Goal: Transaction & Acquisition: Purchase product/service

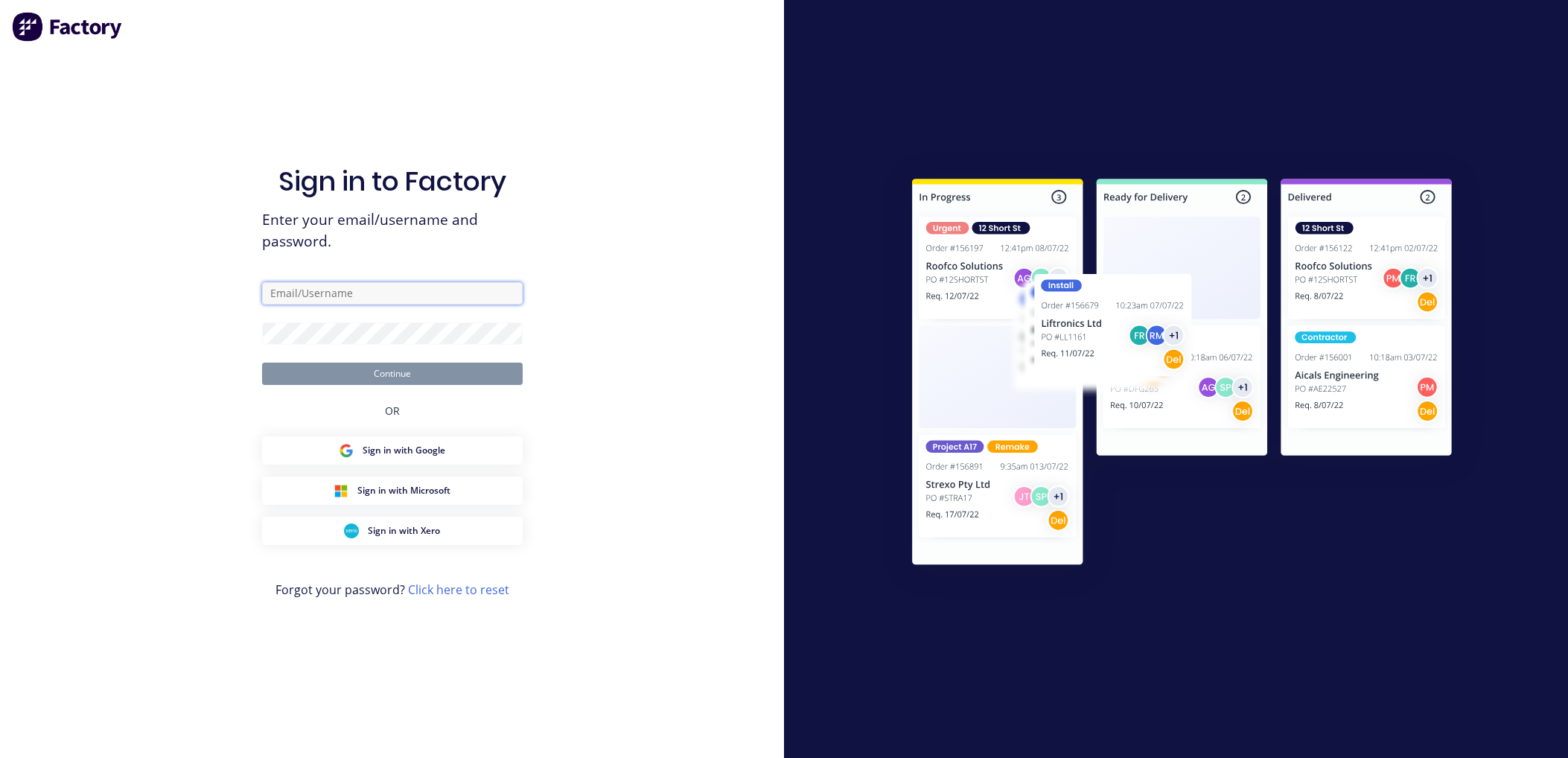
type input "[EMAIL_ADDRESS][DOMAIN_NAME]"
click at [394, 377] on button "Continue" at bounding box center [392, 373] width 260 height 22
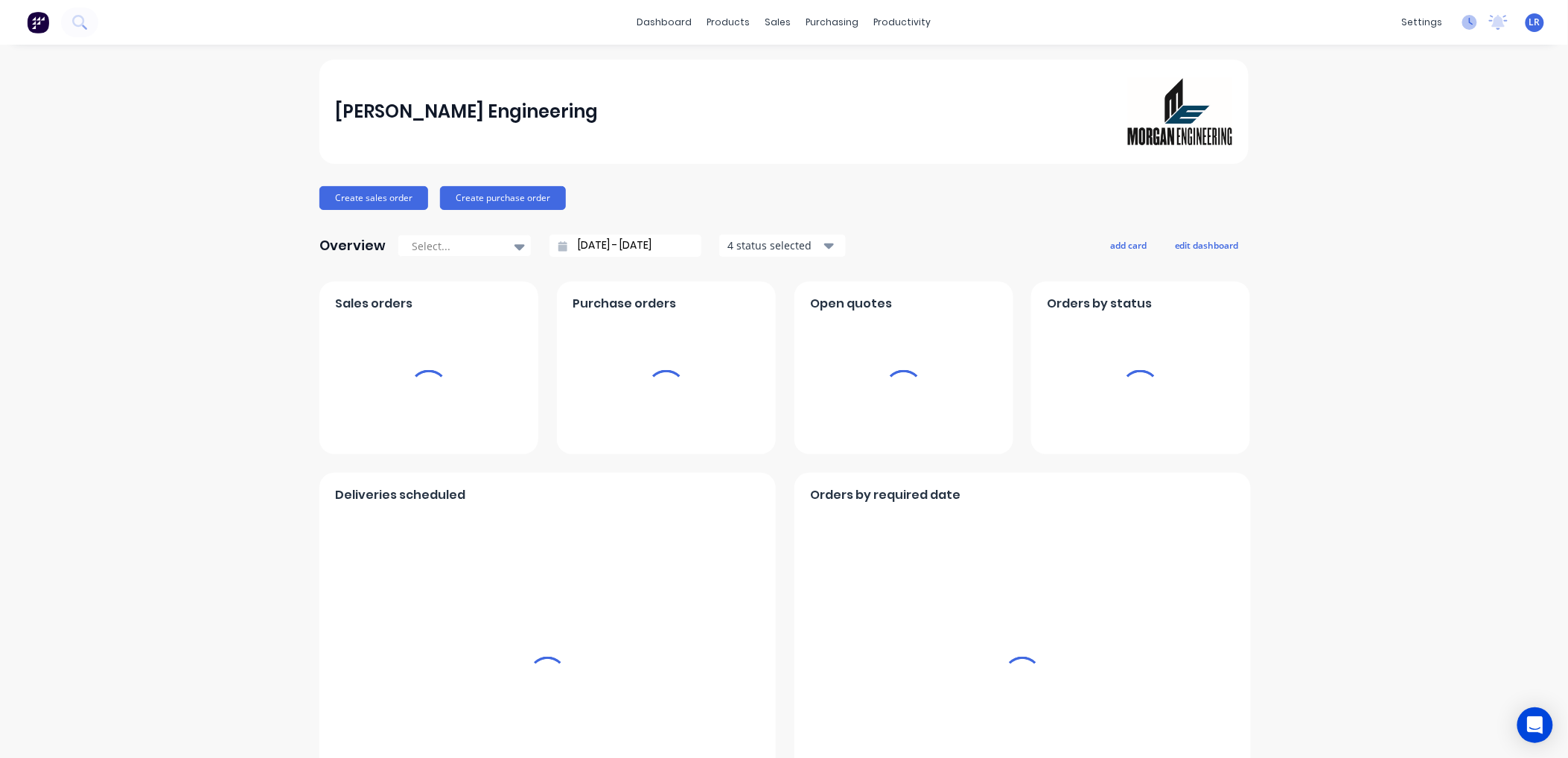
click at [1462, 20] on icon at bounding box center [1469, 22] width 15 height 15
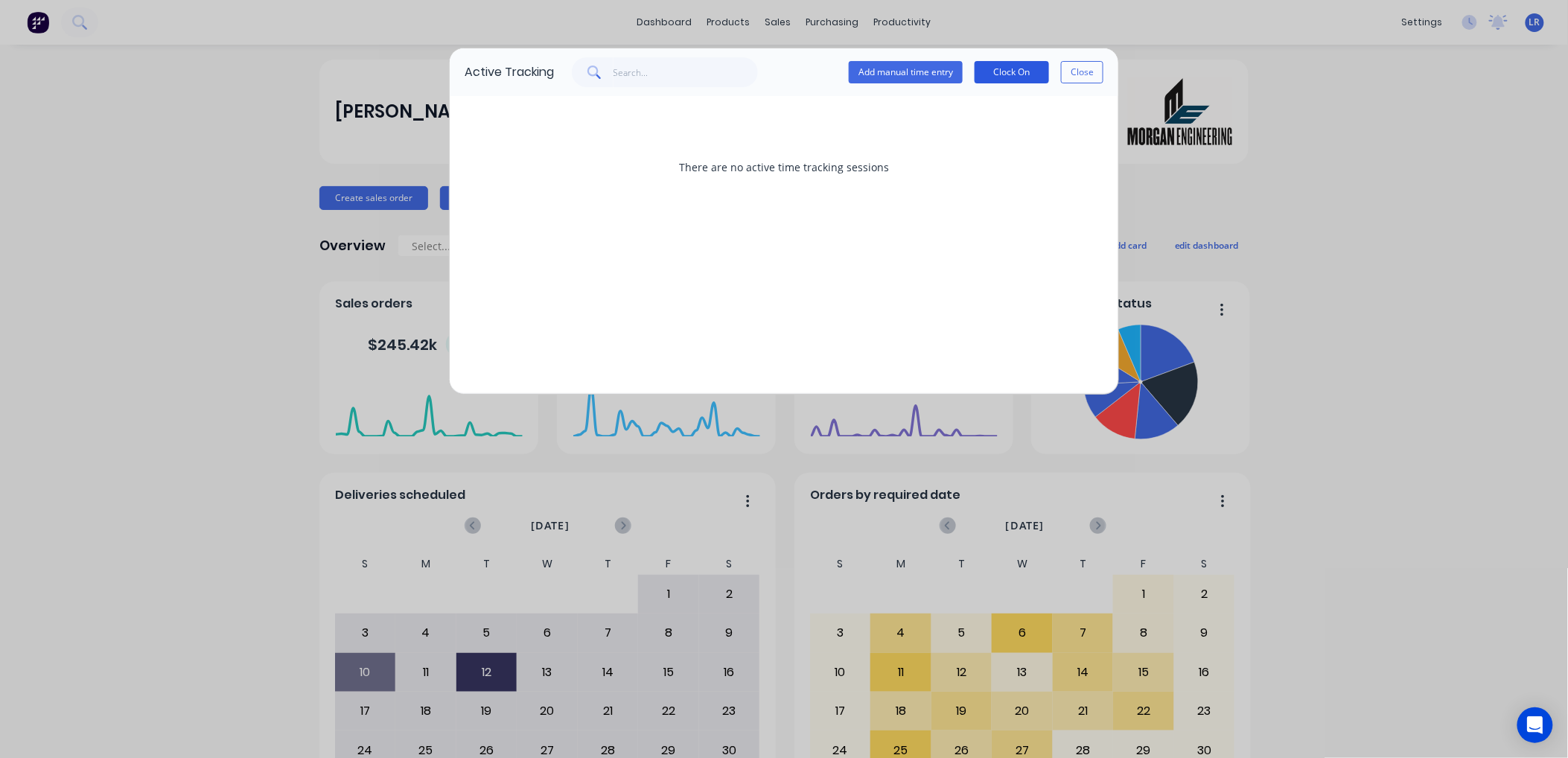
click at [1006, 69] on button "Clock On" at bounding box center [1011, 72] width 74 height 22
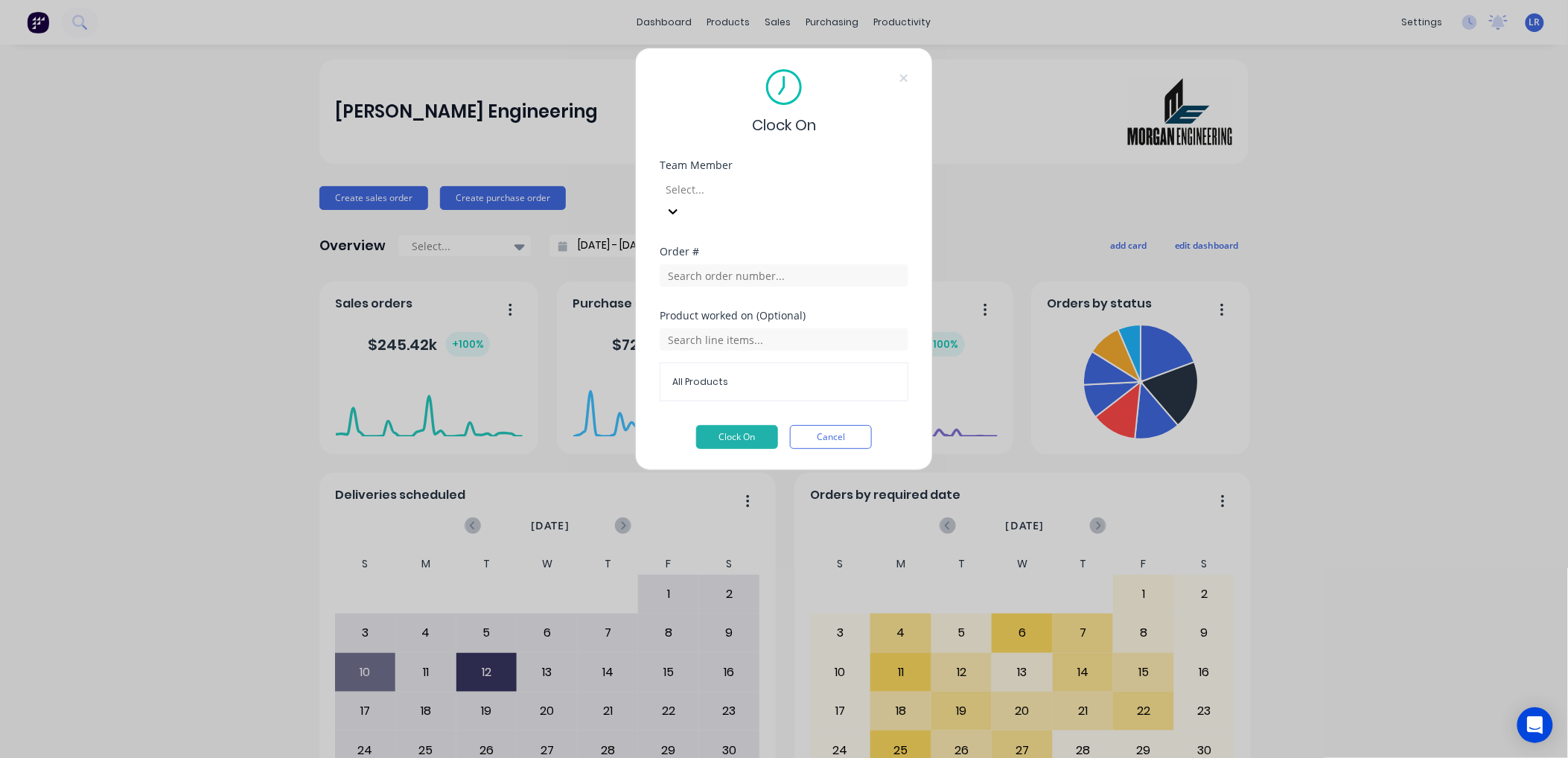
click at [680, 204] on icon at bounding box center [673, 212] width 15 height 15
click at [730, 425] on button "Clock On" at bounding box center [736, 437] width 82 height 24
click at [754, 425] on button "Clock On" at bounding box center [736, 437] width 82 height 24
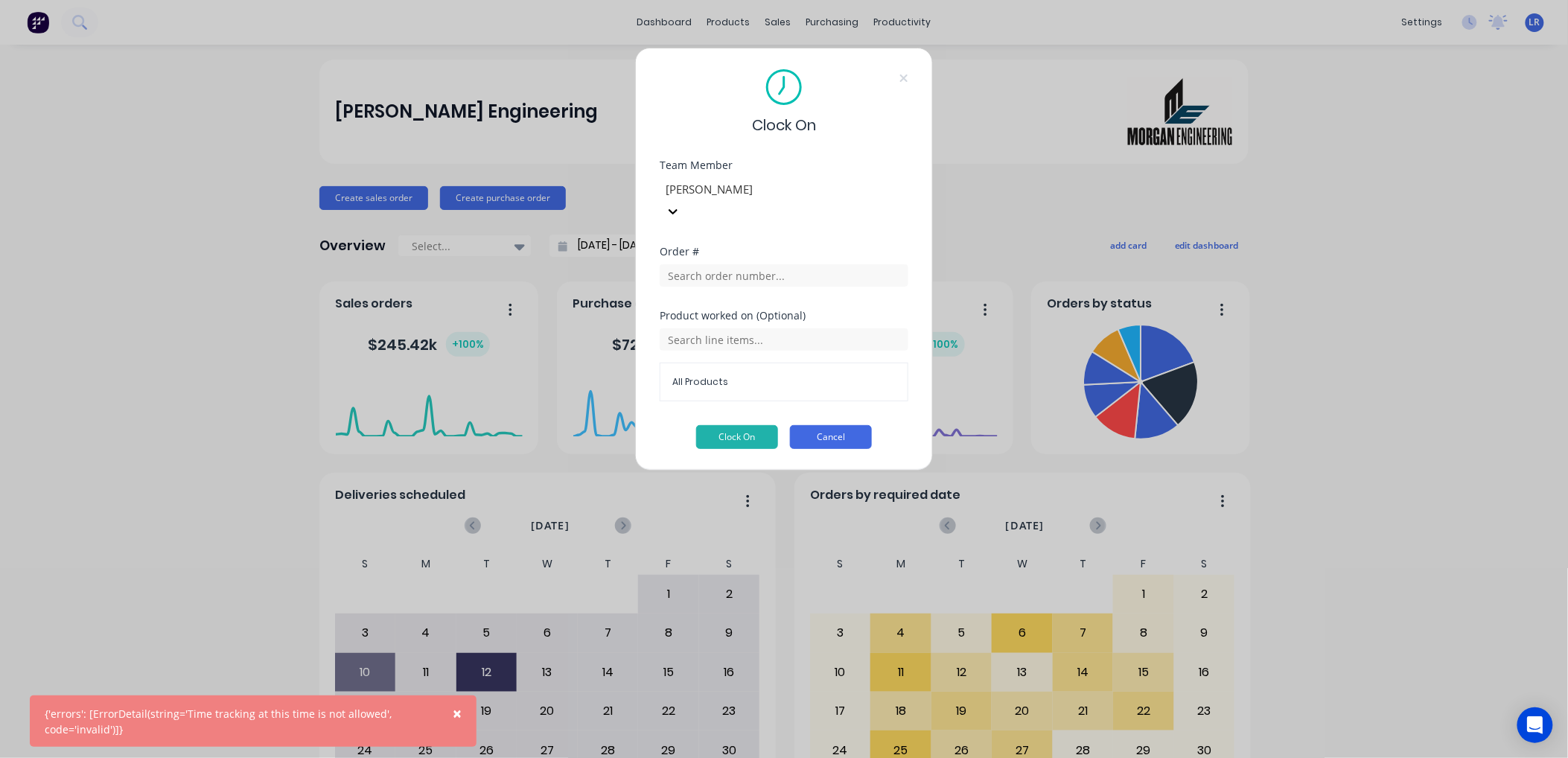
click at [849, 425] on button "Cancel" at bounding box center [830, 437] width 82 height 24
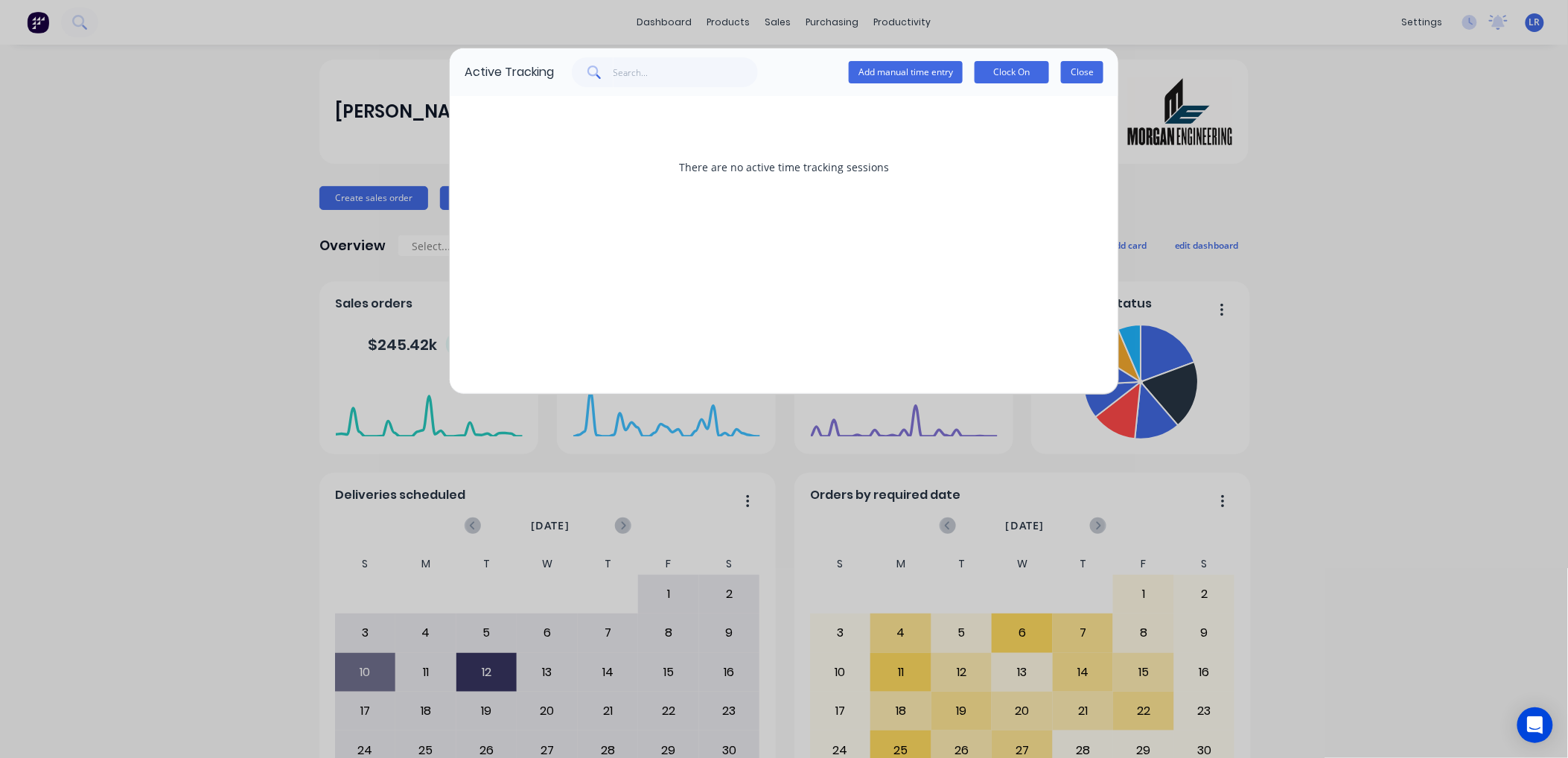
click at [1088, 68] on button "Close" at bounding box center [1082, 72] width 43 height 22
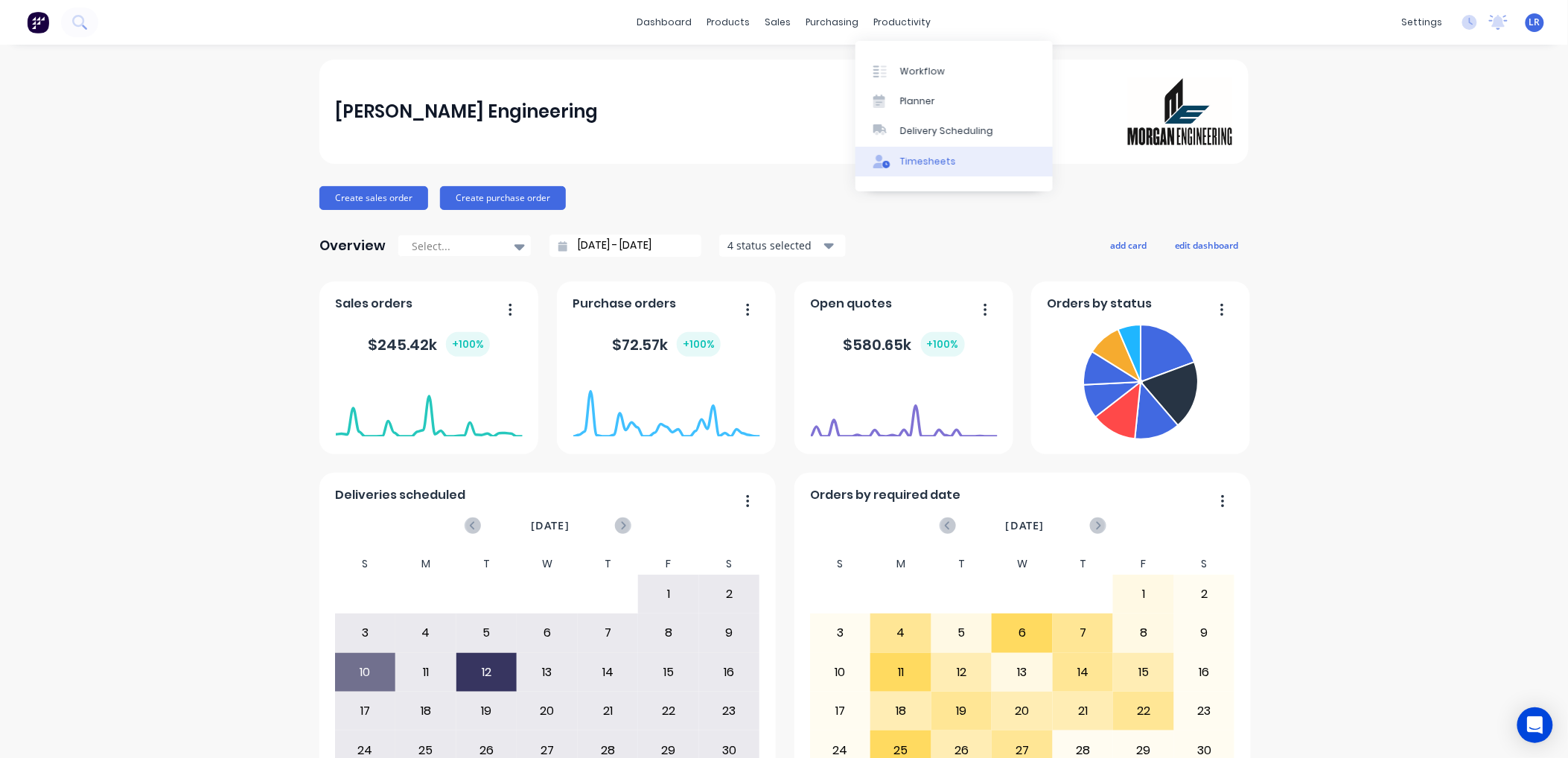
click at [923, 155] on div "Timesheets" at bounding box center [928, 161] width 56 height 13
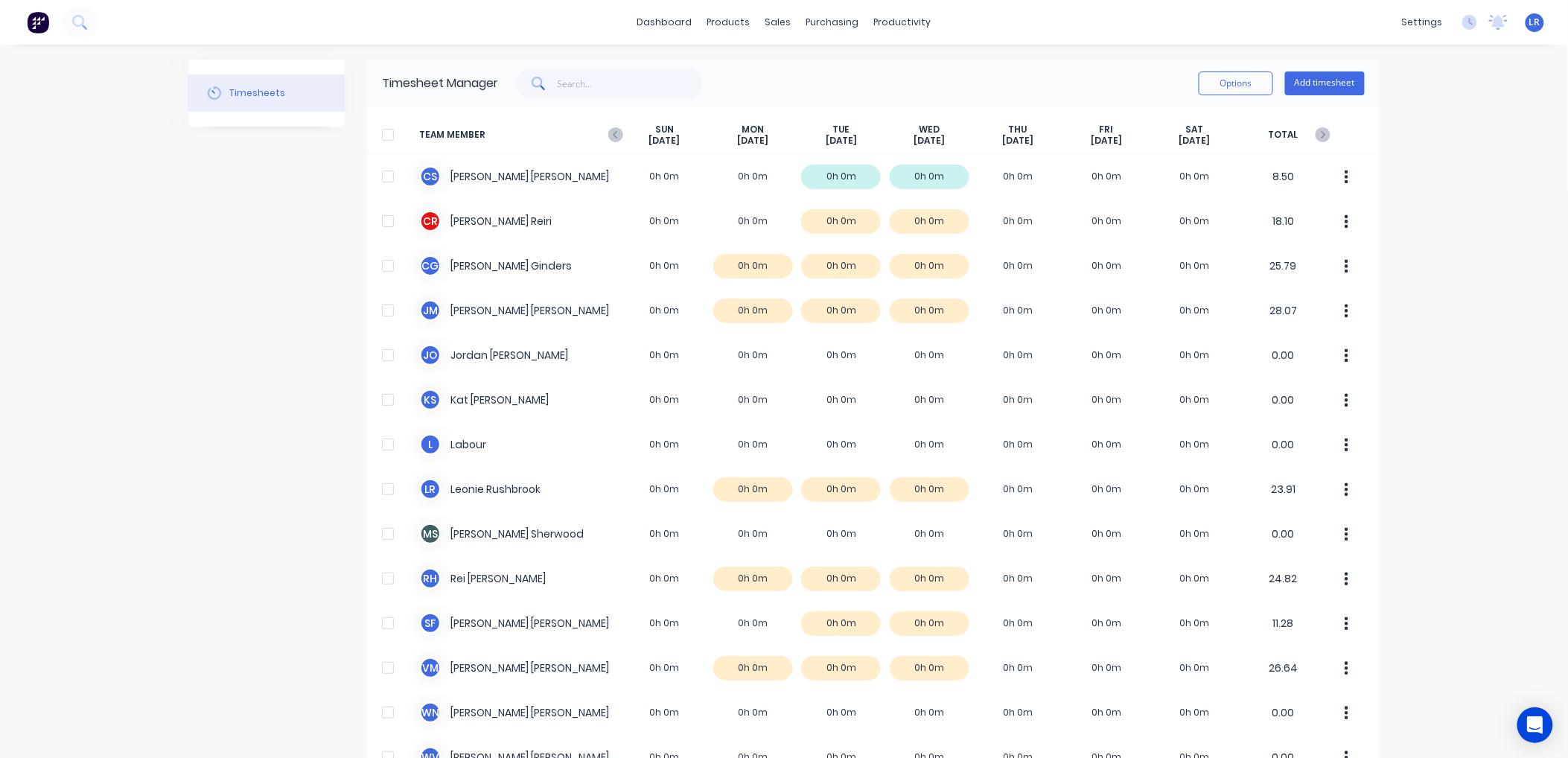
click at [1529, 25] on span "LR" at bounding box center [1535, 22] width 12 height 13
click at [1402, 181] on div "Sign out" at bounding box center [1407, 186] width 40 height 13
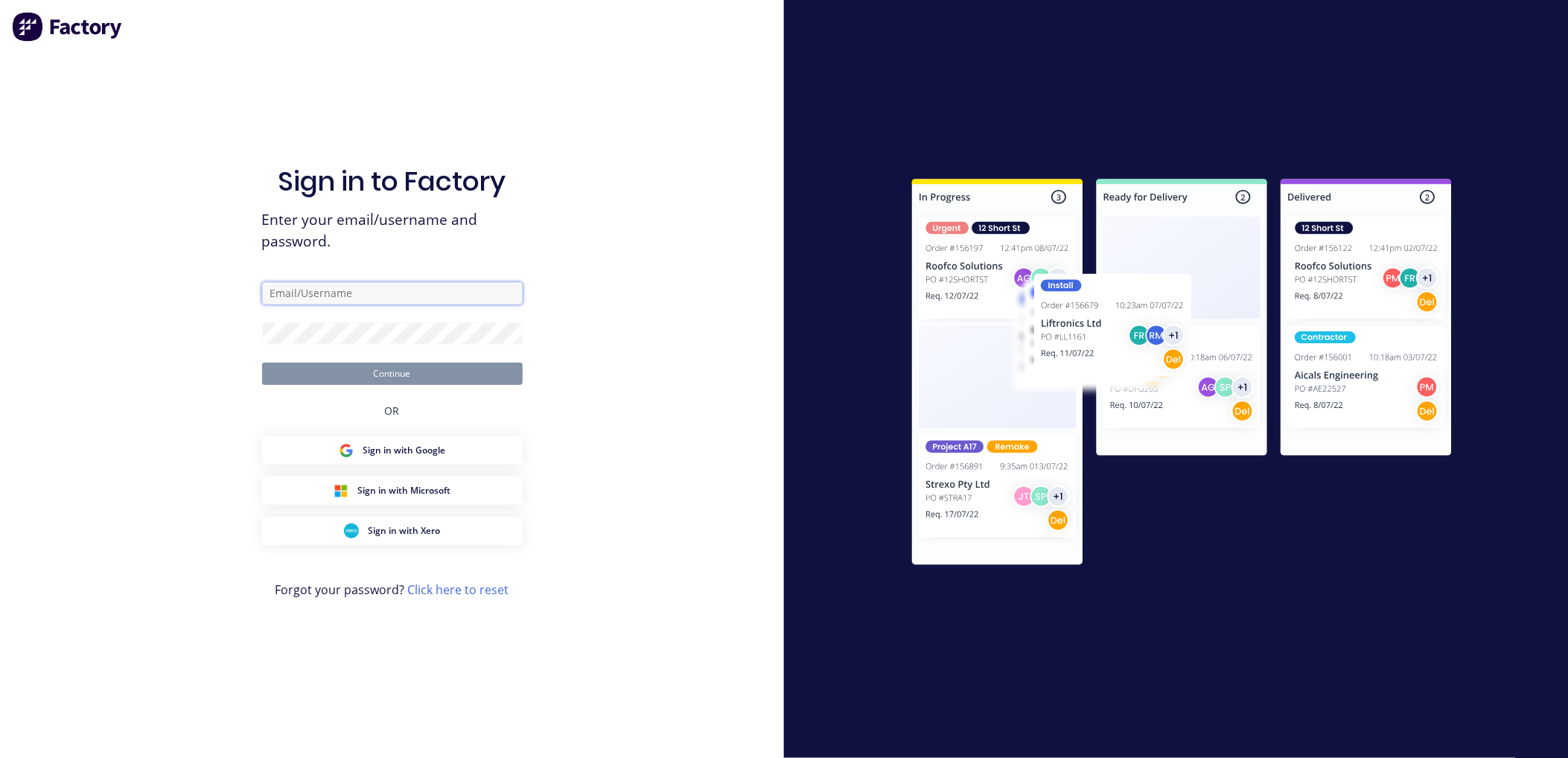
type input "admin@morganengineering.co.nz"
click at [378, 368] on button "Continue" at bounding box center [392, 373] width 260 height 22
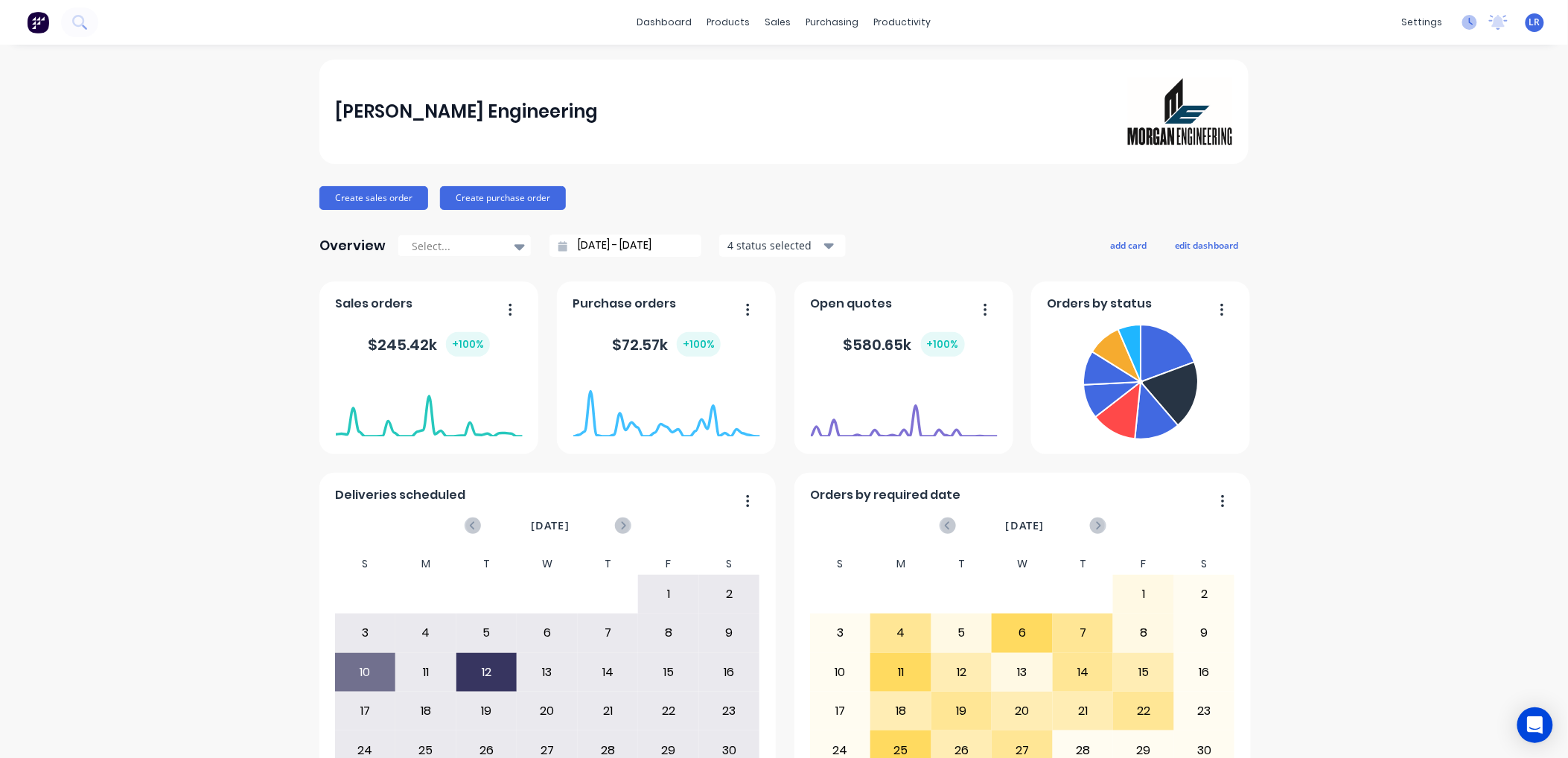
click at [1462, 21] on icon at bounding box center [1469, 22] width 15 height 15
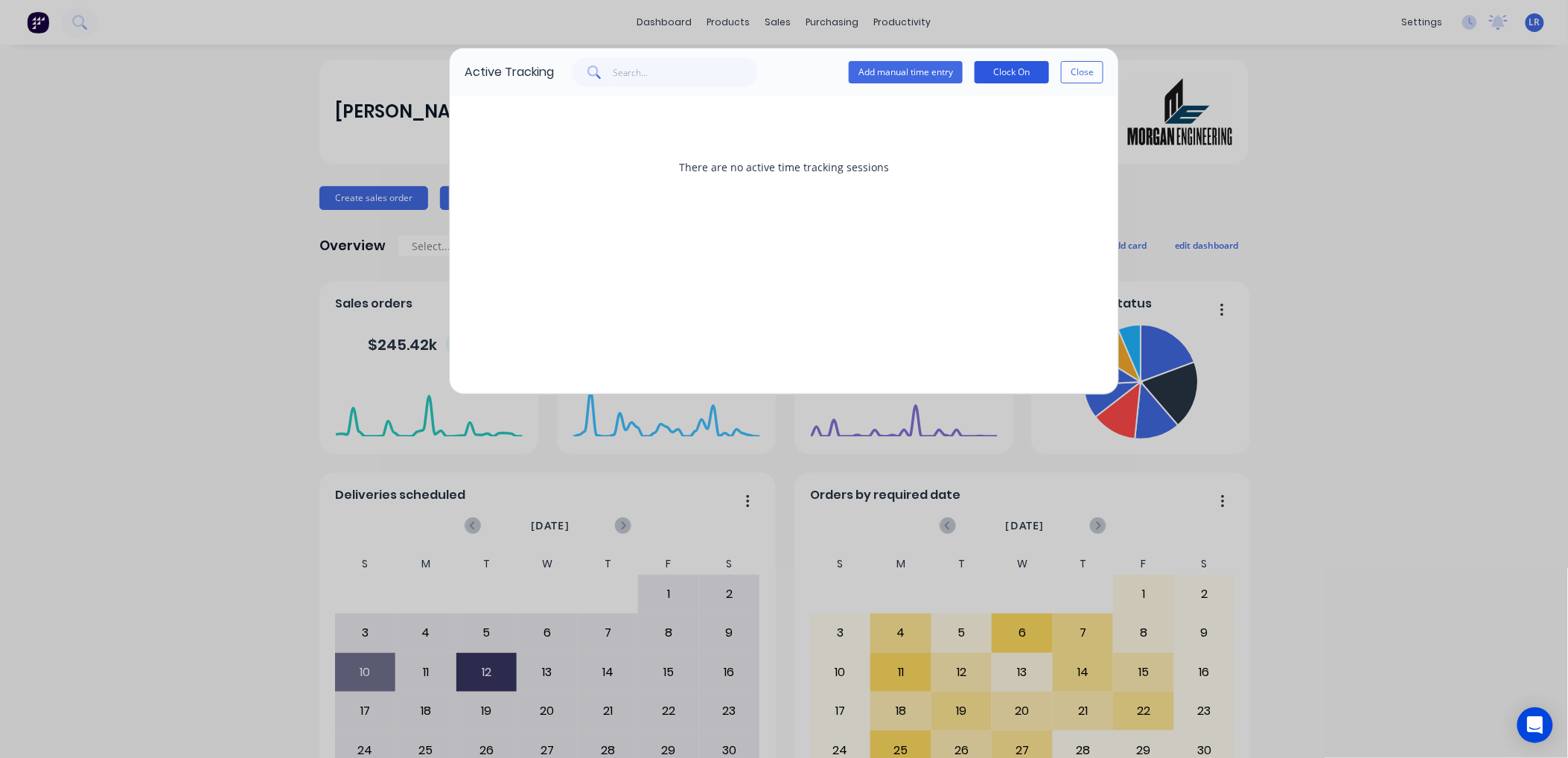
click at [1020, 67] on button "Clock On" at bounding box center [1011, 72] width 74 height 22
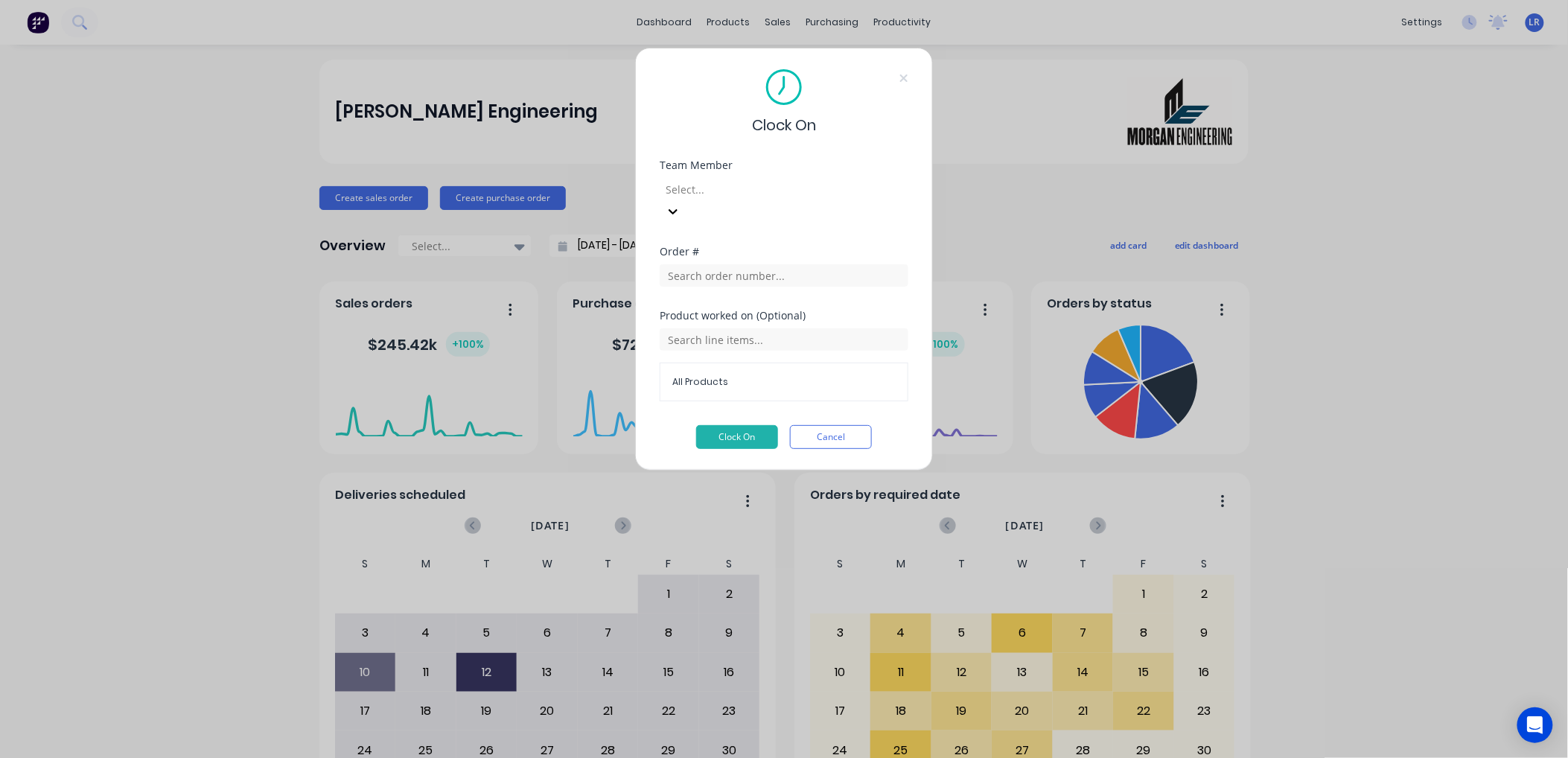
click at [686, 199] on div at bounding box center [673, 211] width 27 height 24
click at [735, 425] on button "Clock On" at bounding box center [736, 437] width 82 height 24
click at [756, 425] on button "Clock On" at bounding box center [736, 437] width 82 height 24
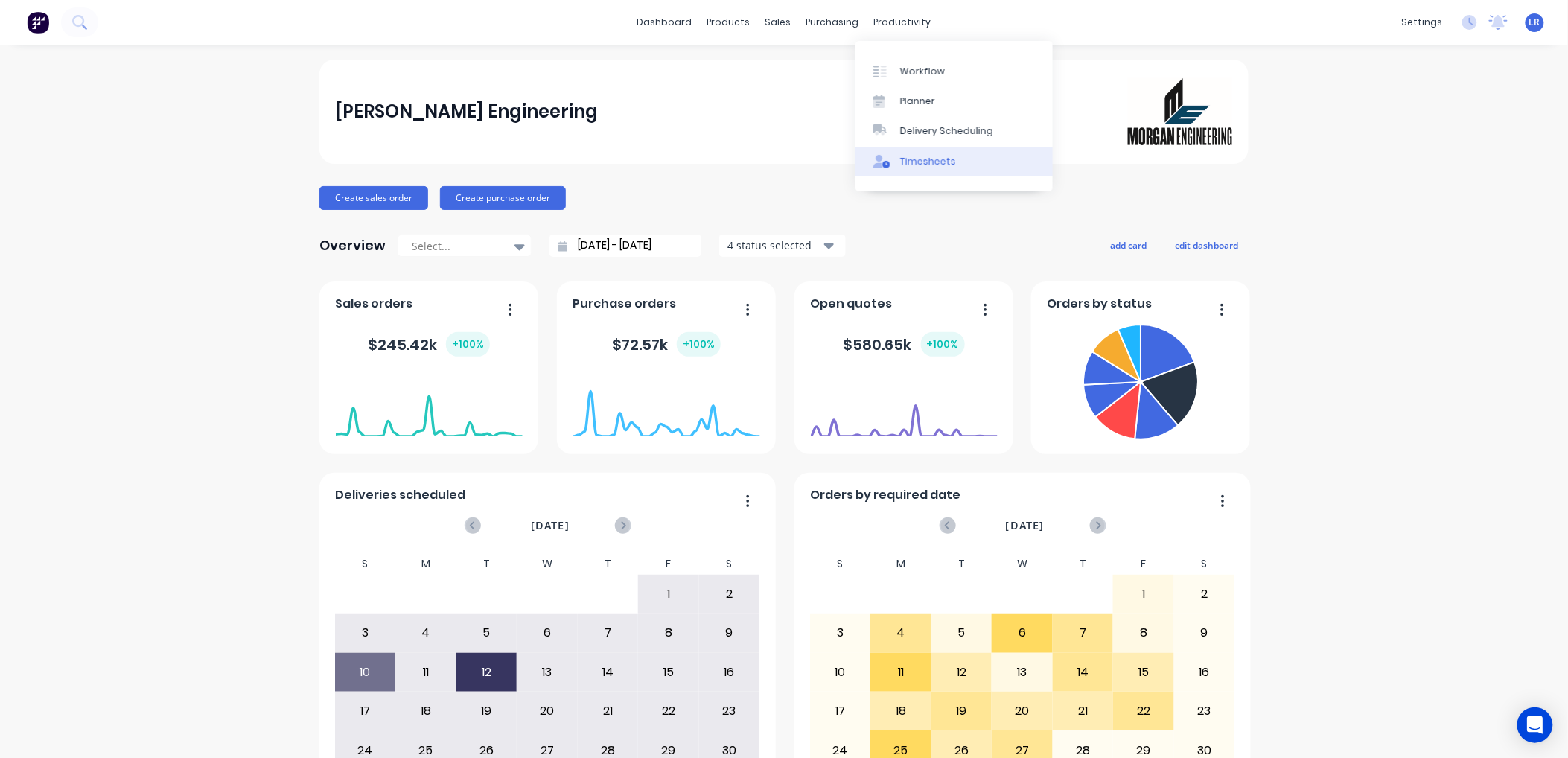
click at [917, 160] on div "Timesheets" at bounding box center [928, 161] width 56 height 13
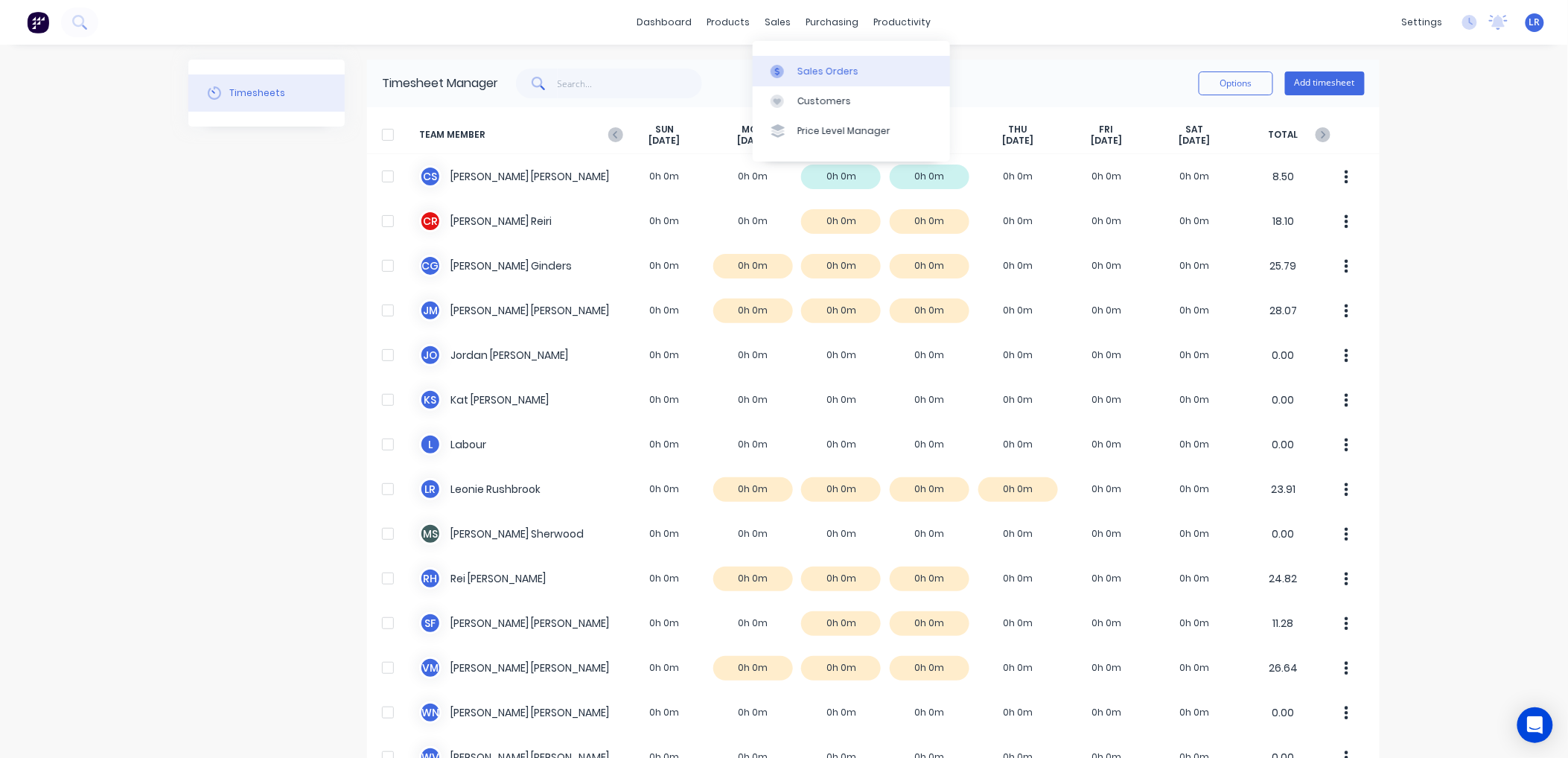
click at [811, 69] on div "Sales Orders" at bounding box center [828, 72] width 61 height 13
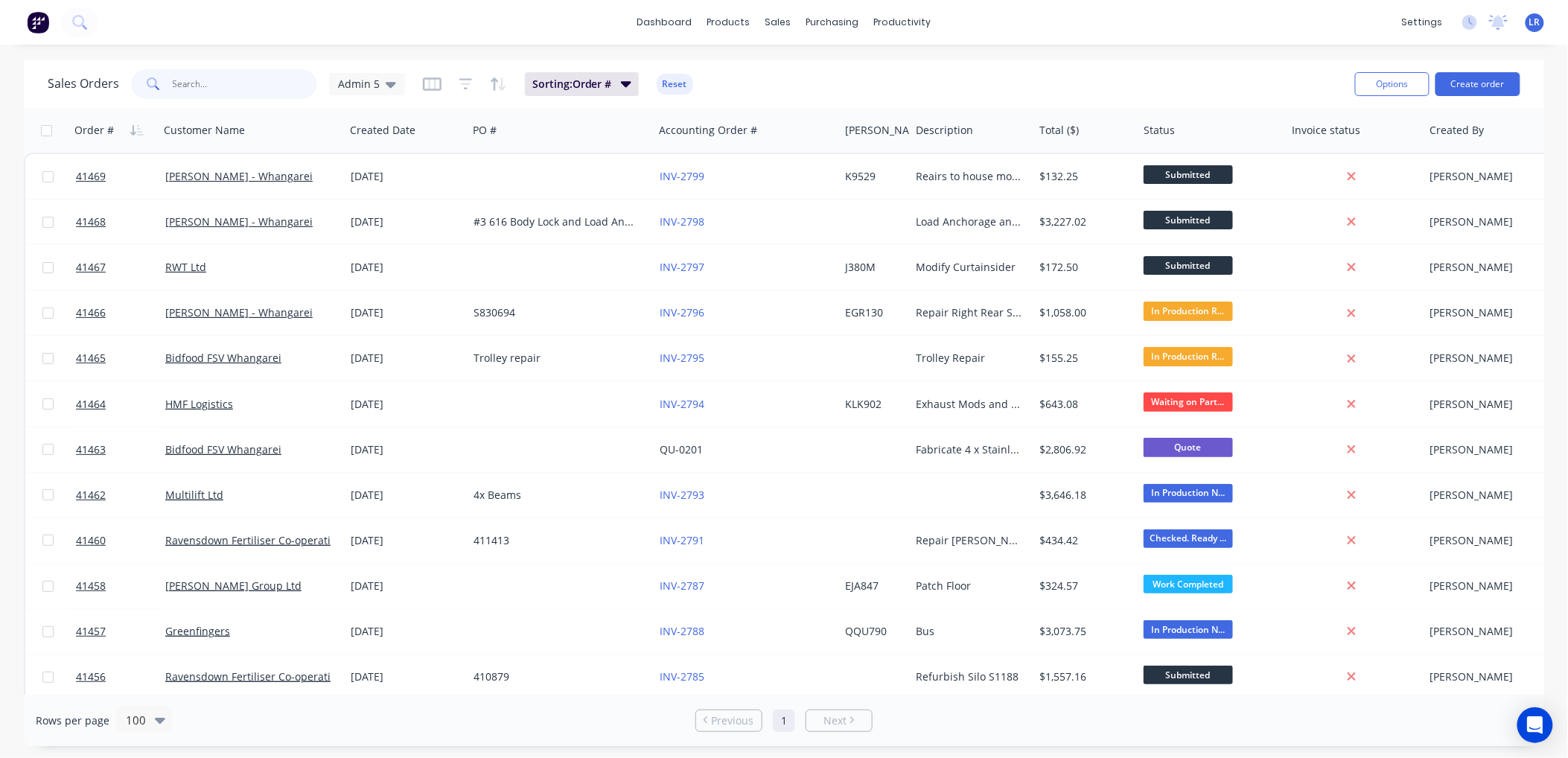
click at [177, 87] on input "text" at bounding box center [245, 84] width 145 height 30
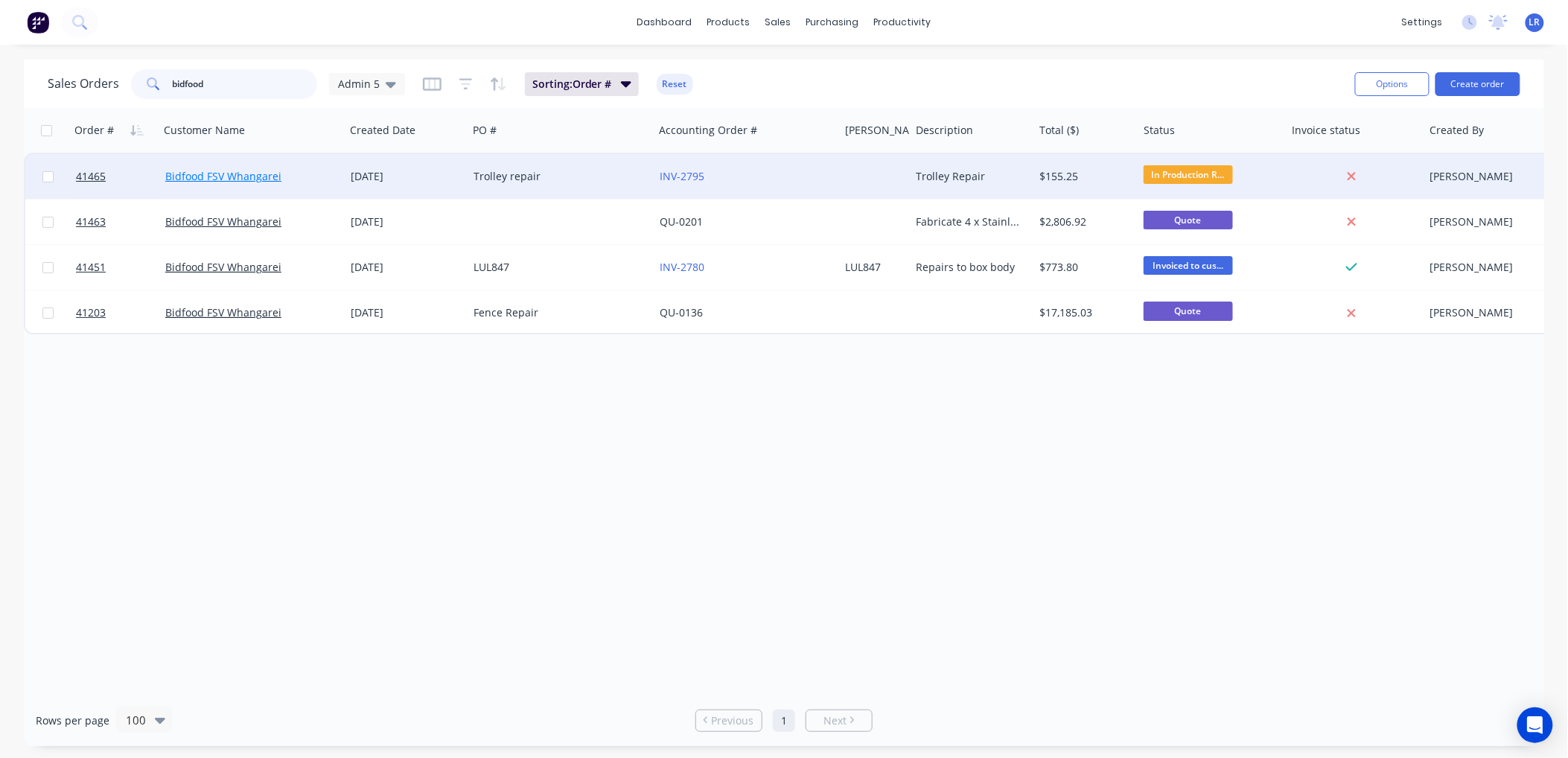
type input "bidfood"
click at [212, 174] on link "Bidfood FSV Whangarei" at bounding box center [223, 175] width 116 height 14
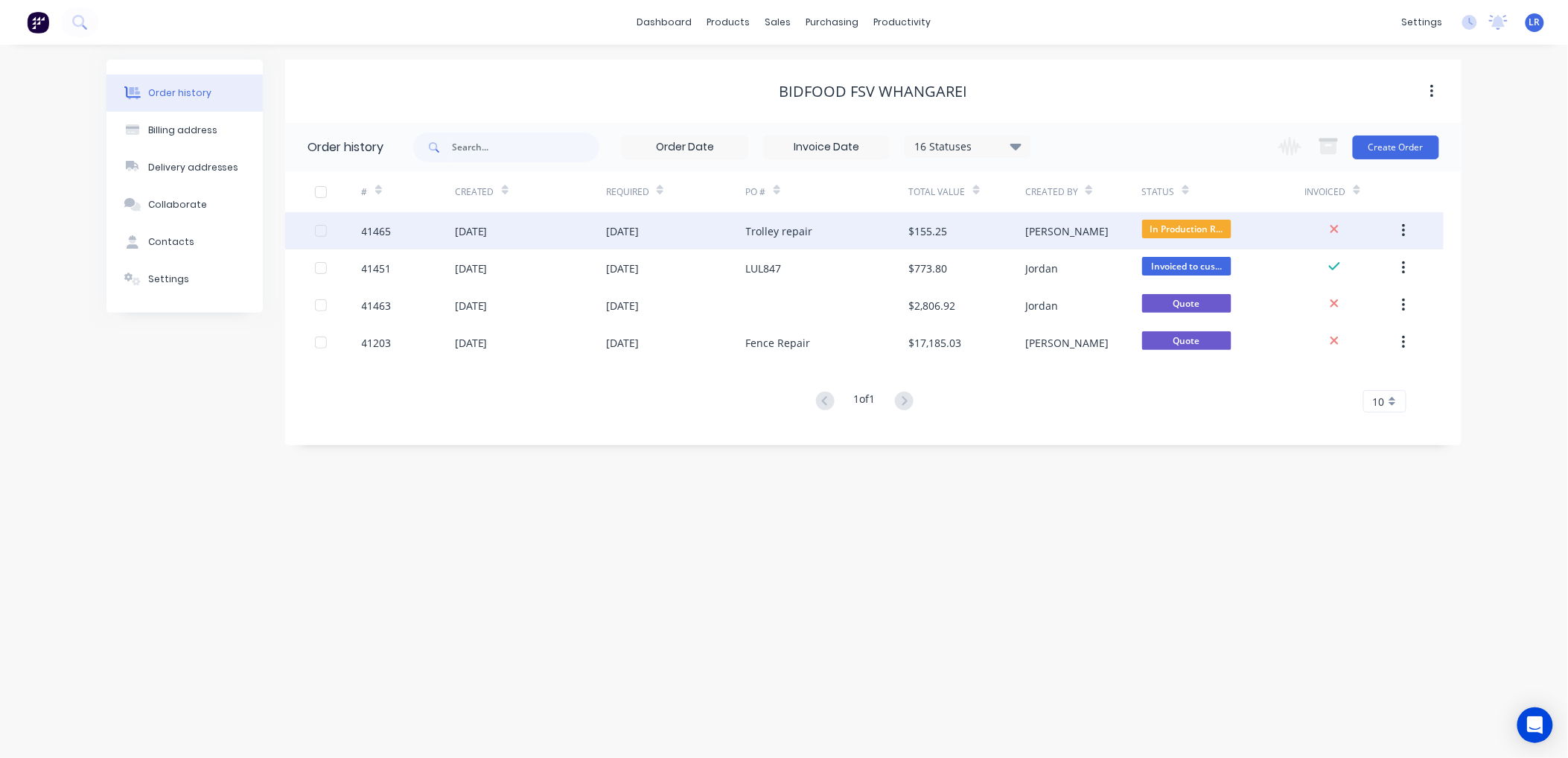
click at [387, 227] on div "41465" at bounding box center [376, 231] width 30 height 16
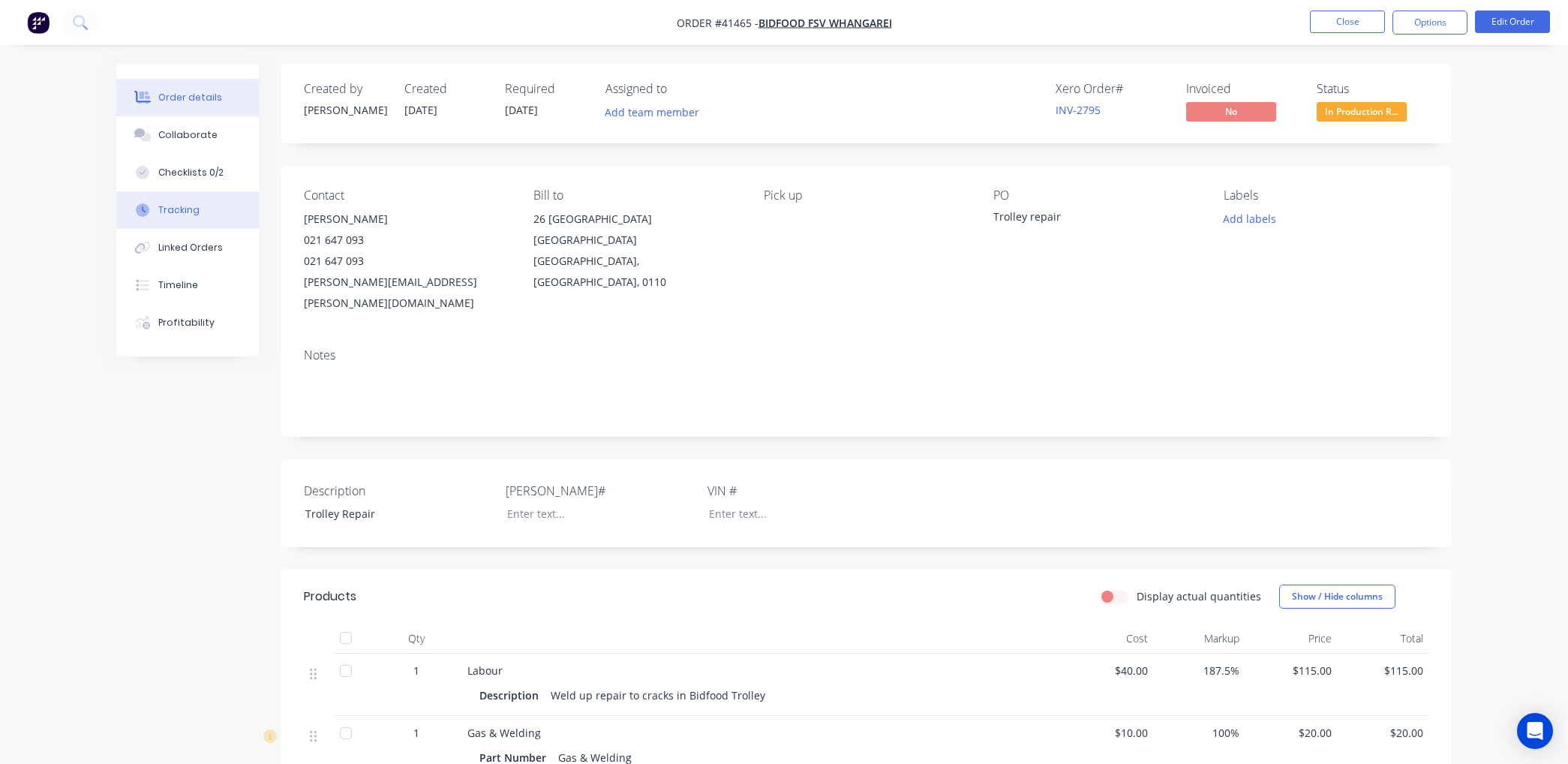
click at [201, 208] on button "Tracking" at bounding box center [188, 210] width 143 height 37
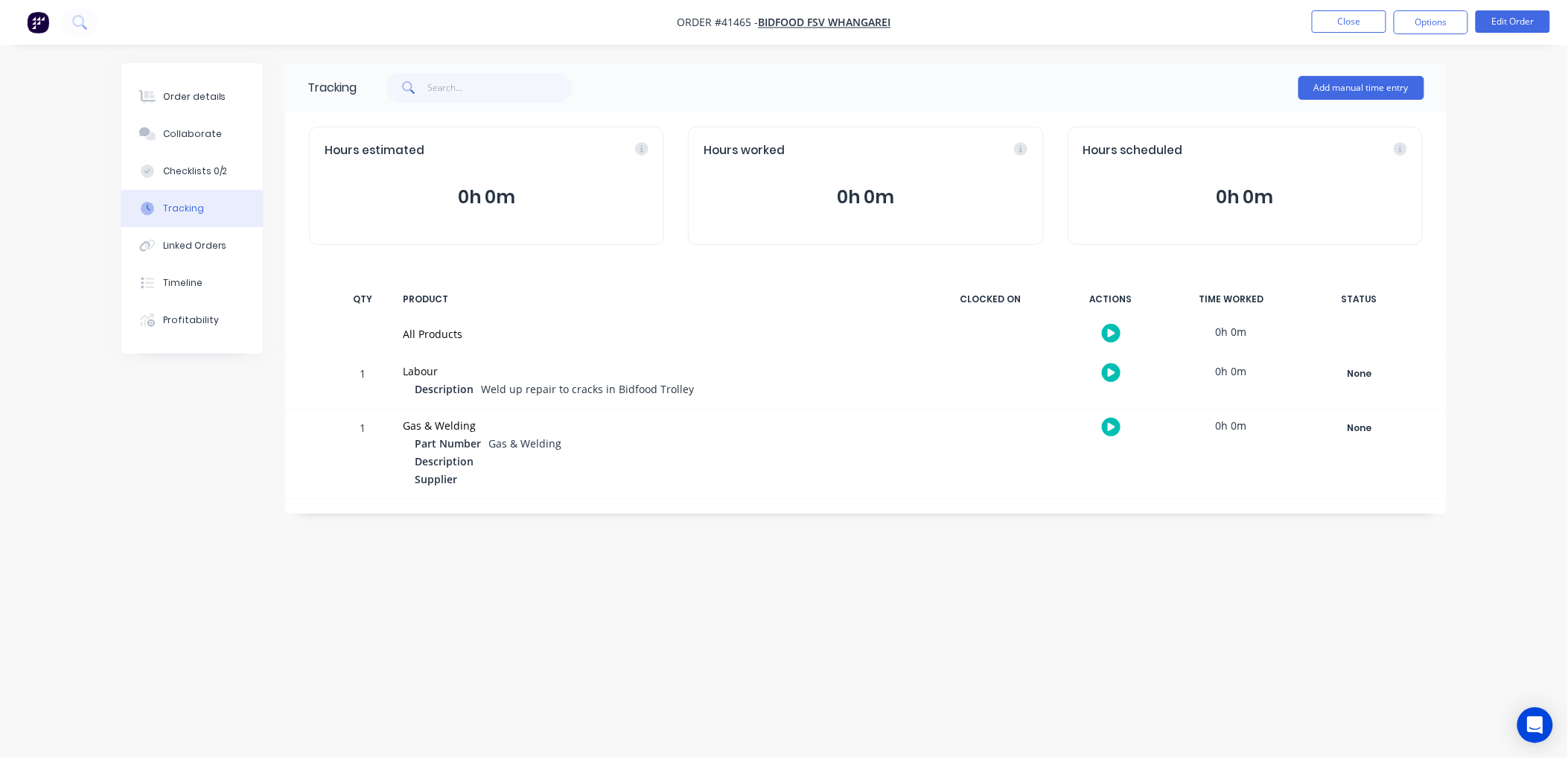
click at [1111, 369] on icon "button" at bounding box center [1111, 372] width 7 height 8
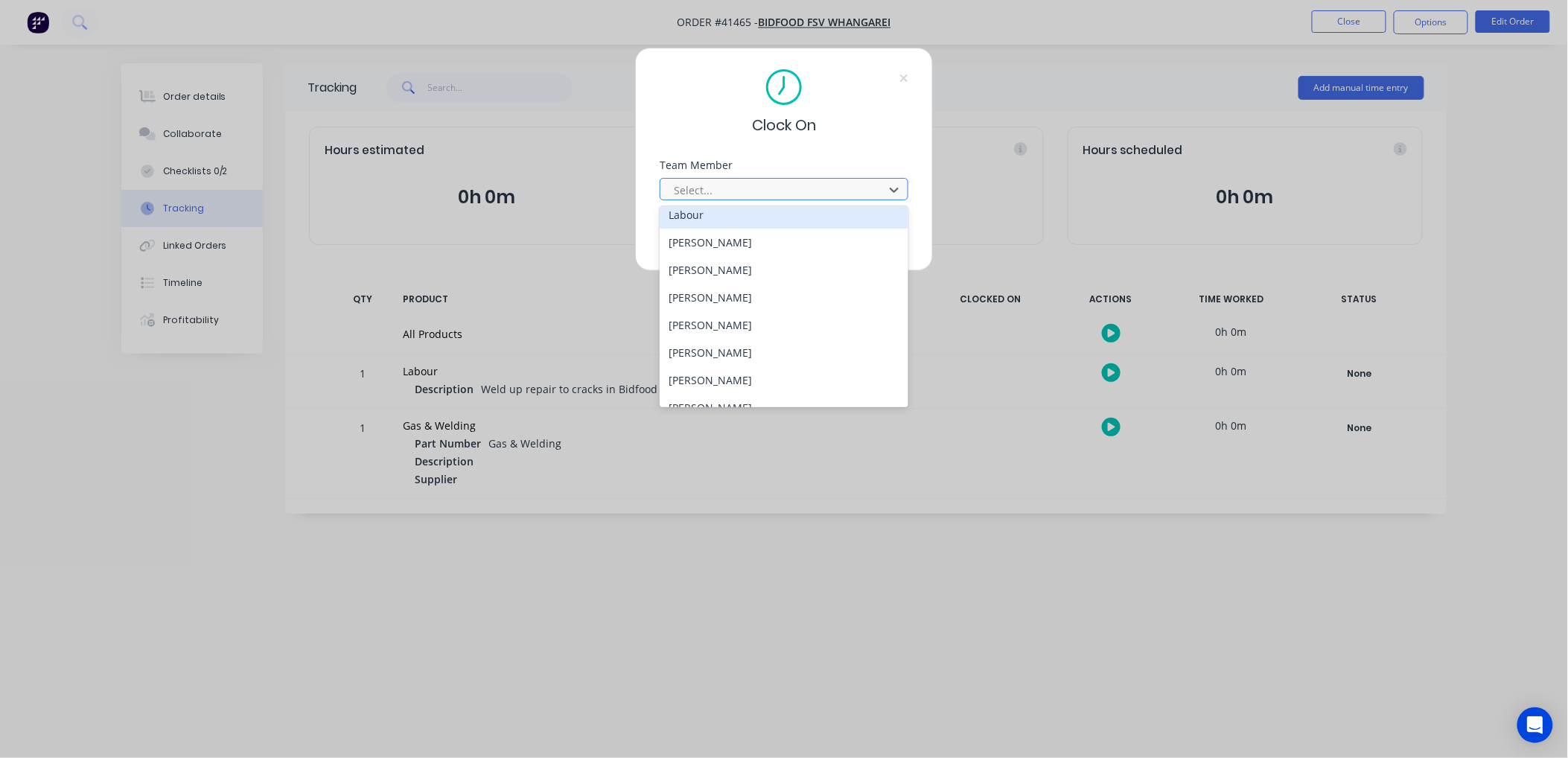
scroll to position [190, 0]
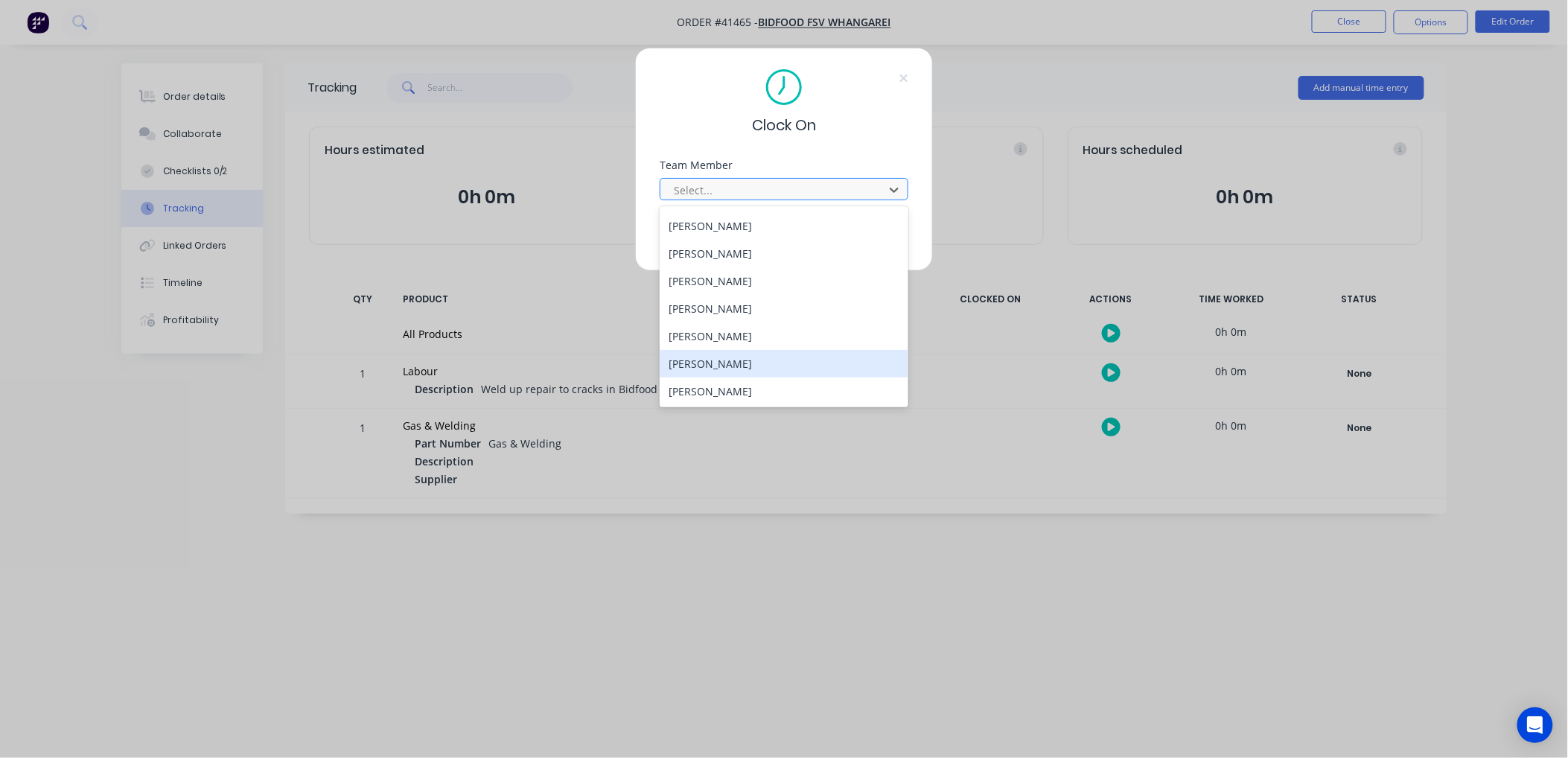
click at [726, 363] on div "Wayne Nichol" at bounding box center [784, 363] width 249 height 27
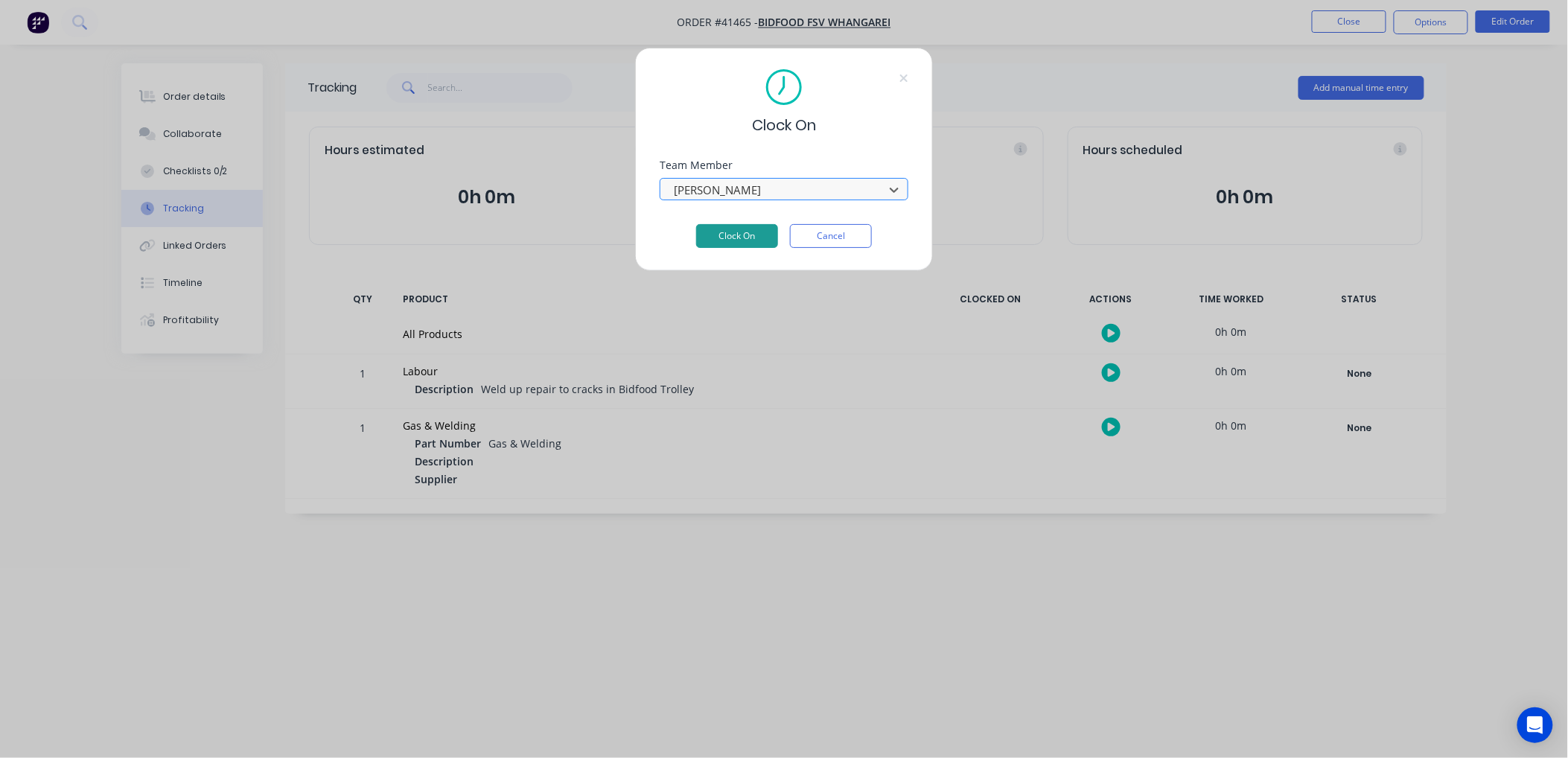
click at [716, 234] on button "Clock On" at bounding box center [736, 236] width 82 height 24
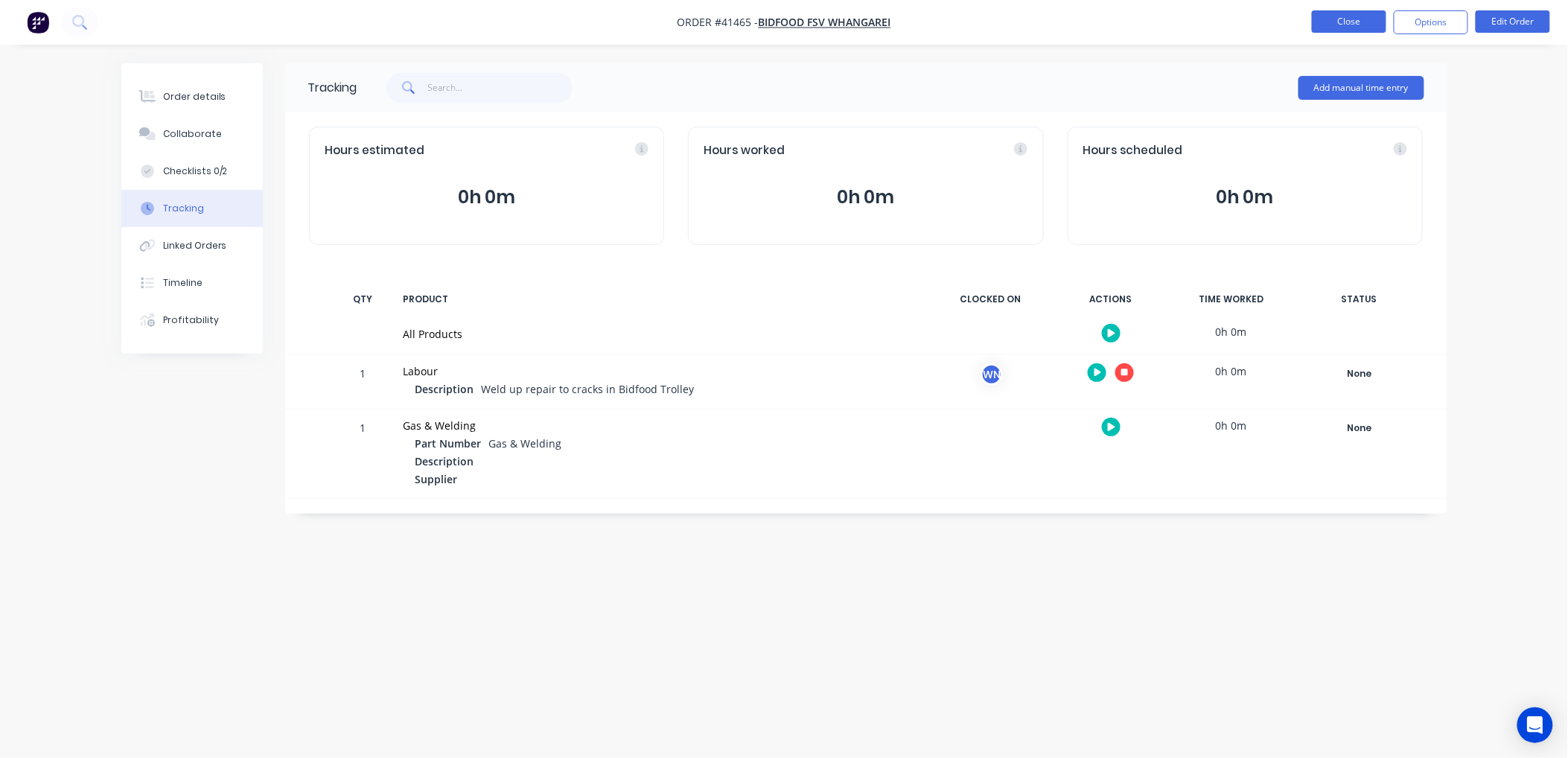
click at [1337, 20] on button "Close" at bounding box center [1349, 21] width 74 height 22
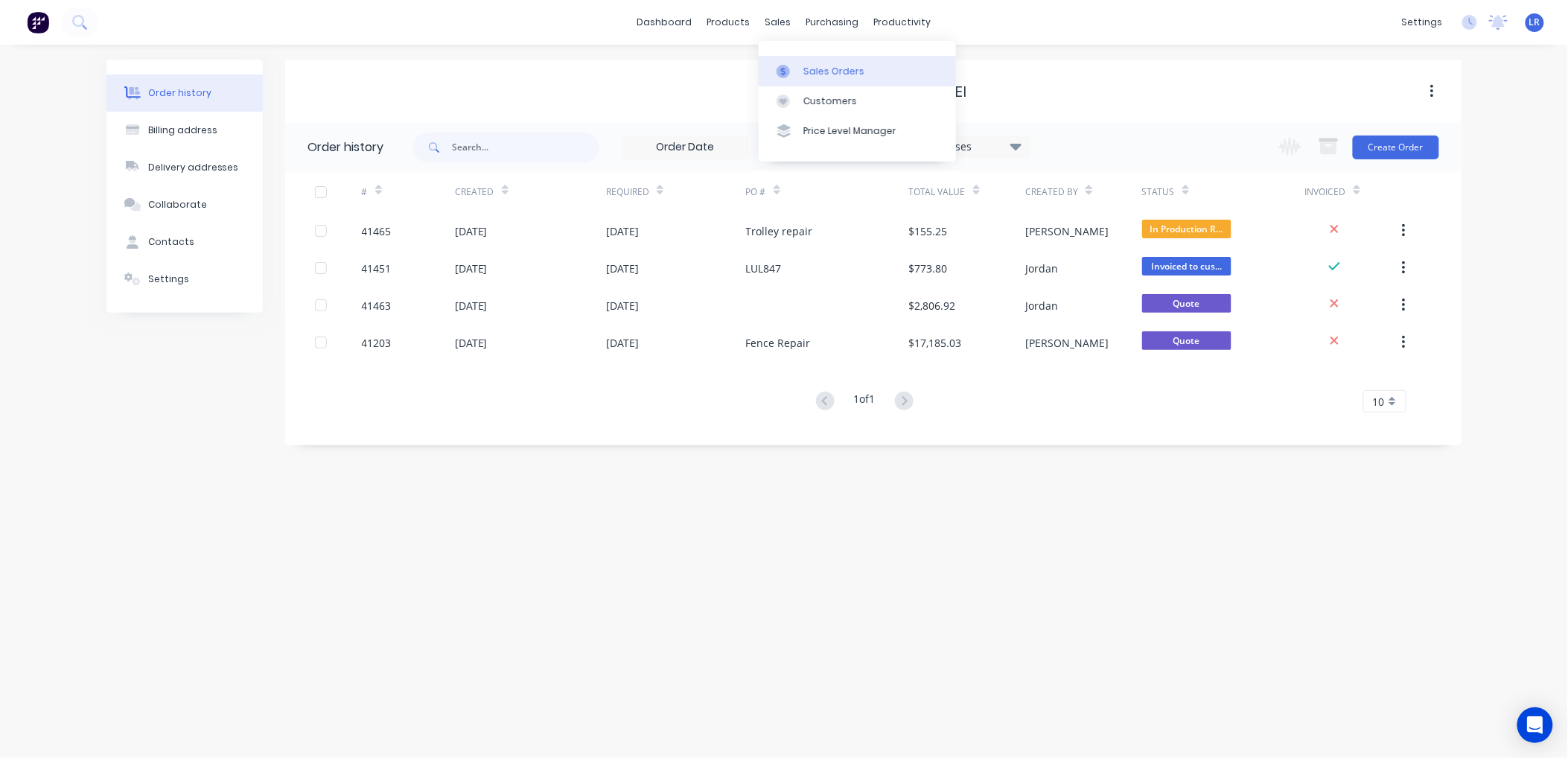
click at [815, 67] on div "Sales Orders" at bounding box center [833, 72] width 61 height 13
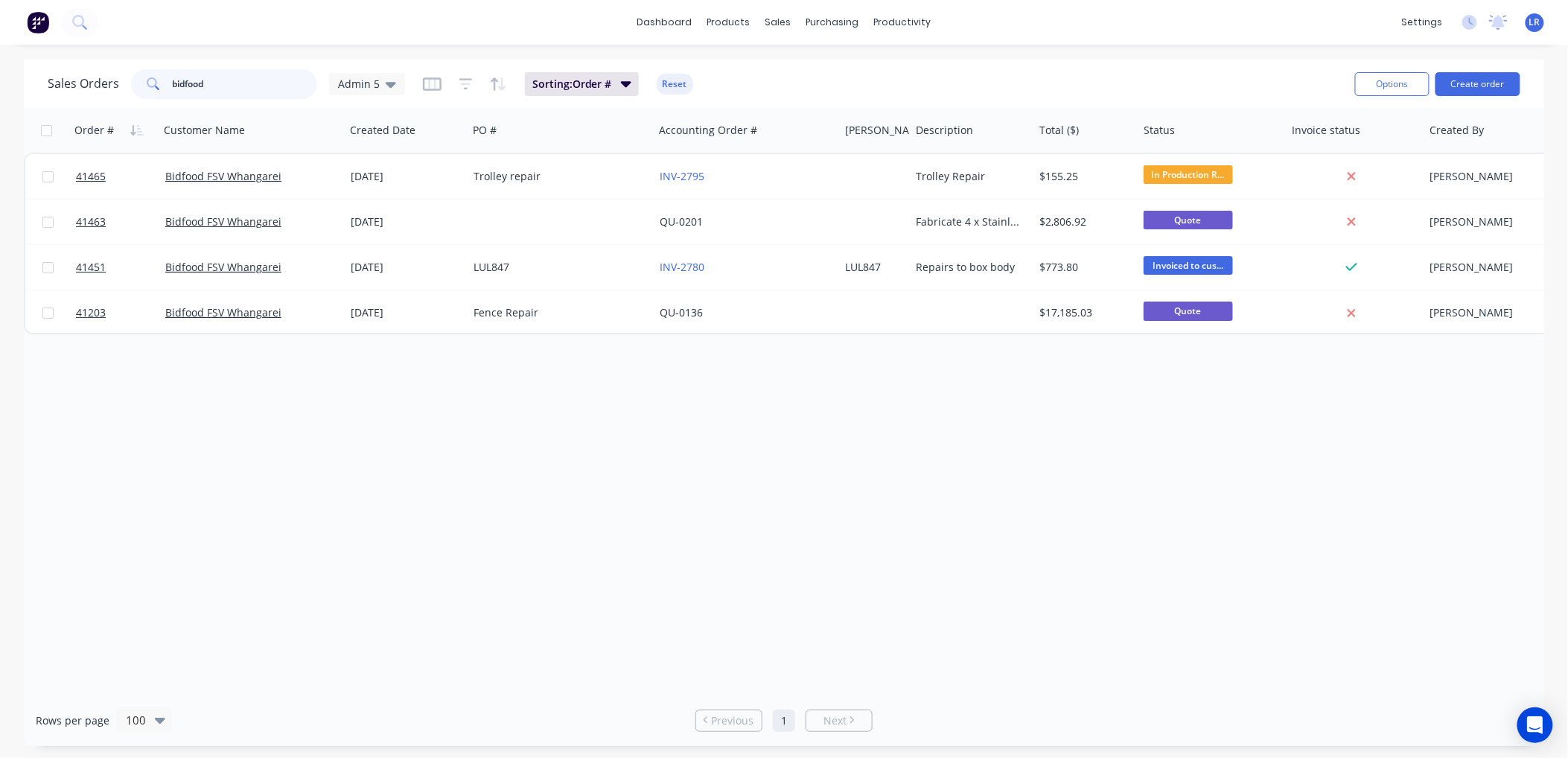
drag, startPoint x: 227, startPoint y: 80, endPoint x: 132, endPoint y: 84, distance: 95.1
click at [132, 84] on div "bidfood" at bounding box center [224, 84] width 186 height 30
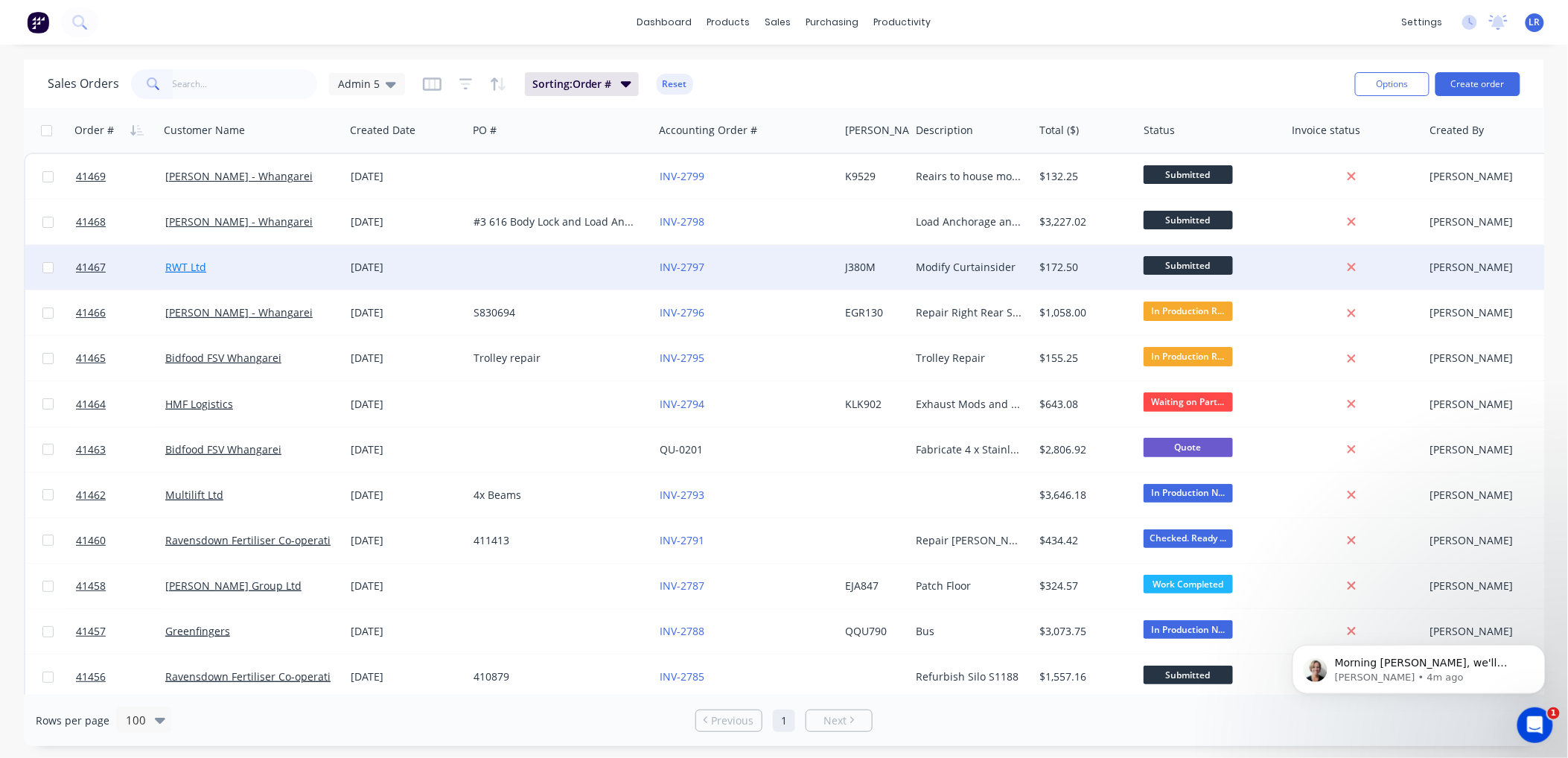
click at [173, 264] on link "RWT Ltd" at bounding box center [186, 266] width 41 height 14
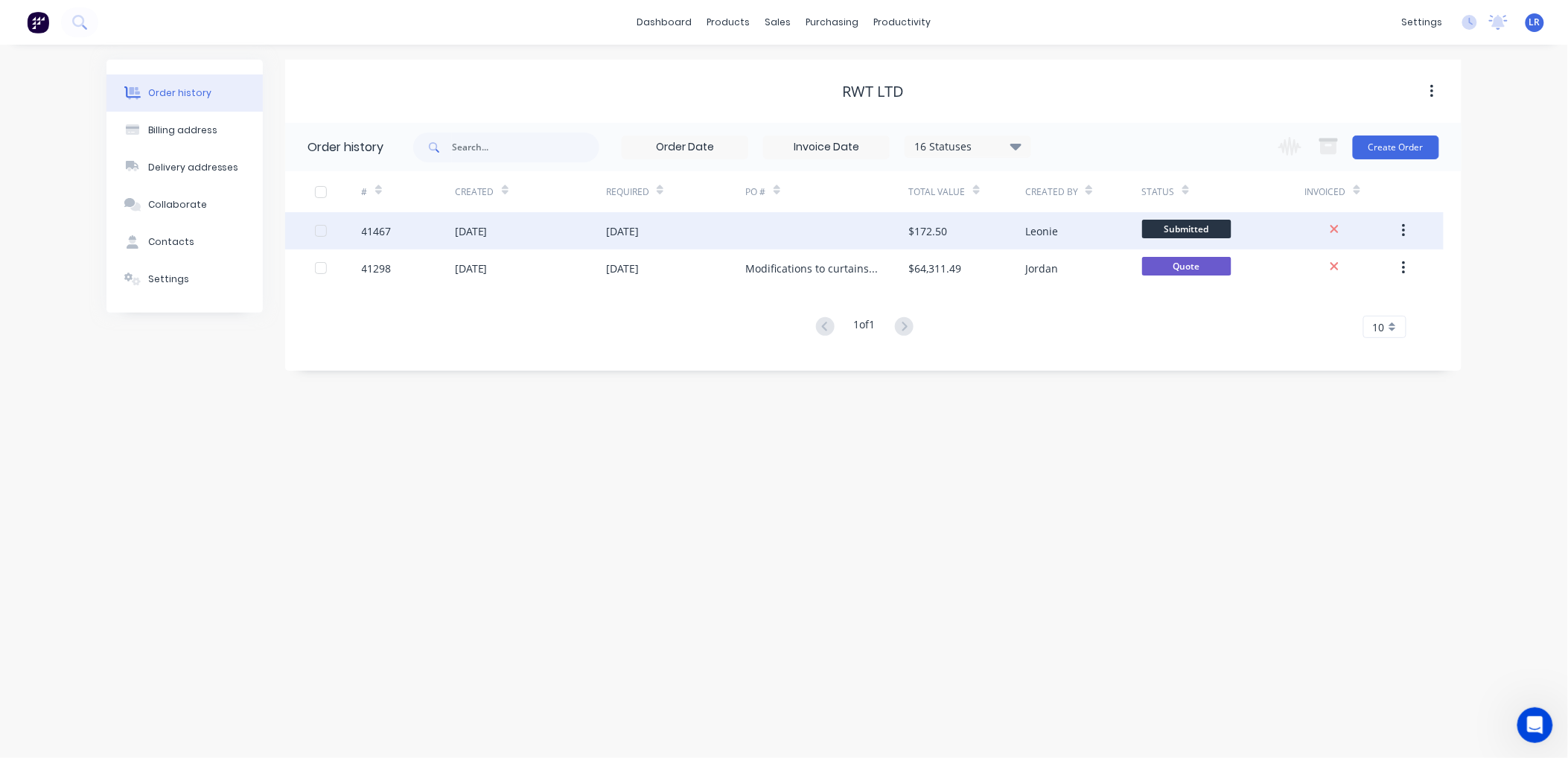
click at [408, 232] on div "41467" at bounding box center [408, 231] width 93 height 37
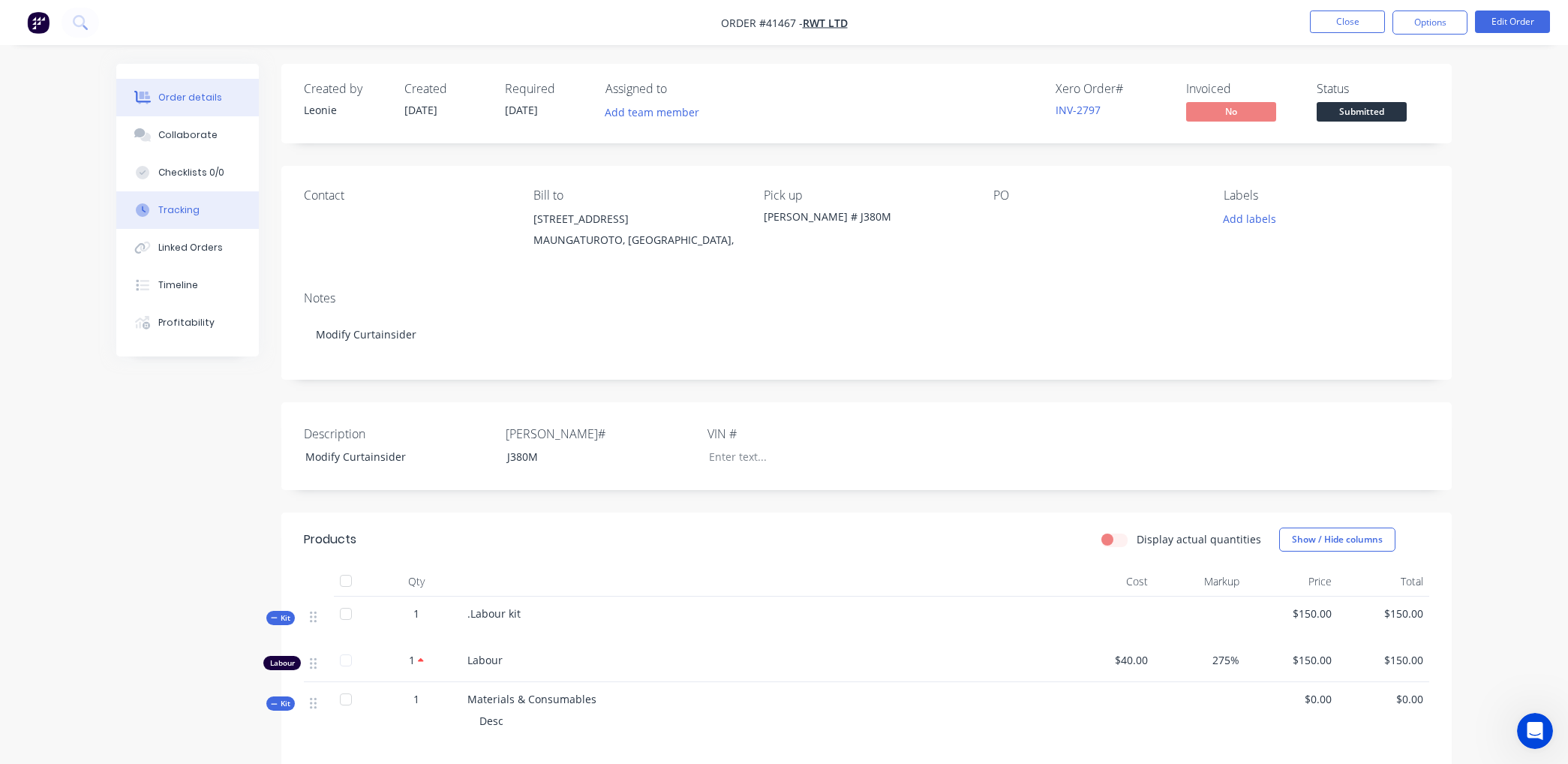
click at [208, 213] on button "Tracking" at bounding box center [188, 210] width 143 height 37
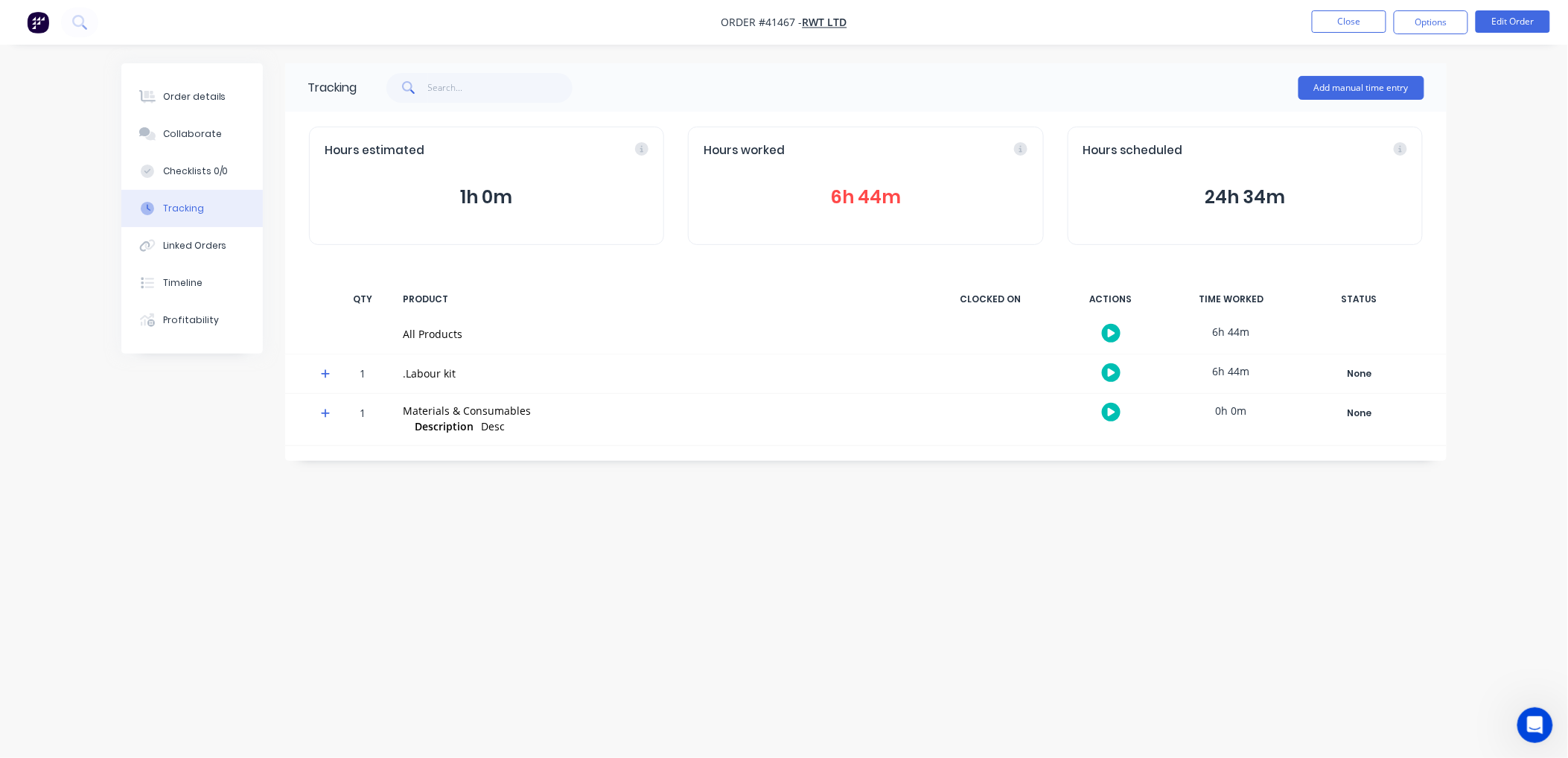
click at [850, 198] on button "6h 44m" at bounding box center [865, 197] width 324 height 28
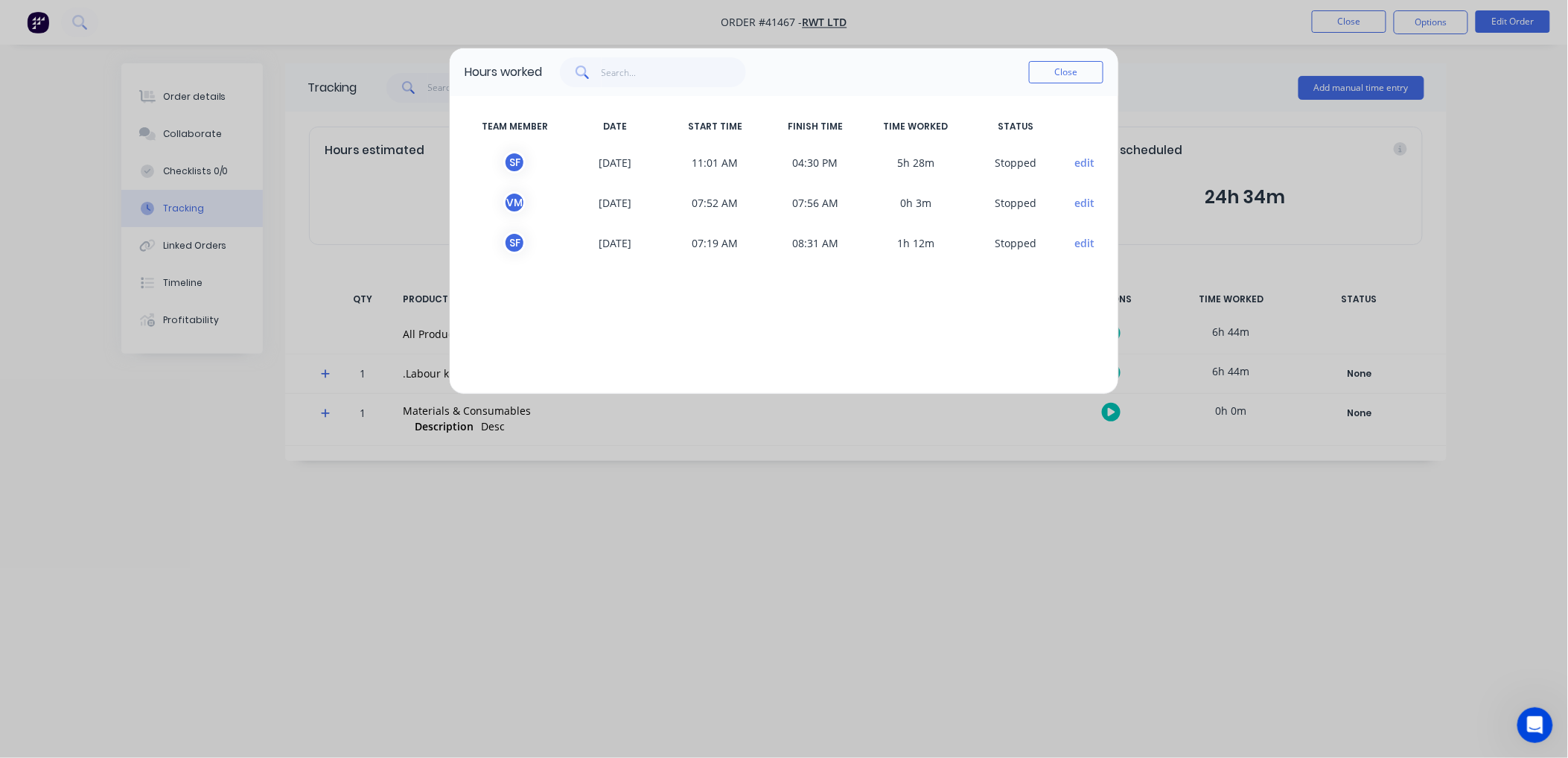
click at [1081, 71] on button "Close" at bounding box center [1066, 72] width 74 height 22
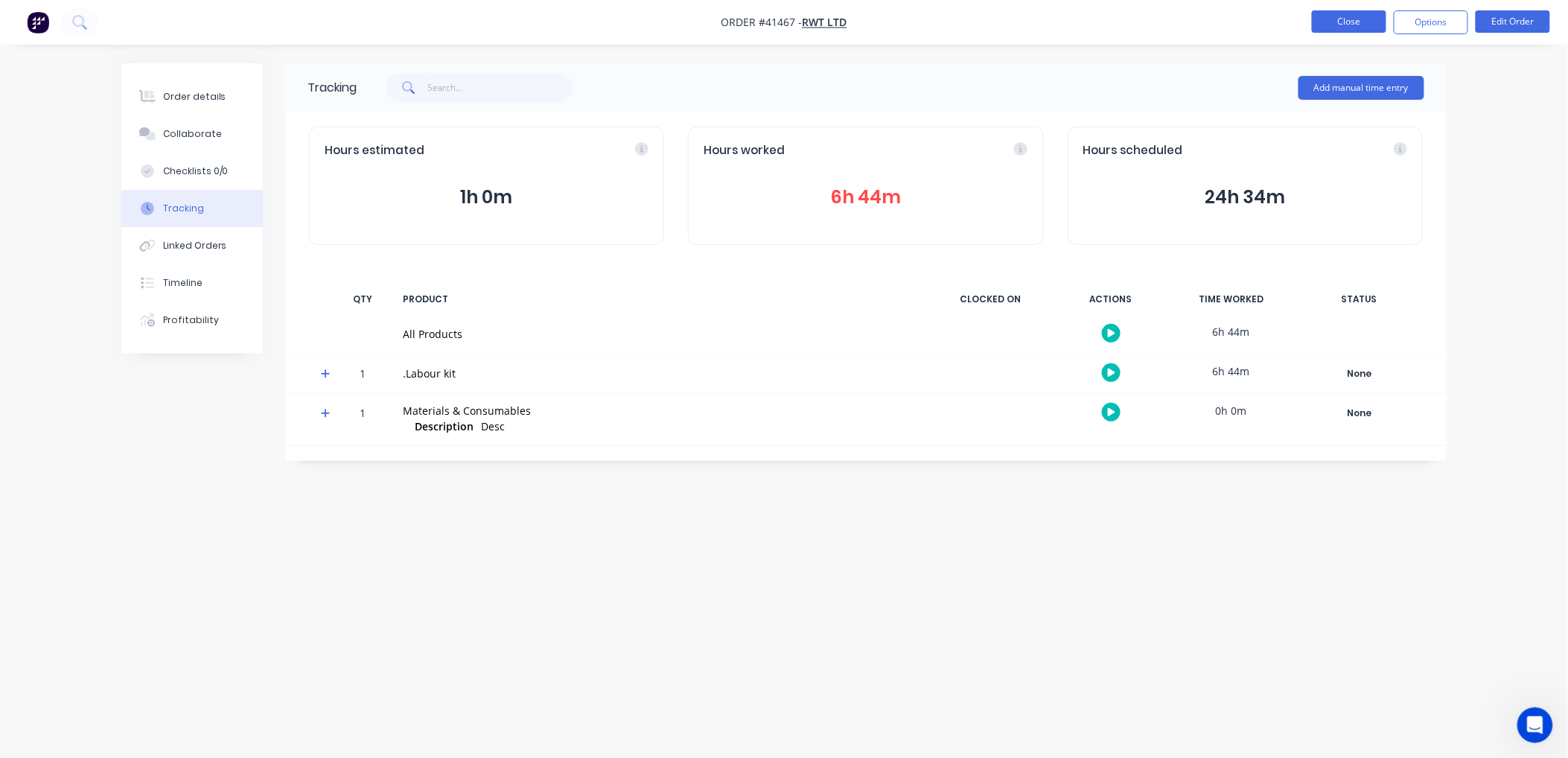
click at [1337, 18] on button "Close" at bounding box center [1349, 21] width 74 height 22
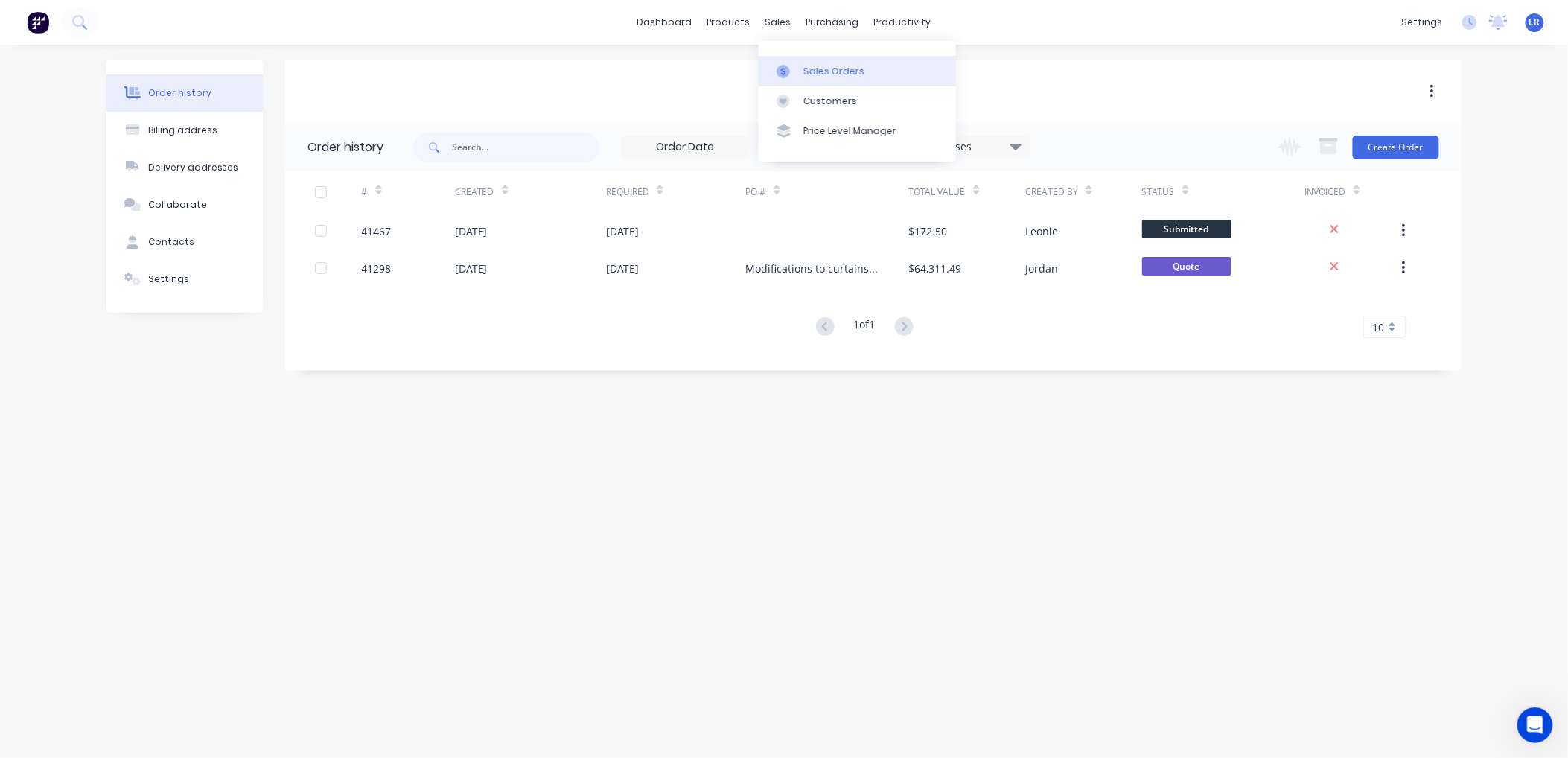
click at [817, 67] on div "Sales Orders" at bounding box center [833, 72] width 61 height 13
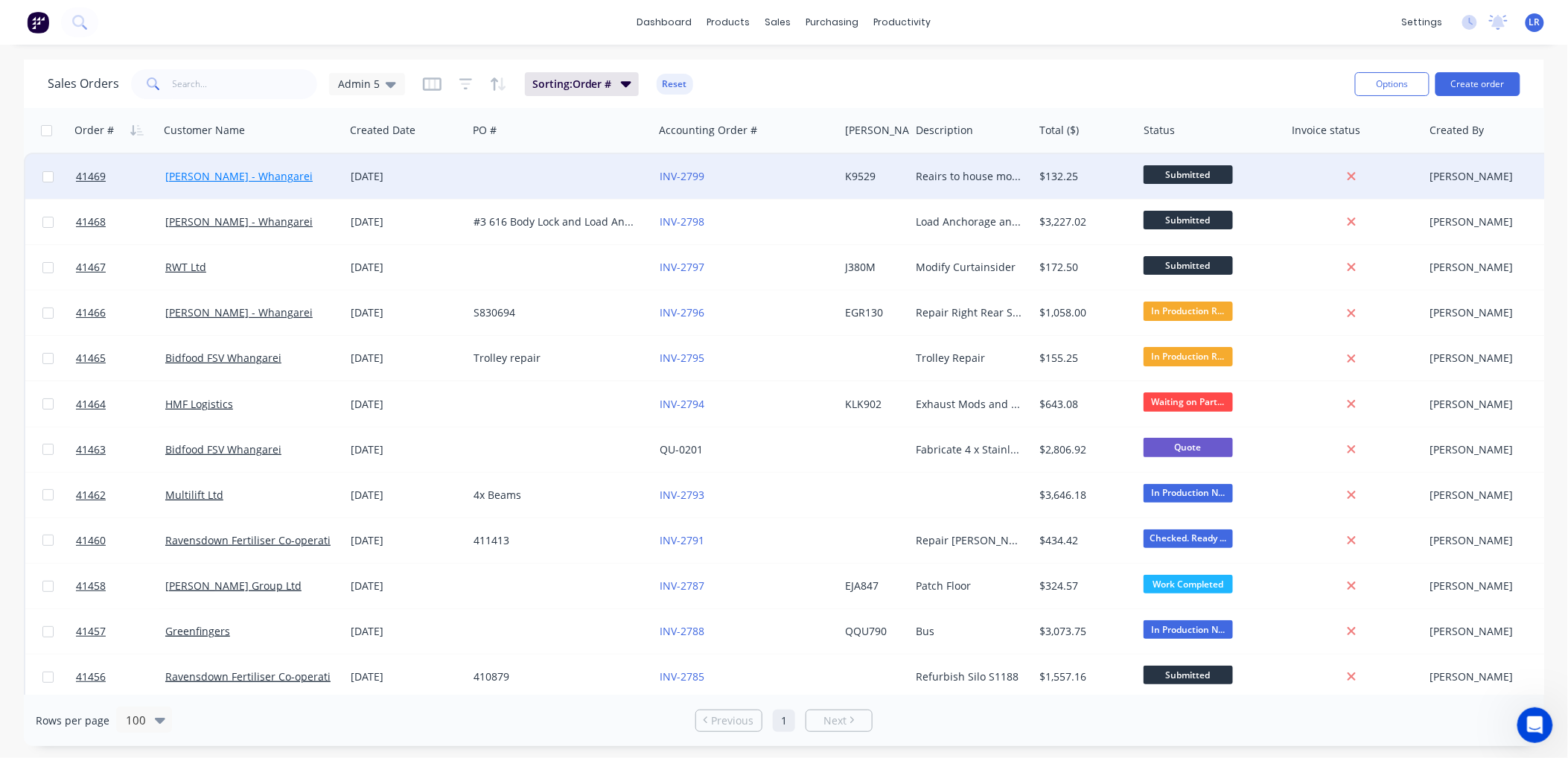
click at [255, 174] on link "[PERSON_NAME] - Whangarei" at bounding box center [239, 175] width 147 height 14
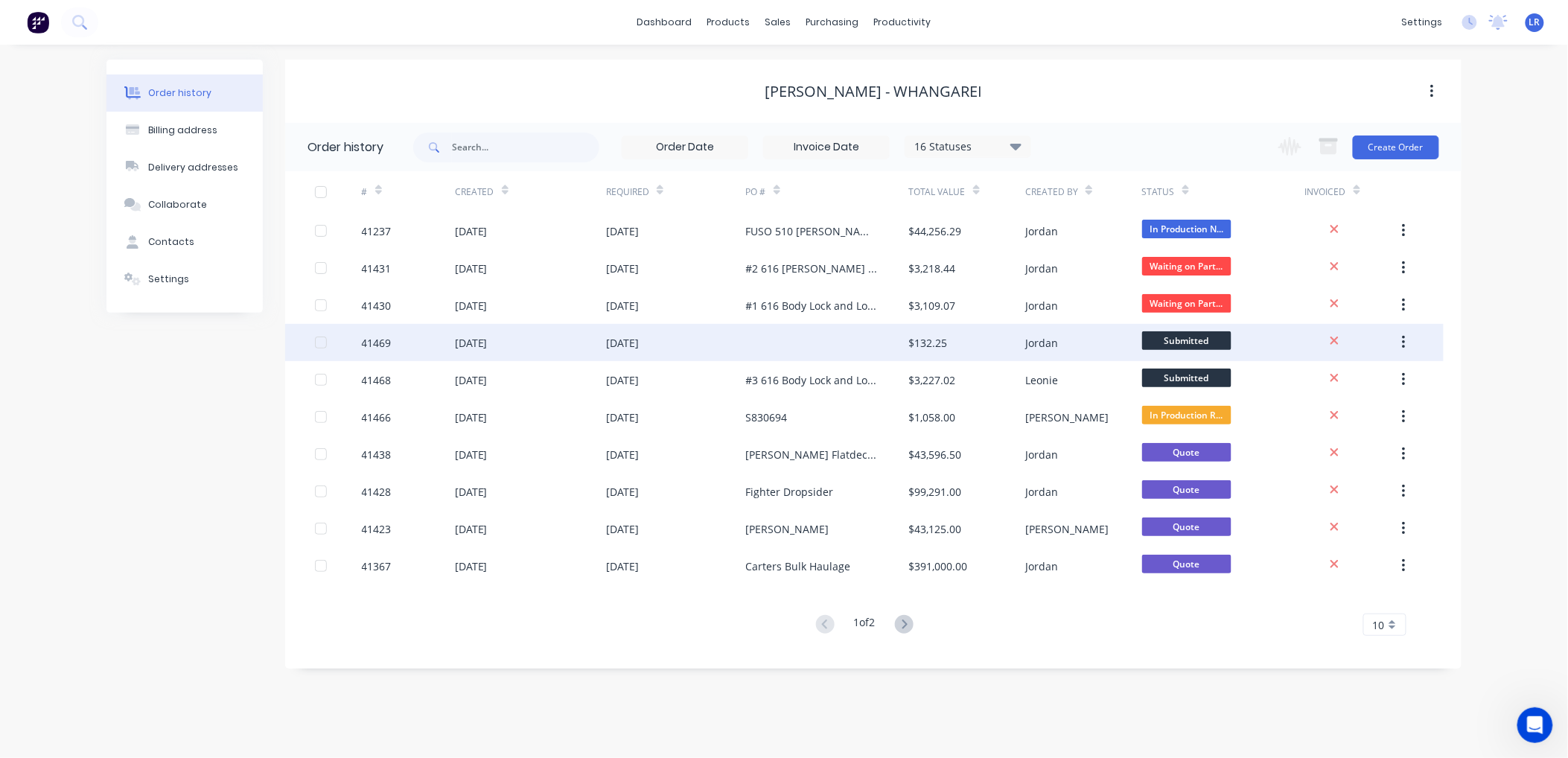
click at [415, 340] on div "41469" at bounding box center [408, 342] width 93 height 37
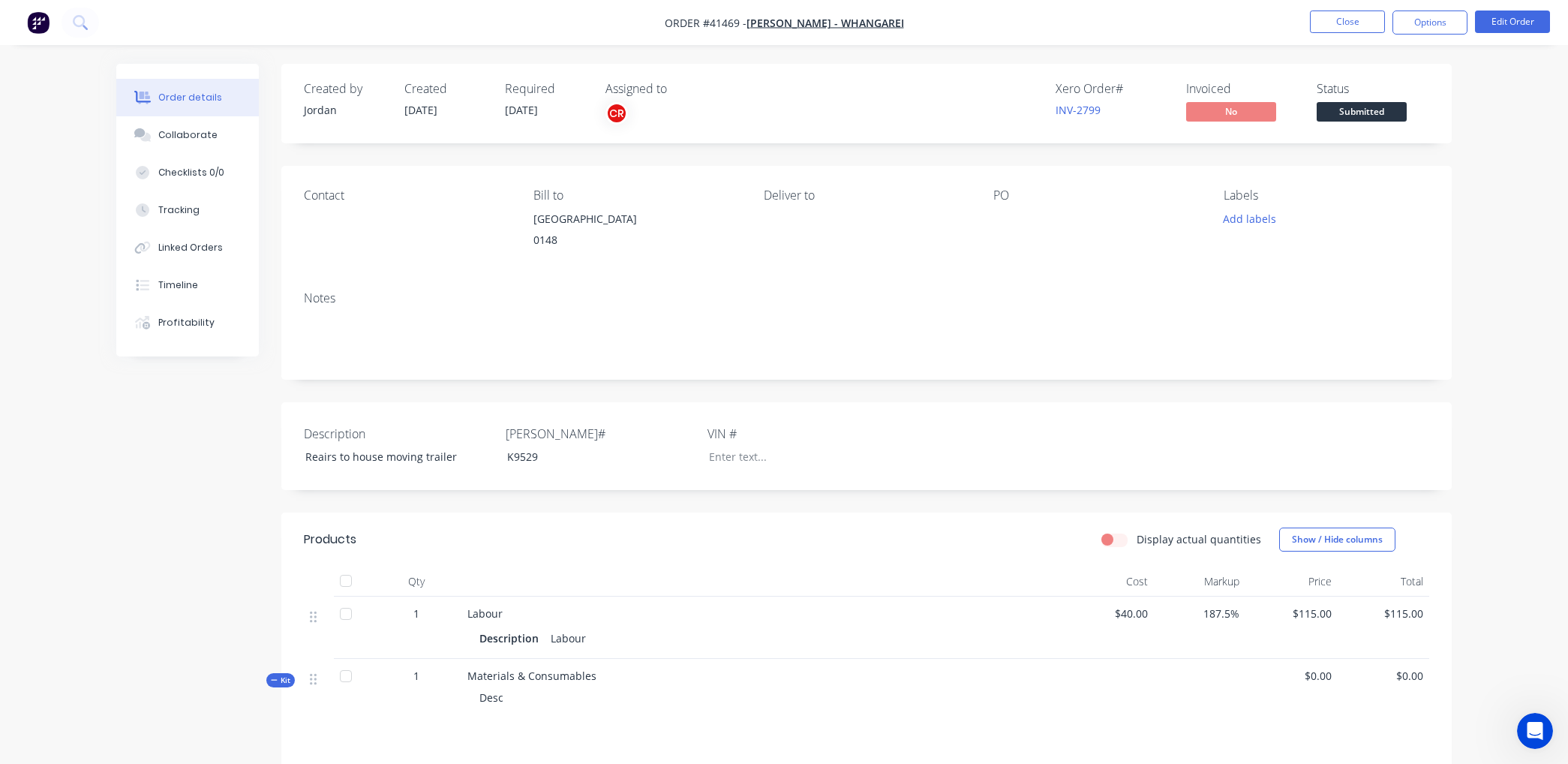
click at [1004, 223] on div at bounding box center [1087, 218] width 188 height 21
click at [1512, 12] on button "Edit Order" at bounding box center [1512, 22] width 75 height 22
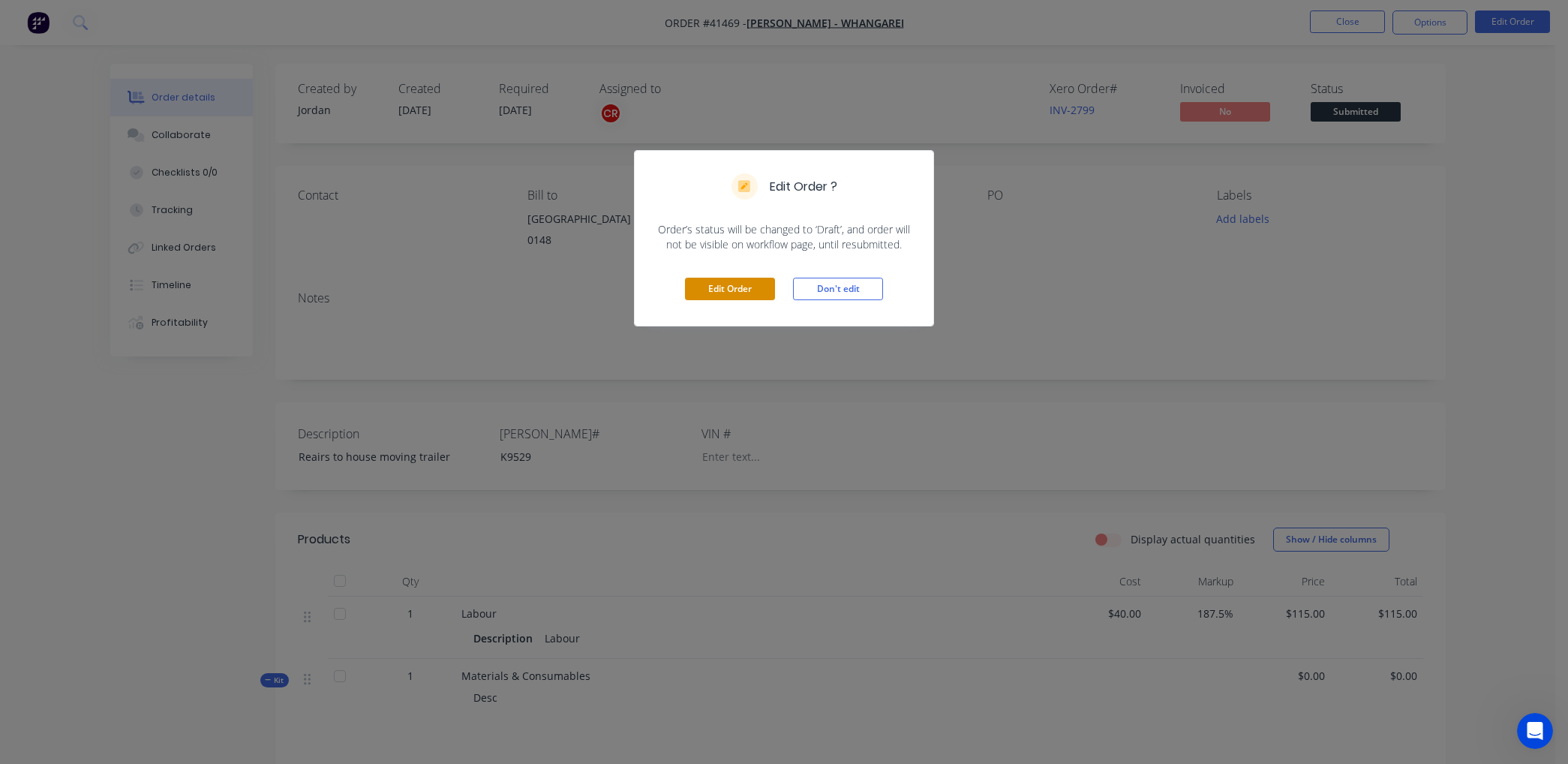
click at [739, 287] on button "Edit Order" at bounding box center [730, 288] width 90 height 22
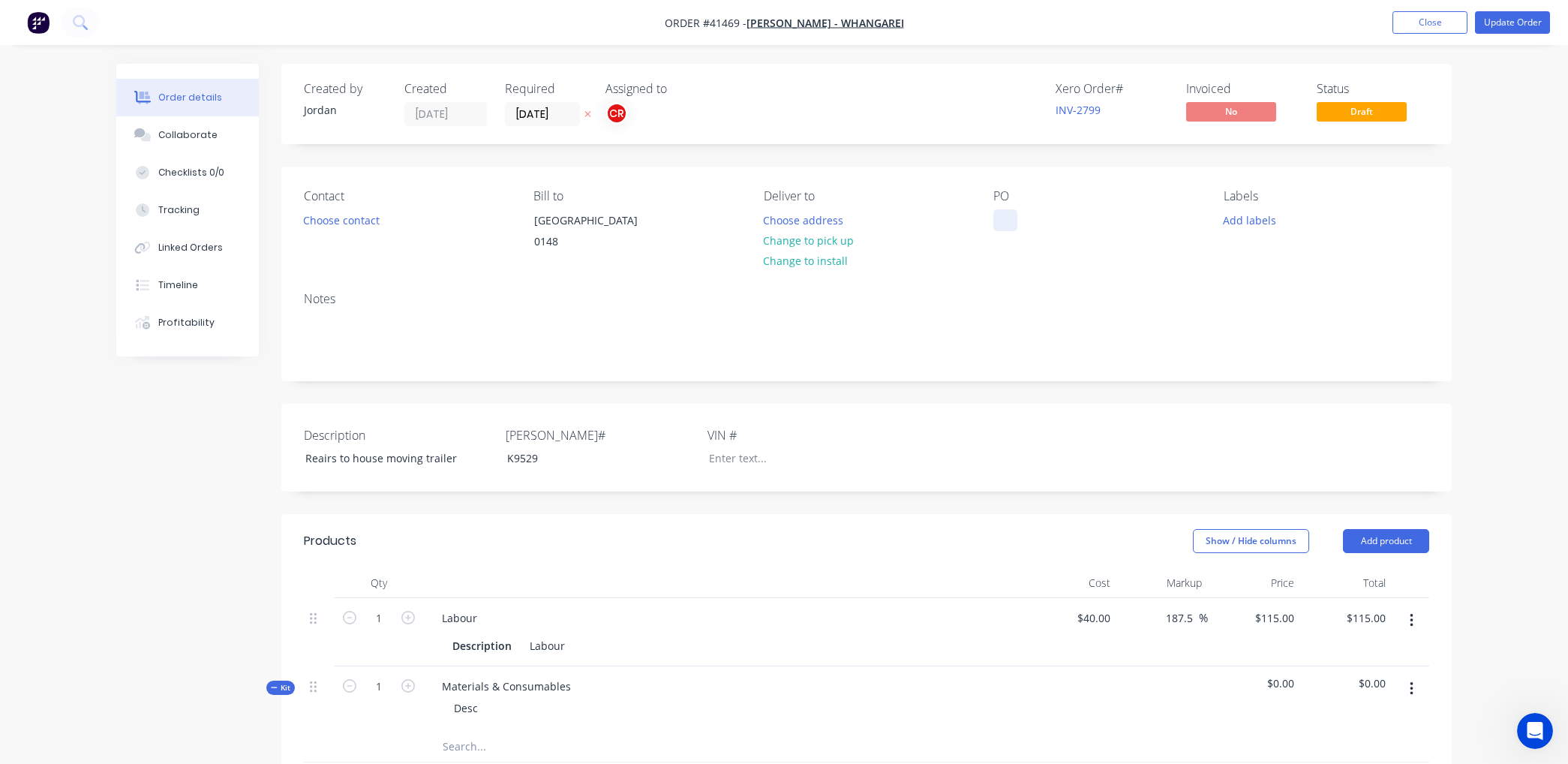
click at [1004, 228] on div at bounding box center [1005, 220] width 24 height 22
click at [1078, 214] on div "House Moving railer" at bounding box center [1056, 220] width 125 height 22
click at [166, 205] on div "Tracking" at bounding box center [179, 210] width 42 height 13
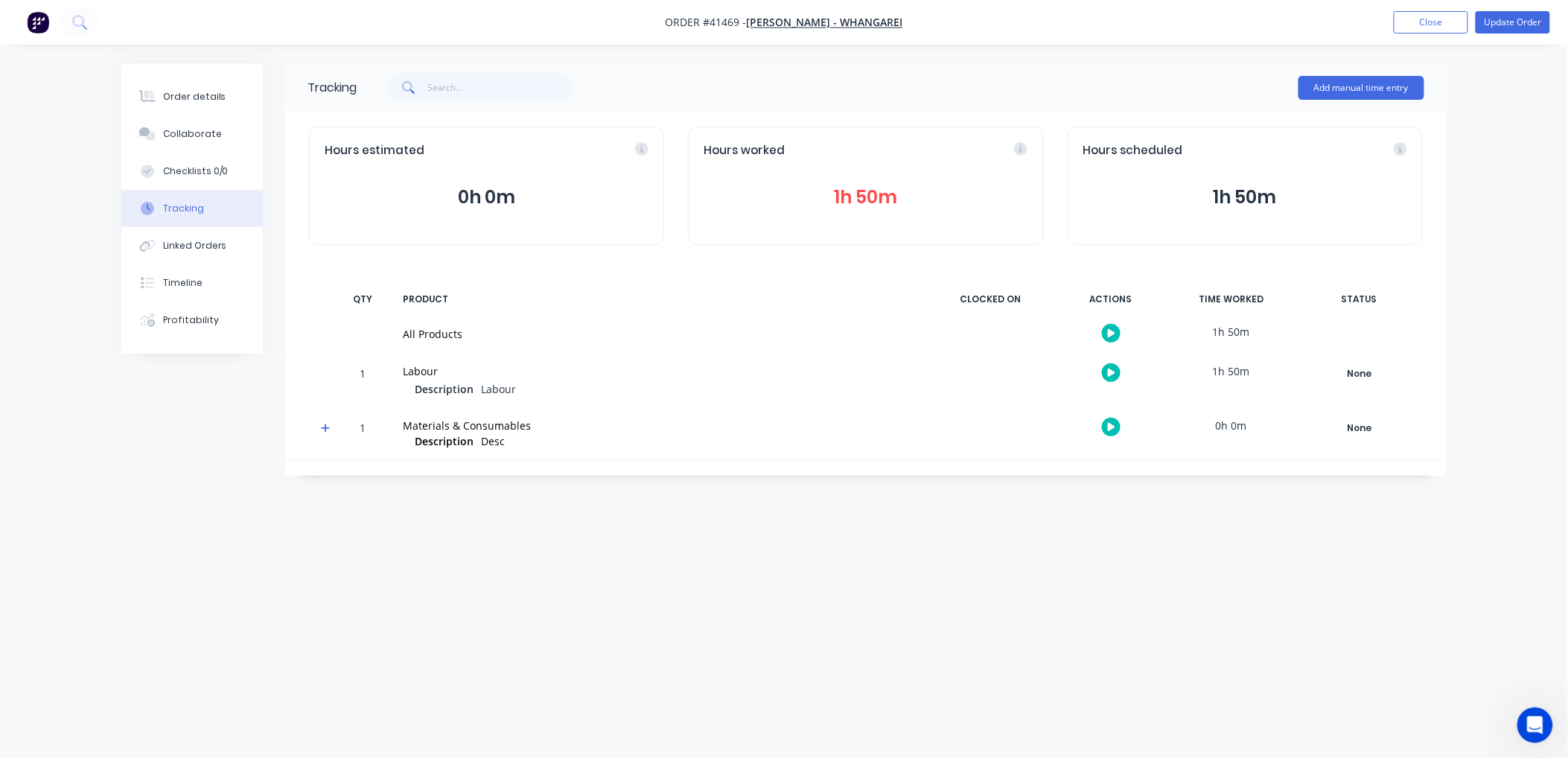
click at [860, 190] on button "1h 50m" at bounding box center [865, 197] width 324 height 28
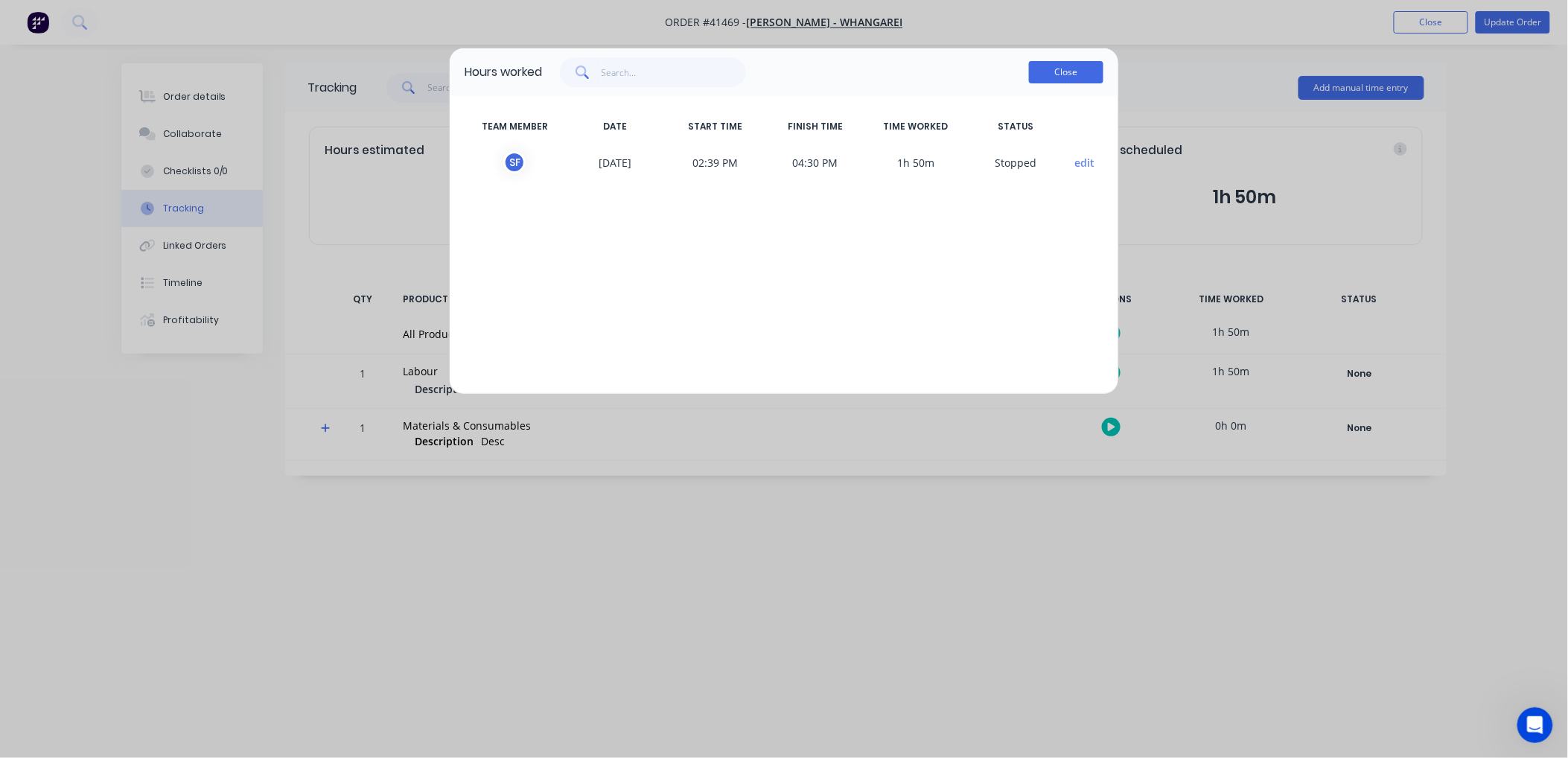
click at [1051, 72] on button "Close" at bounding box center [1066, 72] width 74 height 22
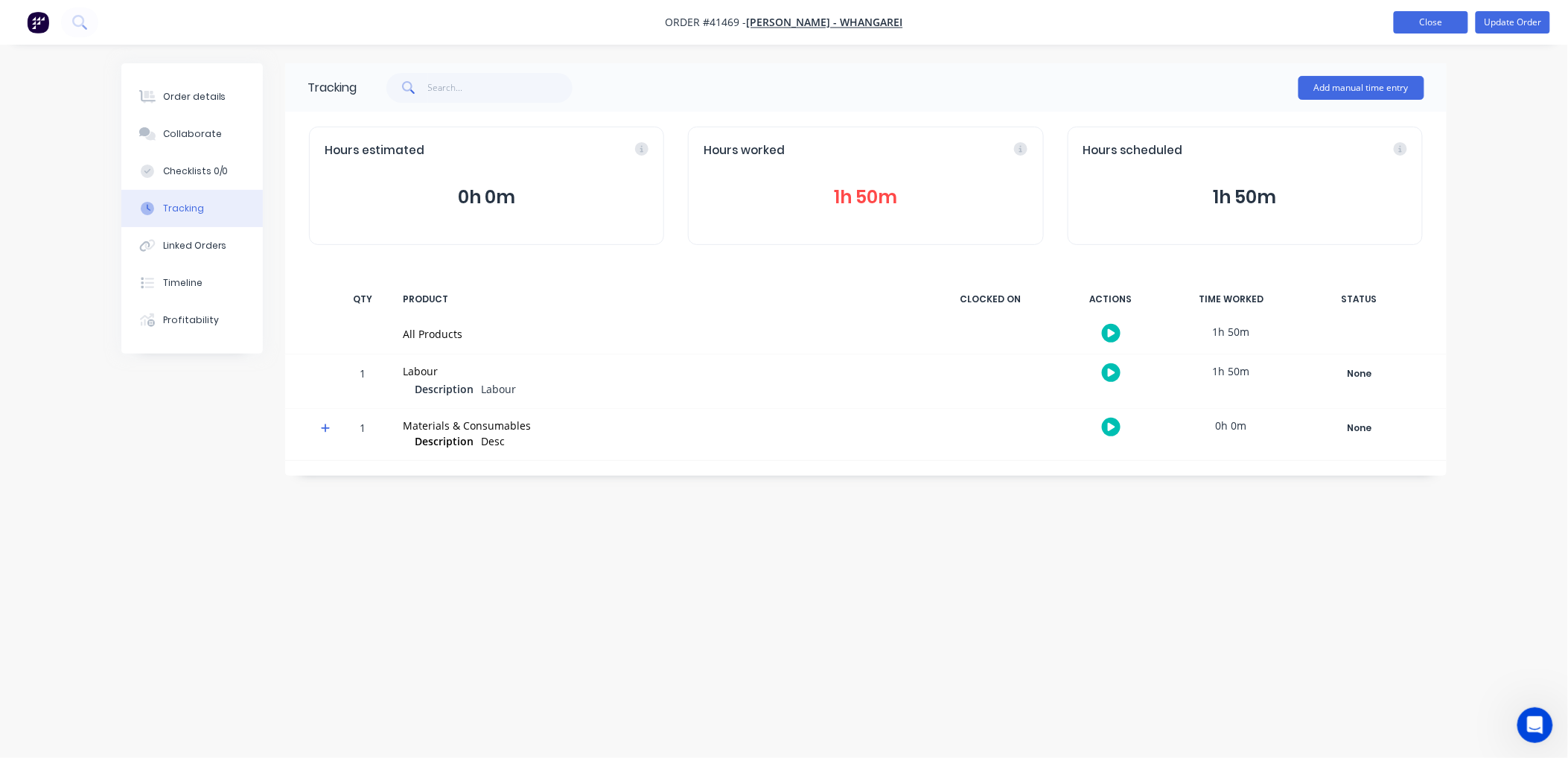
click at [1448, 23] on button "Close" at bounding box center [1430, 22] width 74 height 22
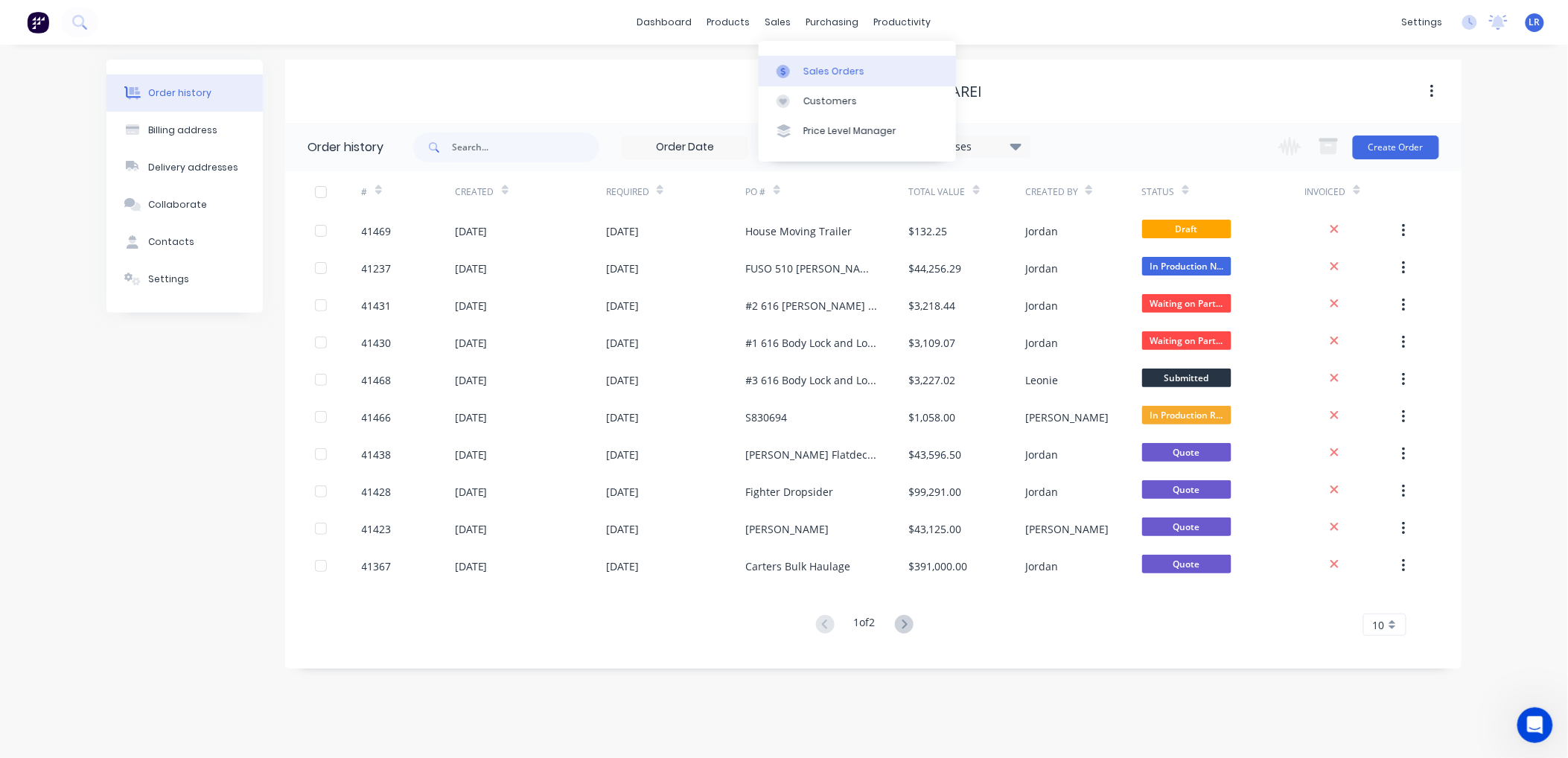
click at [822, 67] on div "Sales Orders" at bounding box center [833, 72] width 61 height 13
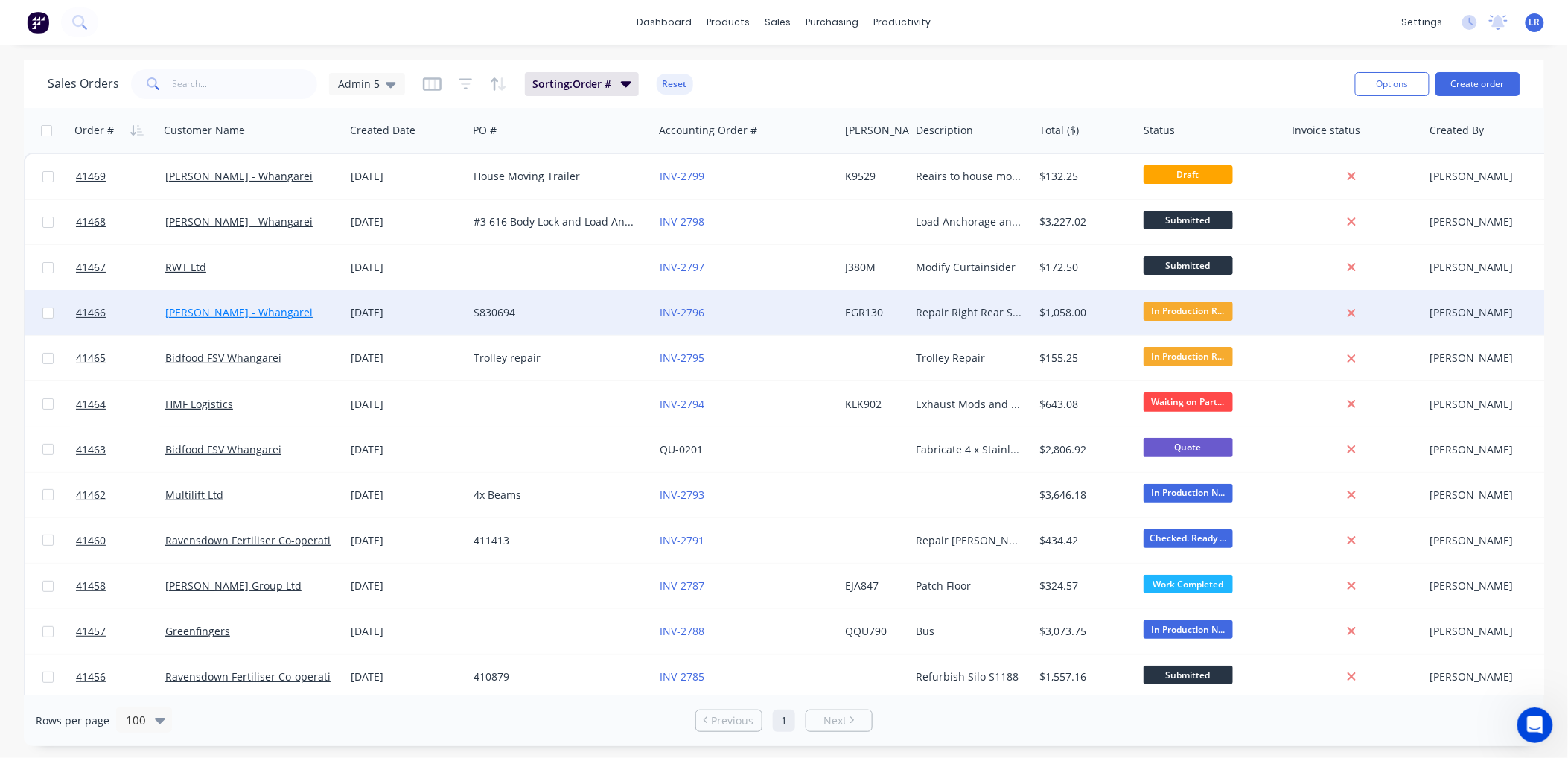
click at [211, 309] on link "[PERSON_NAME] - Whangarei" at bounding box center [239, 312] width 147 height 14
click at [236, 306] on link "[PERSON_NAME] - Whangarei" at bounding box center [239, 312] width 147 height 14
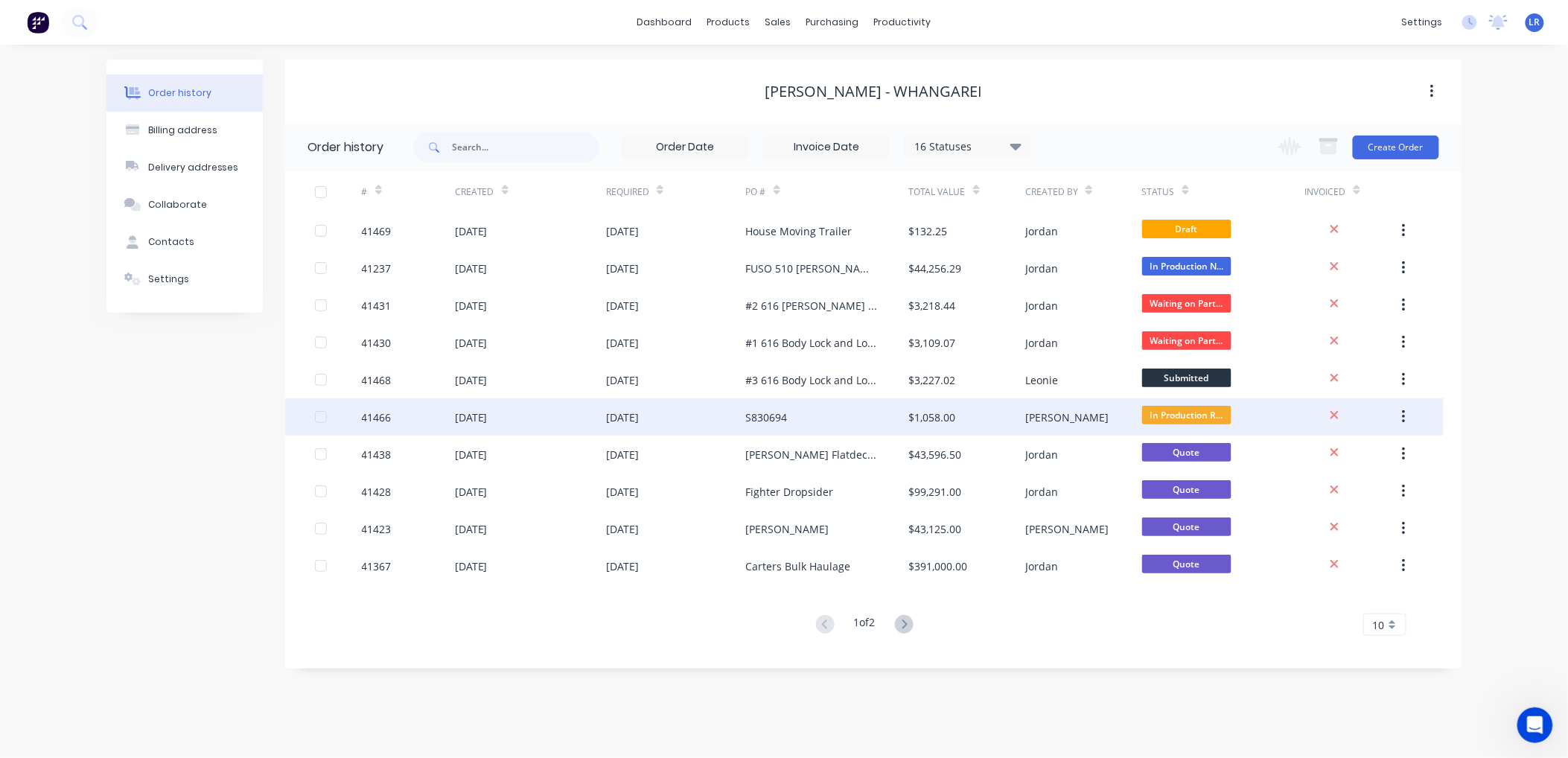
click at [488, 414] on div "26 Aug 2025" at bounding box center [471, 417] width 33 height 16
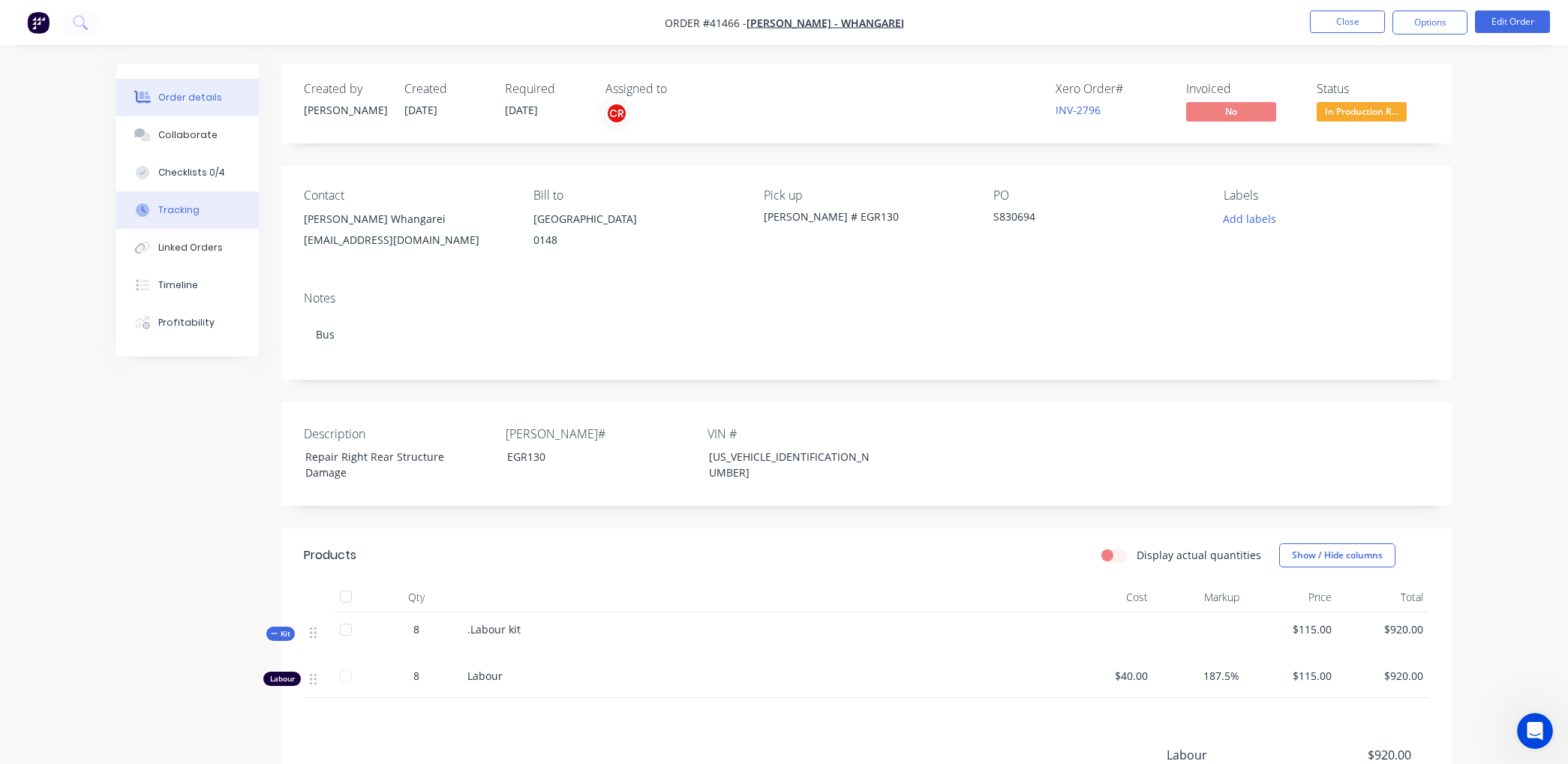
click at [193, 213] on div "Tracking" at bounding box center [179, 210] width 42 height 13
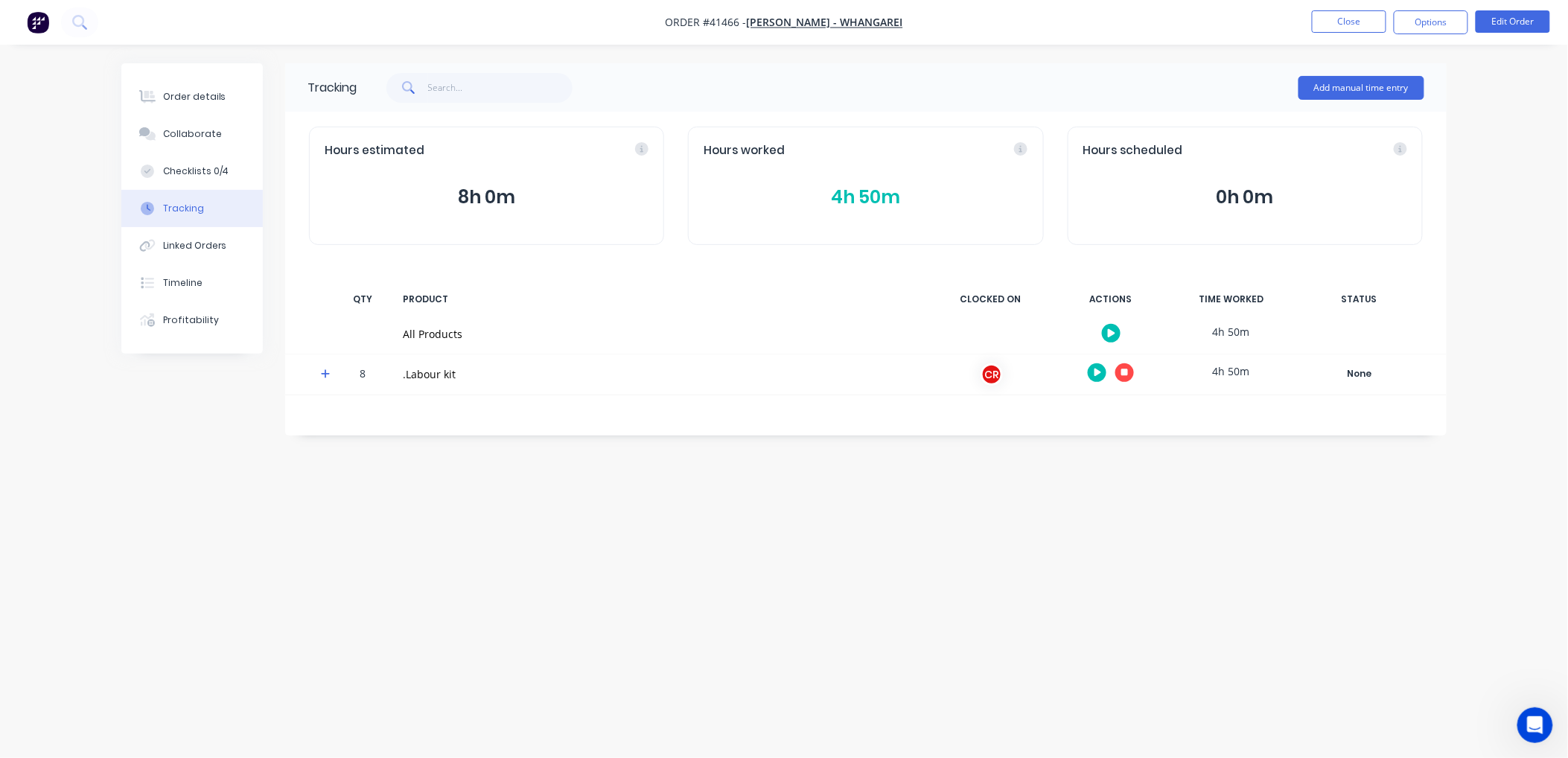
click at [870, 195] on button "4h 50m" at bounding box center [865, 197] width 324 height 28
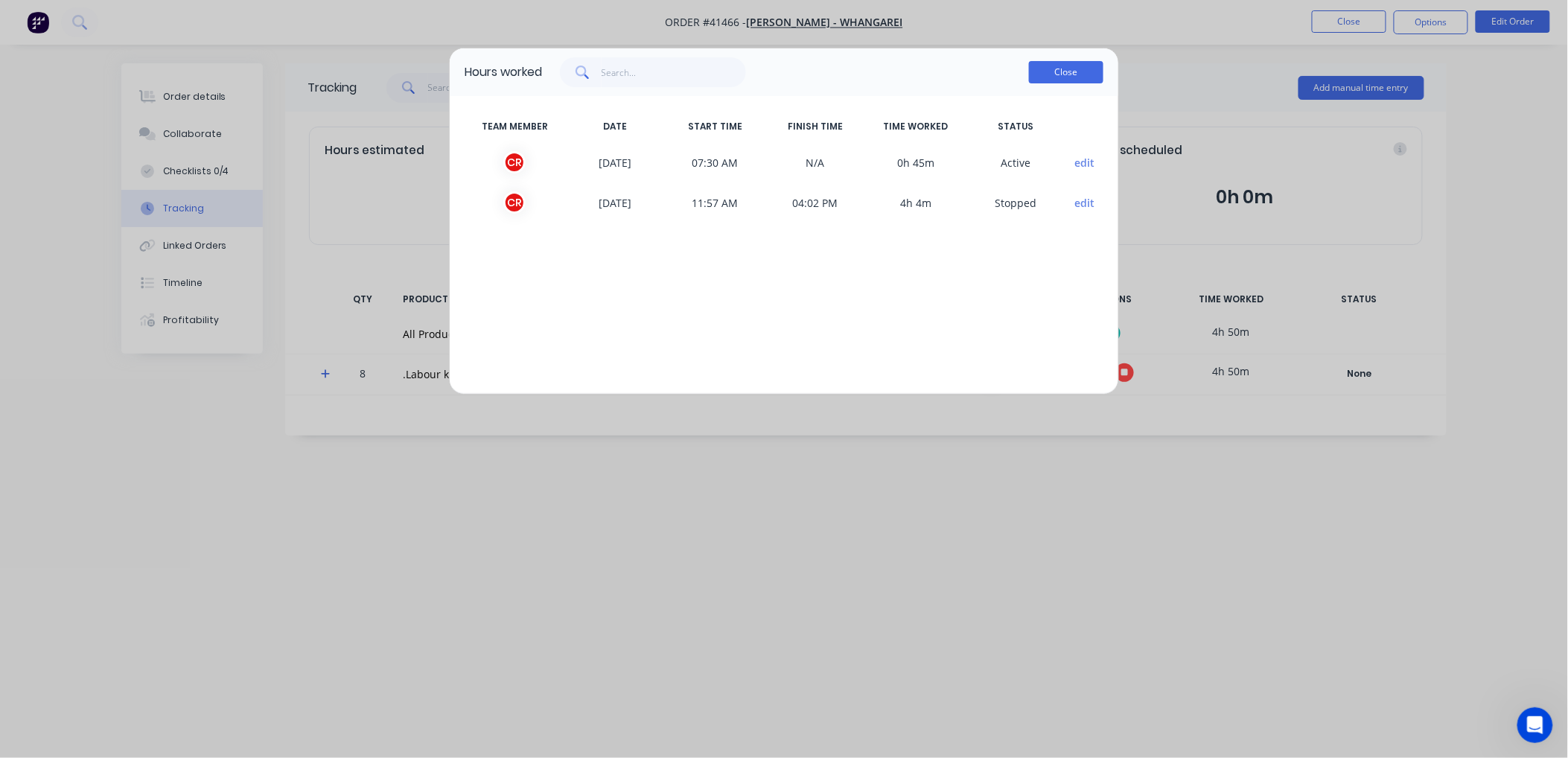
click at [1052, 76] on button "Close" at bounding box center [1066, 72] width 74 height 22
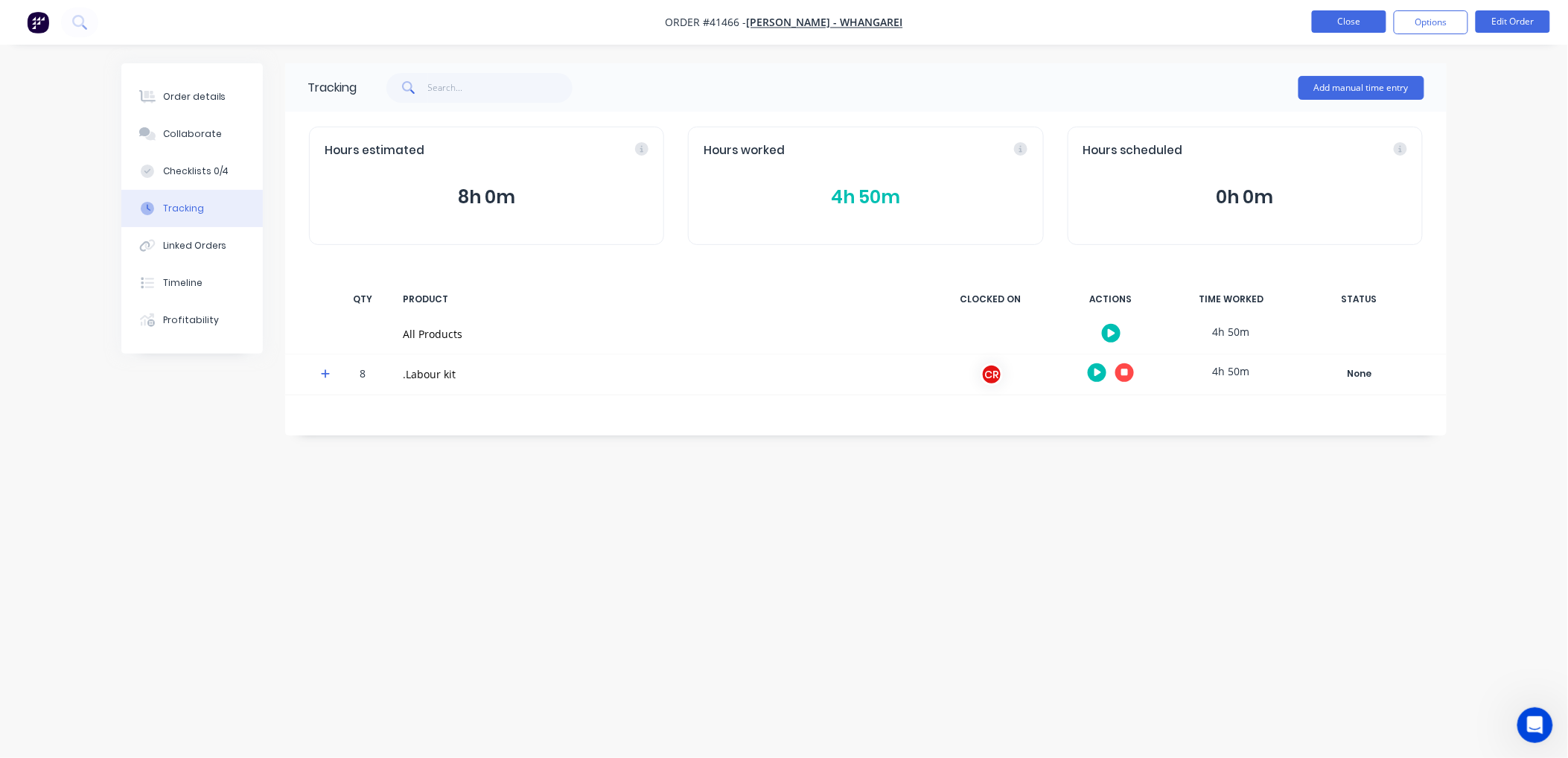
click at [1336, 19] on button "Close" at bounding box center [1349, 21] width 74 height 22
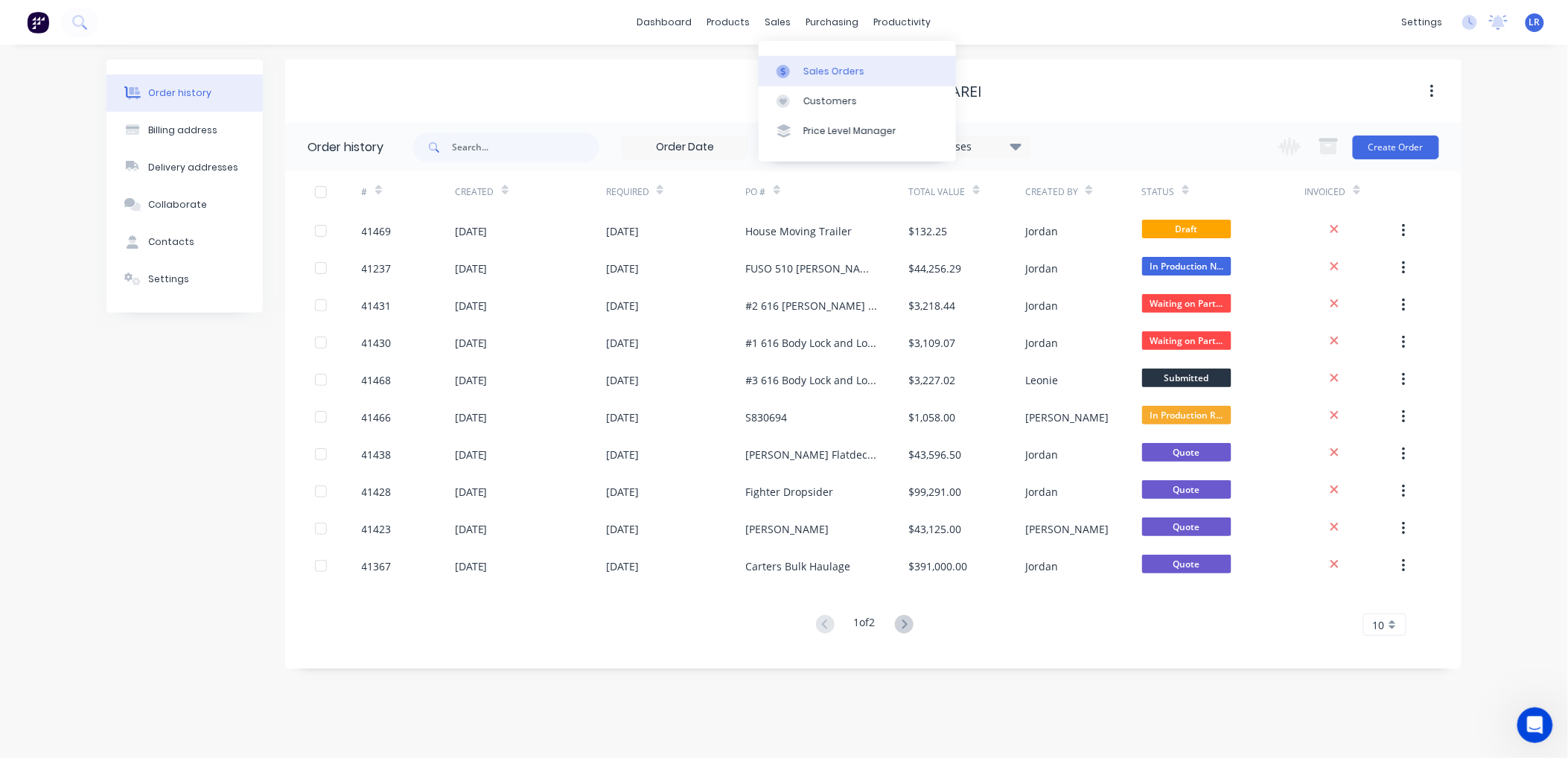
click at [827, 67] on div "Sales Orders" at bounding box center [833, 72] width 61 height 13
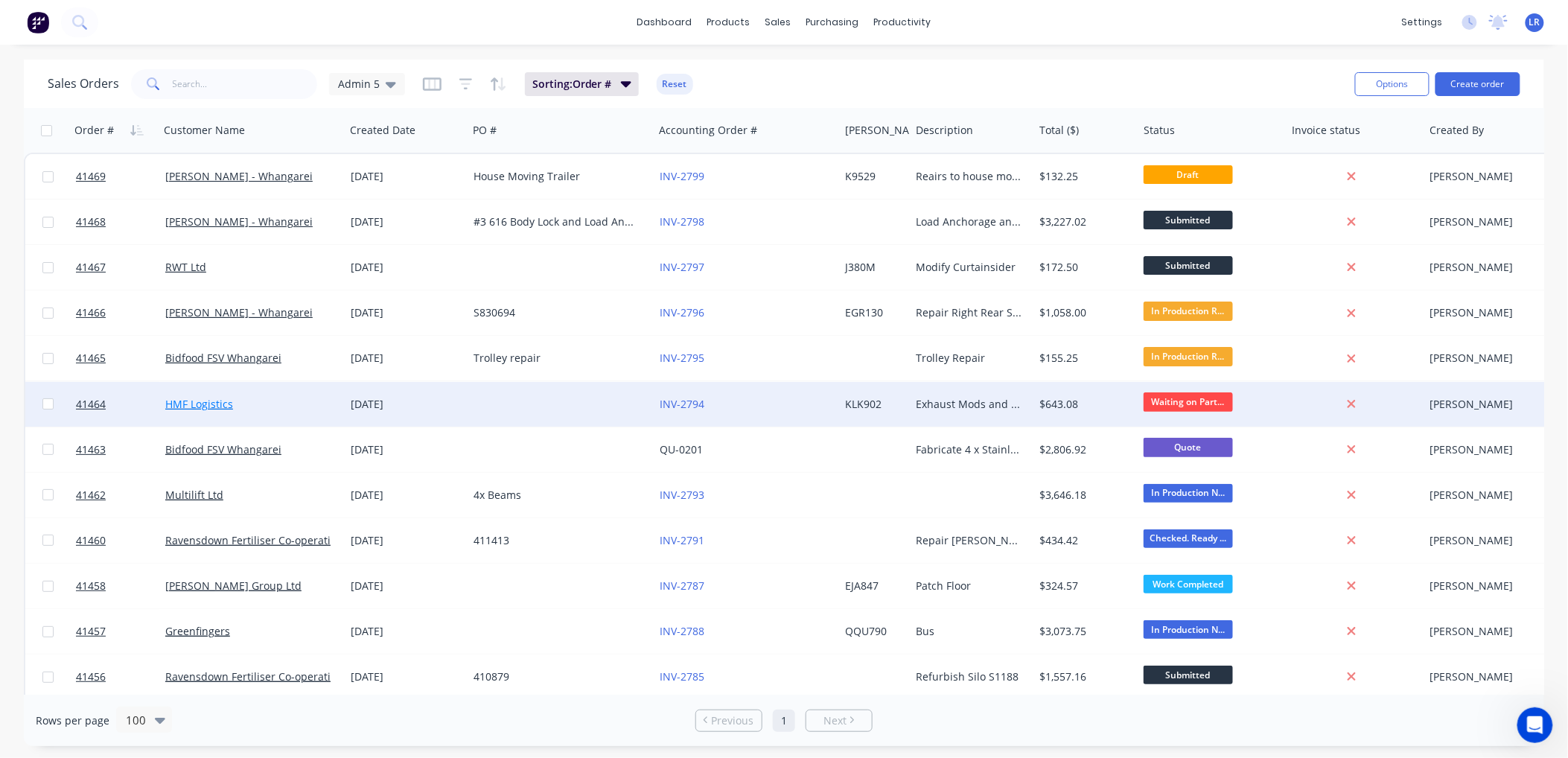
click at [217, 403] on link "HMF Logistics" at bounding box center [199, 404] width 68 height 14
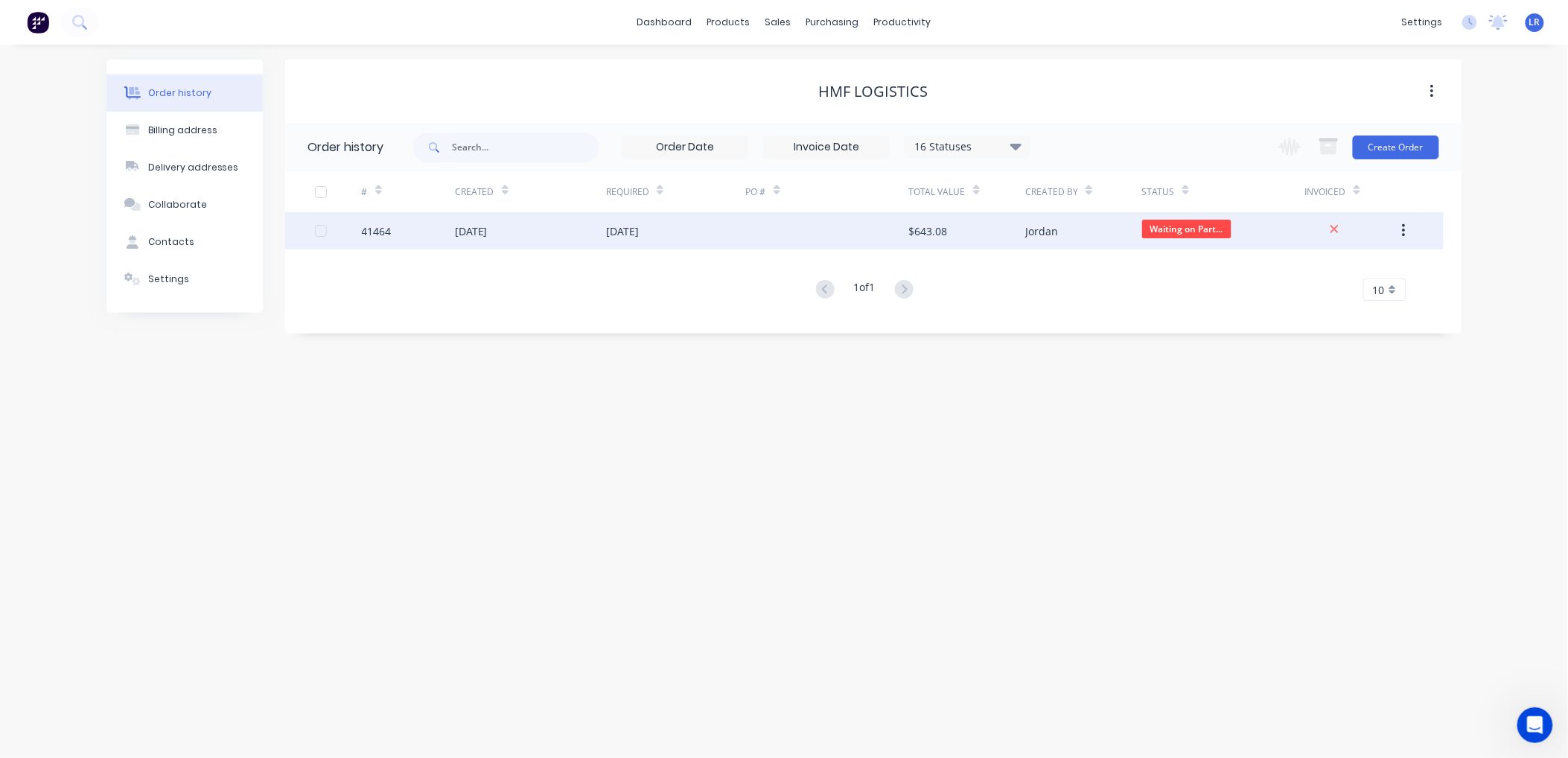
click at [384, 232] on div "41464" at bounding box center [376, 231] width 30 height 16
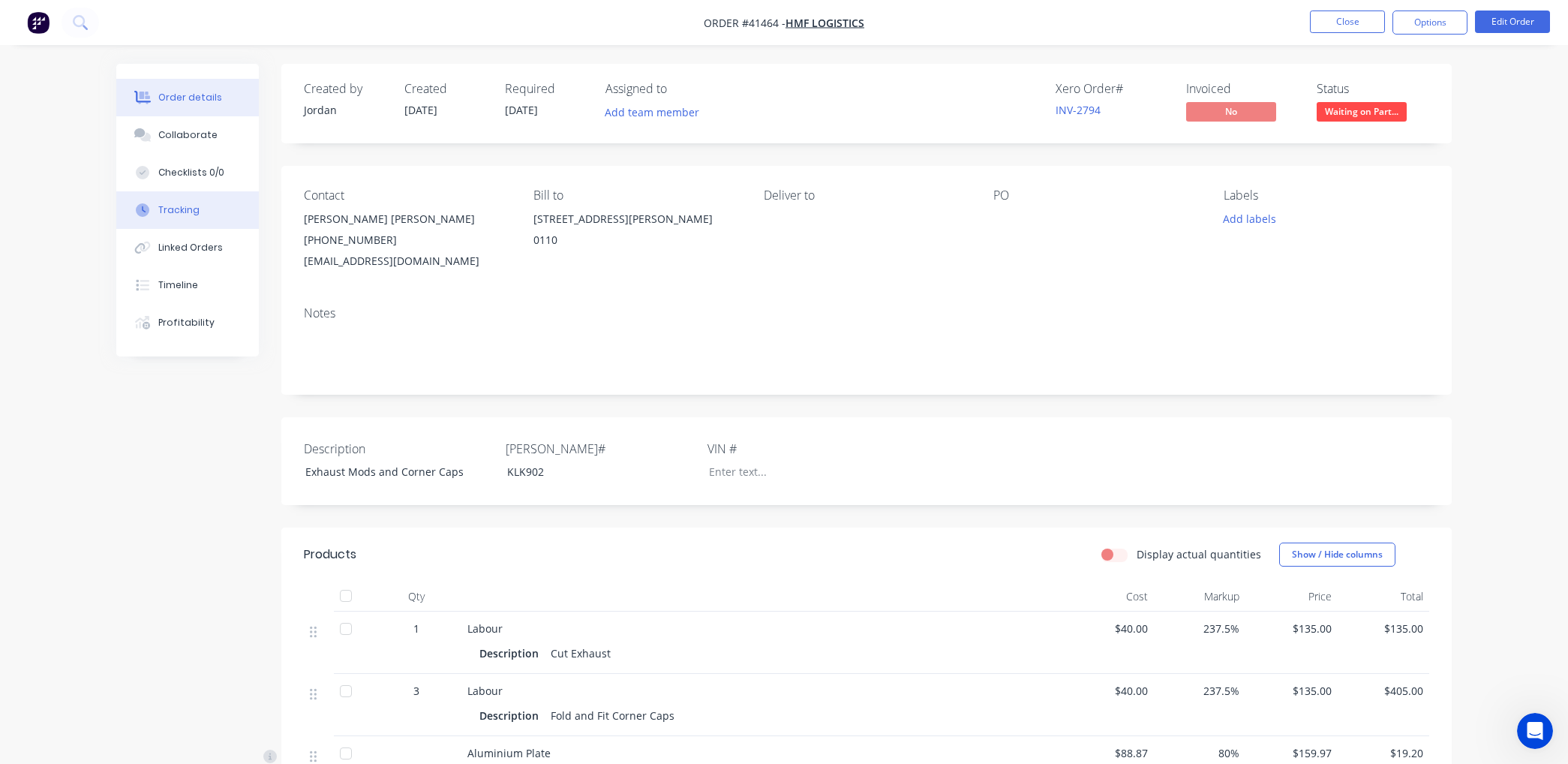
click at [190, 208] on div "Tracking" at bounding box center [179, 210] width 42 height 13
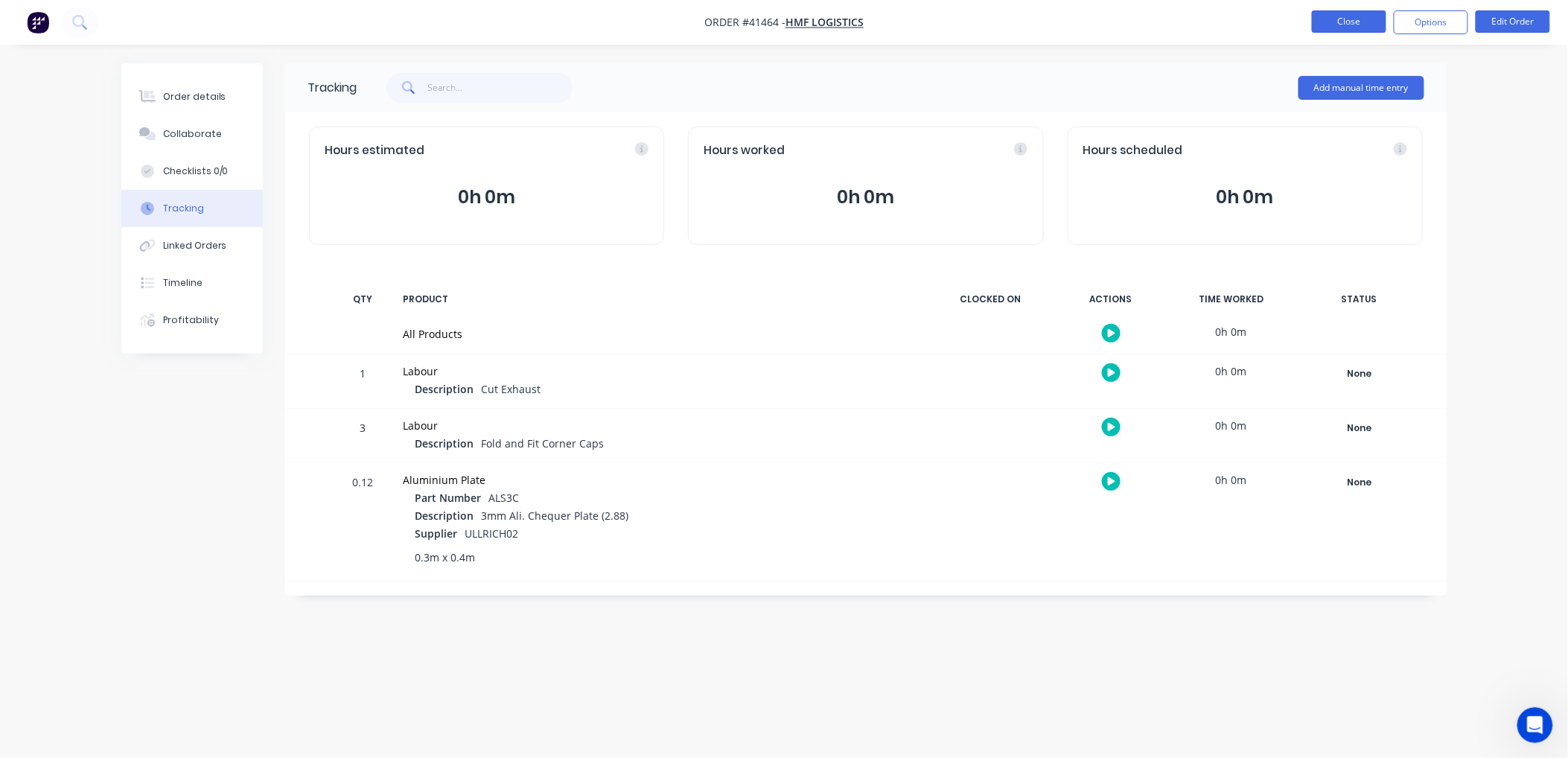
click at [1345, 26] on button "Close" at bounding box center [1349, 21] width 74 height 22
click at [1360, 22] on button "Close" at bounding box center [1349, 21] width 74 height 22
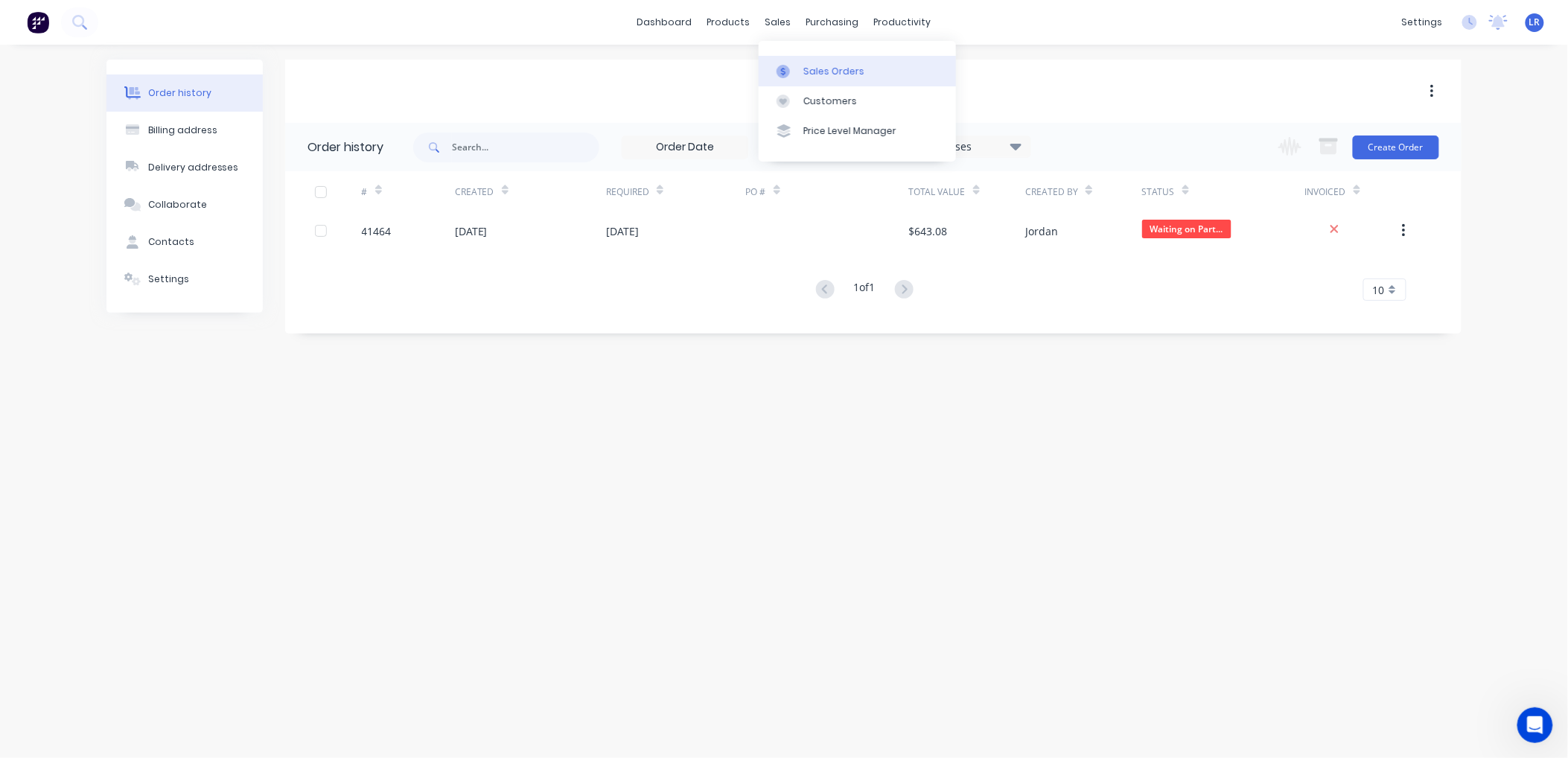
click at [814, 73] on div "Sales Orders" at bounding box center [833, 72] width 61 height 13
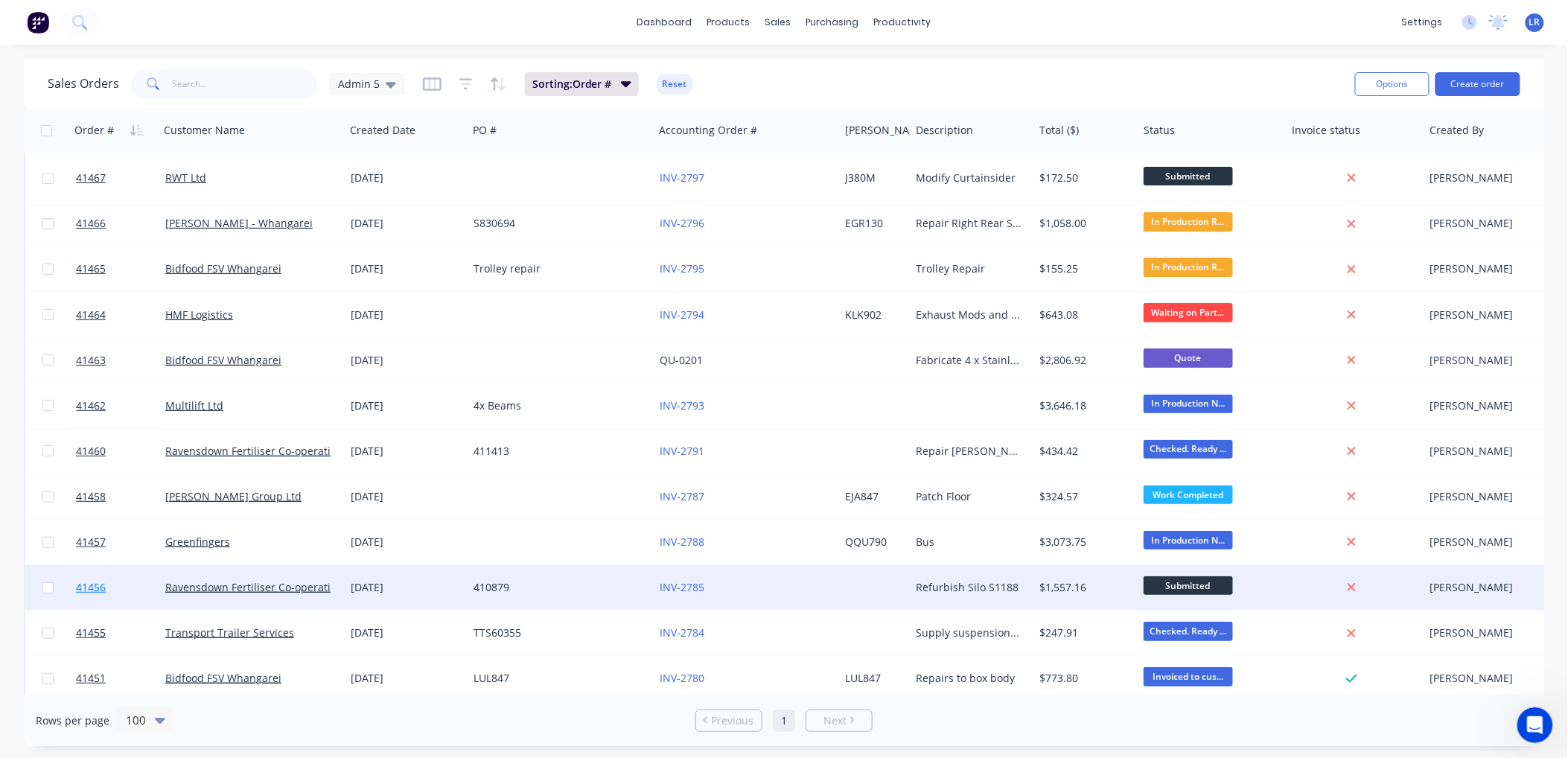
scroll to position [82, 0]
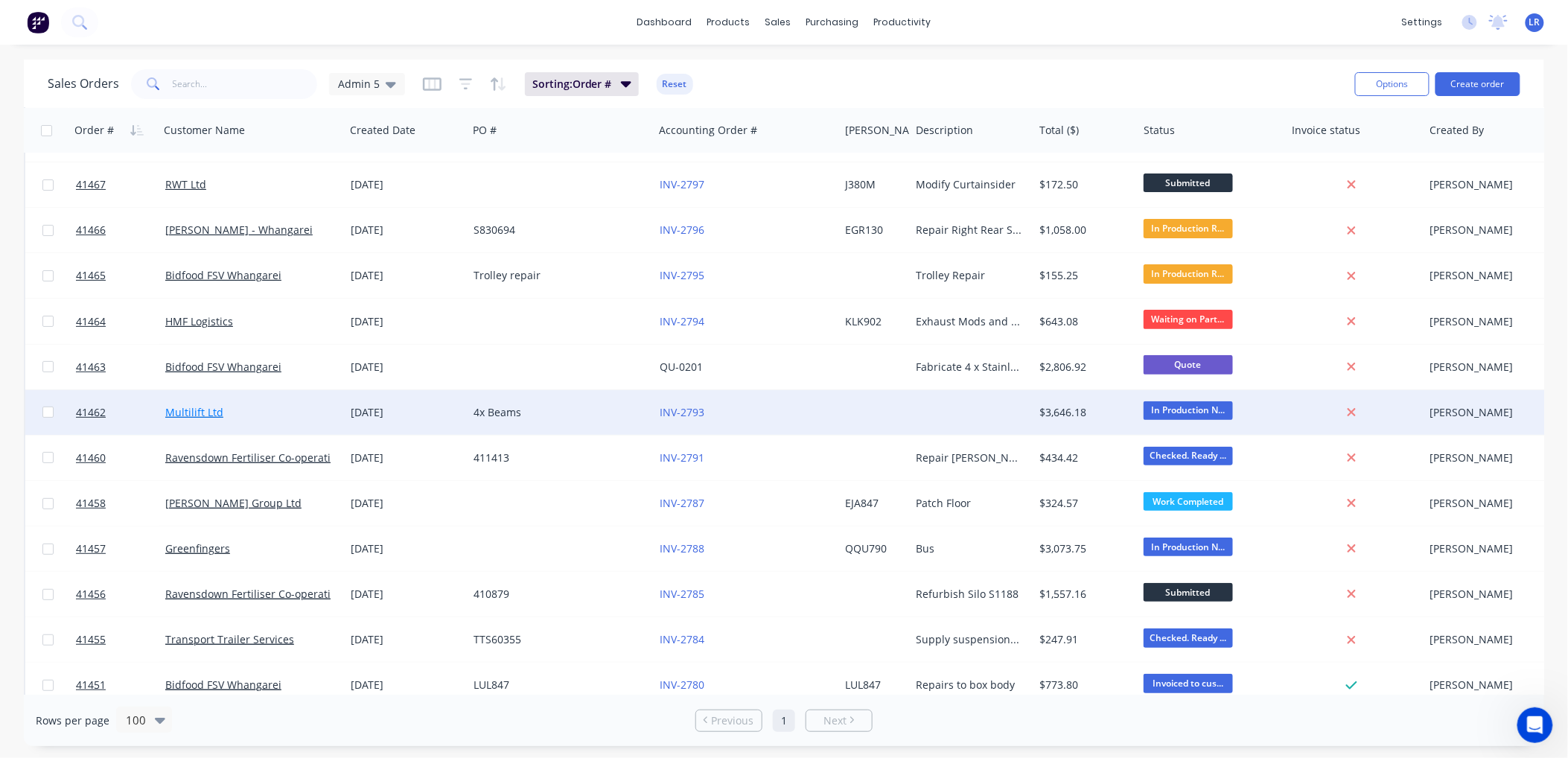
click at [207, 414] on link "Multilift Ltd" at bounding box center [194, 412] width 58 height 14
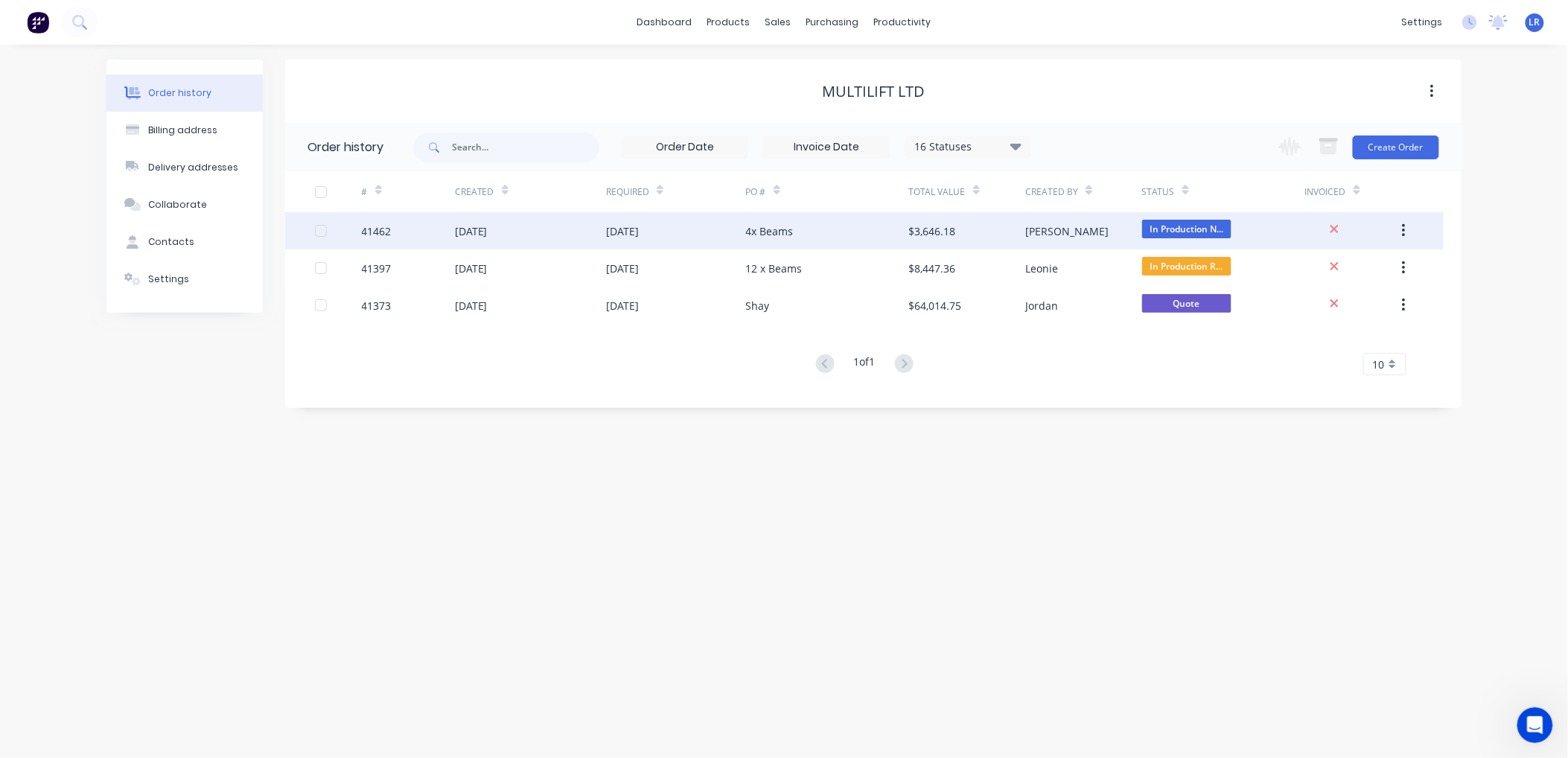
click at [409, 226] on div "41462" at bounding box center [408, 231] width 93 height 37
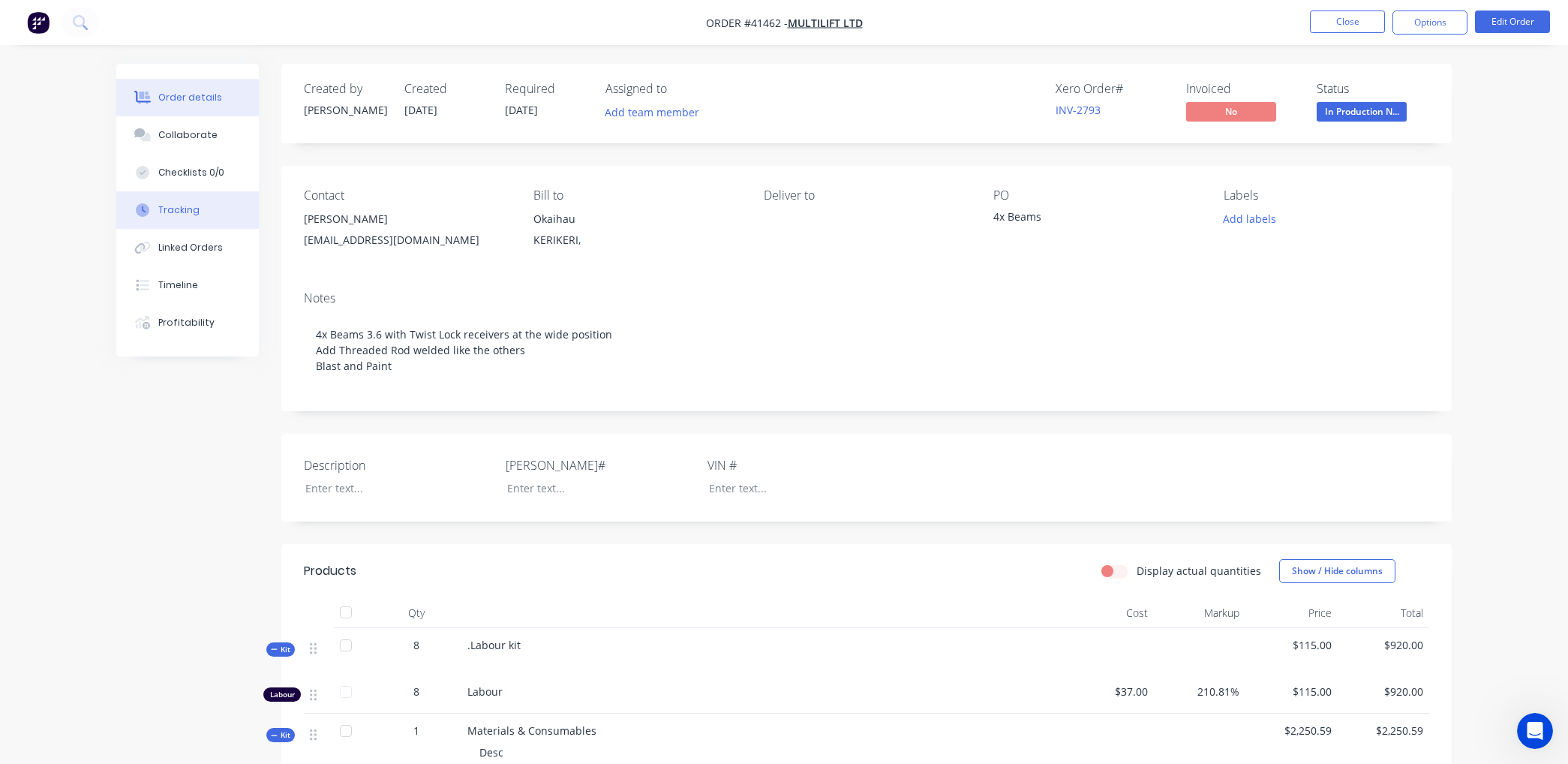
click at [208, 205] on button "Tracking" at bounding box center [188, 210] width 143 height 37
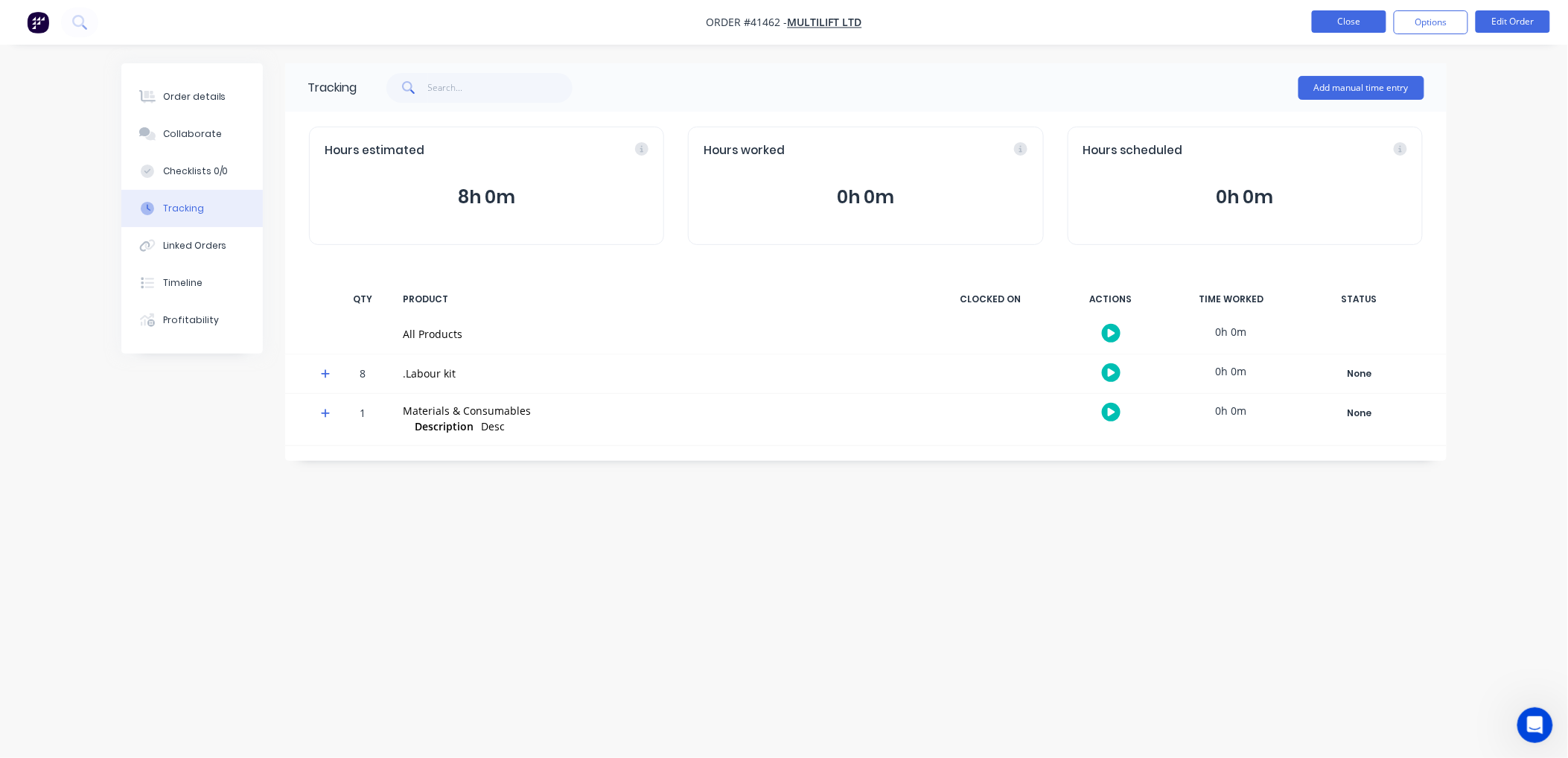
click at [1327, 13] on button "Close" at bounding box center [1349, 21] width 74 height 22
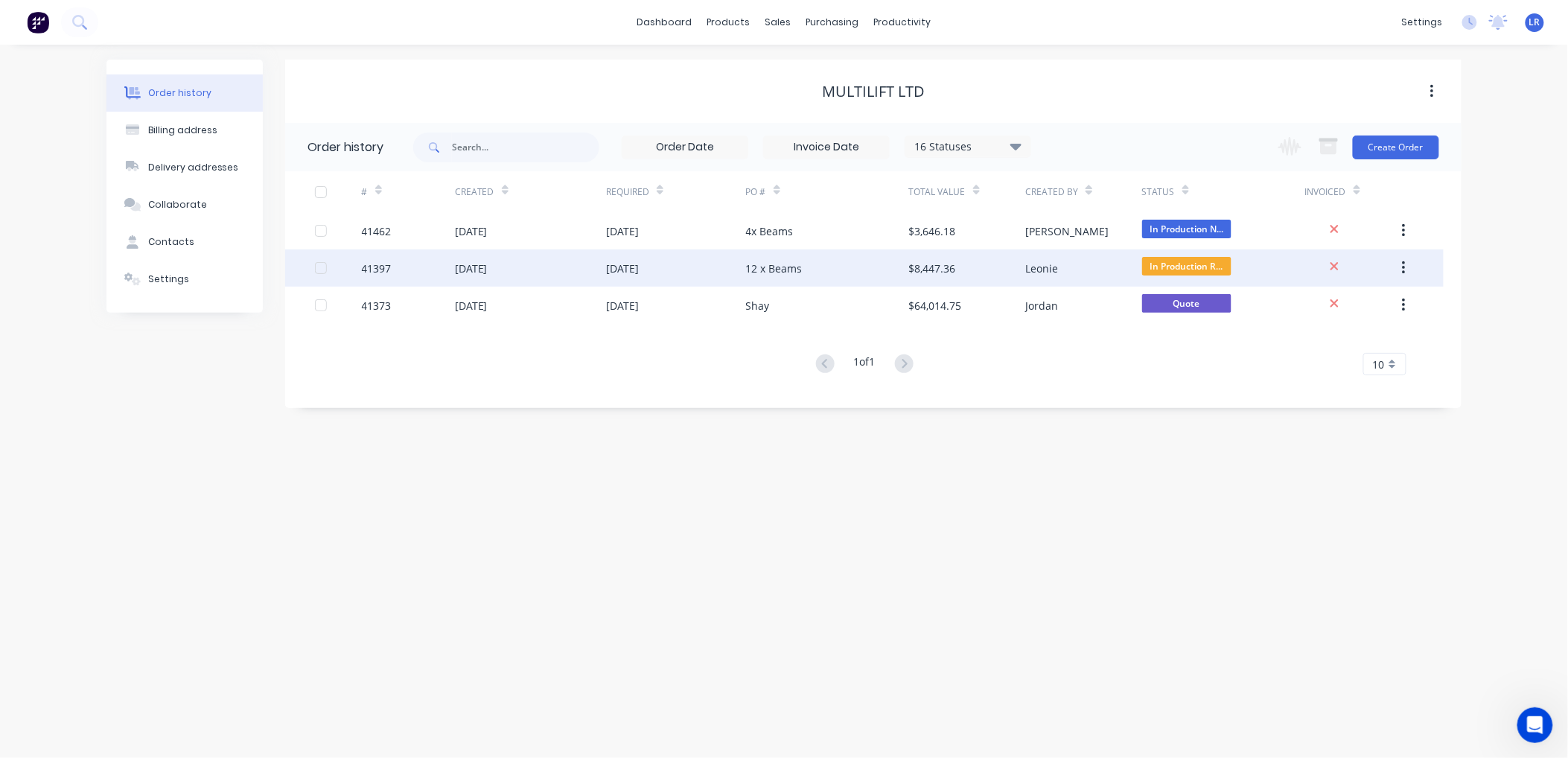
click at [461, 265] on div "06 Aug 2025" at bounding box center [471, 268] width 33 height 16
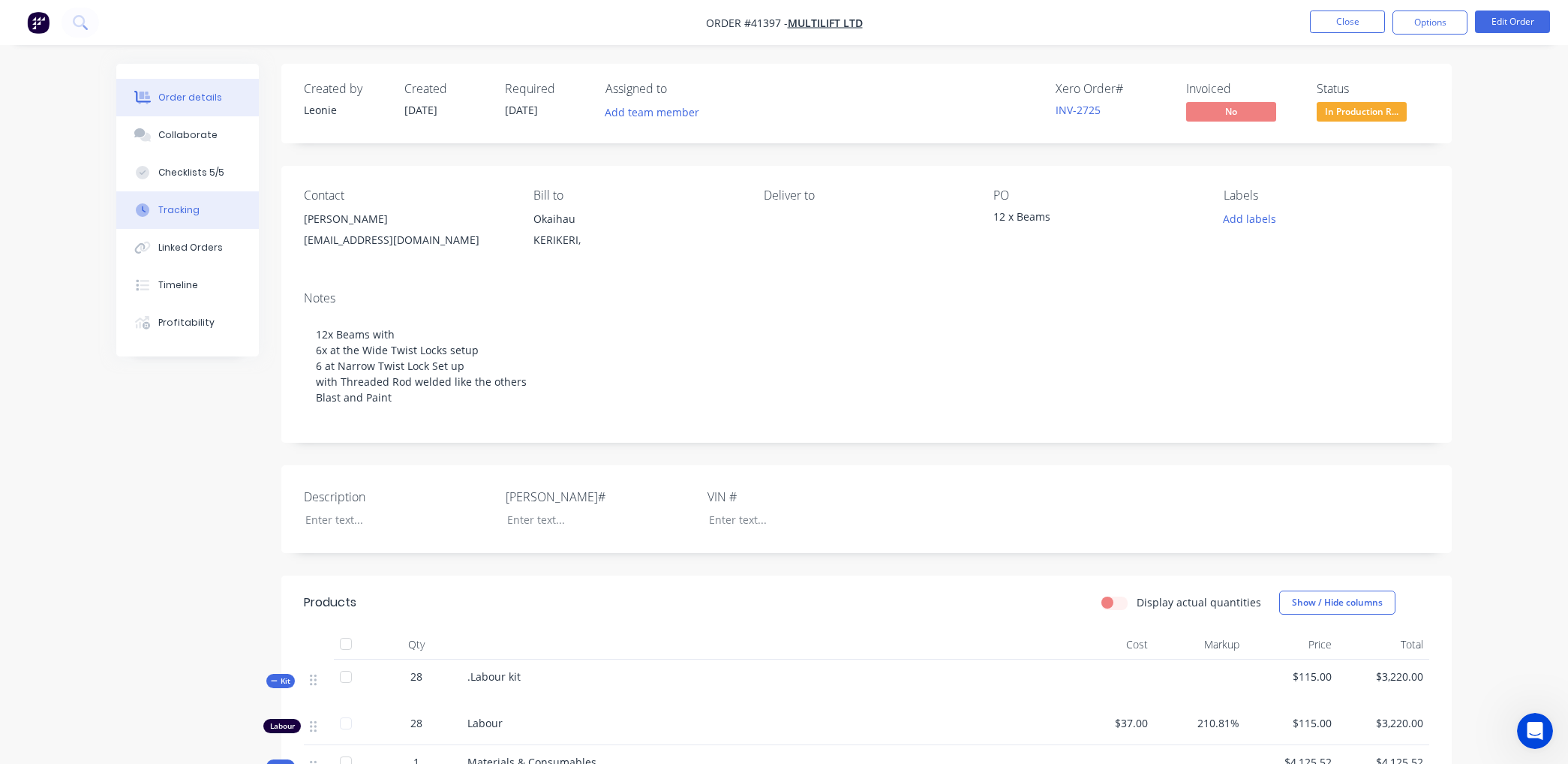
click at [198, 206] on button "Tracking" at bounding box center [188, 210] width 143 height 37
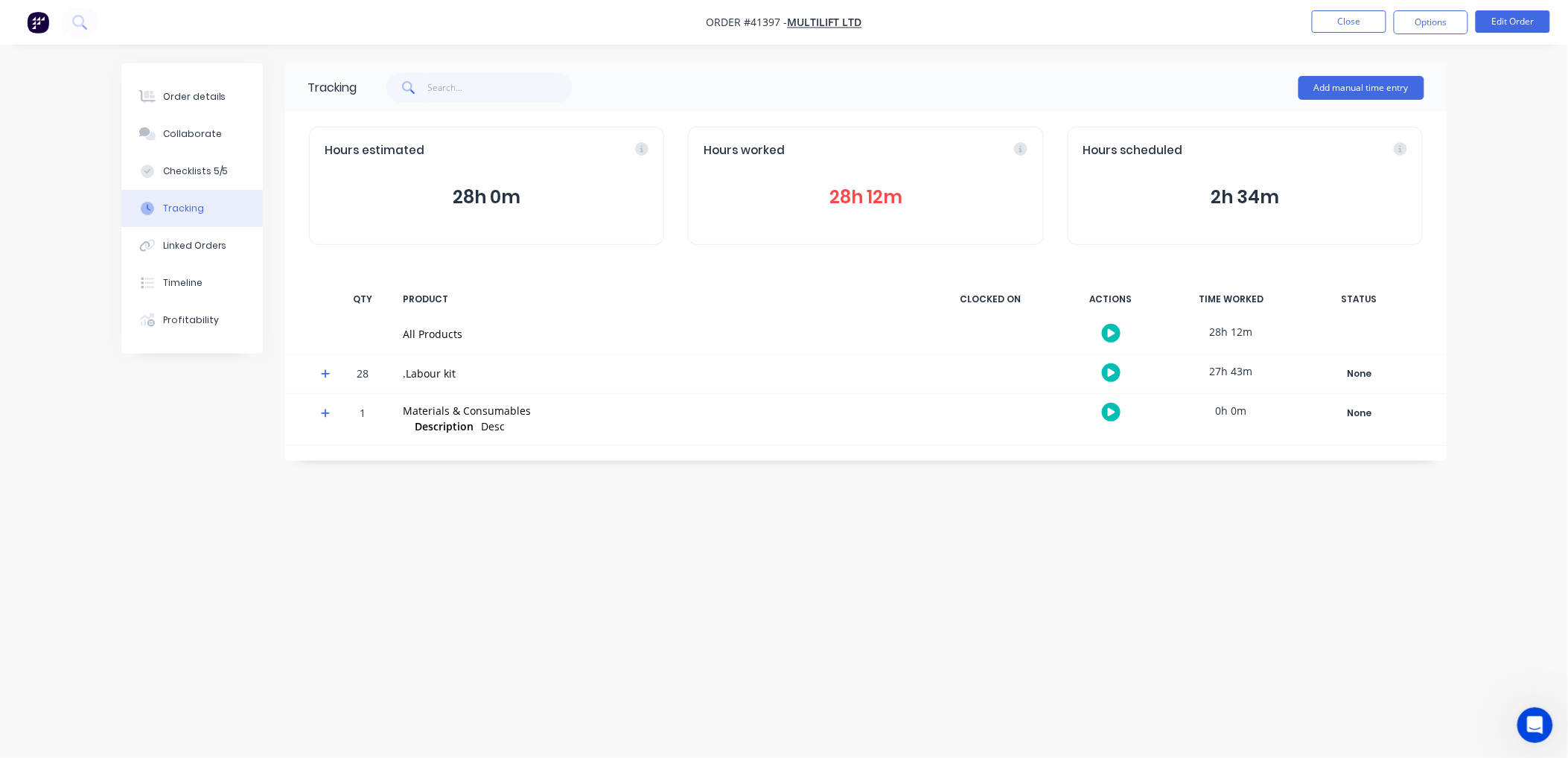
click at [884, 195] on button "28h 12m" at bounding box center [865, 197] width 324 height 28
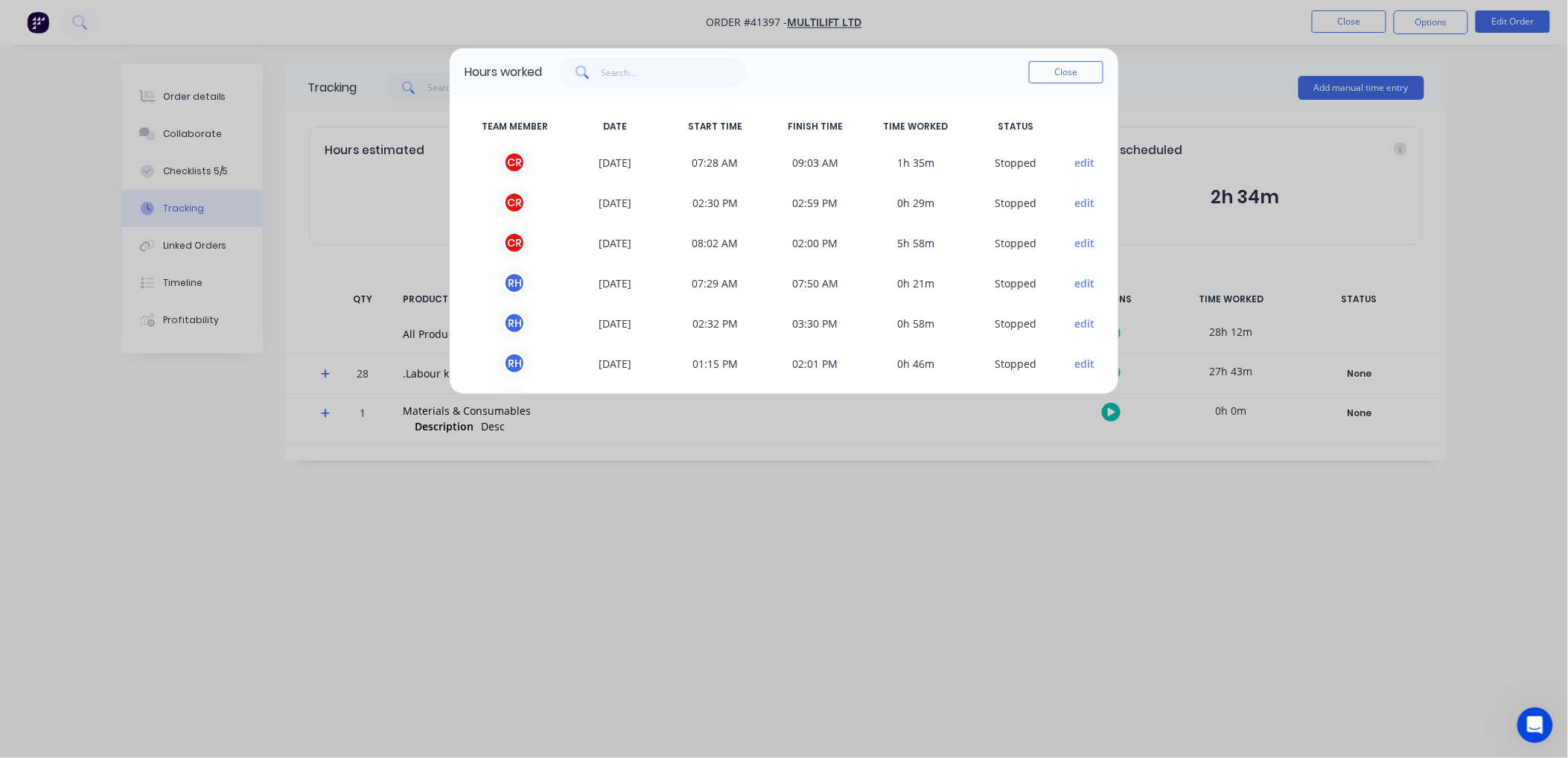
click at [1058, 70] on button "Close" at bounding box center [1066, 72] width 74 height 22
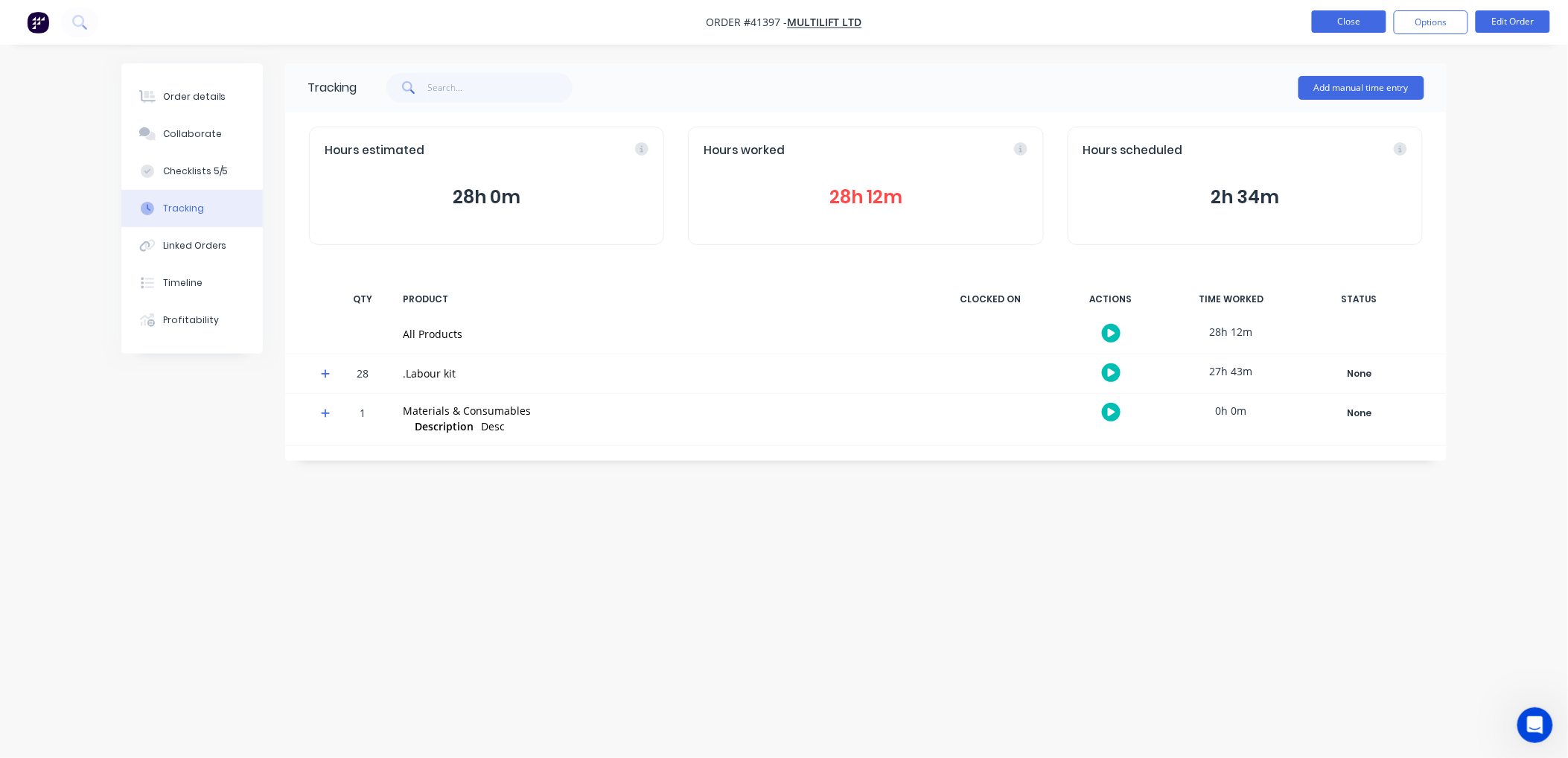
click at [1329, 15] on button "Close" at bounding box center [1349, 21] width 74 height 22
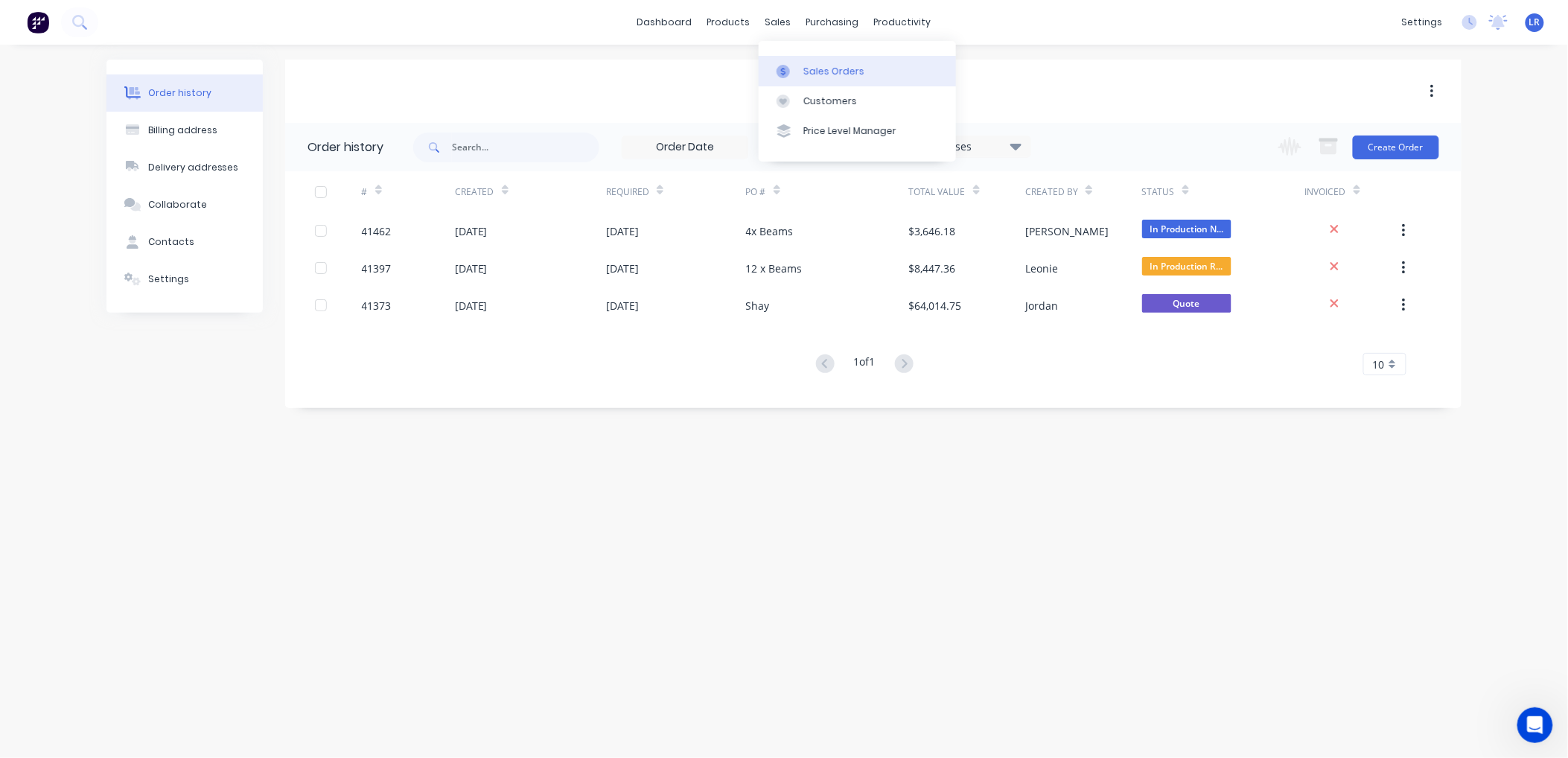
click at [803, 65] on div "Sales Orders" at bounding box center [833, 72] width 61 height 13
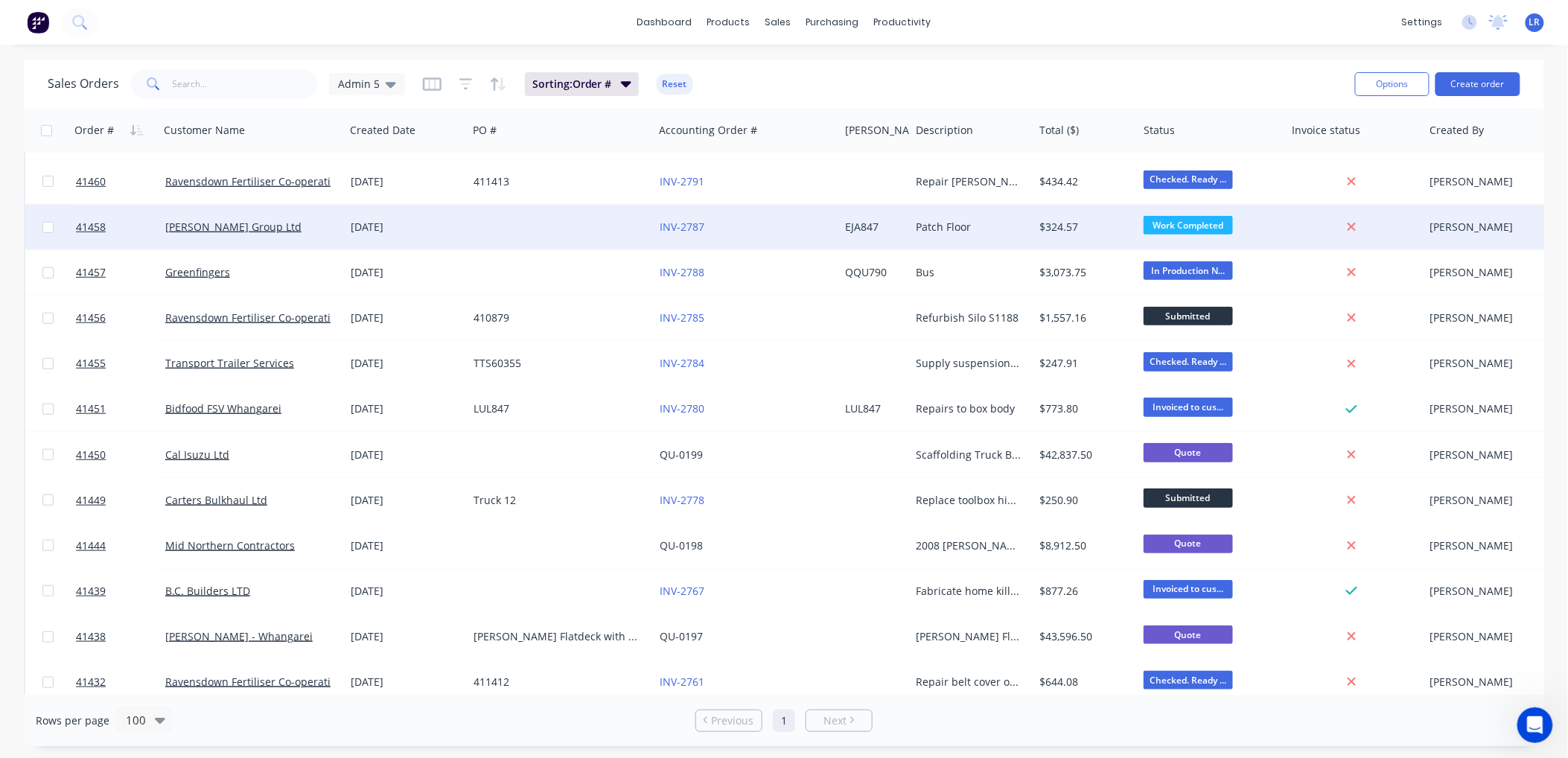
scroll to position [330, 0]
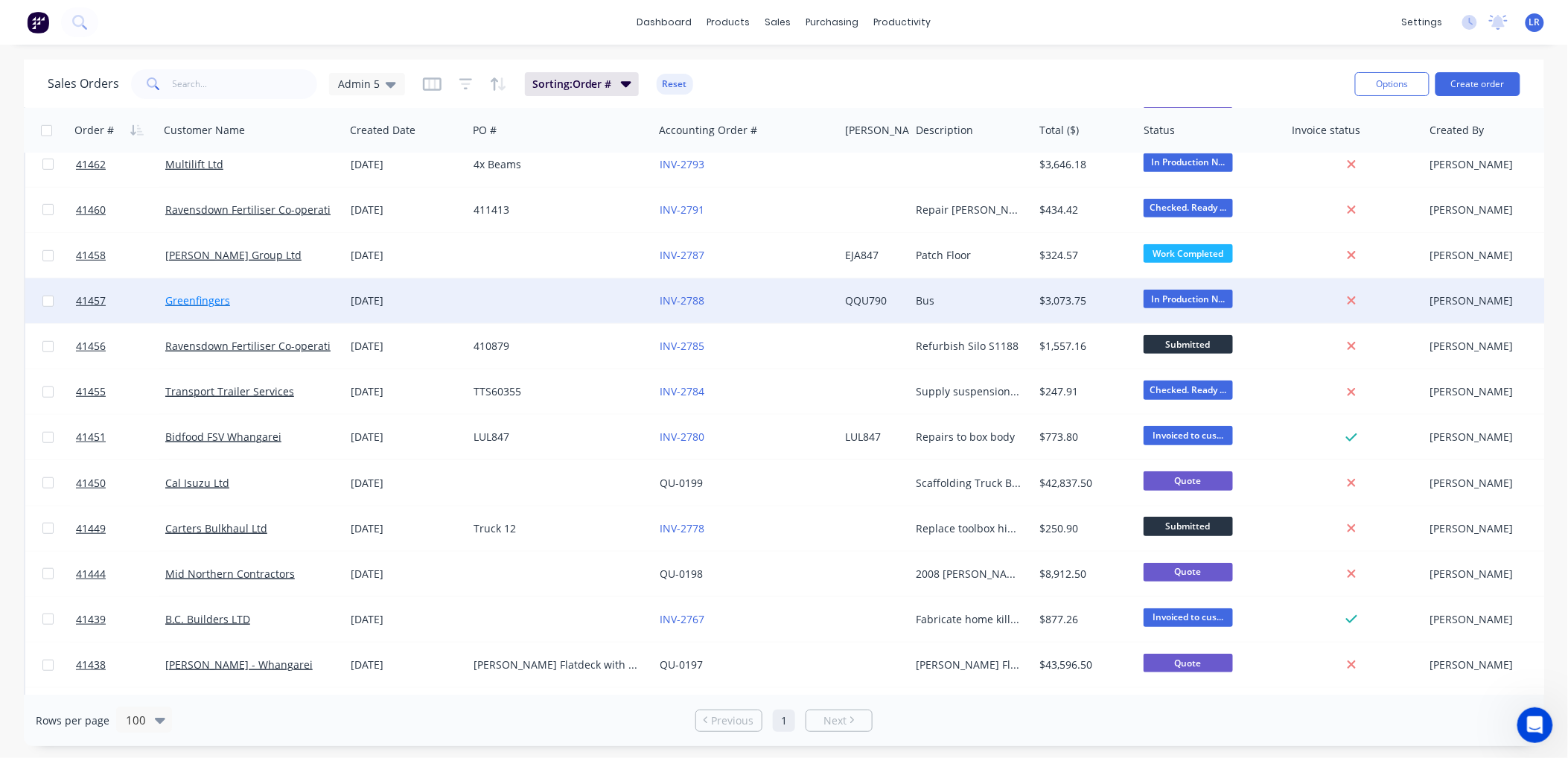
click at [198, 301] on link "Greenfingers" at bounding box center [198, 300] width 65 height 14
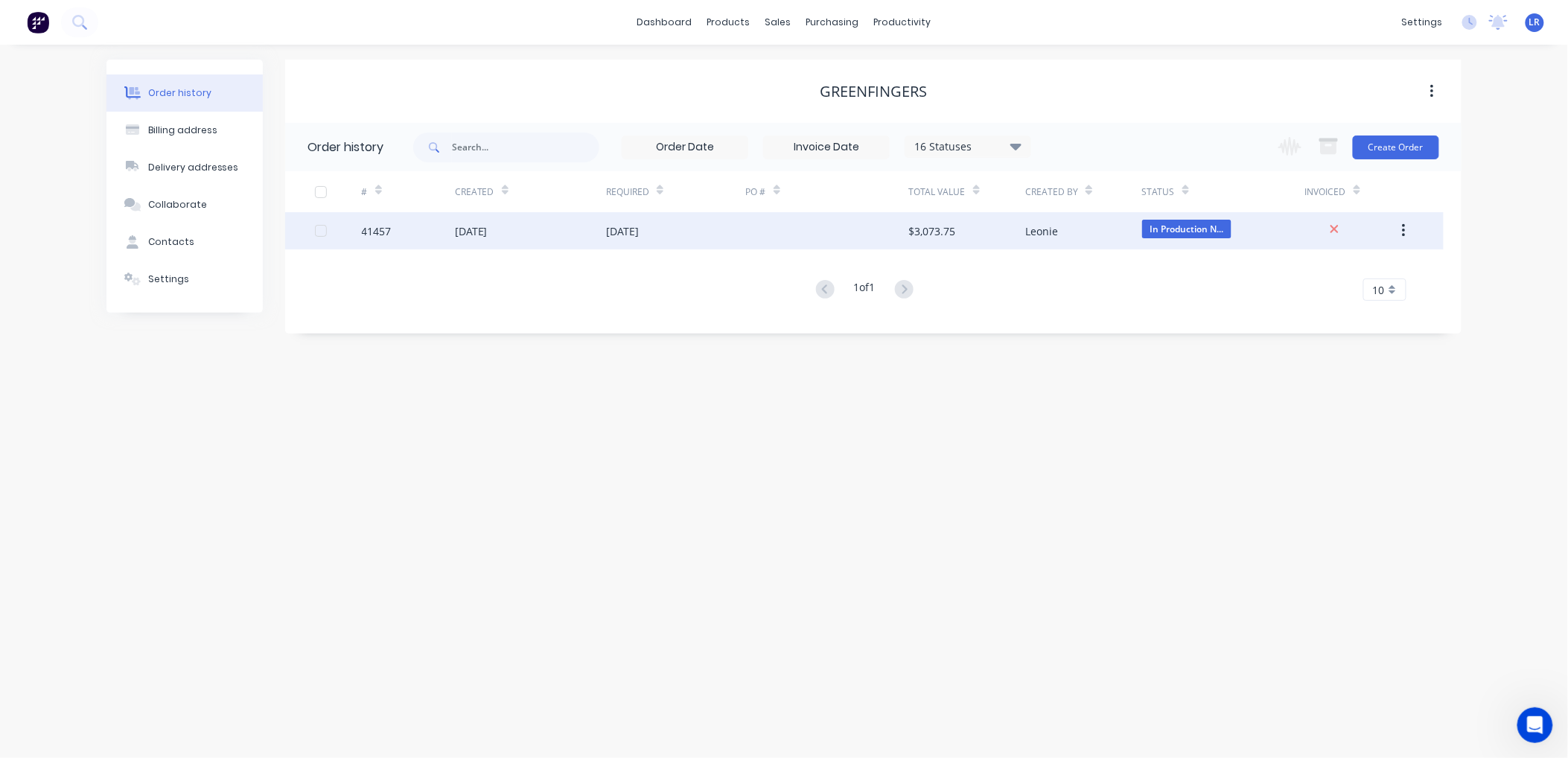
click at [366, 228] on div "41457" at bounding box center [376, 231] width 30 height 16
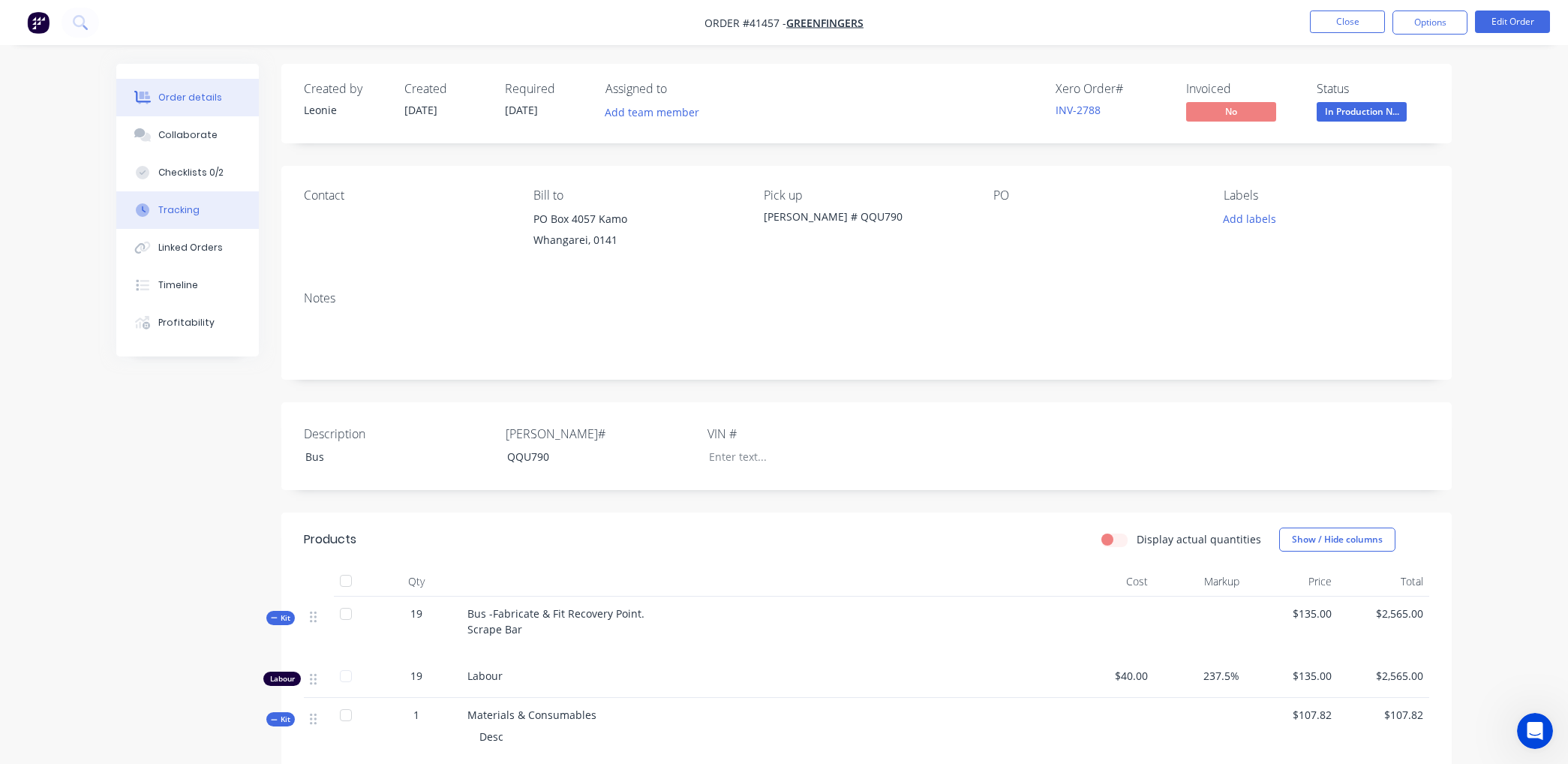
click at [185, 210] on div "Tracking" at bounding box center [179, 210] width 42 height 13
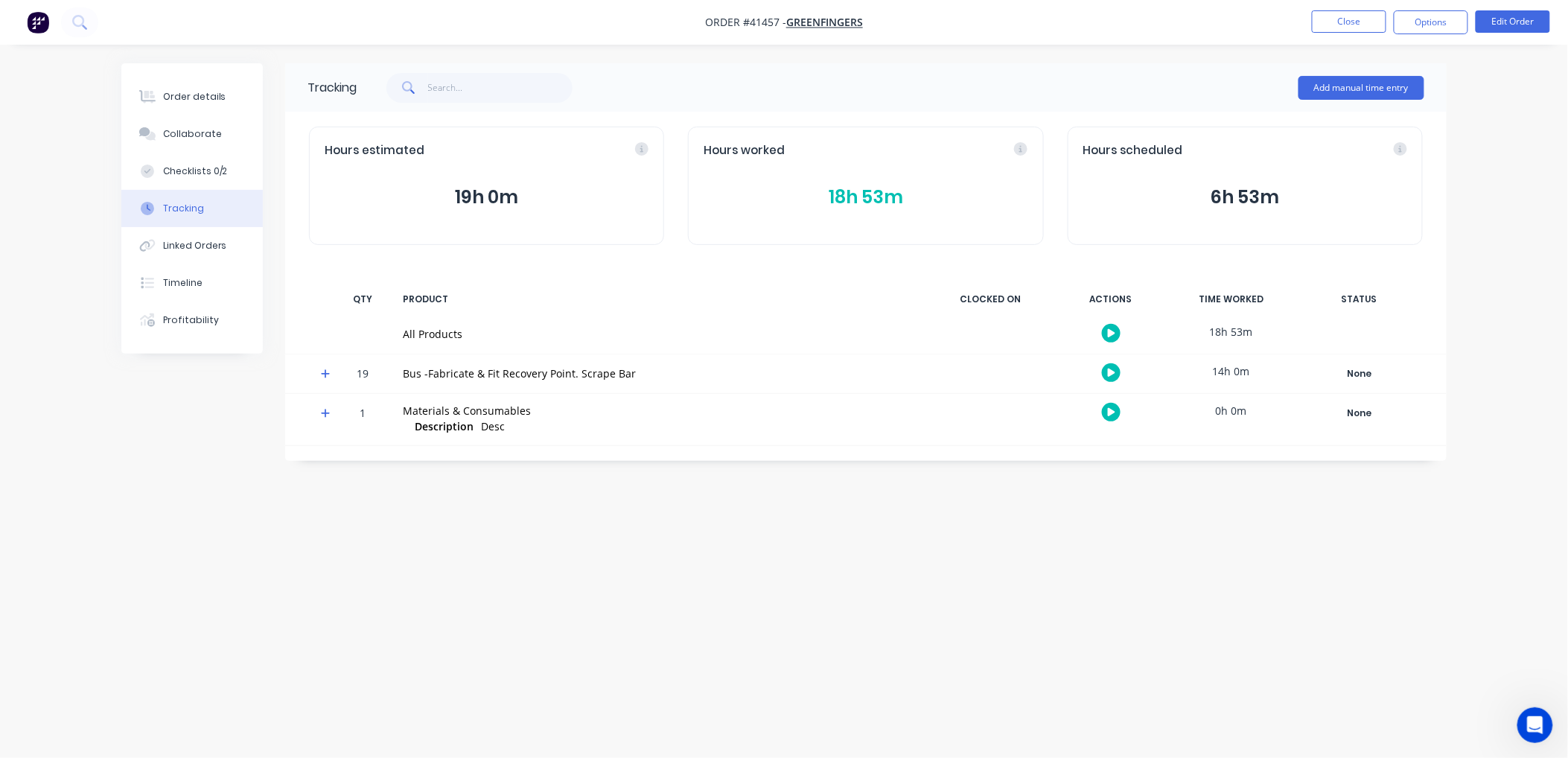
click at [858, 190] on button "18h 53m" at bounding box center [865, 197] width 324 height 28
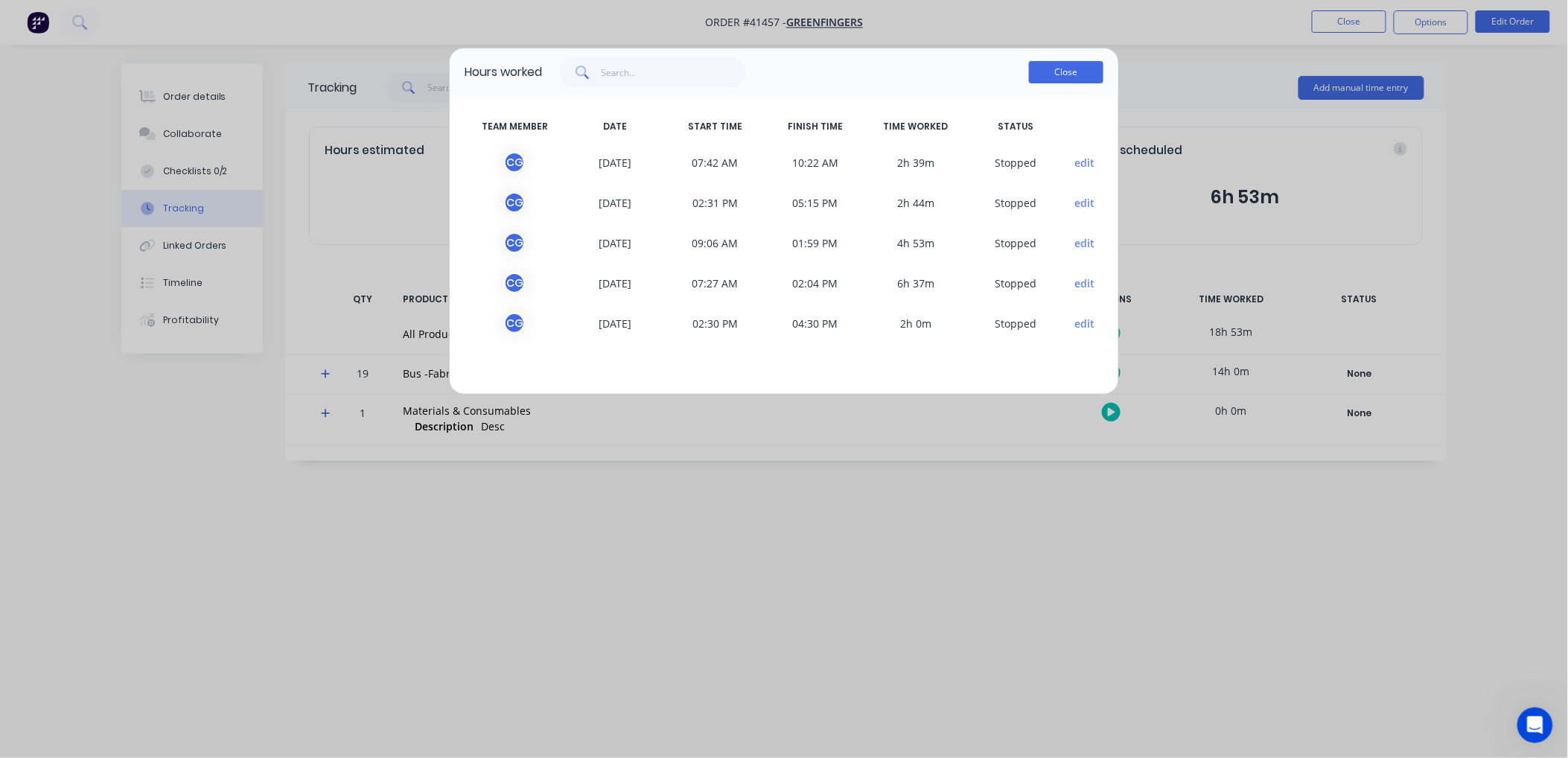
click at [1070, 72] on button "Close" at bounding box center [1066, 72] width 74 height 22
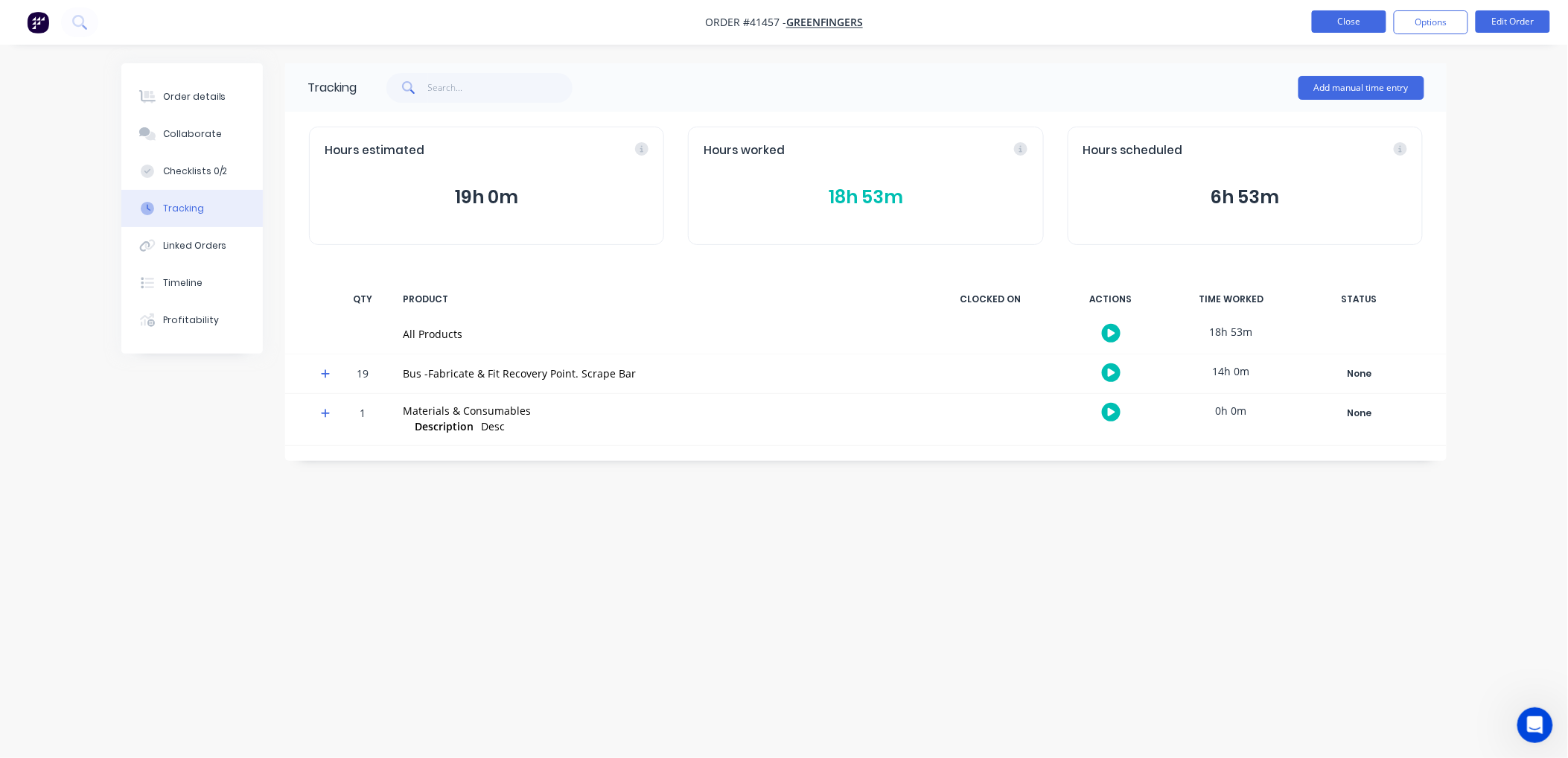
click at [1363, 16] on button "Close" at bounding box center [1349, 21] width 74 height 22
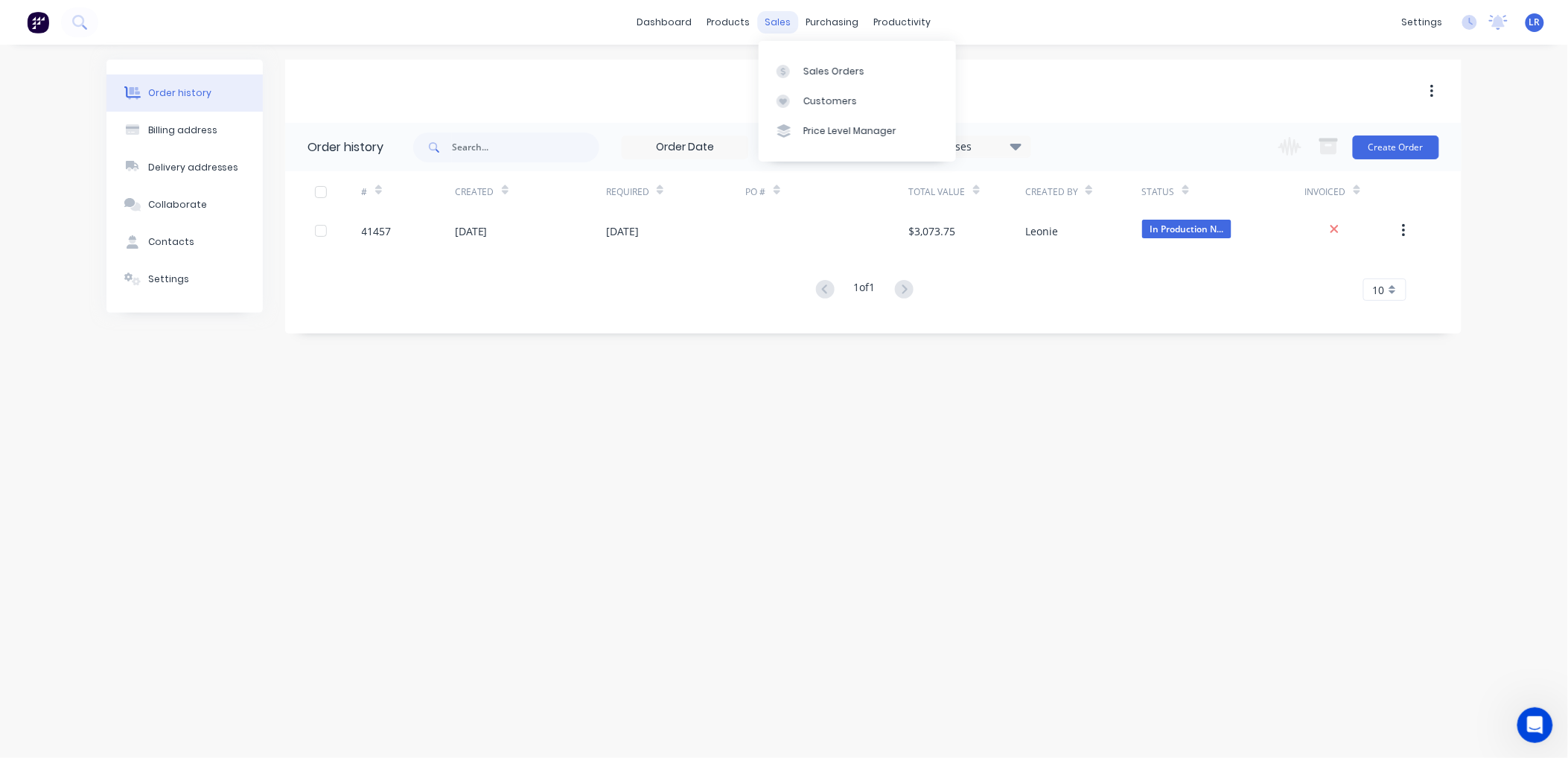
click at [776, 20] on div "sales" at bounding box center [778, 22] width 41 height 22
click at [805, 69] on div "Sales Orders" at bounding box center [833, 72] width 61 height 13
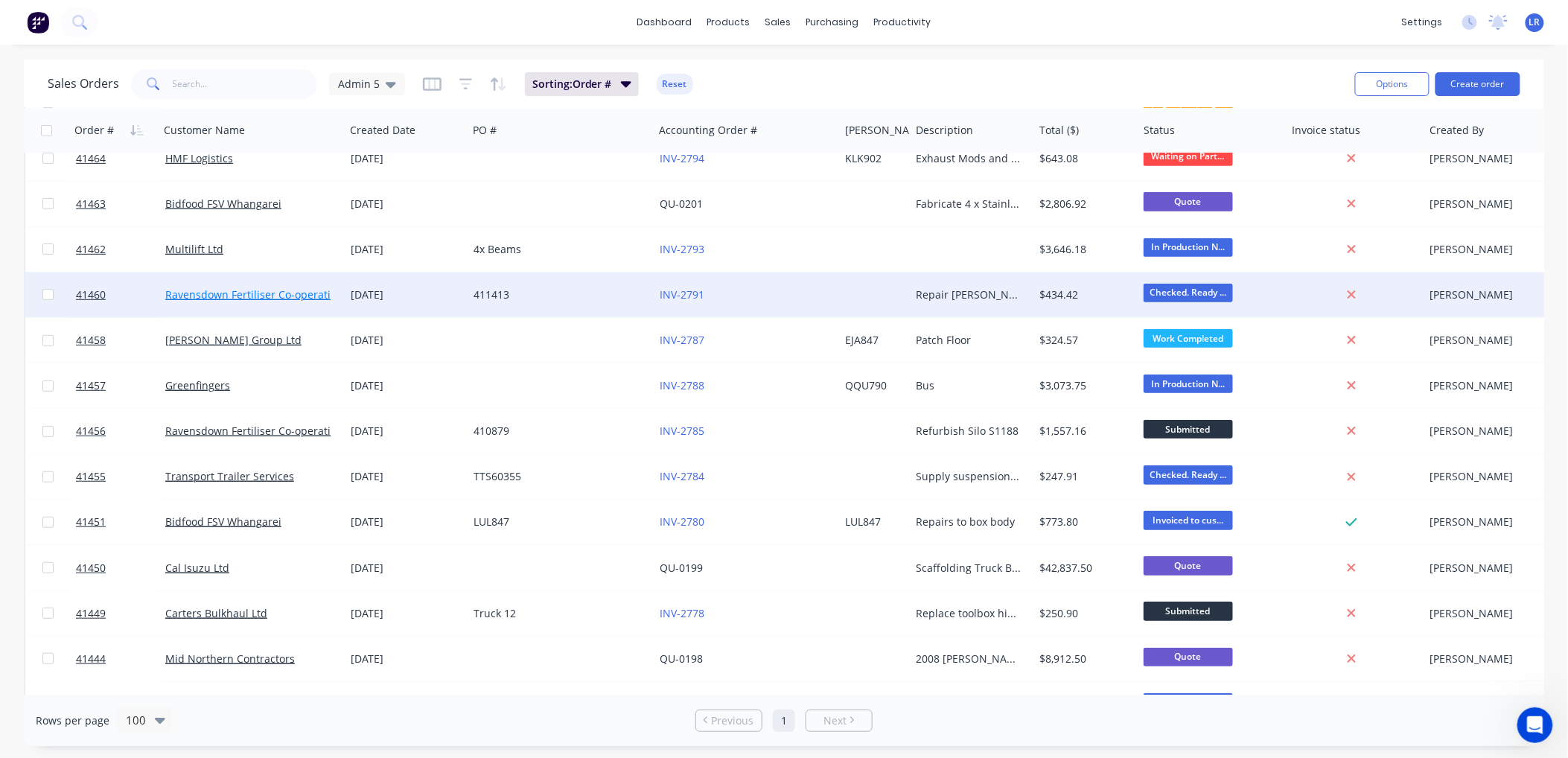
scroll to position [248, 0]
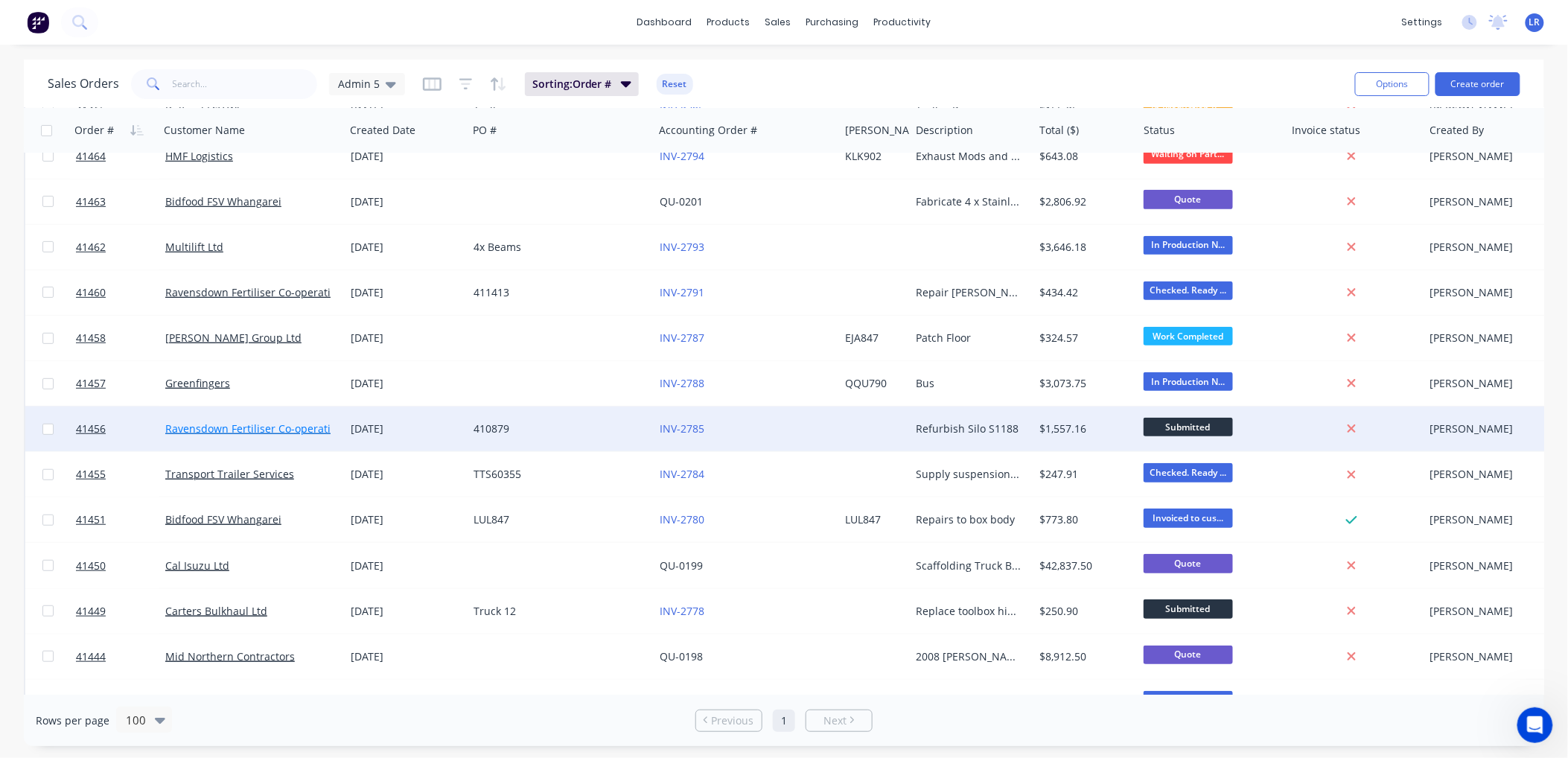
click at [198, 427] on link "Ravensdown Fertiliser Co-operative" at bounding box center [254, 428] width 176 height 14
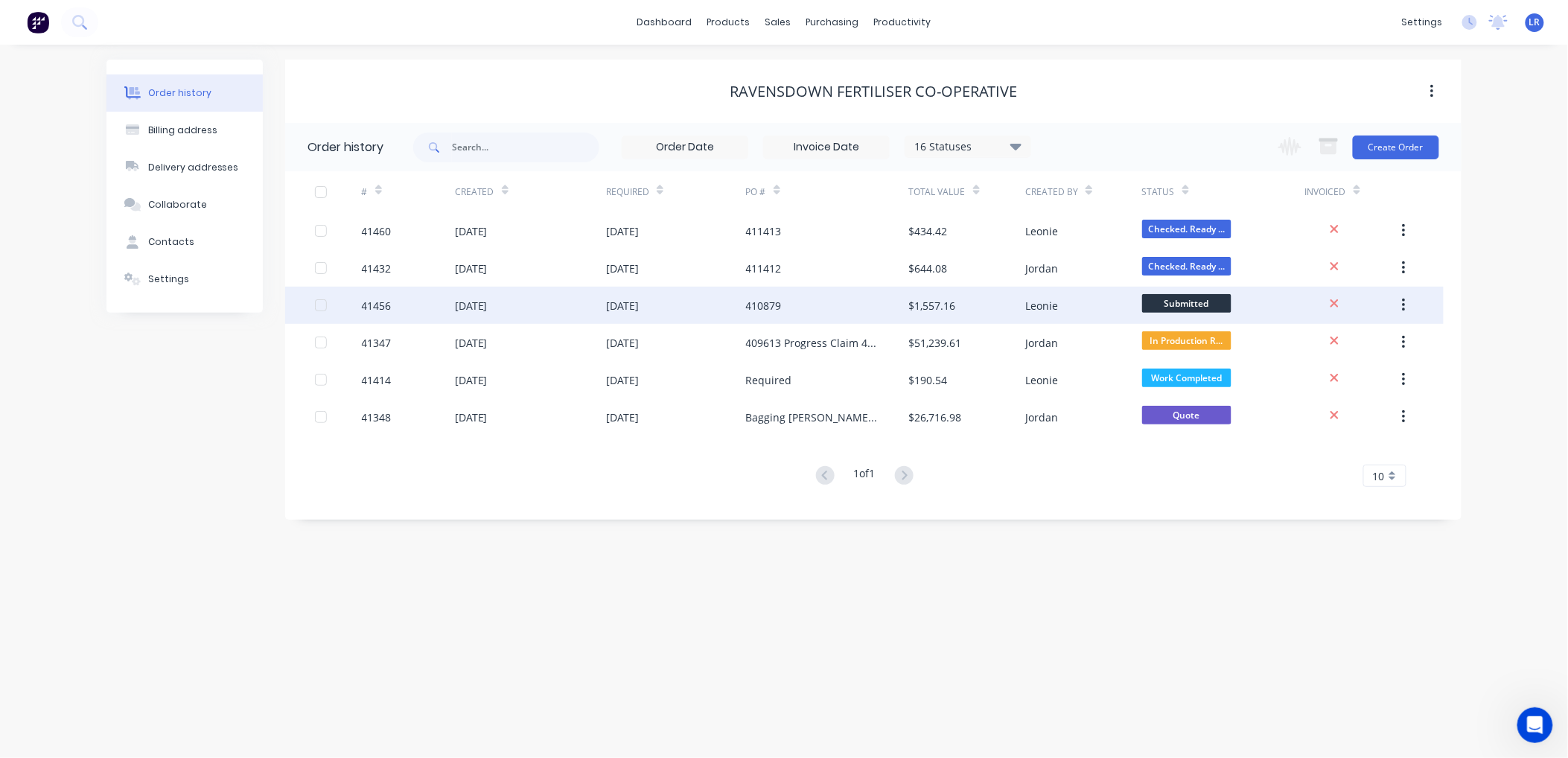
click at [413, 306] on div "41456" at bounding box center [408, 305] width 93 height 37
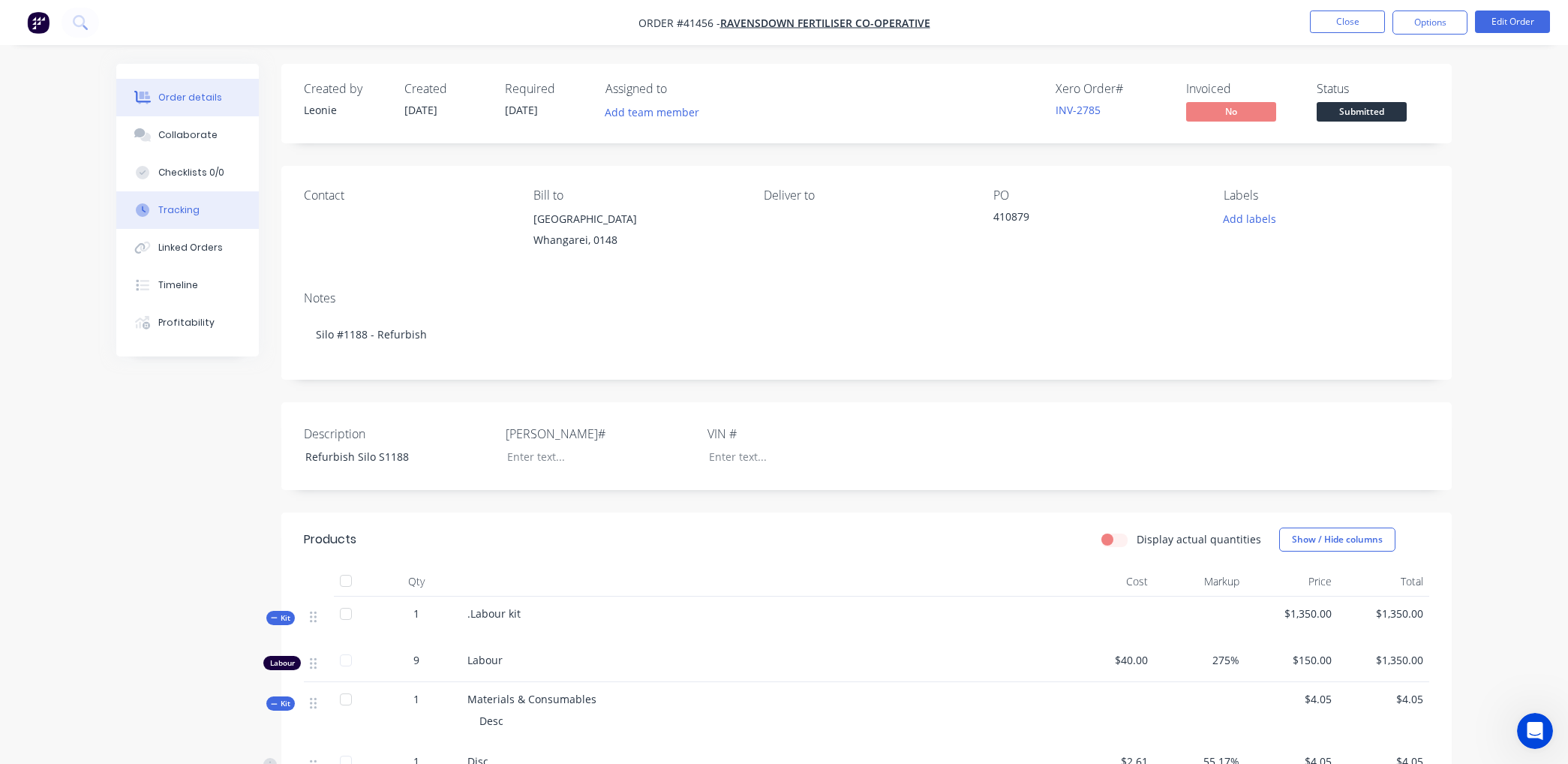
click at [176, 210] on div "Tracking" at bounding box center [179, 210] width 42 height 13
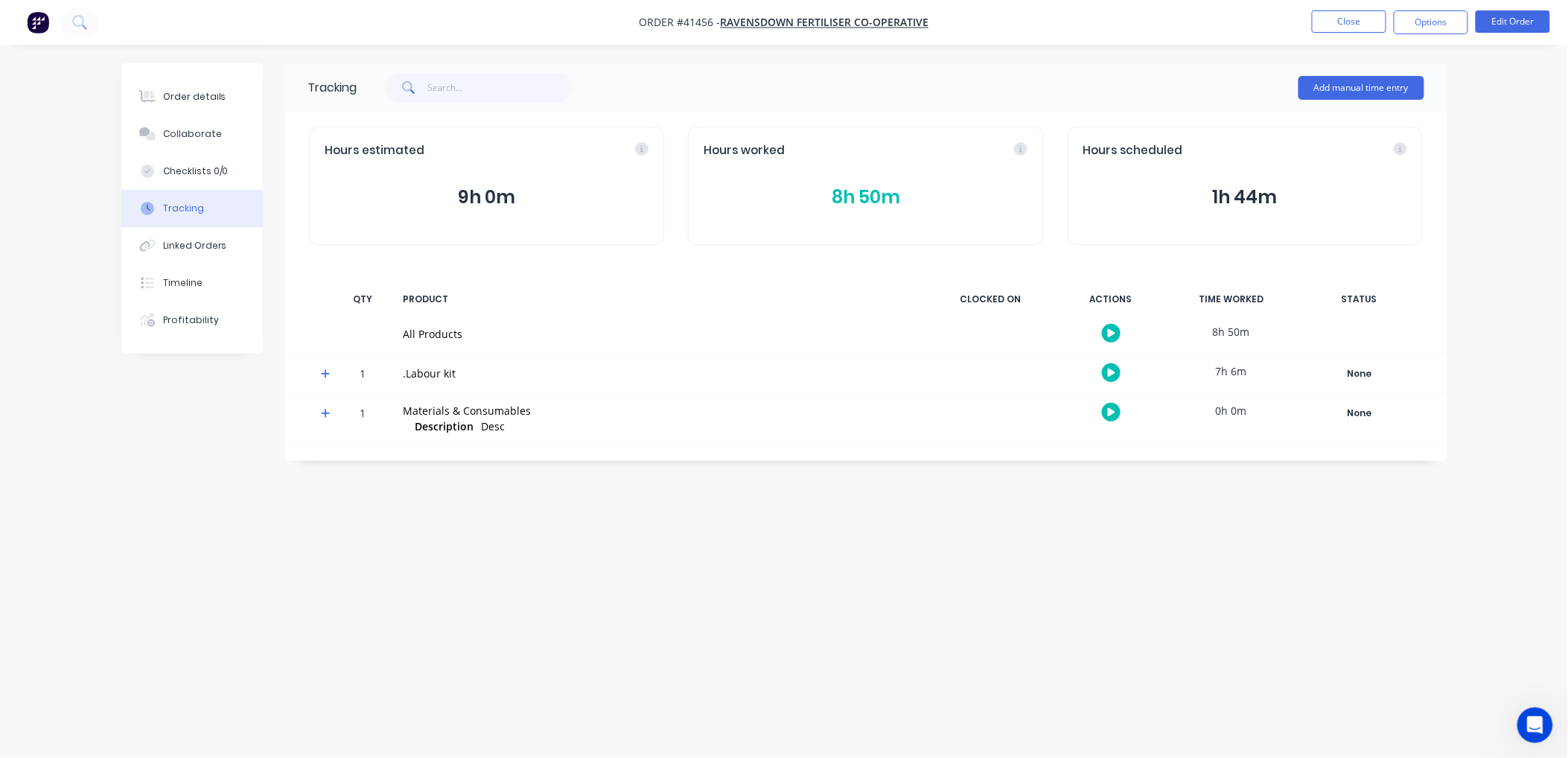
click at [858, 194] on button "8h 50m" at bounding box center [865, 197] width 324 height 28
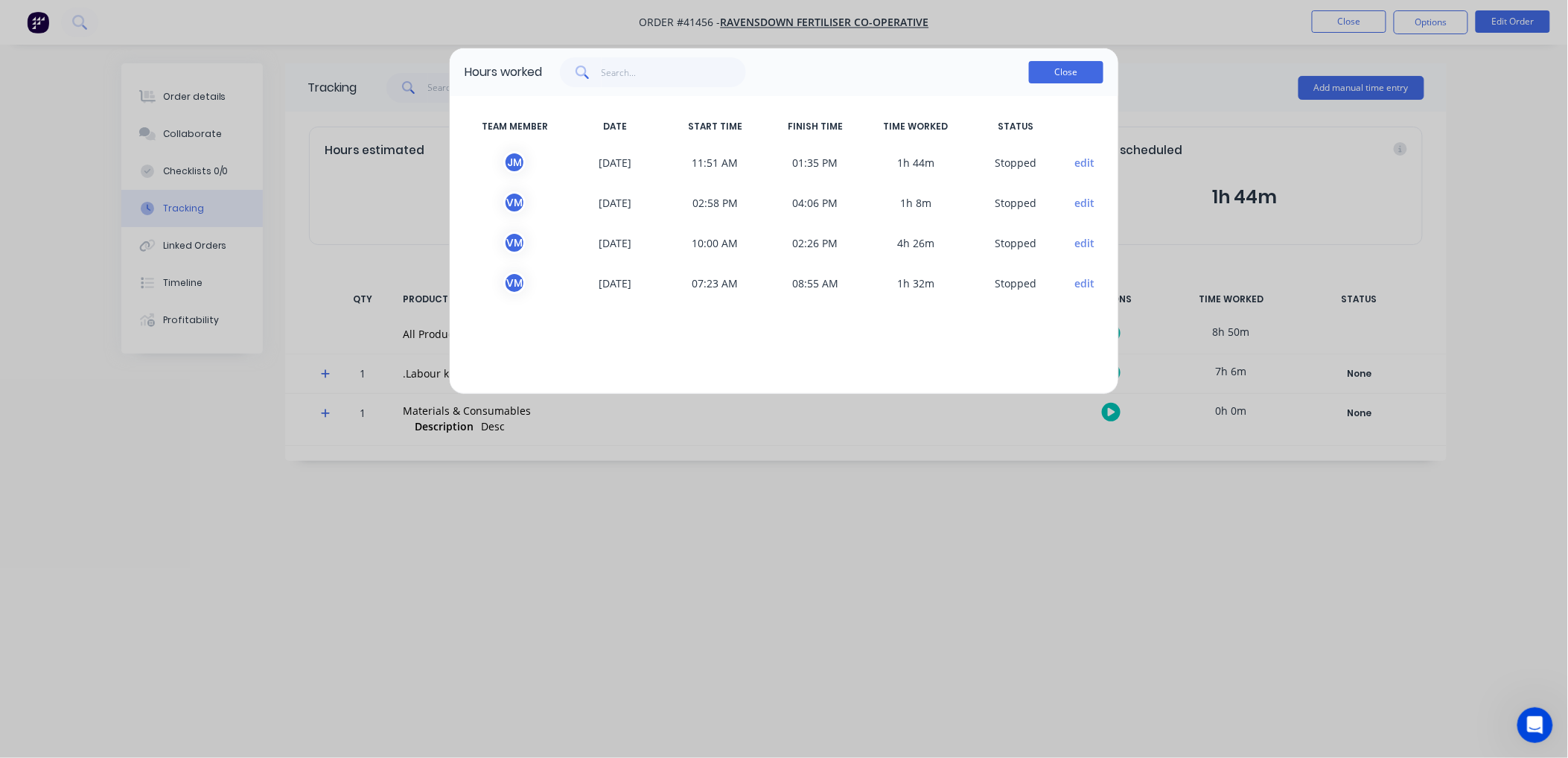
click at [1080, 65] on button "Close" at bounding box center [1066, 72] width 74 height 22
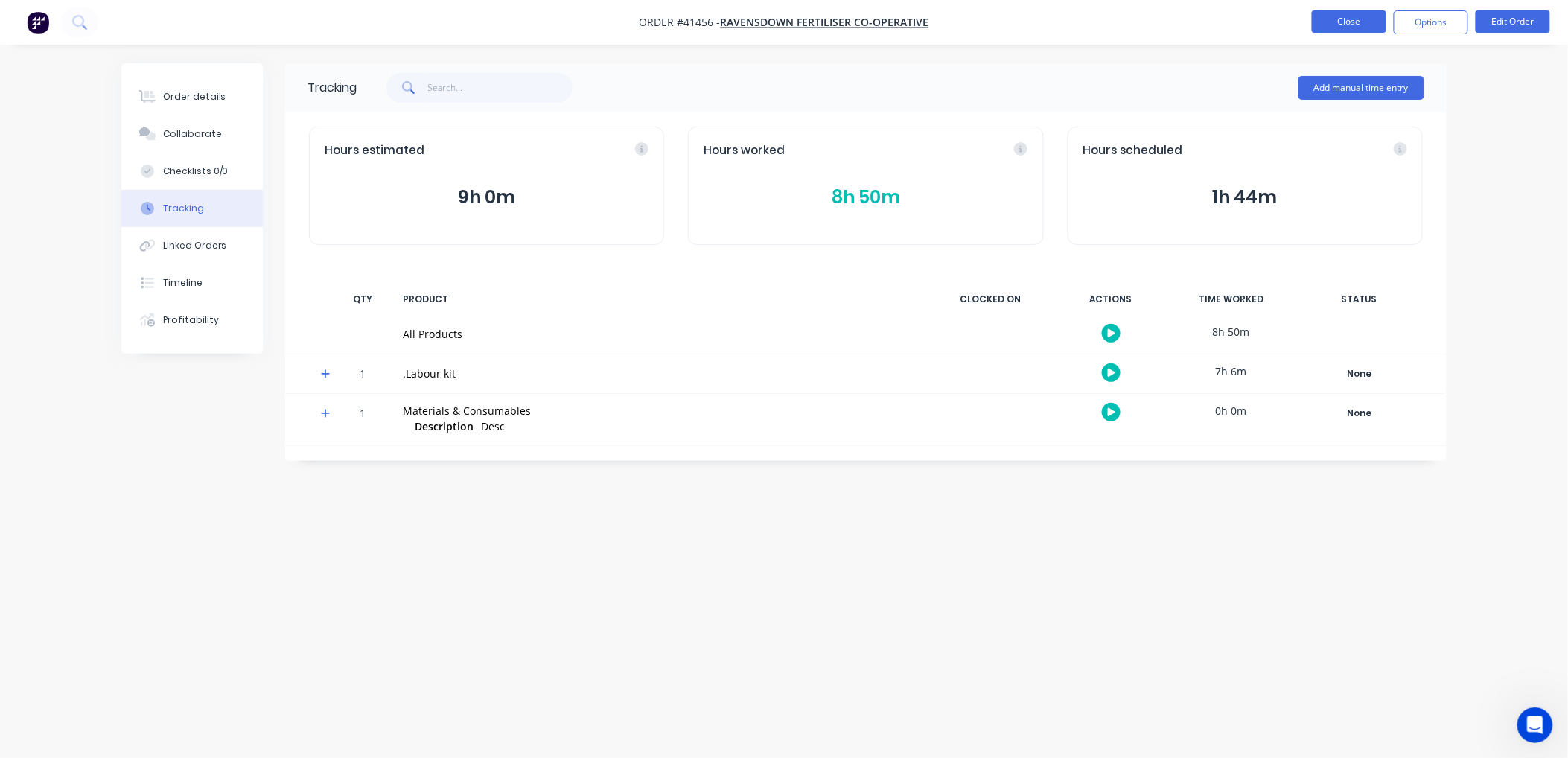
click at [1366, 16] on button "Close" at bounding box center [1349, 21] width 74 height 22
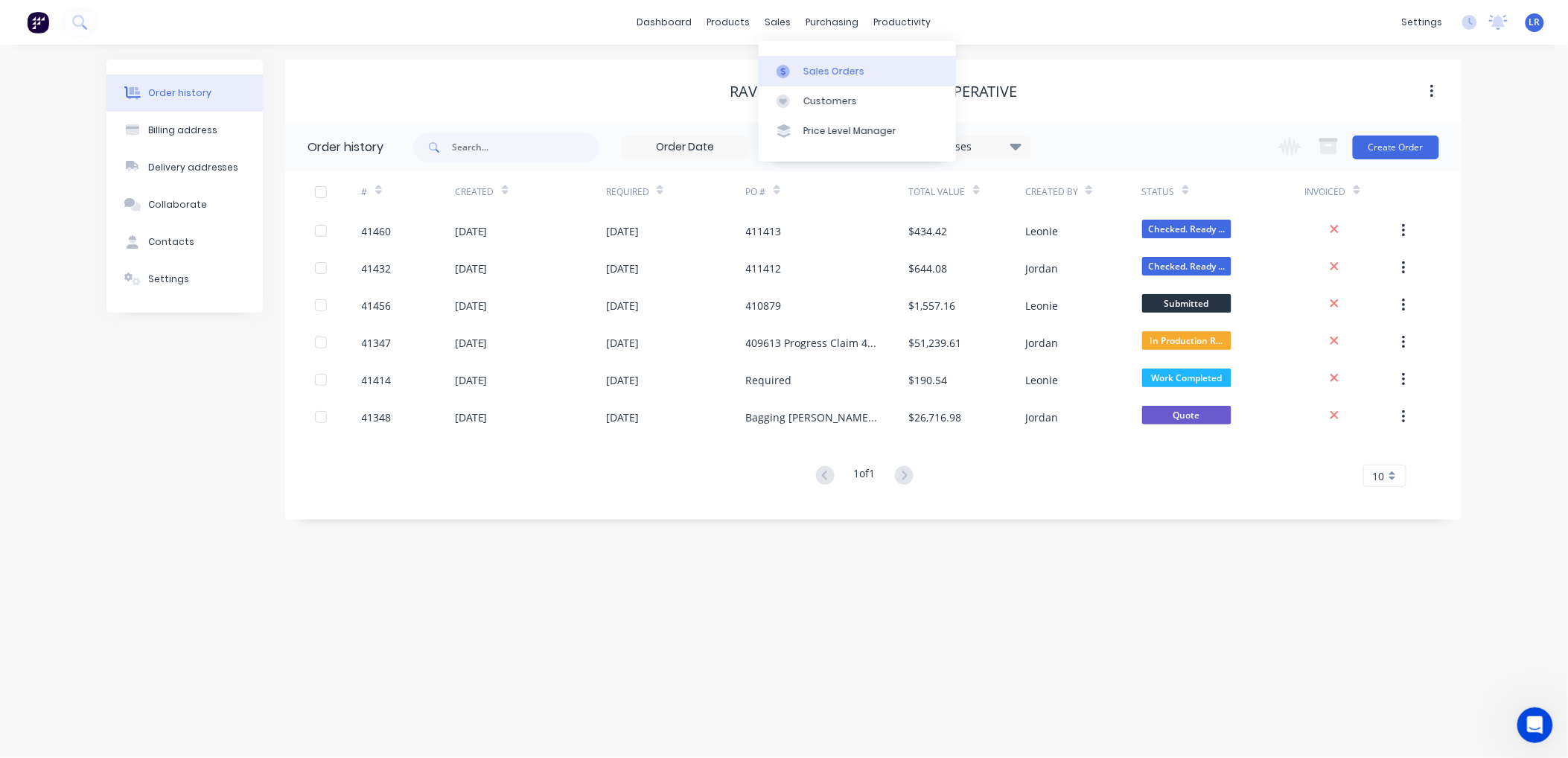
click at [817, 64] on link "Sales Orders" at bounding box center [857, 71] width 198 height 30
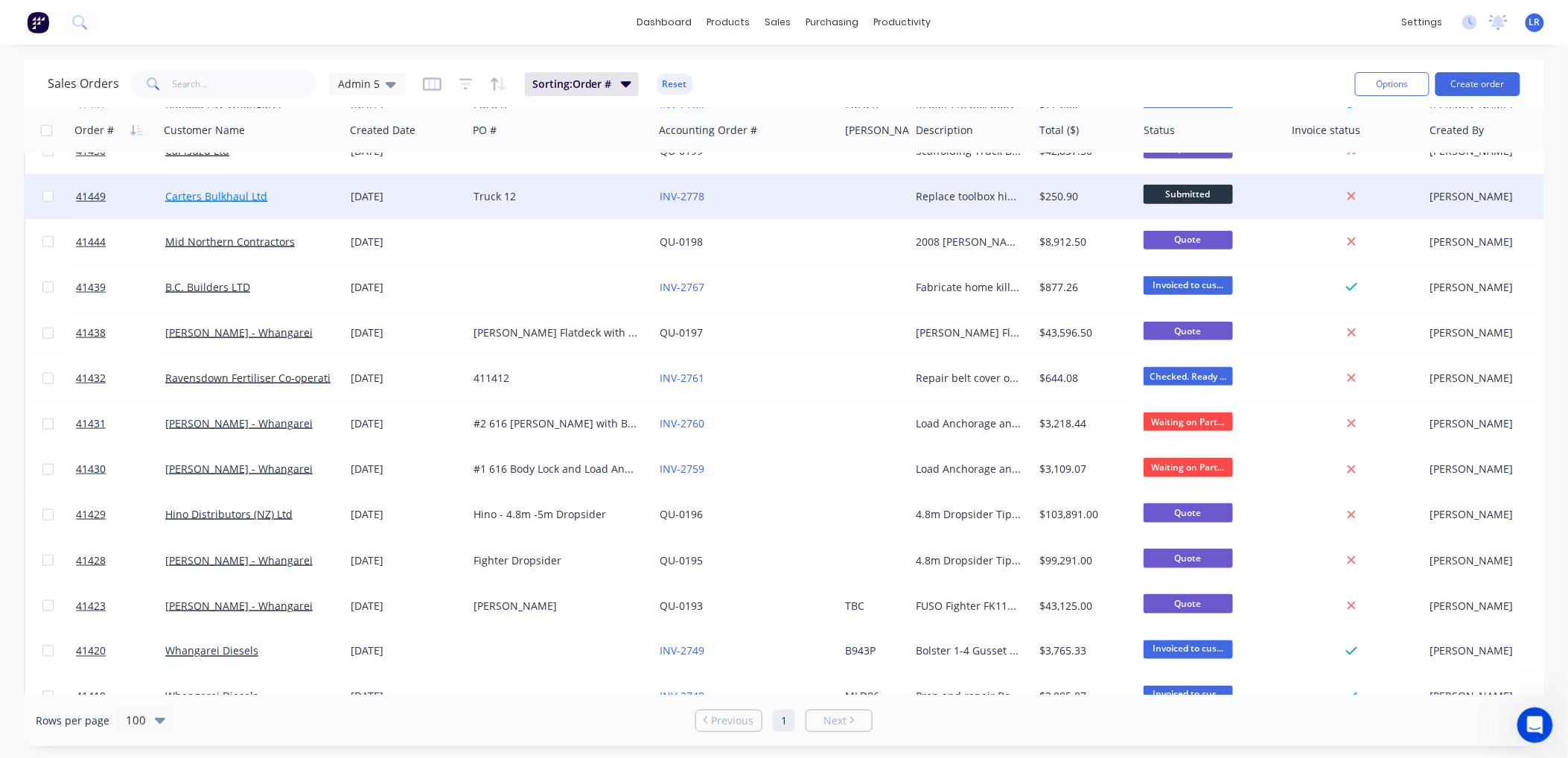
scroll to position [745, 0]
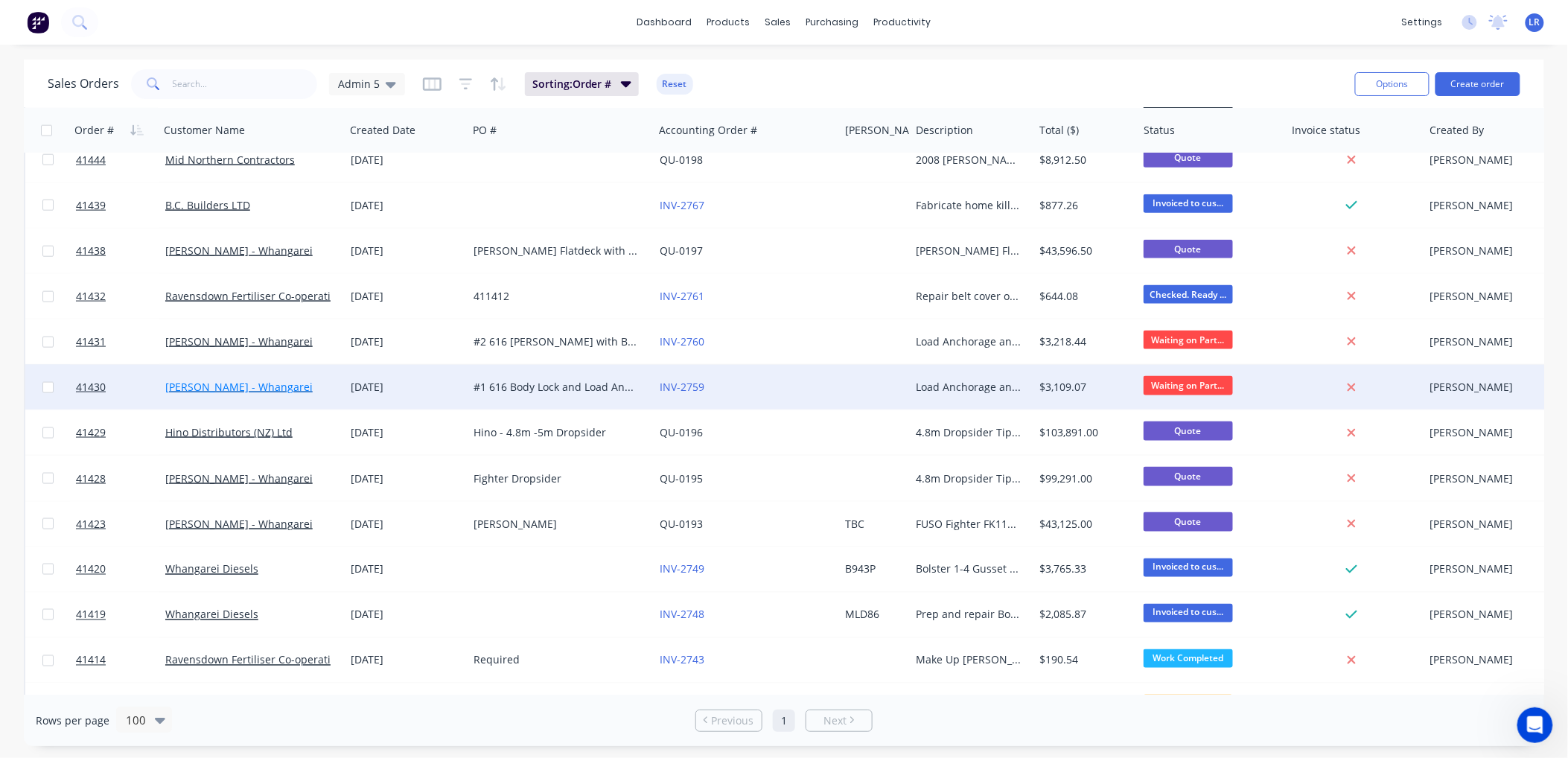
click at [249, 382] on link "[PERSON_NAME] - Whangarei" at bounding box center [239, 386] width 147 height 14
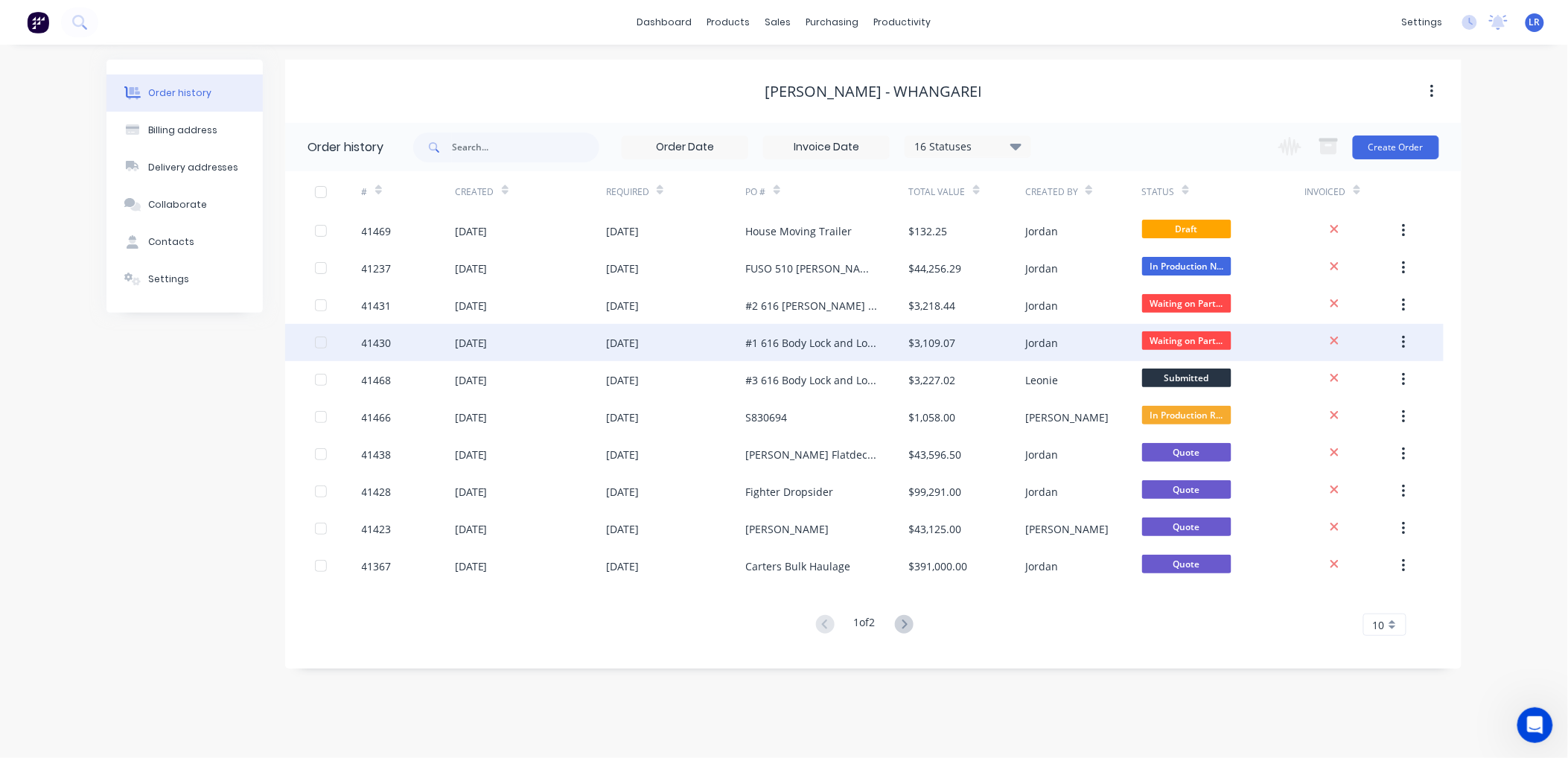
click at [418, 339] on div "41430" at bounding box center [408, 342] width 93 height 37
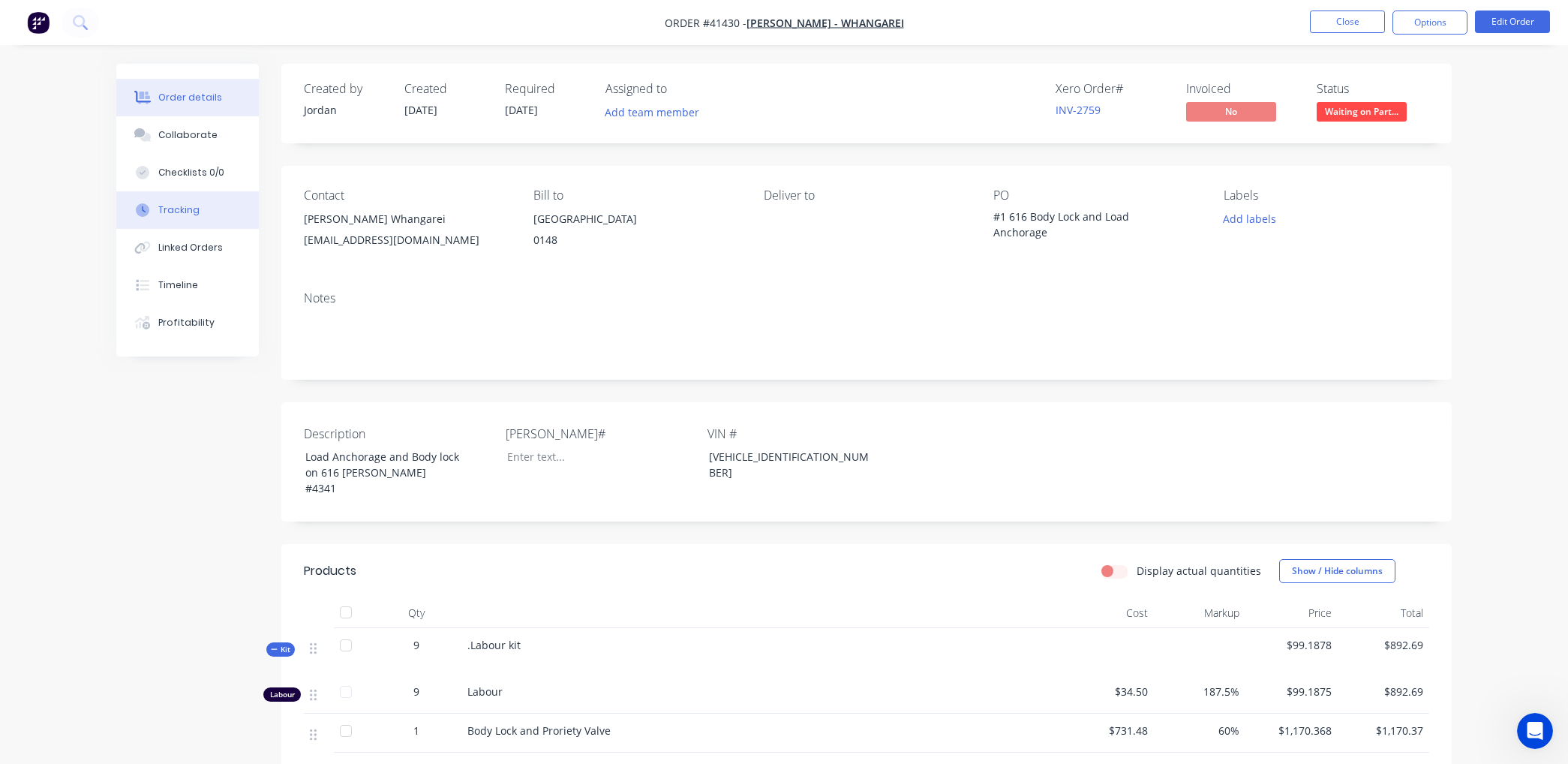
click at [193, 206] on div "Tracking" at bounding box center [179, 210] width 42 height 13
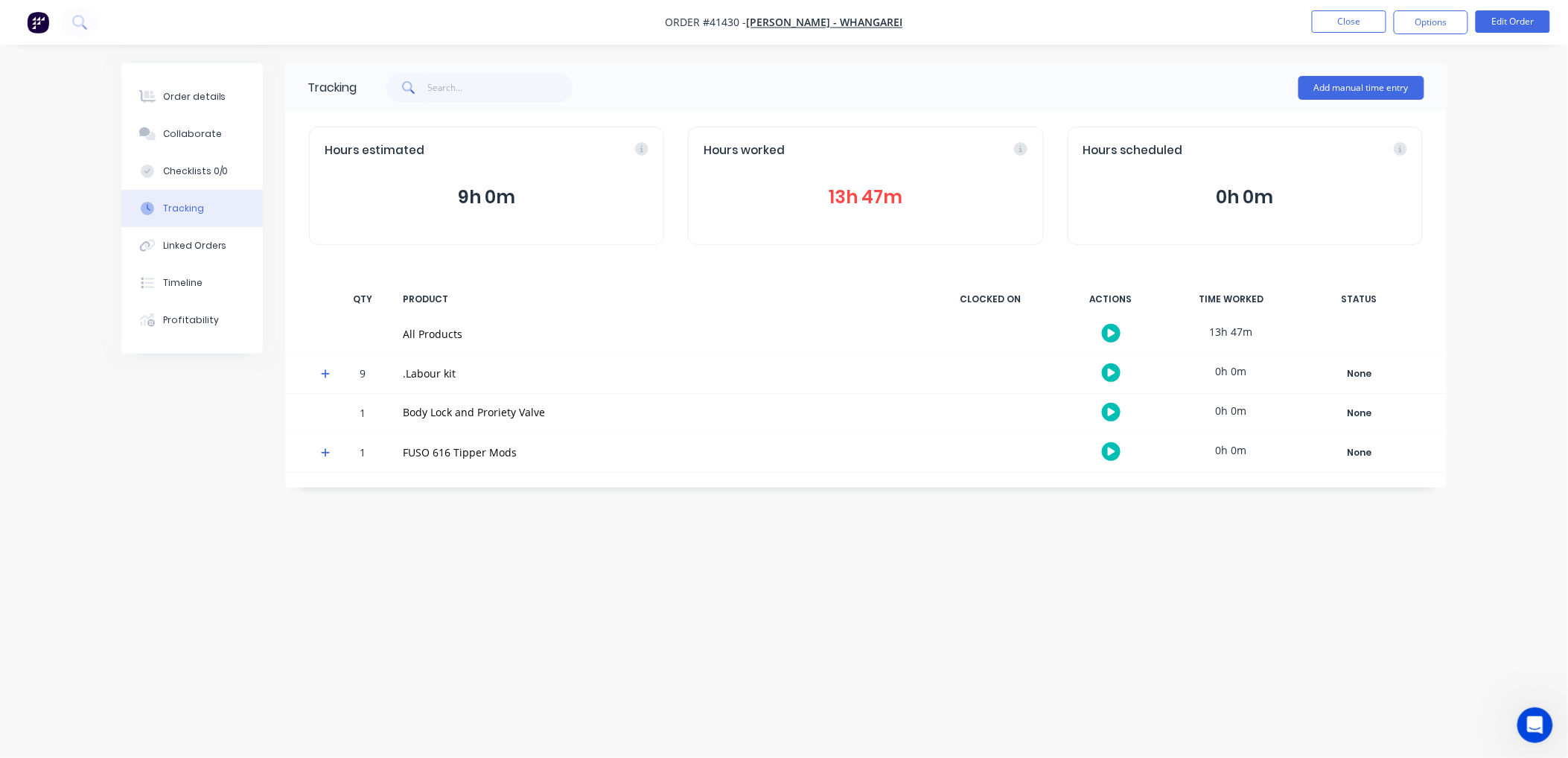
click at [856, 192] on button "13h 47m" at bounding box center [865, 197] width 324 height 28
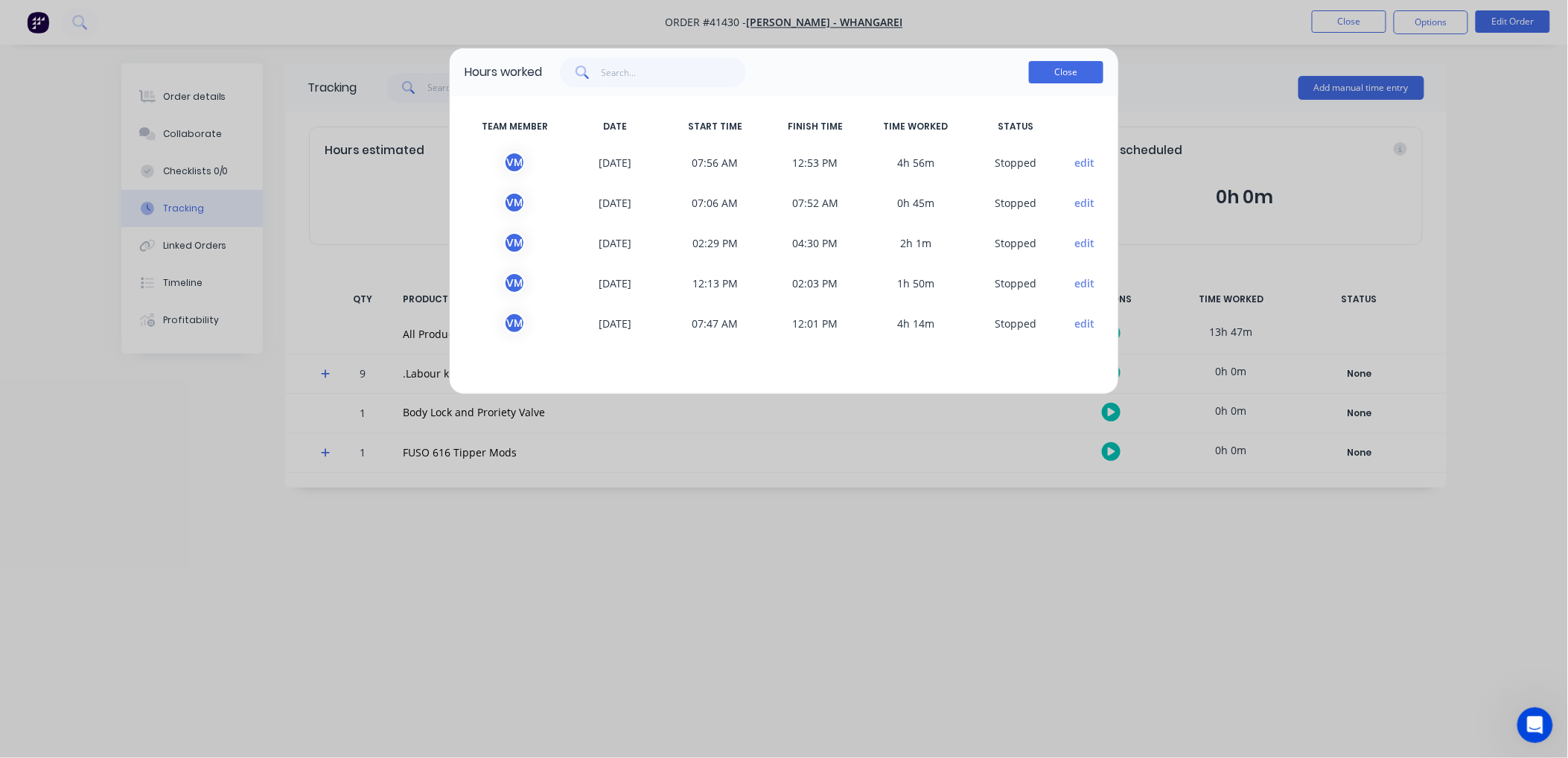
click at [1051, 69] on button "Close" at bounding box center [1066, 72] width 74 height 22
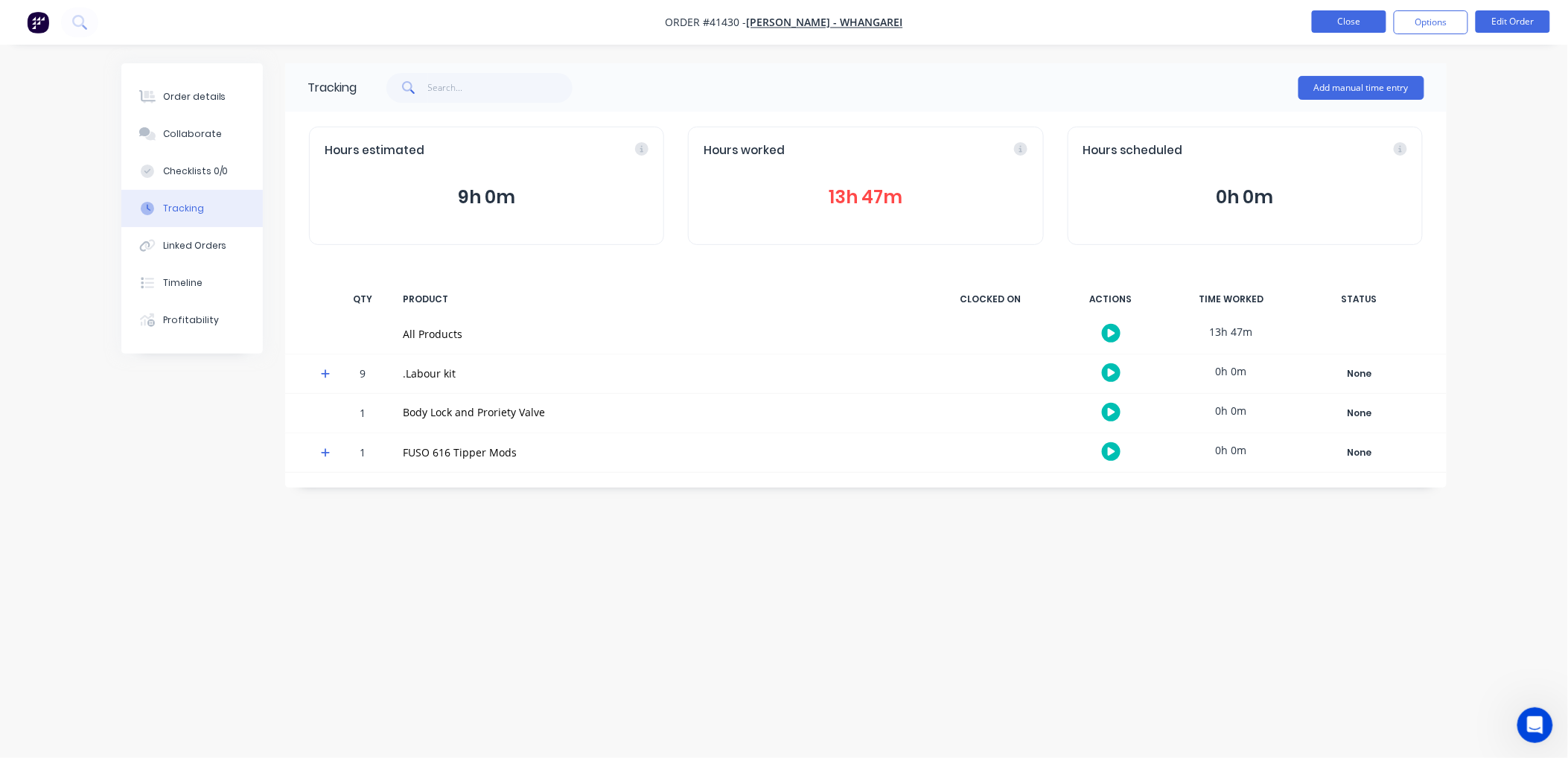
click at [1330, 12] on button "Close" at bounding box center [1349, 21] width 74 height 22
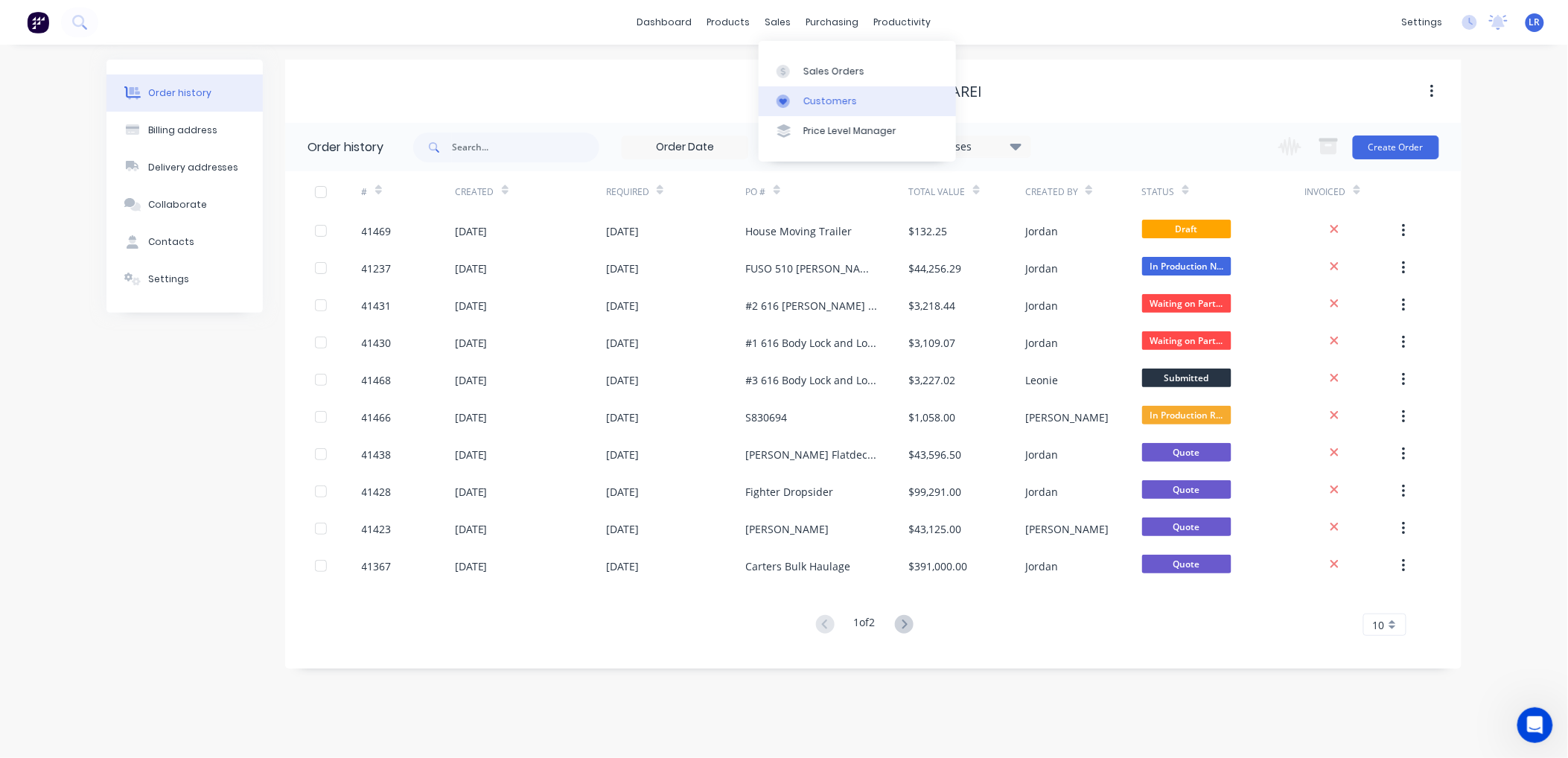
click at [819, 95] on div "Customers" at bounding box center [829, 101] width 54 height 13
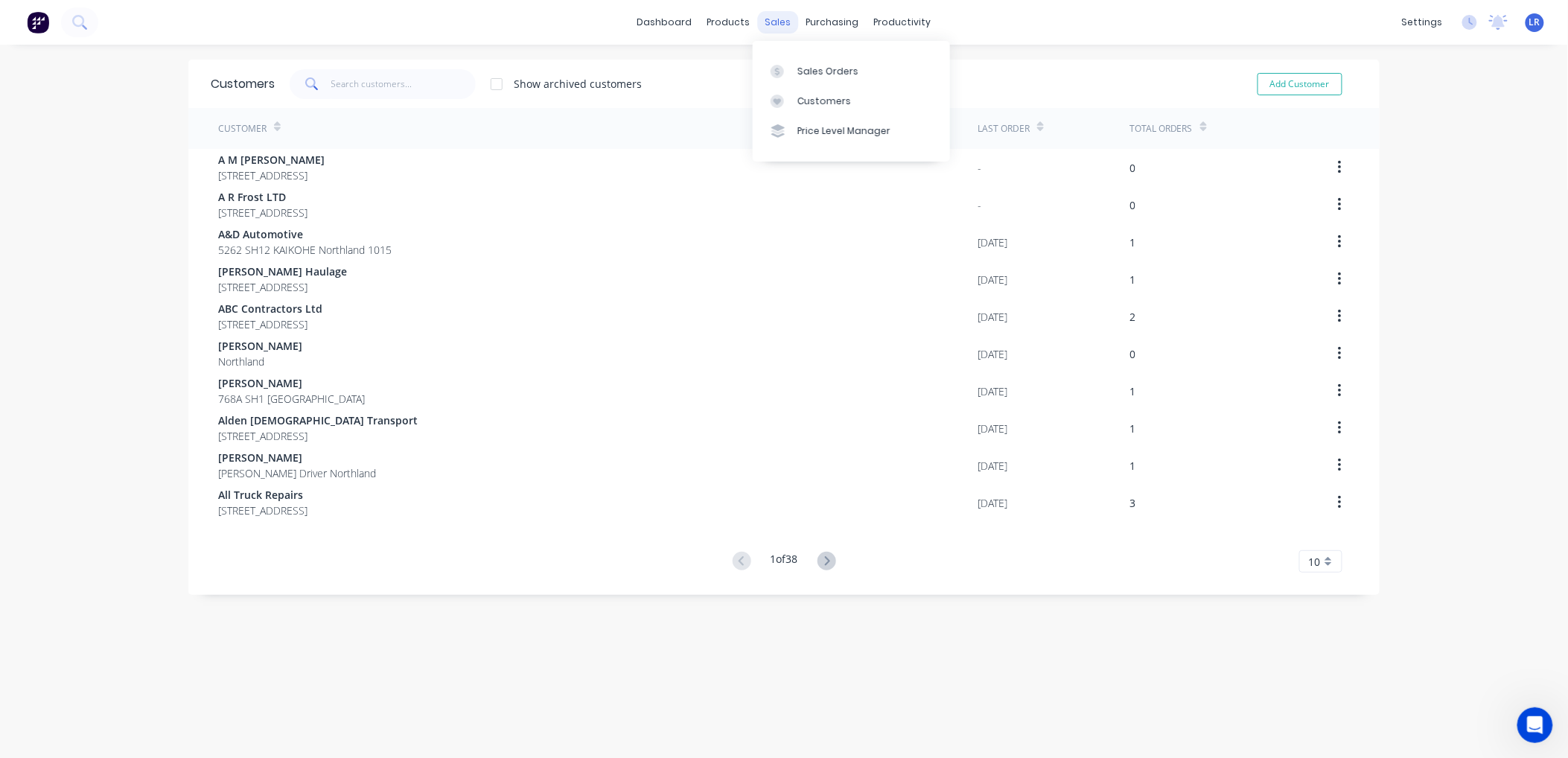
click at [774, 19] on div "sales" at bounding box center [778, 22] width 41 height 22
click at [804, 68] on div "Sales Orders" at bounding box center [828, 72] width 61 height 13
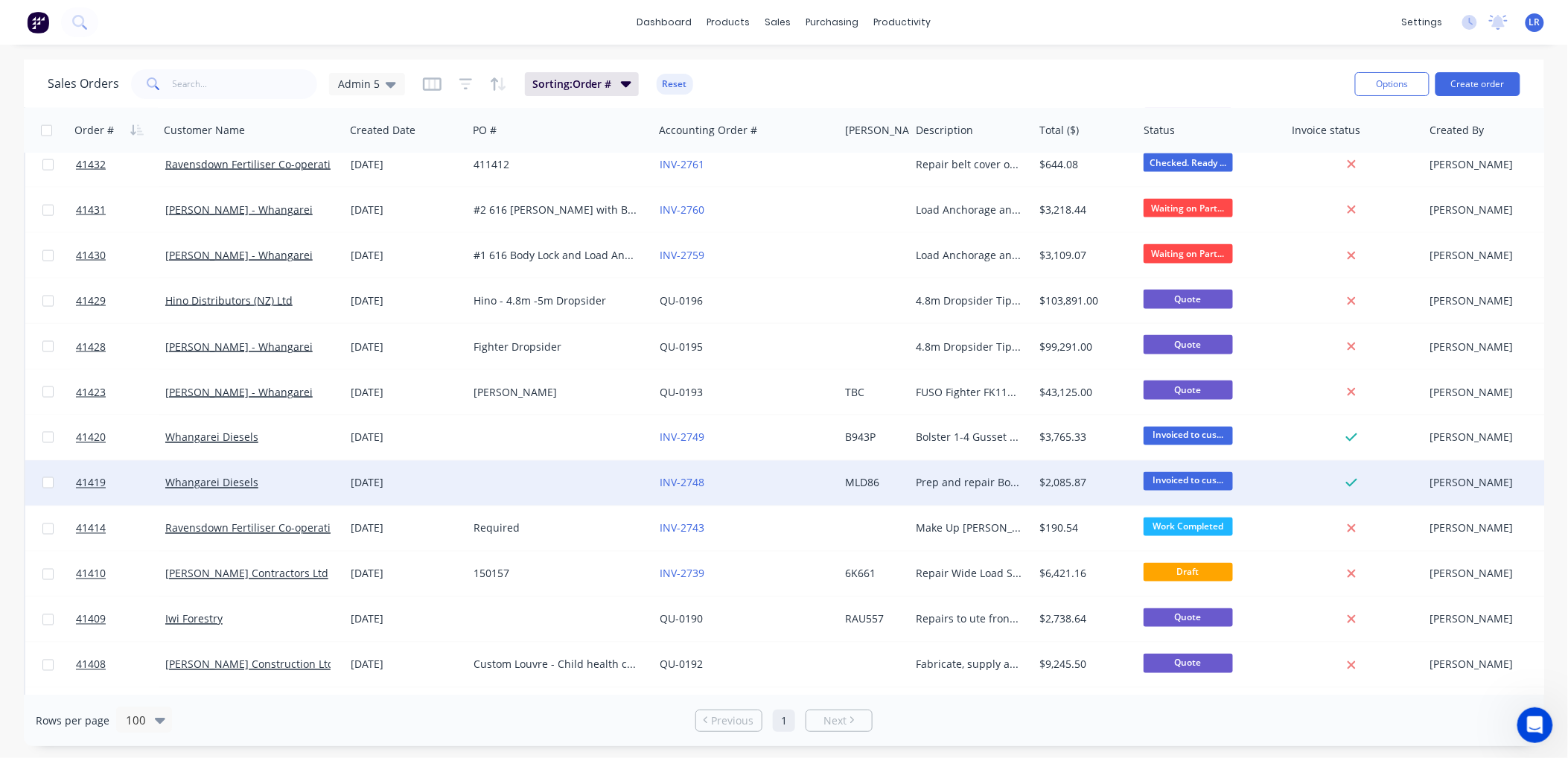
scroll to position [827, 0]
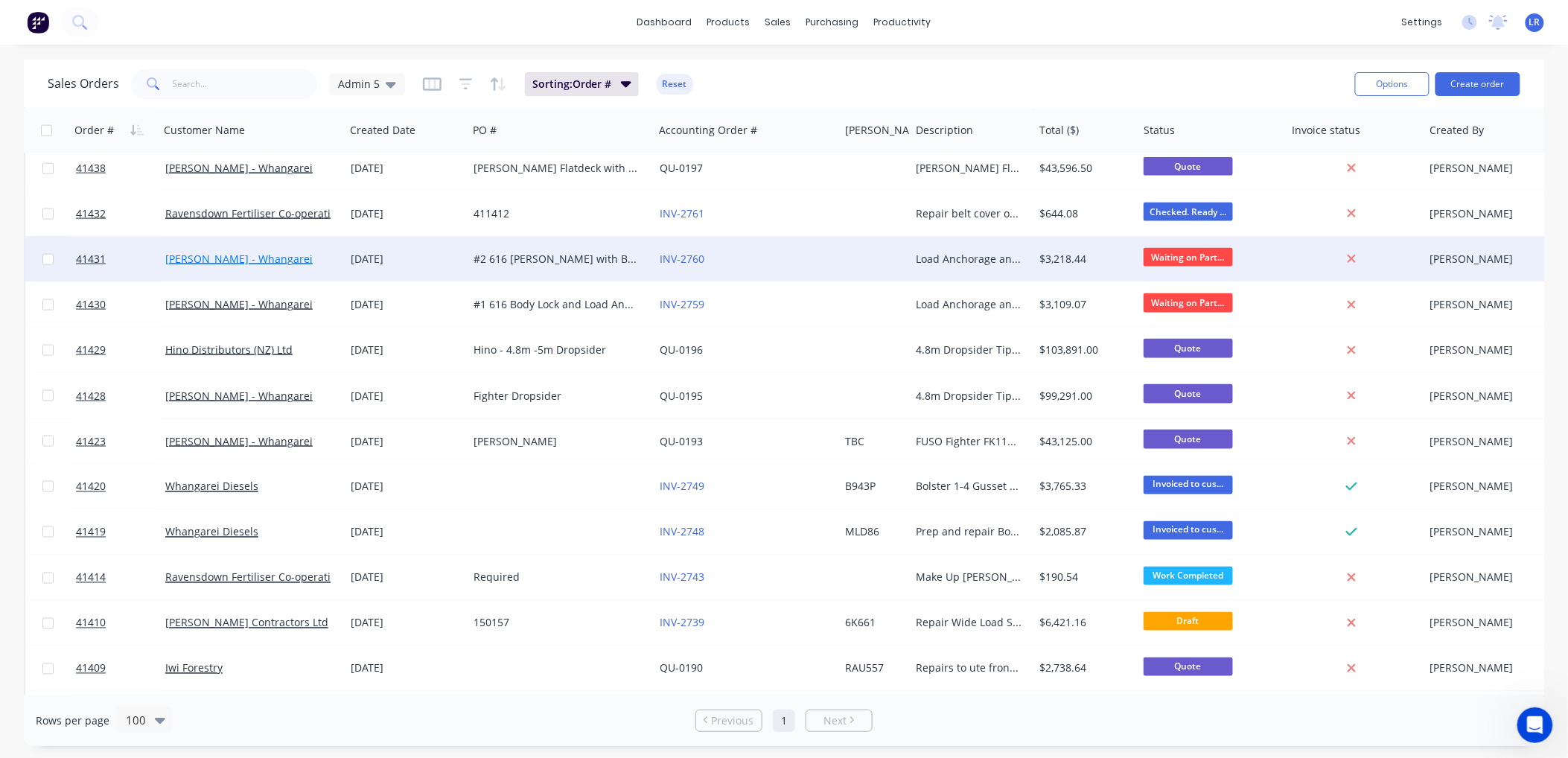
click at [251, 254] on link "[PERSON_NAME] - Whangarei" at bounding box center [239, 259] width 147 height 14
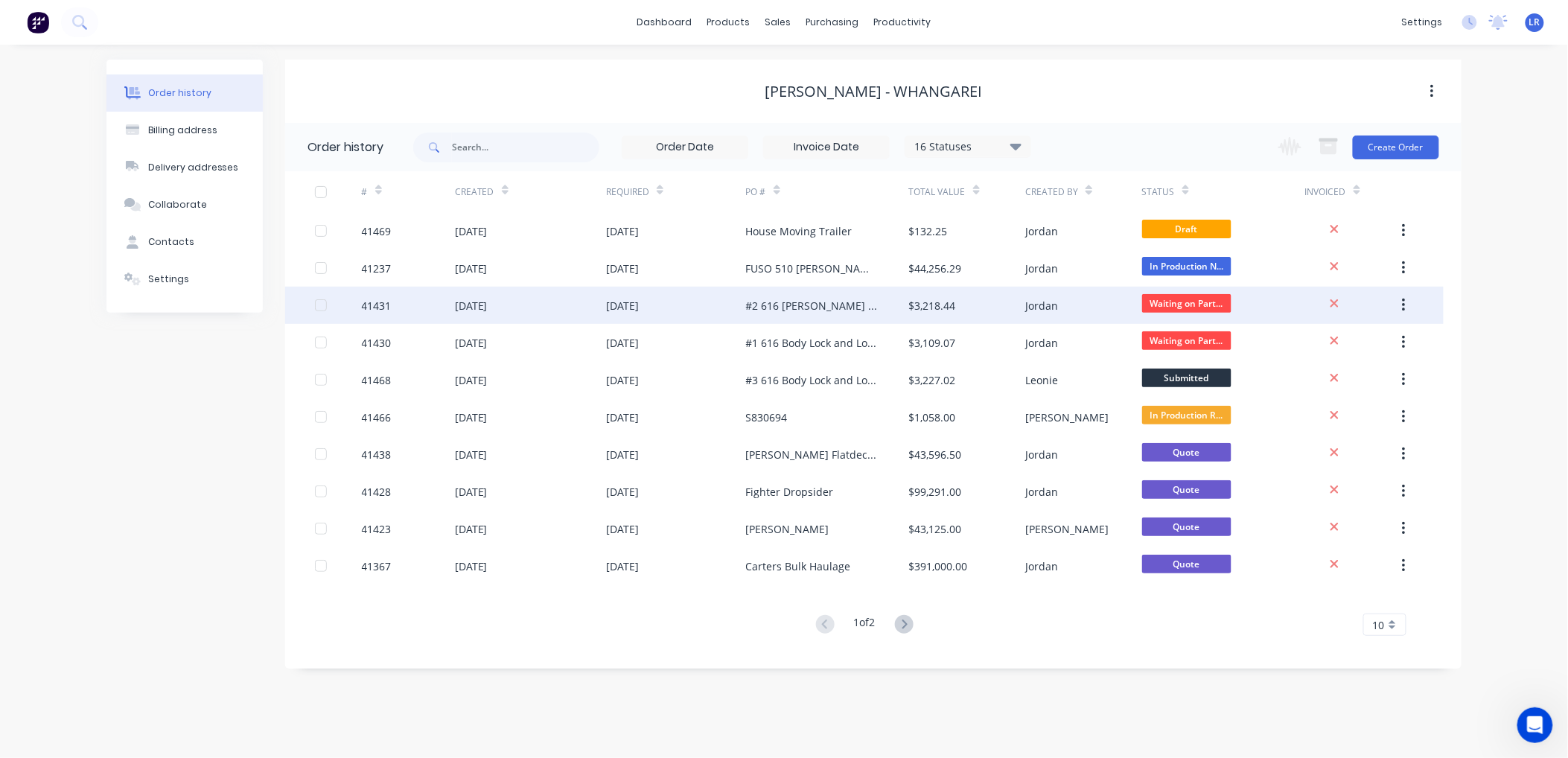
click at [455, 296] on div "14 Aug 2025" at bounding box center [530, 305] width 152 height 37
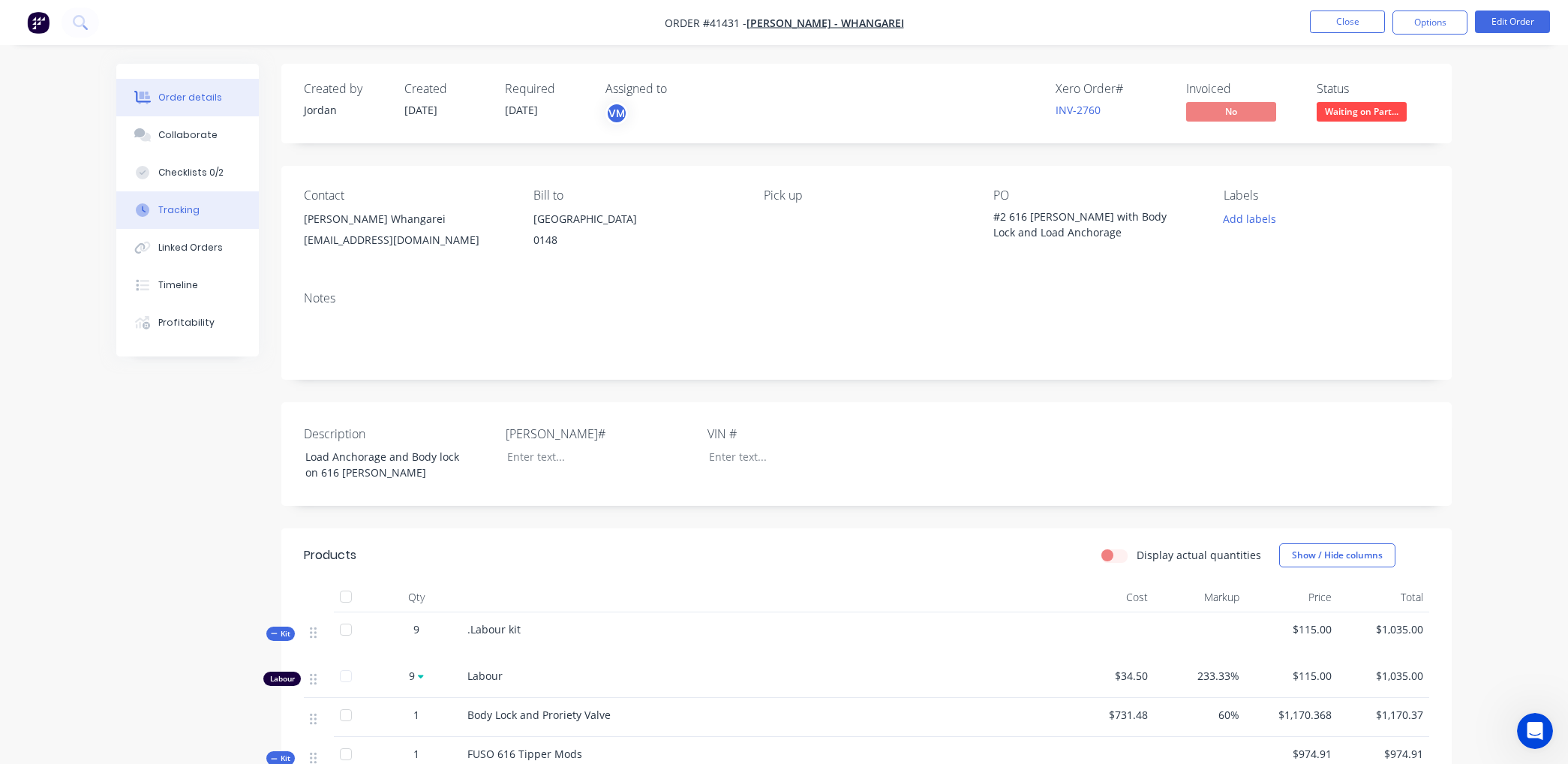
click at [176, 206] on div "Tracking" at bounding box center [179, 210] width 42 height 13
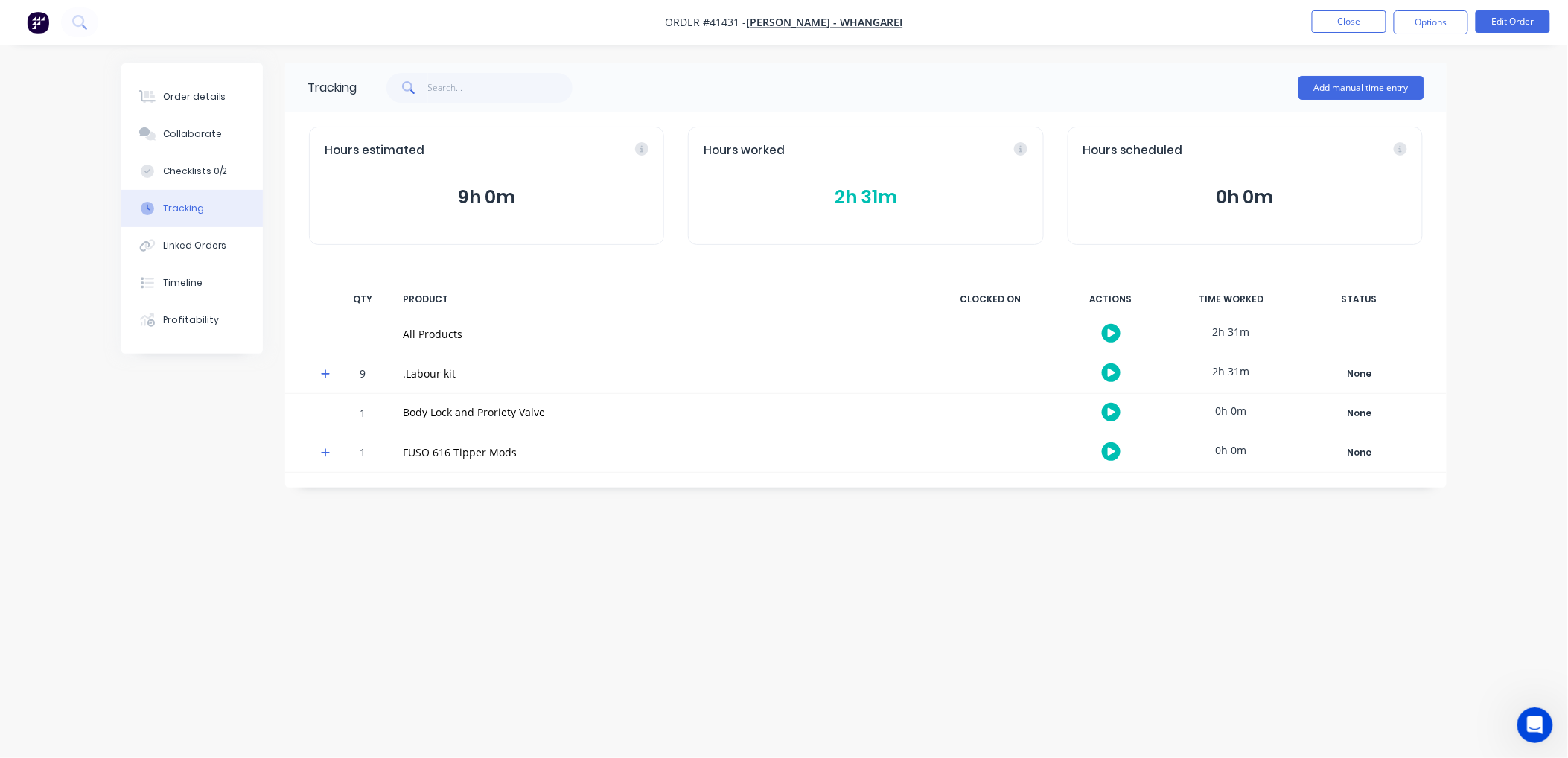
click at [844, 190] on button "2h 31m" at bounding box center [865, 197] width 324 height 28
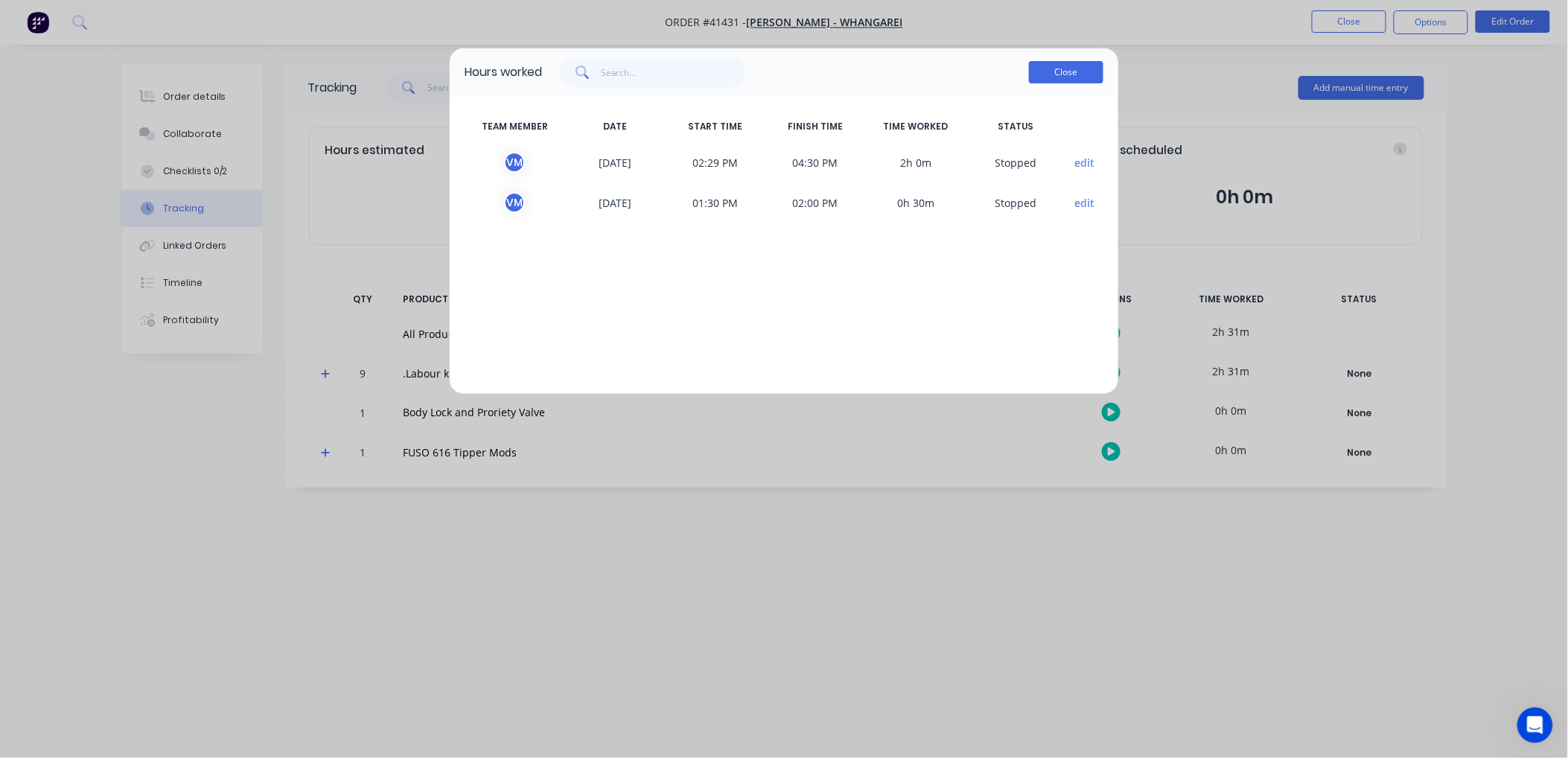
click at [1070, 71] on button "Close" at bounding box center [1066, 72] width 74 height 22
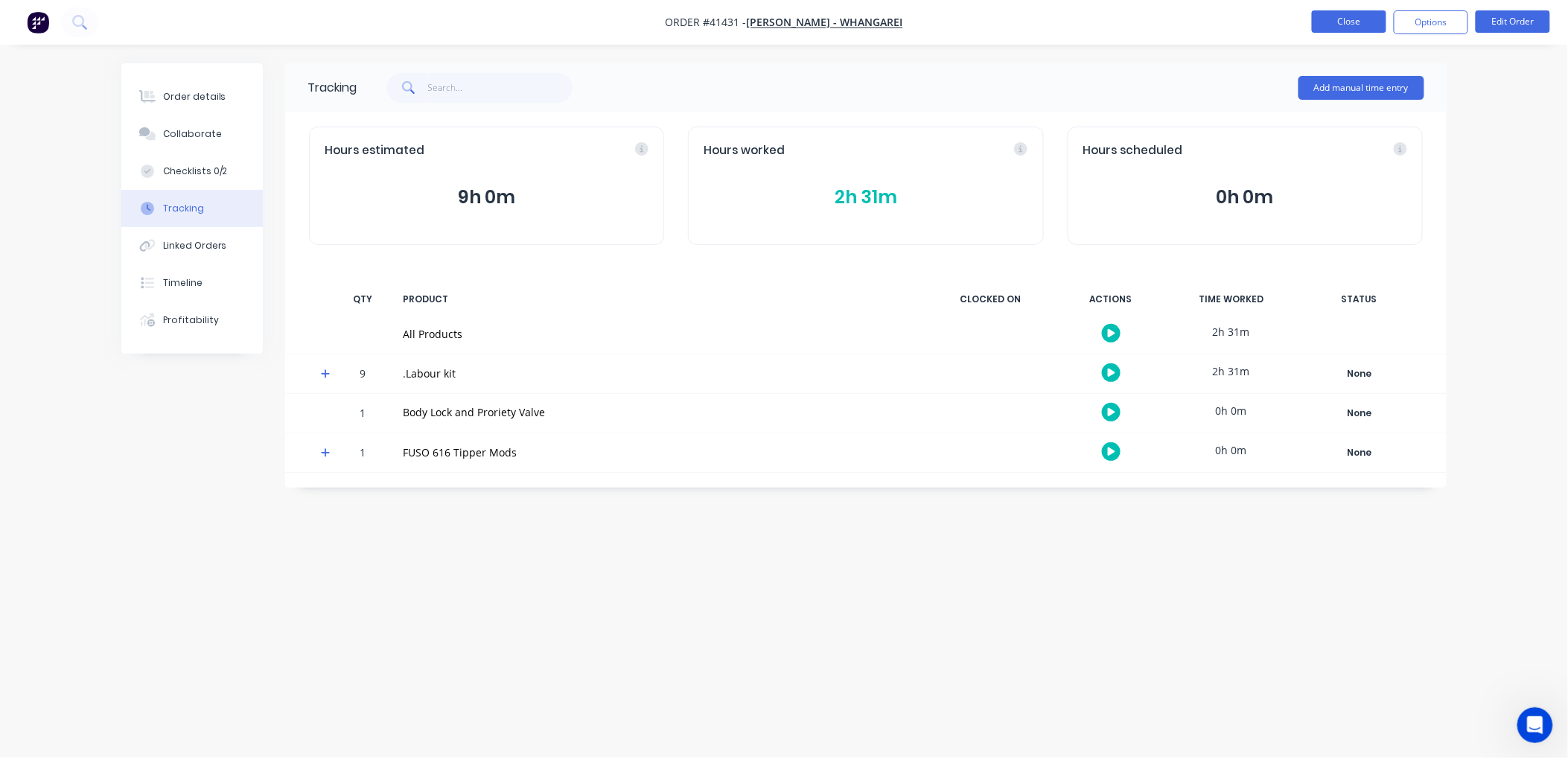
click at [1342, 20] on button "Close" at bounding box center [1349, 21] width 74 height 22
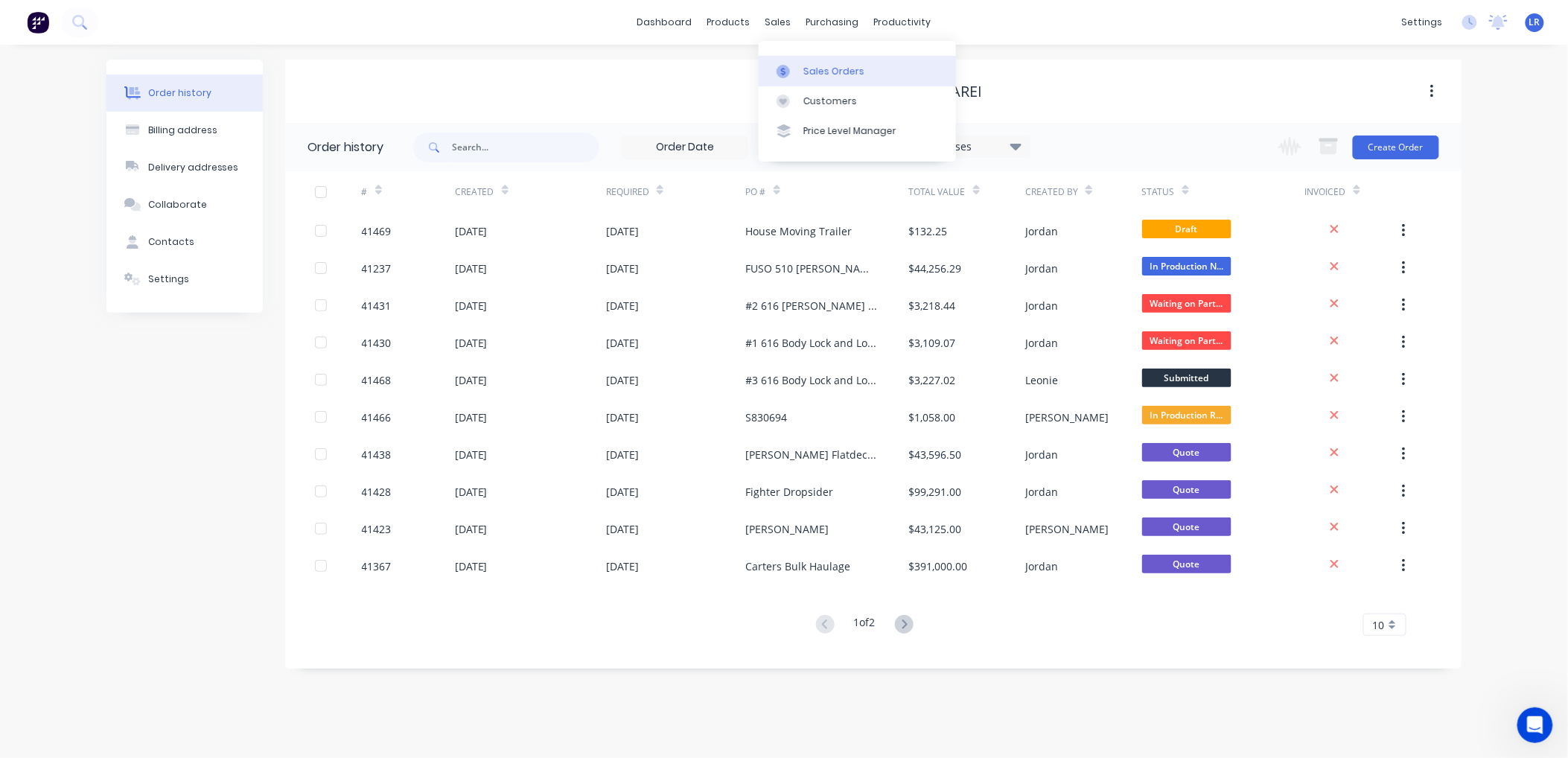
click at [808, 65] on div "Sales Orders" at bounding box center [833, 72] width 61 height 13
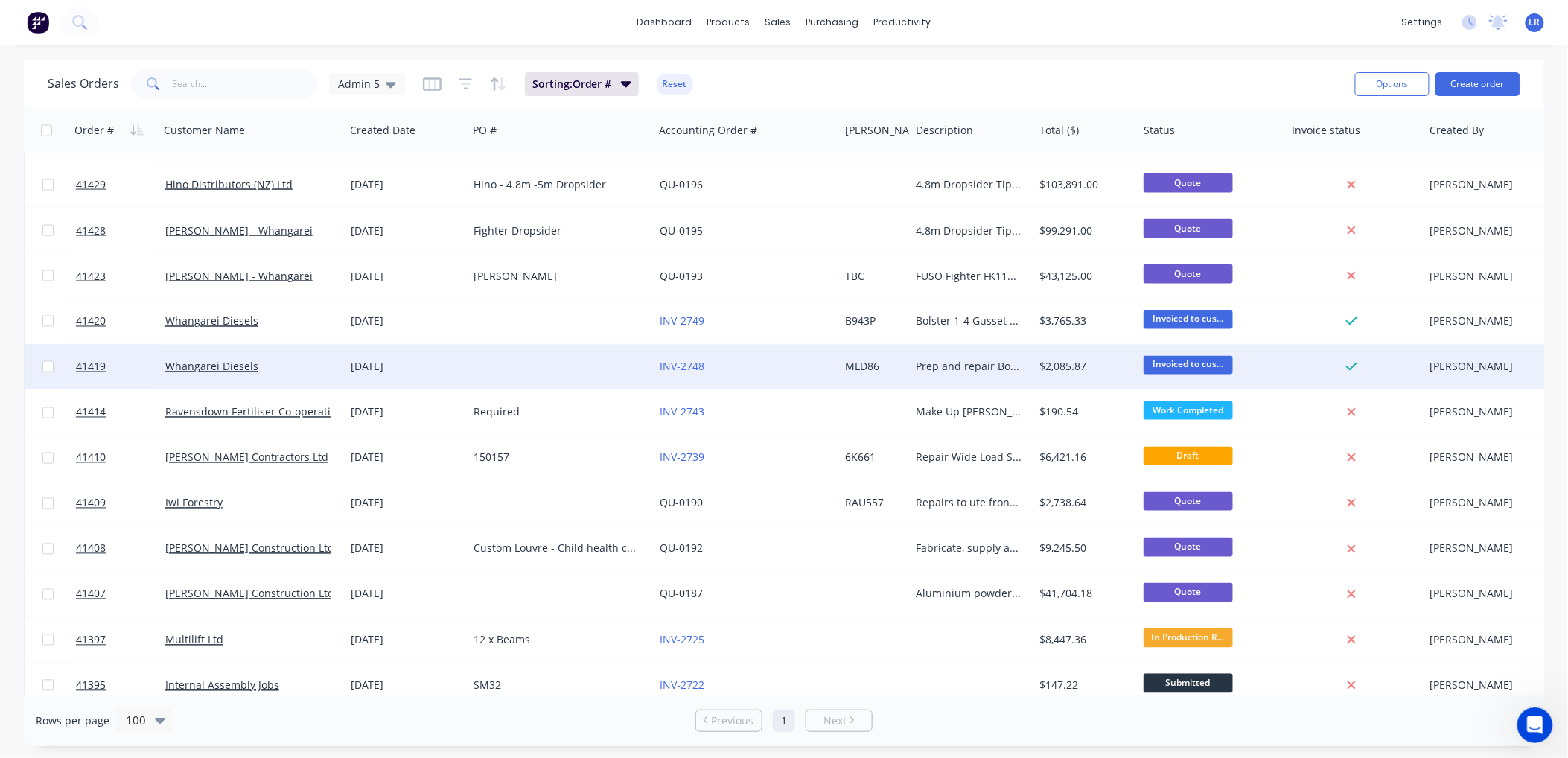
scroll to position [1075, 0]
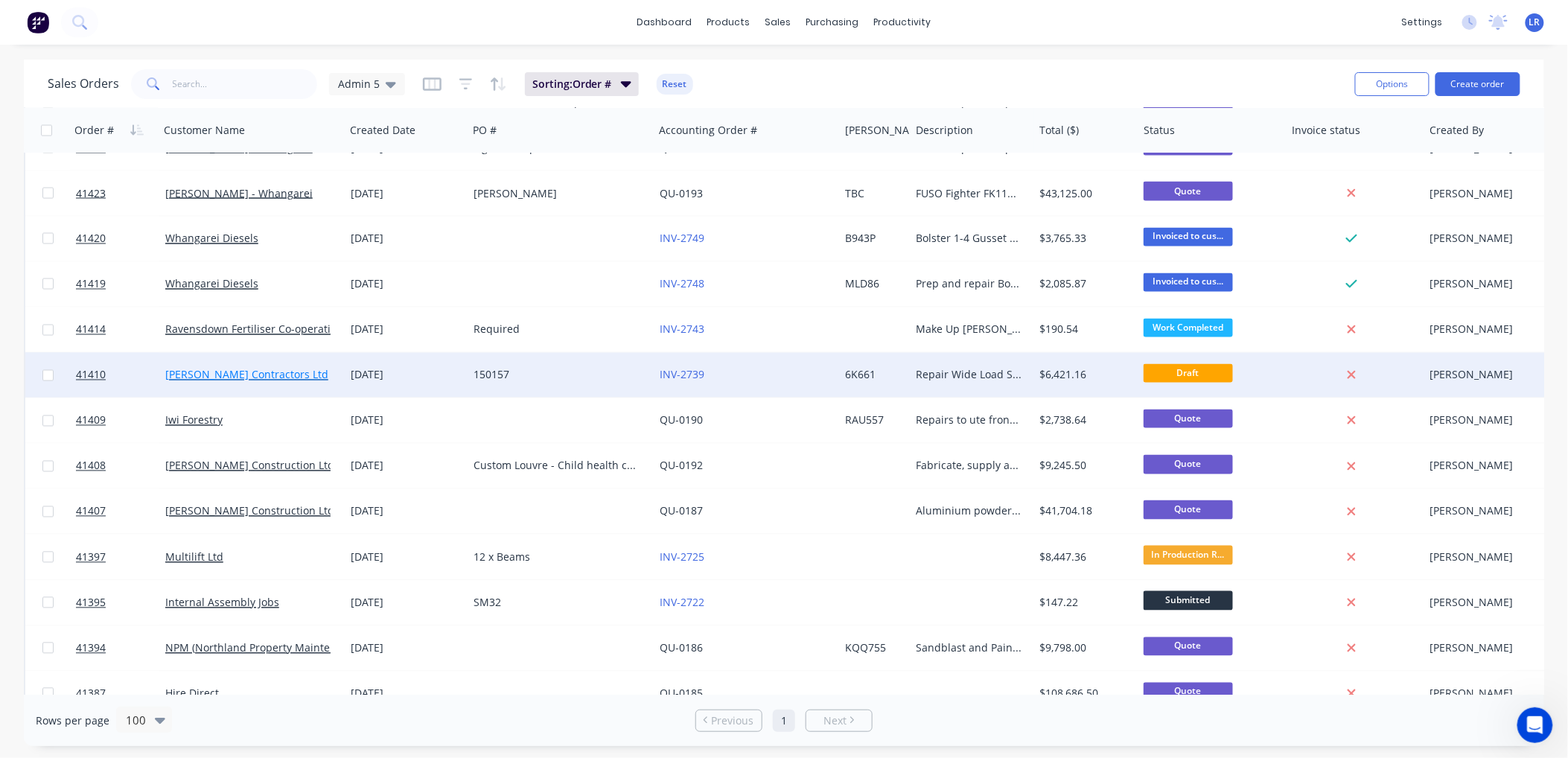
click at [226, 374] on link "[PERSON_NAME] Contractors Ltd" at bounding box center [247, 375] width 163 height 14
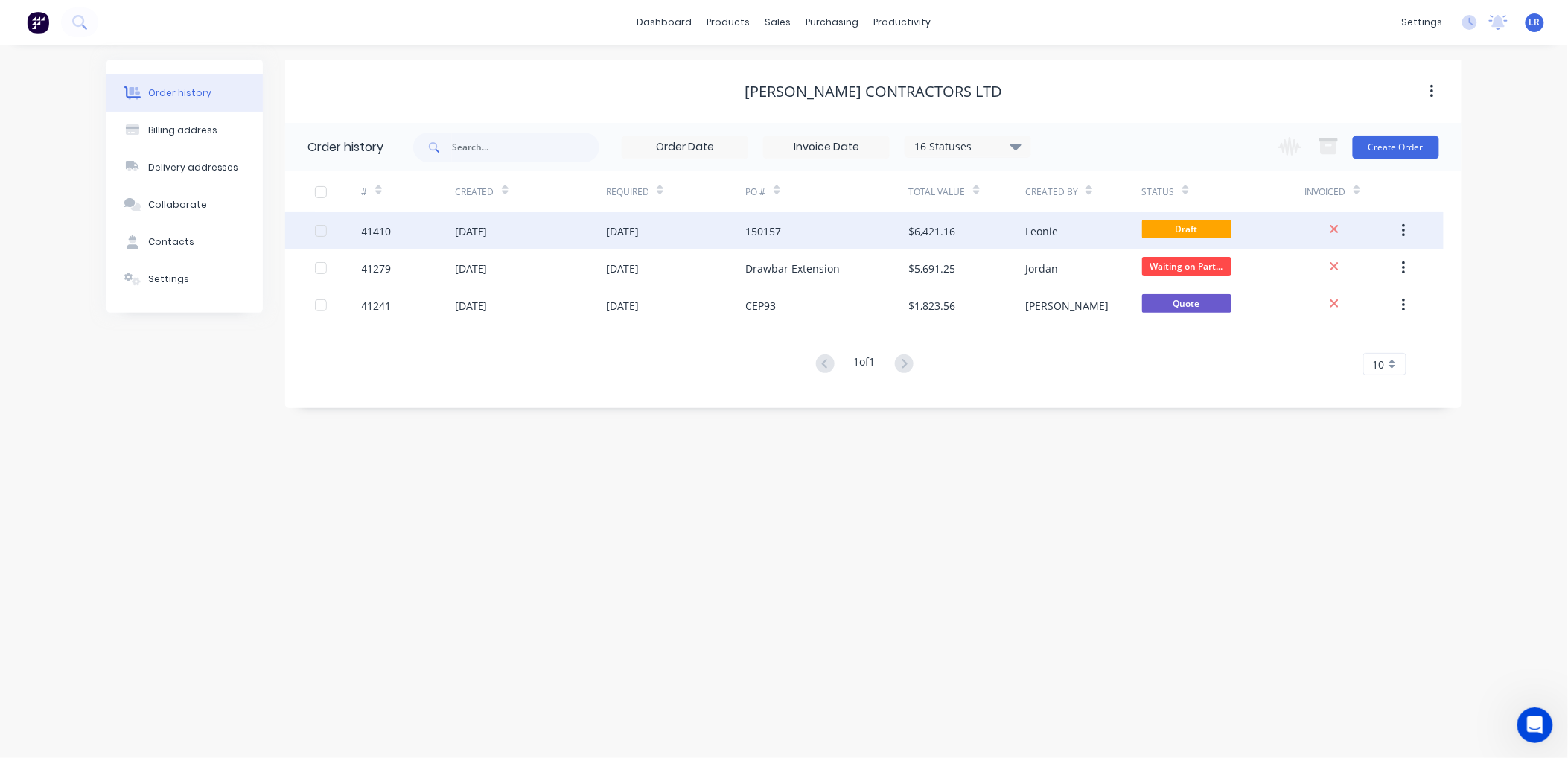
click at [374, 233] on div "41410" at bounding box center [376, 231] width 30 height 16
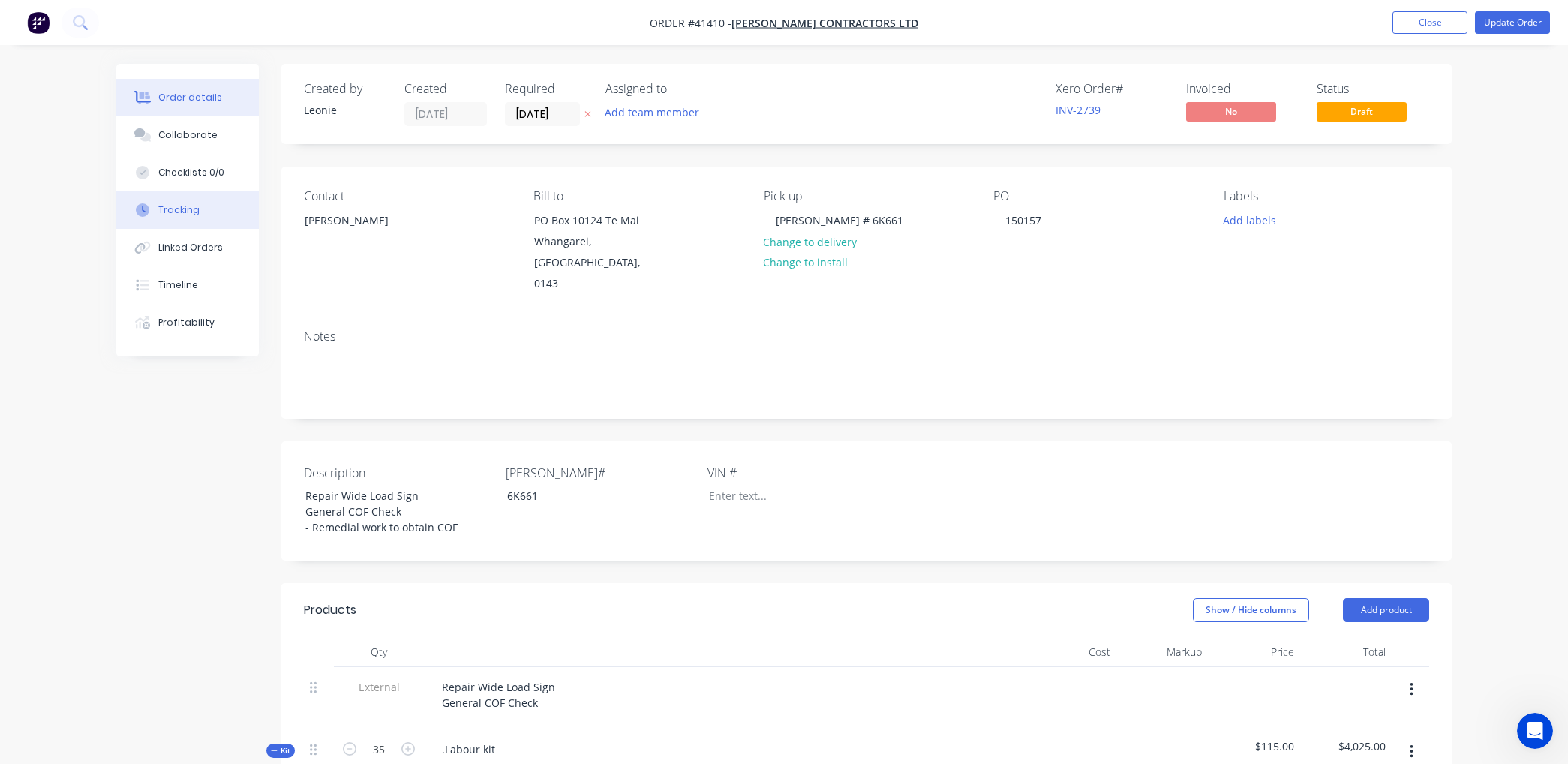
click at [193, 207] on div "Tracking" at bounding box center [179, 210] width 42 height 13
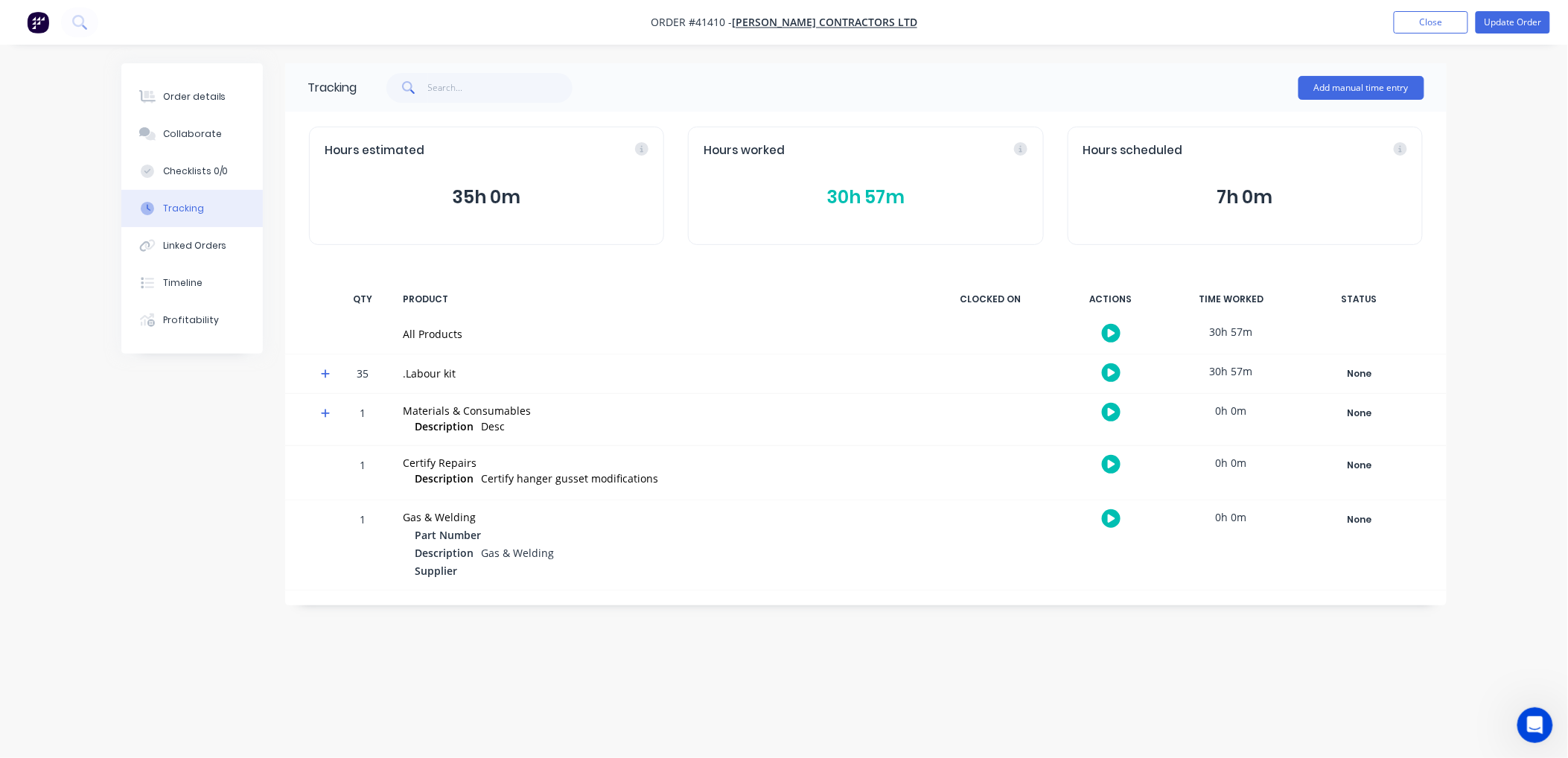
click at [882, 197] on button "30h 57m" at bounding box center [865, 197] width 324 height 28
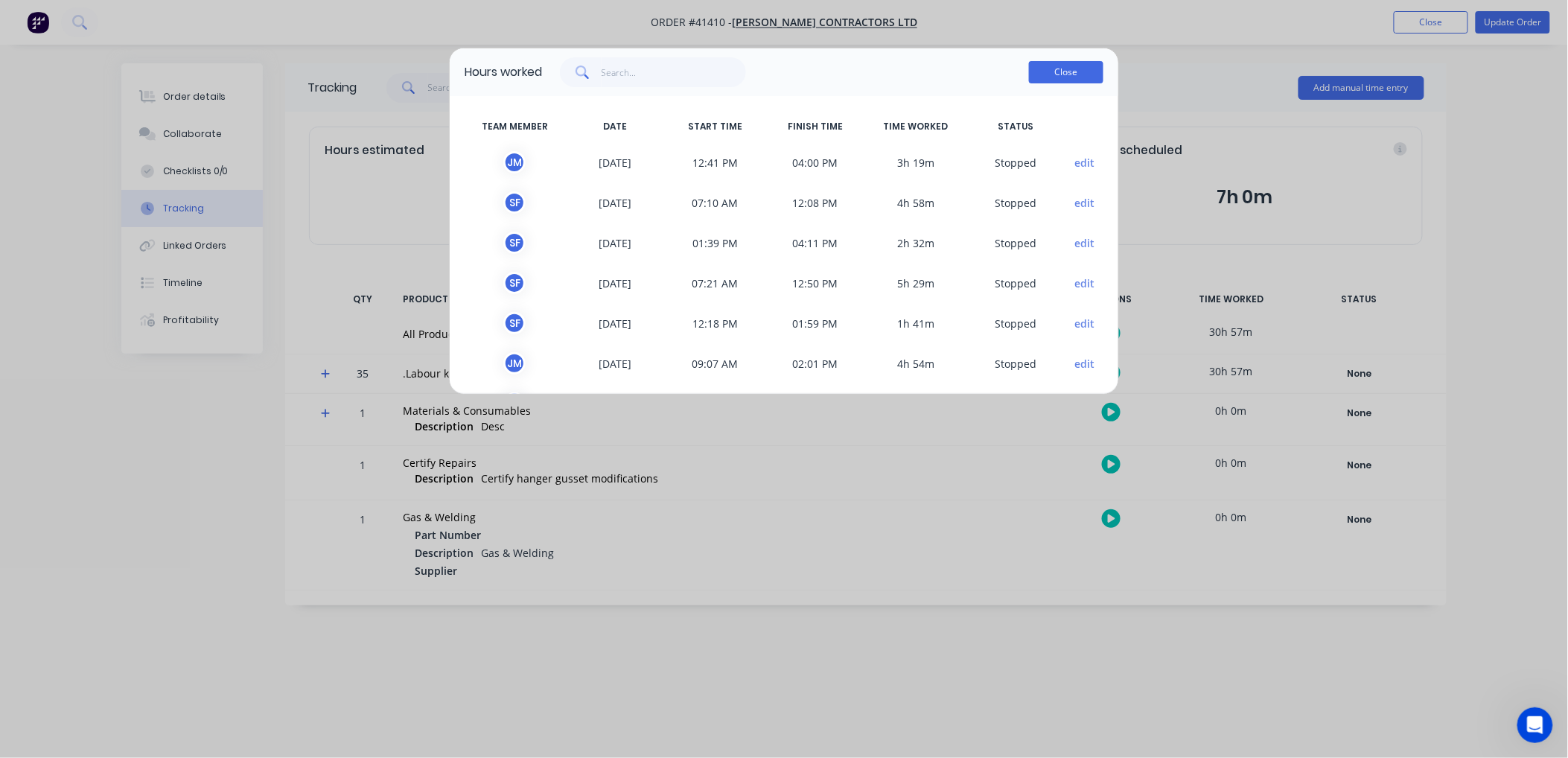
click at [1047, 67] on button "Close" at bounding box center [1066, 72] width 74 height 22
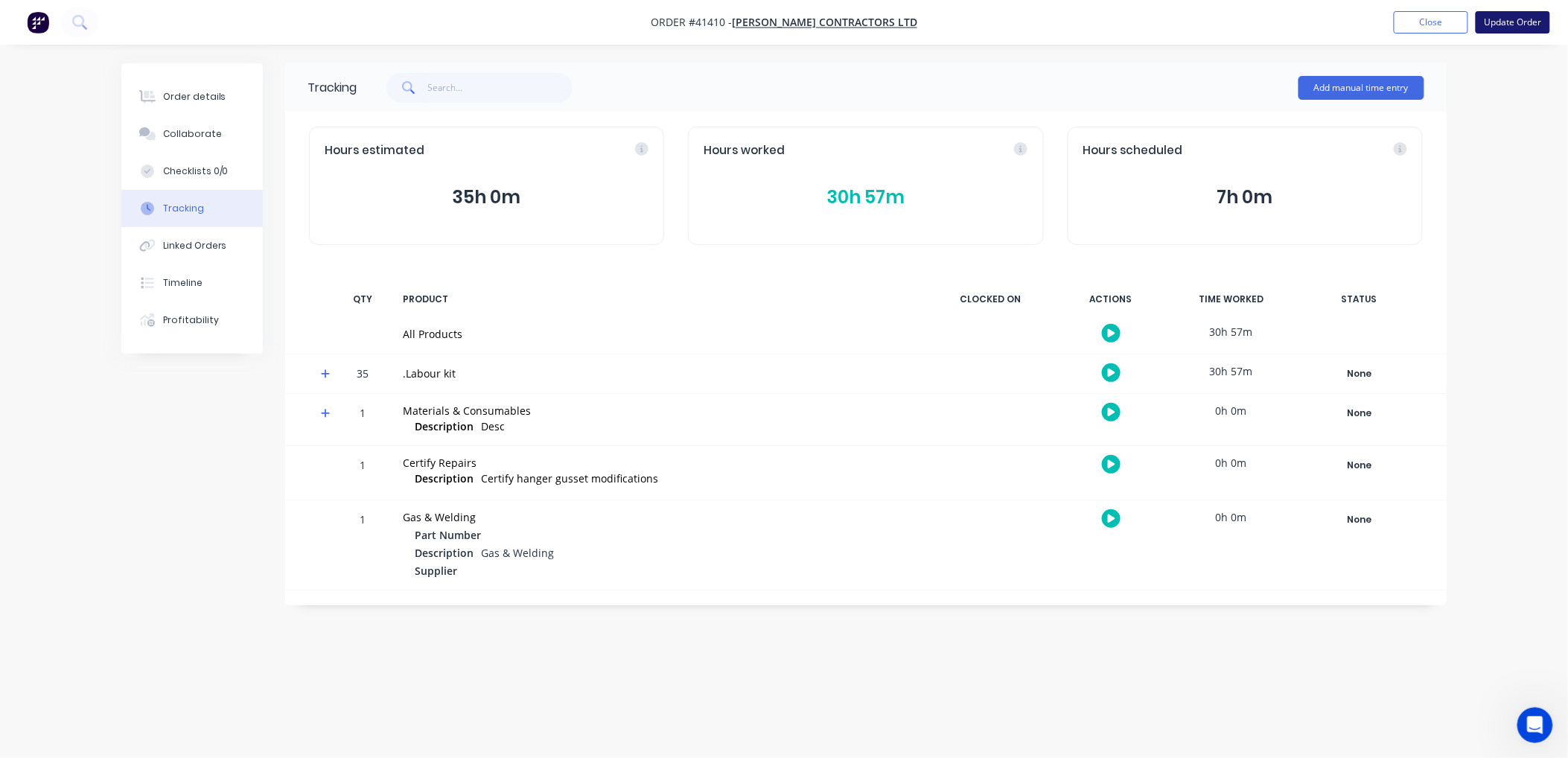
click at [1513, 20] on button "Update Order" at bounding box center [1513, 22] width 74 height 22
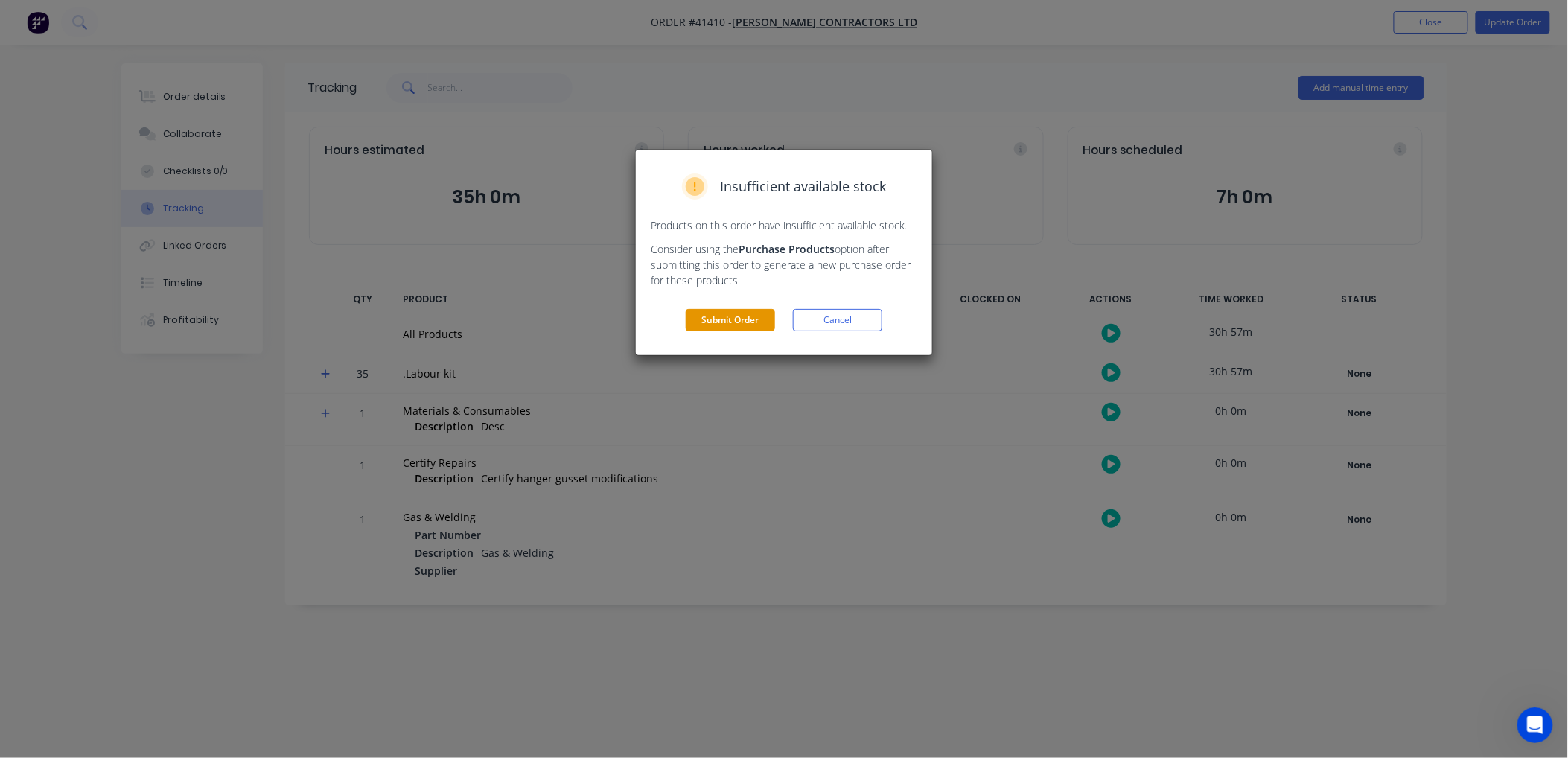
click at [702, 321] on button "Submit Order" at bounding box center [730, 320] width 89 height 22
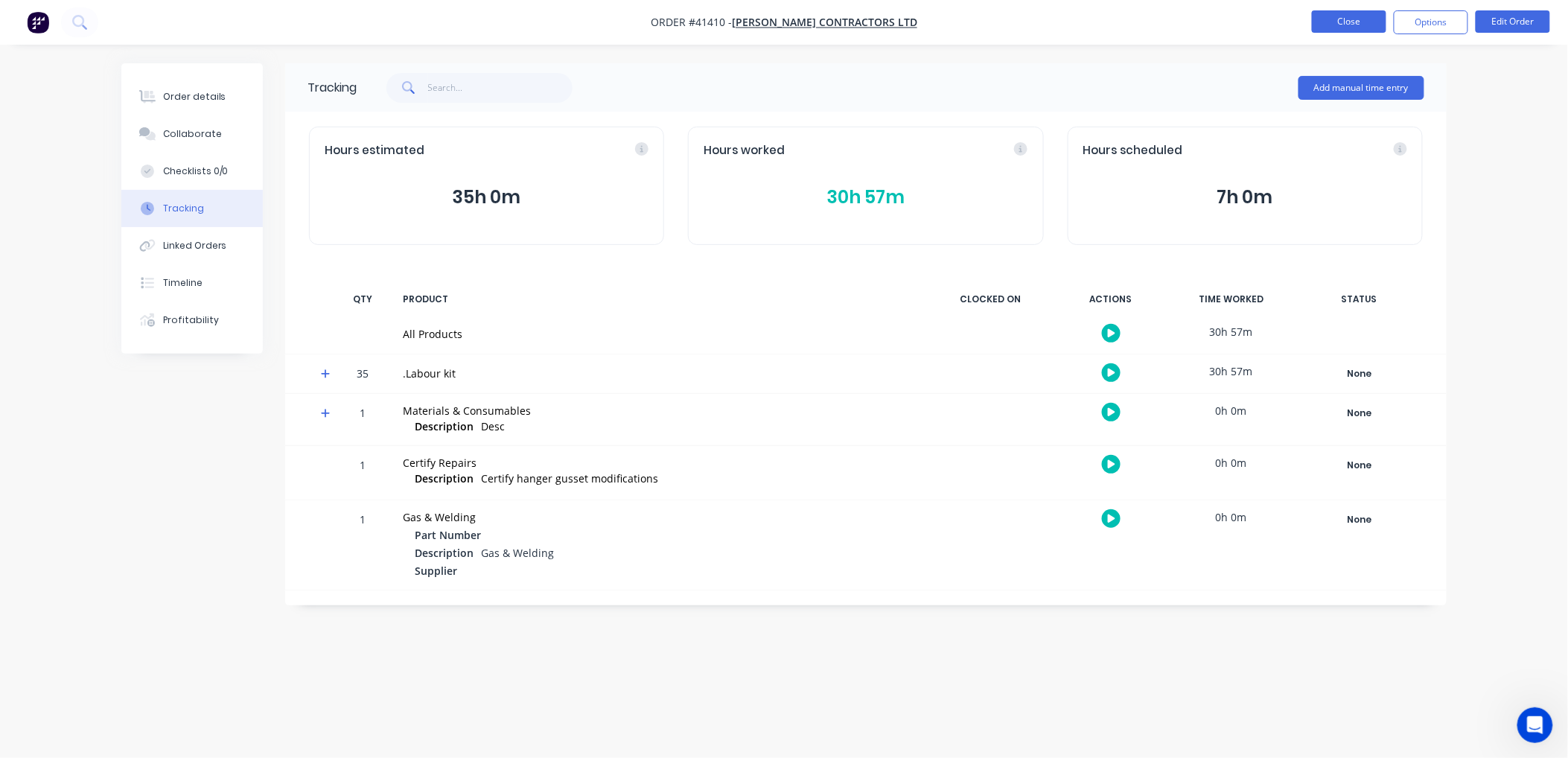
click at [1345, 17] on button "Close" at bounding box center [1349, 21] width 74 height 22
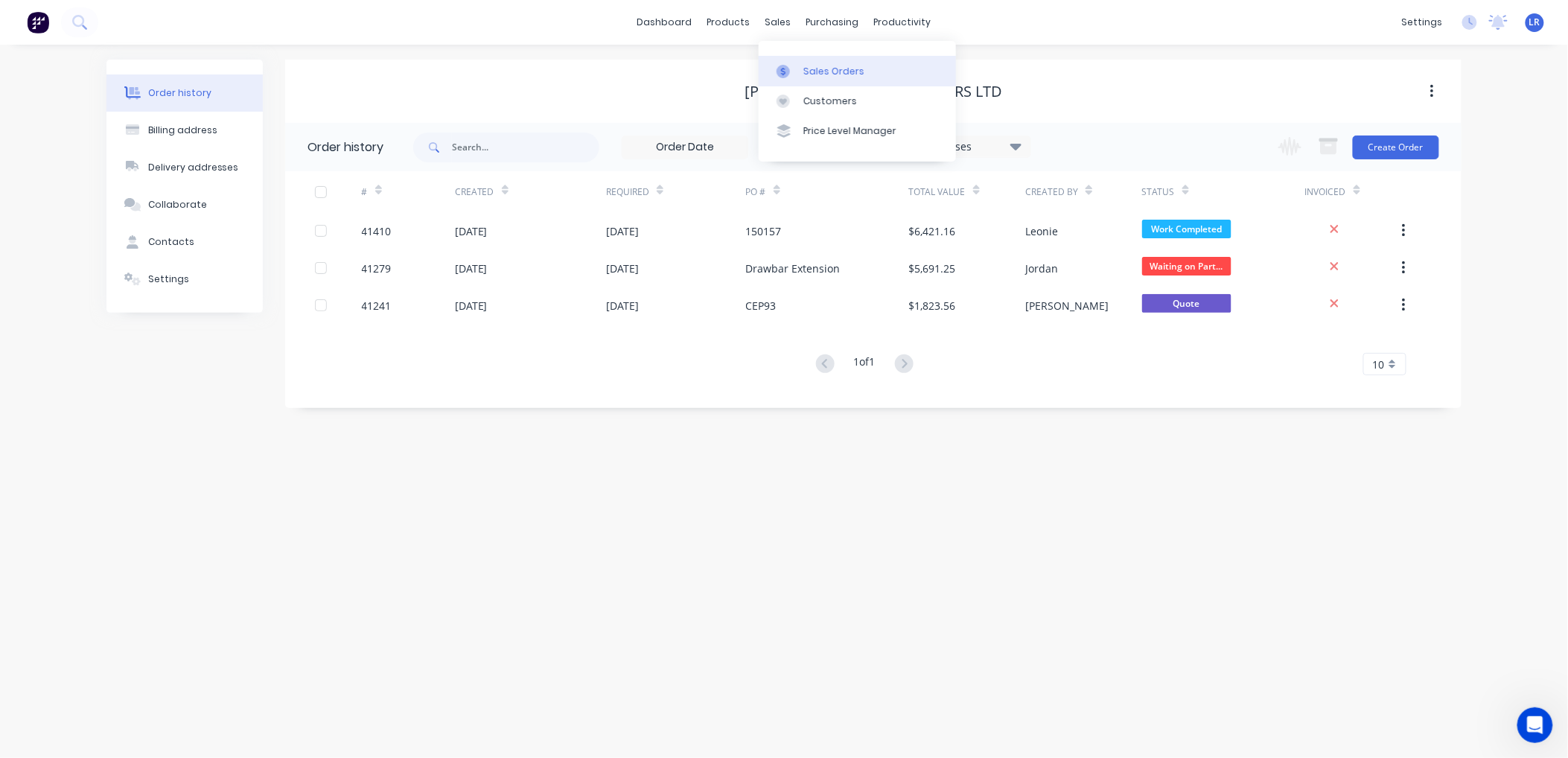
click at [807, 70] on div "Sales Orders" at bounding box center [833, 72] width 61 height 13
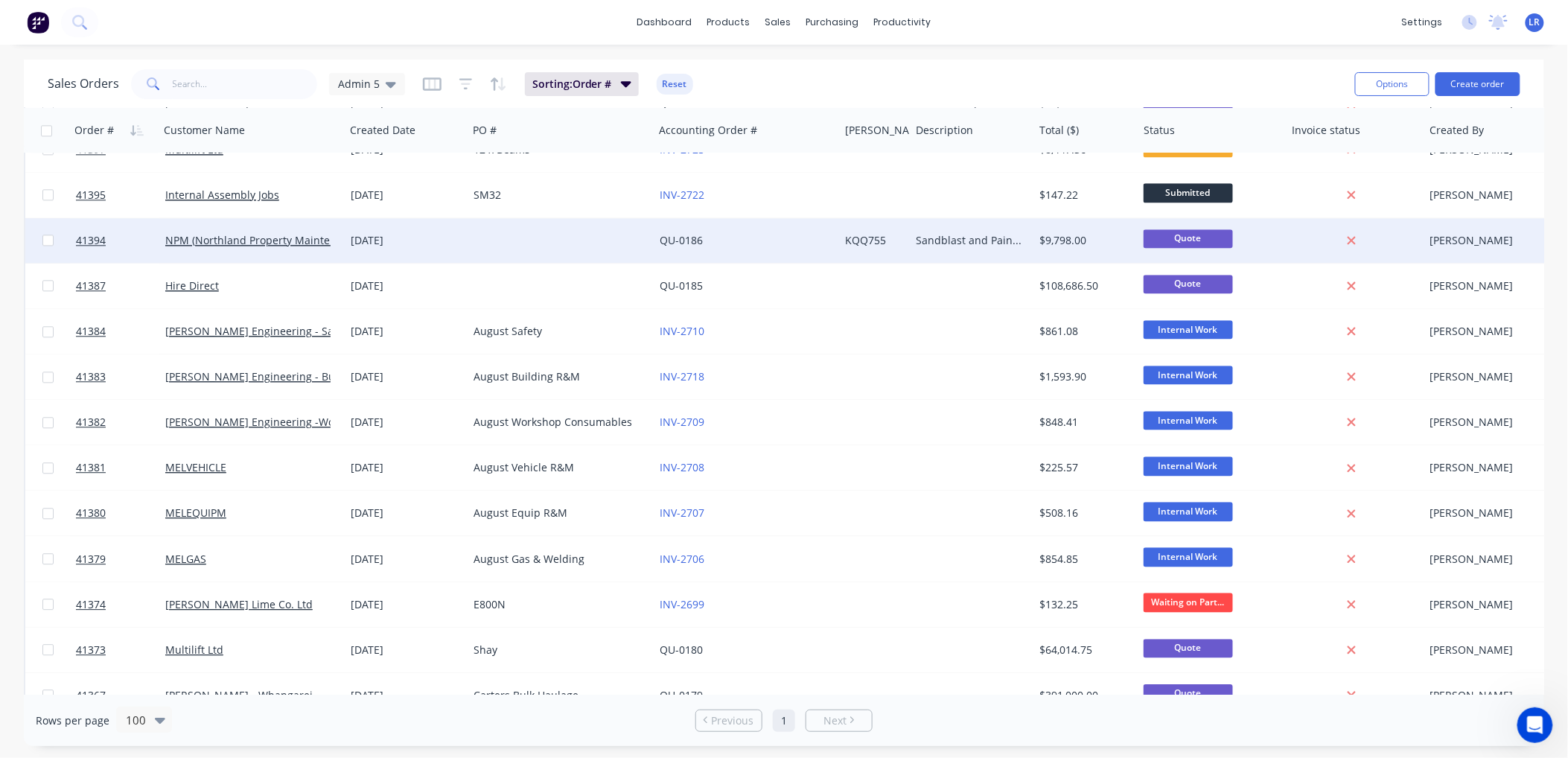
scroll to position [1490, 0]
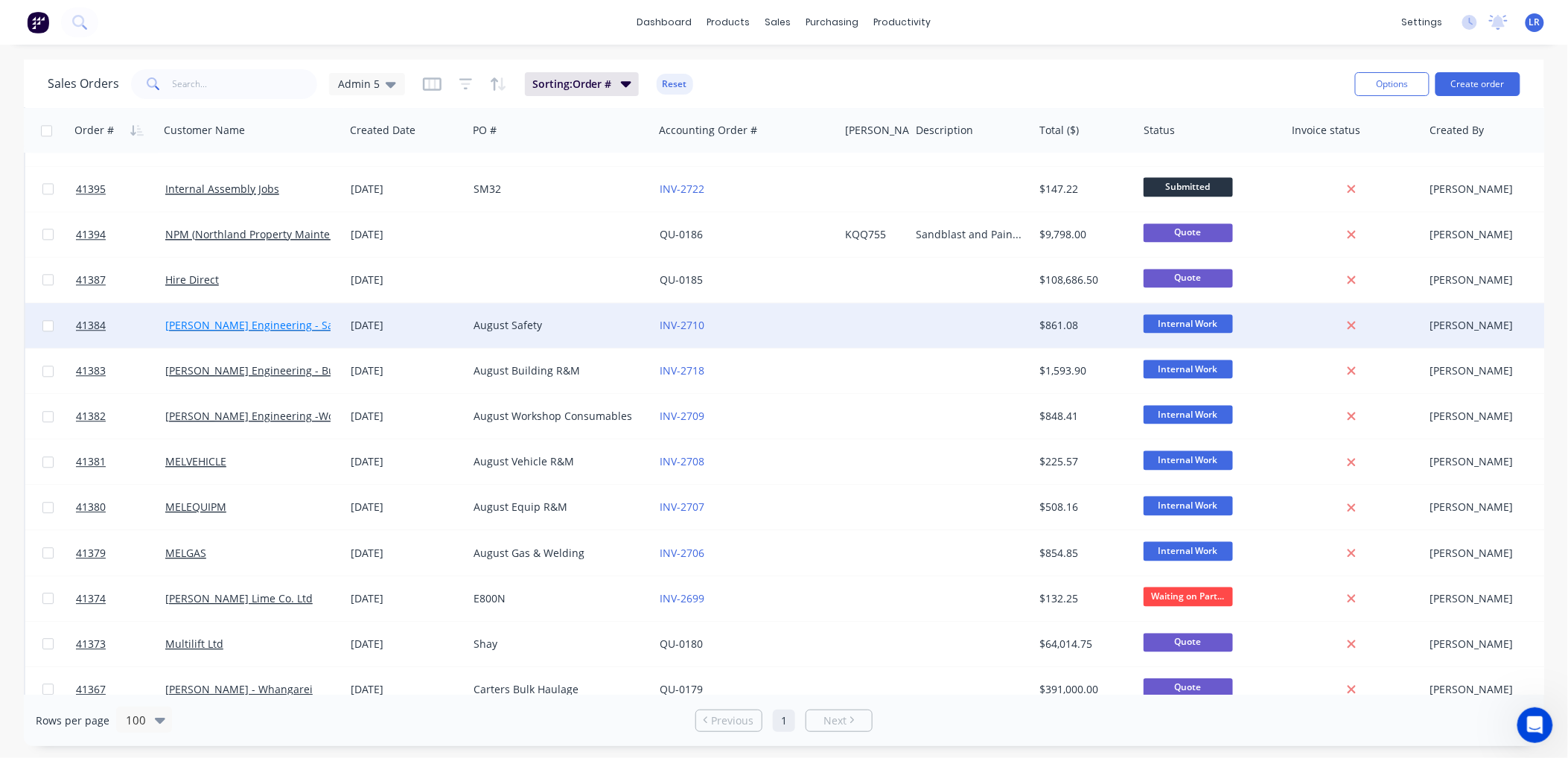
click at [280, 322] on link "Morgan Engineering - Safety" at bounding box center [259, 325] width 187 height 14
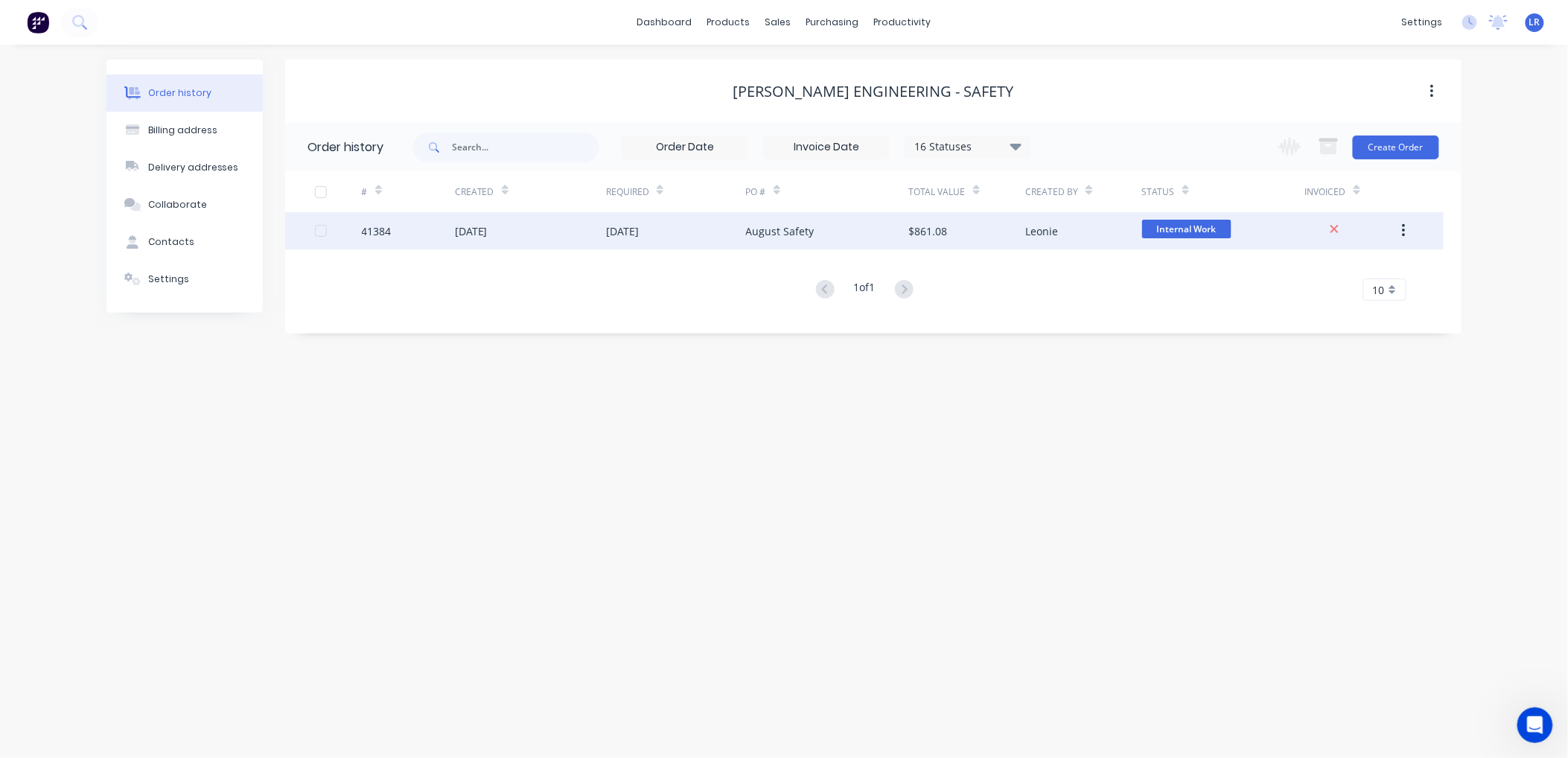
click at [390, 232] on div "41384" at bounding box center [376, 231] width 30 height 16
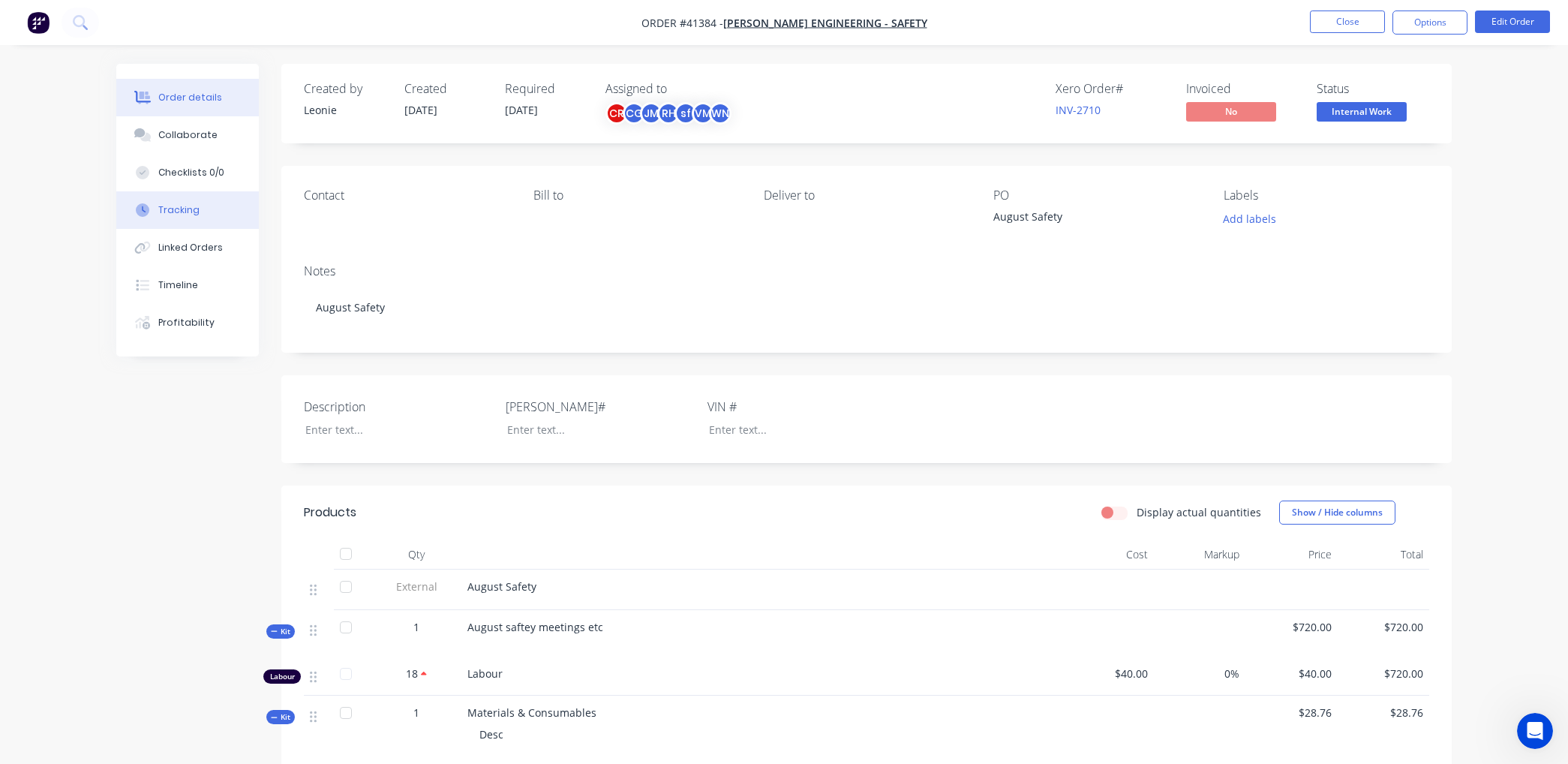
click at [193, 211] on div "Tracking" at bounding box center [179, 210] width 42 height 13
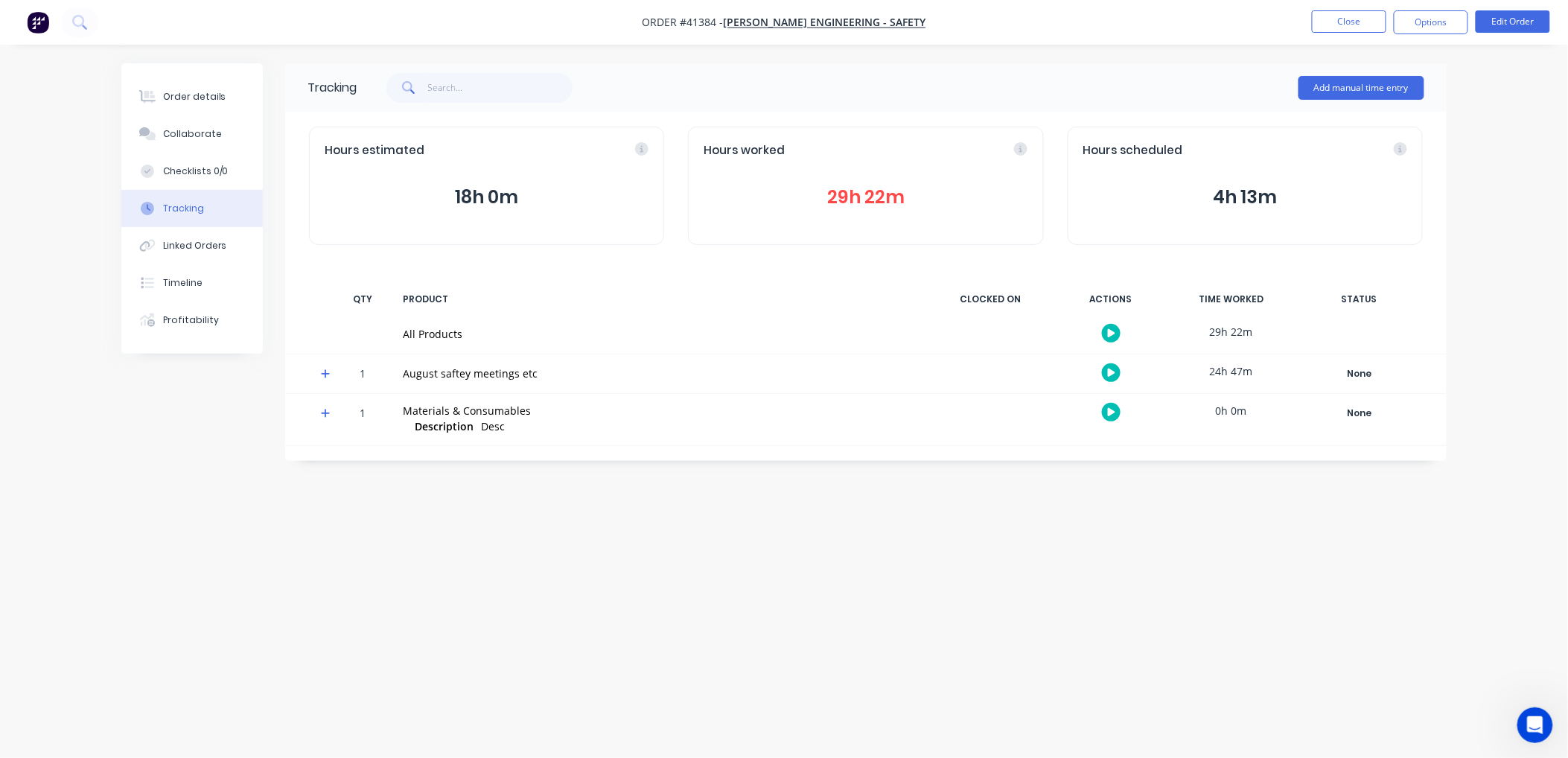
click at [851, 189] on button "29h 22m" at bounding box center [865, 197] width 324 height 28
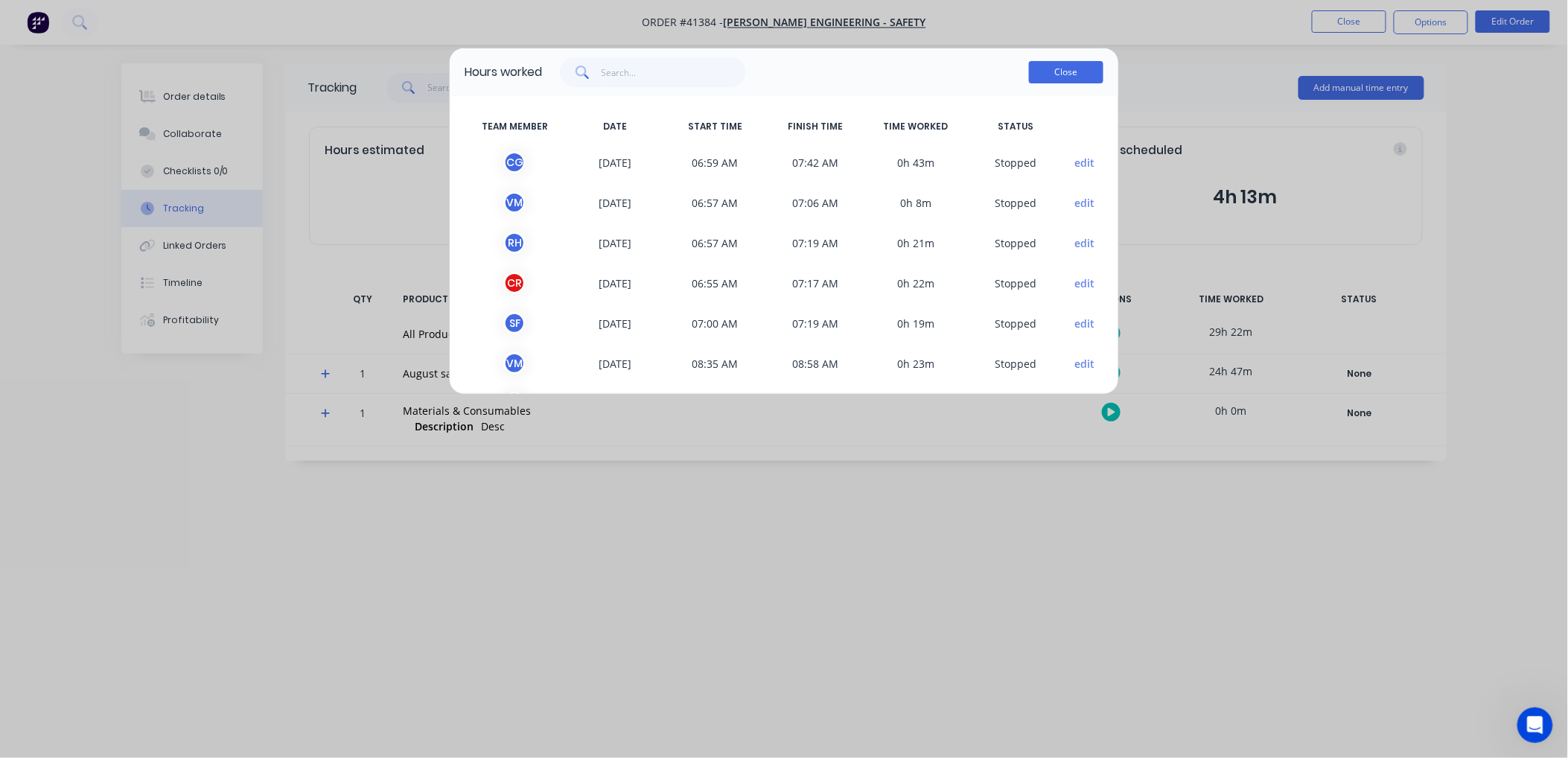
click at [1072, 62] on button "Close" at bounding box center [1066, 72] width 74 height 22
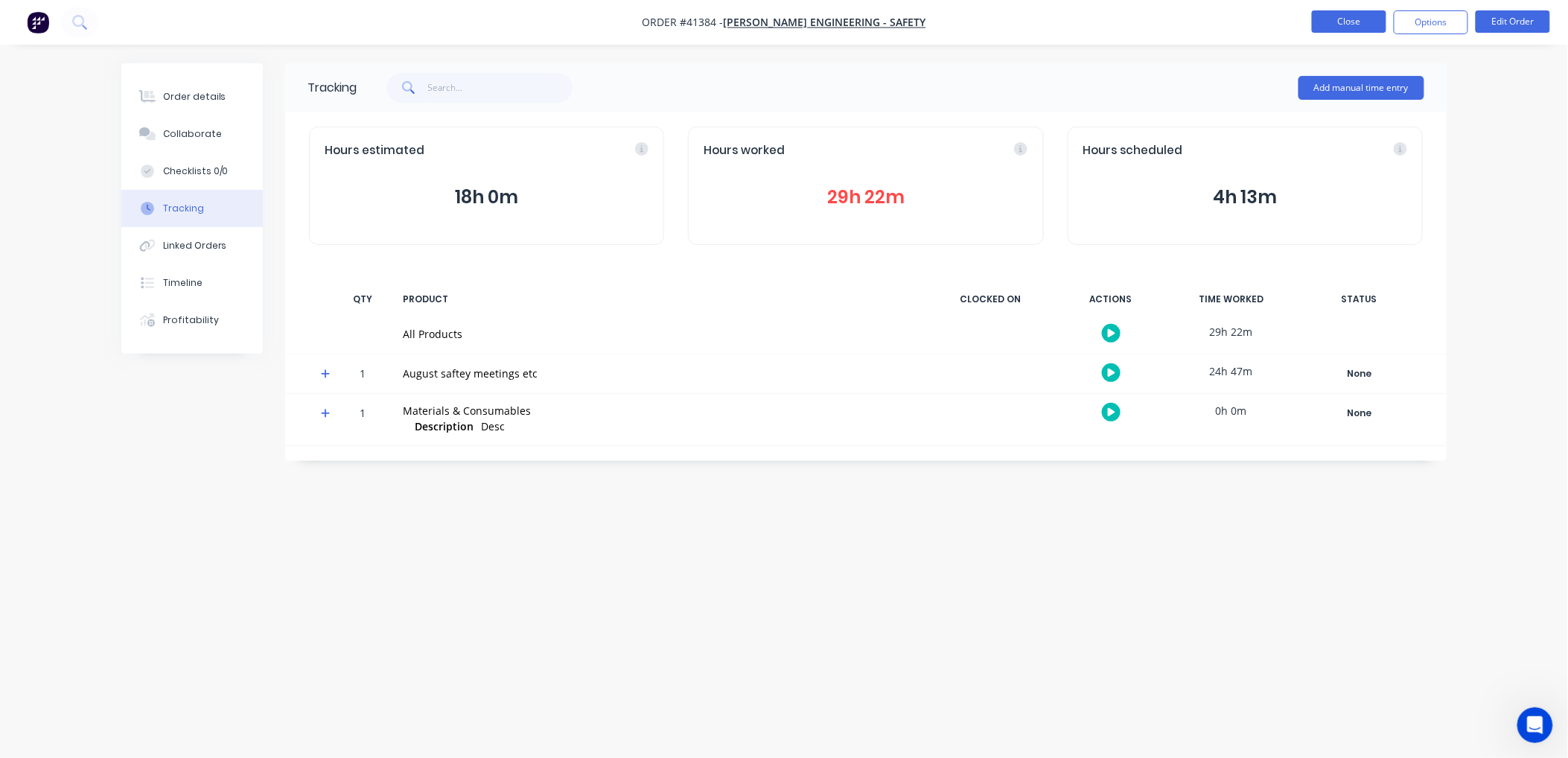
click at [1358, 21] on button "Close" at bounding box center [1349, 21] width 74 height 22
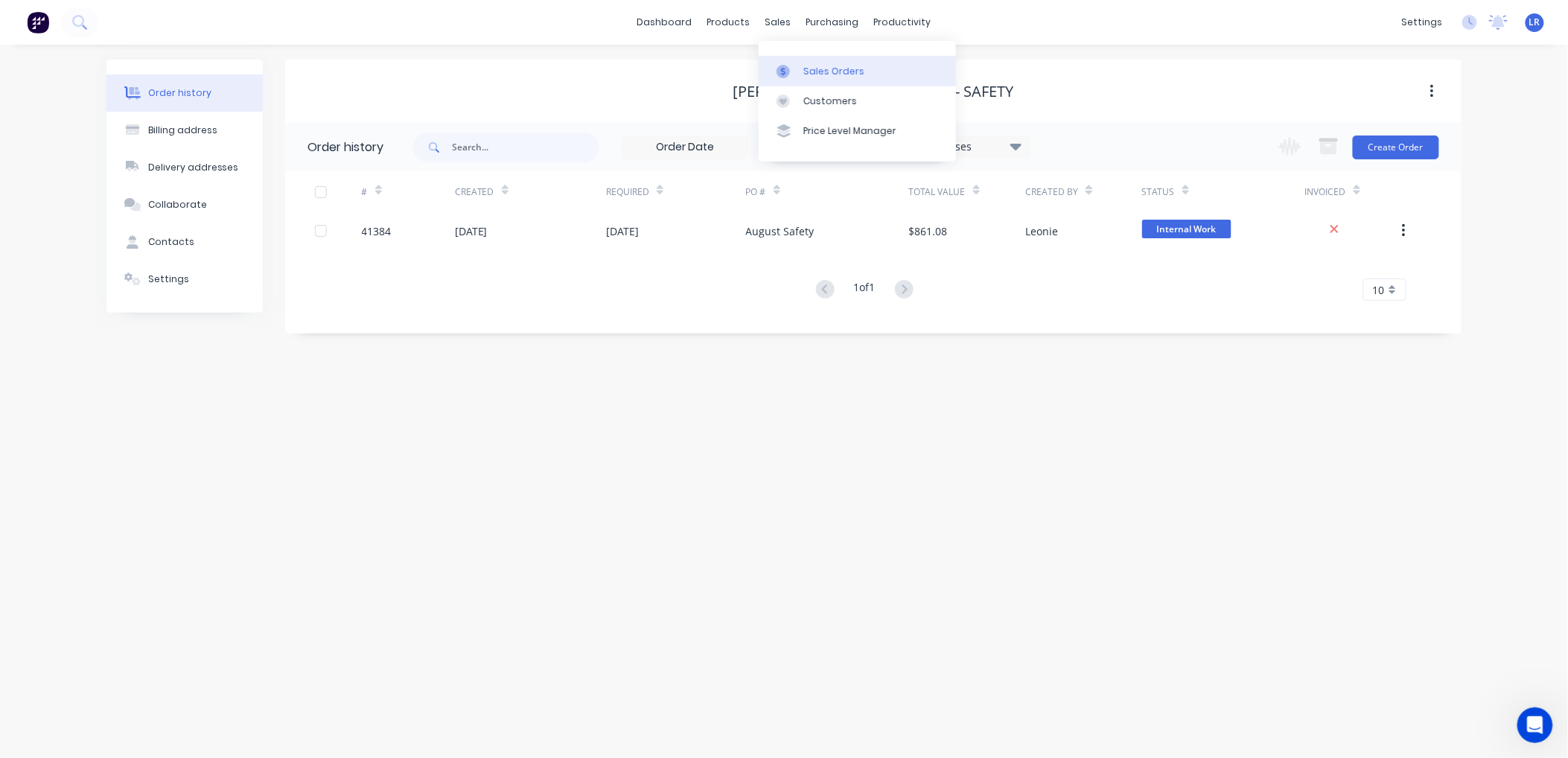
click at [815, 65] on div "Sales Orders" at bounding box center [833, 72] width 61 height 13
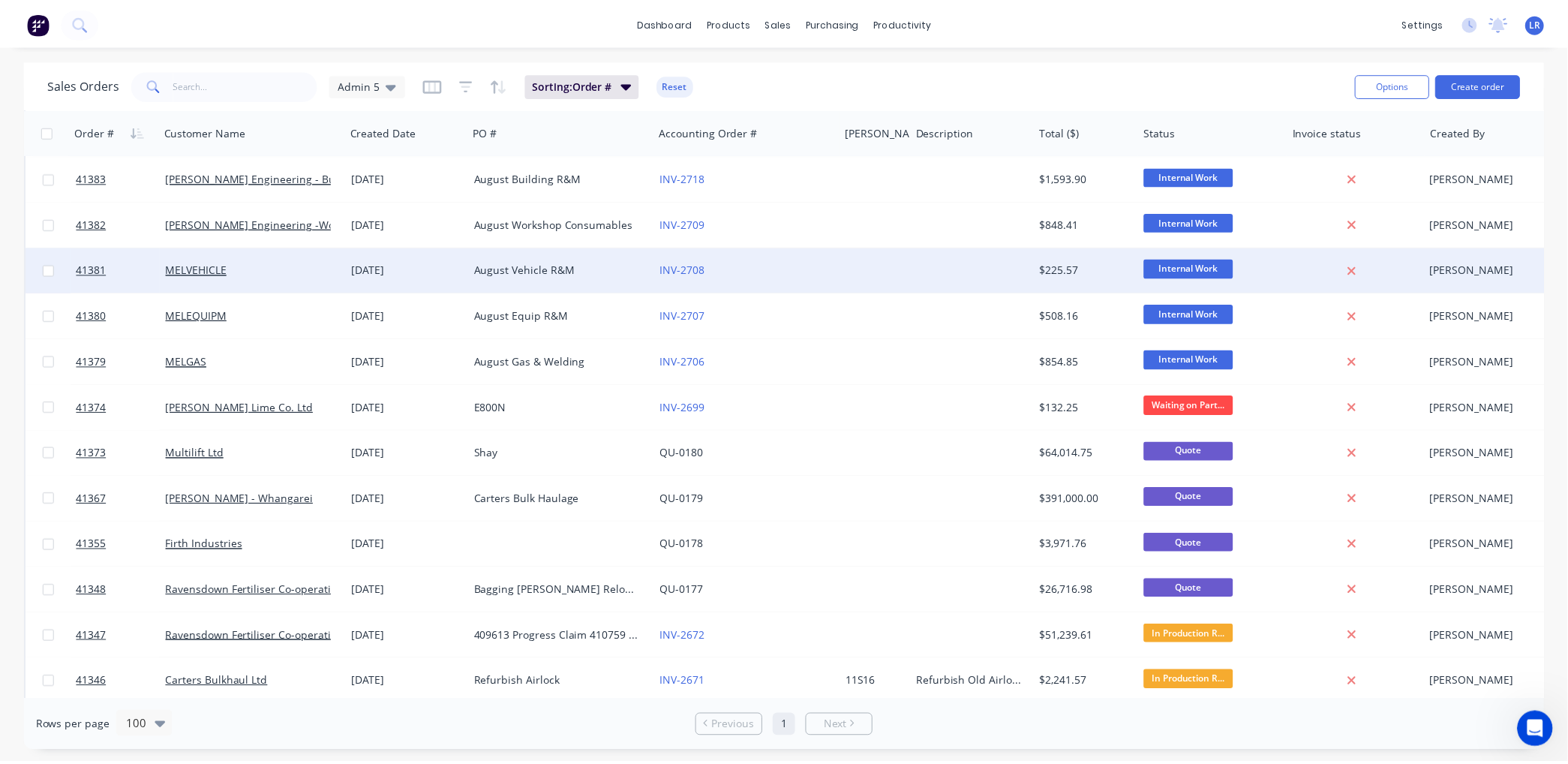
scroll to position [1668, 0]
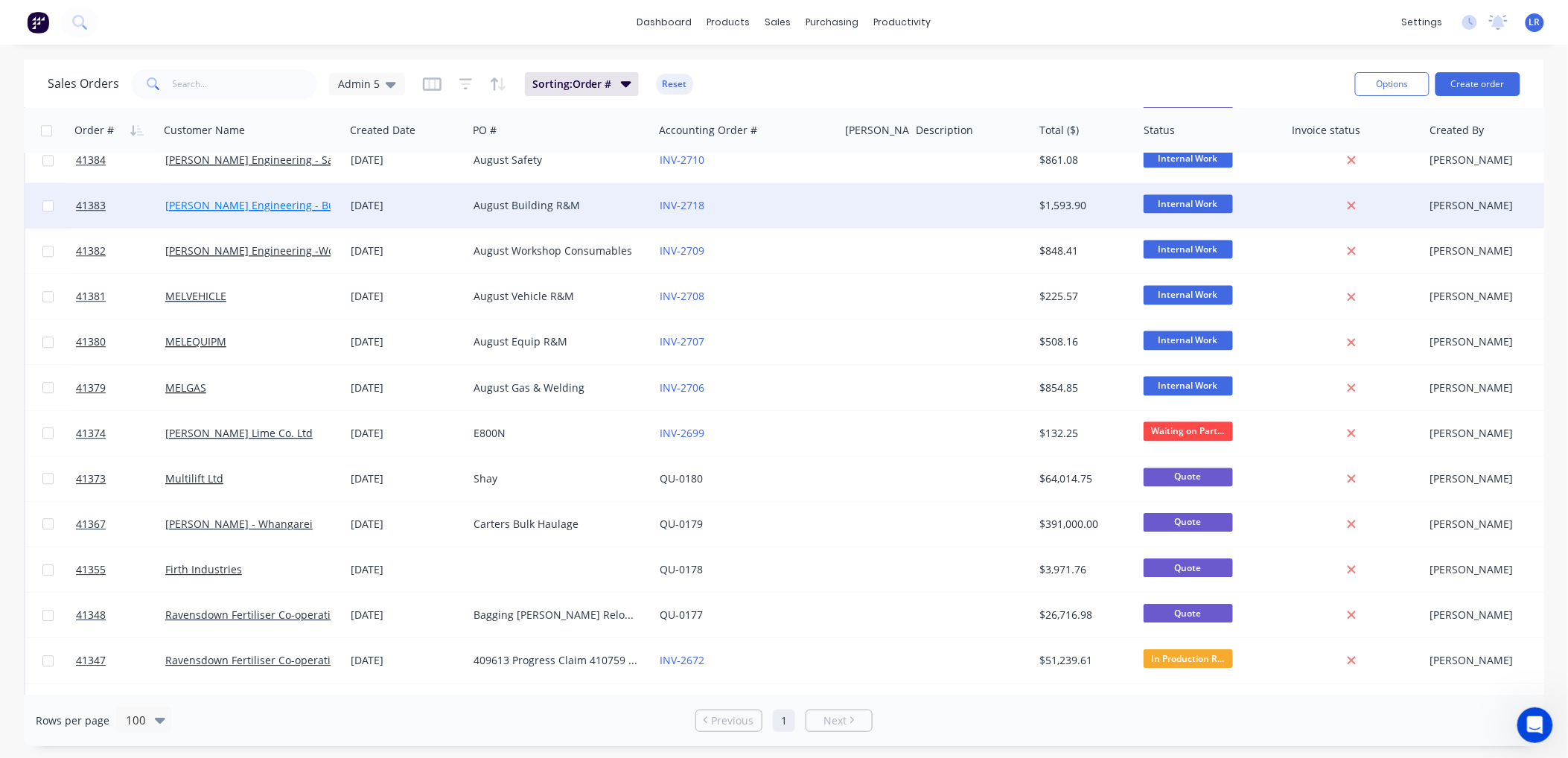
click at [214, 204] on link "Morgan Engineering - Building R M" at bounding box center [276, 204] width 221 height 14
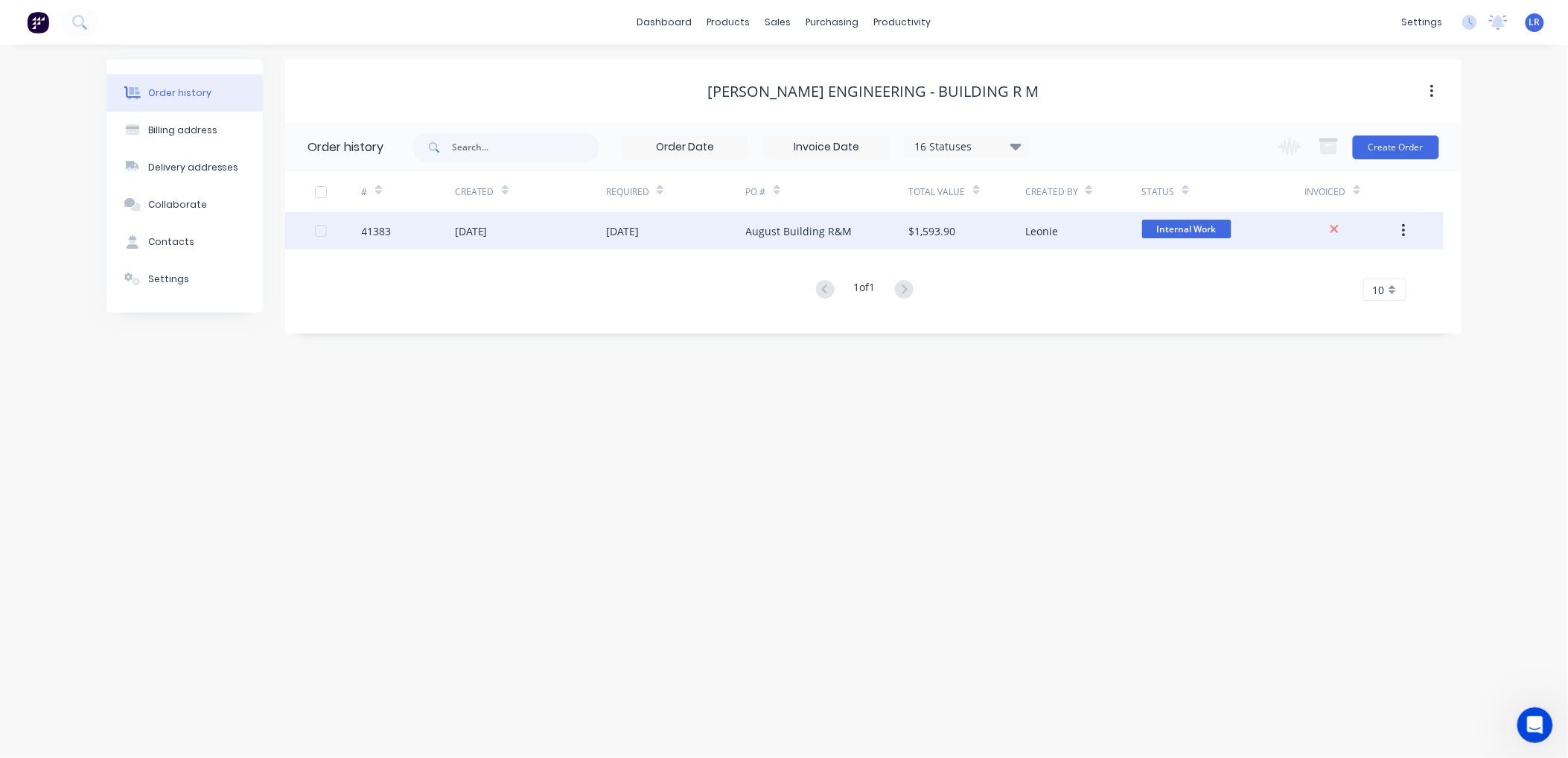
click at [373, 223] on div "41383" at bounding box center [376, 231] width 30 height 16
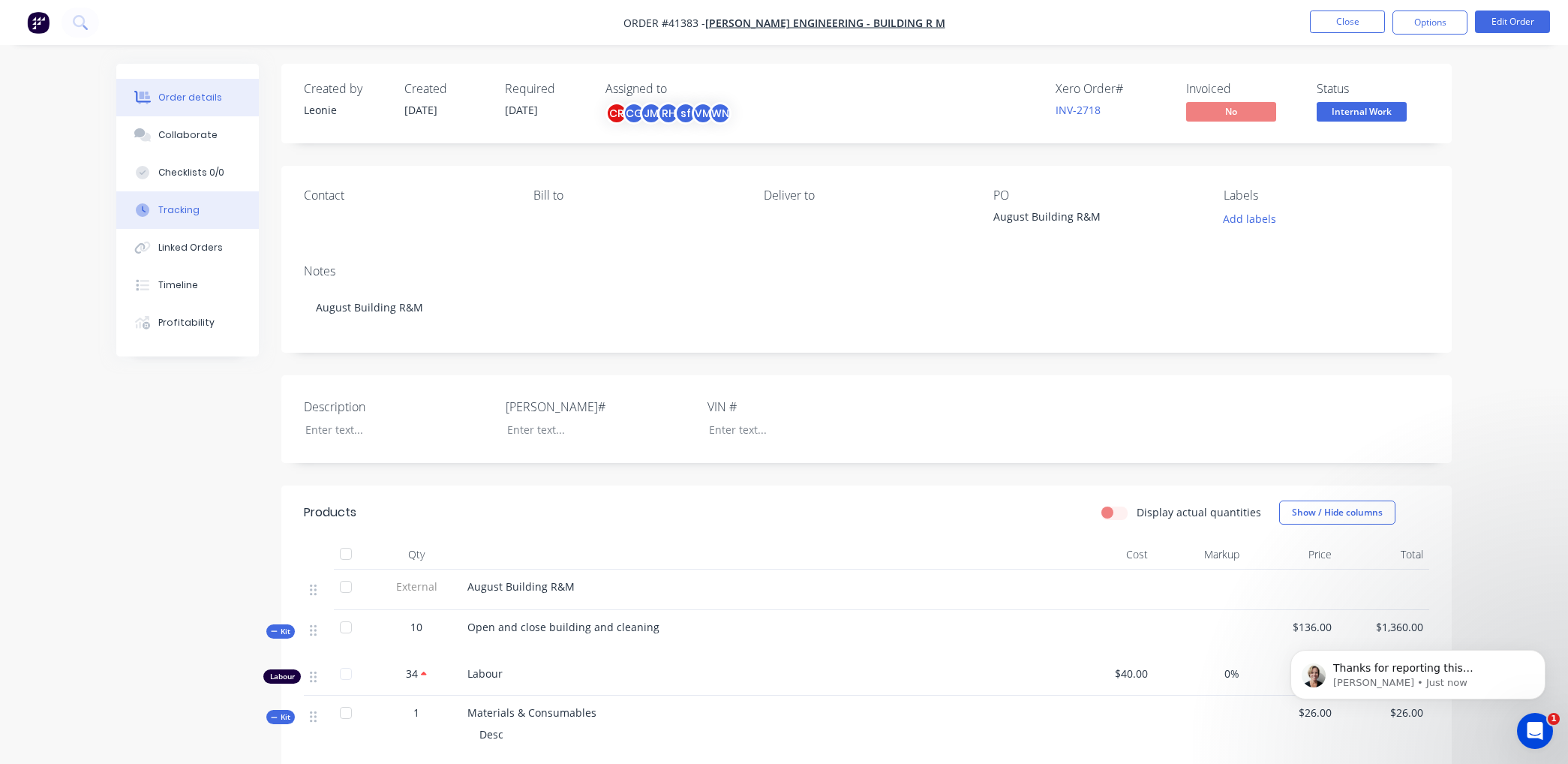
click at [192, 208] on div "Tracking" at bounding box center [179, 210] width 42 height 13
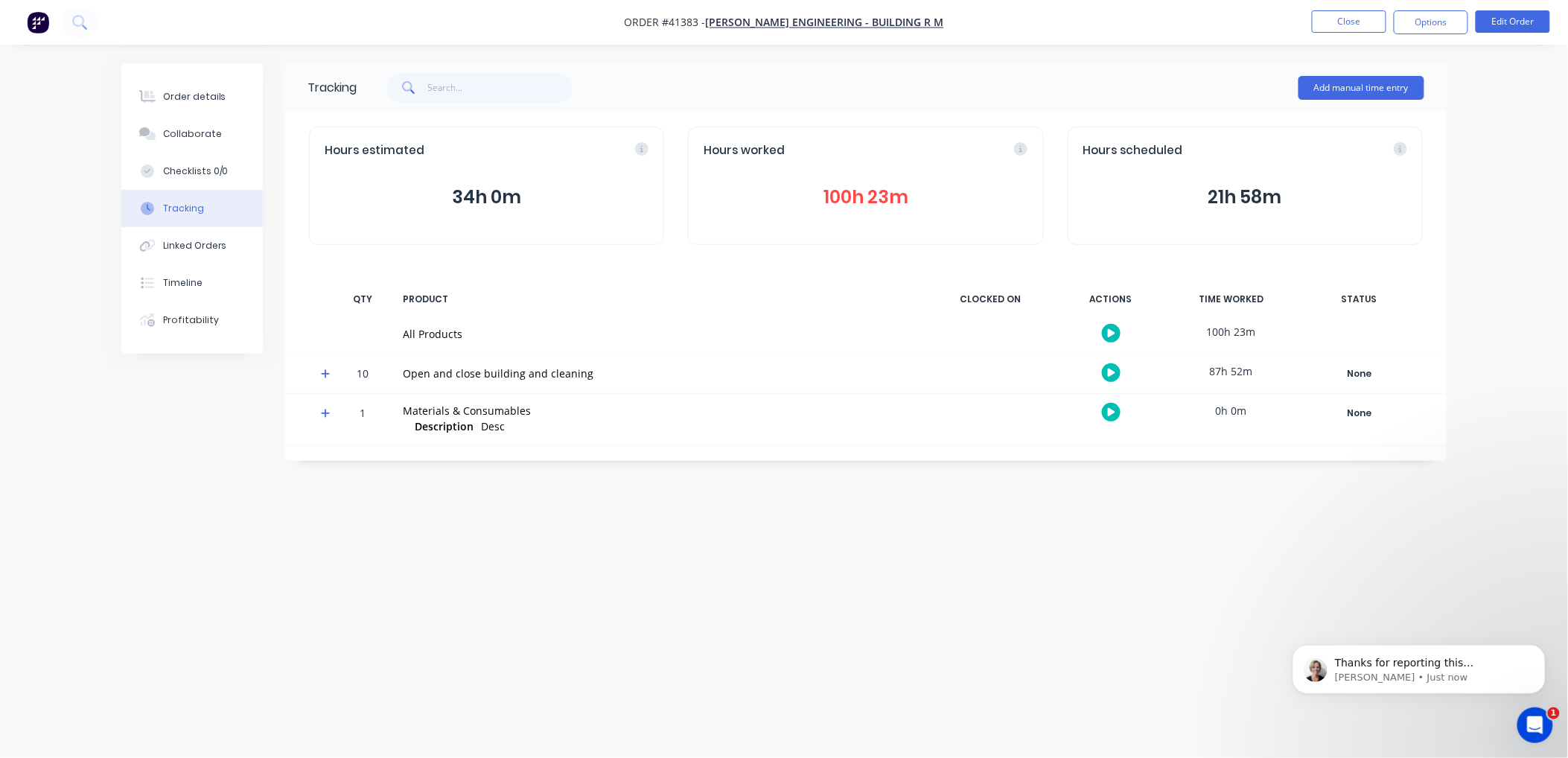
click at [846, 190] on button "100h 23m" at bounding box center [865, 197] width 324 height 28
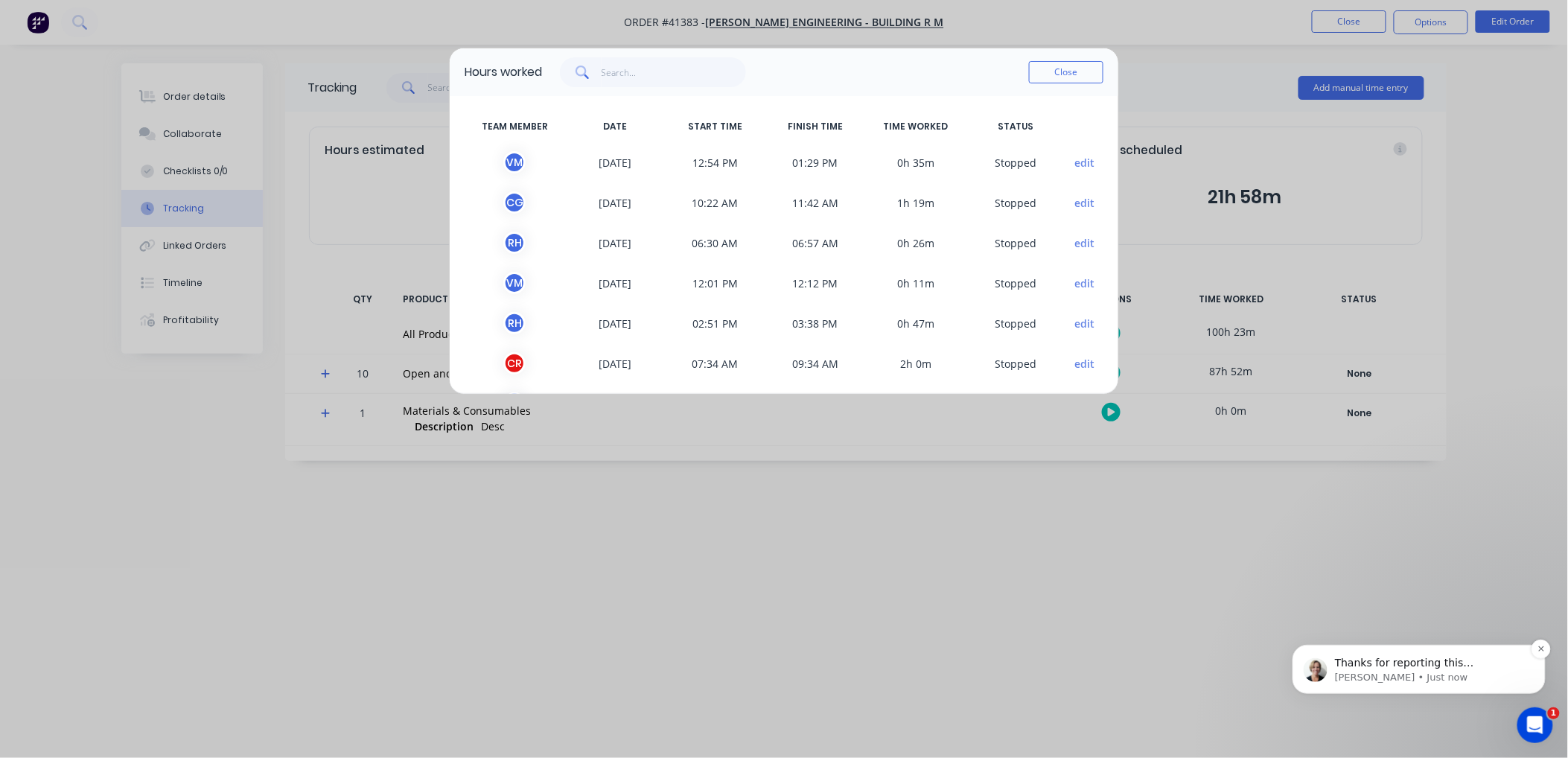
click at [1379, 671] on p "Cathy • Just now" at bounding box center [1430, 677] width 192 height 13
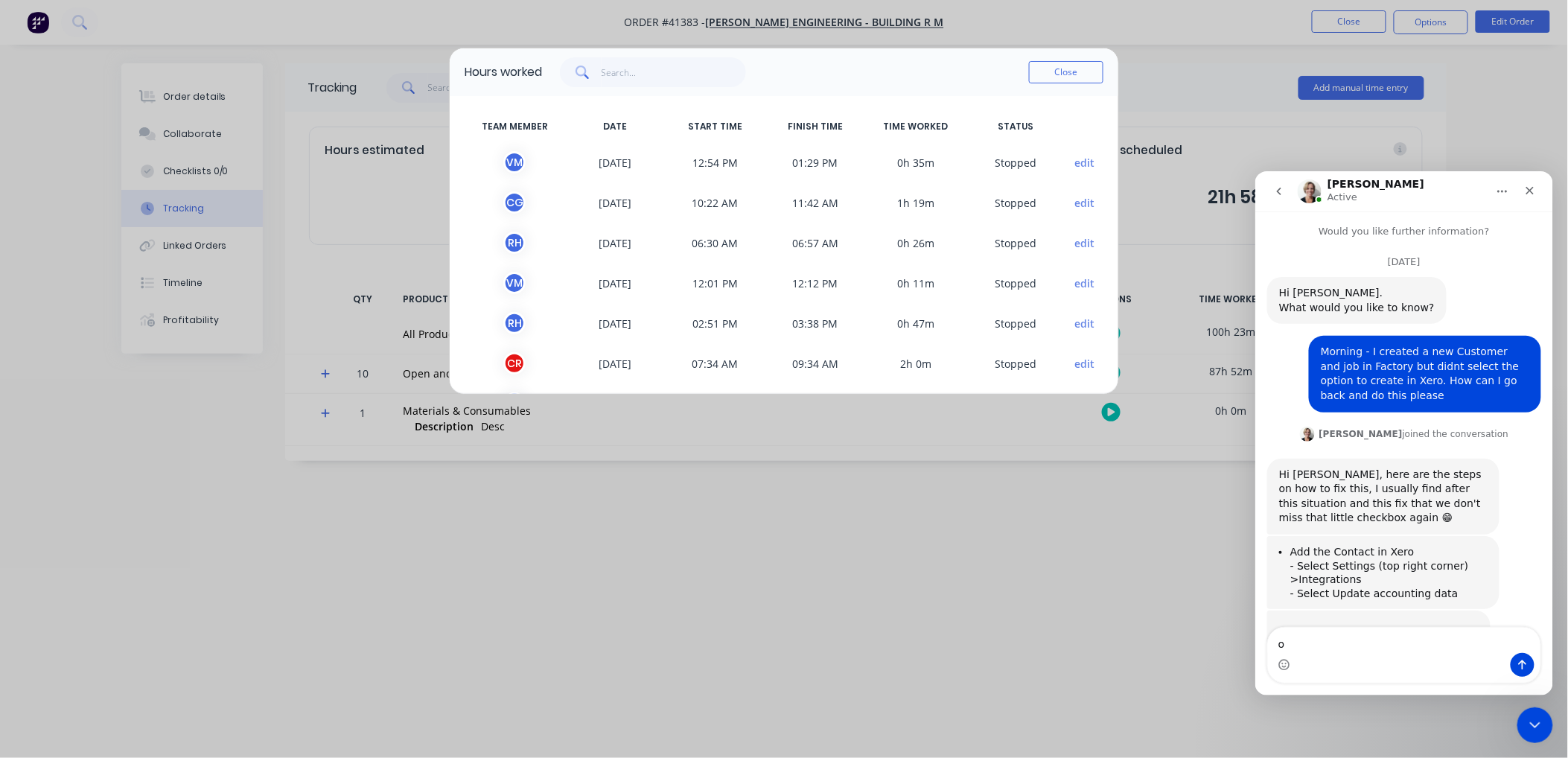
type textarea "ok"
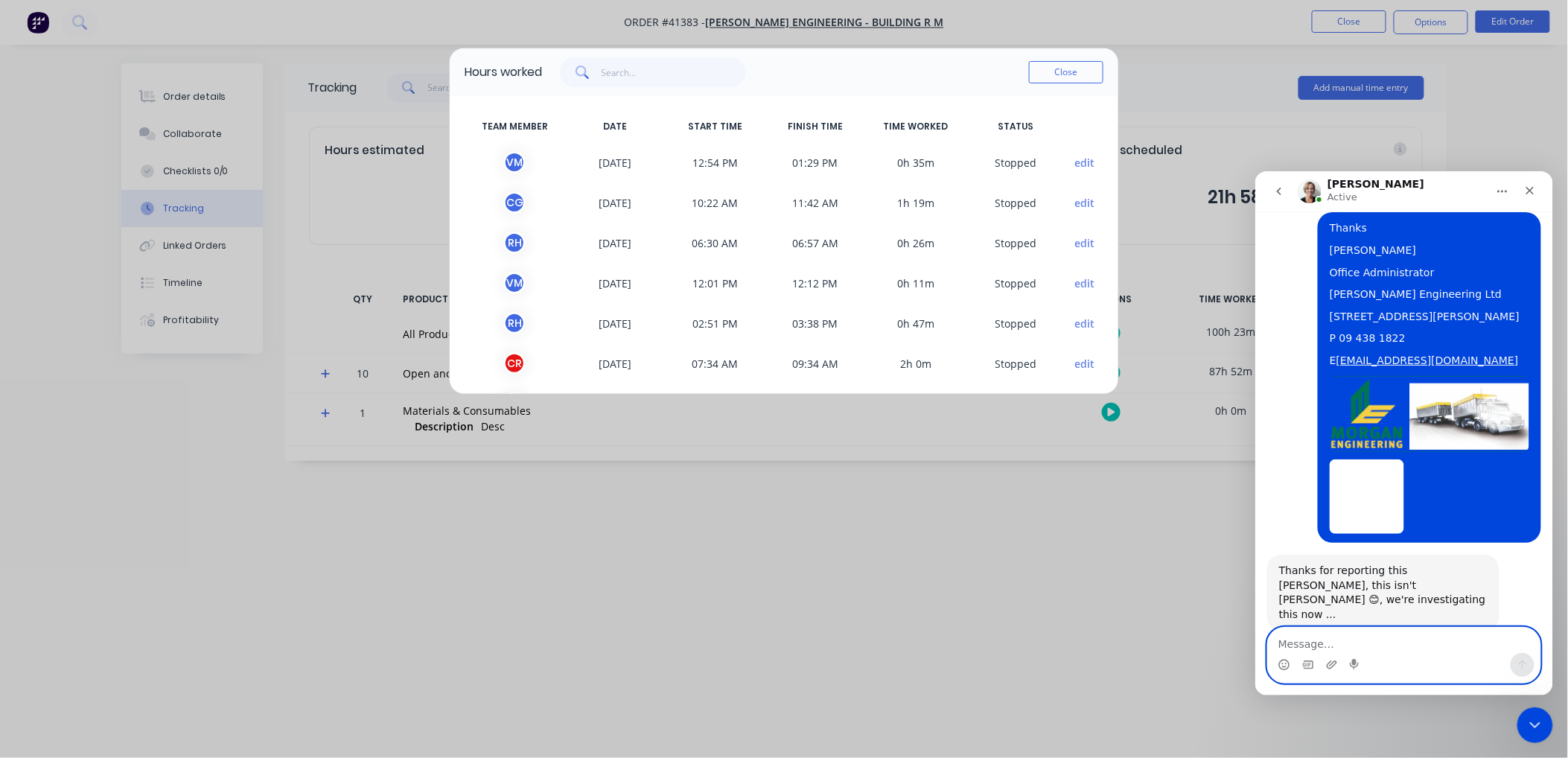
scroll to position [1213, 0]
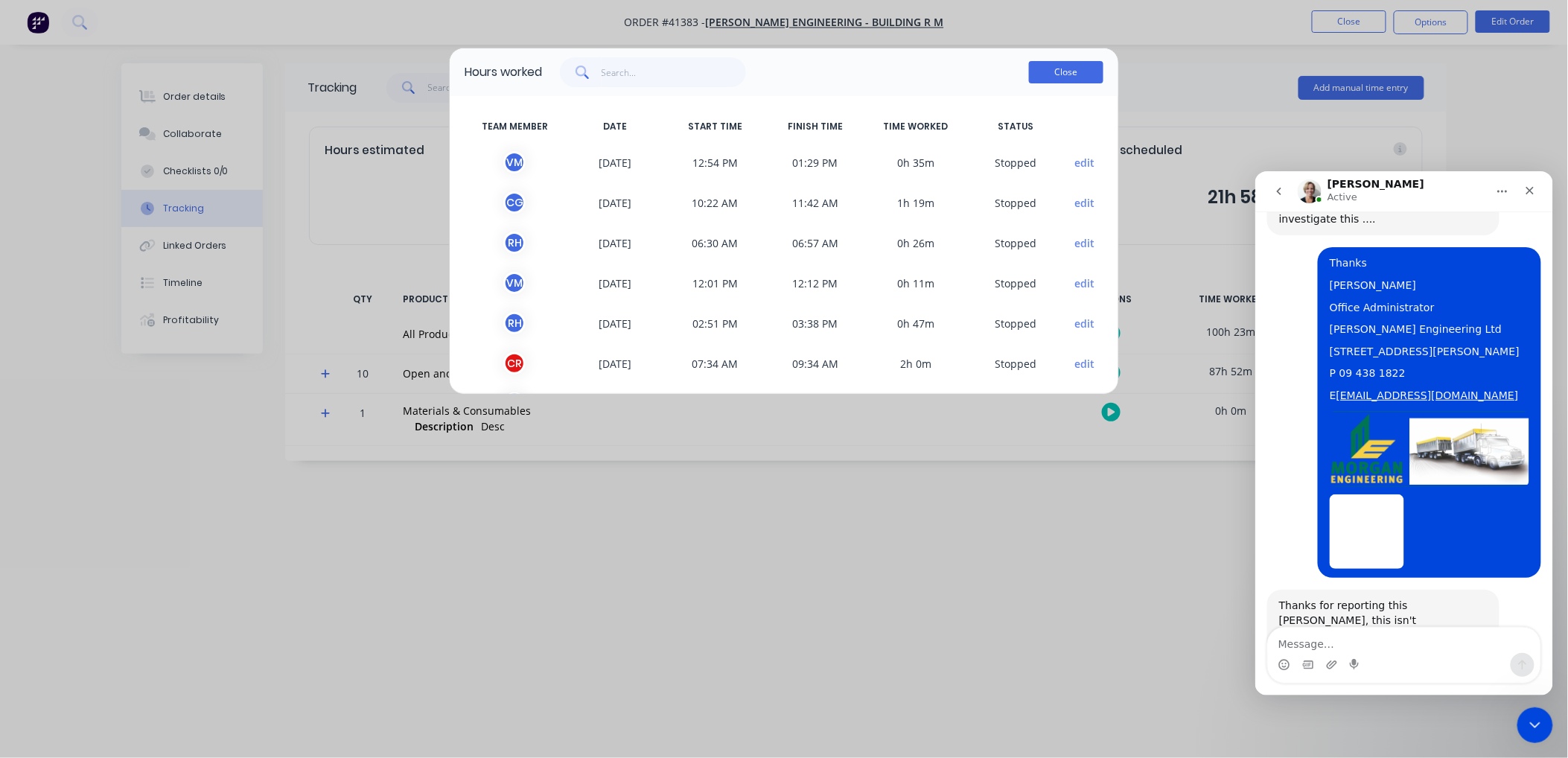
click at [1081, 71] on button "Close" at bounding box center [1066, 72] width 74 height 22
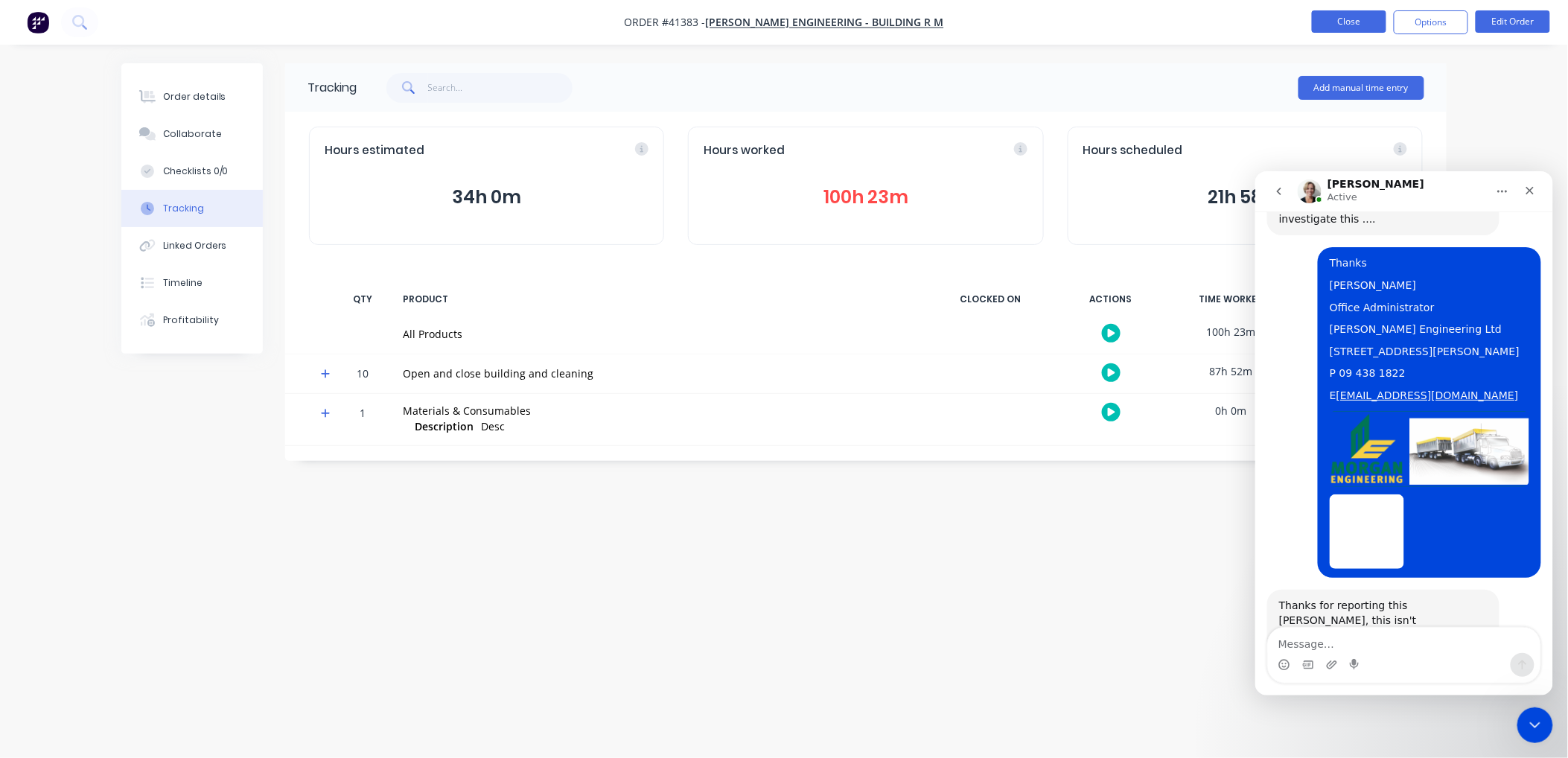
click at [1352, 20] on button "Close" at bounding box center [1349, 21] width 74 height 22
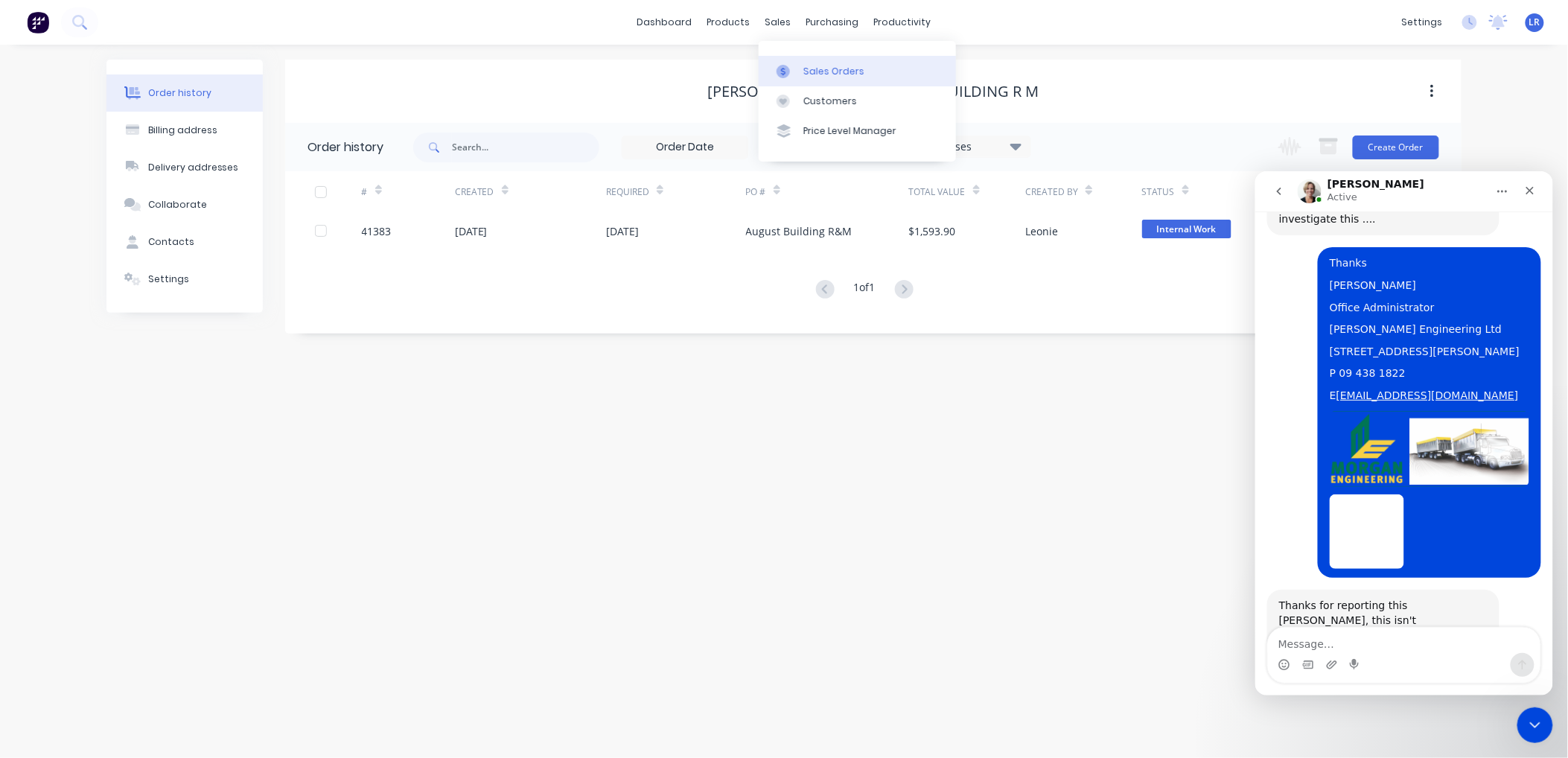
click at [812, 65] on div "Sales Orders" at bounding box center [833, 72] width 61 height 13
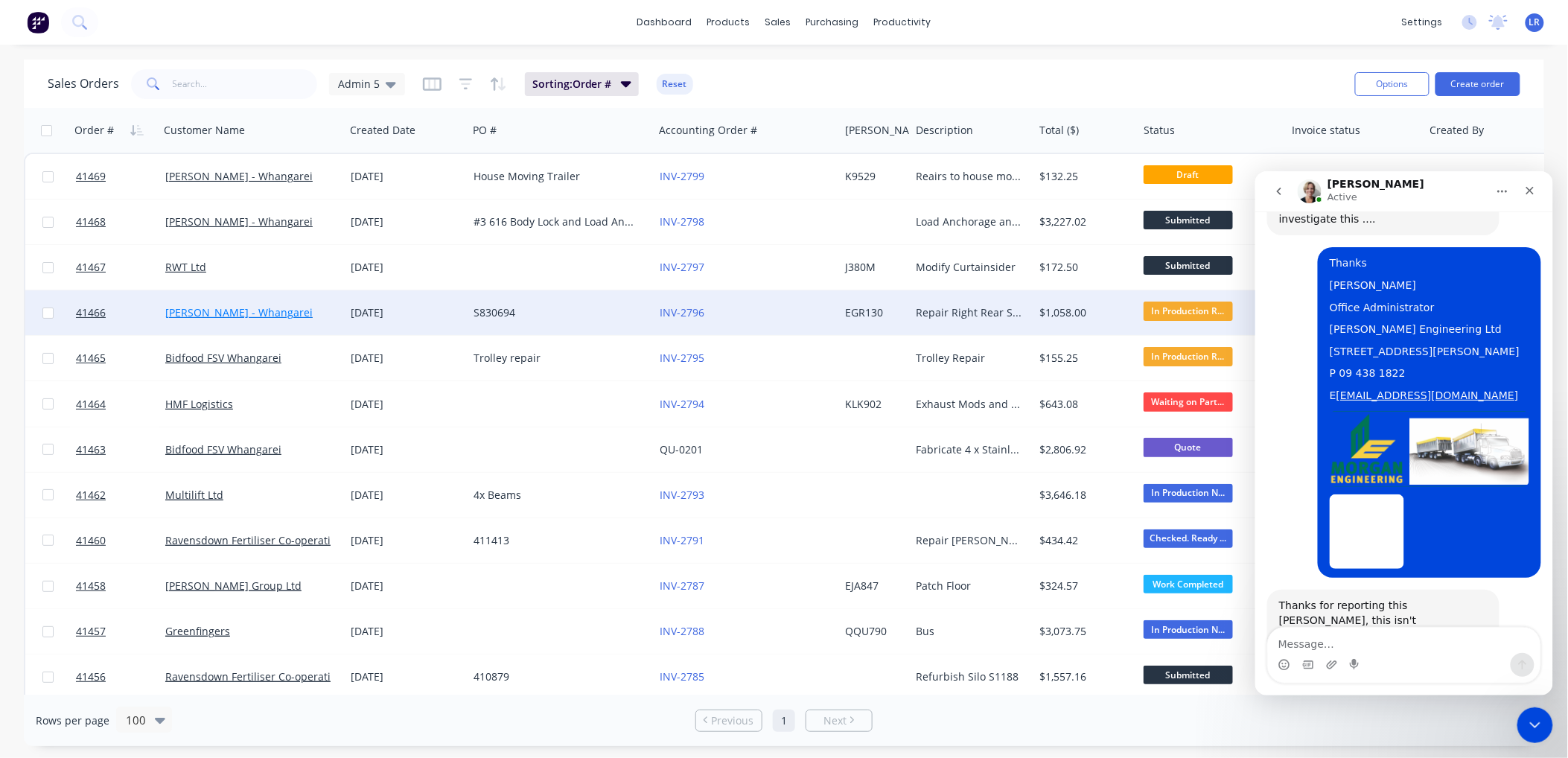
click at [213, 314] on link "[PERSON_NAME] - Whangarei" at bounding box center [239, 312] width 147 height 14
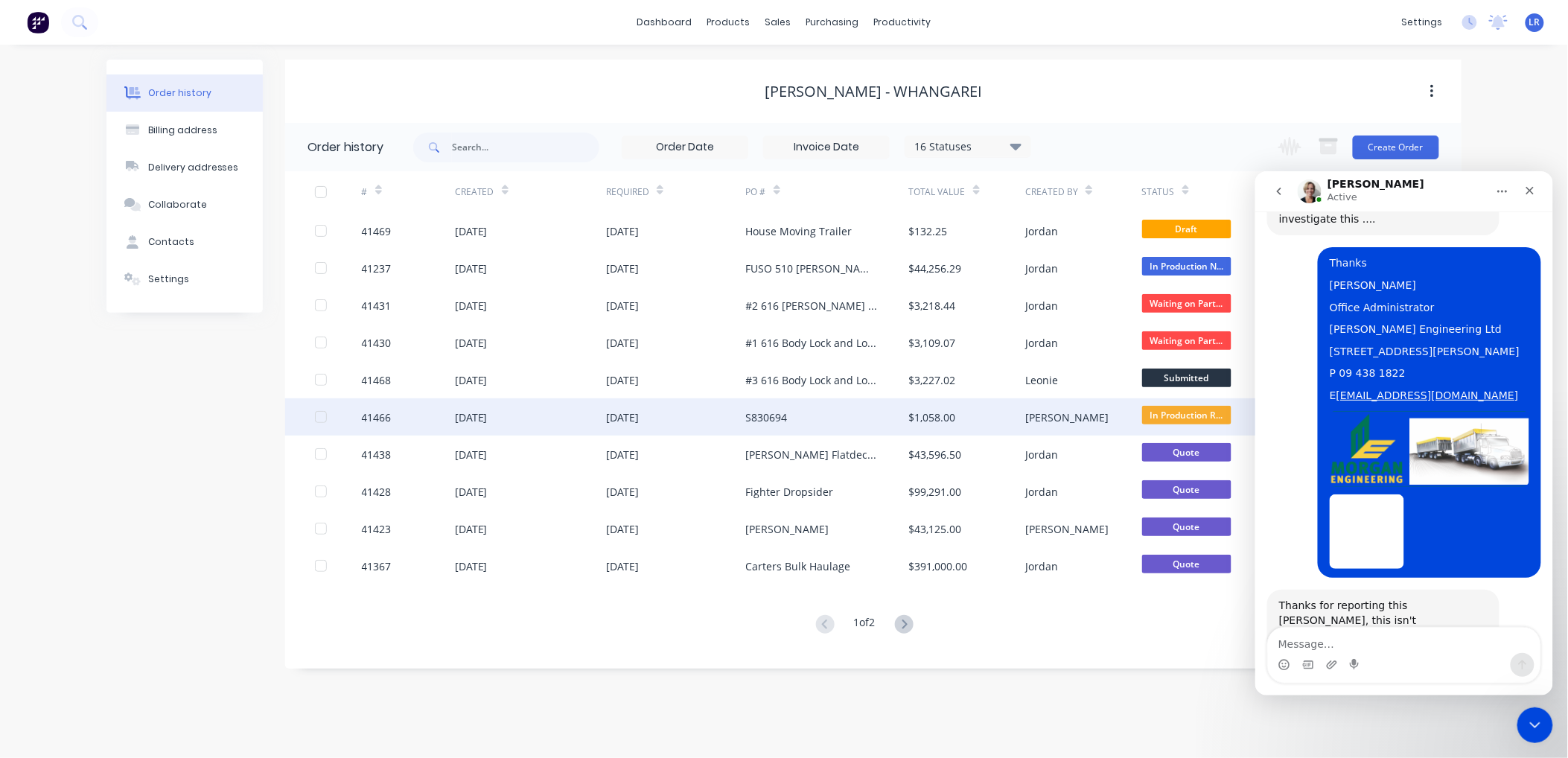
click at [407, 414] on div "41466" at bounding box center [408, 417] width 93 height 37
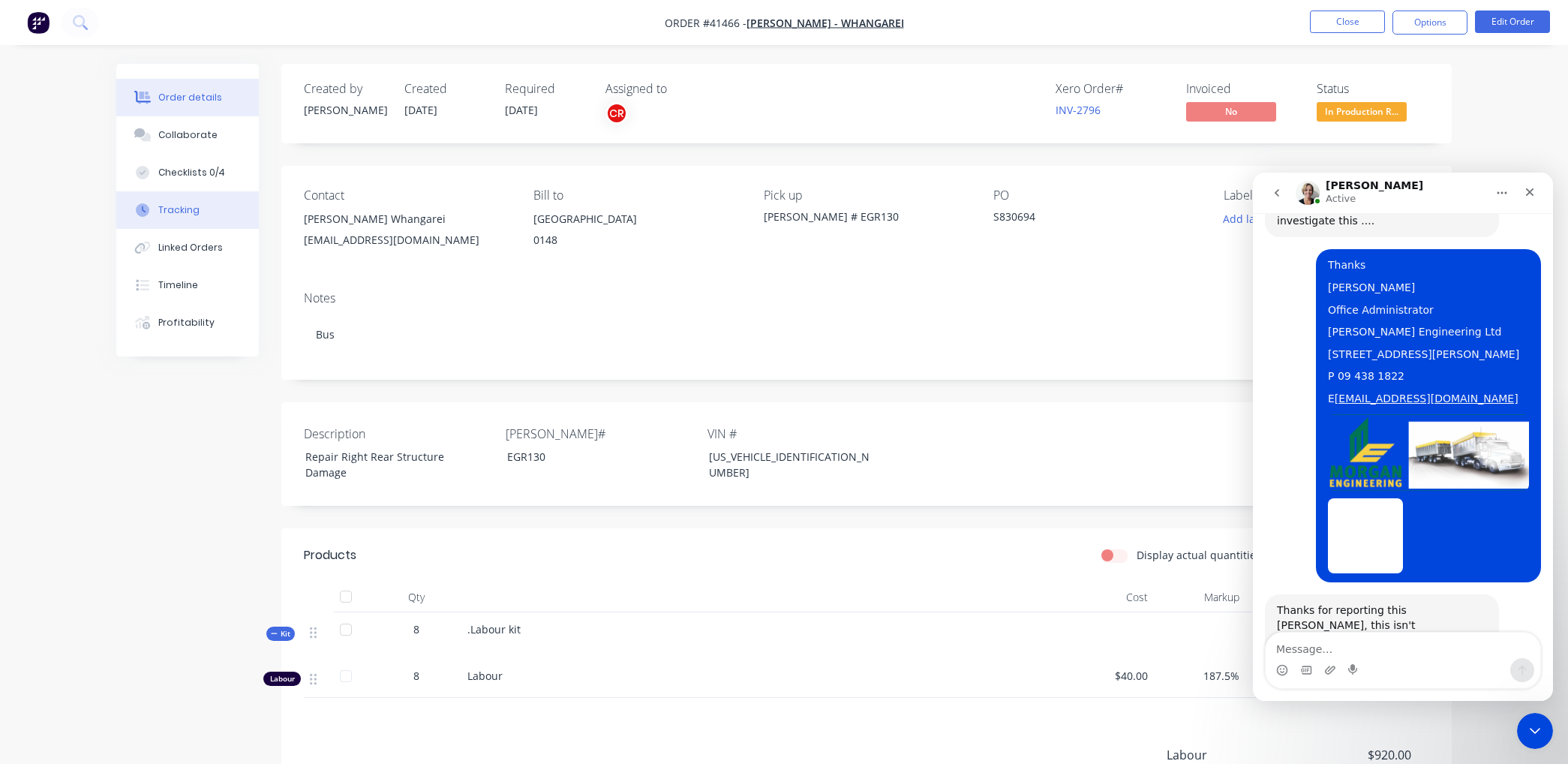
click at [198, 208] on button "Tracking" at bounding box center [188, 210] width 143 height 37
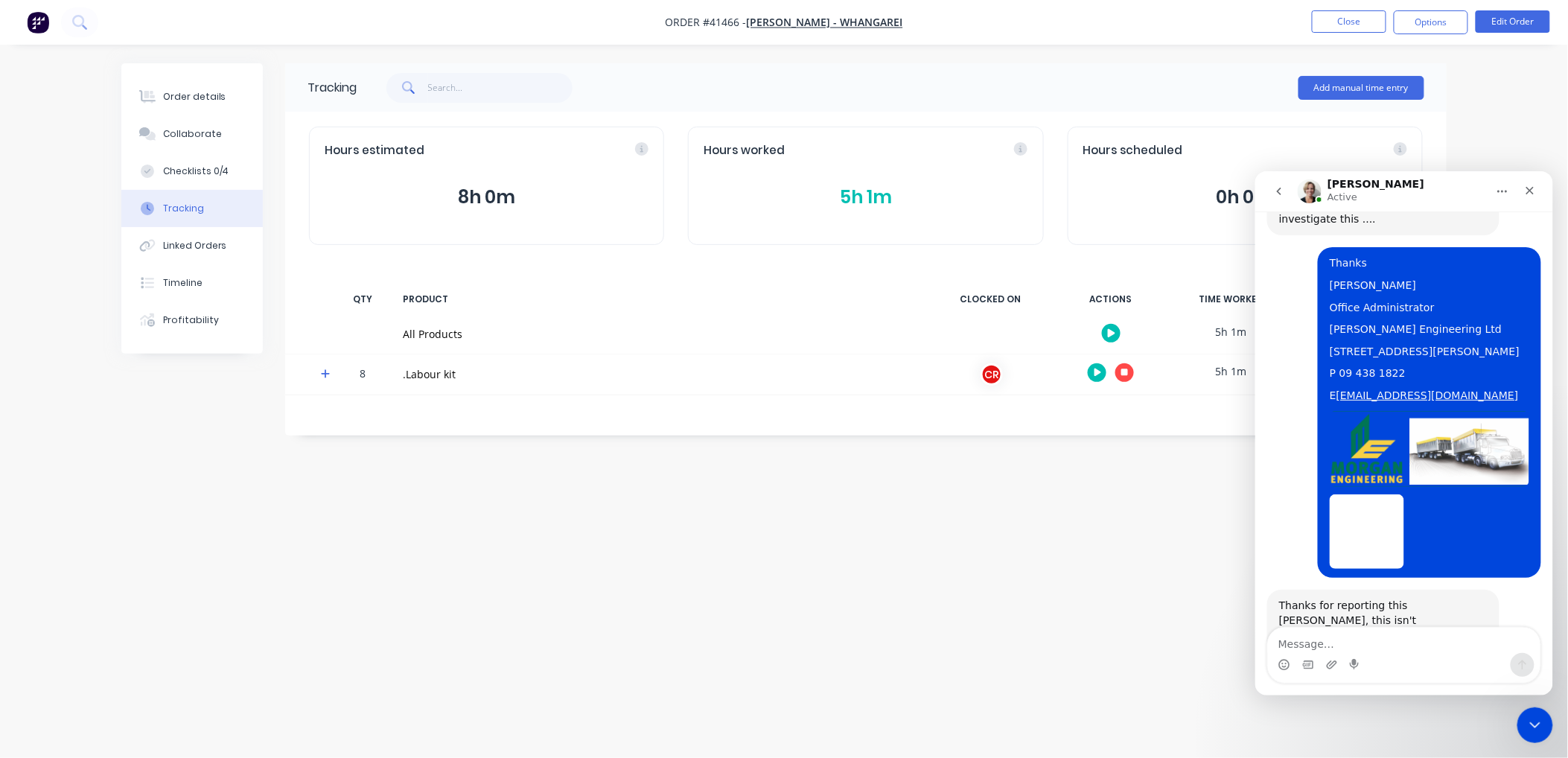
click at [1097, 368] on icon "button" at bounding box center [1098, 373] width 7 height 10
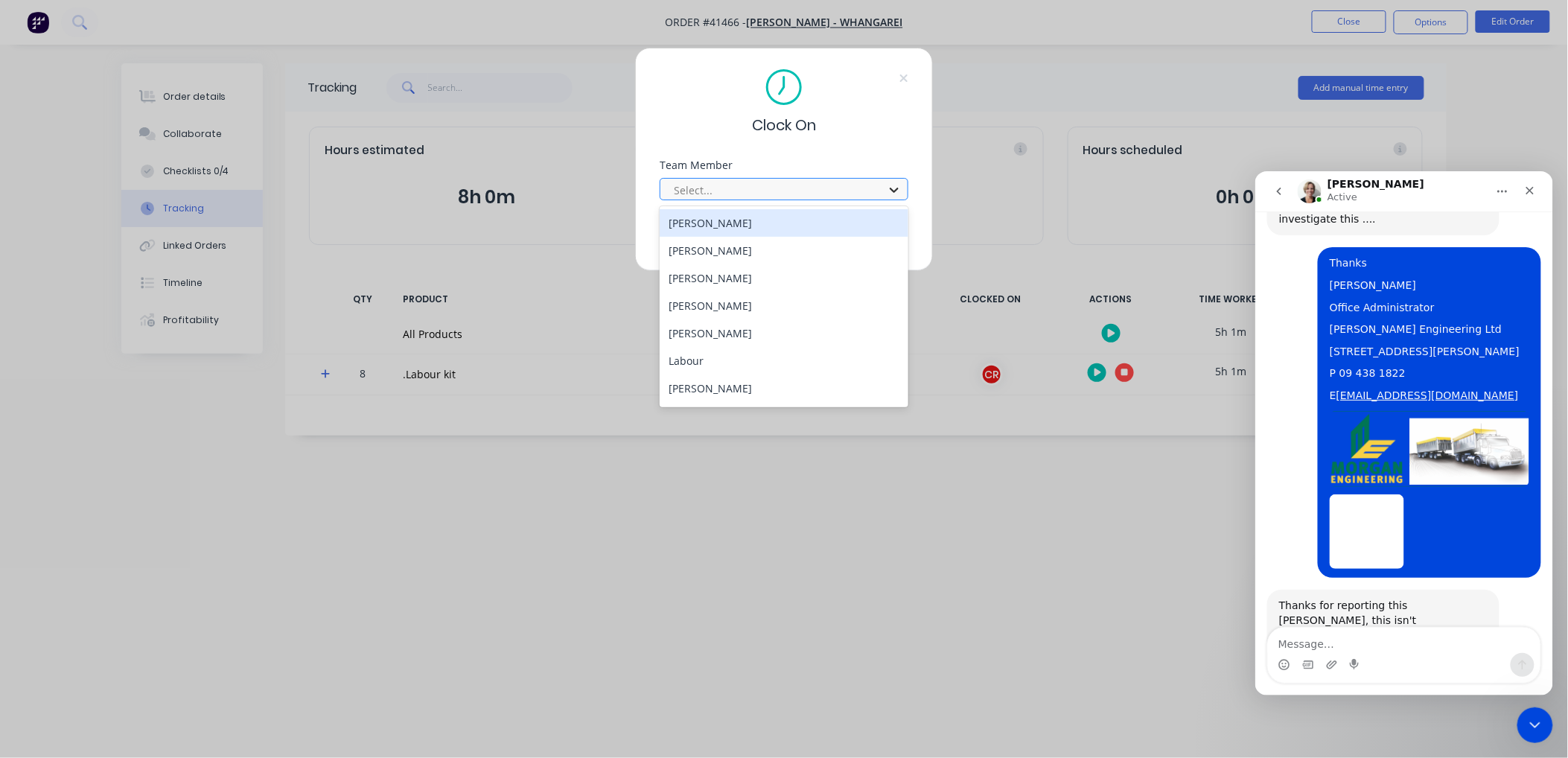
click at [889, 185] on icon at bounding box center [894, 190] width 15 height 15
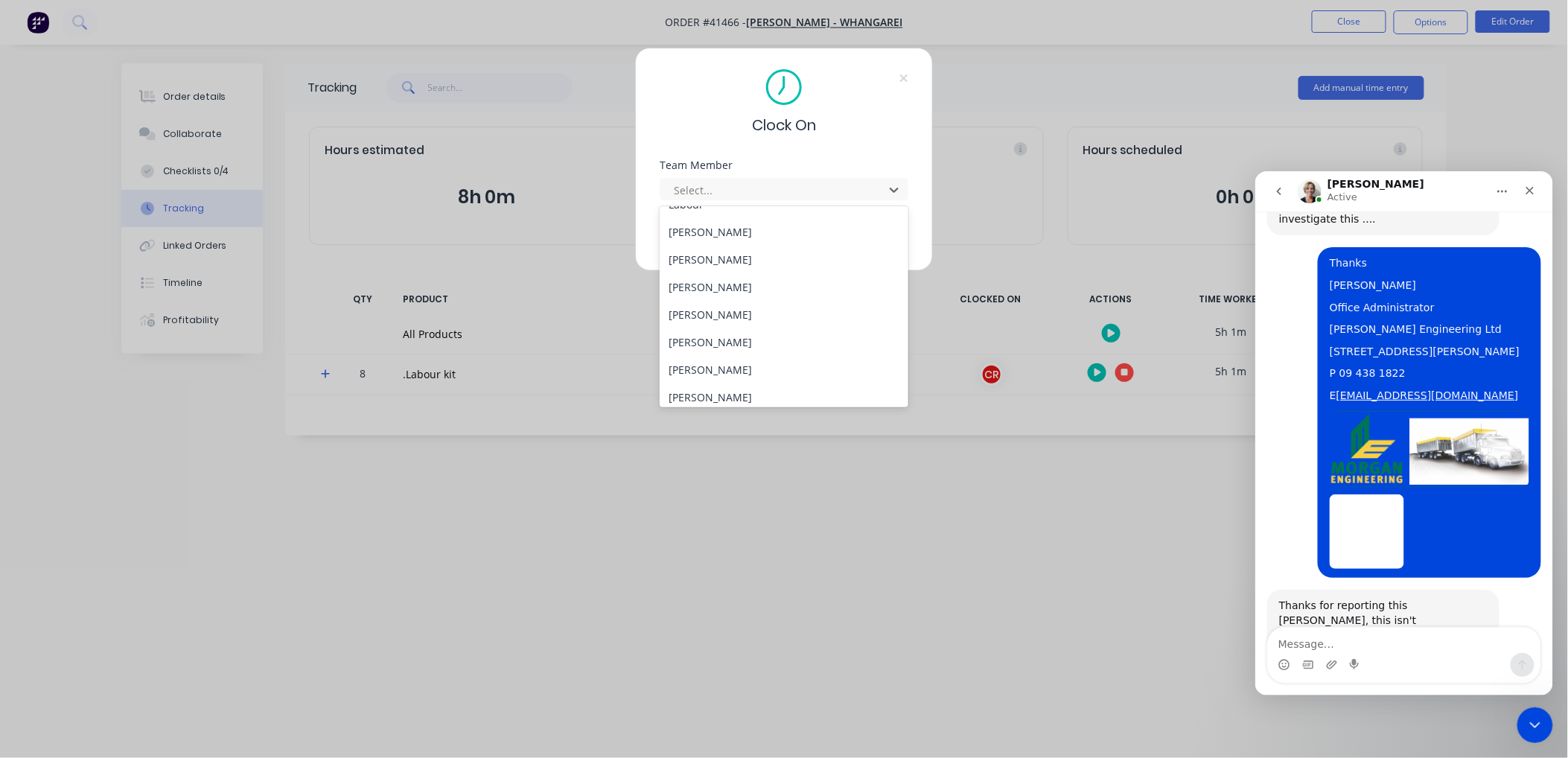
scroll to position [162, 0]
click at [733, 363] on div "Wayne Nichol" at bounding box center [784, 363] width 249 height 27
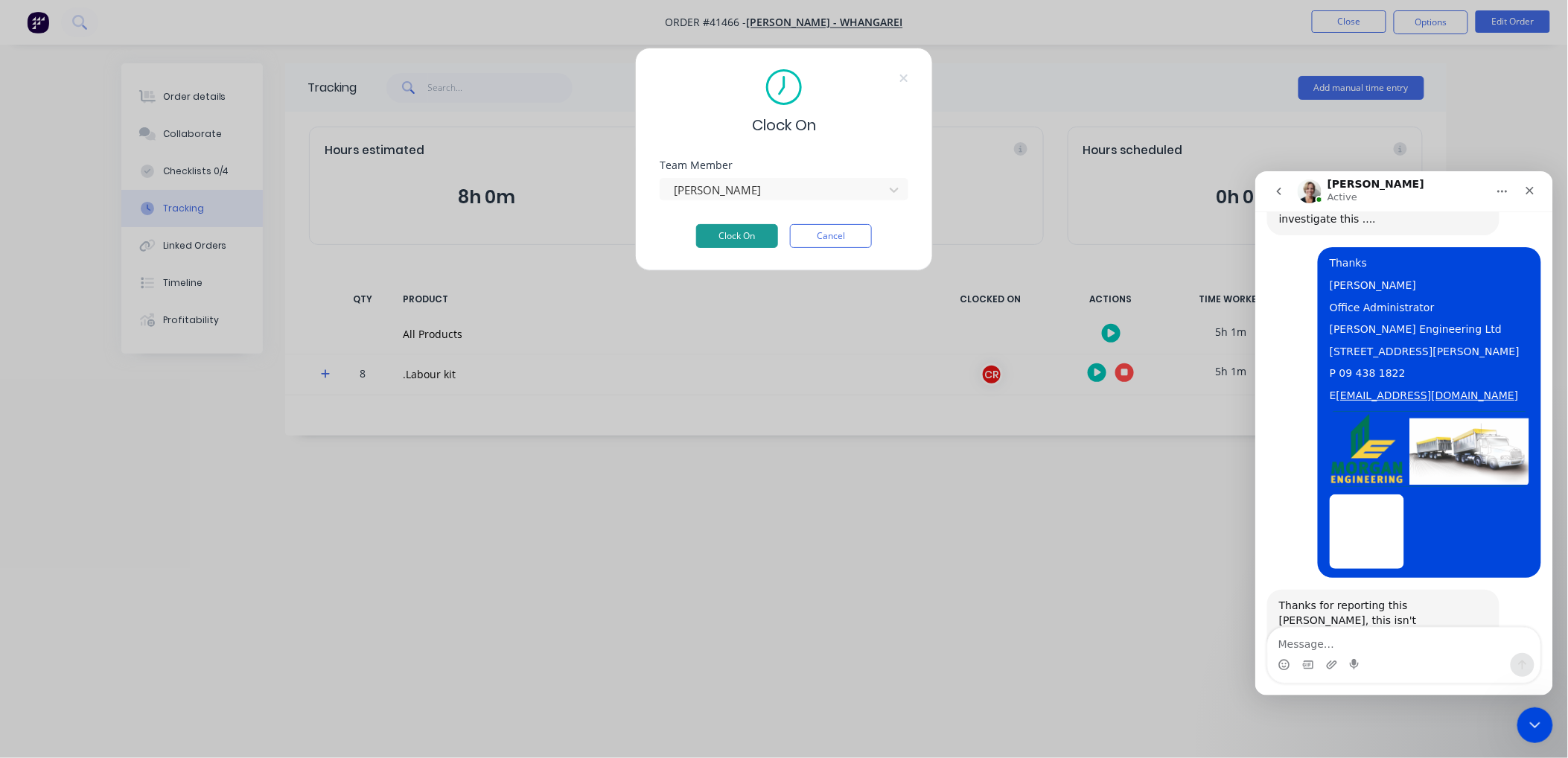
click at [727, 229] on button "Clock On" at bounding box center [736, 236] width 82 height 24
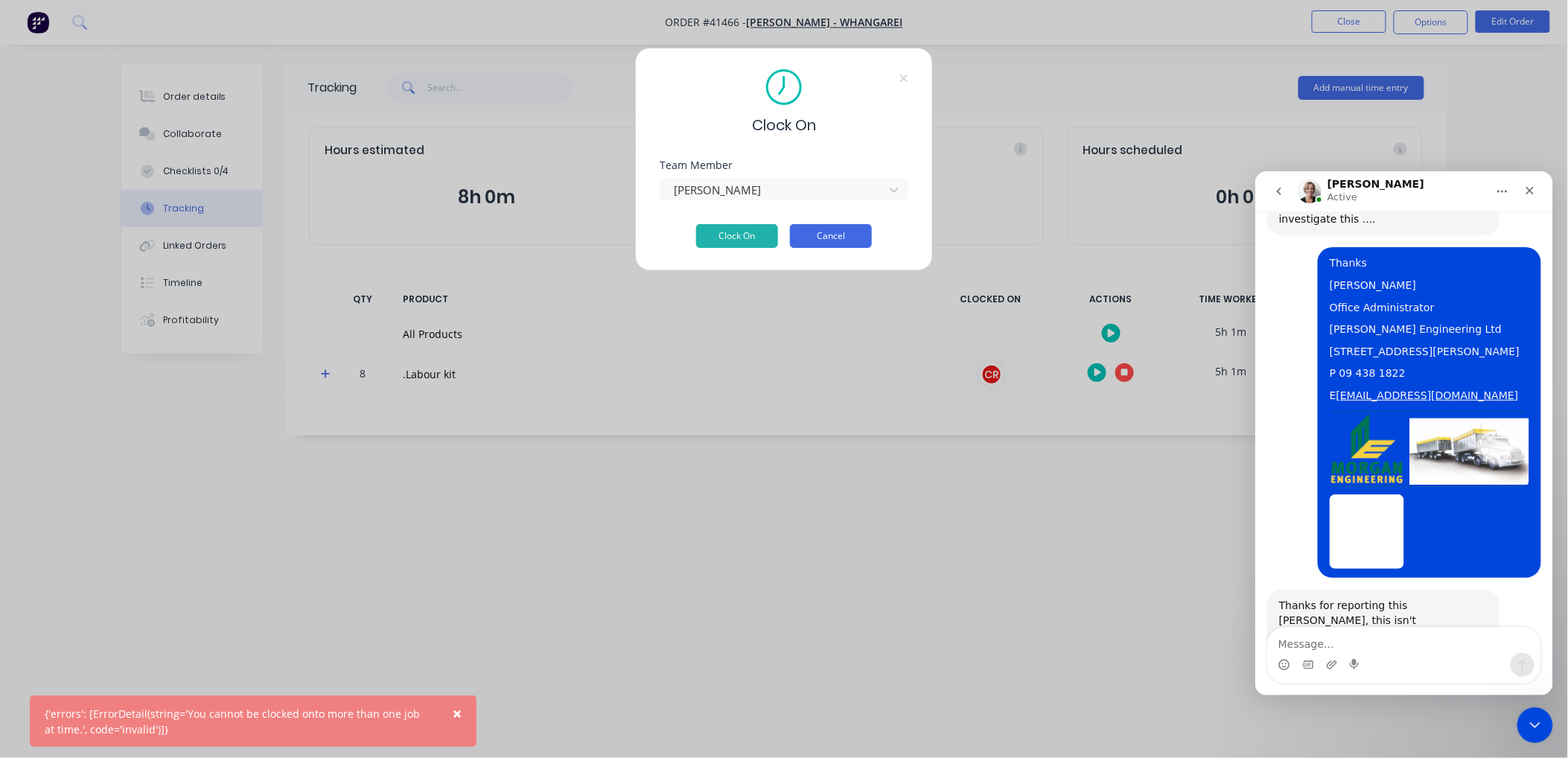
click at [817, 236] on button "Cancel" at bounding box center [830, 236] width 82 height 24
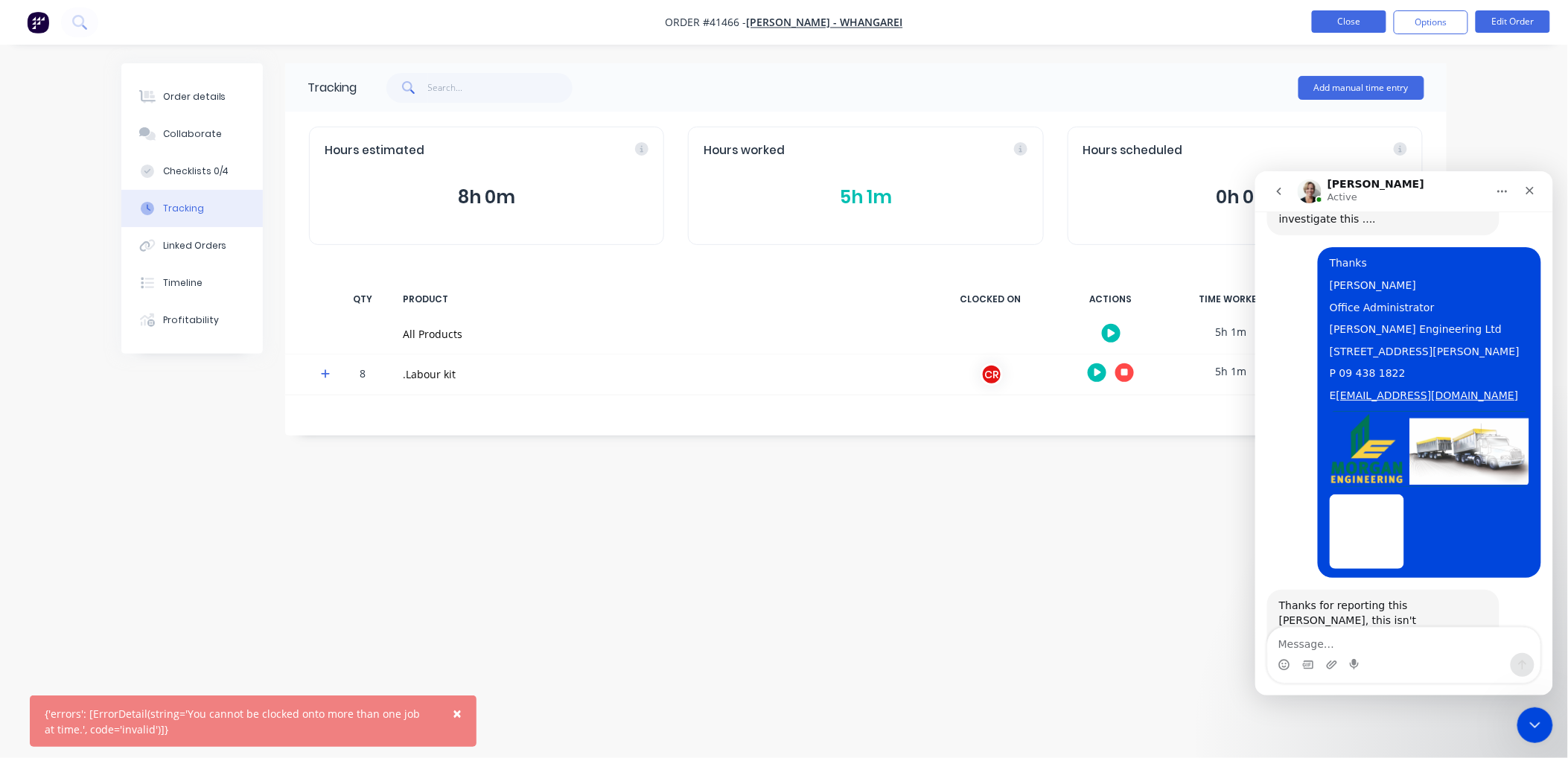
click at [1352, 12] on button "Close" at bounding box center [1349, 21] width 74 height 22
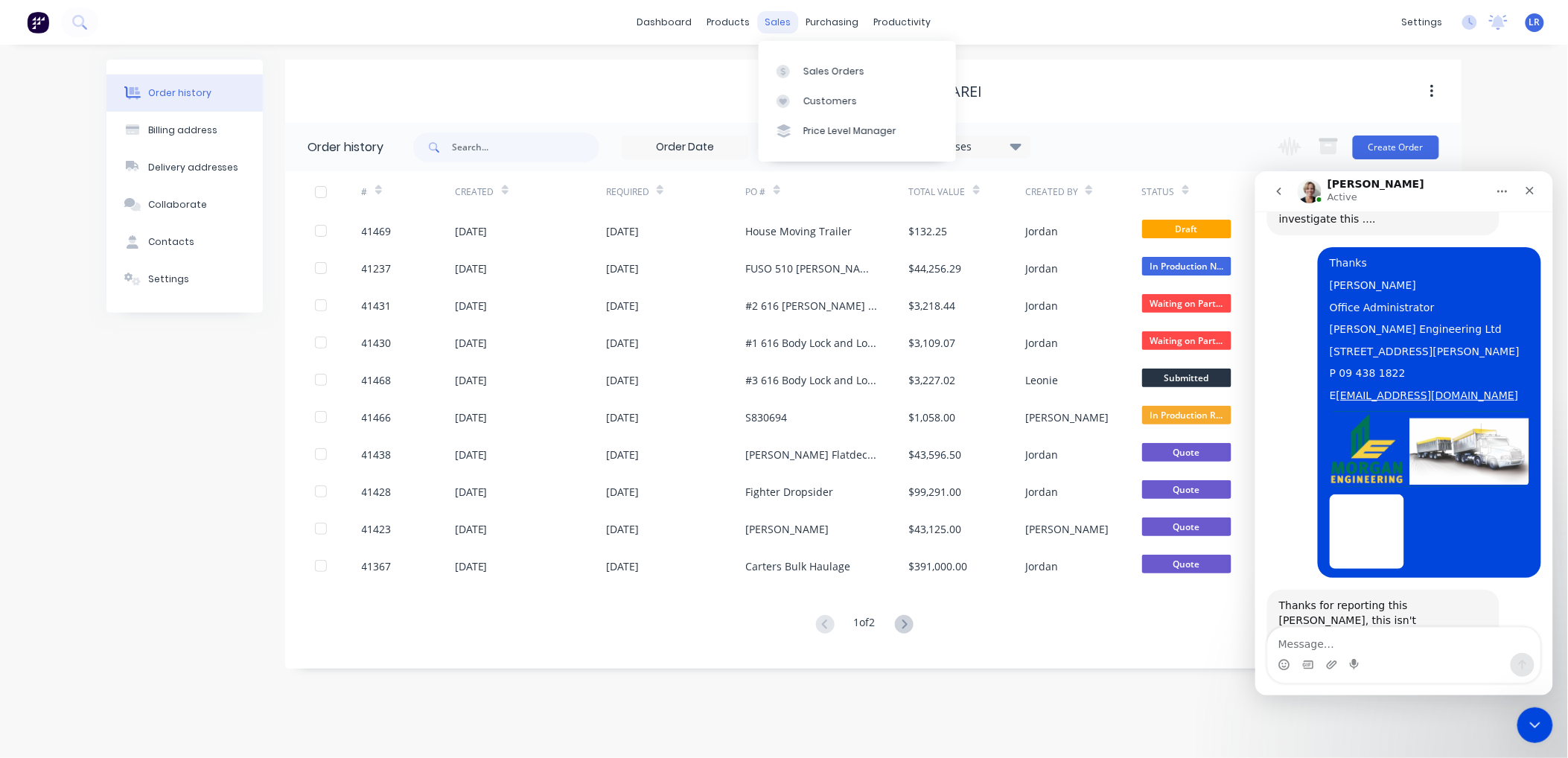
click at [775, 22] on div "sales" at bounding box center [778, 22] width 41 height 22
click at [817, 60] on link "Sales Orders" at bounding box center [857, 71] width 198 height 30
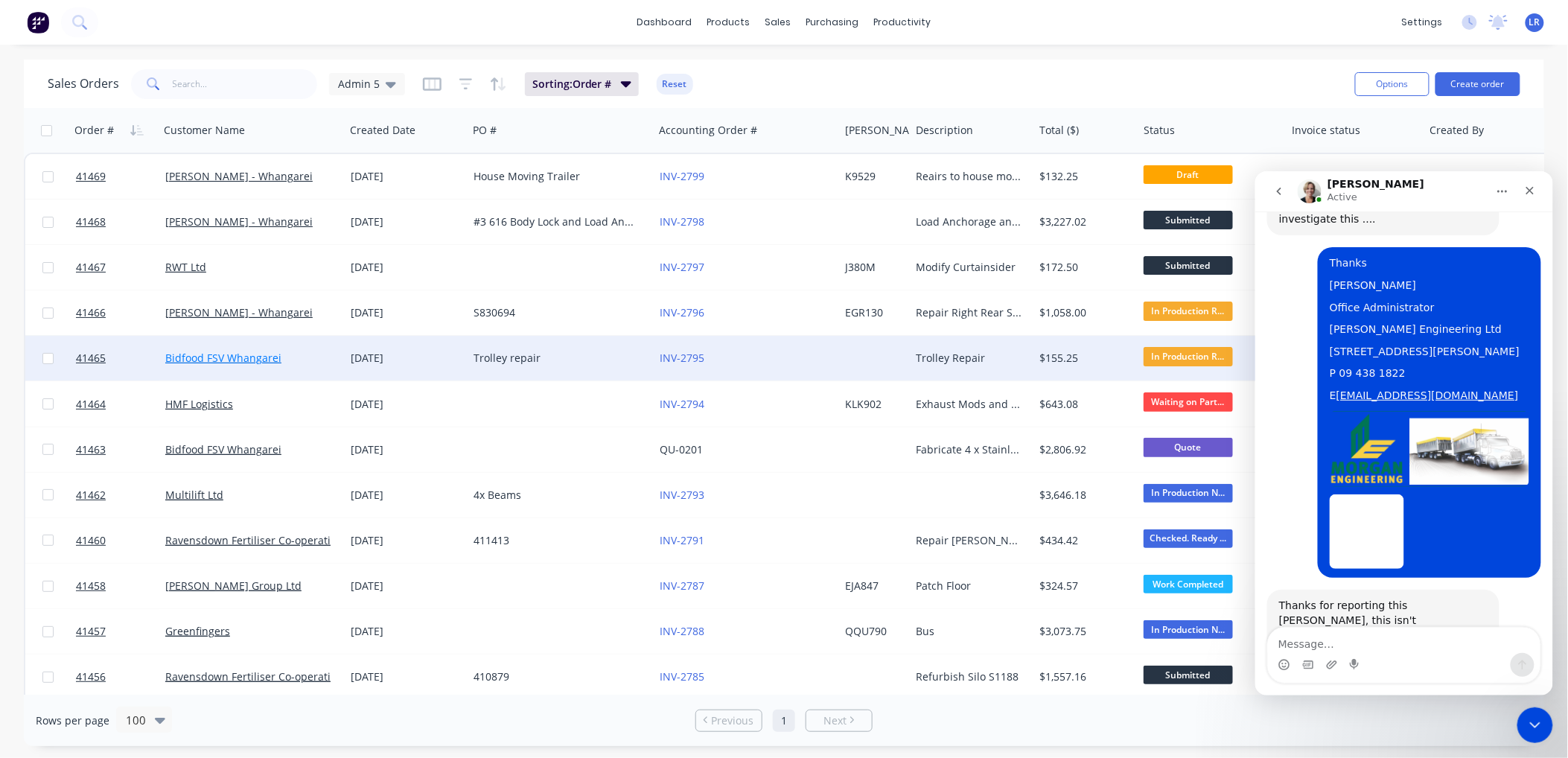
click at [247, 358] on link "Bidfood FSV Whangarei" at bounding box center [223, 358] width 116 height 14
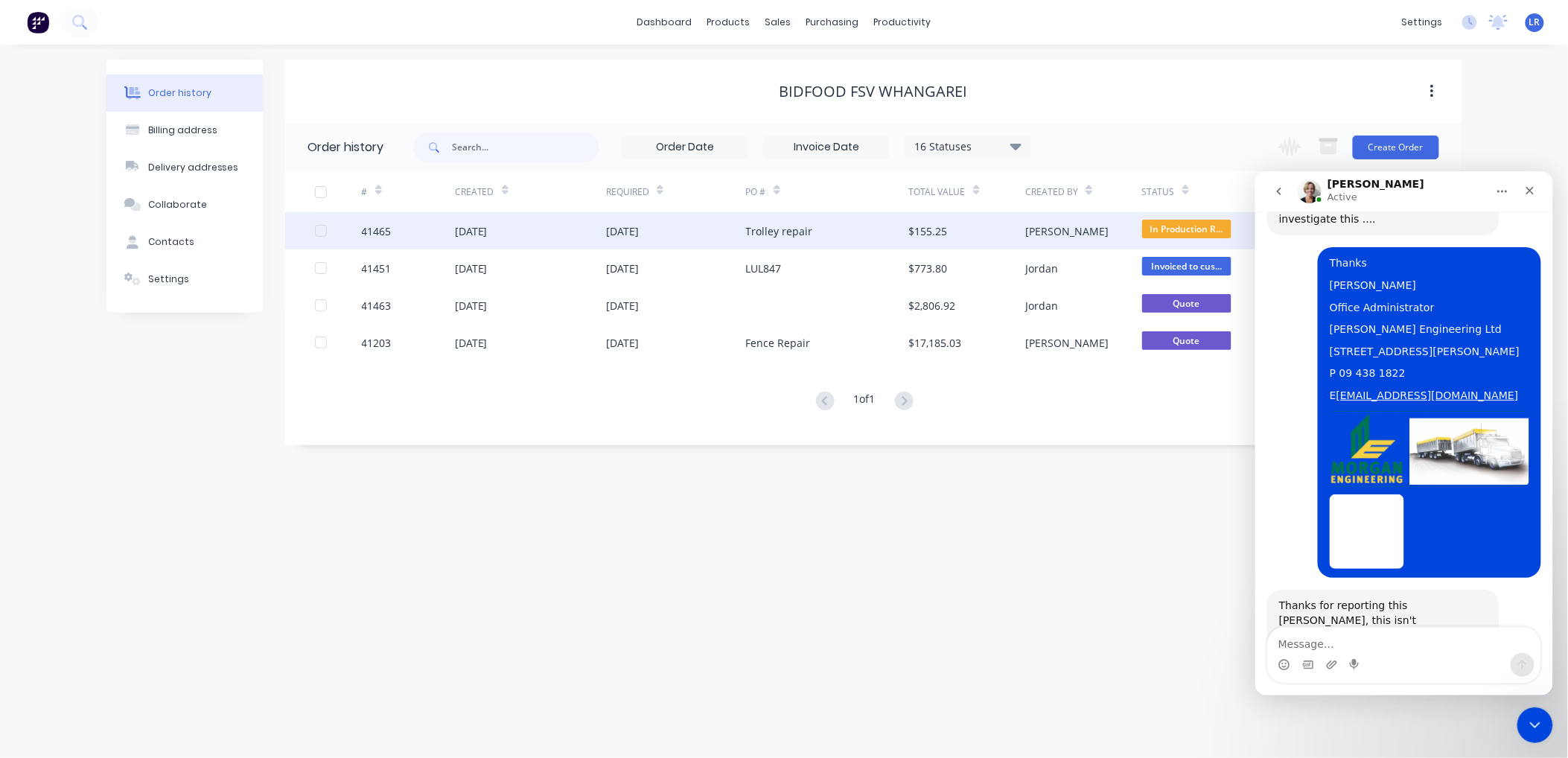
click at [459, 232] on div "26 Aug 2025" at bounding box center [471, 231] width 33 height 16
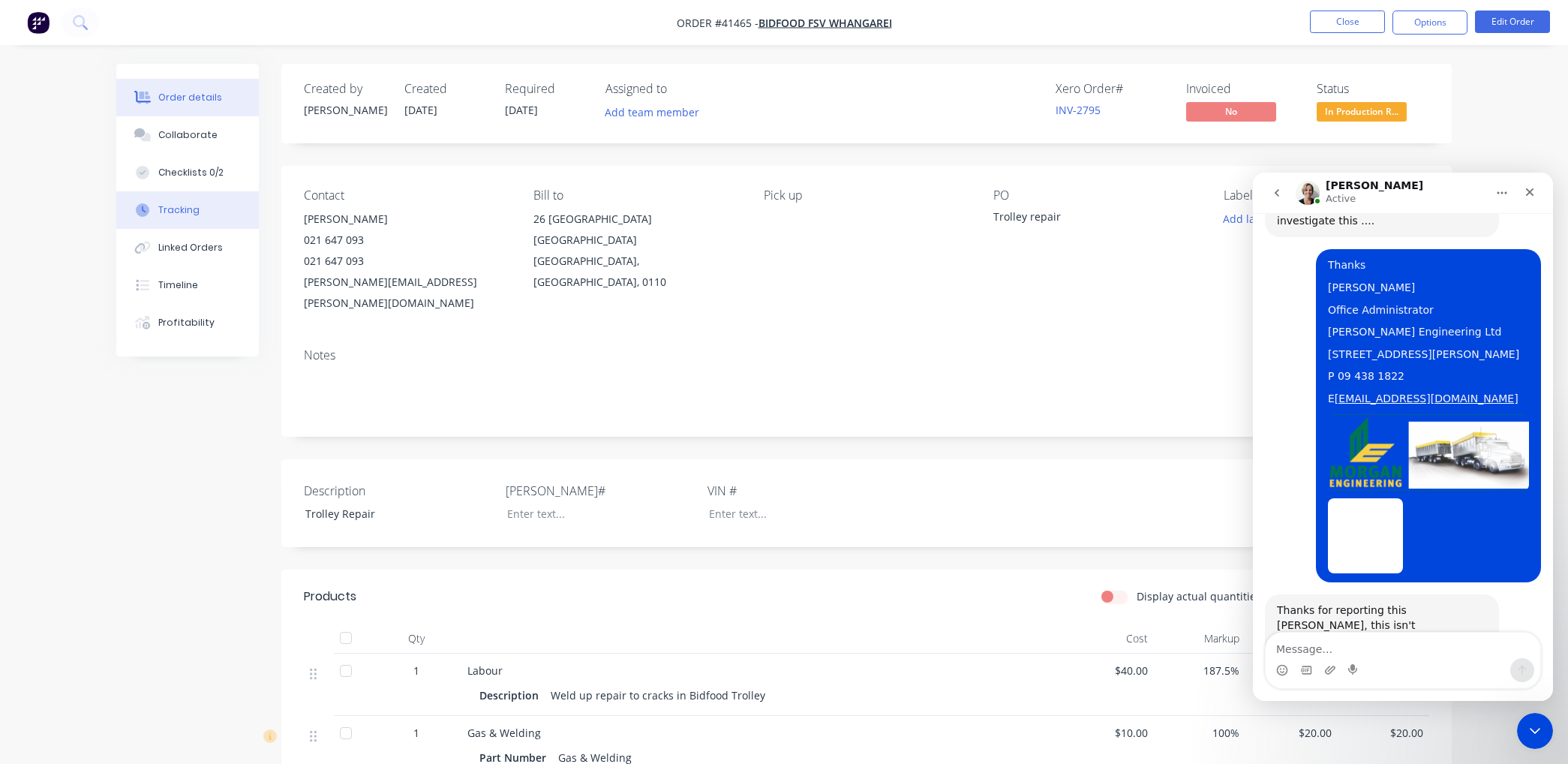
click at [199, 208] on button "Tracking" at bounding box center [188, 210] width 143 height 37
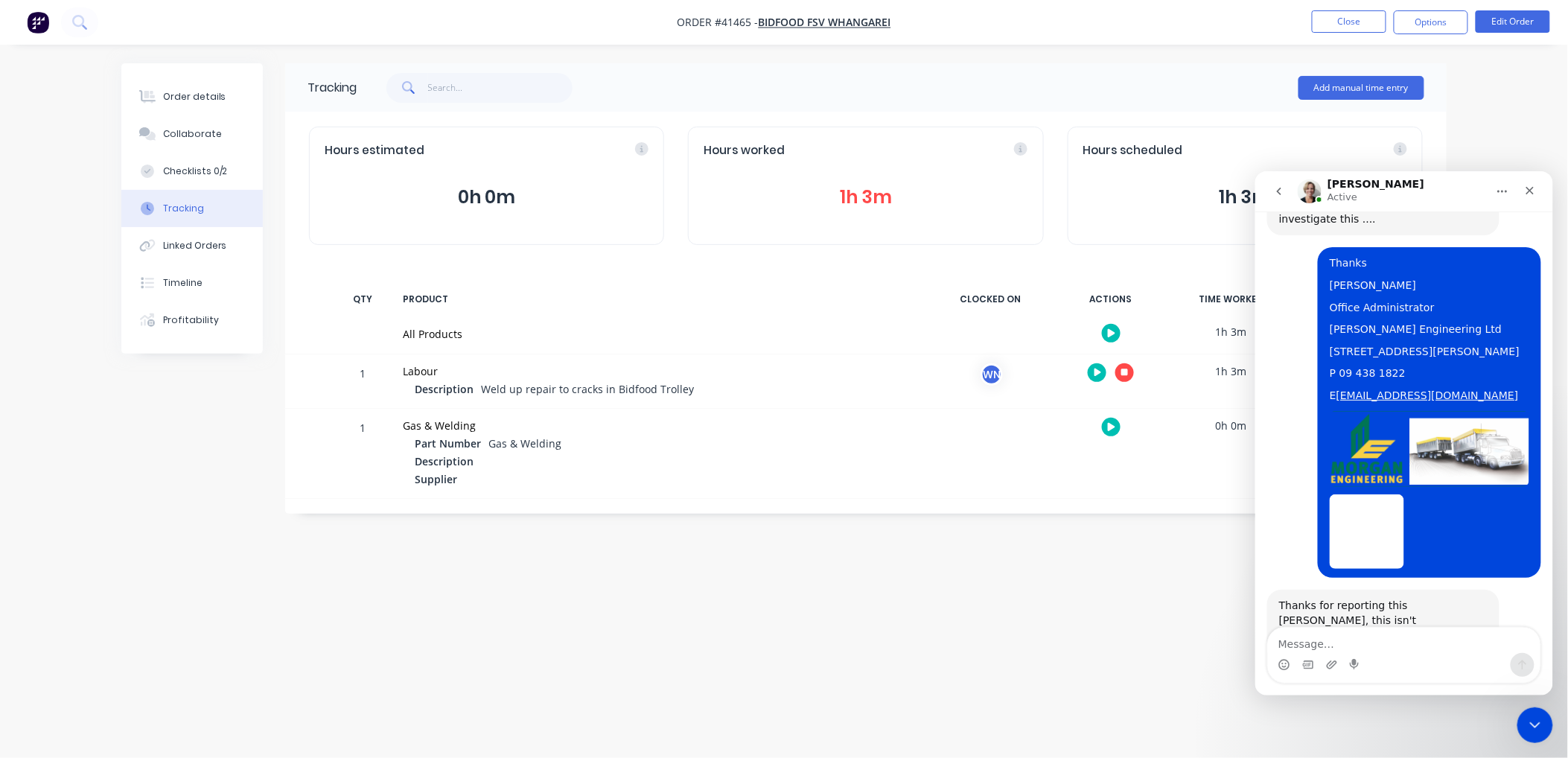
click at [1122, 368] on icon "button" at bounding box center [1124, 373] width 7 height 10
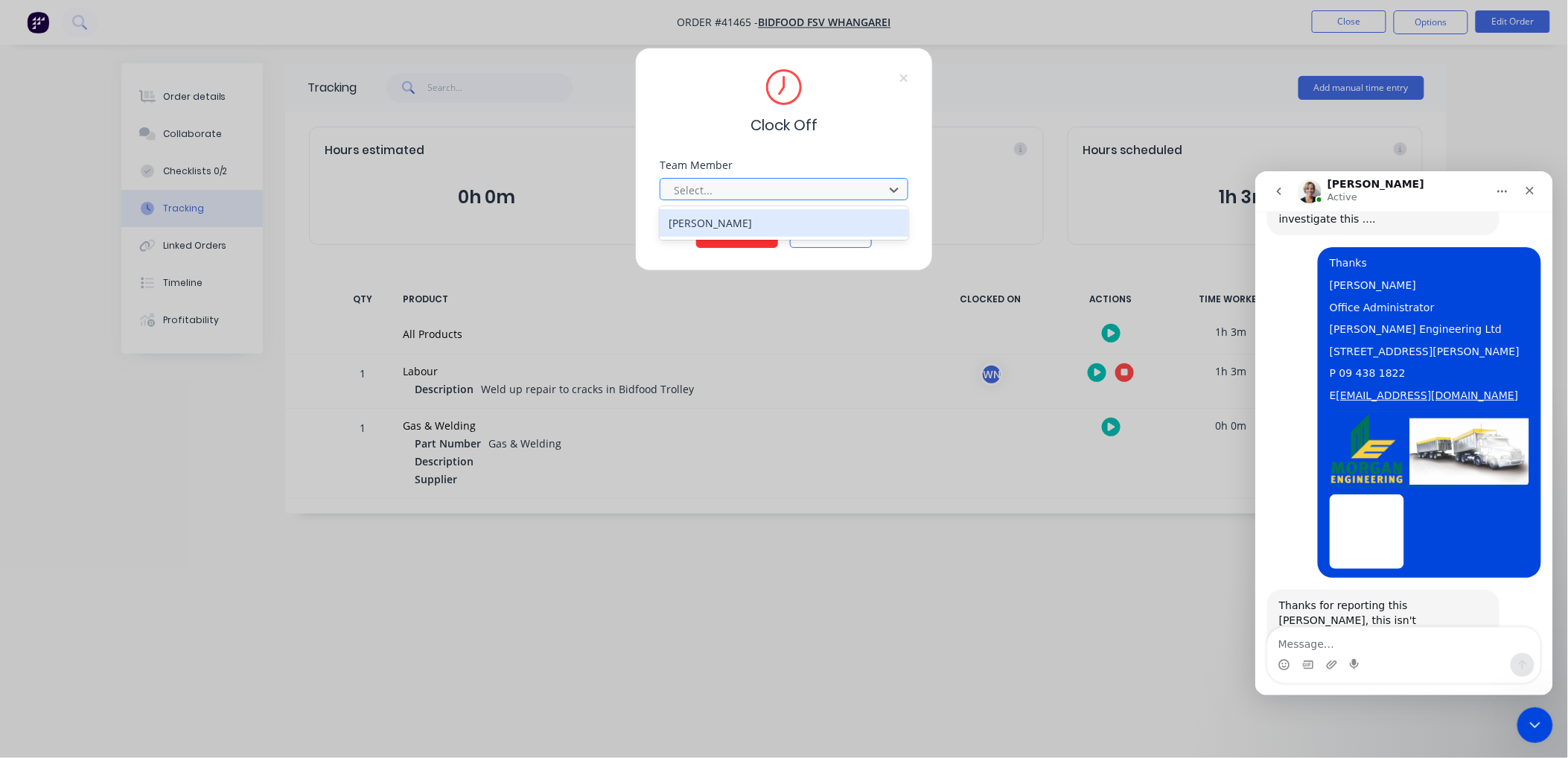
click at [738, 223] on div "Wayne Nichol" at bounding box center [784, 222] width 249 height 27
click at [740, 232] on button "Clock Off" at bounding box center [736, 236] width 82 height 24
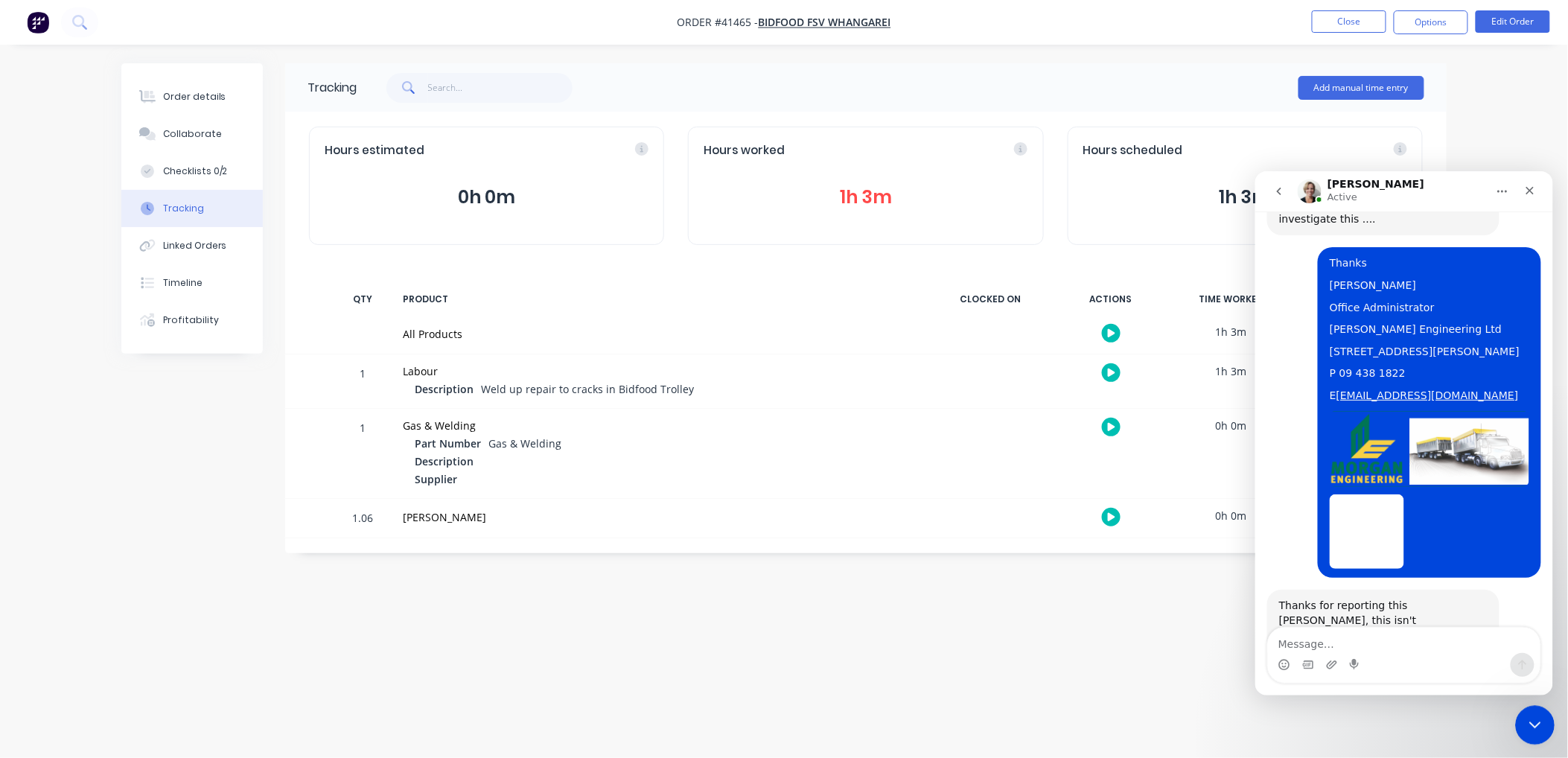
drag, startPoint x: 1527, startPoint y: 716, endPoint x: 2587, endPoint y: 1383, distance: 1252.4
click at [1527, 716] on icon "Close Intercom Messenger" at bounding box center [1533, 723] width 18 height 18
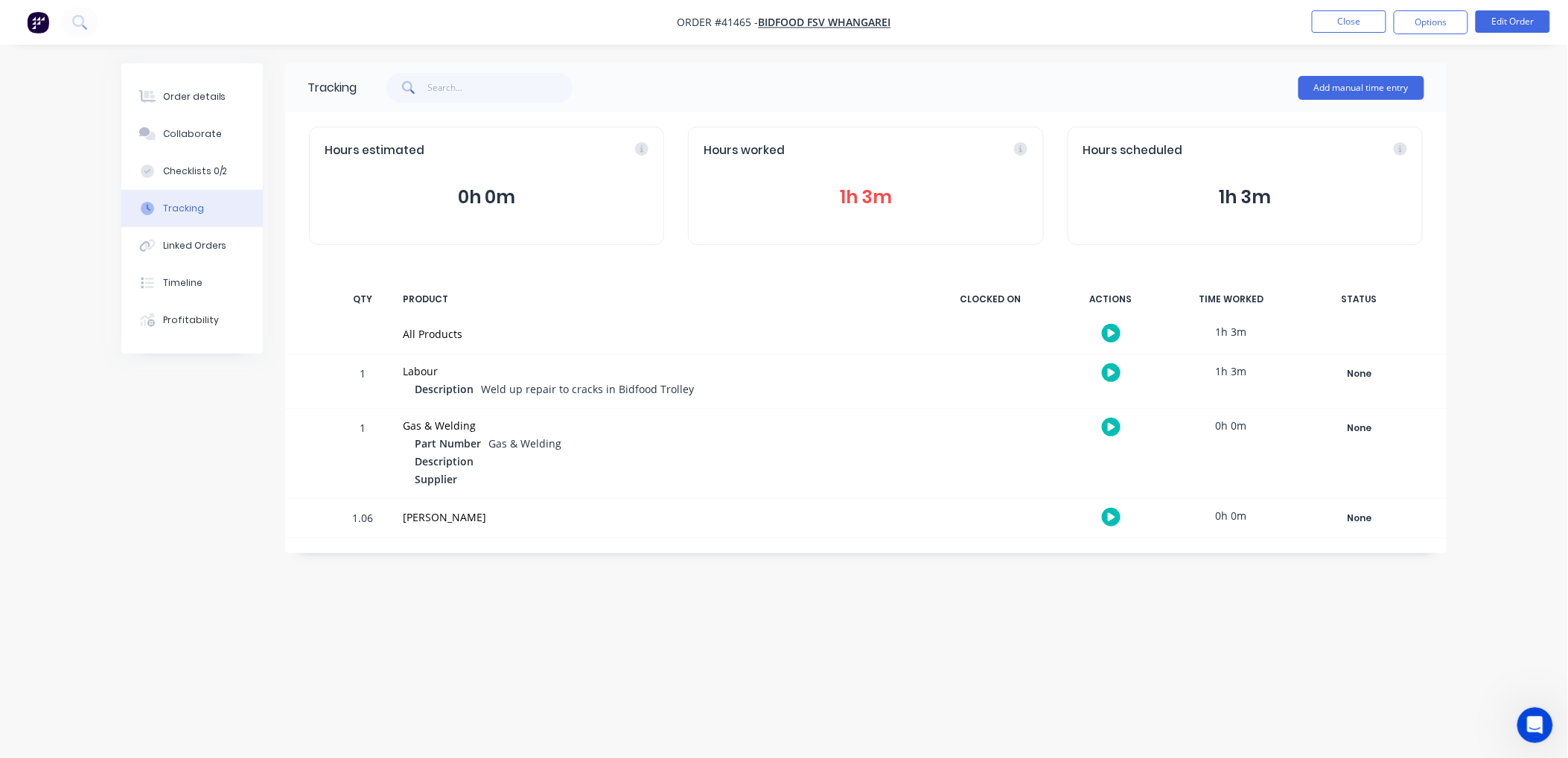
scroll to position [1213, 0]
click at [1337, 12] on button "Close" at bounding box center [1349, 21] width 74 height 22
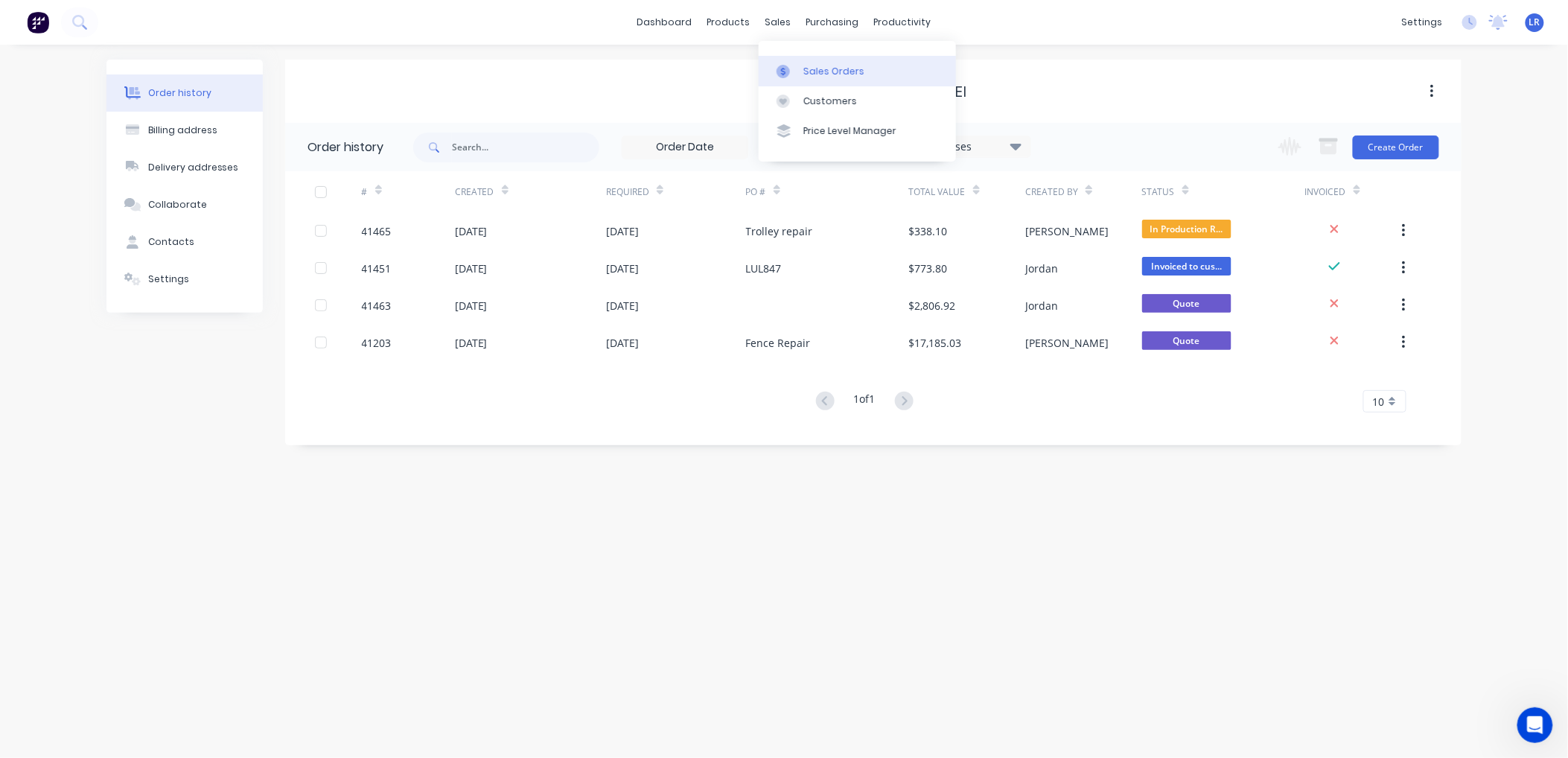
click at [826, 71] on div "Sales Orders" at bounding box center [833, 72] width 61 height 13
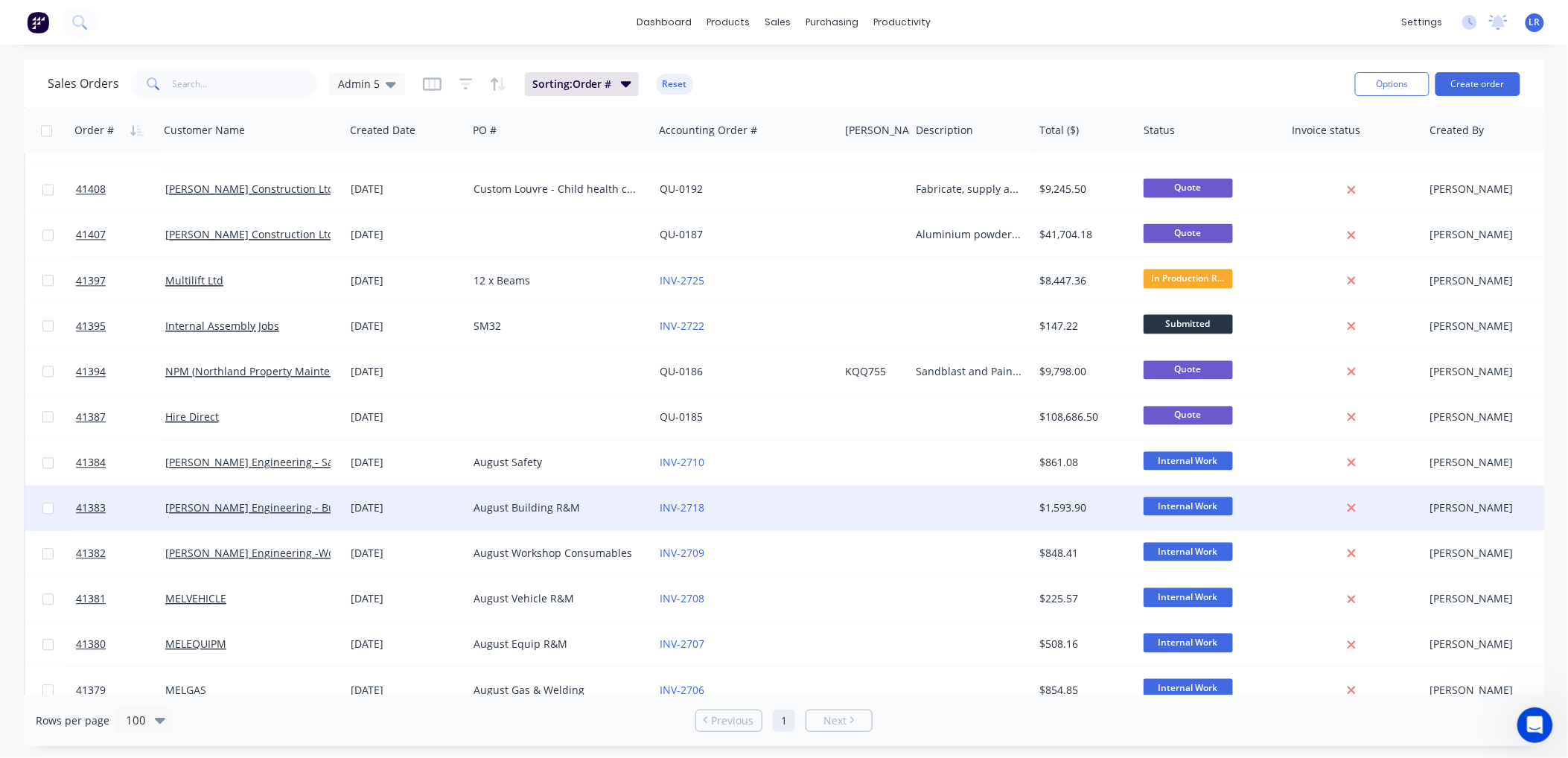
scroll to position [1490, 0]
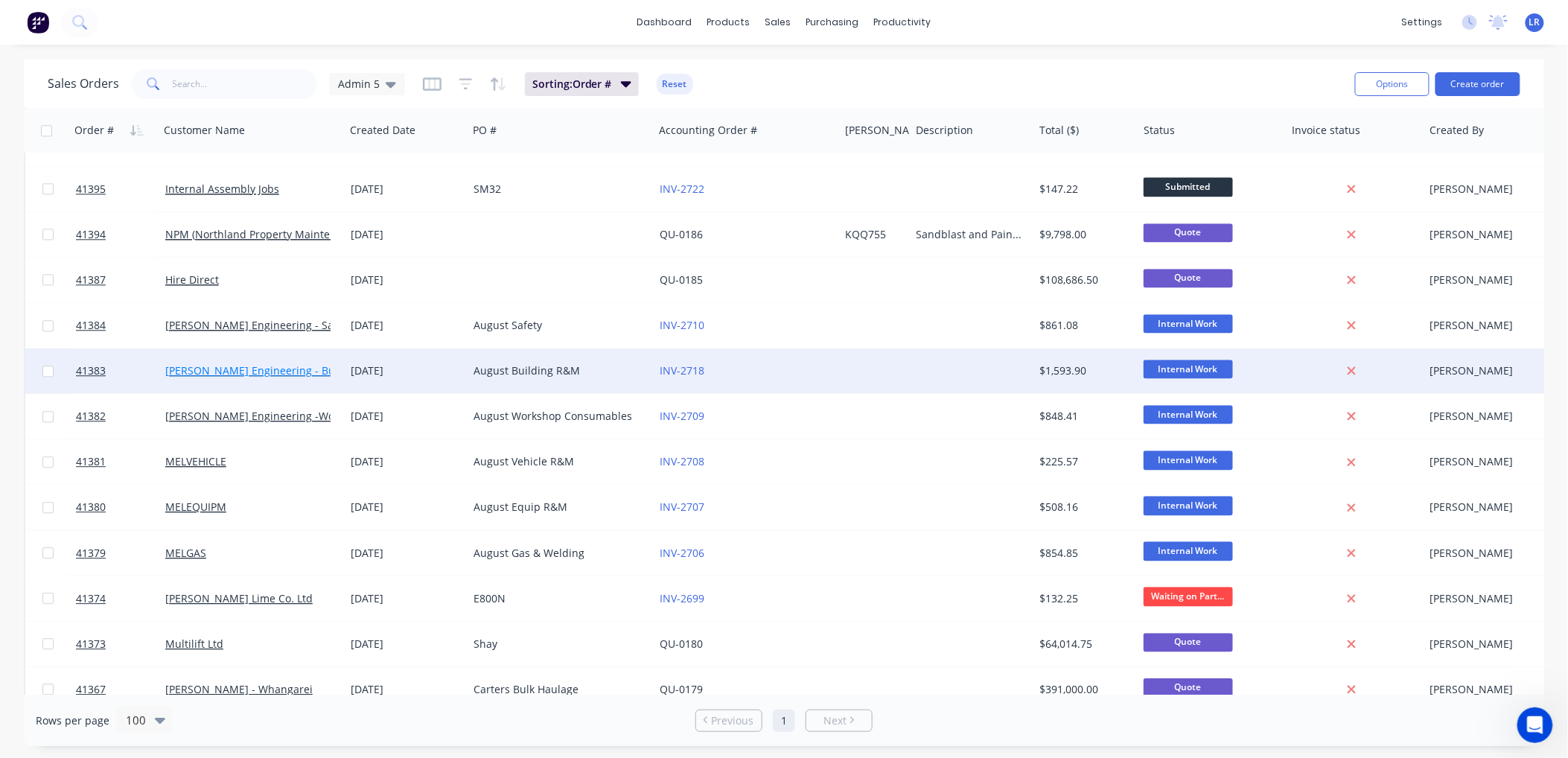
click at [252, 367] on link "Morgan Engineering - Building R M" at bounding box center [276, 370] width 221 height 14
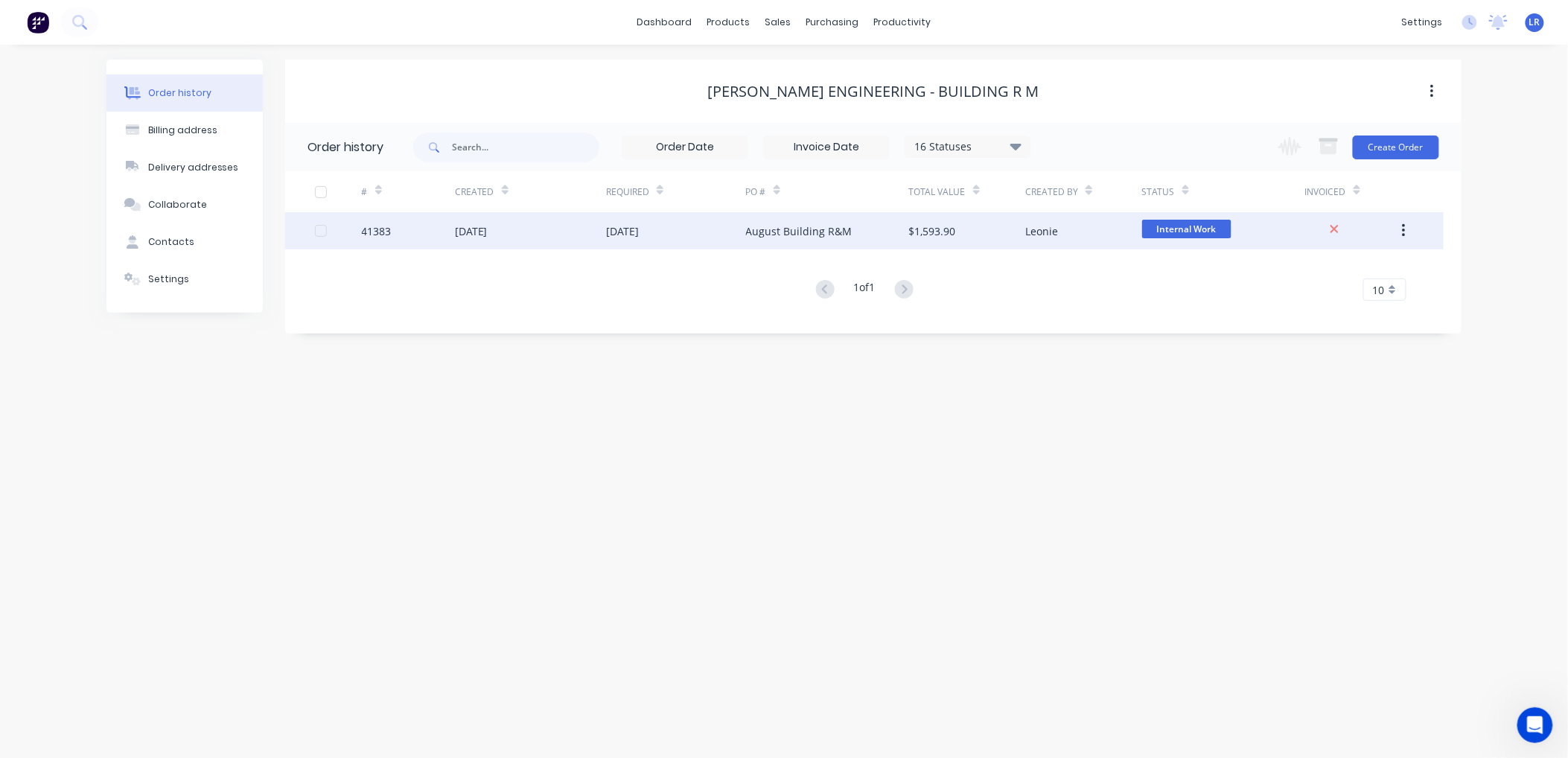
click at [488, 229] on div "31 Jul 2025" at bounding box center [471, 231] width 33 height 16
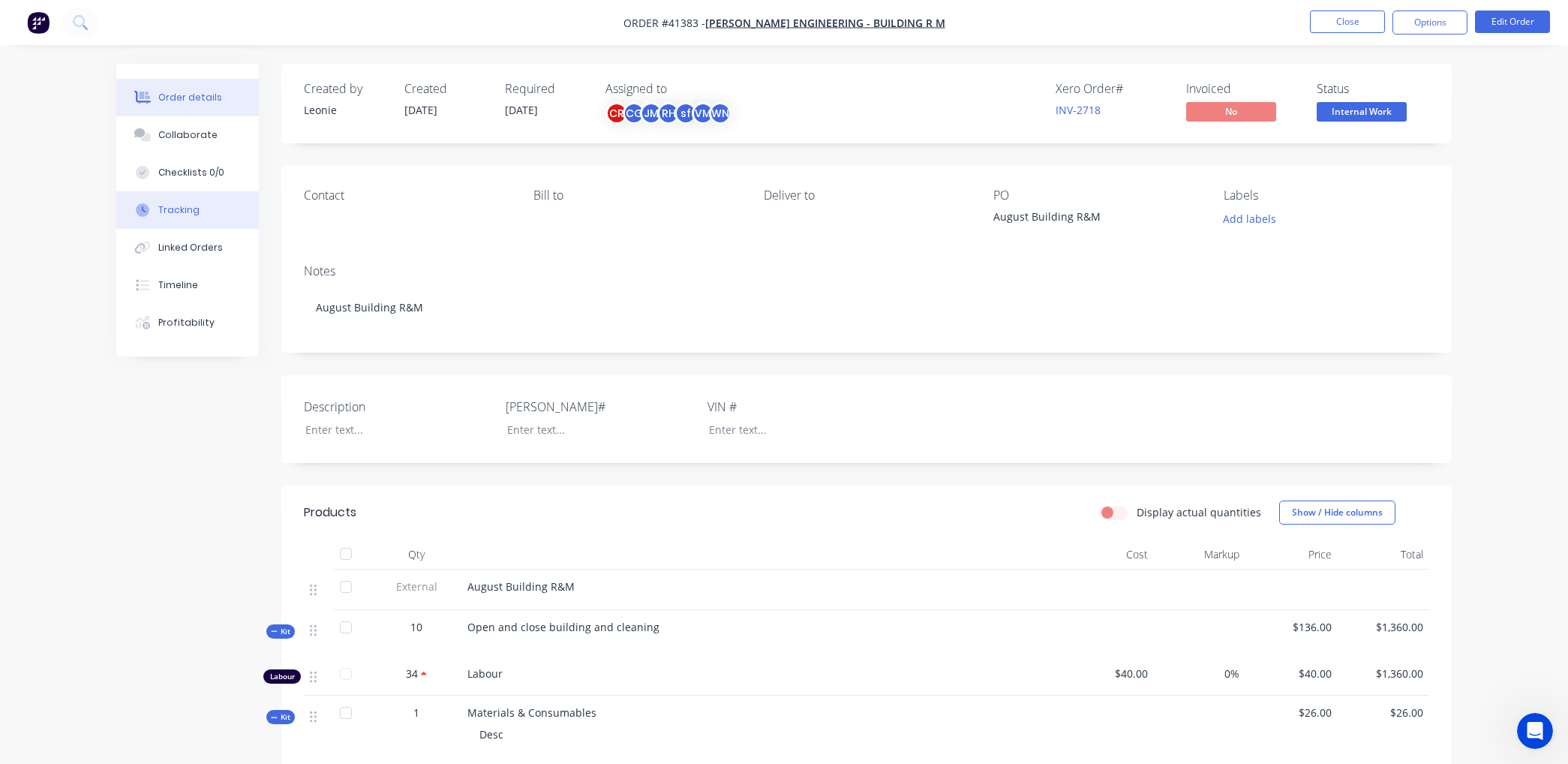
click at [175, 210] on div "Tracking" at bounding box center [179, 210] width 42 height 13
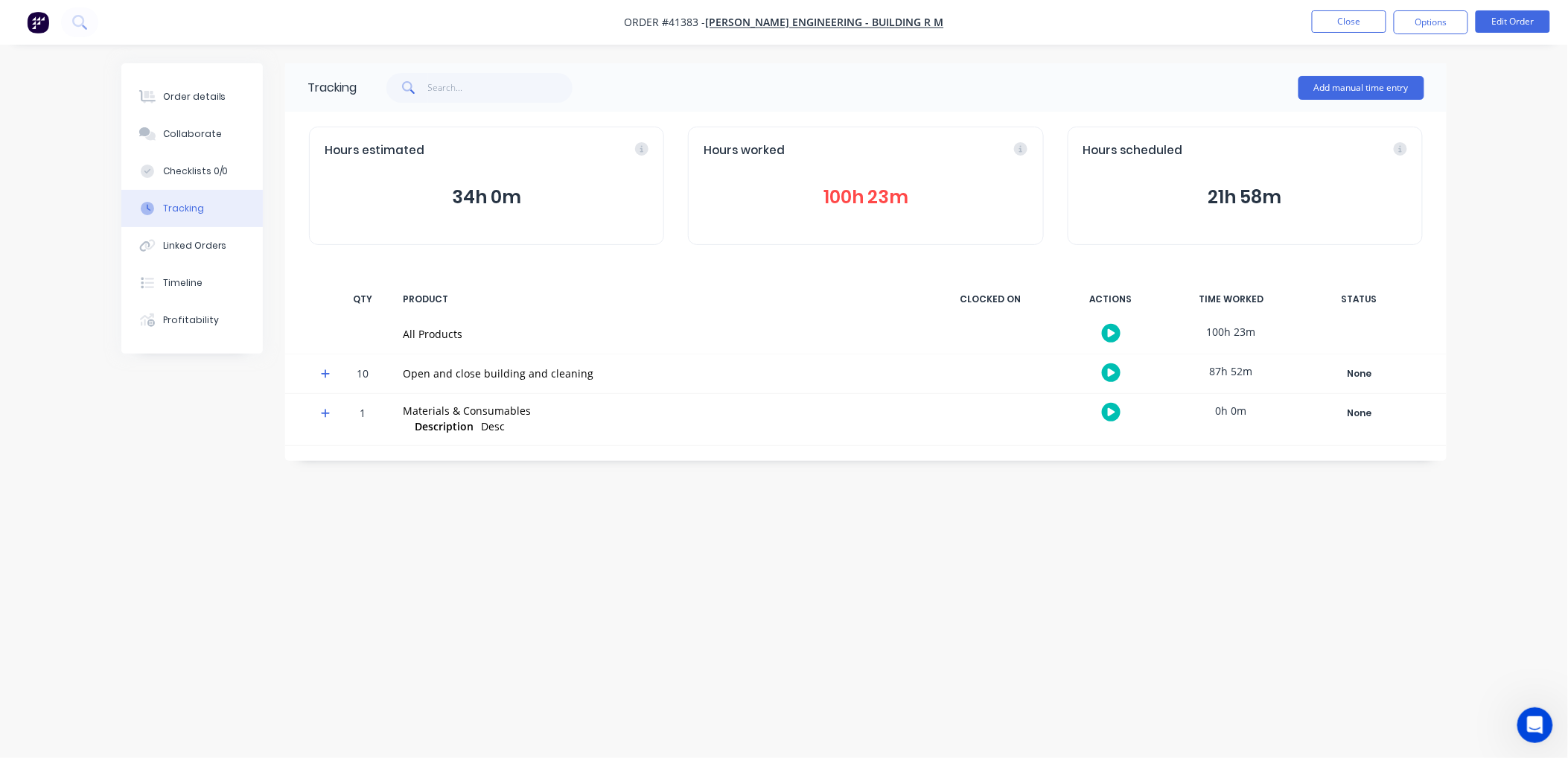
click at [871, 191] on button "100h 23m" at bounding box center [865, 197] width 324 height 28
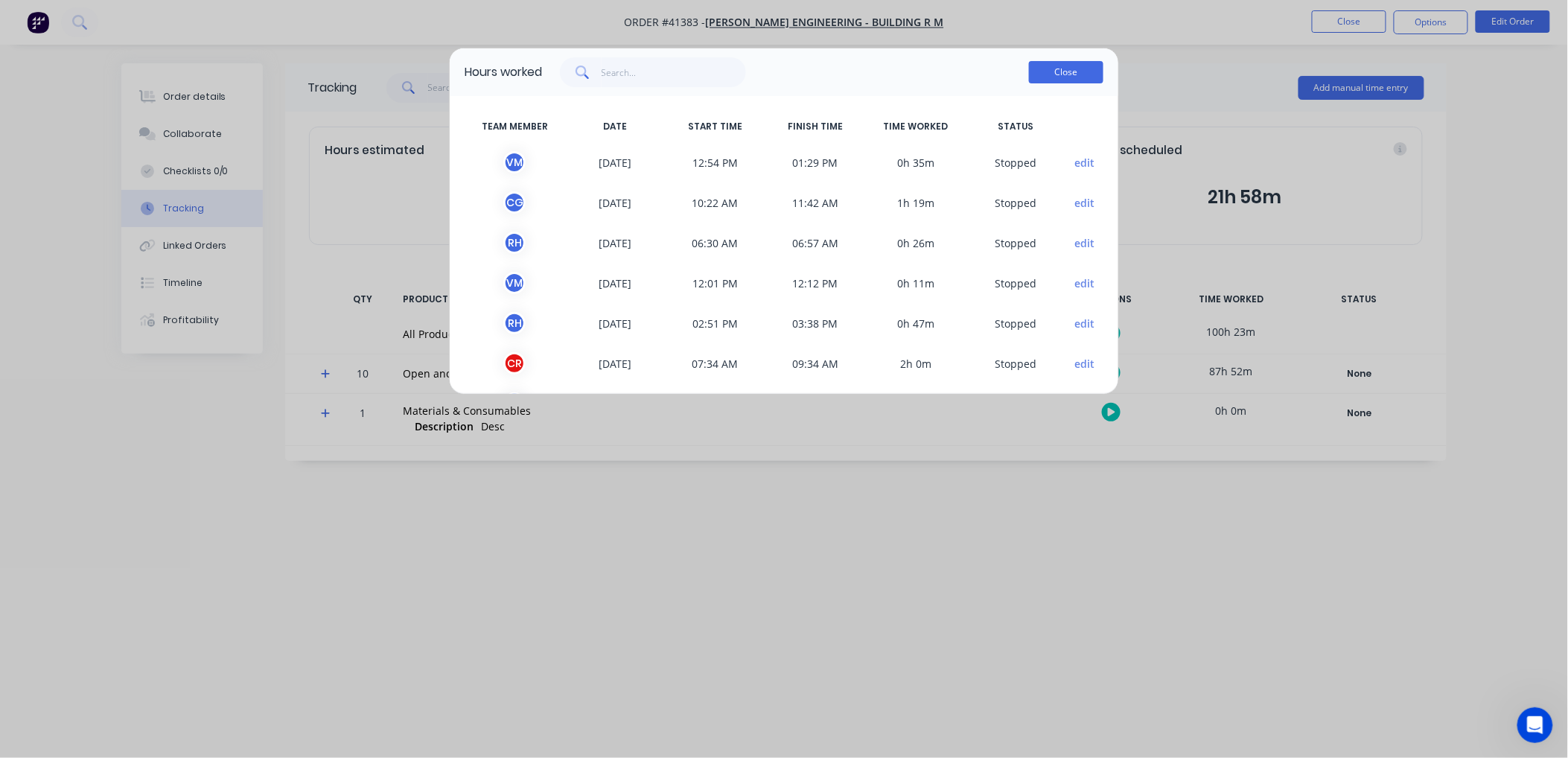
click at [1062, 75] on button "Close" at bounding box center [1066, 72] width 74 height 22
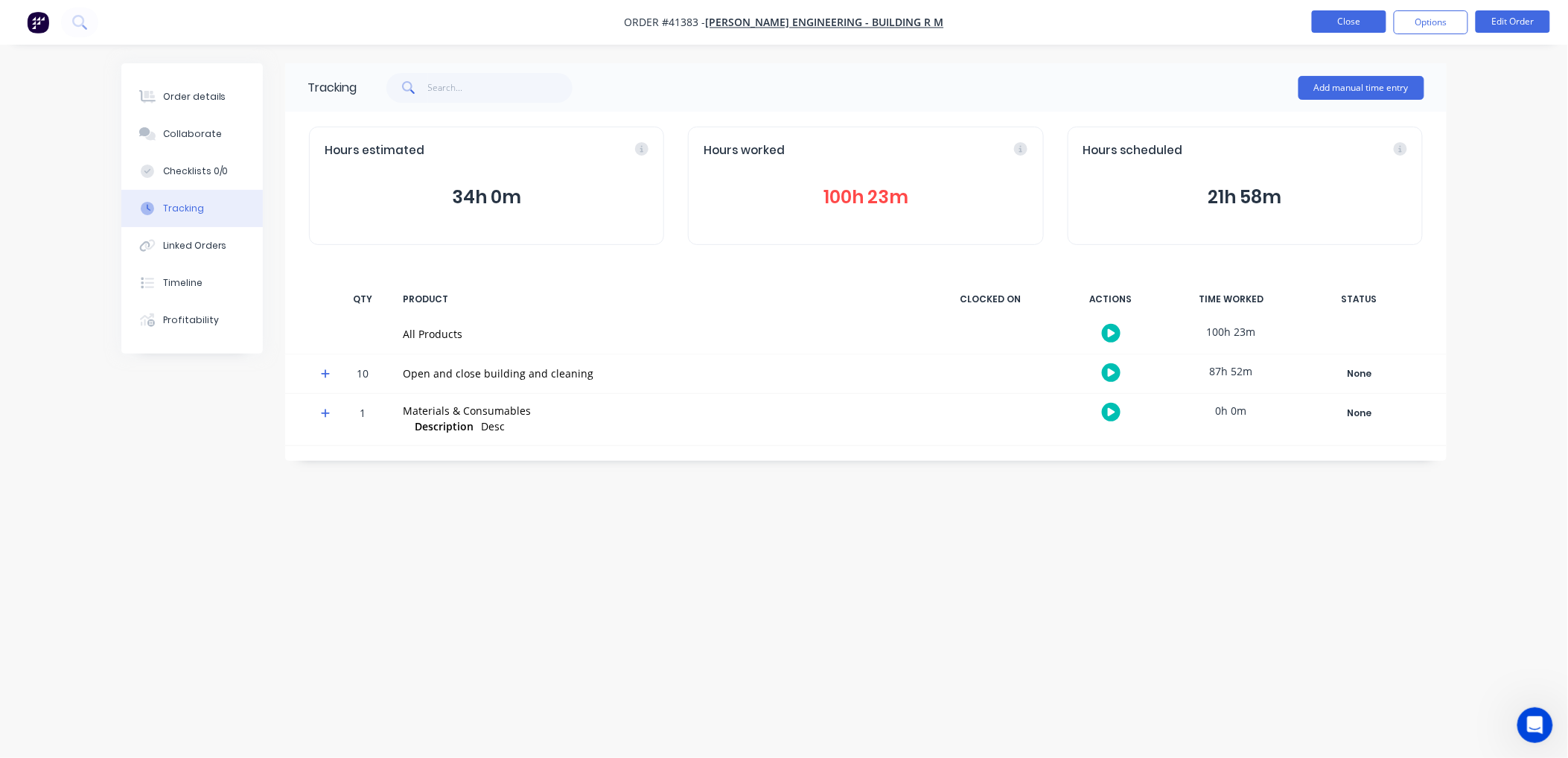
click at [1355, 20] on button "Close" at bounding box center [1349, 21] width 74 height 22
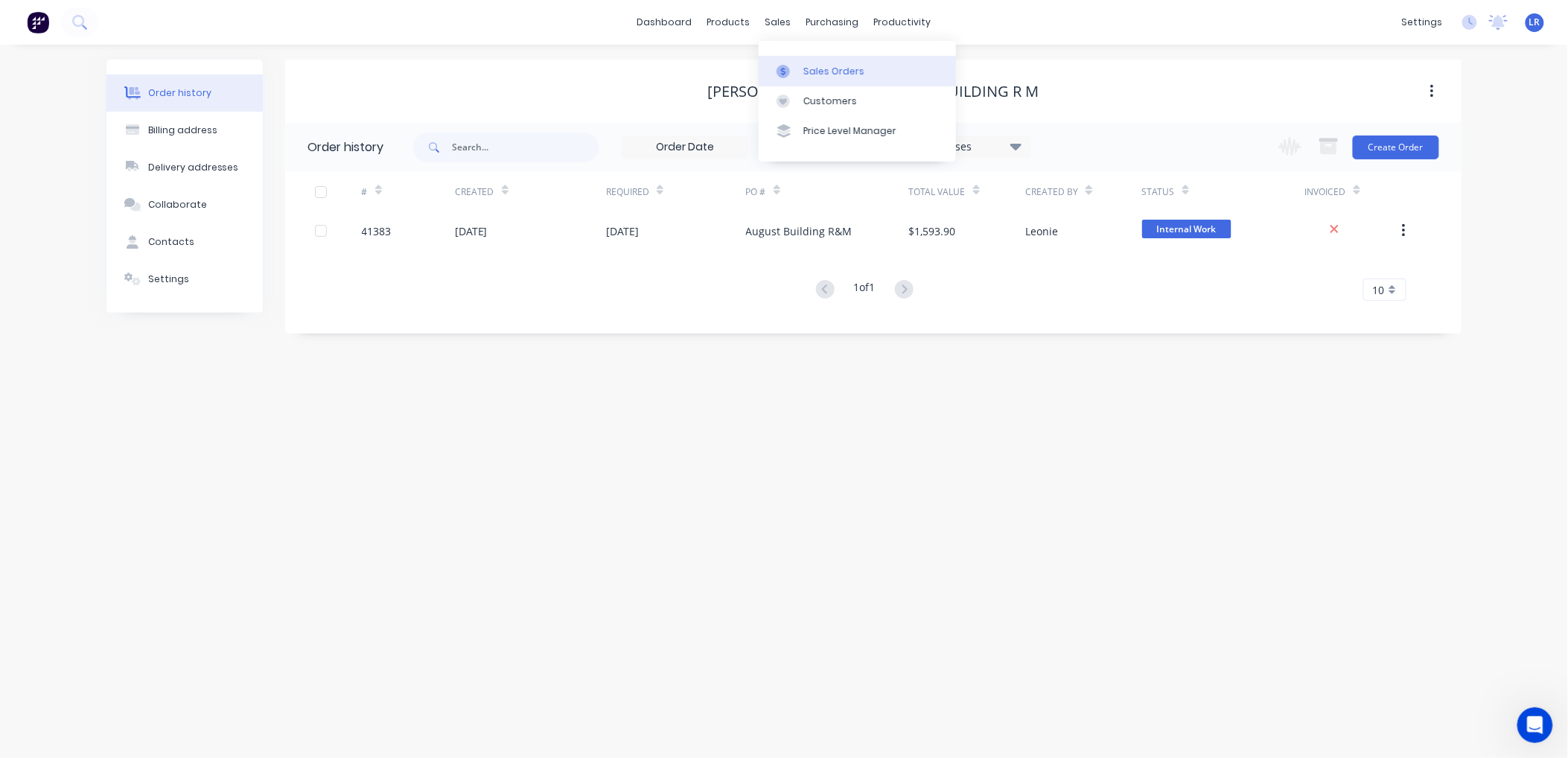
click at [819, 69] on div "Sales Orders" at bounding box center [833, 72] width 61 height 13
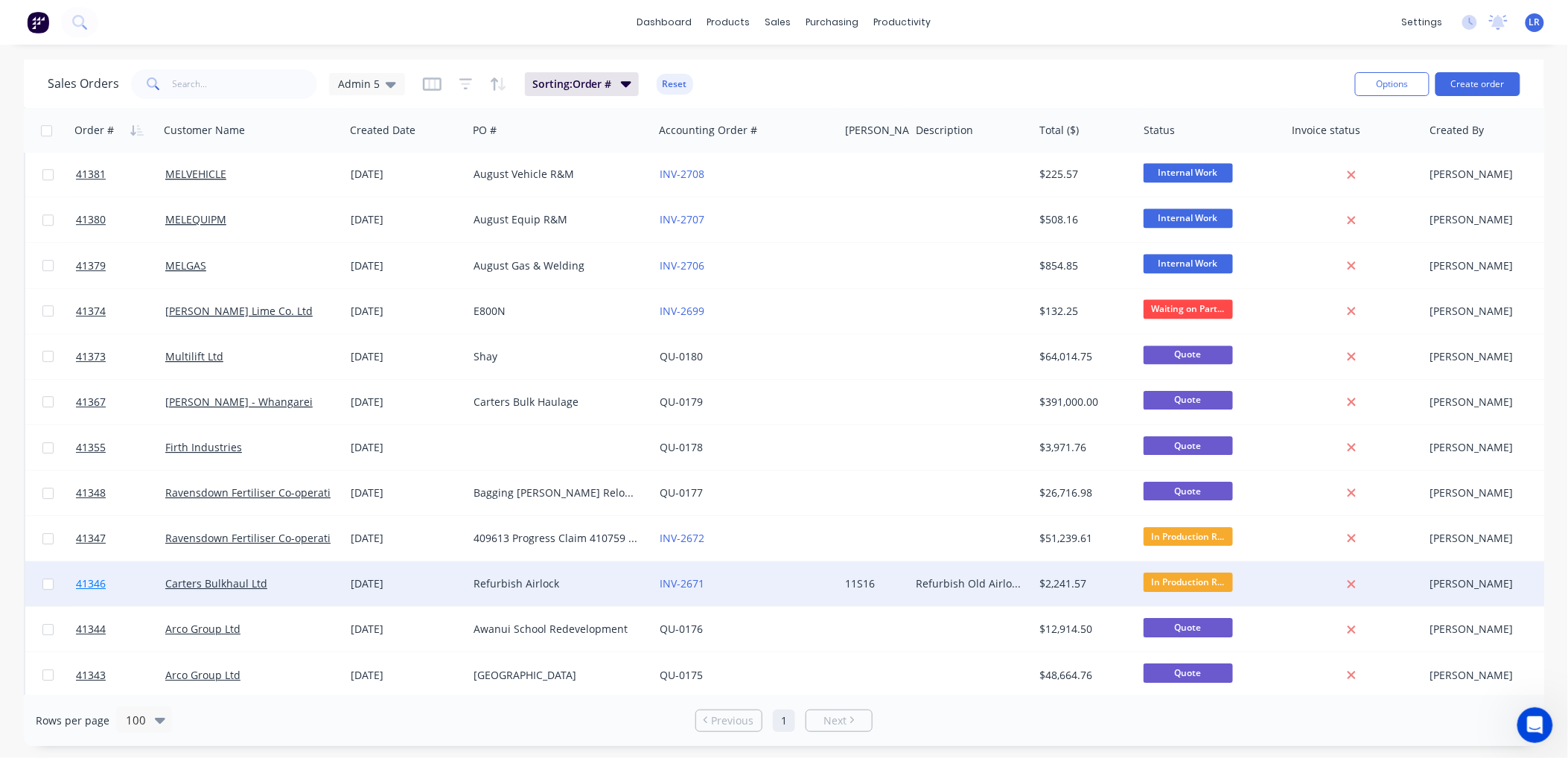
scroll to position [1655, 0]
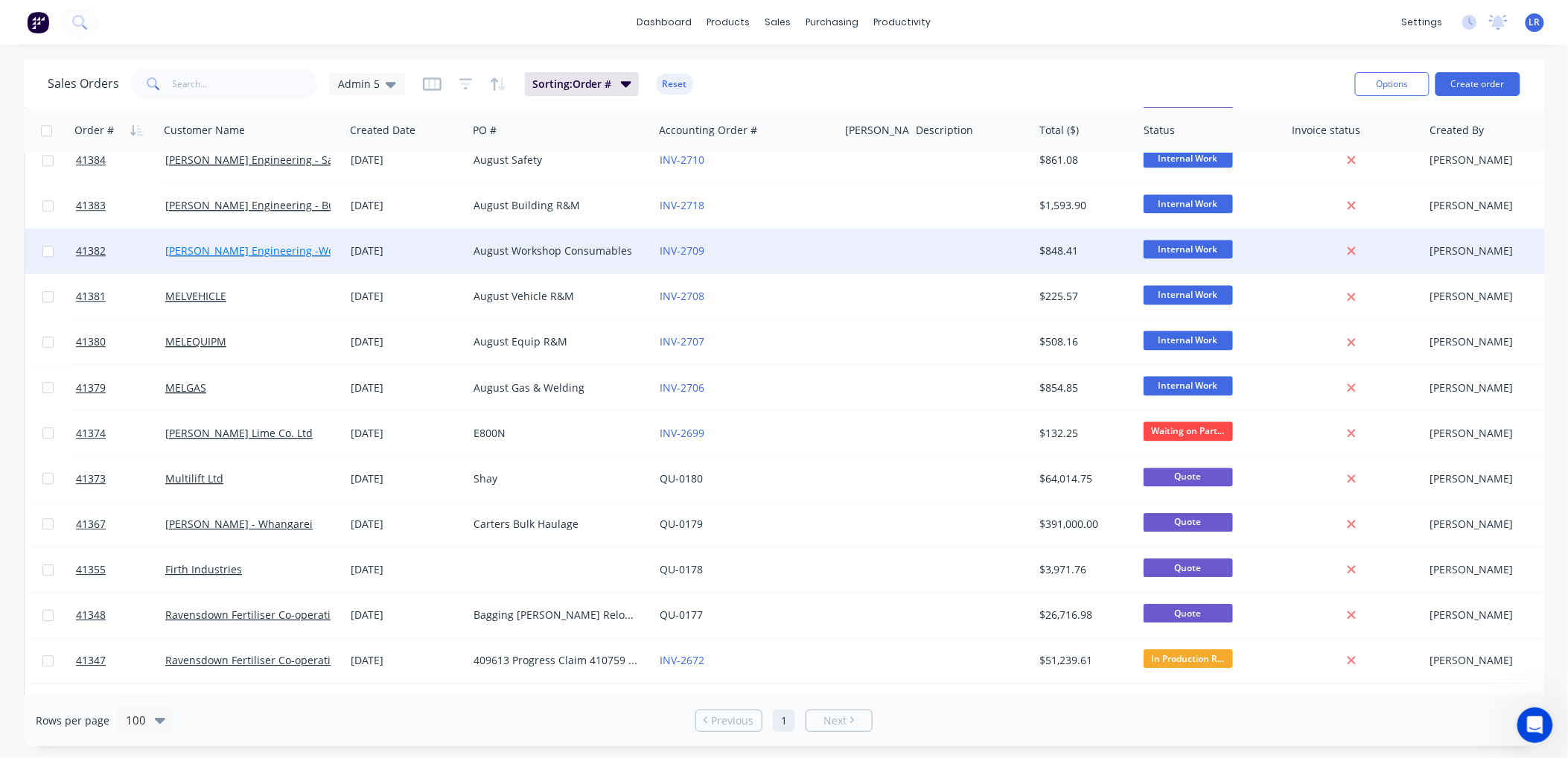
click at [285, 252] on link "Morgan Engineering -Workshop Consumables" at bounding box center [302, 250] width 274 height 14
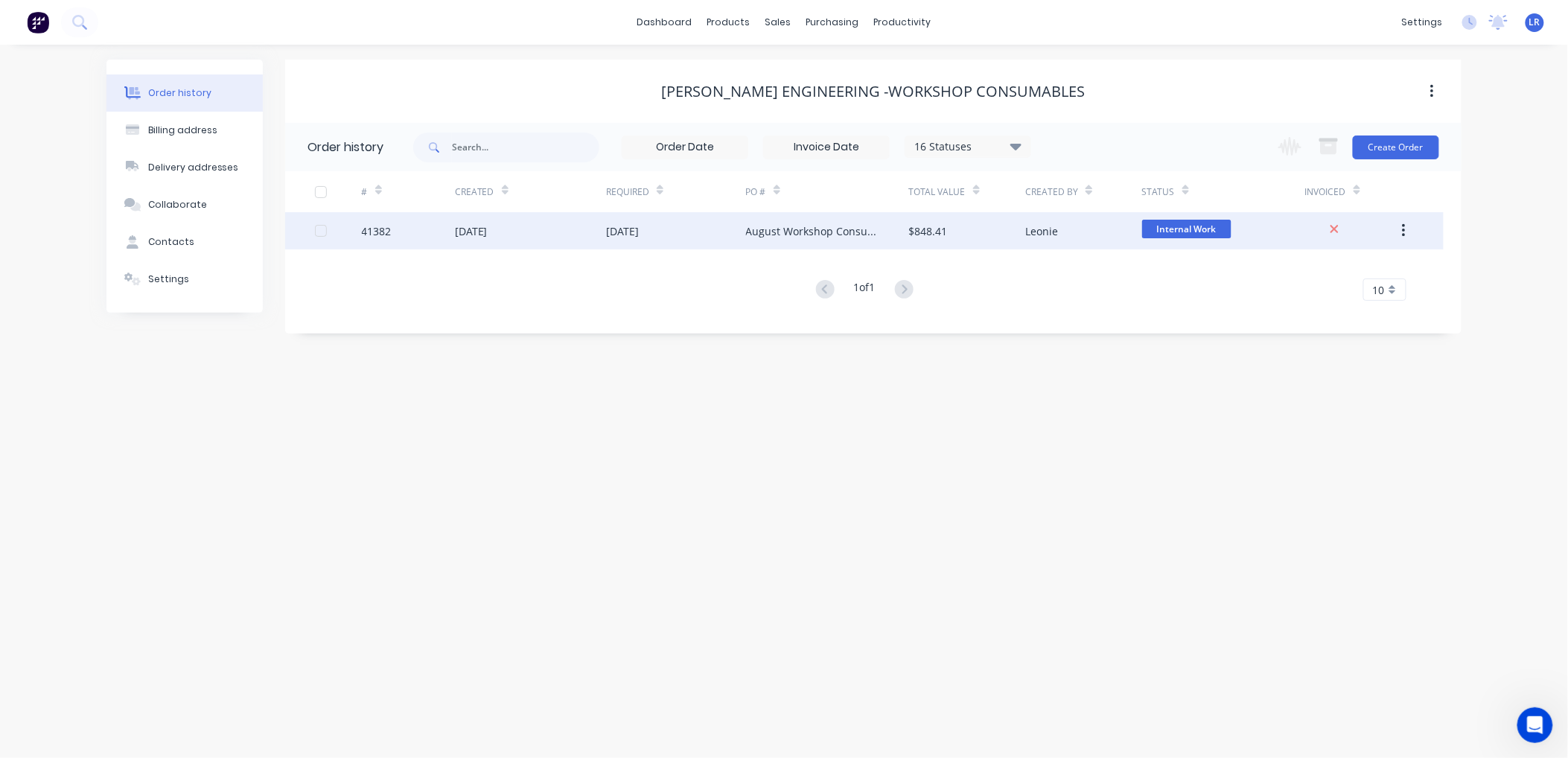
click at [474, 228] on div "31 Jul 2025" at bounding box center [471, 231] width 33 height 16
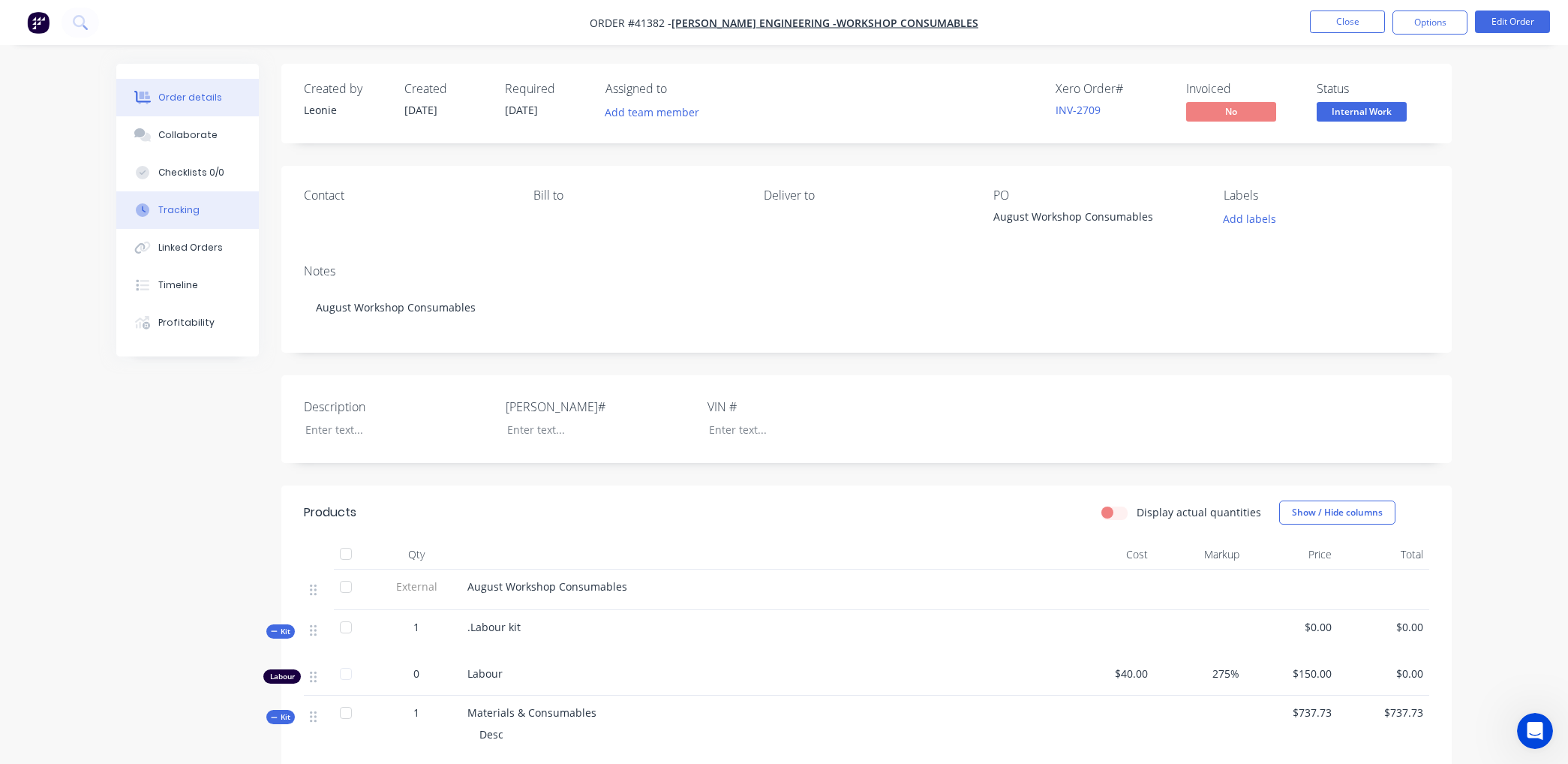
click at [183, 204] on div "Tracking" at bounding box center [179, 210] width 42 height 13
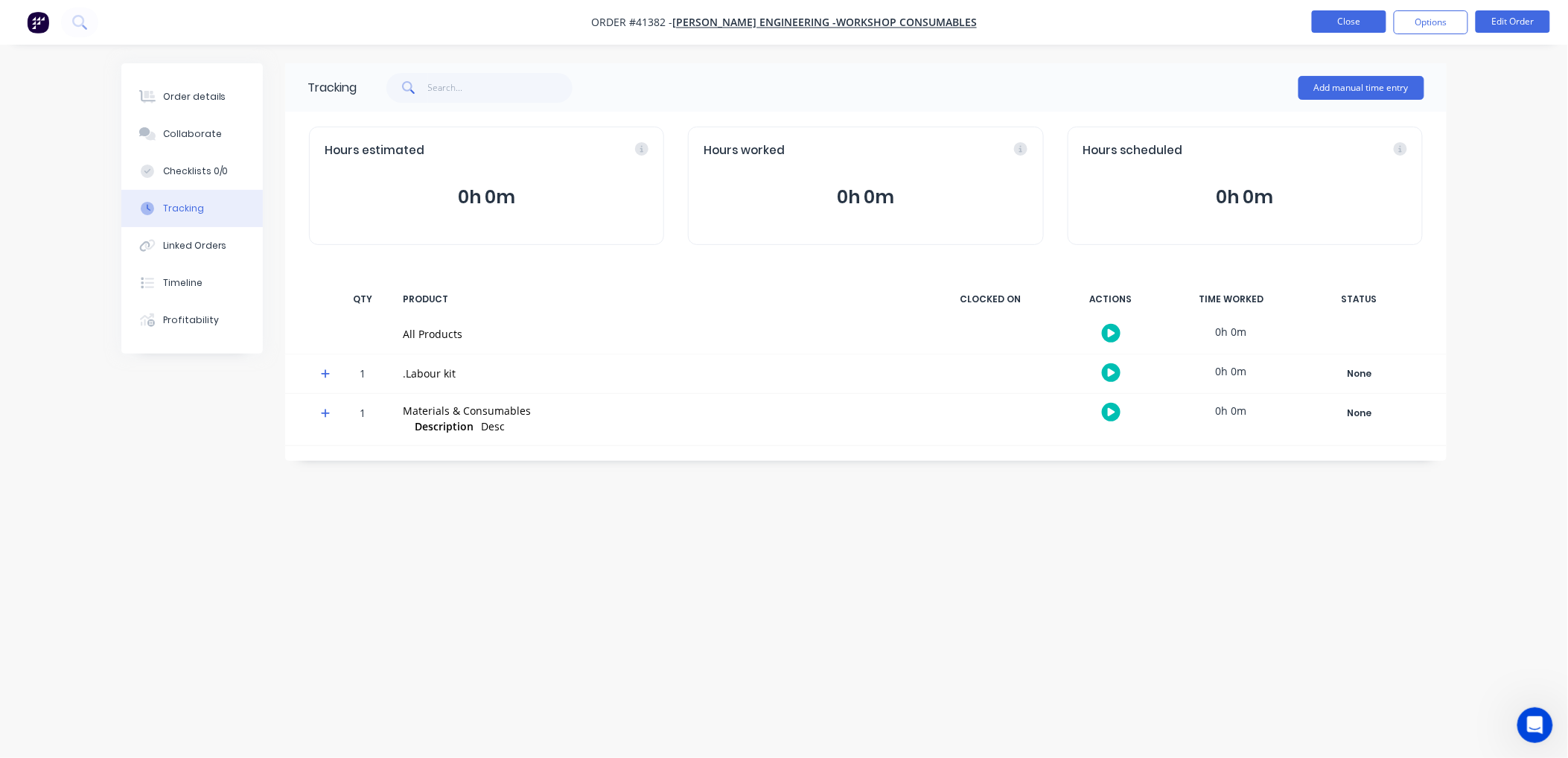
click at [1363, 12] on button "Close" at bounding box center [1349, 21] width 74 height 22
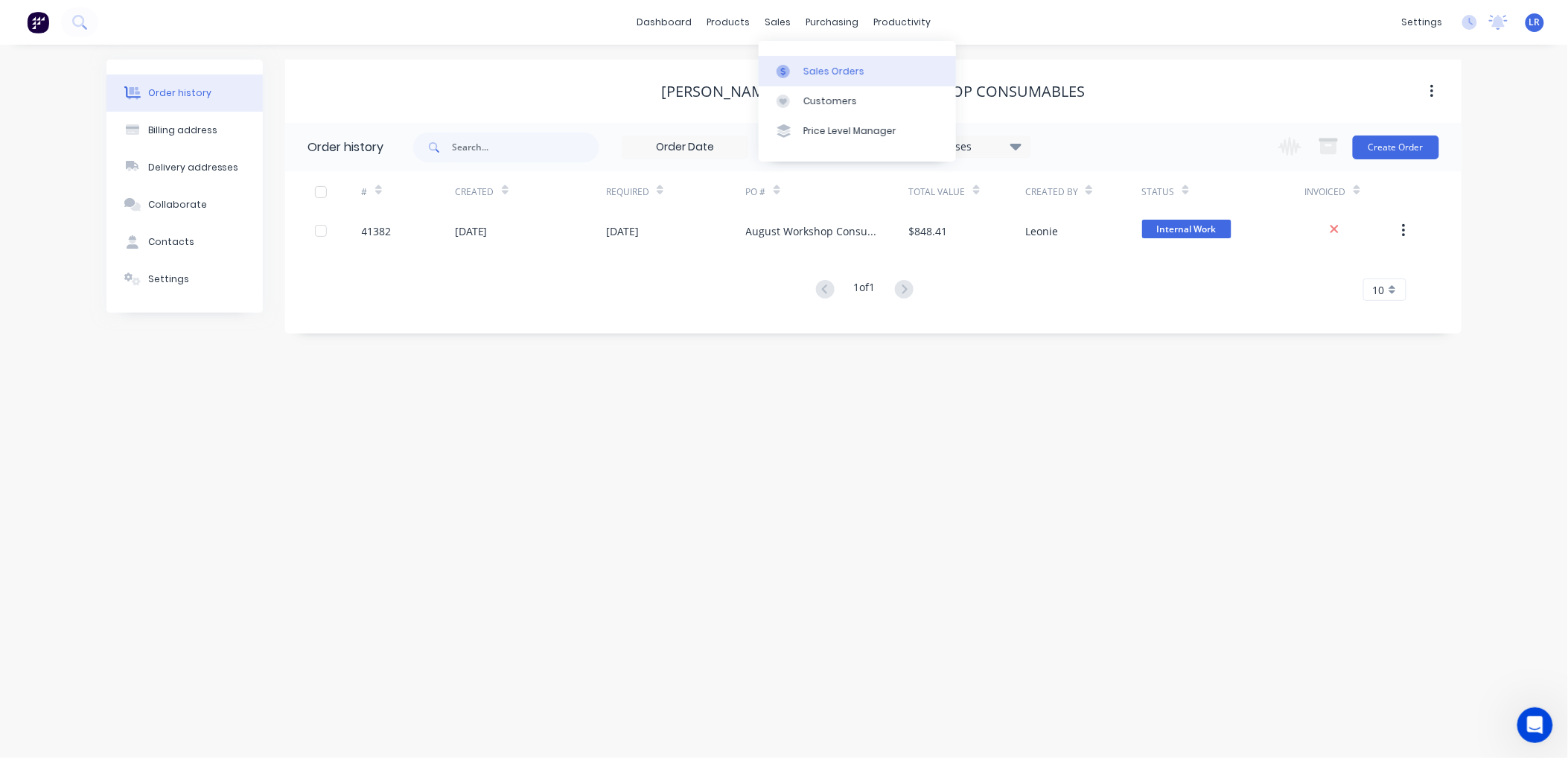
click at [814, 65] on div "Sales Orders" at bounding box center [833, 72] width 61 height 13
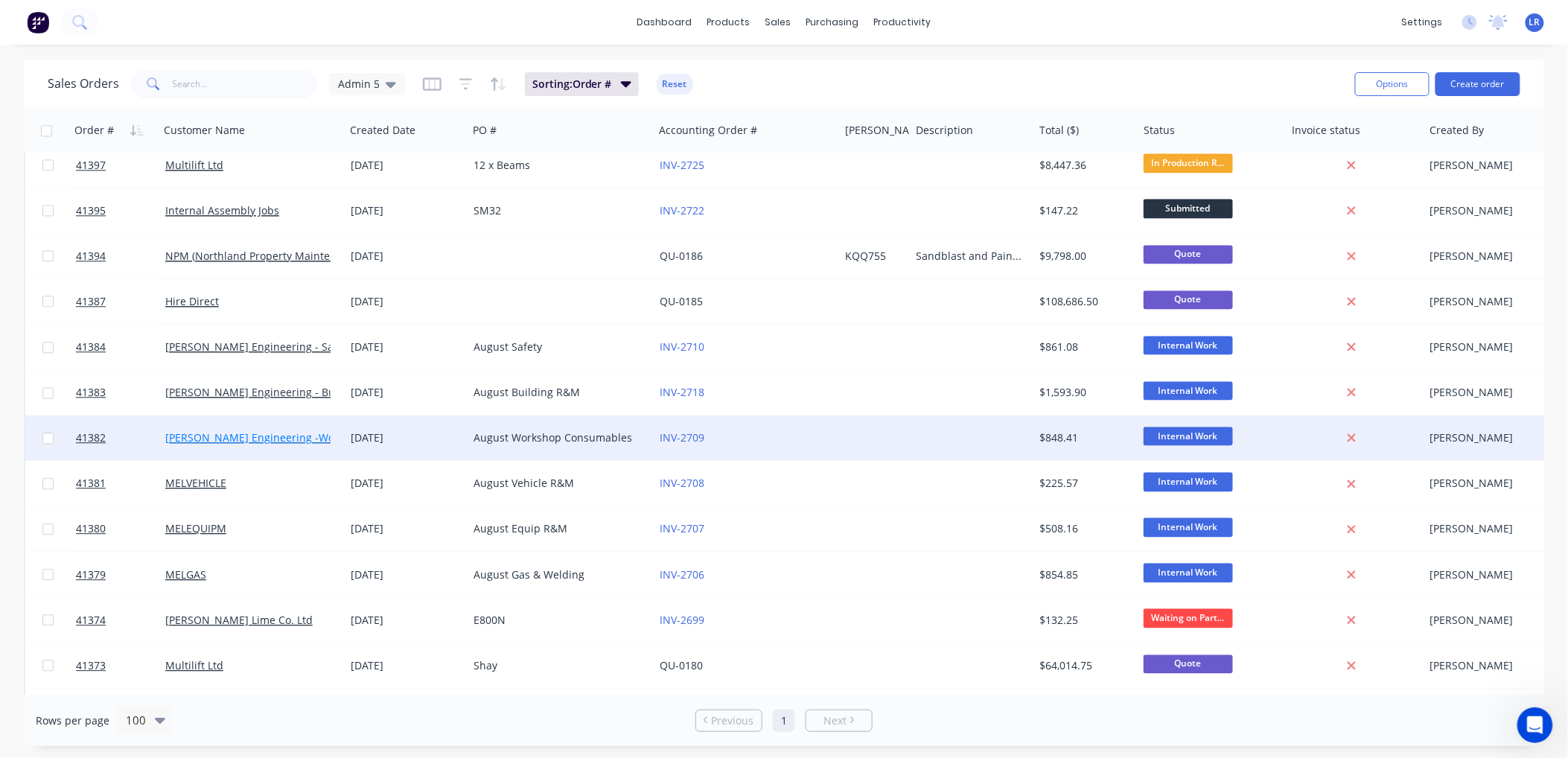
scroll to position [1490, 0]
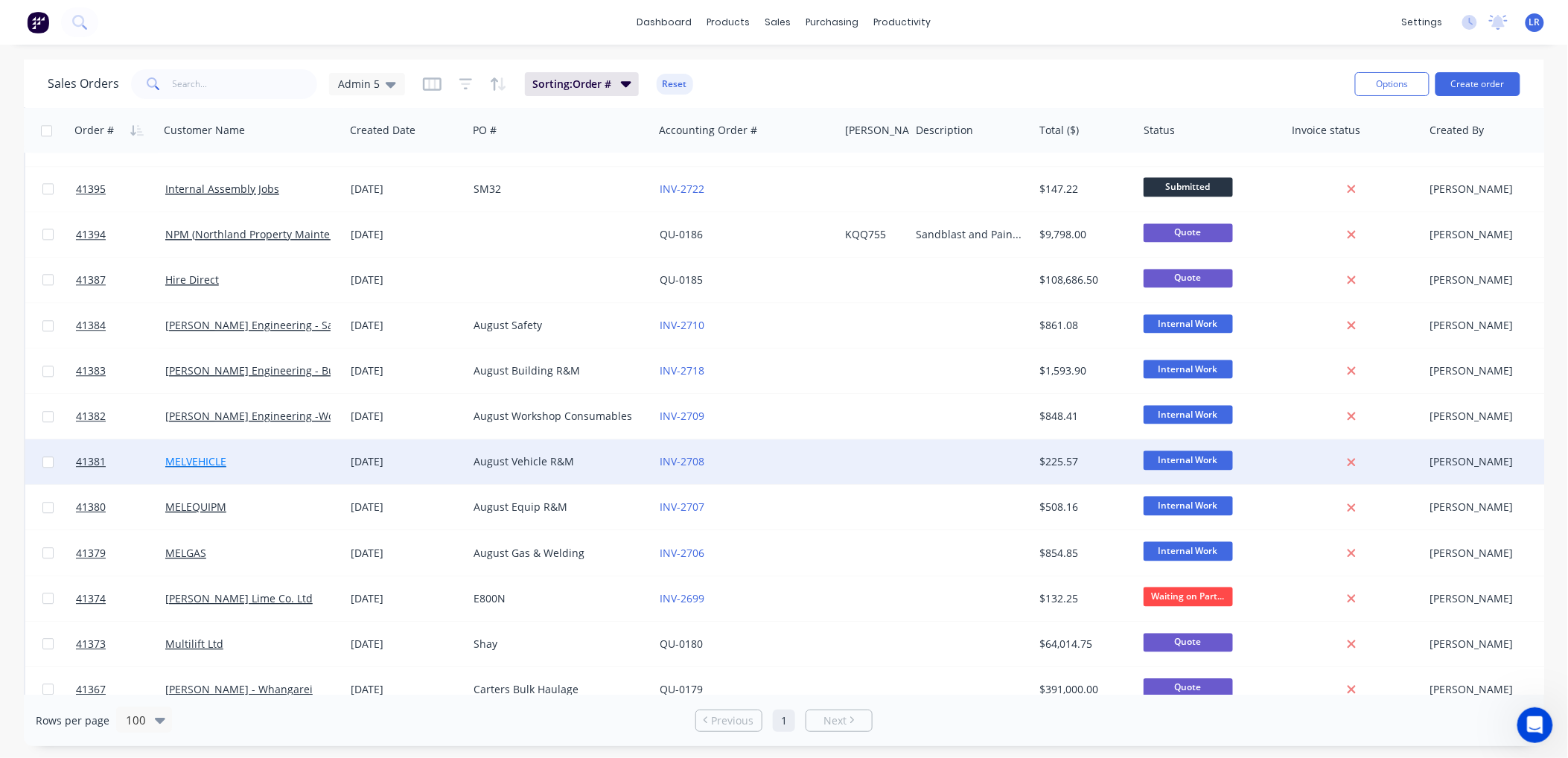
click at [201, 461] on link "MELVEHICLE" at bounding box center [196, 461] width 61 height 14
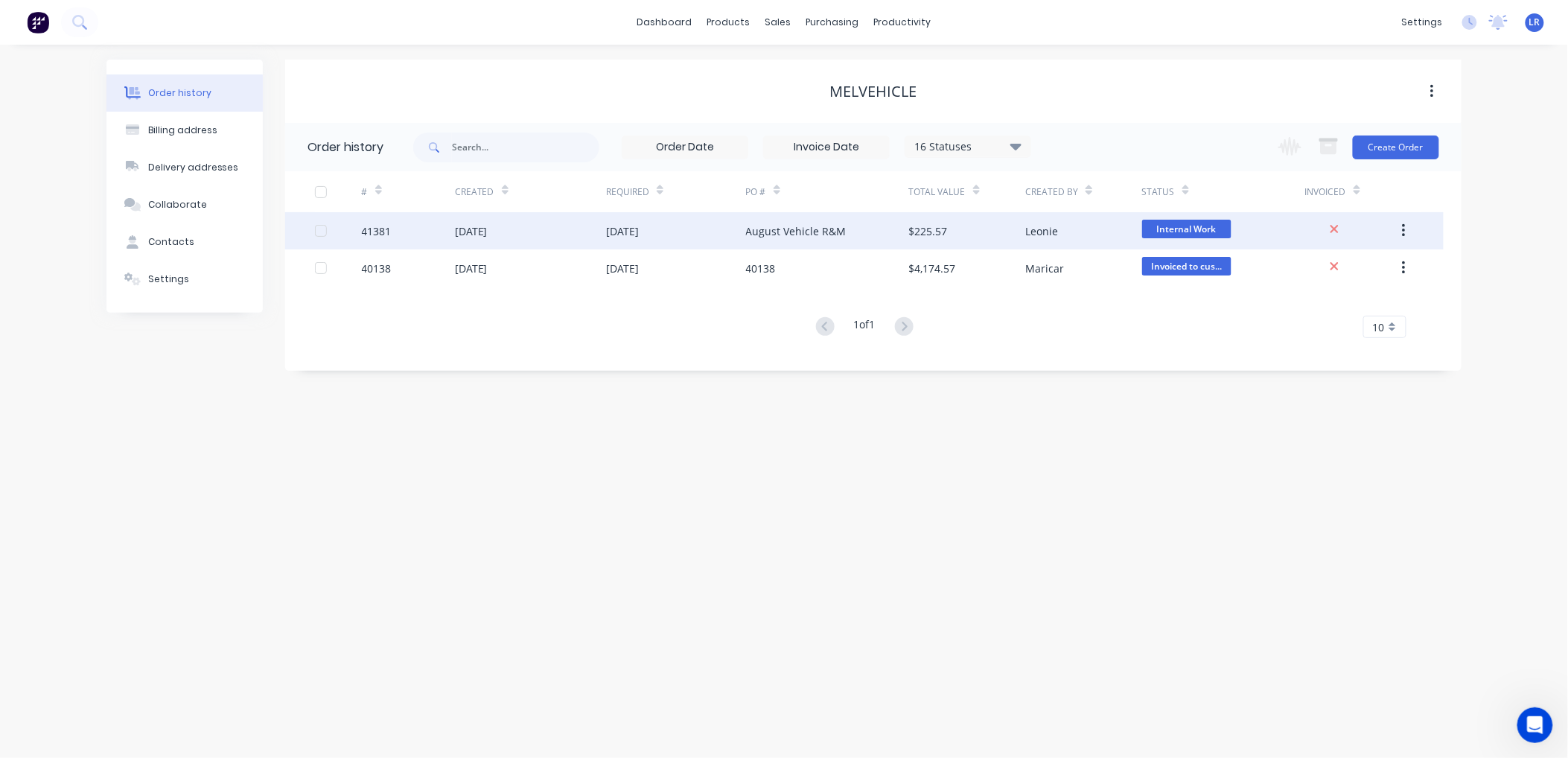
click at [352, 232] on div at bounding box center [338, 231] width 47 height 37
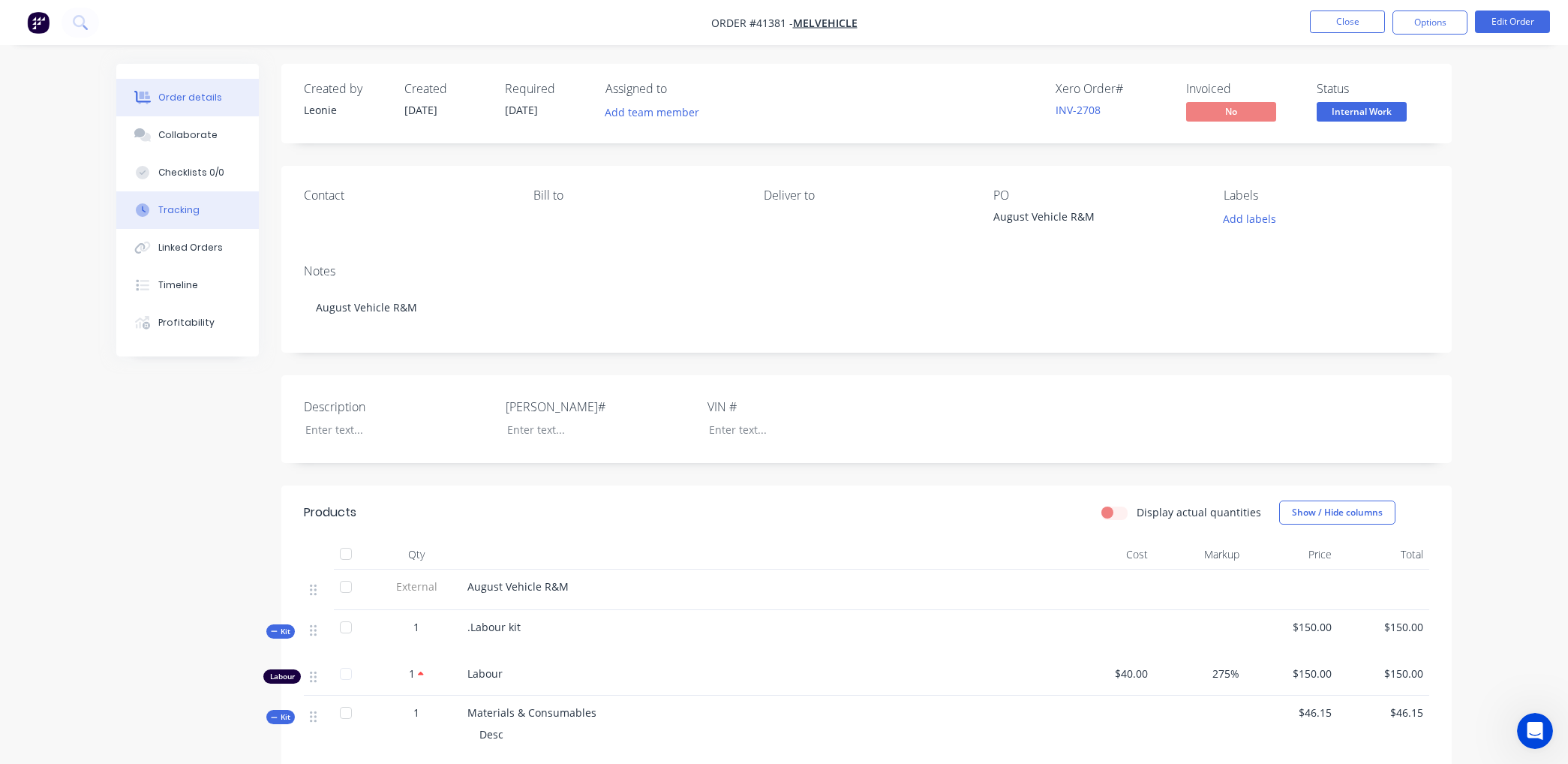
click at [197, 204] on button "Tracking" at bounding box center [188, 210] width 143 height 37
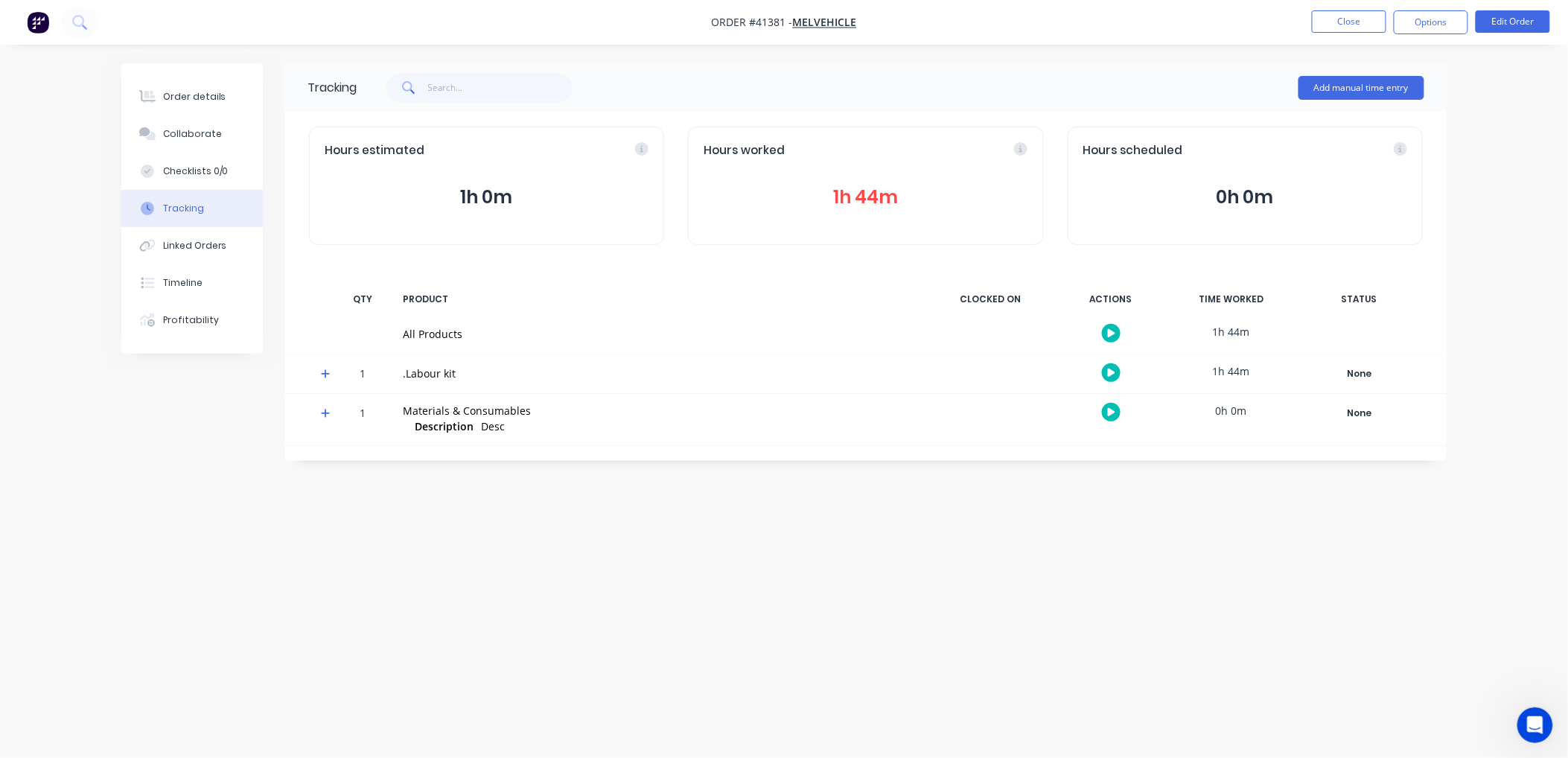
click at [894, 194] on button "1h 44m" at bounding box center [865, 197] width 324 height 28
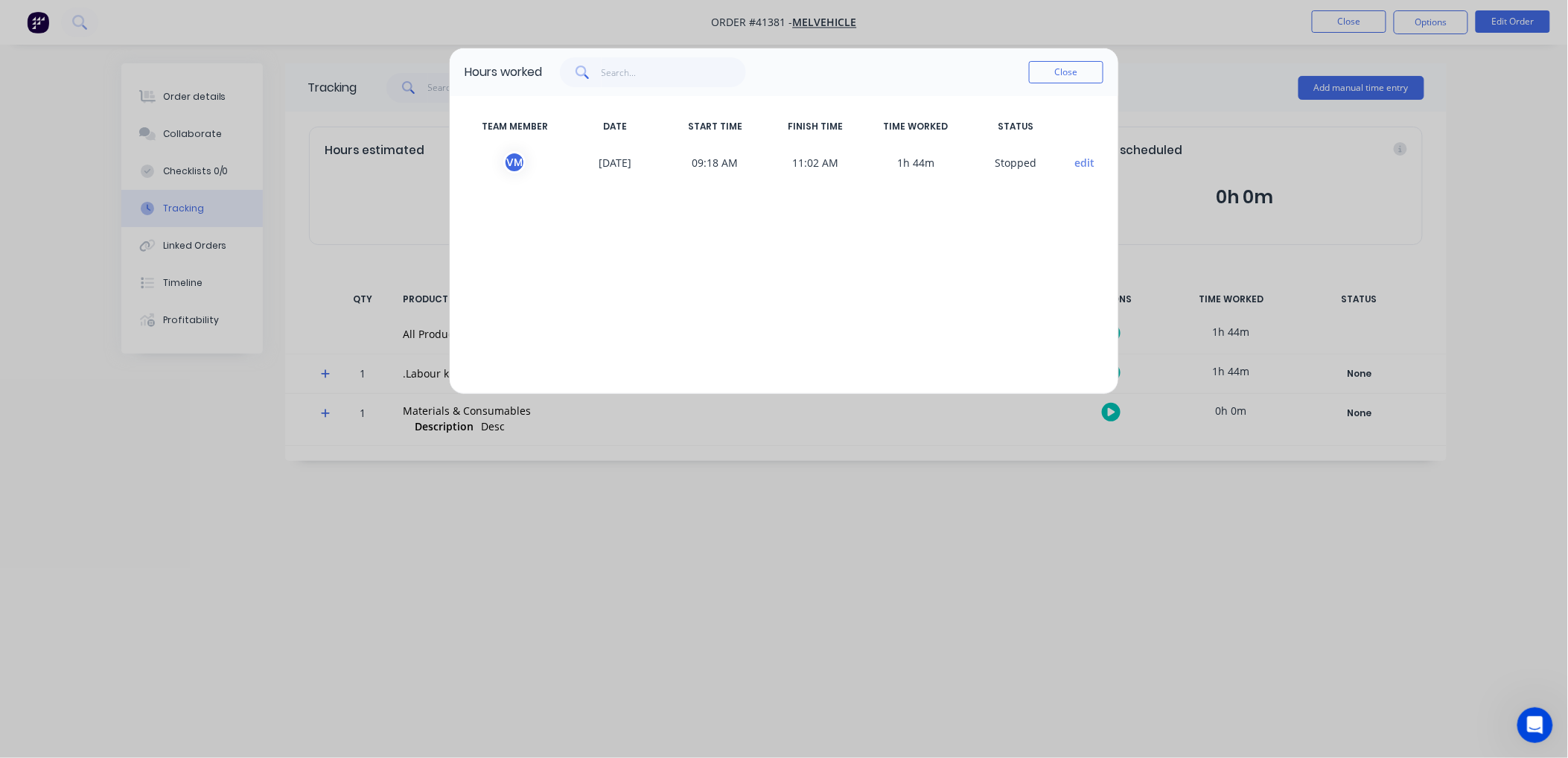
click at [1046, 72] on button "Close" at bounding box center [1066, 72] width 74 height 22
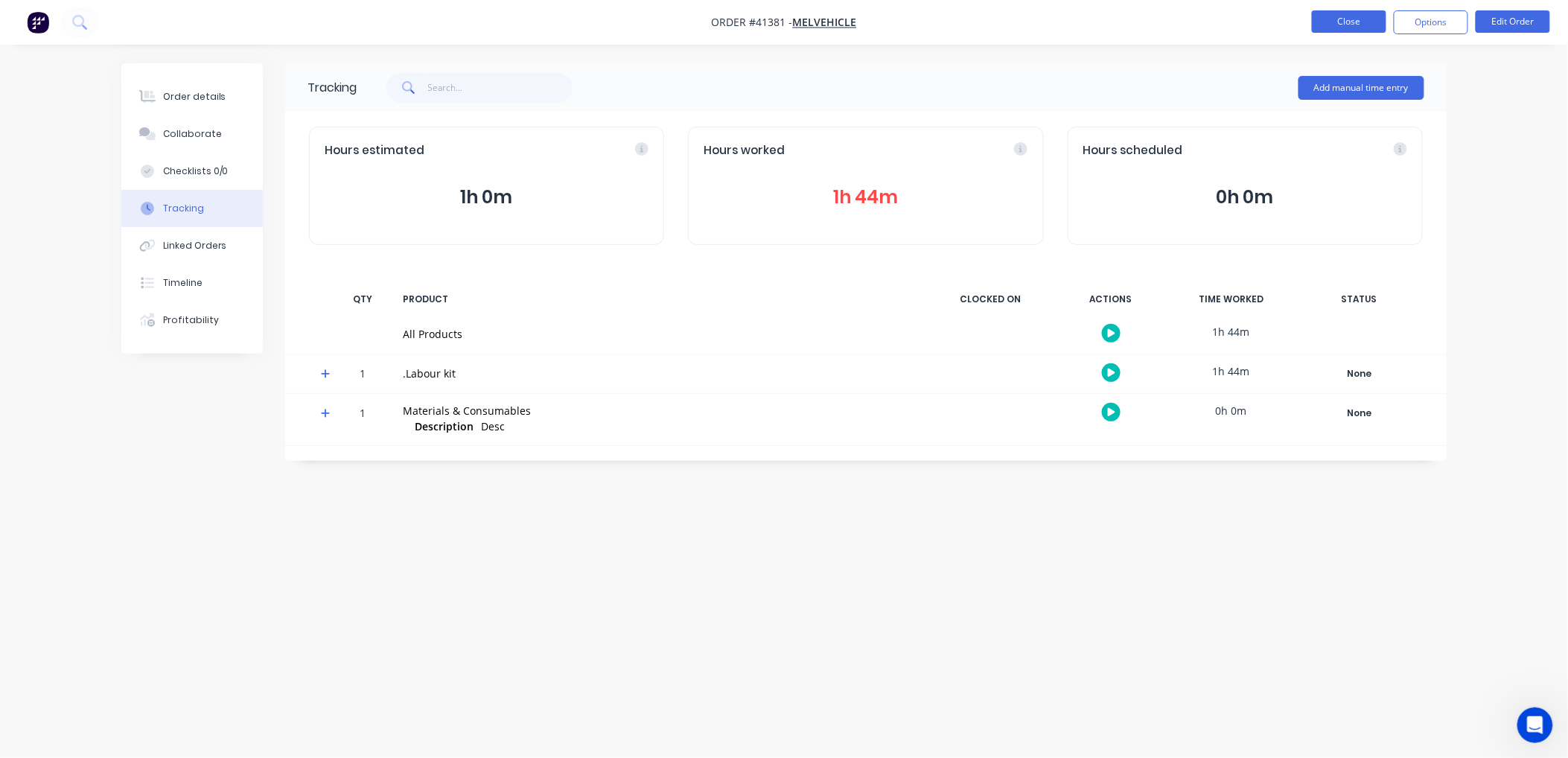
click at [1333, 19] on button "Close" at bounding box center [1349, 21] width 74 height 22
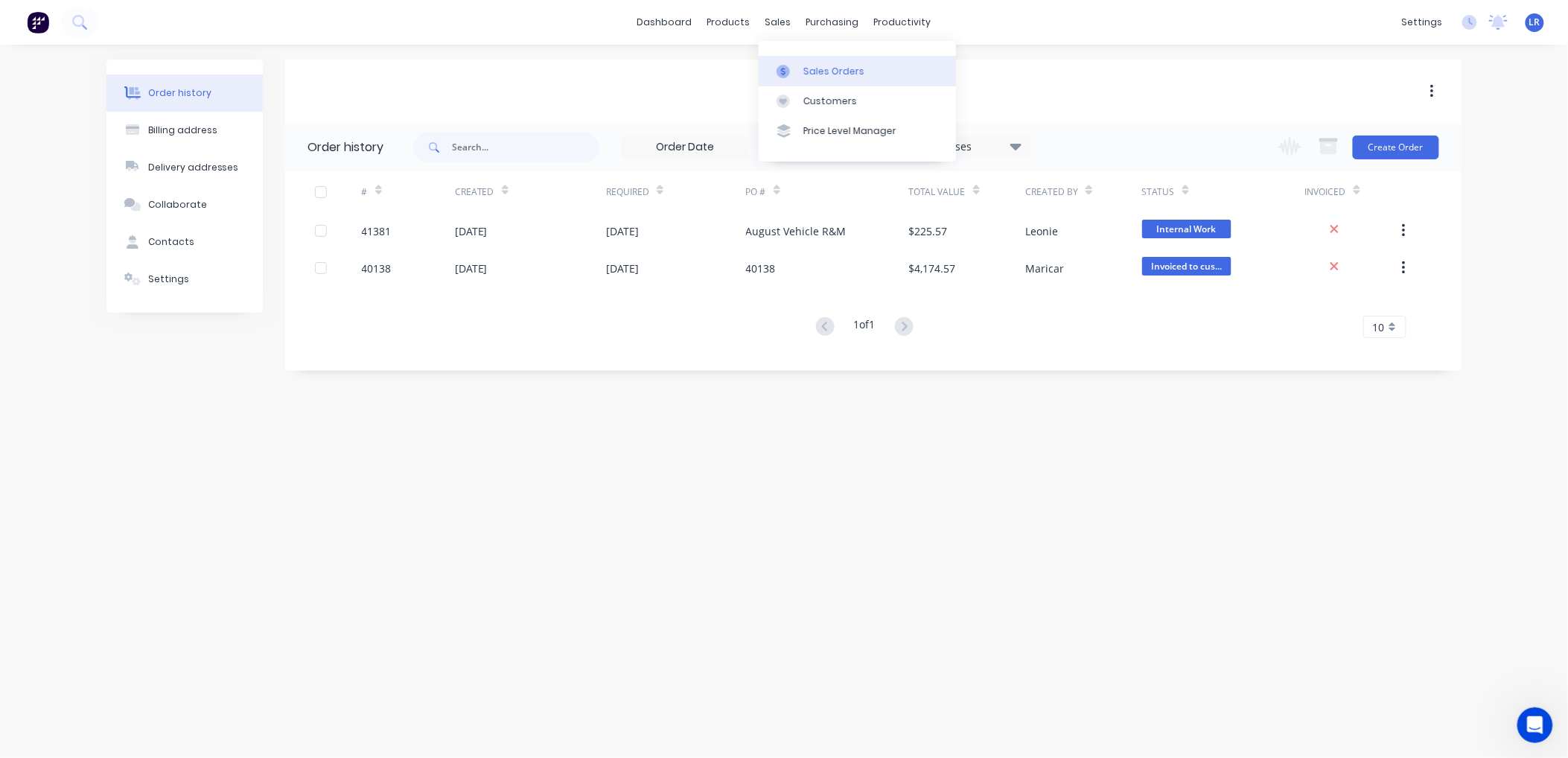
click at [818, 73] on div "Sales Orders" at bounding box center [833, 72] width 61 height 13
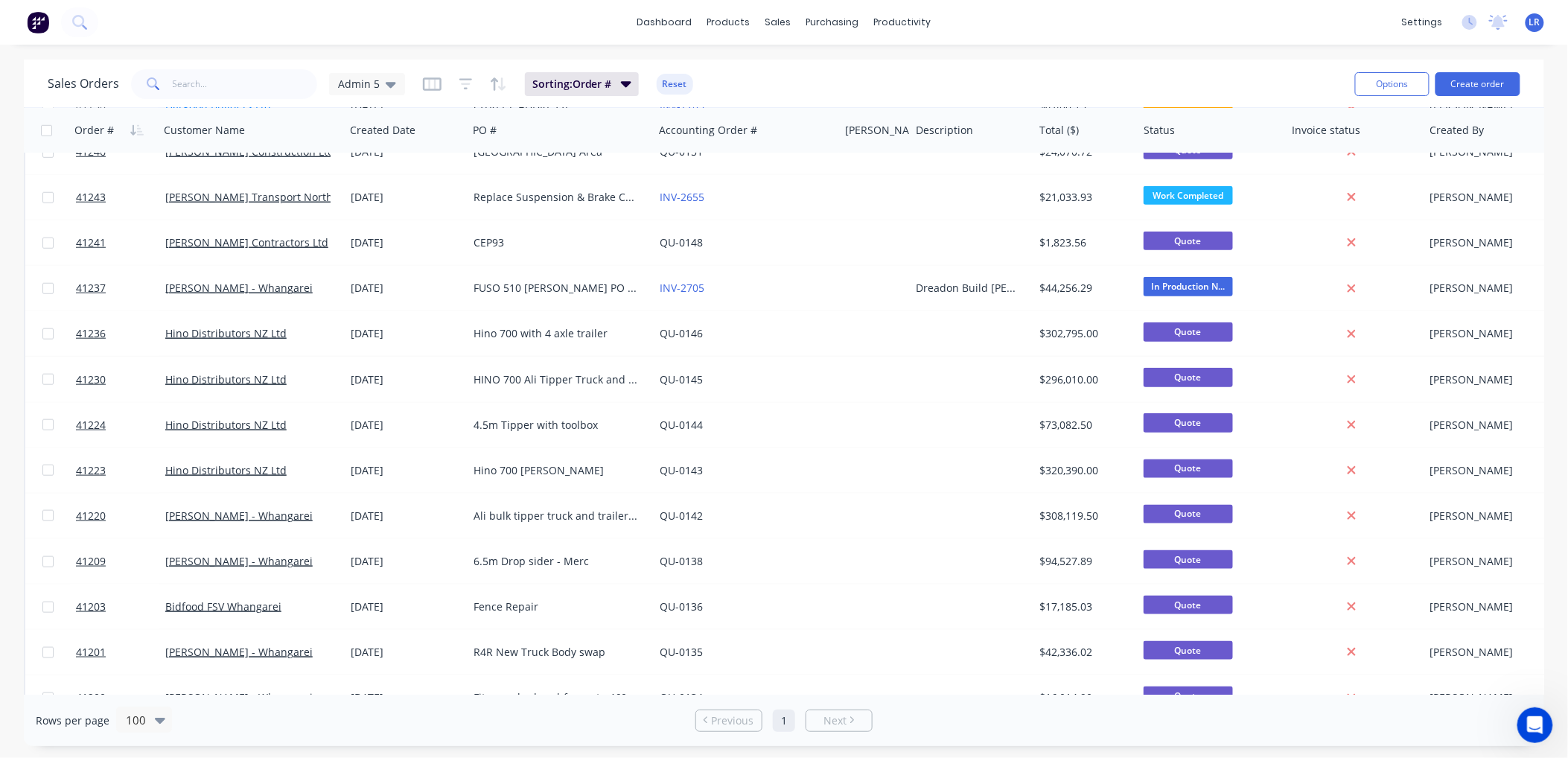
scroll to position [2896, 0]
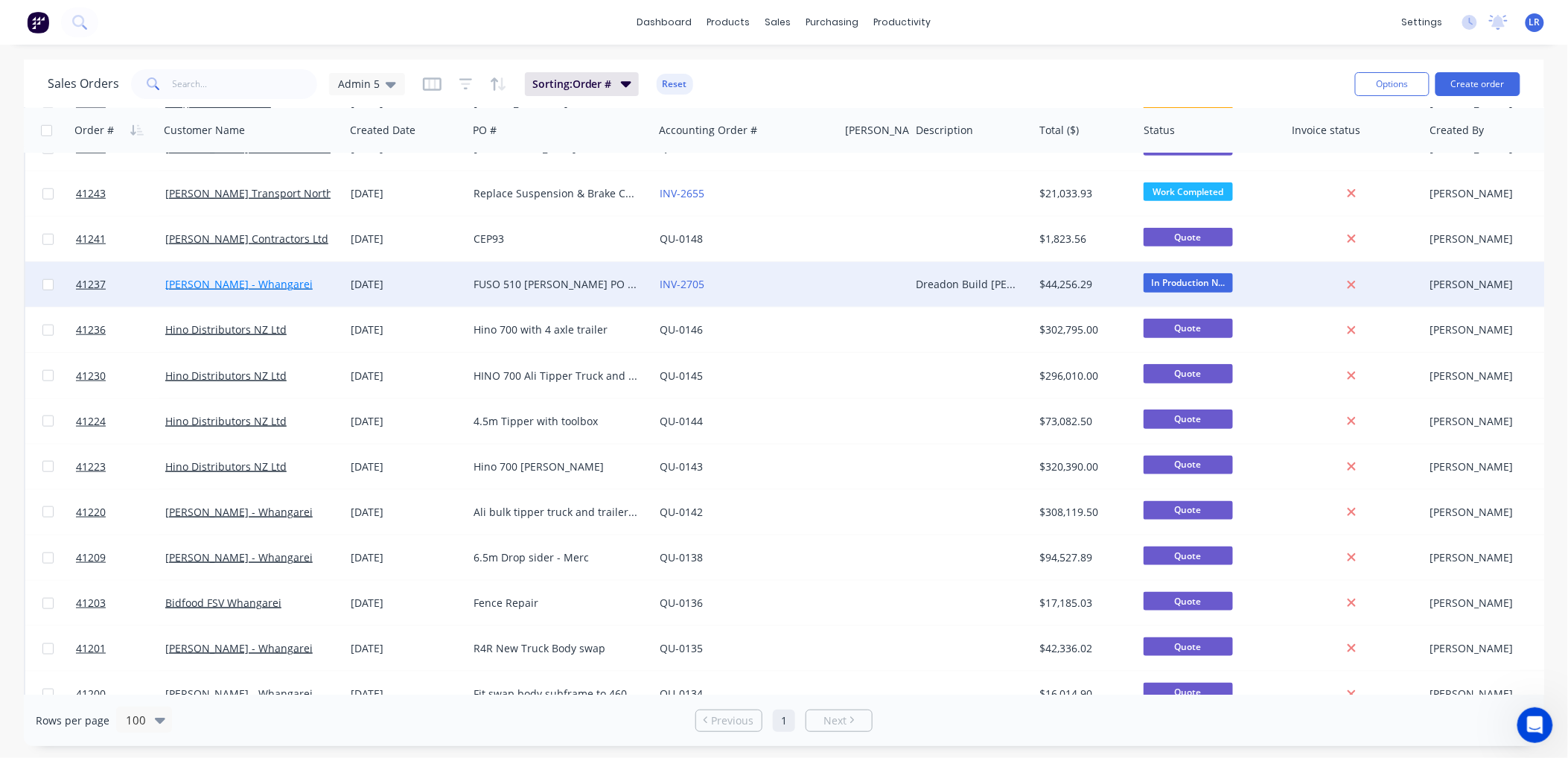
click at [231, 281] on link "[PERSON_NAME] - Whangarei" at bounding box center [239, 283] width 147 height 14
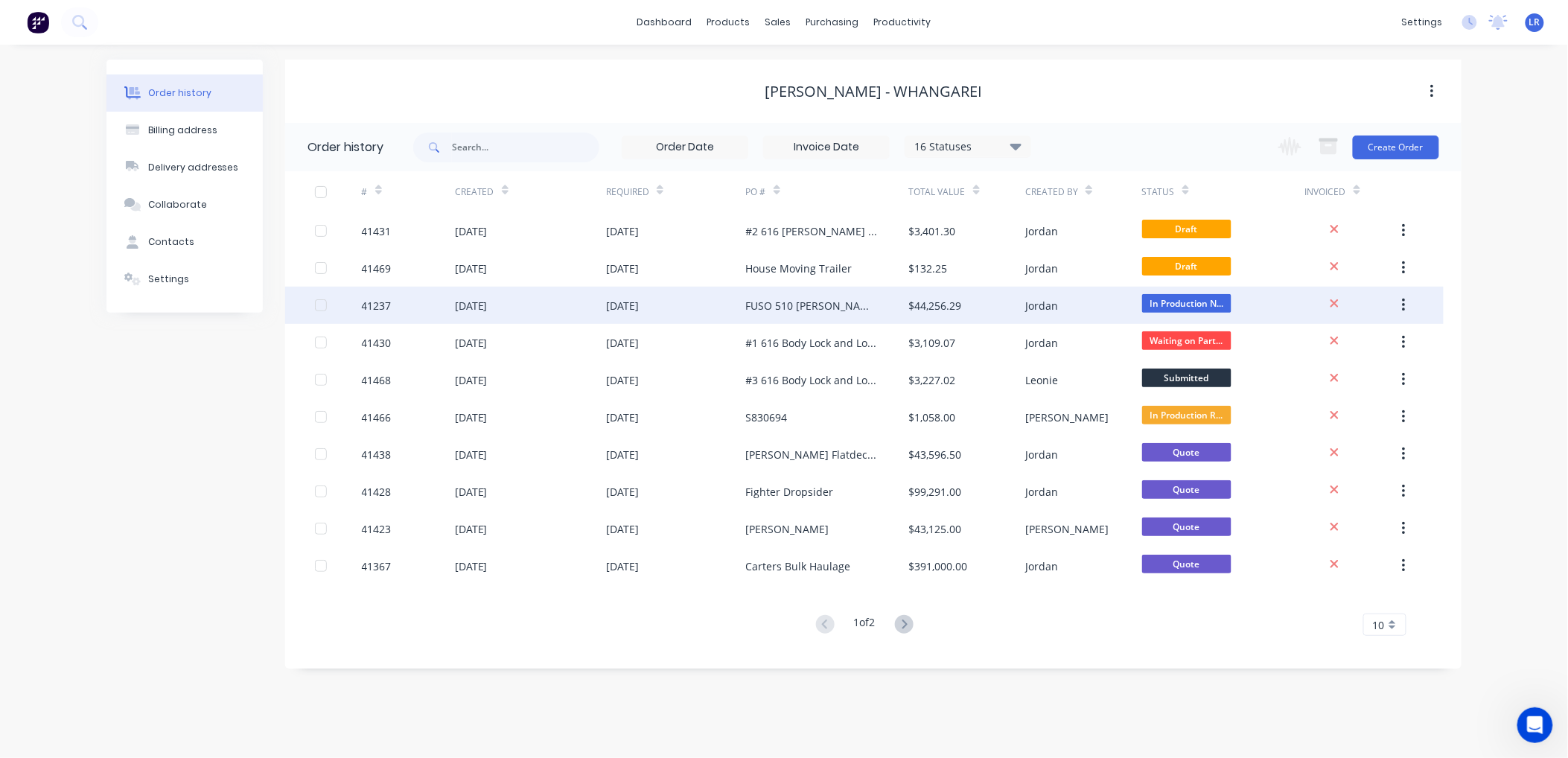
click at [394, 309] on div "41237" at bounding box center [408, 305] width 93 height 37
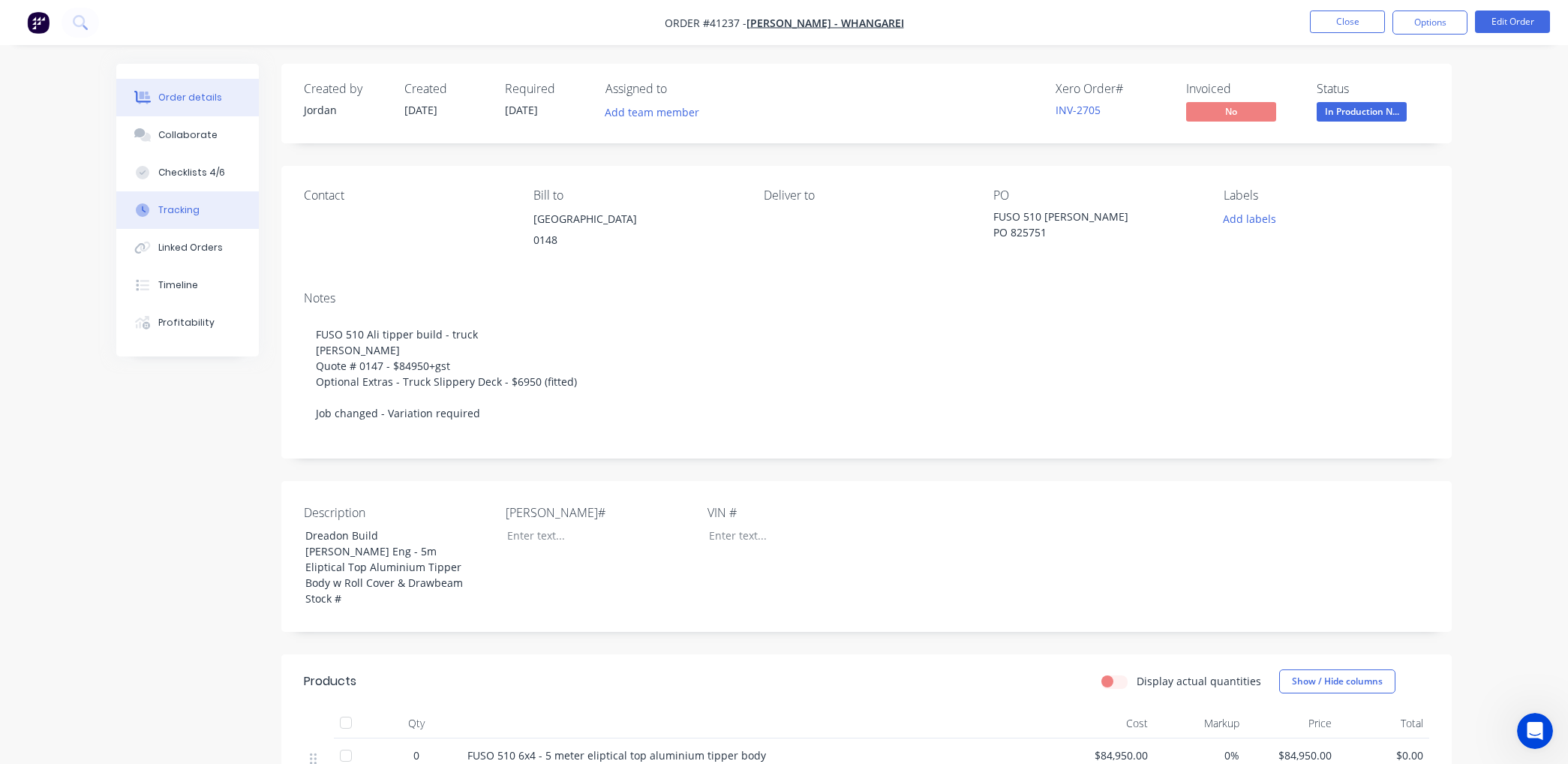
click at [199, 208] on button "Tracking" at bounding box center [188, 210] width 143 height 37
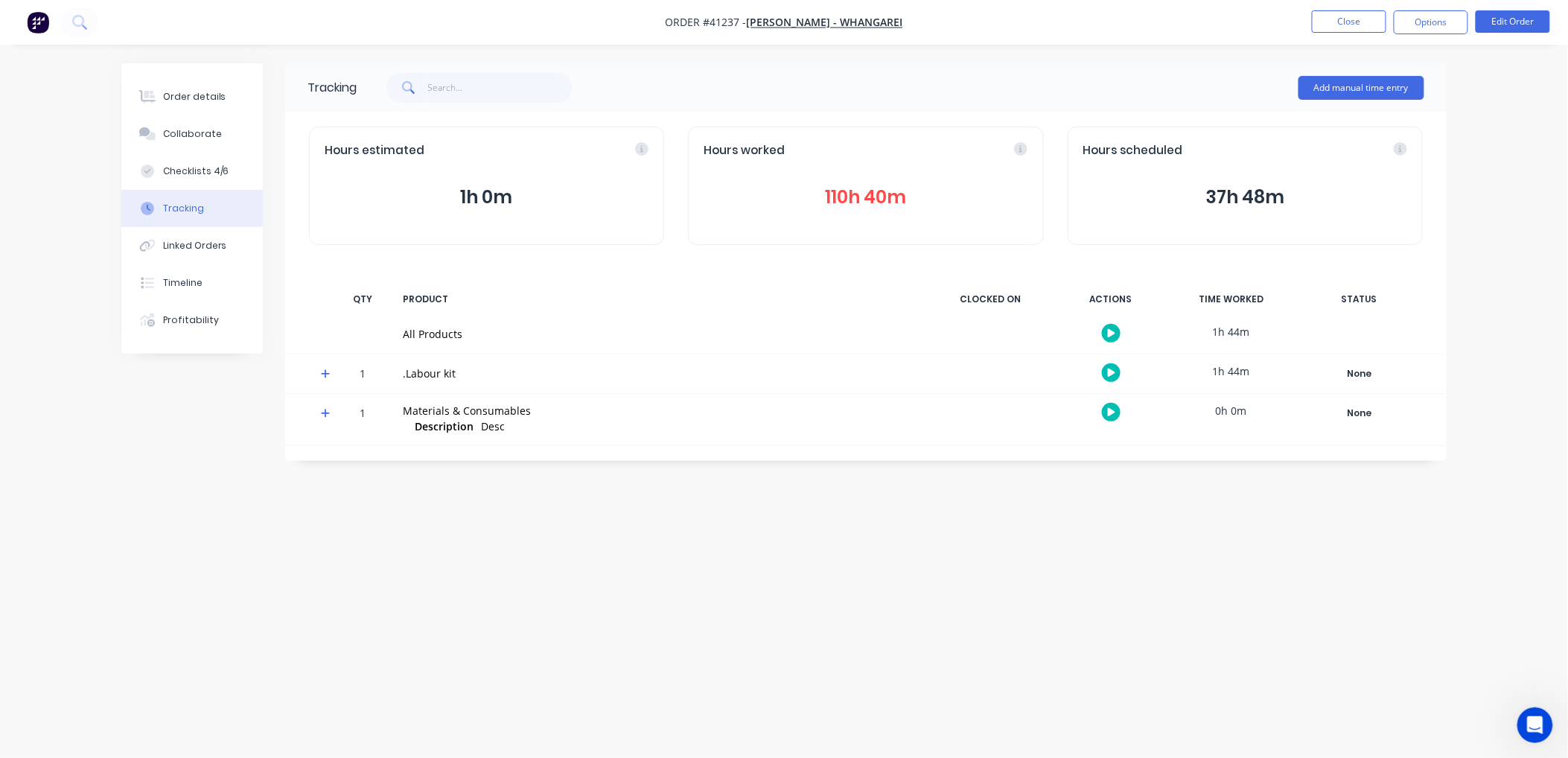
click at [857, 191] on button "110h 40m" at bounding box center [865, 197] width 324 height 28
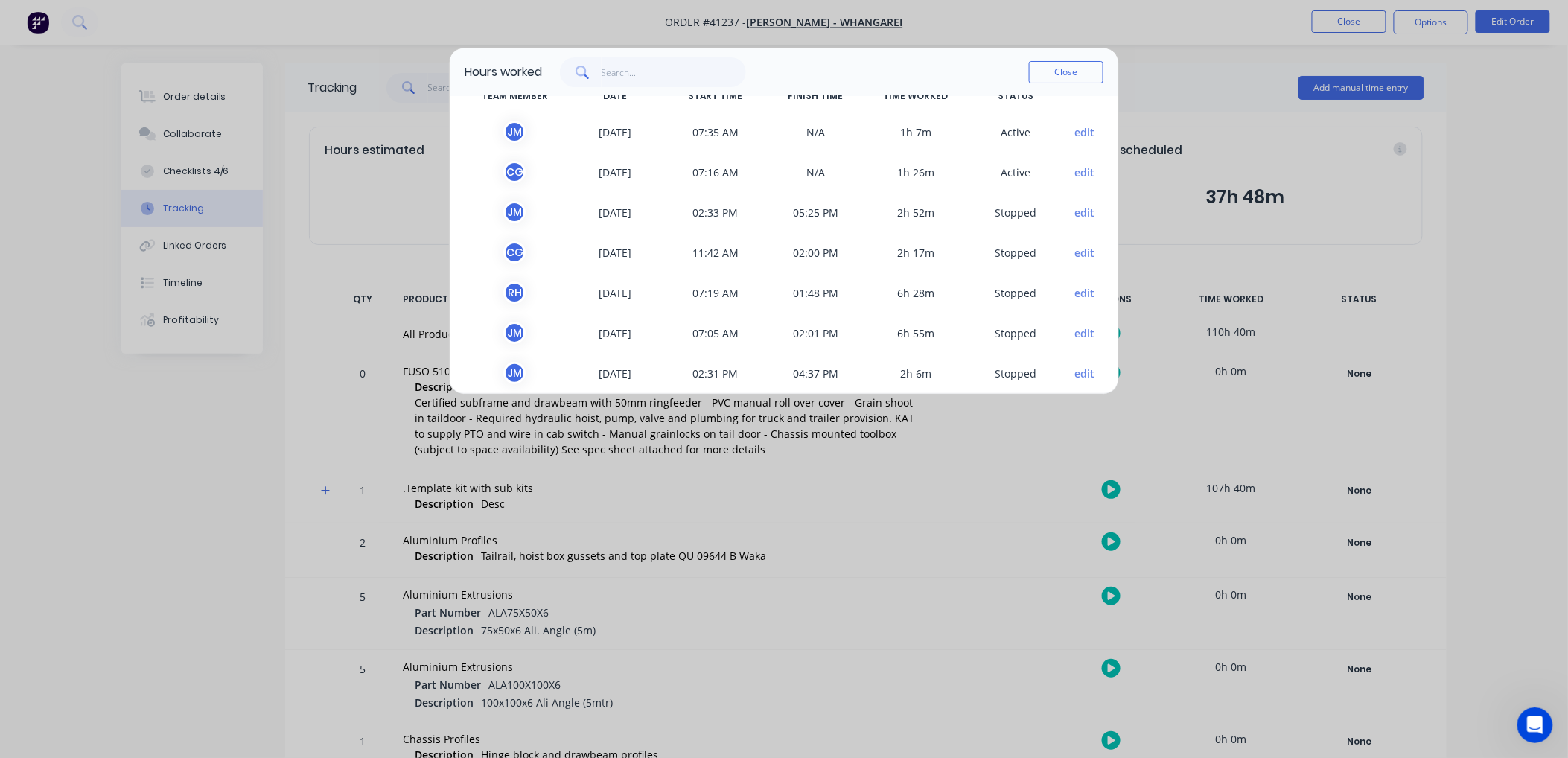
scroll to position [82, 0]
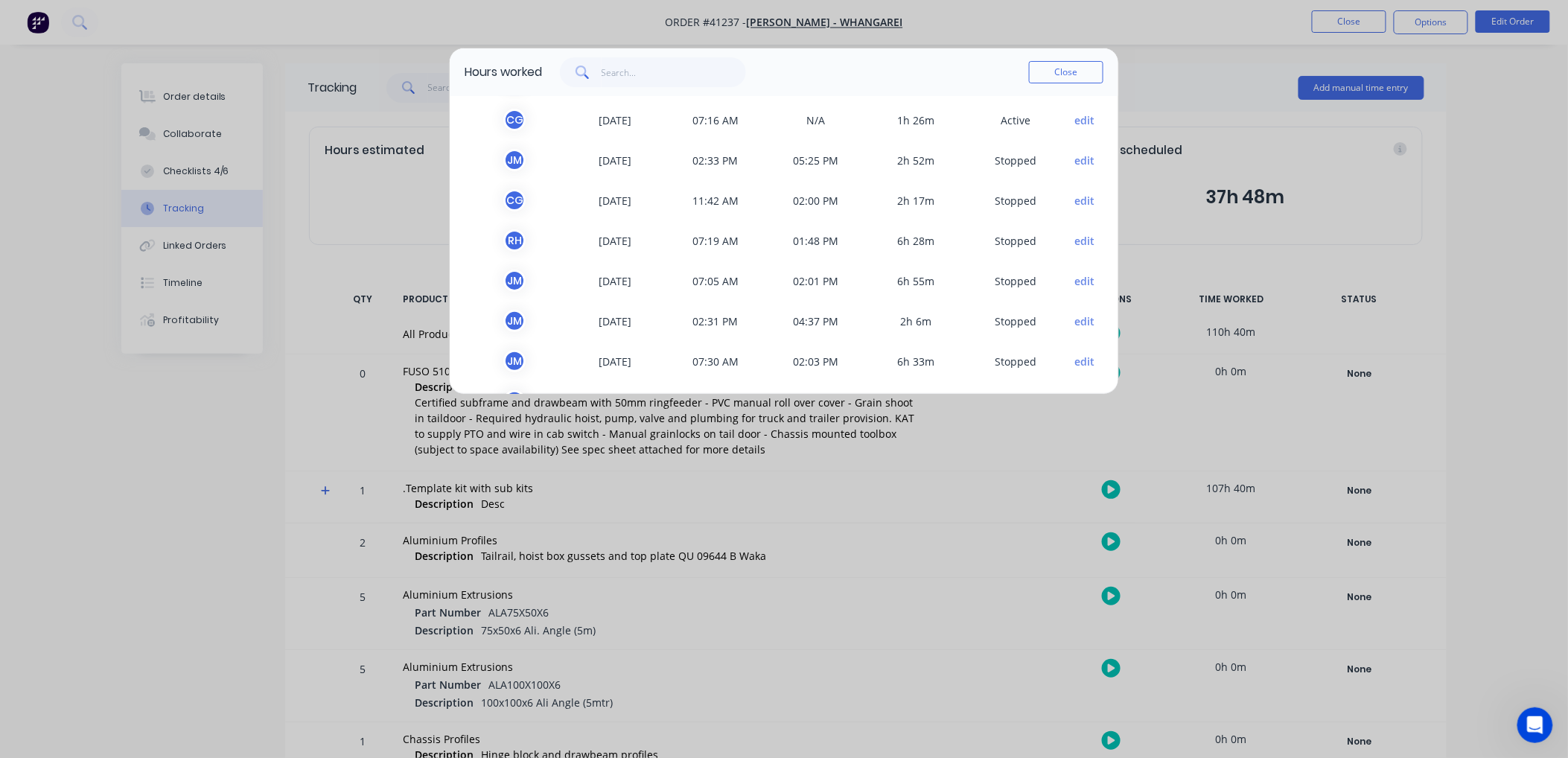
click at [1077, 115] on button "edit" at bounding box center [1085, 120] width 20 height 16
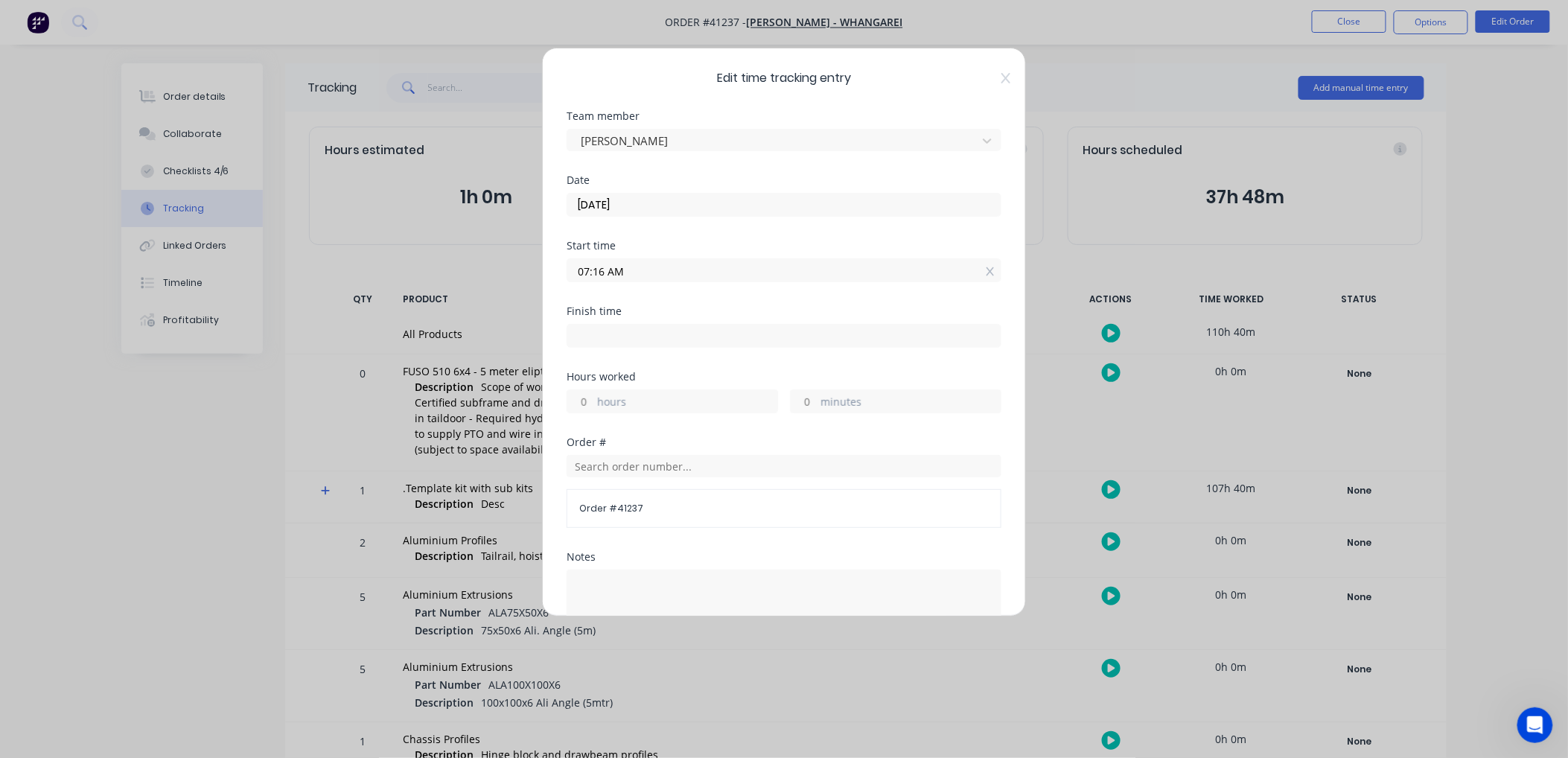
drag, startPoint x: 625, startPoint y: 266, endPoint x: 520, endPoint y: 269, distance: 105.0
click at [520, 269] on div "Edit time tracking entry Team member Cody Ginders Date 28/08/2025 Start time 07…" at bounding box center [784, 379] width 1568 height 758
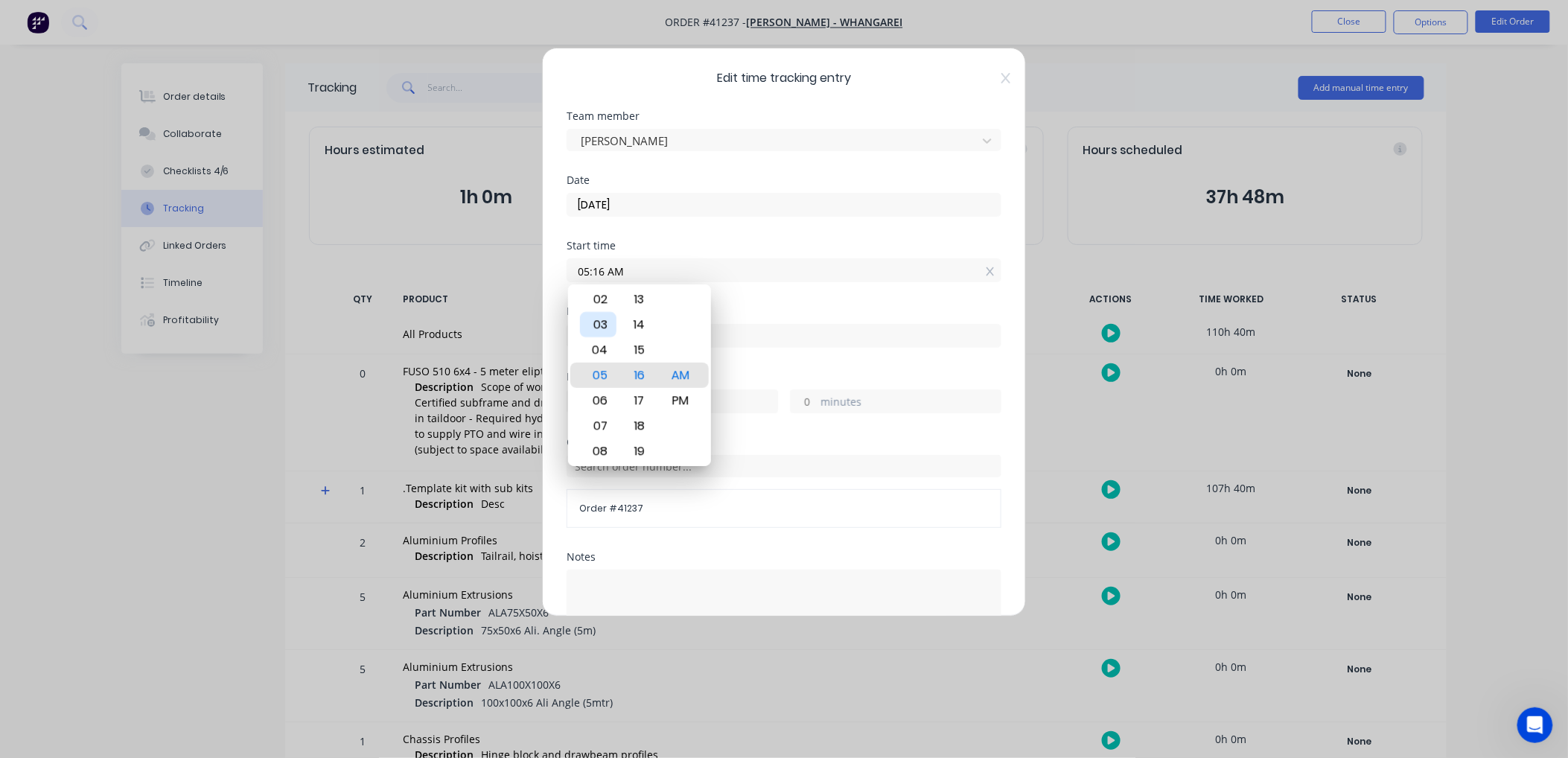
click at [604, 325] on div "03" at bounding box center [598, 325] width 36 height 26
click at [604, 340] on div "02" at bounding box center [598, 350] width 36 height 26
type input "02:30 PM"
click at [641, 373] on div "30" at bounding box center [639, 375] width 36 height 26
click at [673, 373] on div "PM" at bounding box center [680, 375] width 36 height 26
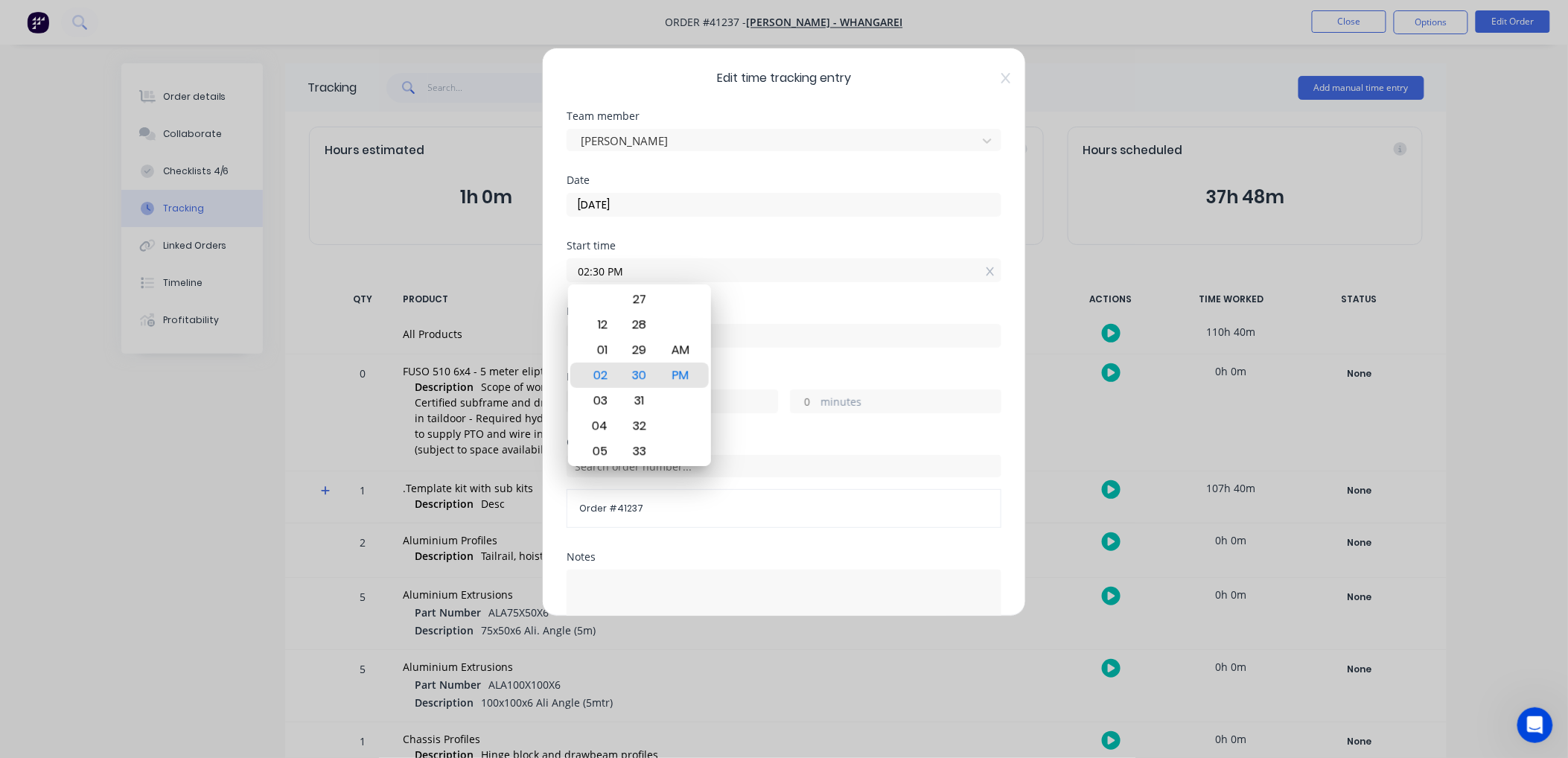
click at [745, 338] on input at bounding box center [784, 335] width 433 height 22
type input "08:44 AM"
type input "18"
type input "14"
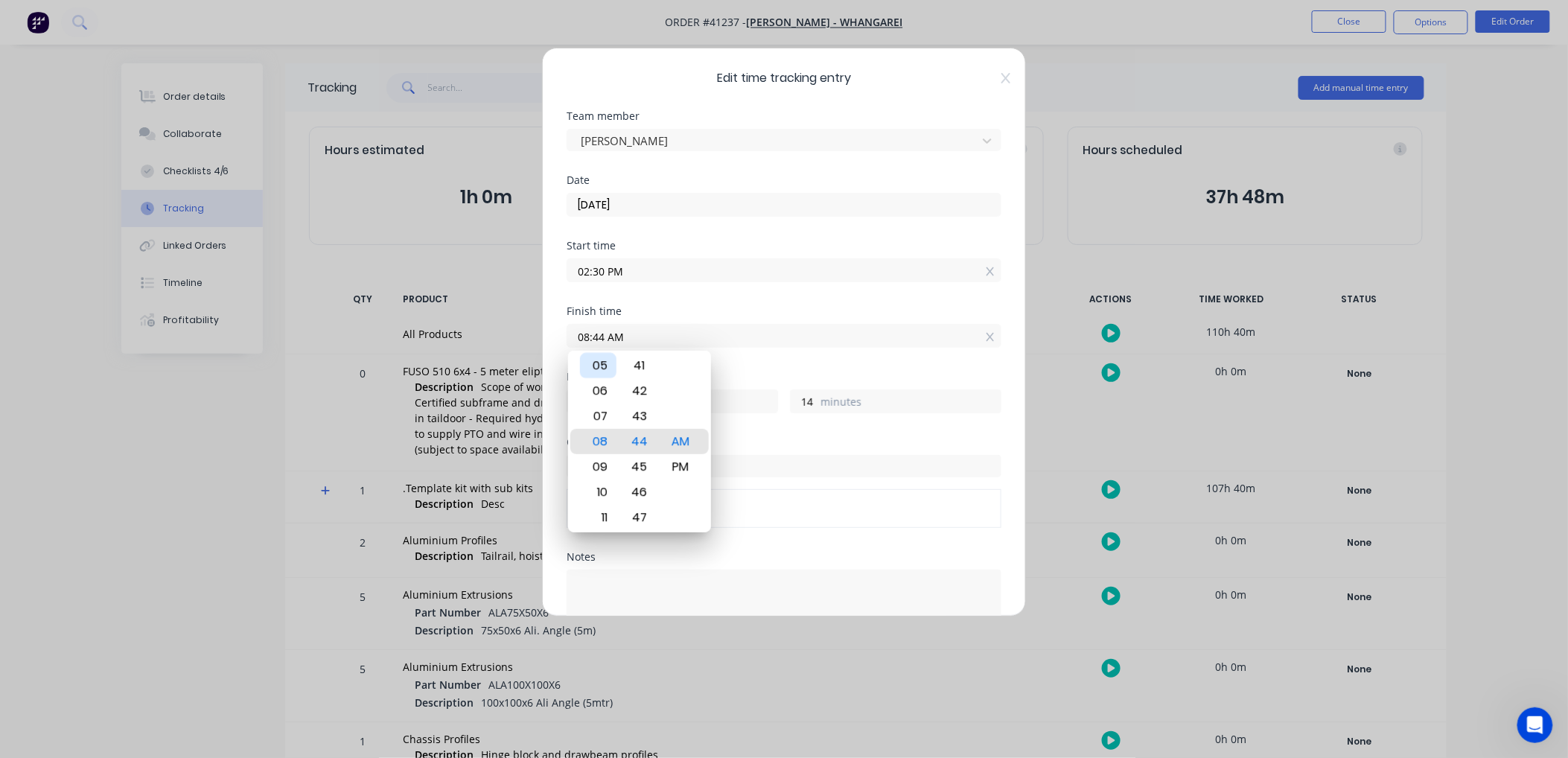
click at [597, 356] on div "05" at bounding box center [598, 365] width 36 height 26
type input "05:44 AM"
type input "15"
type input "05:42 AM"
type input "12"
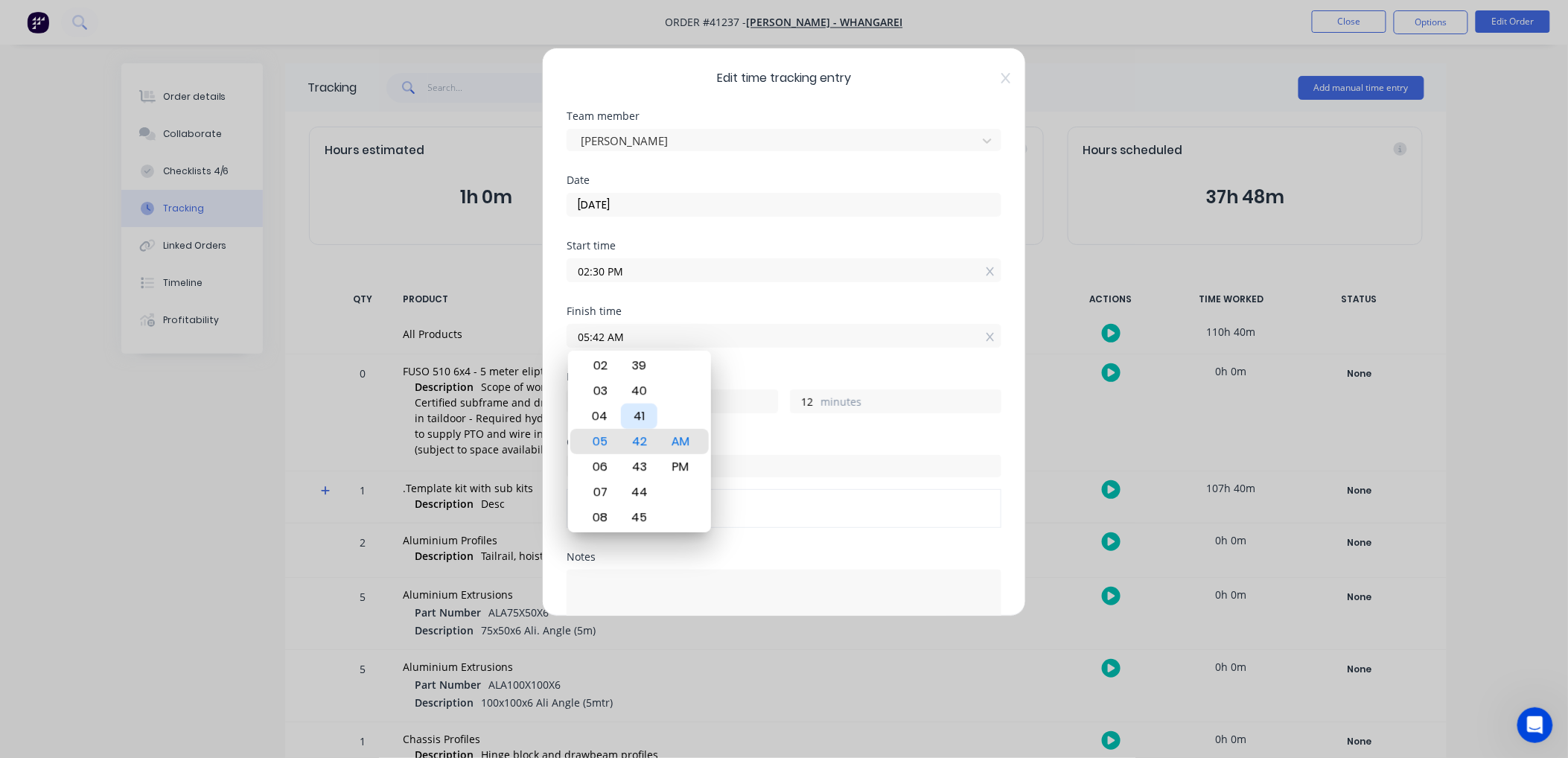
type input "05:41 AM"
type input "11"
type input "05:40 AM"
type input "10"
type input "05:38 AM"
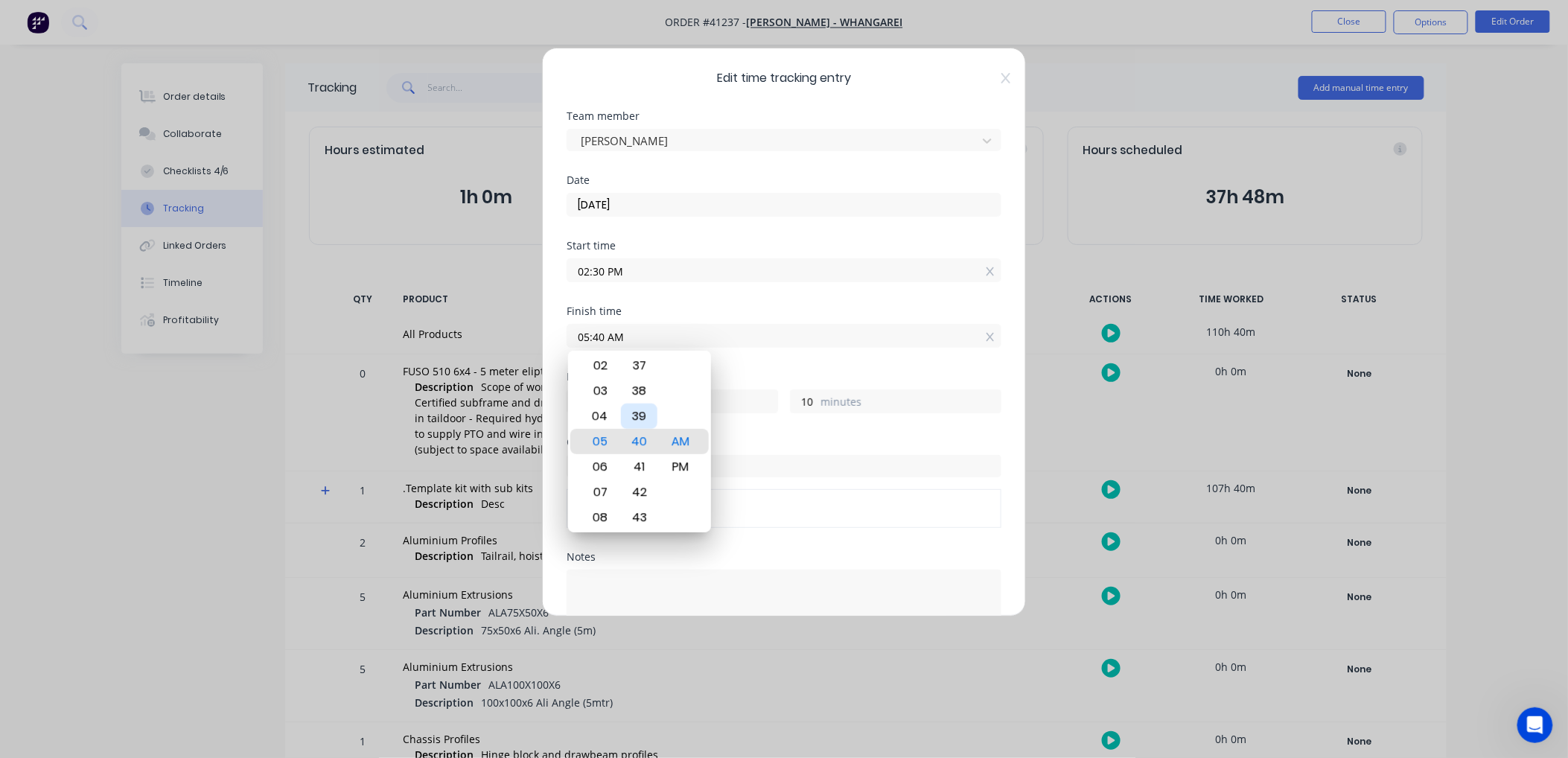
type input "8"
type input "05:32 AM"
type input "2"
type input "05:27 AM"
type input "14"
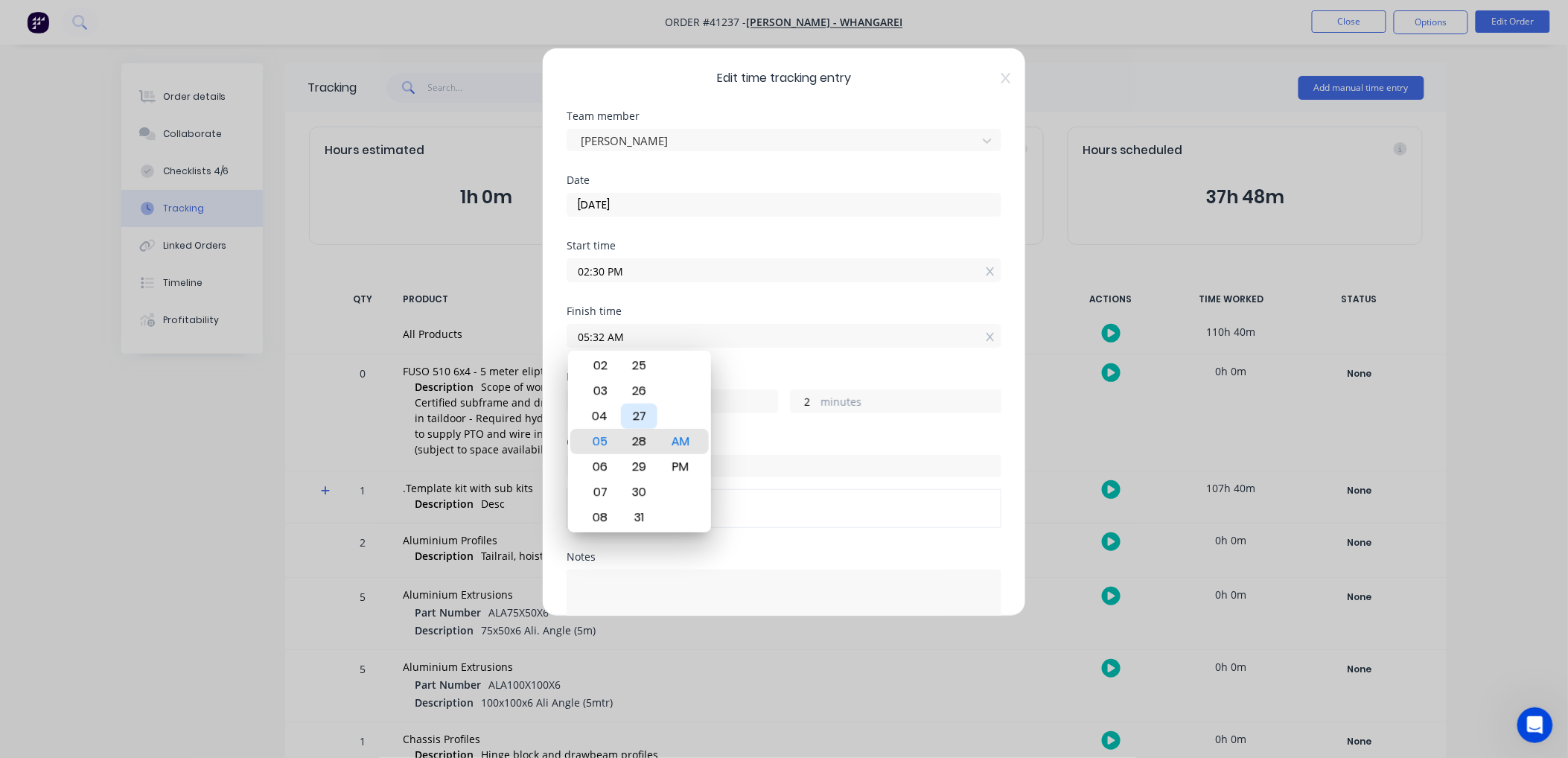
type input "57"
type input "05:24 AM"
type input "54"
type input "05:18 AM"
type input "48"
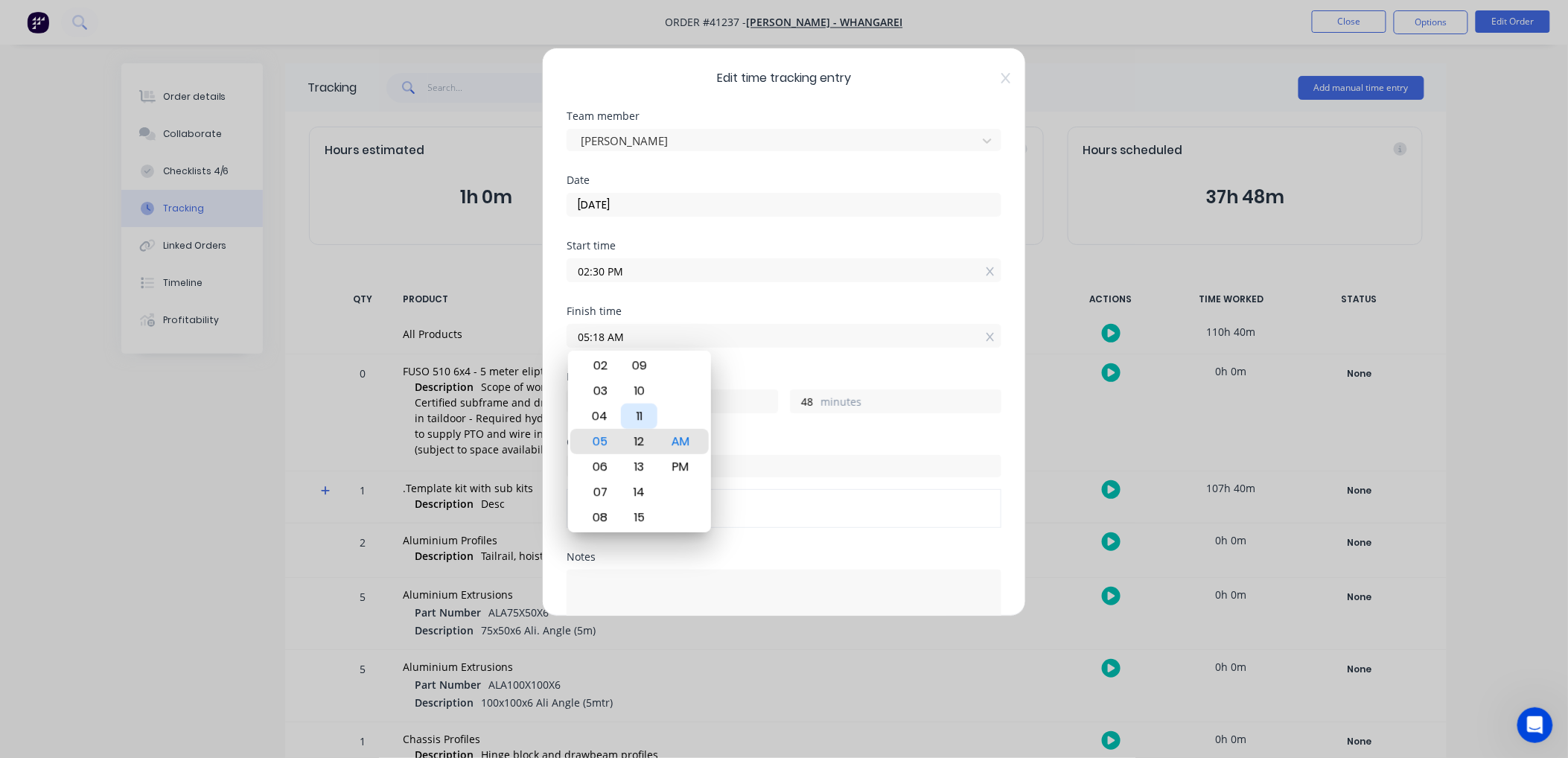
type input "05:11 AM"
type input "41"
type input "05:09 AM"
type input "39"
type input "05:08 AM"
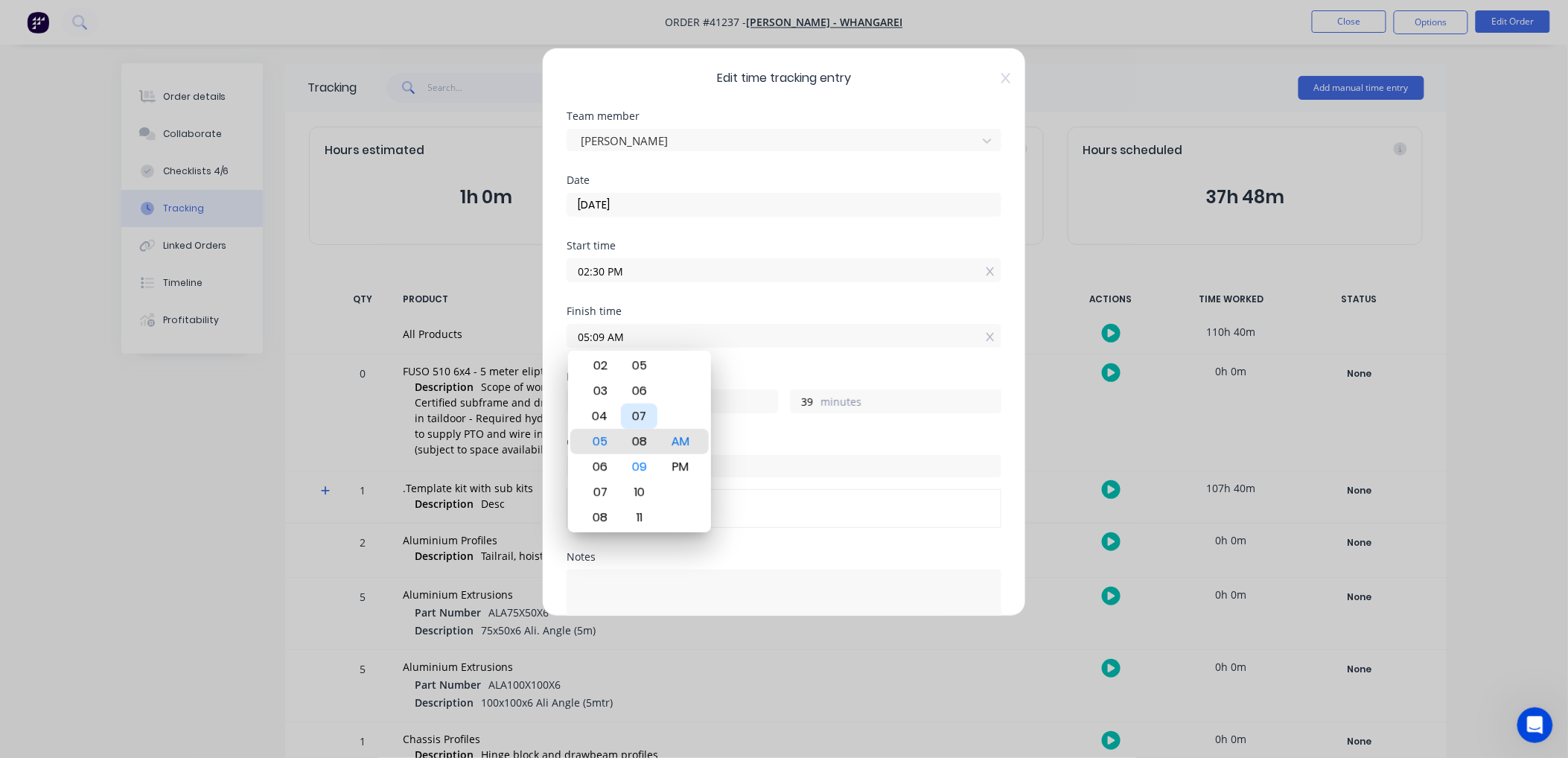
type input "38"
click at [644, 361] on div "05" at bounding box center [639, 365] width 36 height 26
type input "05:05 AM"
type input "35"
click at [684, 461] on div "PM" at bounding box center [680, 466] width 36 height 26
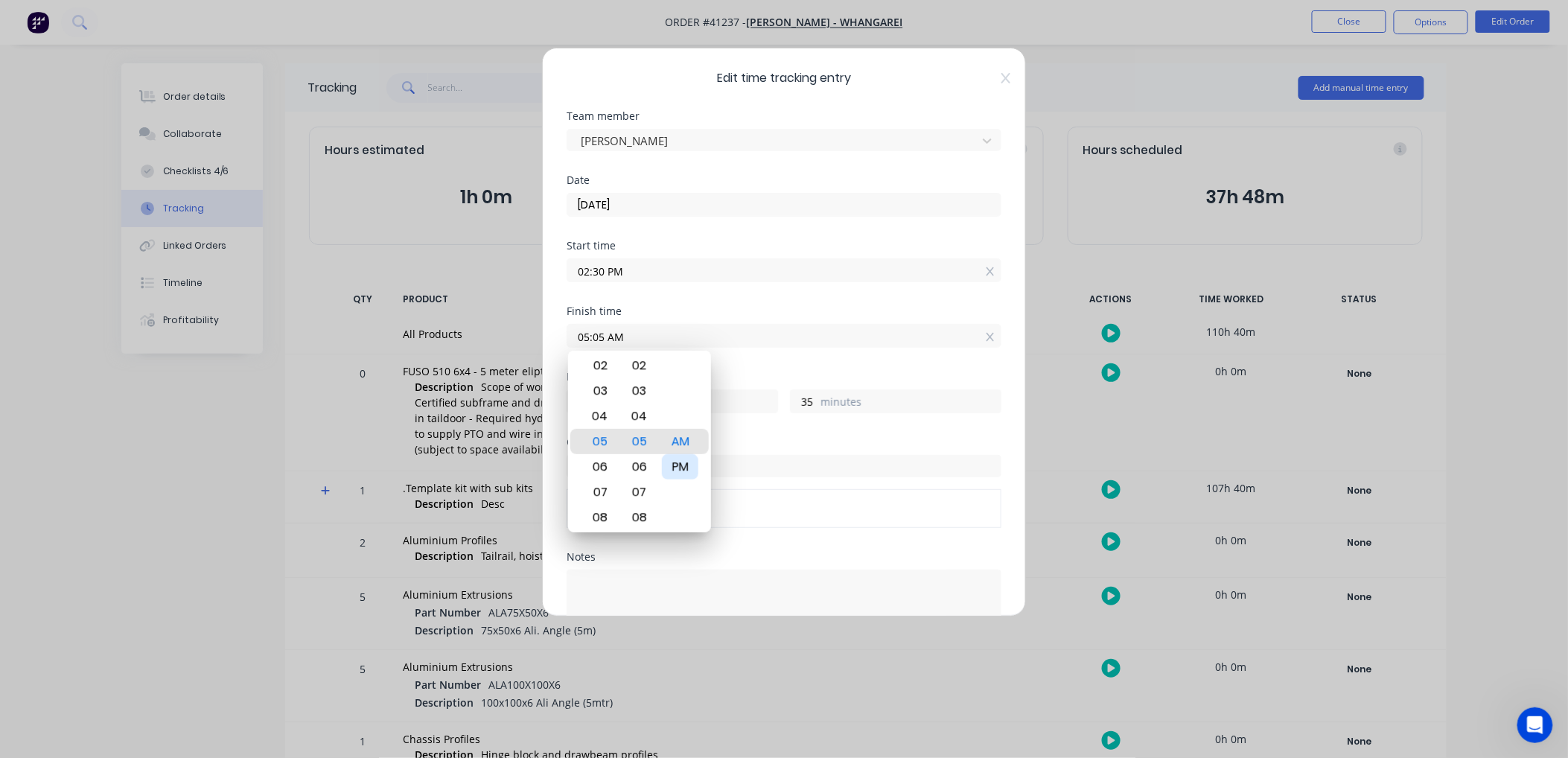
type input "05:05 PM"
type input "2"
click at [728, 397] on label "hours" at bounding box center [687, 403] width 180 height 19
click at [593, 397] on input "2" at bounding box center [581, 401] width 26 height 22
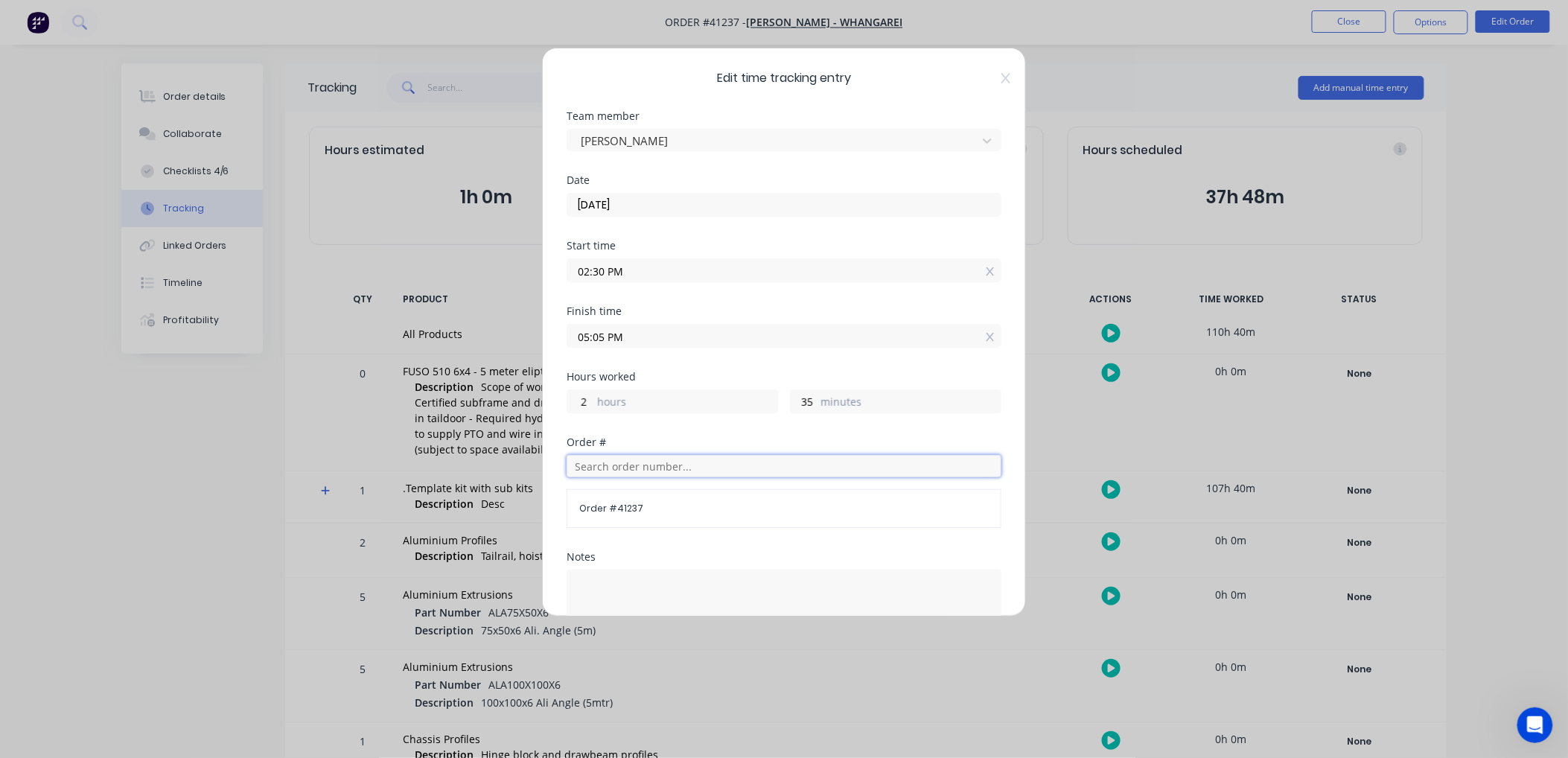
click at [606, 466] on input "text" at bounding box center [784, 466] width 435 height 22
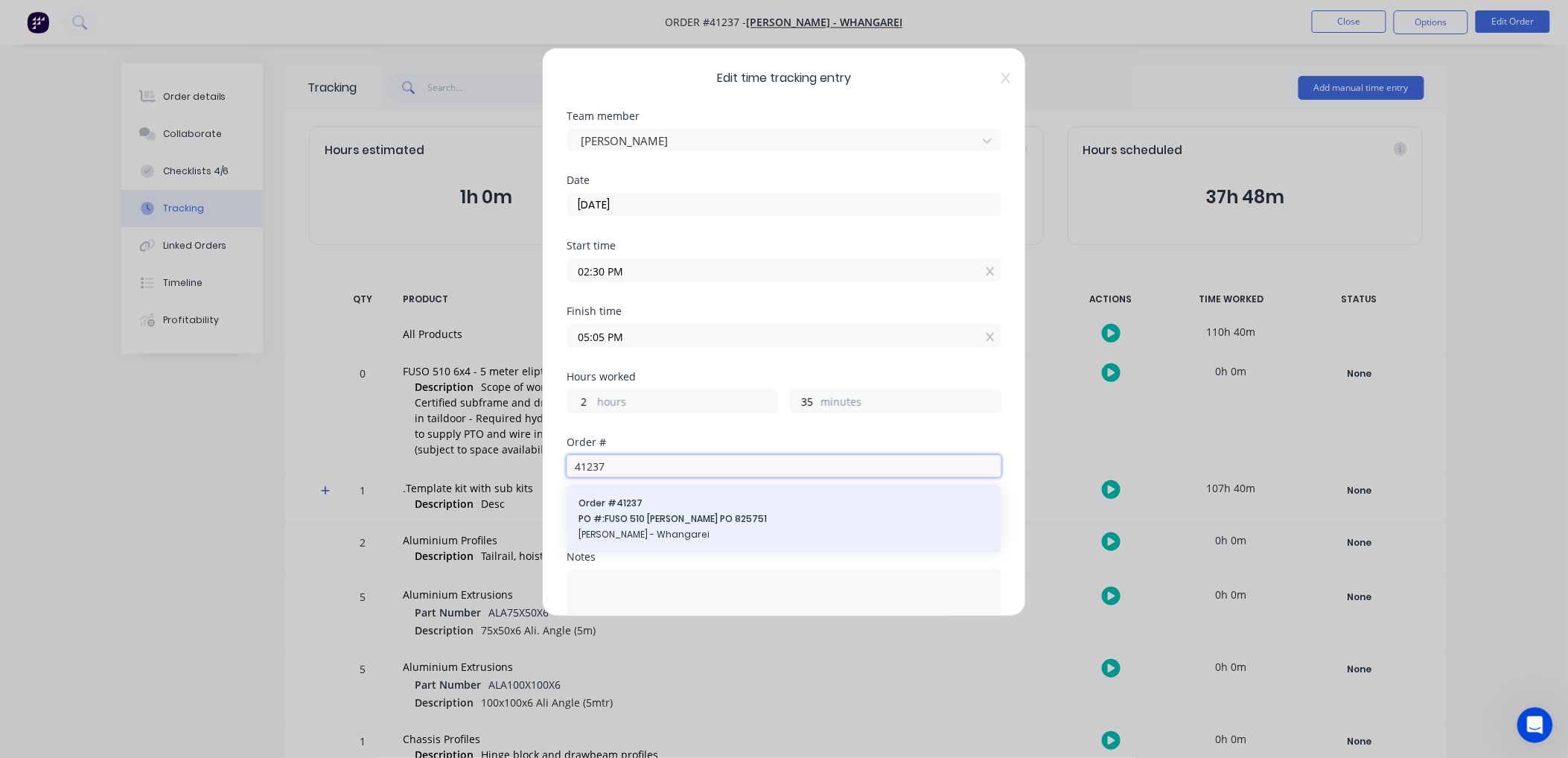
type input "41237"
click at [636, 511] on div "Order # 41237 PO #: FUSO 510 Ali Tipper PO 825751 Keith Andrews - Whangarei" at bounding box center [783, 519] width 411 height 44
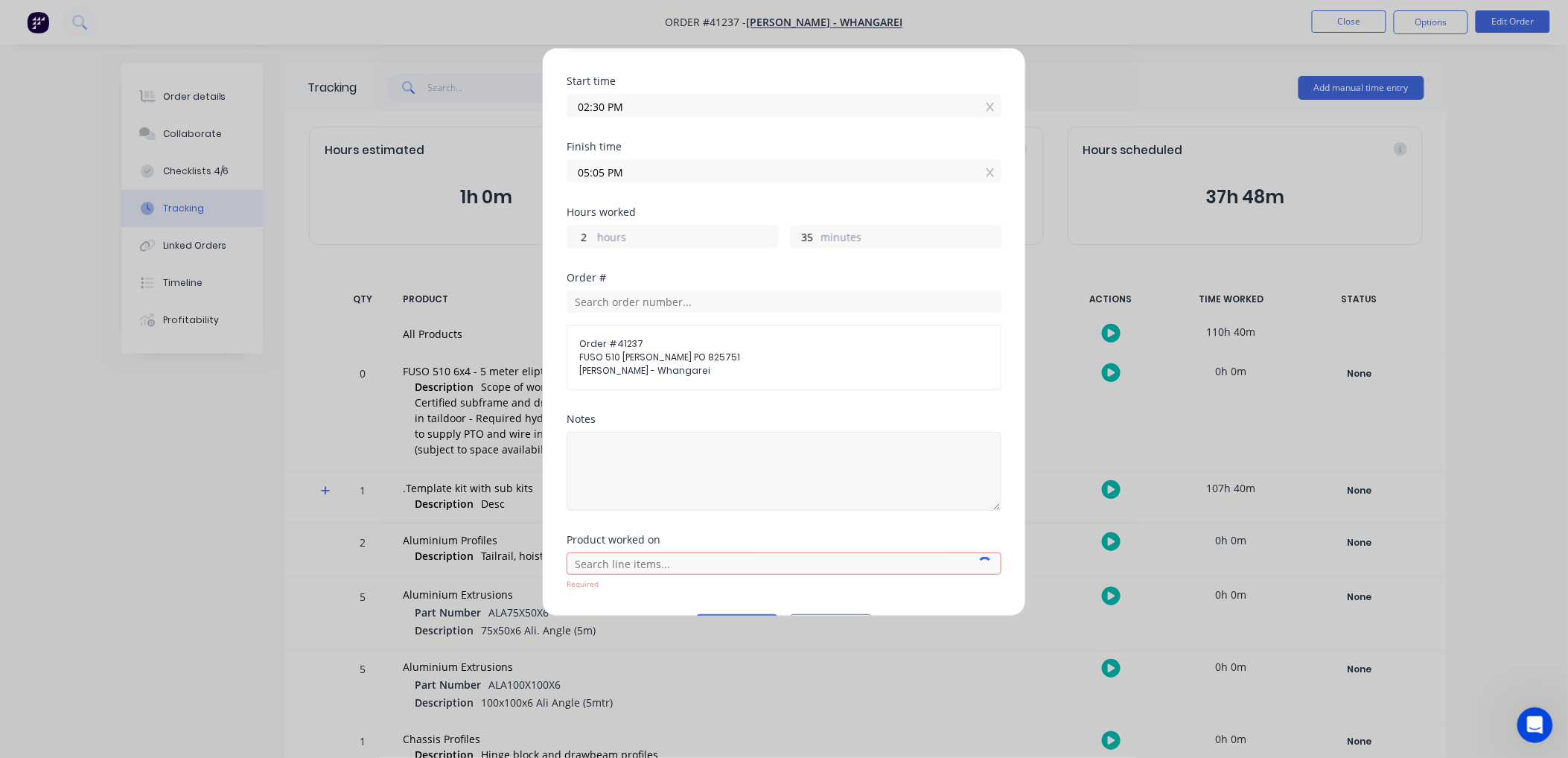
scroll to position [166, 0]
click at [591, 447] on textarea at bounding box center [784, 470] width 435 height 79
type textarea "2.30 - 5.05"
click at [802, 579] on div "Required" at bounding box center [784, 571] width 435 height 38
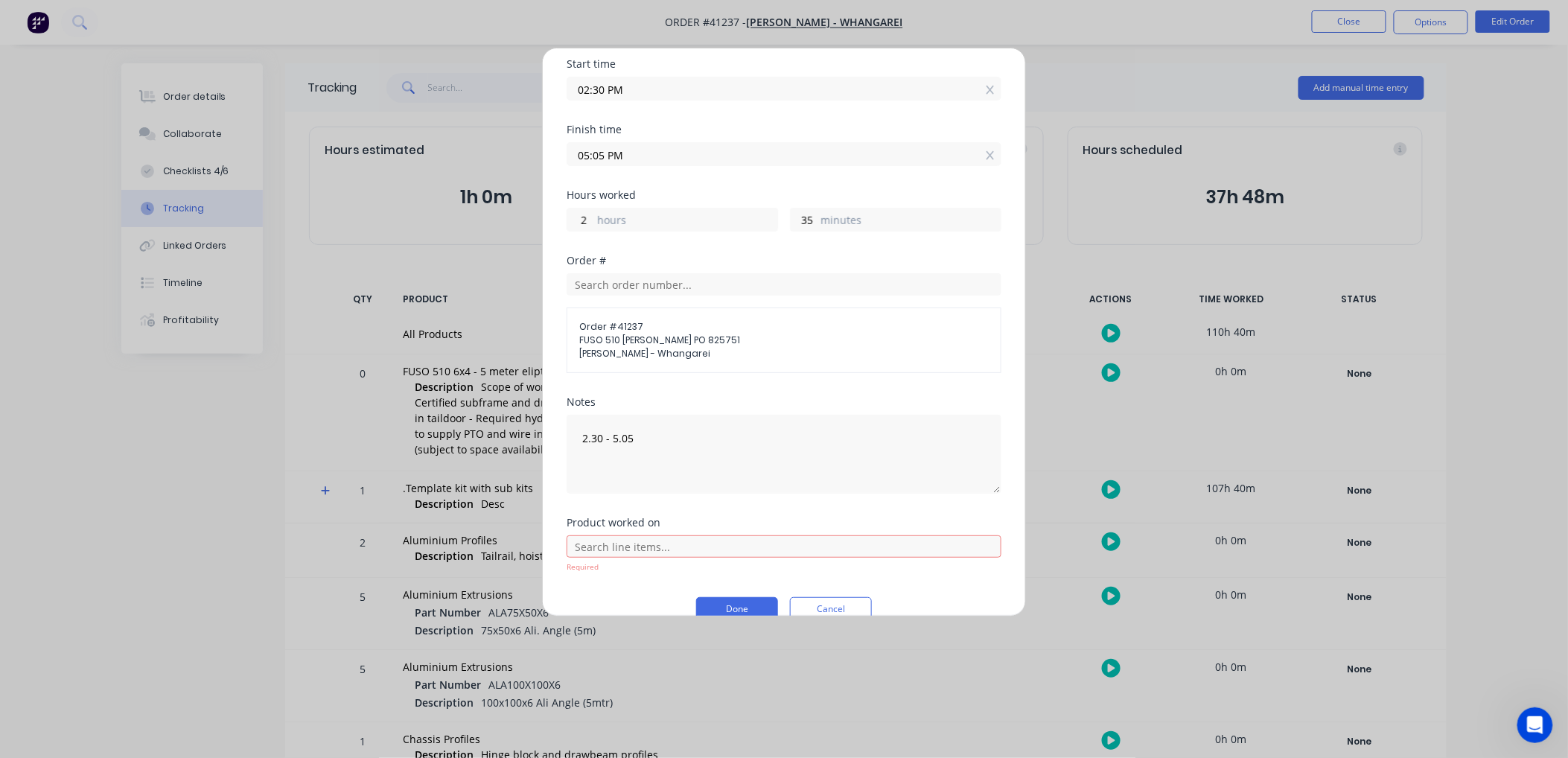
scroll to position [208, 0]
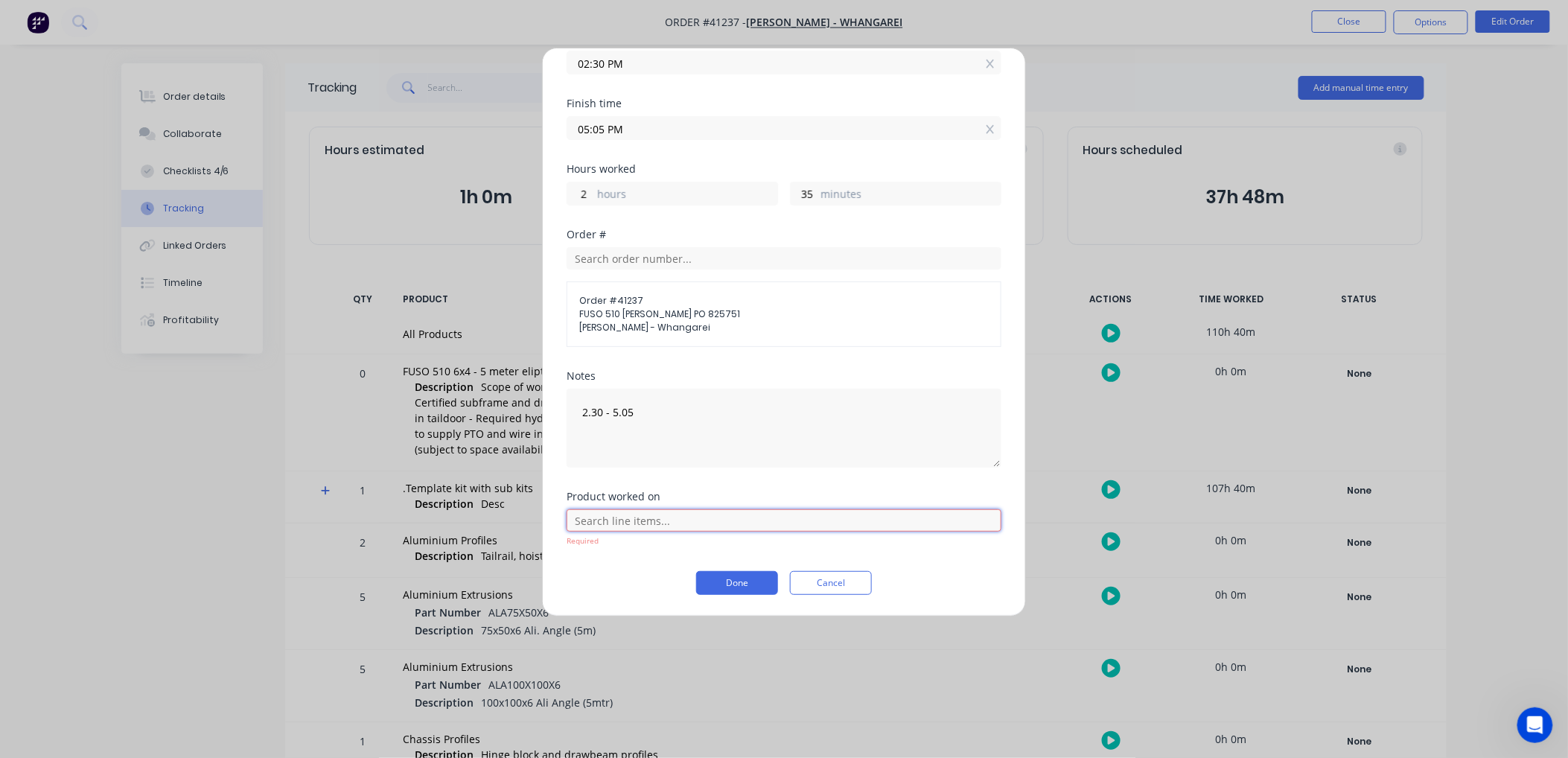
click at [679, 517] on input "text" at bounding box center [784, 520] width 435 height 22
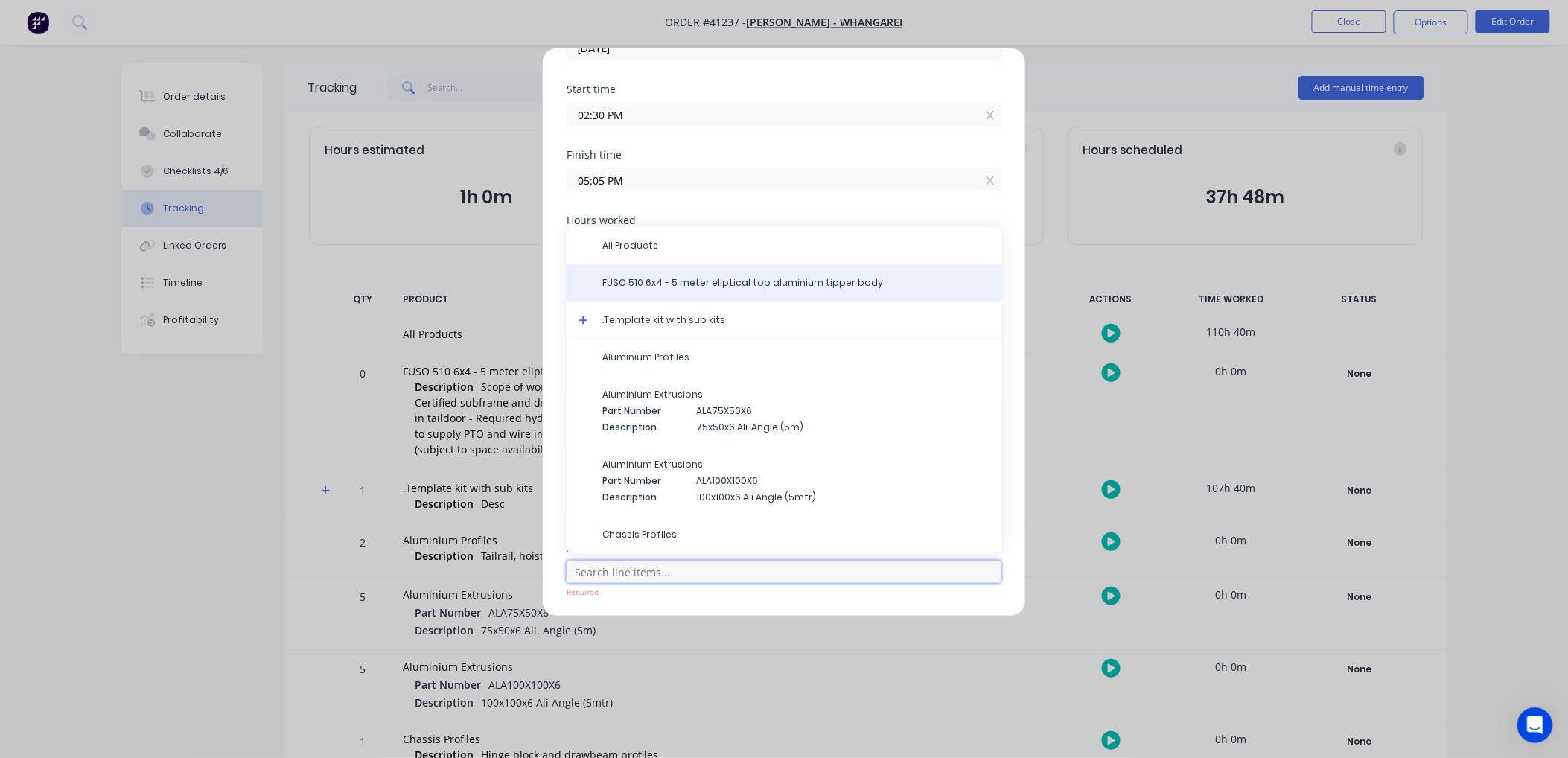
scroll to position [166, 0]
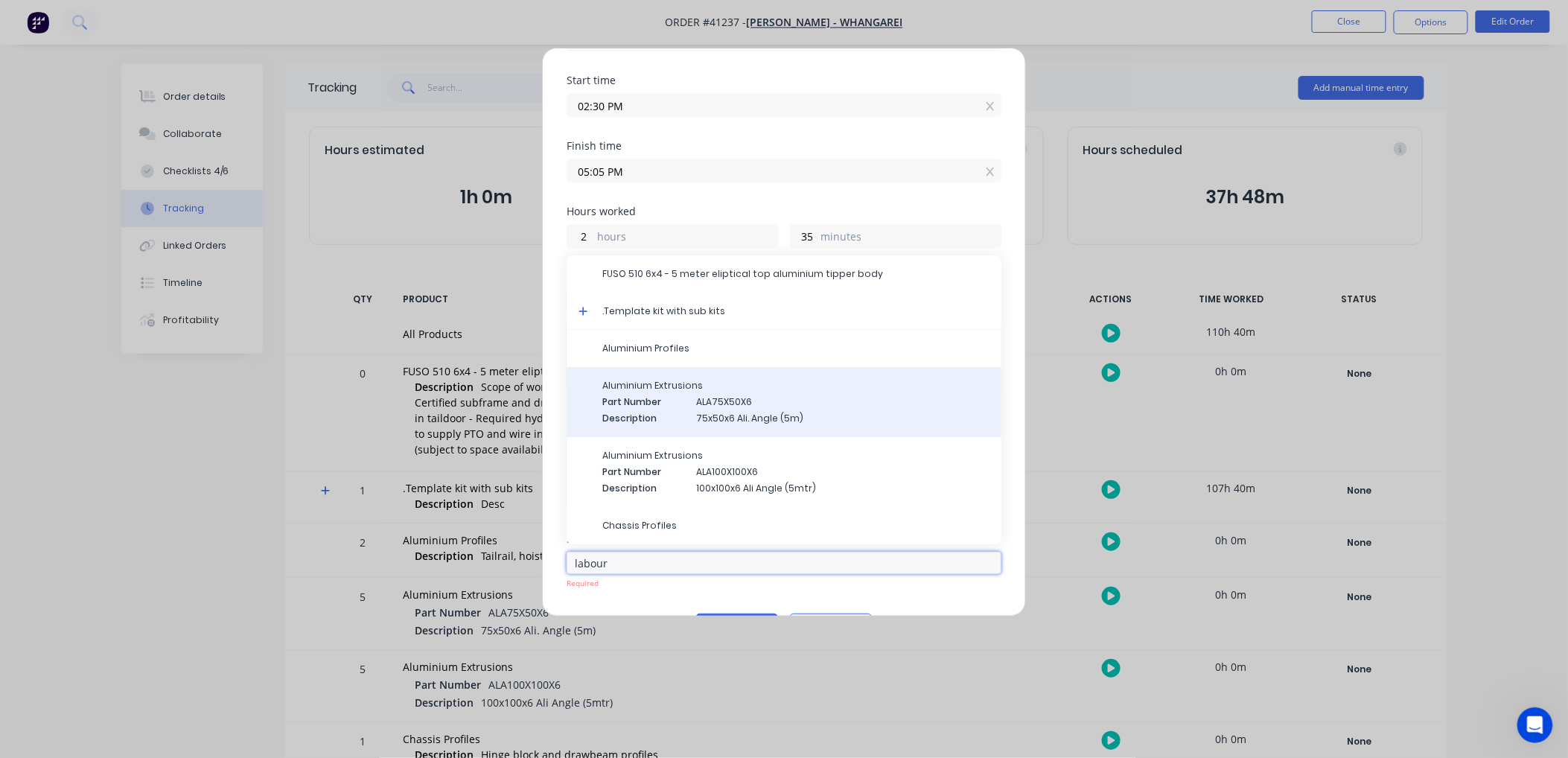
type input "labour"
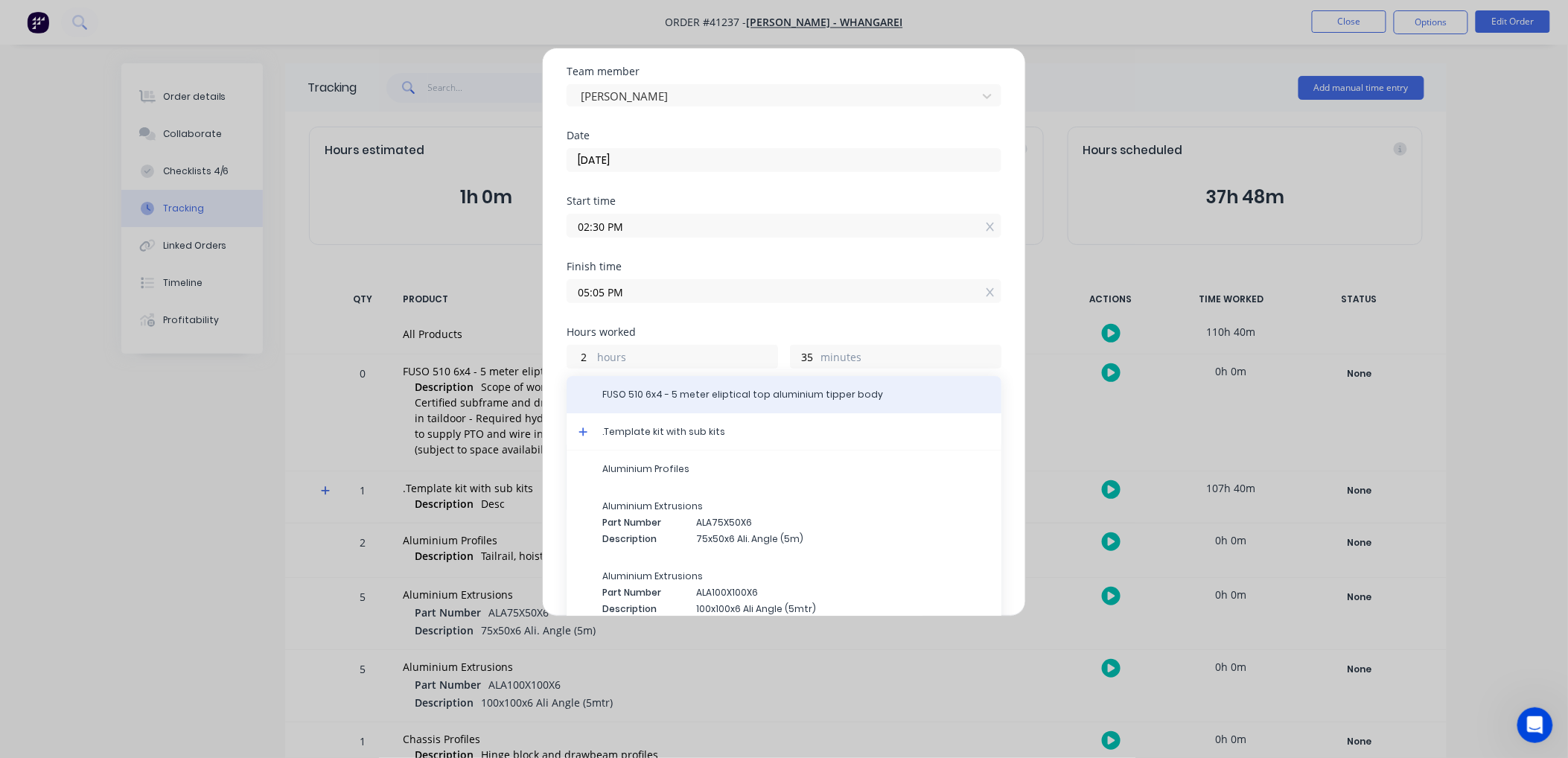
scroll to position [43, 0]
click at [797, 398] on span "FUSO 510 6x4 - 5 meter eliptical top aluminium tipper body" at bounding box center [796, 397] width 387 height 13
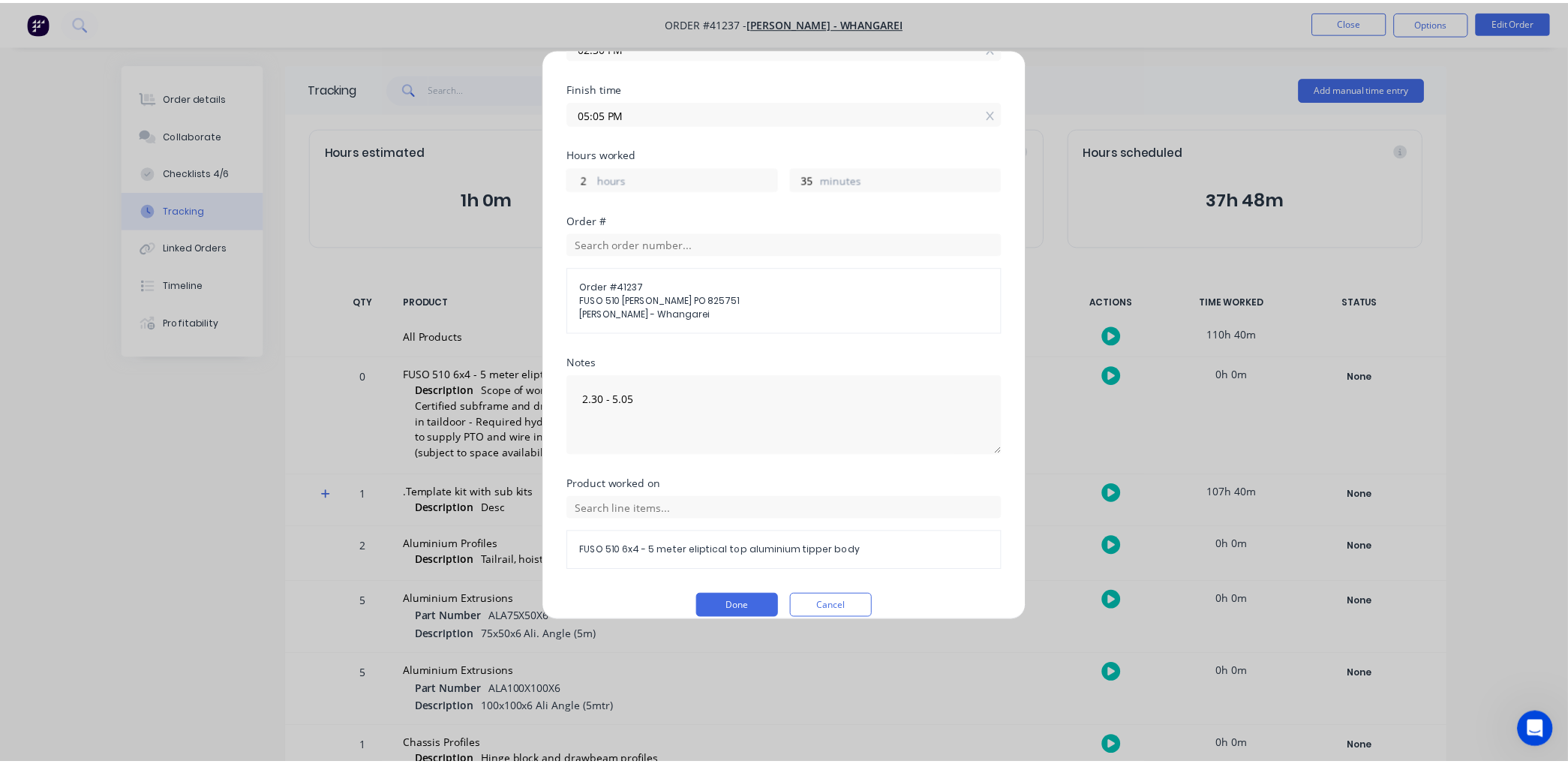
scroll to position [245, 0]
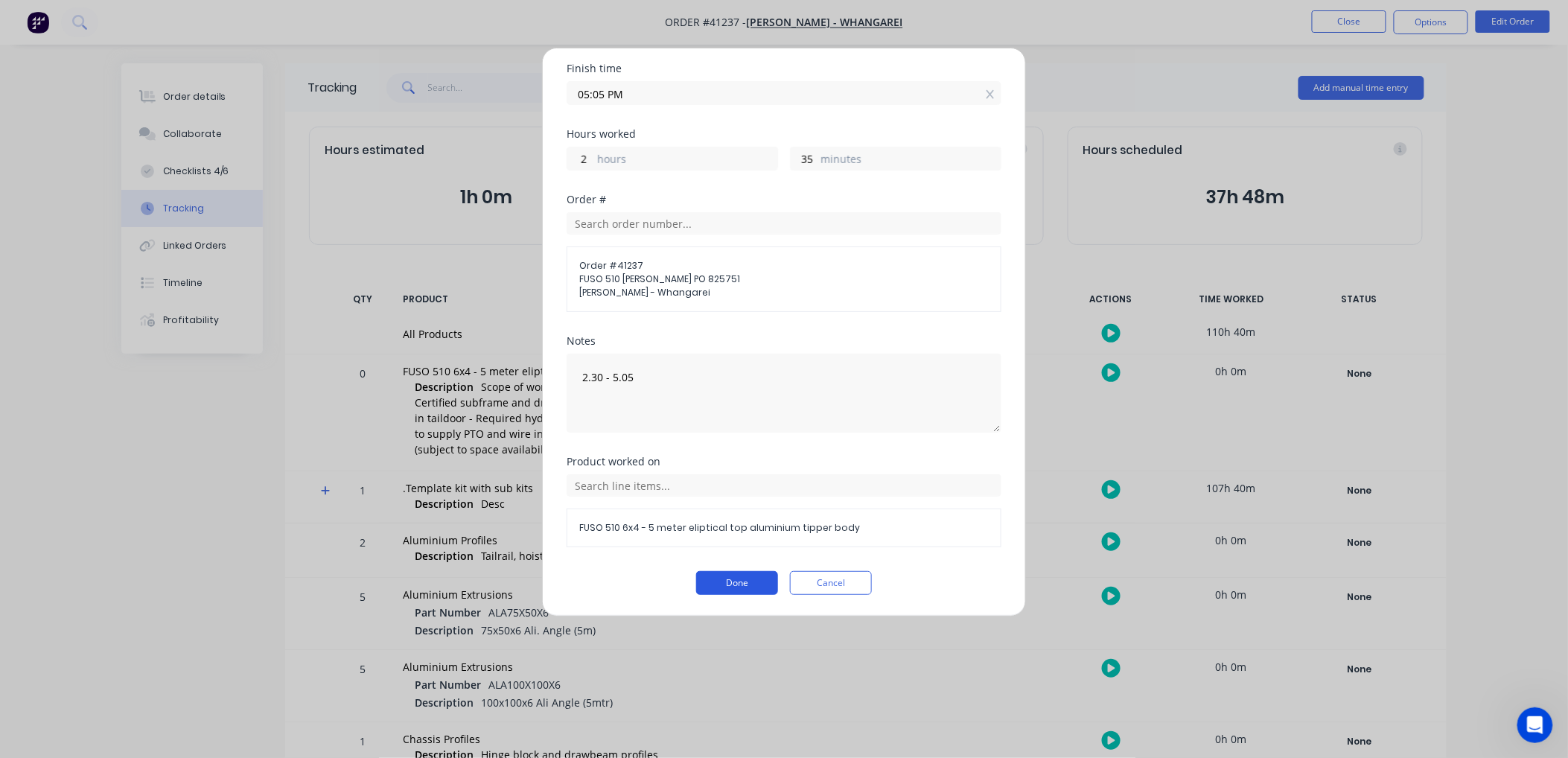
click at [733, 578] on button "Done" at bounding box center [736, 583] width 82 height 24
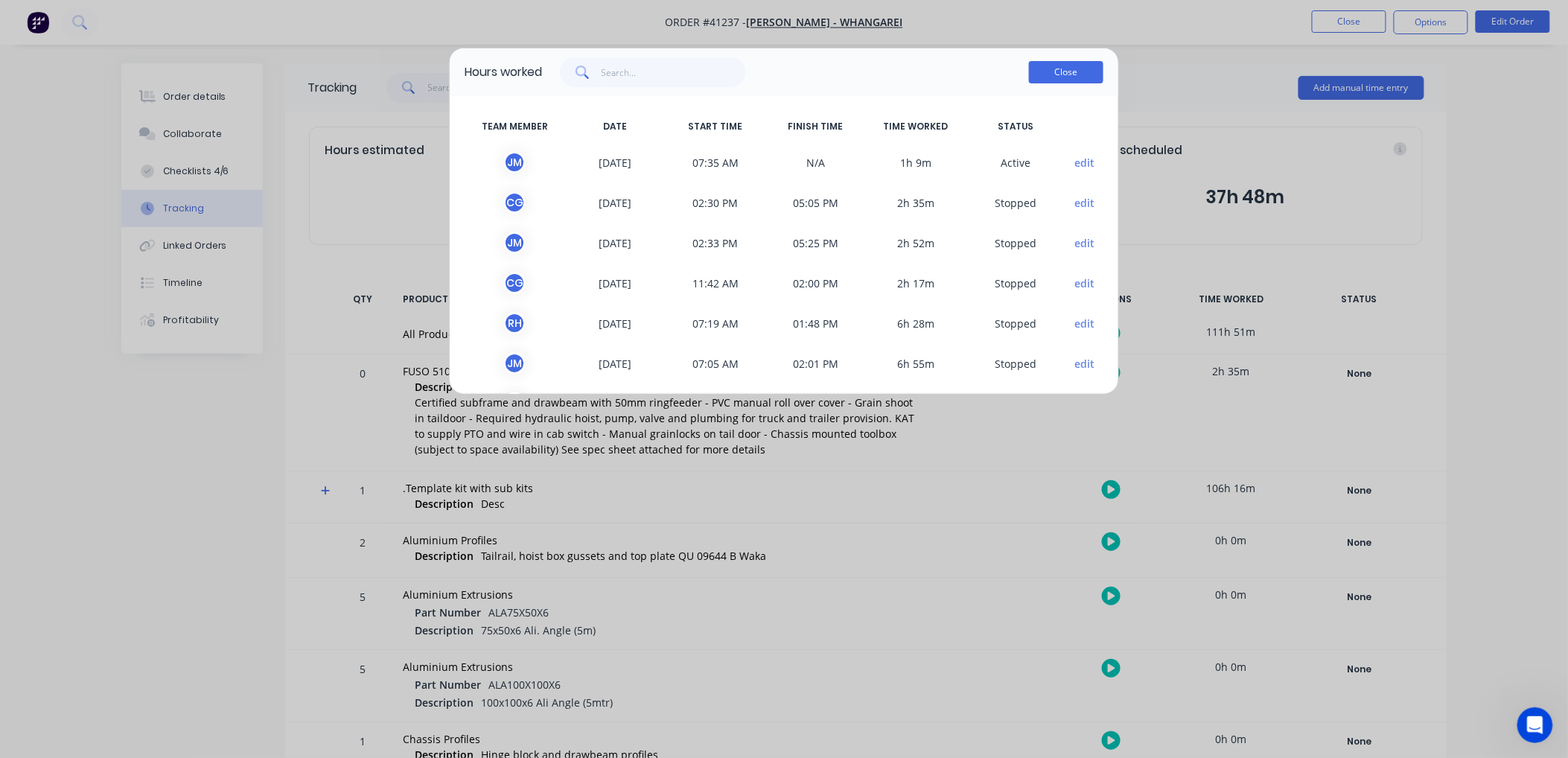
click at [1066, 63] on button "Close" at bounding box center [1066, 72] width 74 height 22
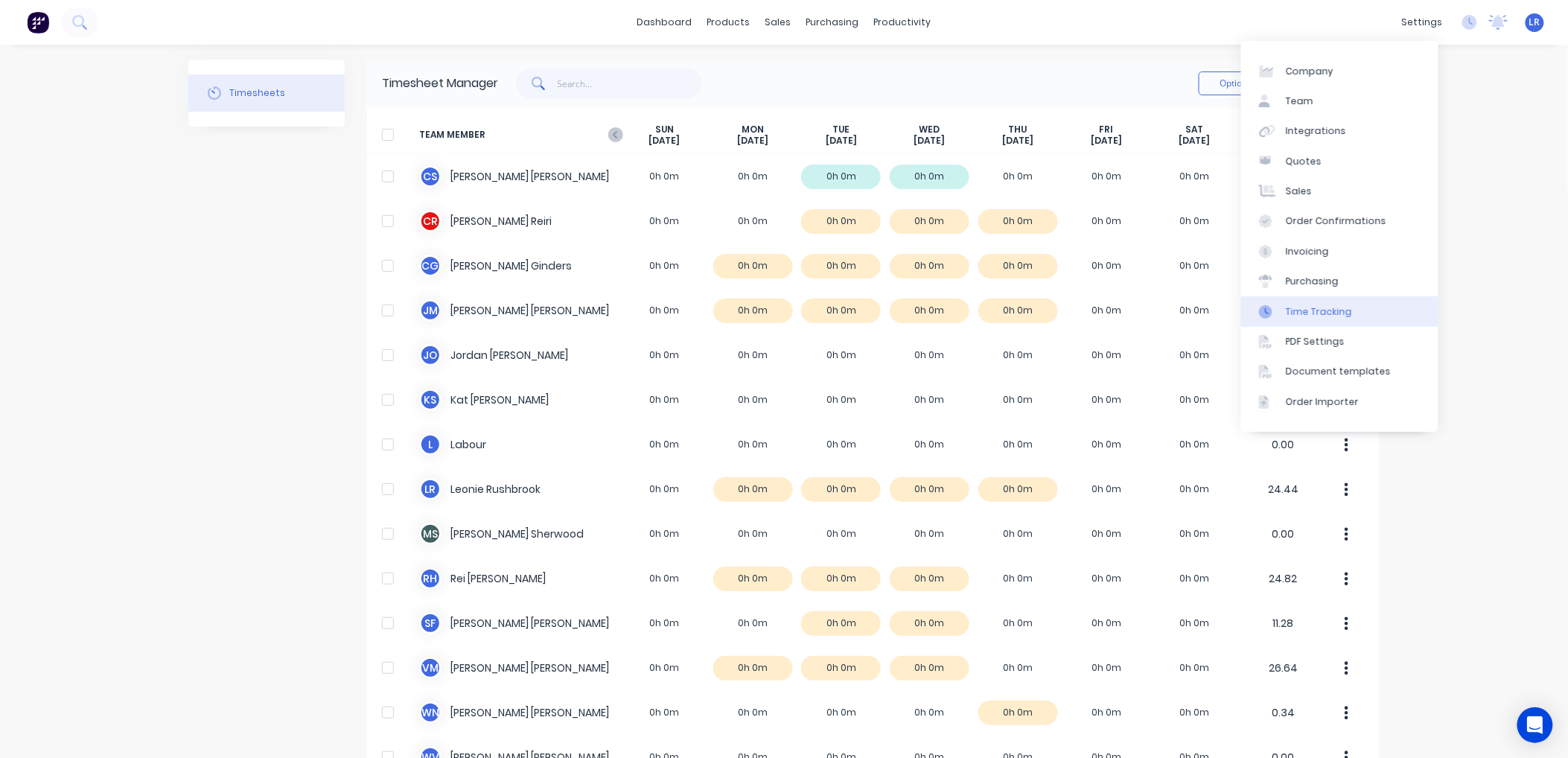
click at [1323, 308] on div "Time Tracking" at bounding box center [1318, 312] width 66 height 13
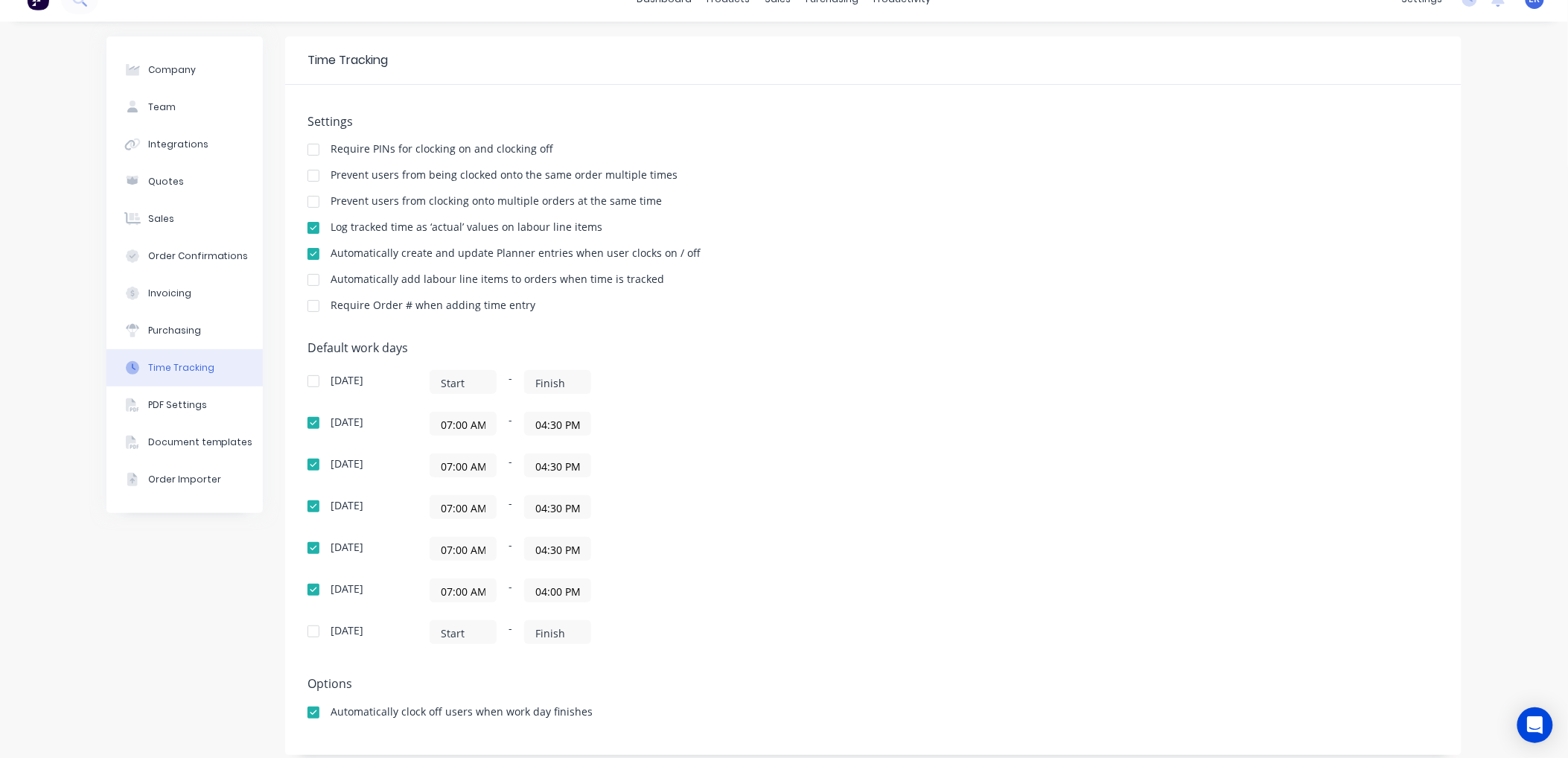
scroll to position [35, 0]
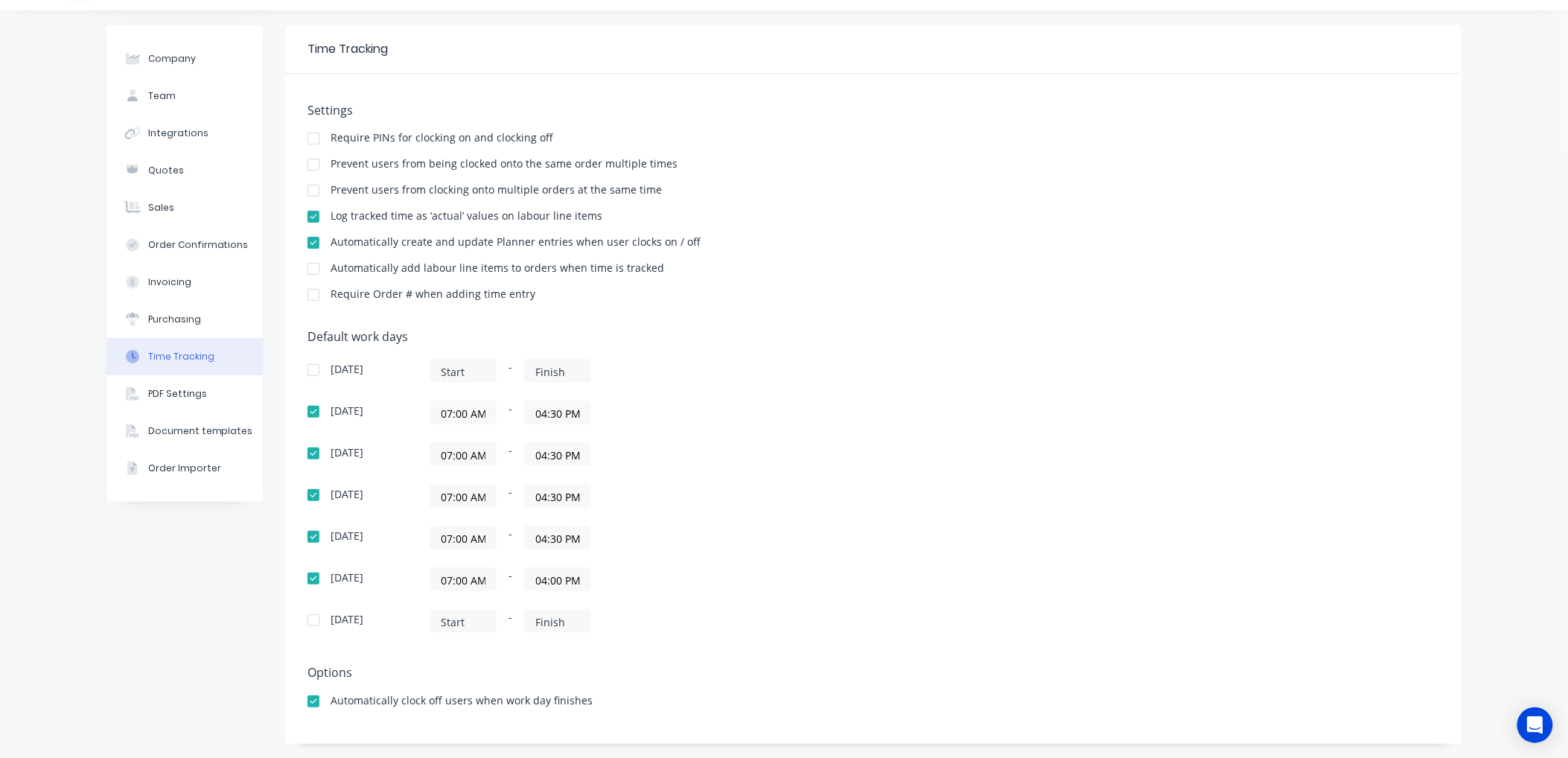
click at [308, 166] on div at bounding box center [314, 165] width 30 height 30
click at [309, 265] on div at bounding box center [314, 269] width 30 height 30
click at [309, 295] on div at bounding box center [314, 295] width 30 height 30
click at [308, 190] on div at bounding box center [314, 190] width 30 height 30
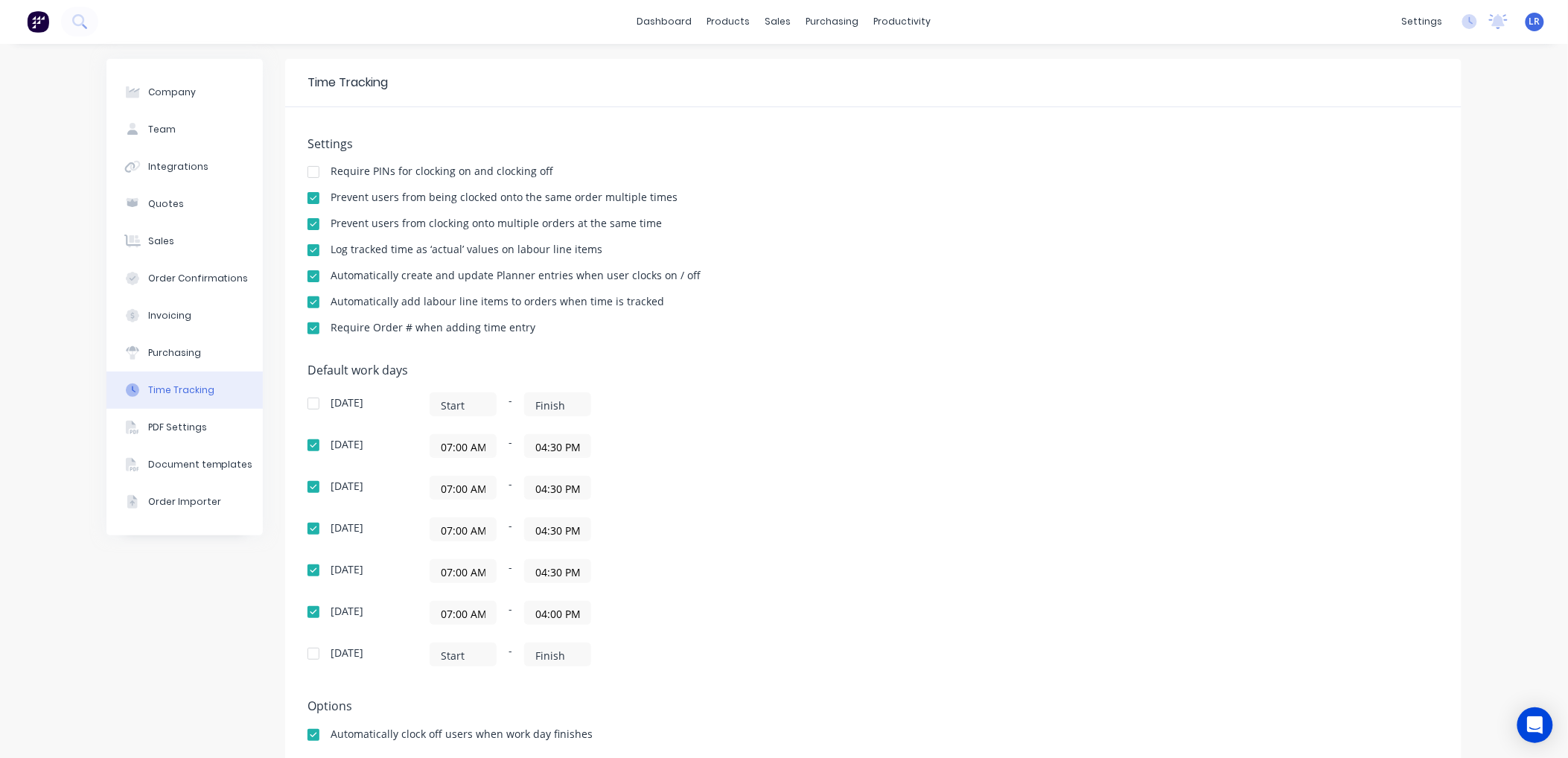
scroll to position [0, 0]
click at [931, 160] on div "Timesheets" at bounding box center [928, 161] width 56 height 13
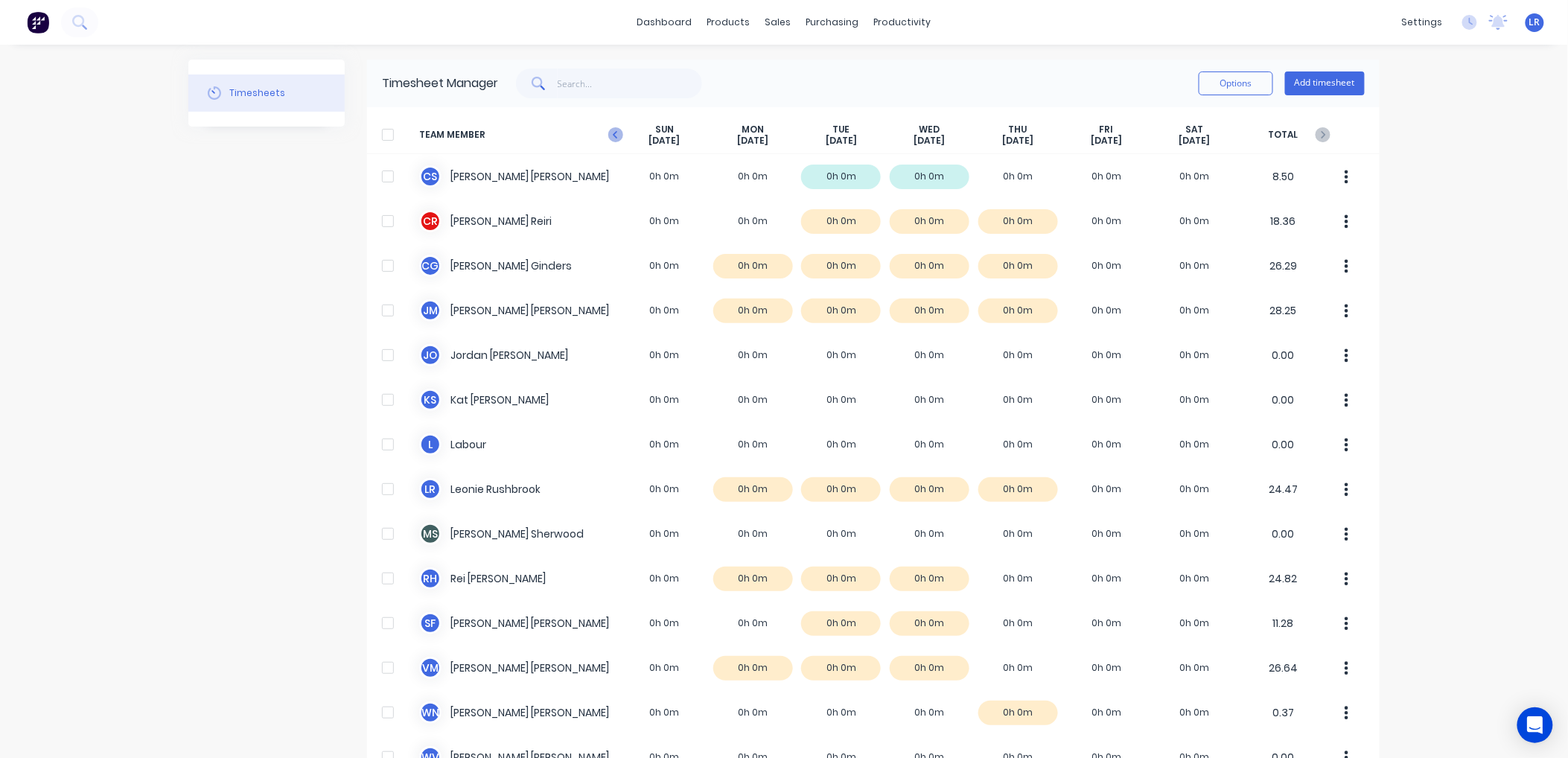
click at [609, 139] on icon "button" at bounding box center [616, 135] width 15 height 15
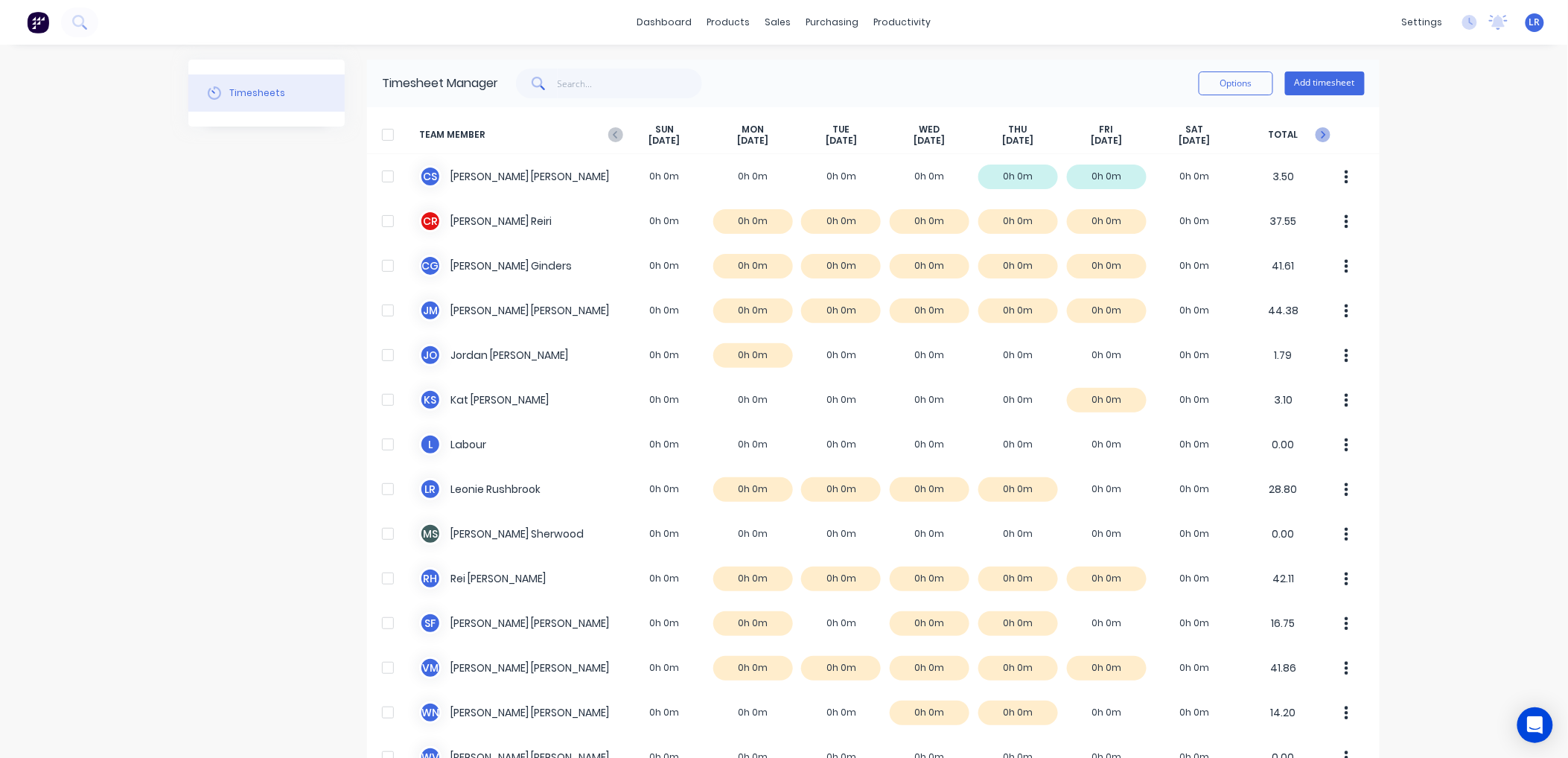
click at [1315, 133] on icon "button" at bounding box center [1323, 135] width 15 height 15
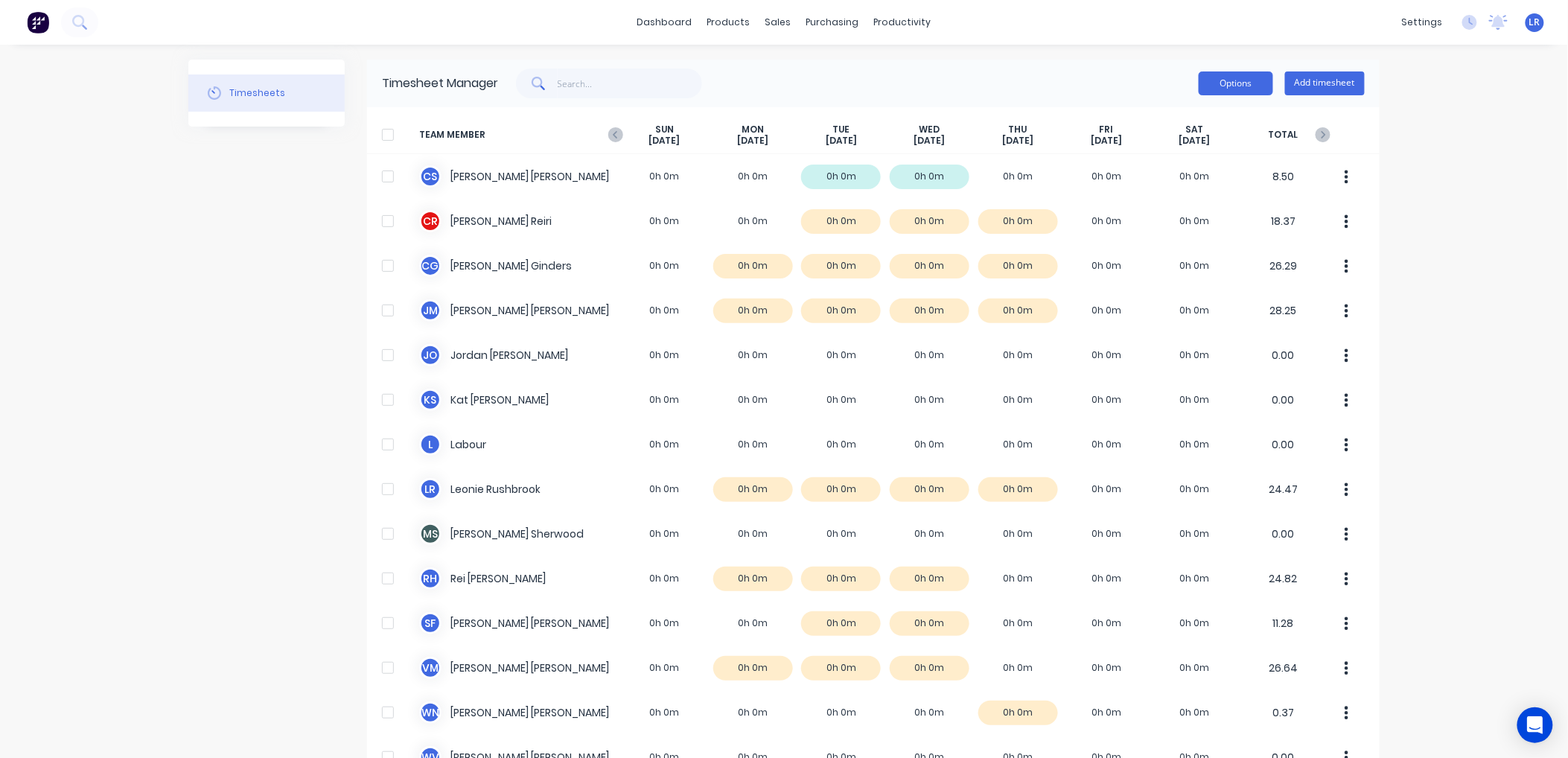
click at [1233, 73] on button "Options" at bounding box center [1235, 83] width 74 height 24
click at [1422, 161] on div "dashboard products sales purchasing productivity dashboard products Product Cat…" at bounding box center [784, 379] width 1568 height 758
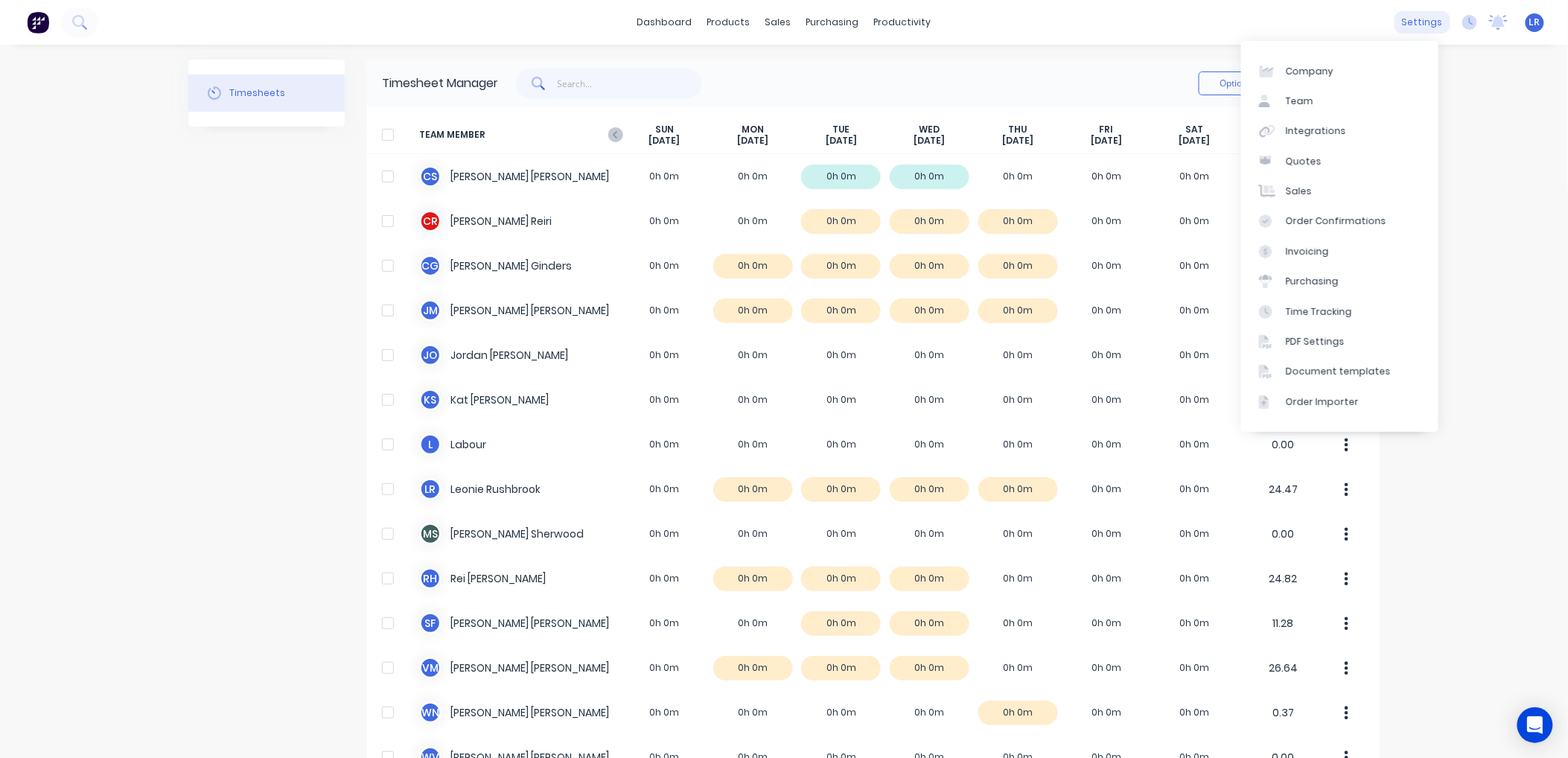
click at [1408, 20] on div "settings" at bounding box center [1422, 22] width 56 height 22
click at [1337, 308] on div "Time Tracking" at bounding box center [1318, 312] width 66 height 13
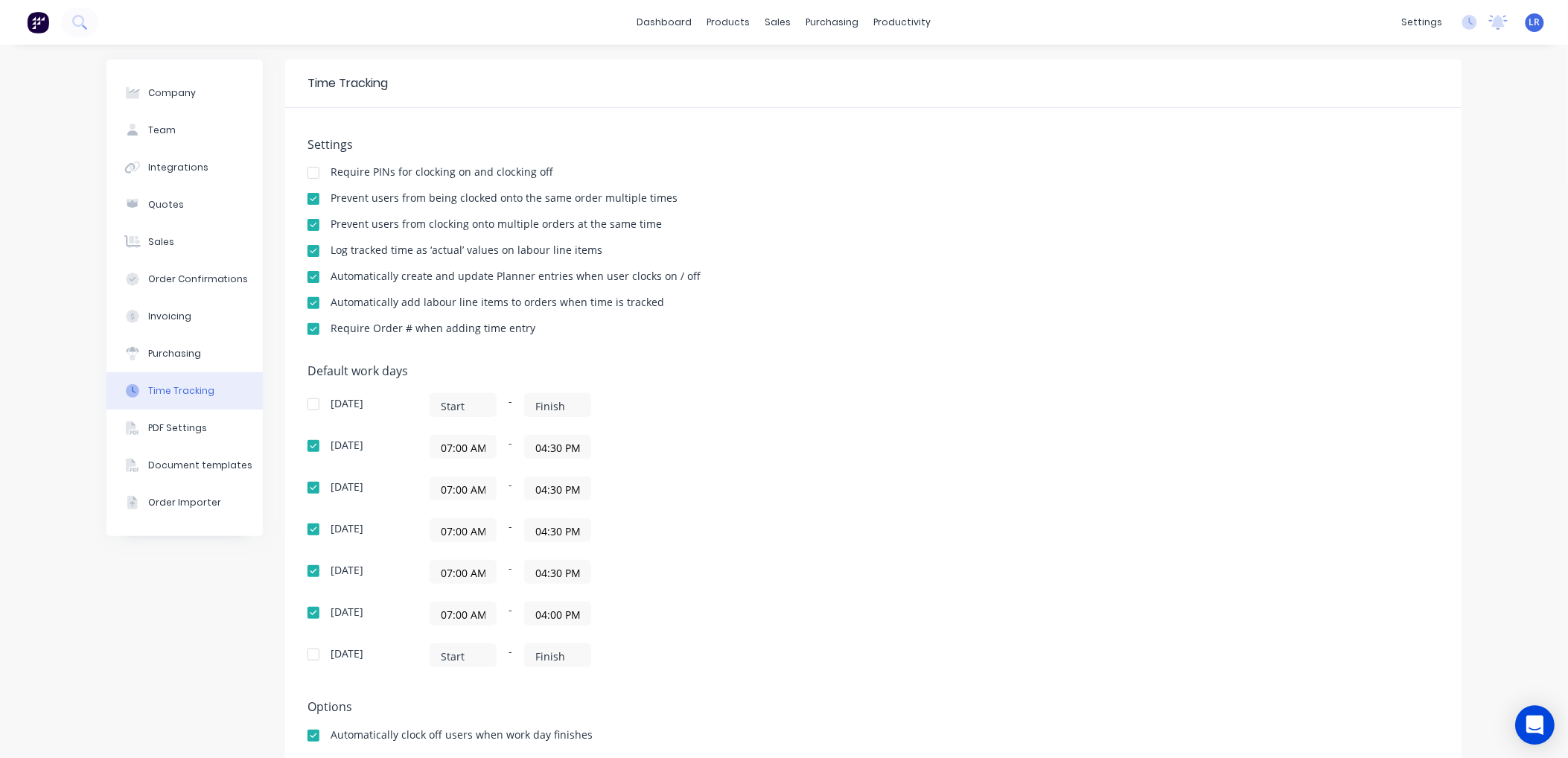
click at [1529, 718] on icon "Open Intercom Messenger" at bounding box center [1535, 726] width 20 height 20
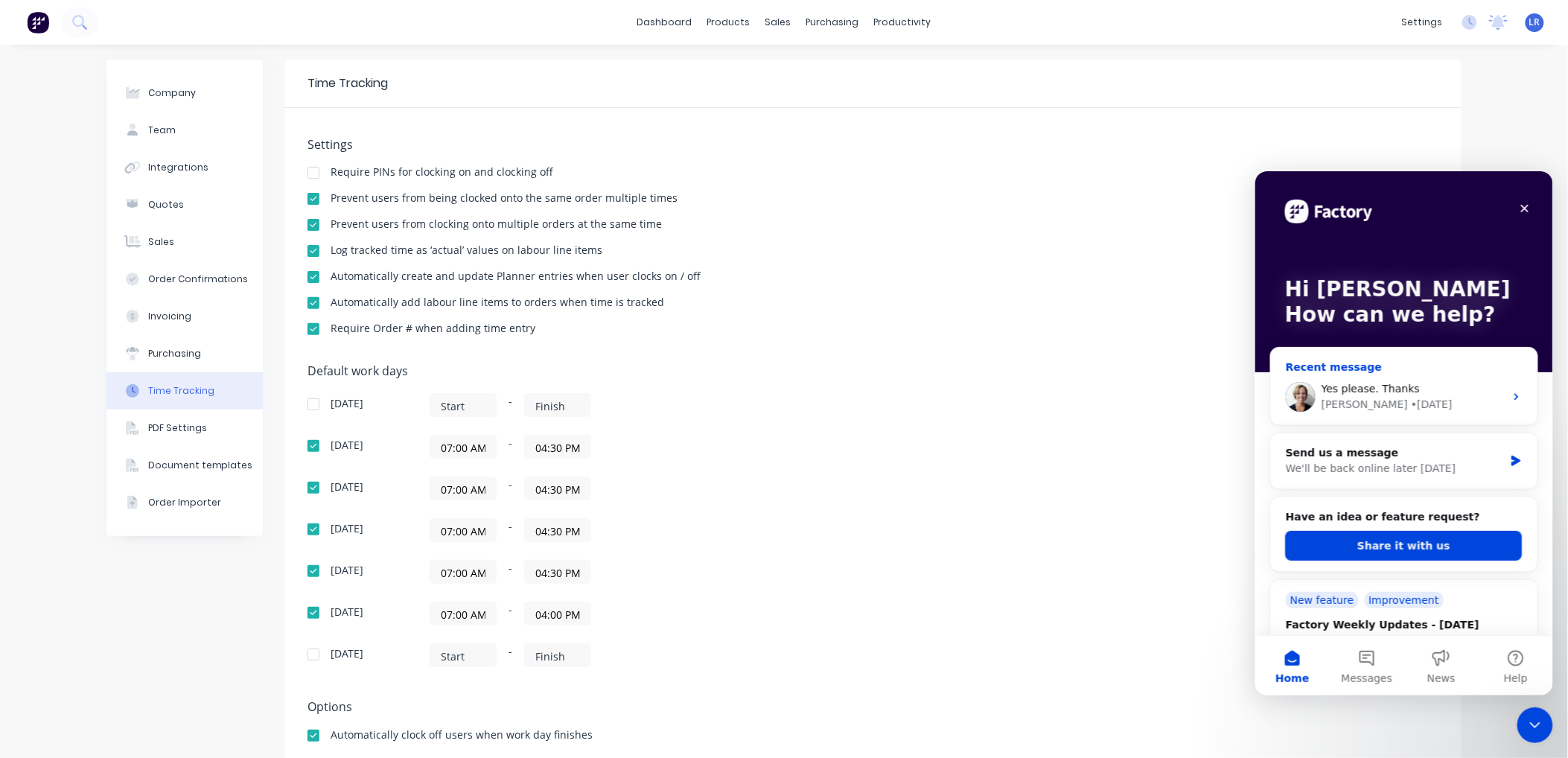
click at [1344, 395] on div "Yes please. Thanks" at bounding box center [1412, 388] width 183 height 16
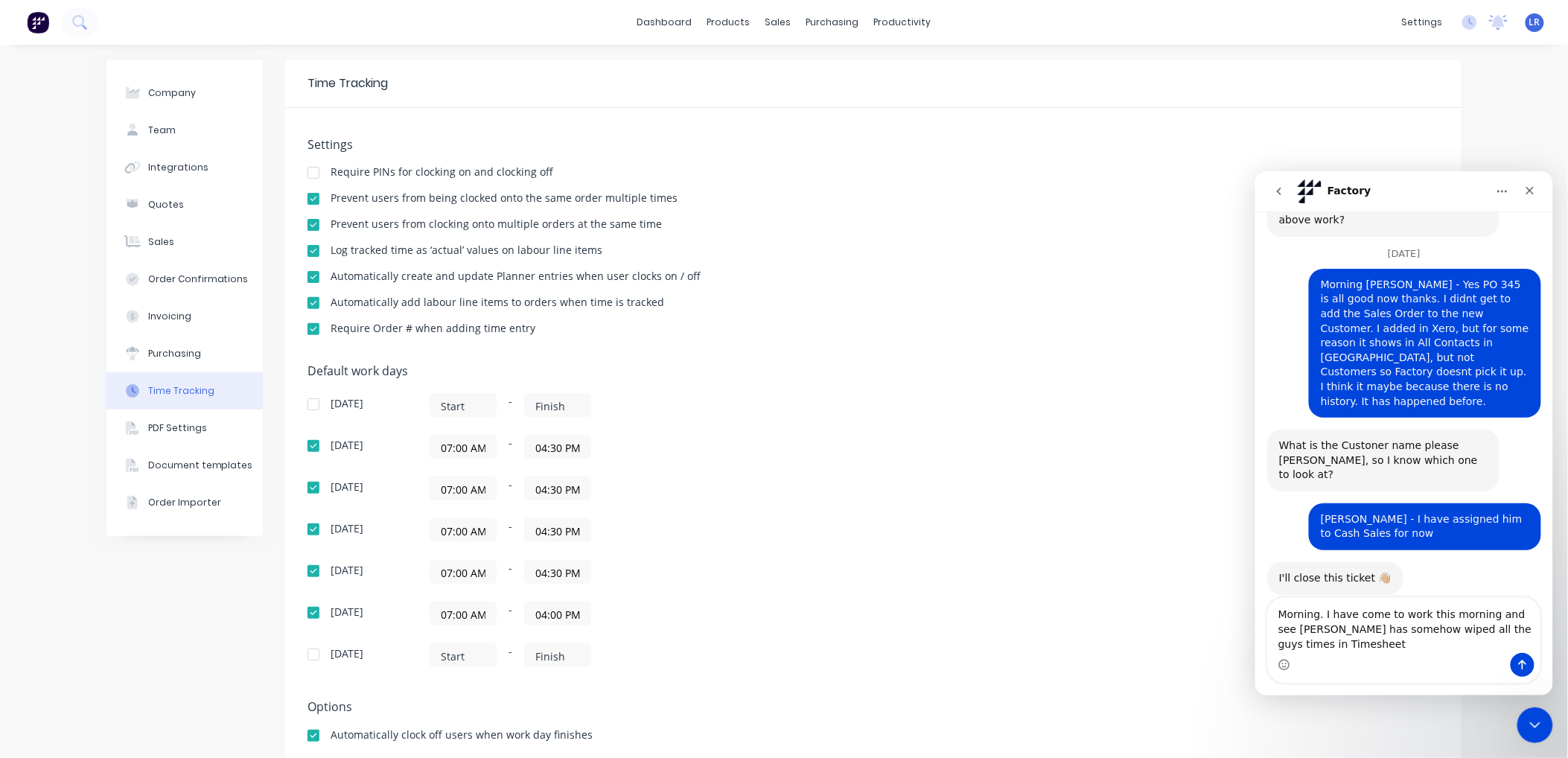
scroll to position [644, 0]
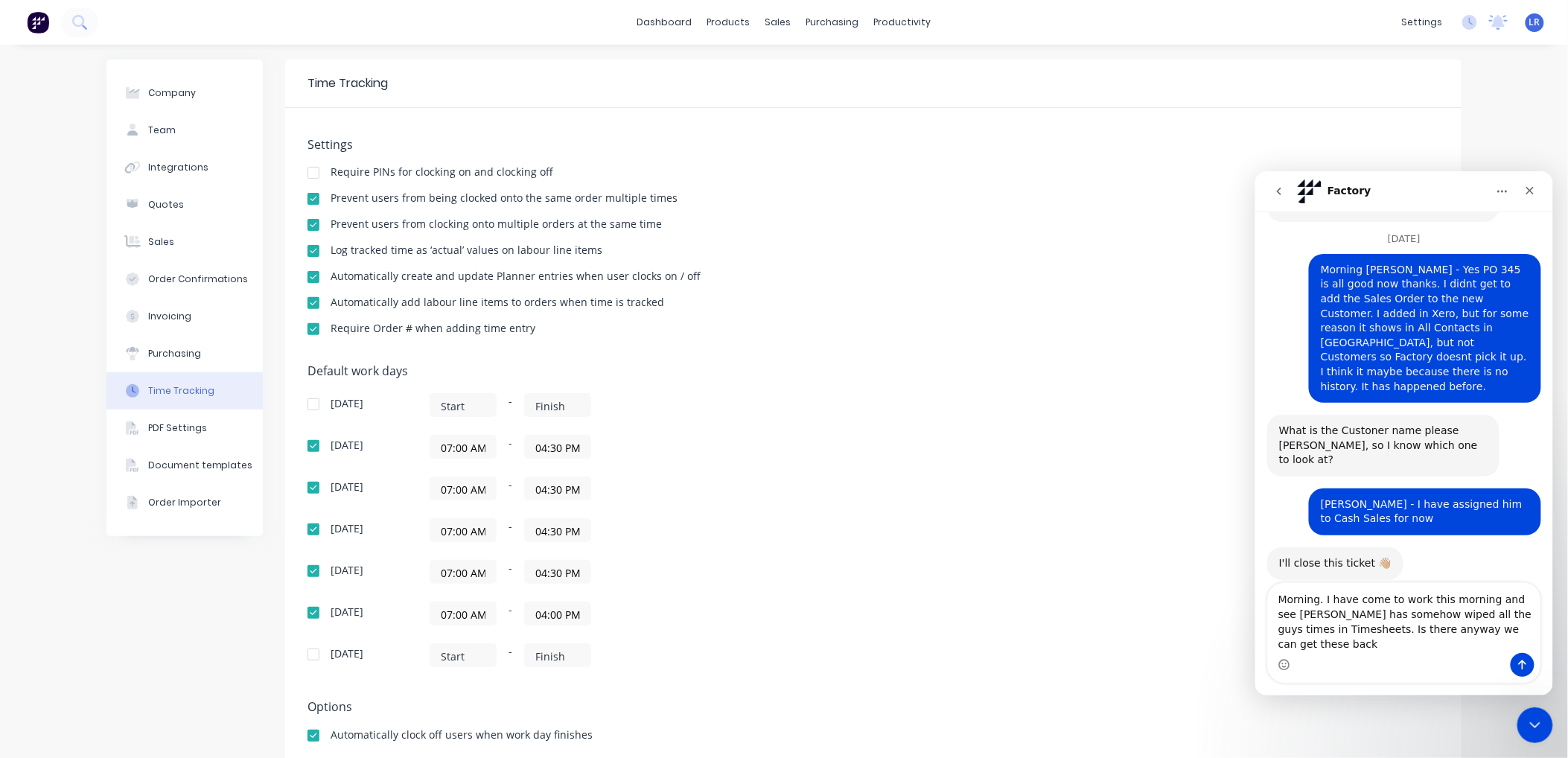
type textarea "Morning. I have come to work this morning and see Mike has somehow wiped all th…"
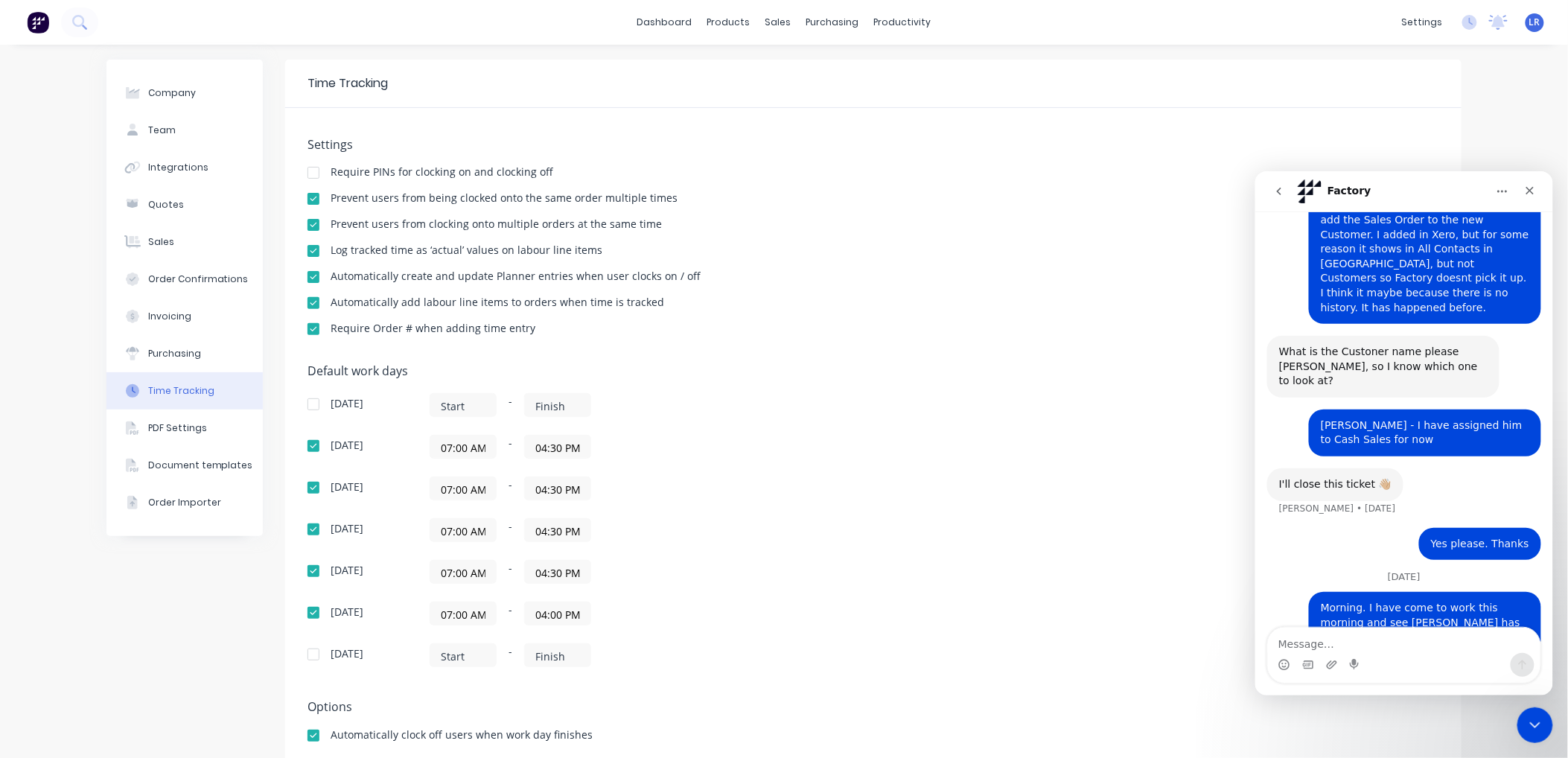
scroll to position [723, 0]
click at [926, 152] on link "Timesheets" at bounding box center [954, 161] width 198 height 30
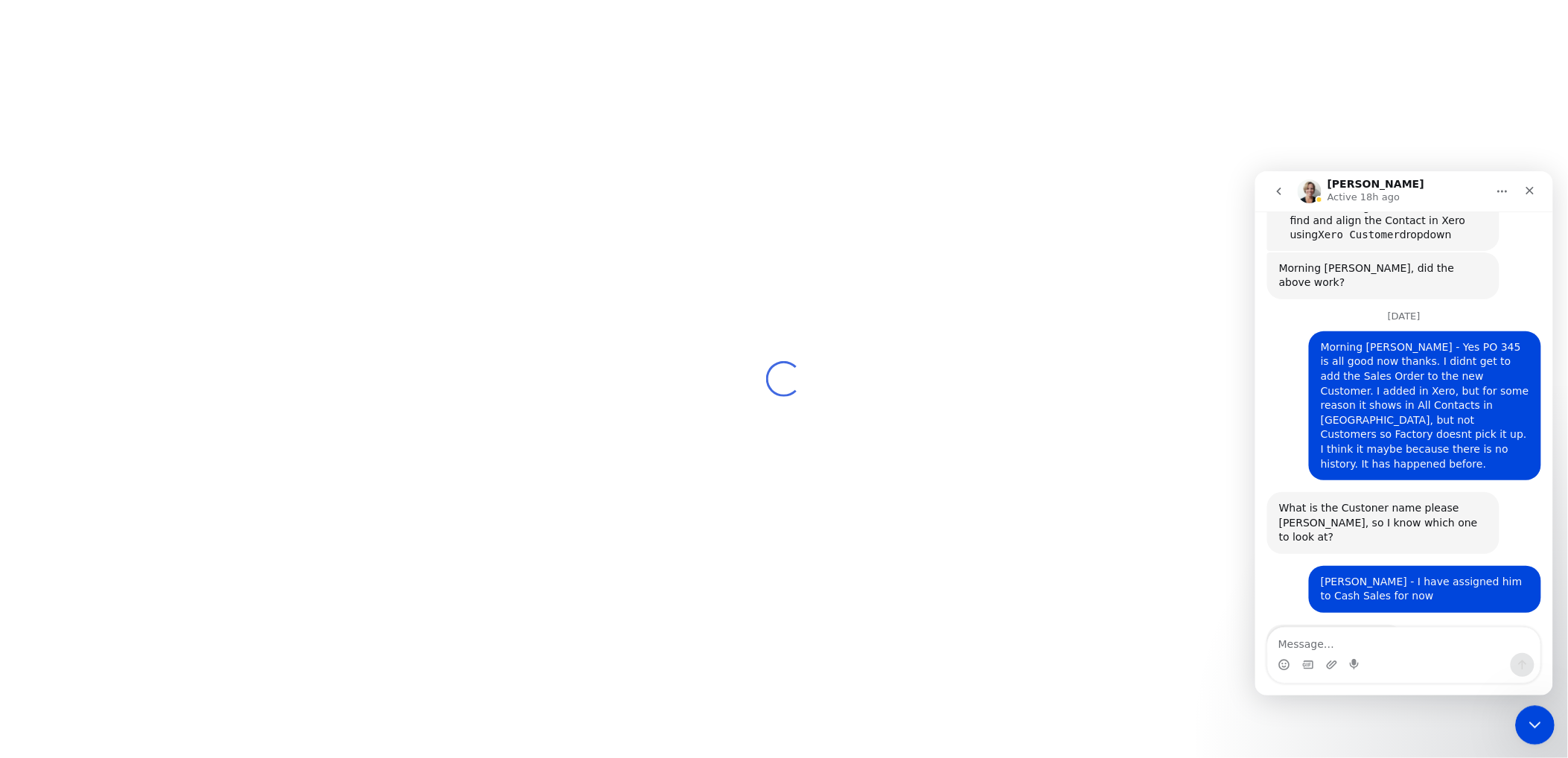
scroll to position [723, 0]
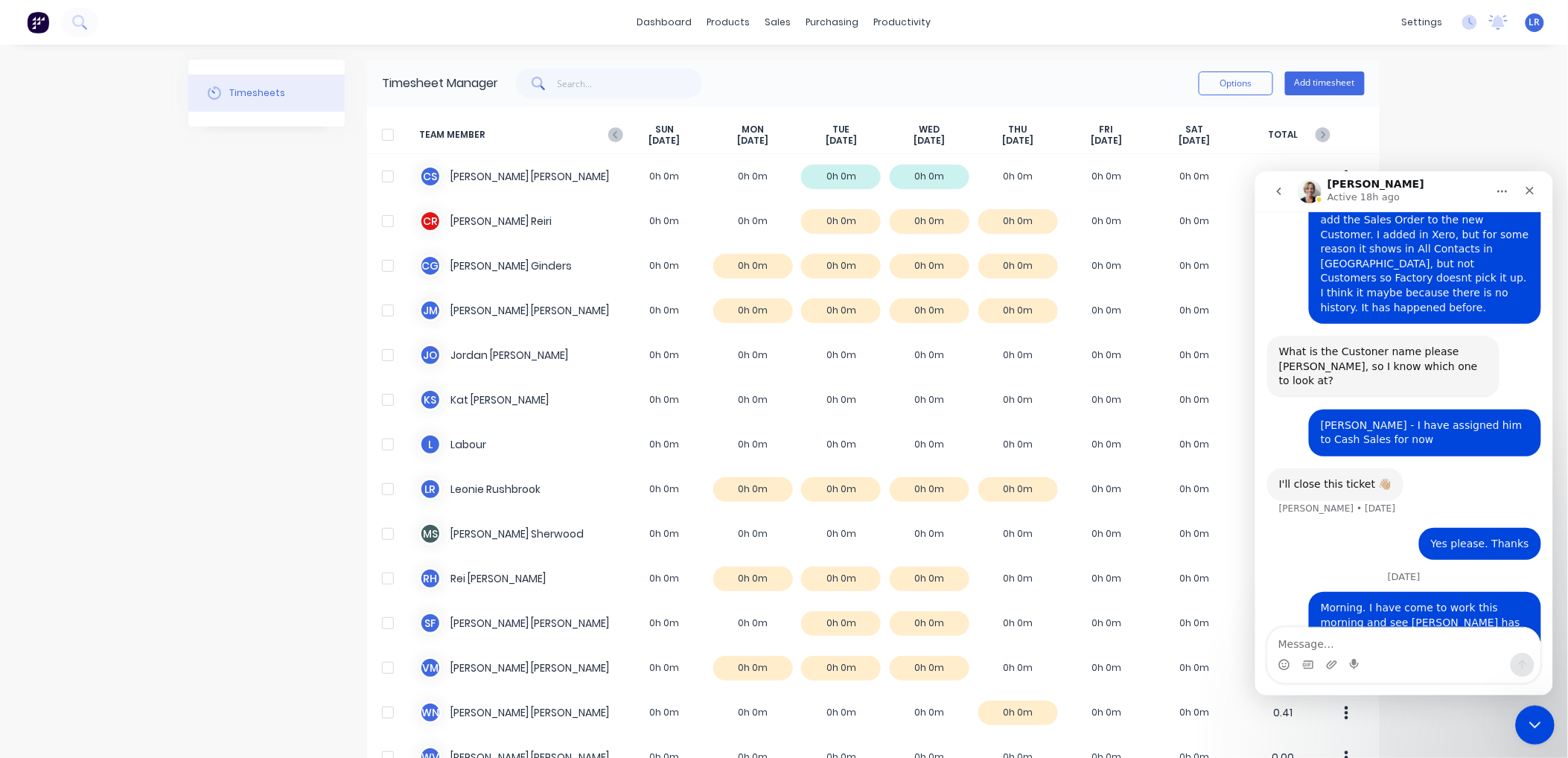
click at [1528, 716] on icon "Close Intercom Messenger" at bounding box center [1533, 723] width 18 height 18
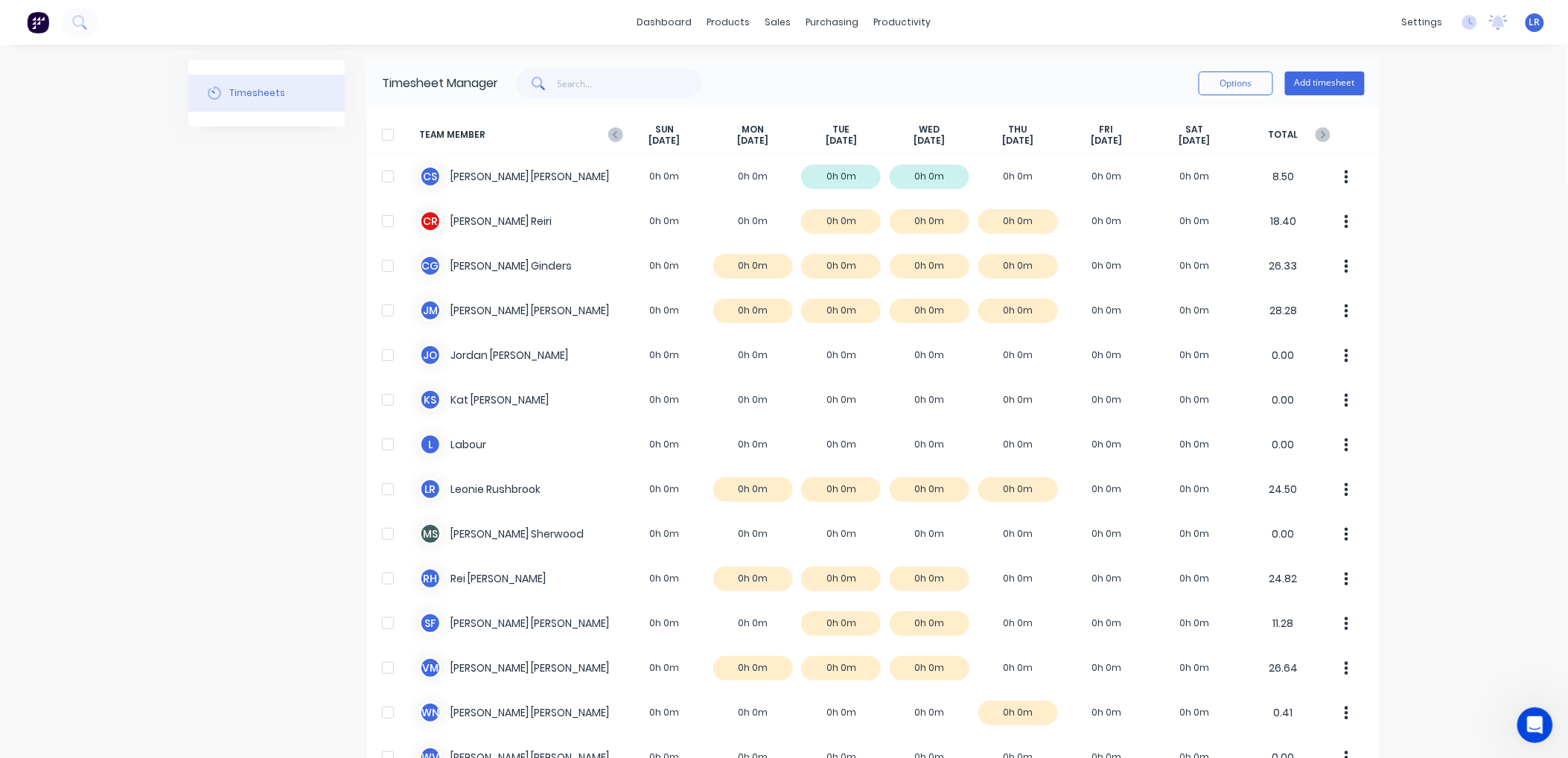
scroll to position [1110, 0]
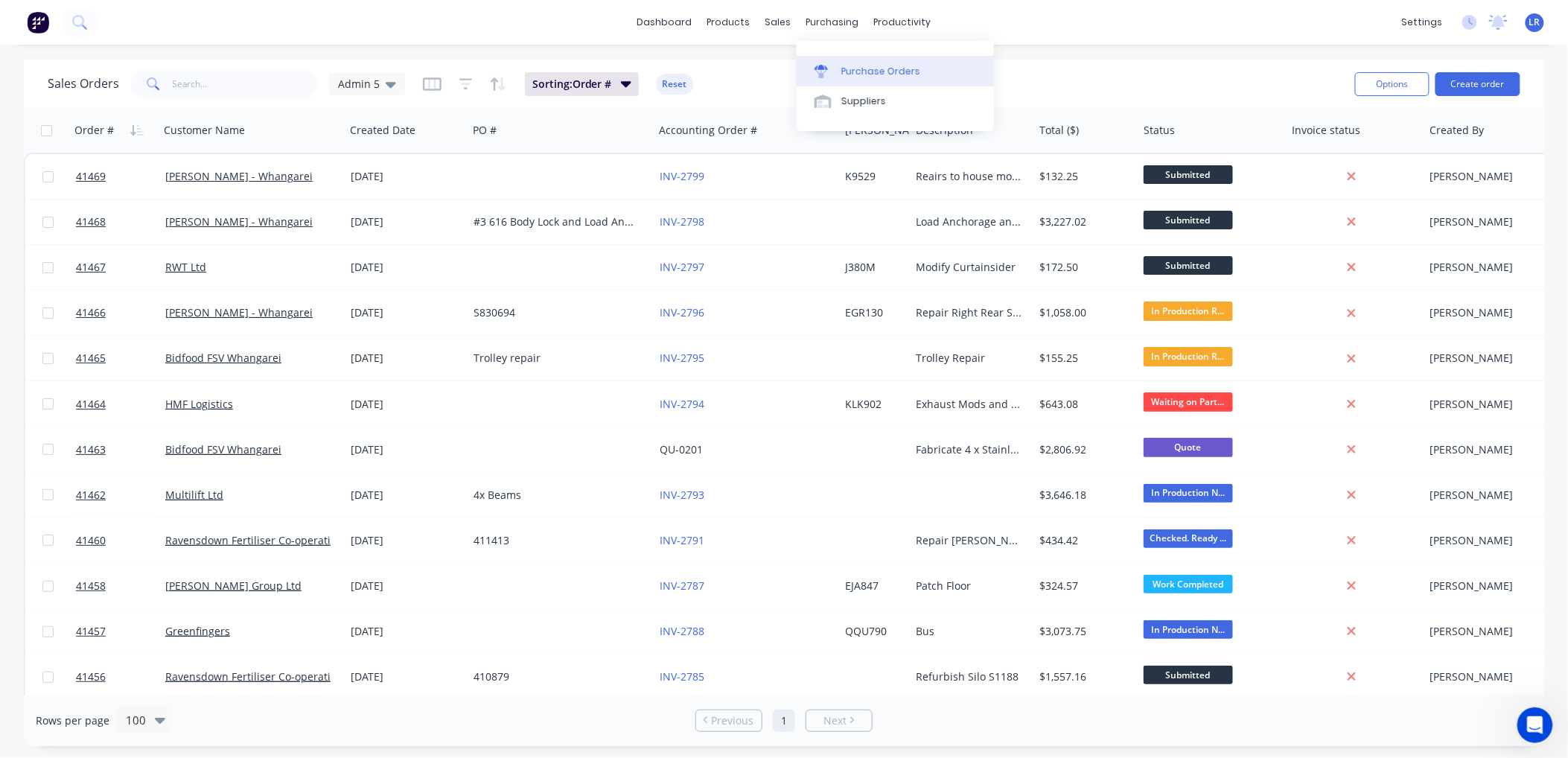
click at [852, 65] on div "Purchase Orders" at bounding box center [881, 72] width 79 height 13
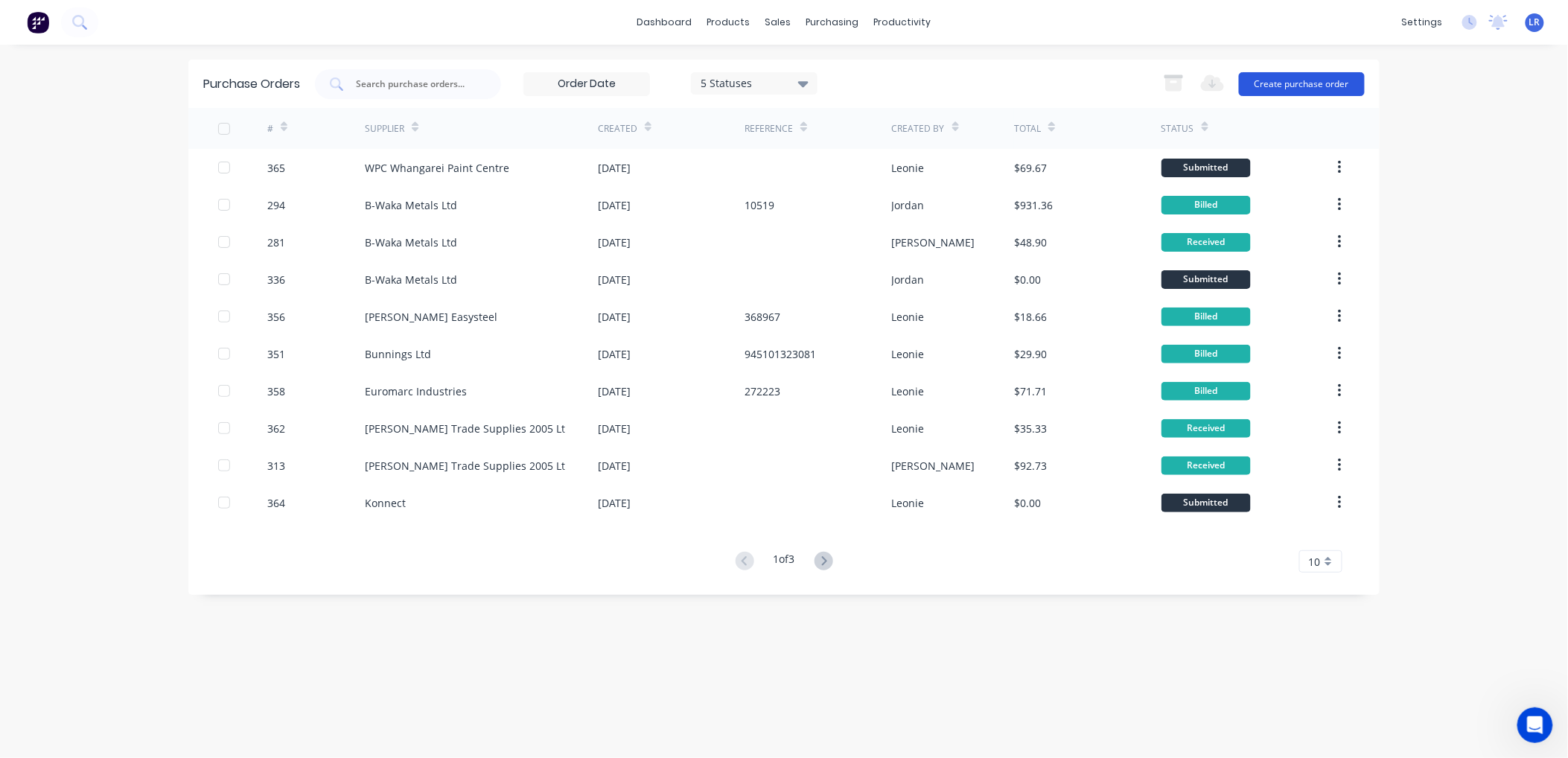
click at [1285, 78] on button "Create purchase order" at bounding box center [1301, 84] width 126 height 24
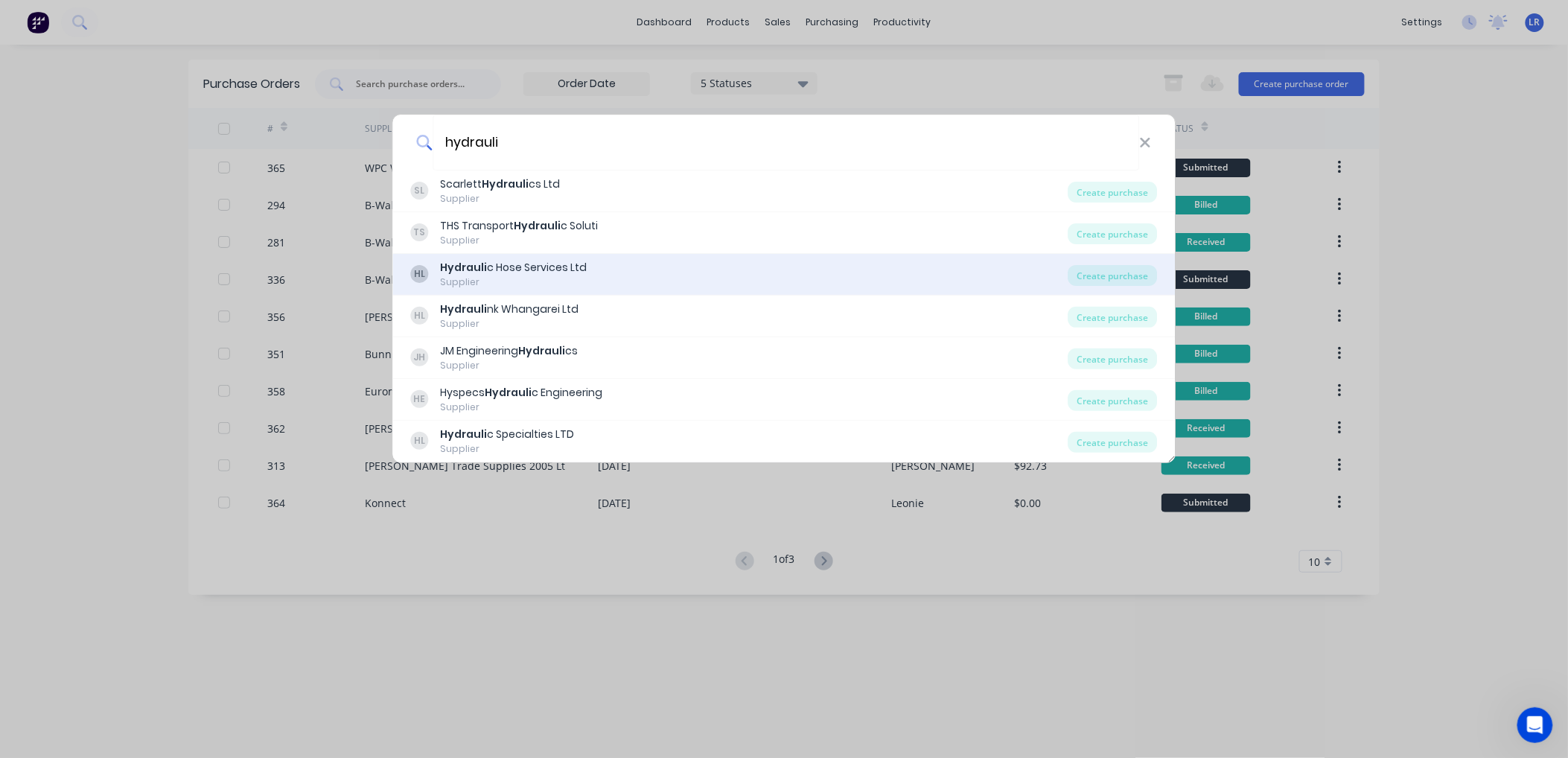
type input "hydrauli"
click at [562, 264] on div "Hydrauli c Hose Services Ltd" at bounding box center [514, 267] width 147 height 16
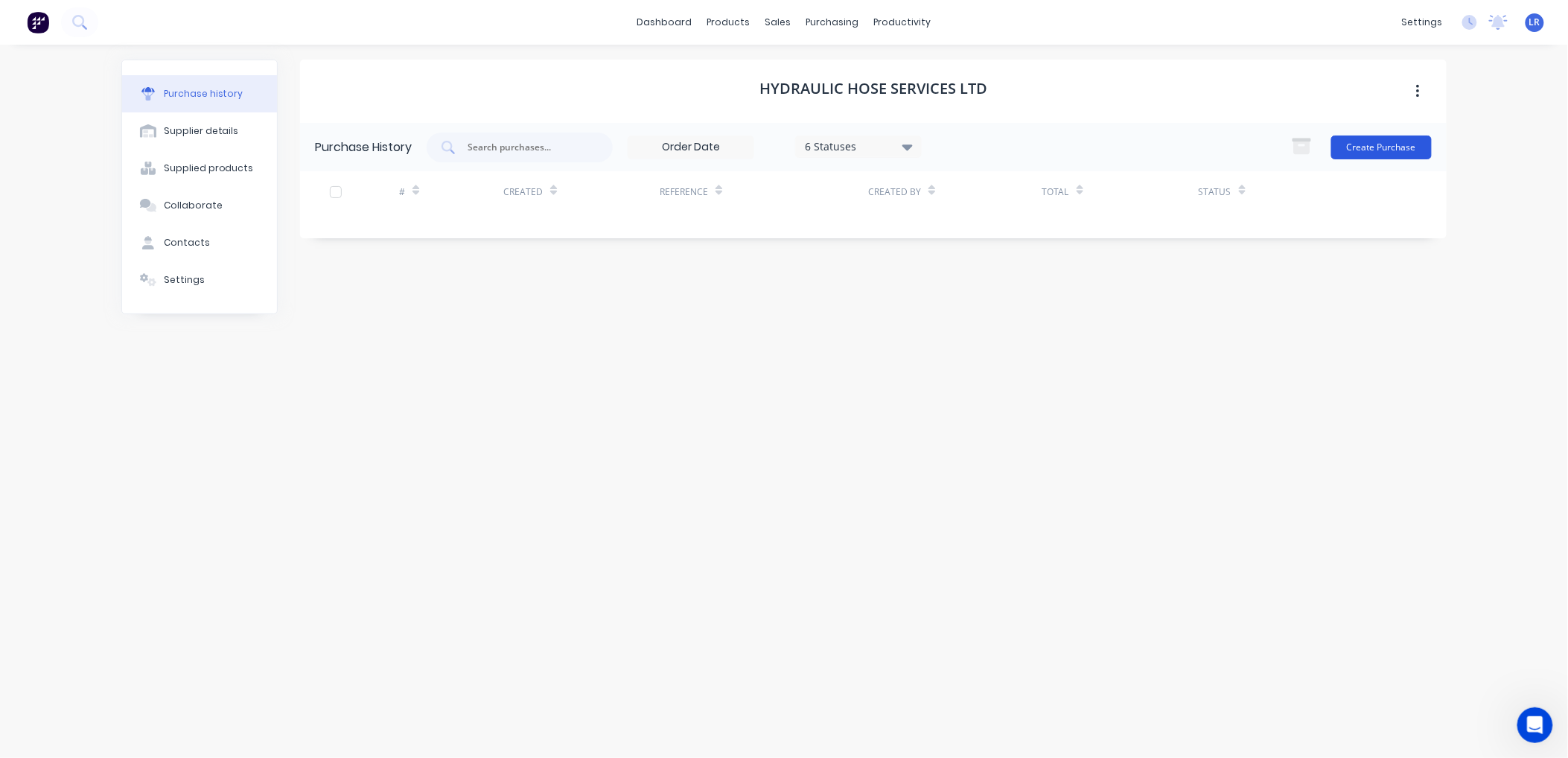
click at [1370, 144] on button "Create Purchase" at bounding box center [1381, 147] width 100 height 24
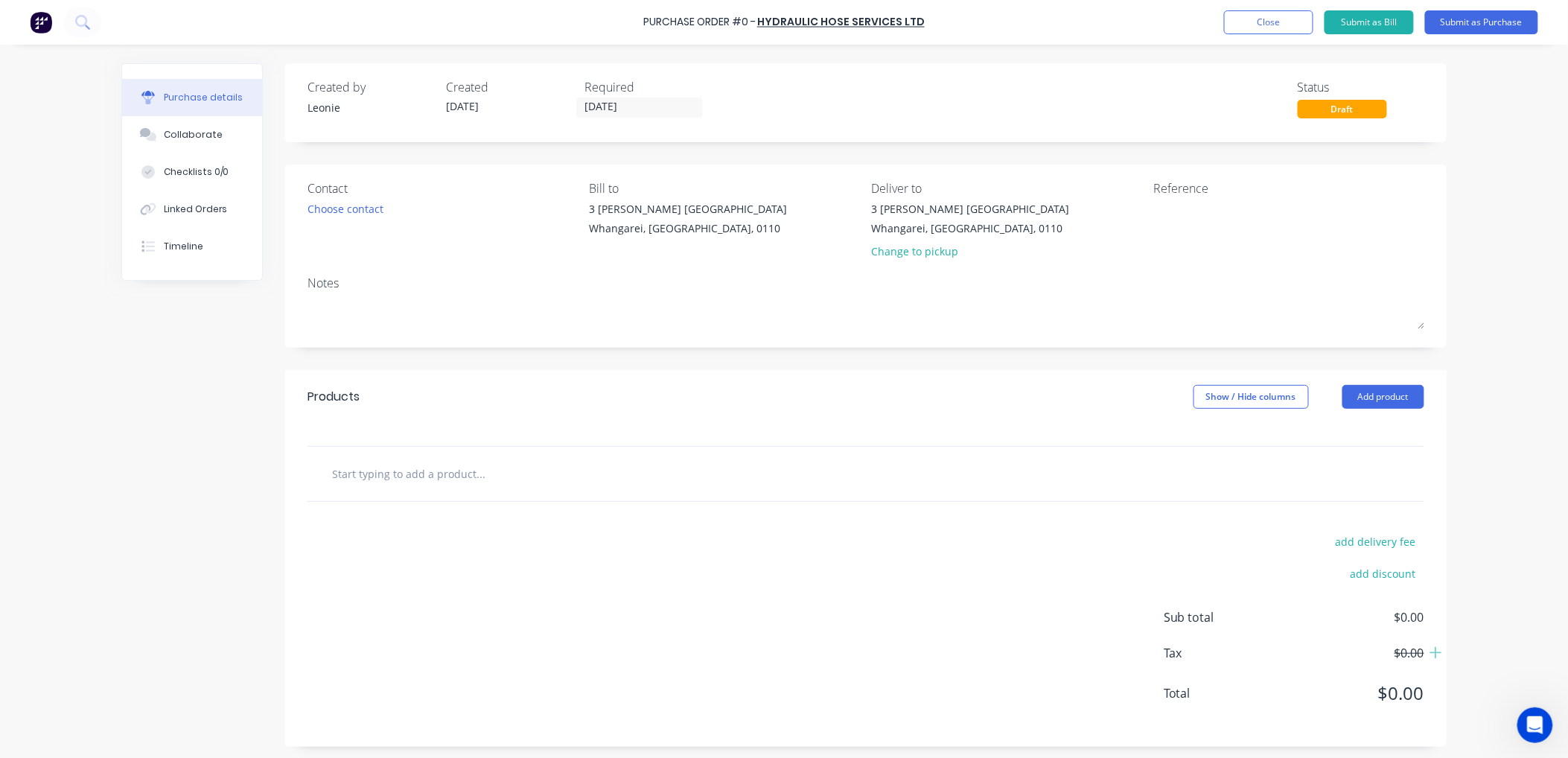
click at [338, 470] on input "text" at bounding box center [480, 474] width 298 height 30
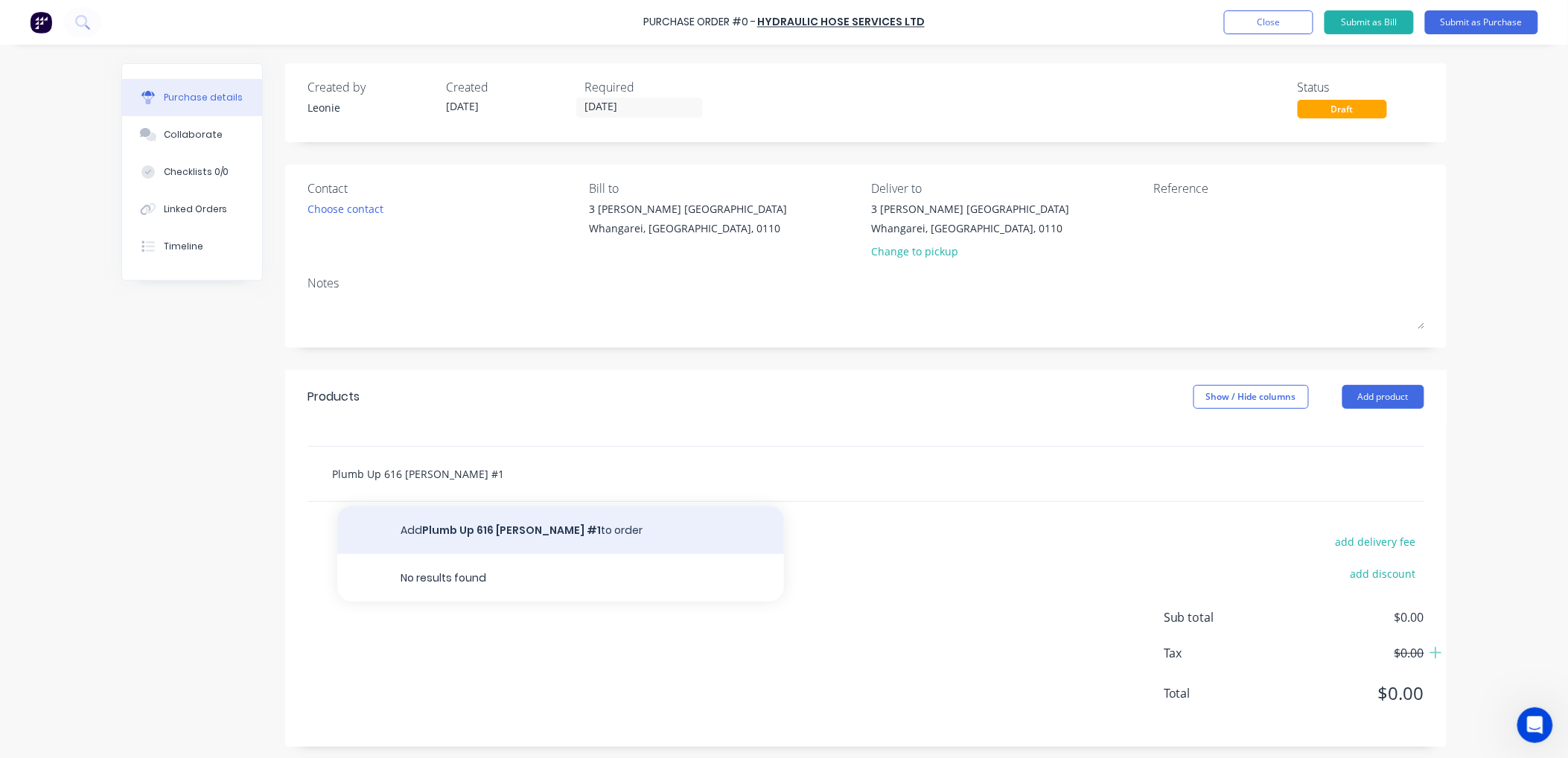
type input "Plumb Up 616 [PERSON_NAME] #1"
click at [552, 526] on button "Add Plumb Up 616 [PERSON_NAME] #1 to order" at bounding box center [561, 531] width 446 height 48
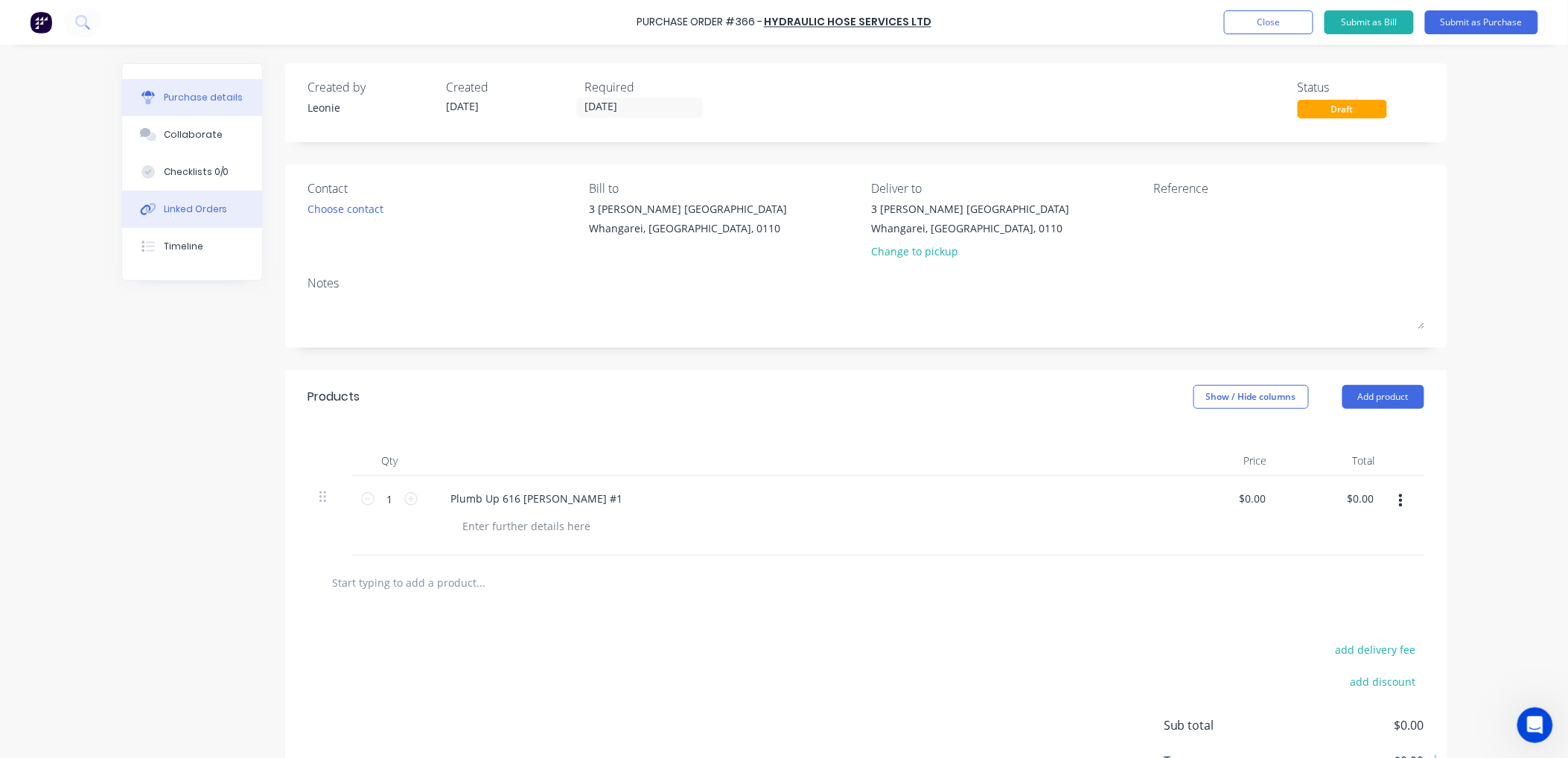
click at [180, 207] on div "Linked Orders" at bounding box center [196, 209] width 64 height 13
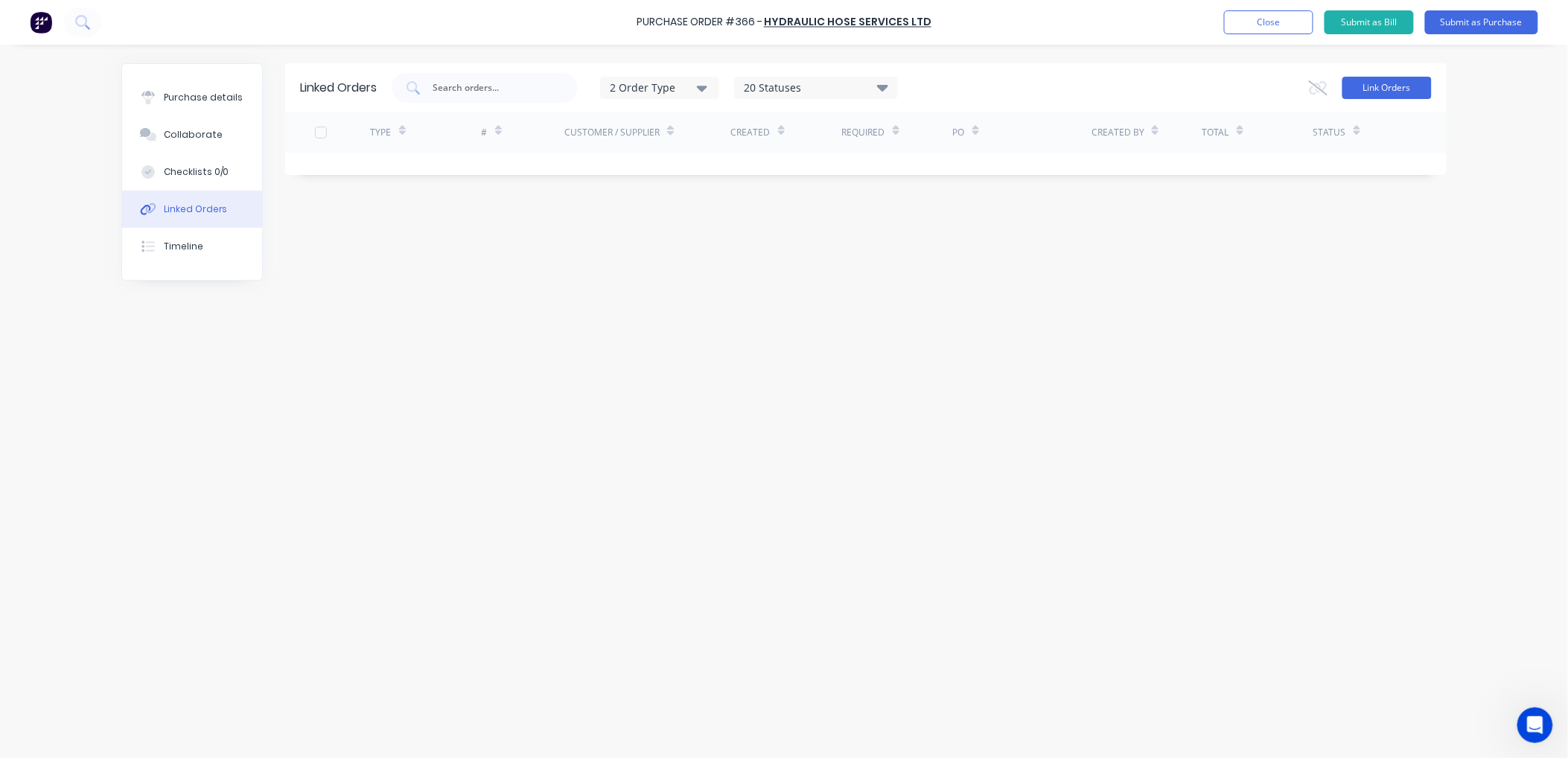
click at [1390, 82] on button "Link Orders" at bounding box center [1387, 87] width 89 height 22
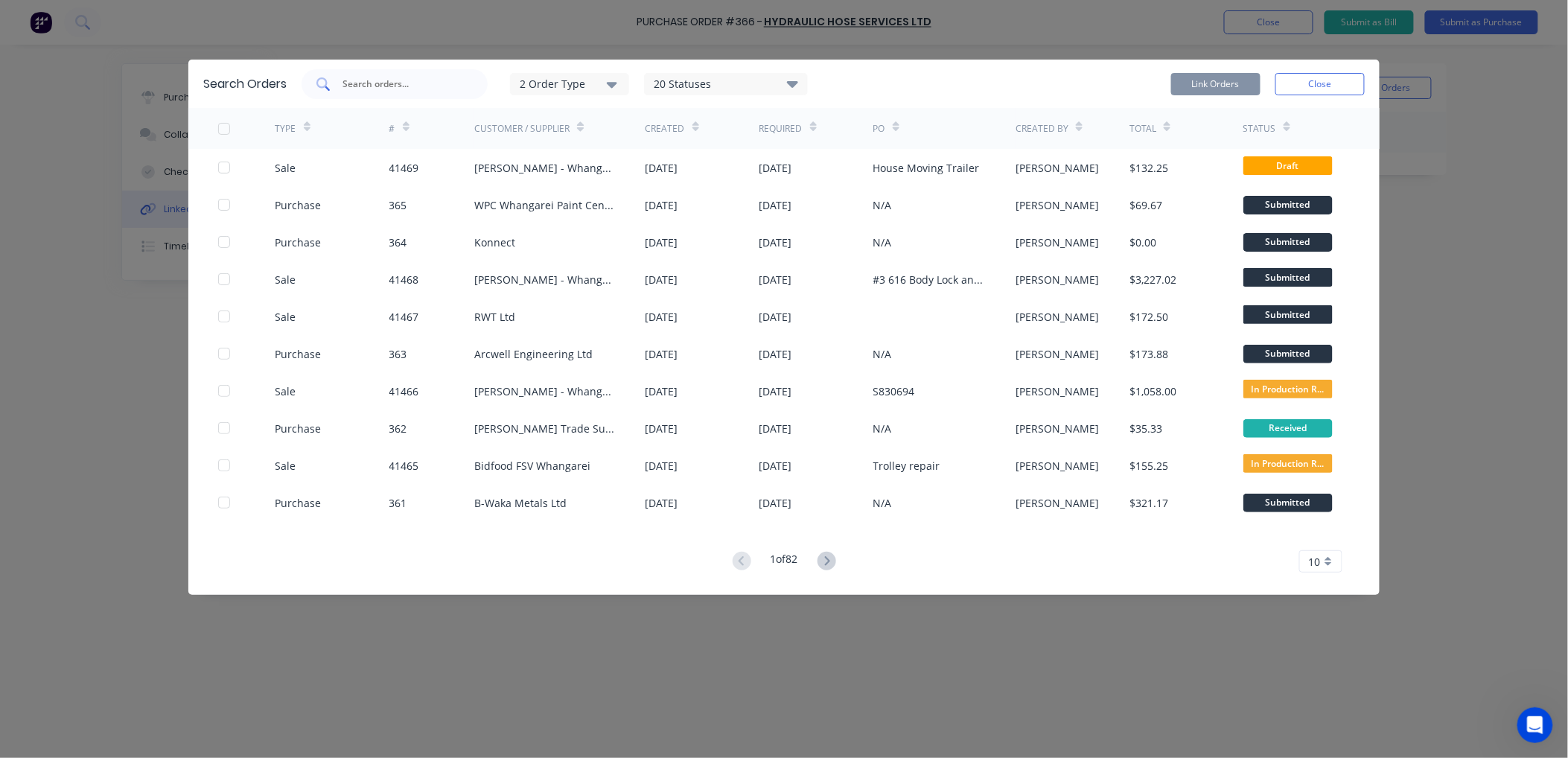
click at [369, 79] on input "text" at bounding box center [403, 84] width 124 height 15
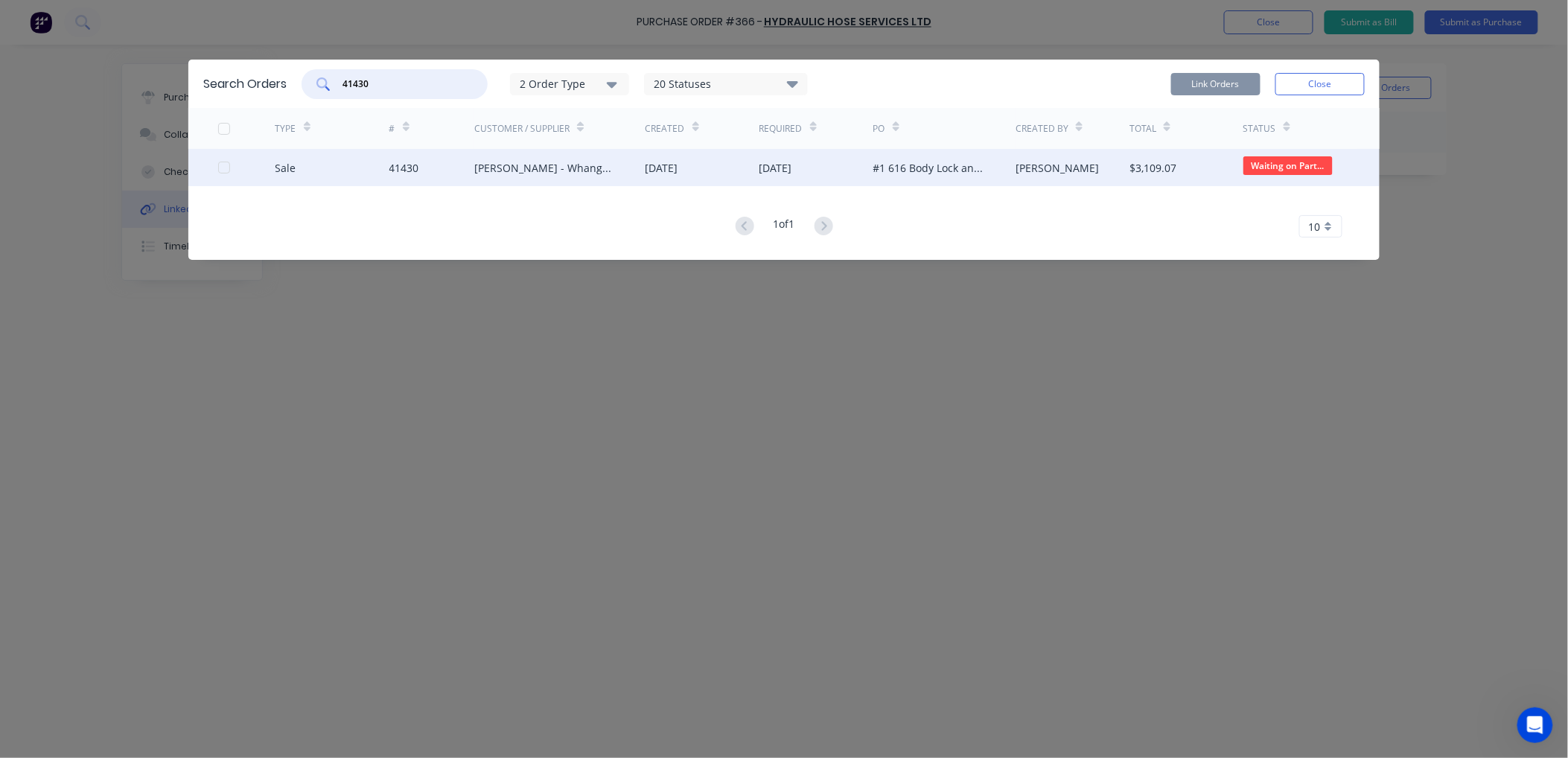
click at [221, 161] on div at bounding box center [224, 167] width 30 height 30
type input "41430"
click at [1227, 77] on button "Link Orders" at bounding box center [1216, 84] width 89 height 22
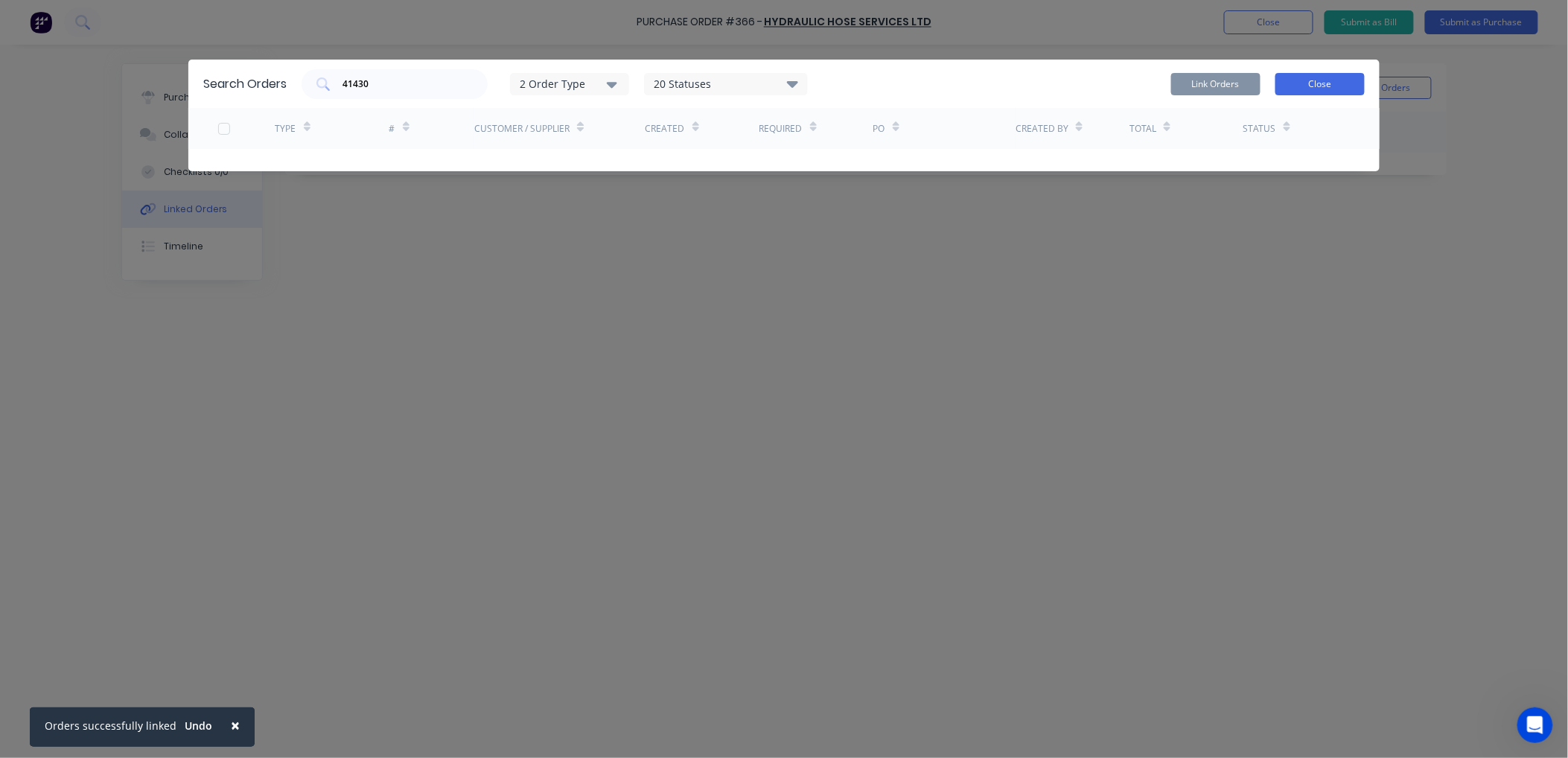
click at [1305, 75] on button "Close" at bounding box center [1320, 84] width 89 height 22
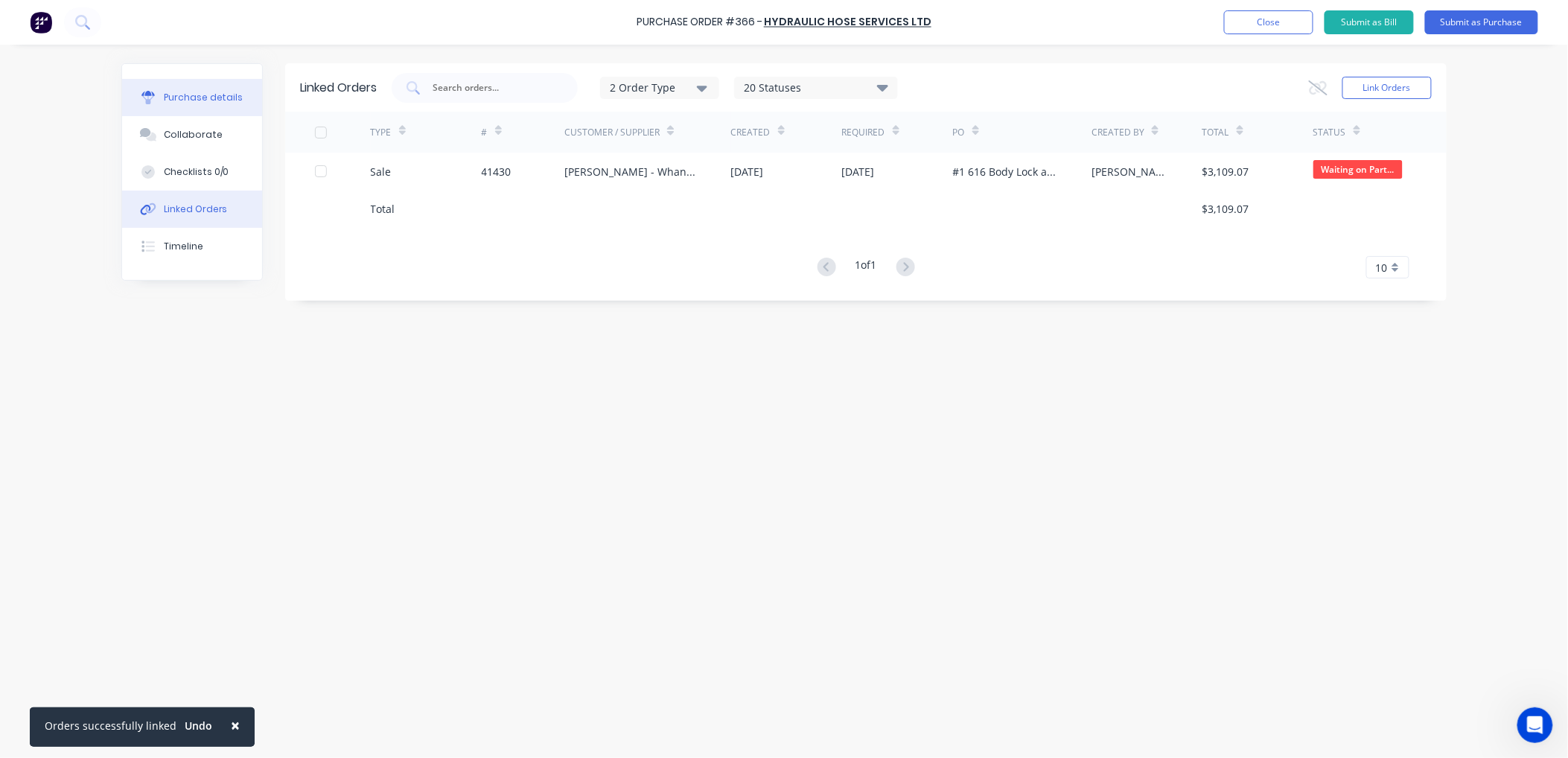
click at [191, 91] on div "Purchase details" at bounding box center [203, 97] width 80 height 13
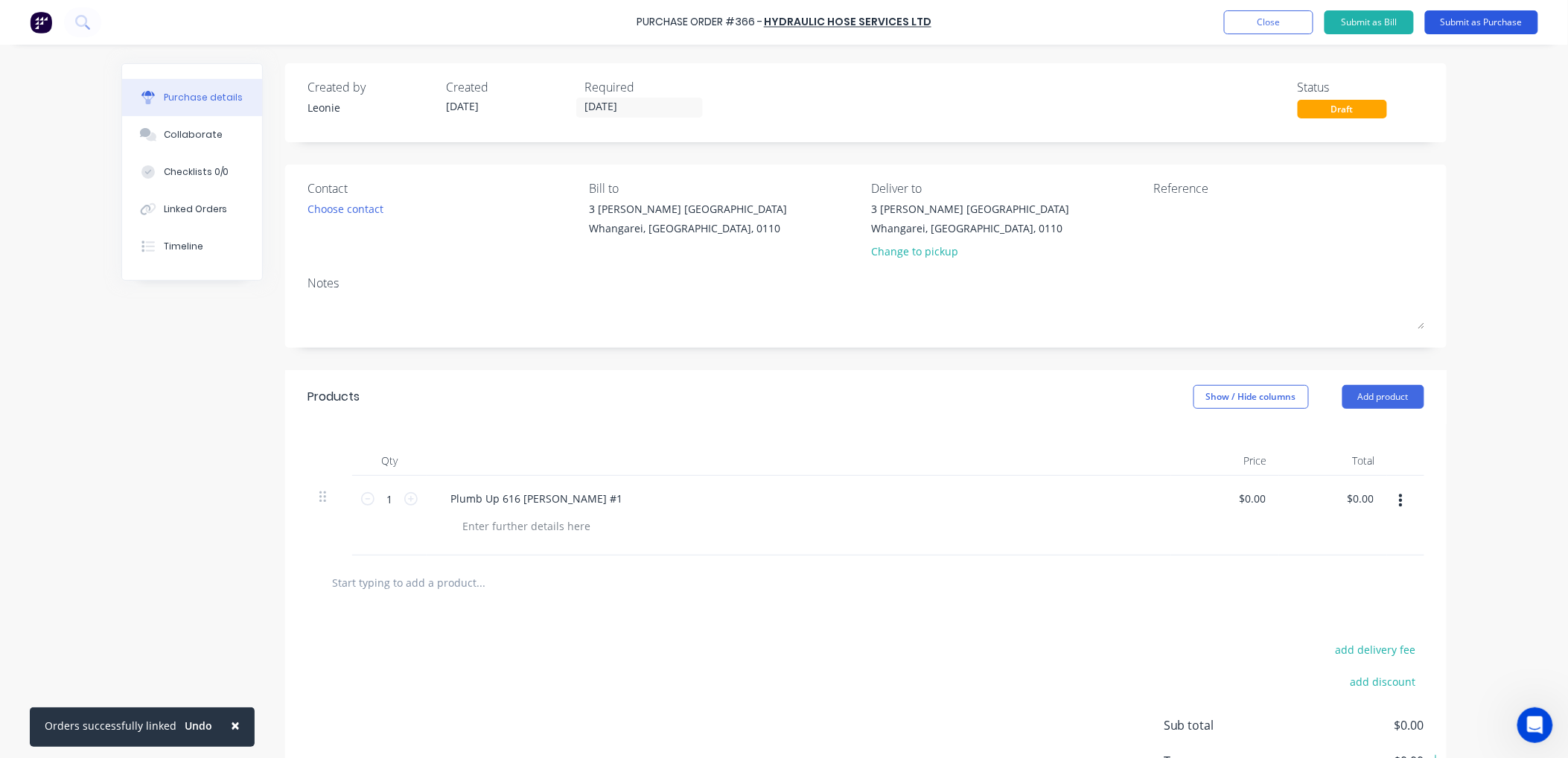
click at [1449, 19] on button "Submit as Purchase" at bounding box center [1481, 22] width 113 height 24
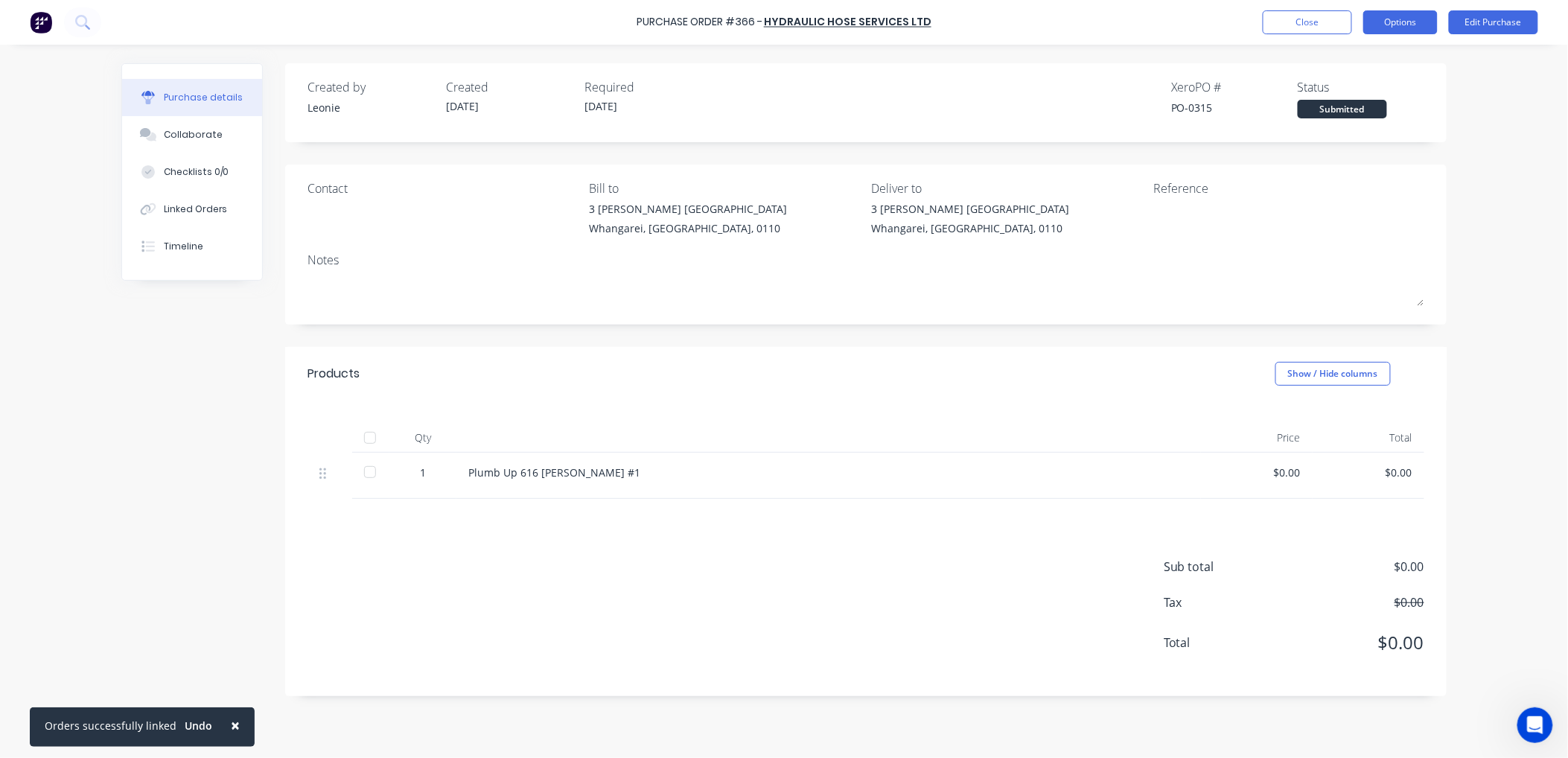
click at [1395, 20] on button "Options" at bounding box center [1400, 22] width 74 height 24
click at [1364, 56] on div "Print / Email" at bounding box center [1366, 61] width 114 height 21
click at [1340, 117] on div "Without pricing" at bounding box center [1366, 120] width 114 height 21
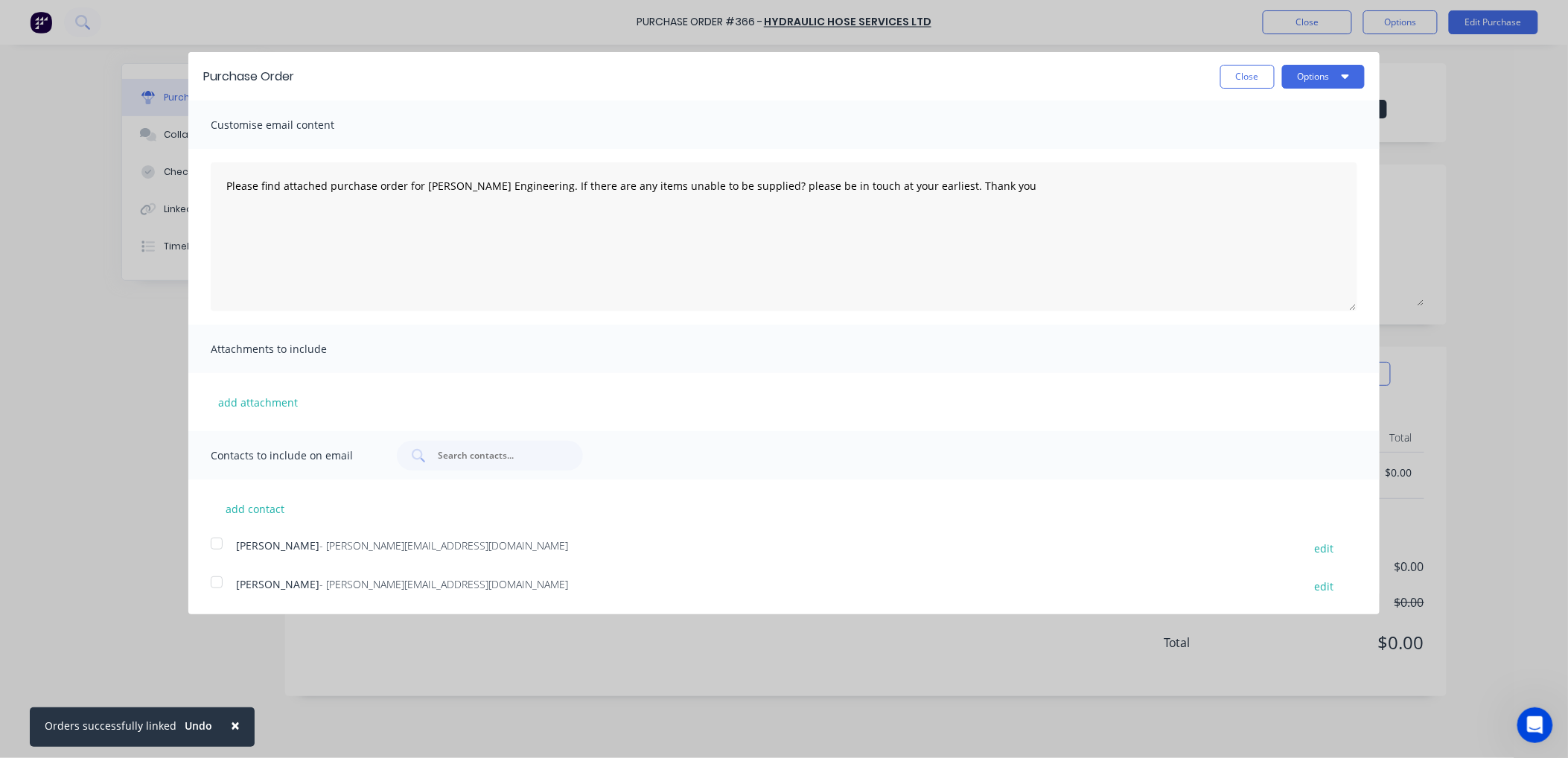
click at [221, 579] on div at bounding box center [217, 583] width 30 height 30
click at [1322, 71] on button "Options" at bounding box center [1323, 77] width 82 height 24
click at [1260, 143] on div "Email" at bounding box center [1294, 144] width 114 height 21
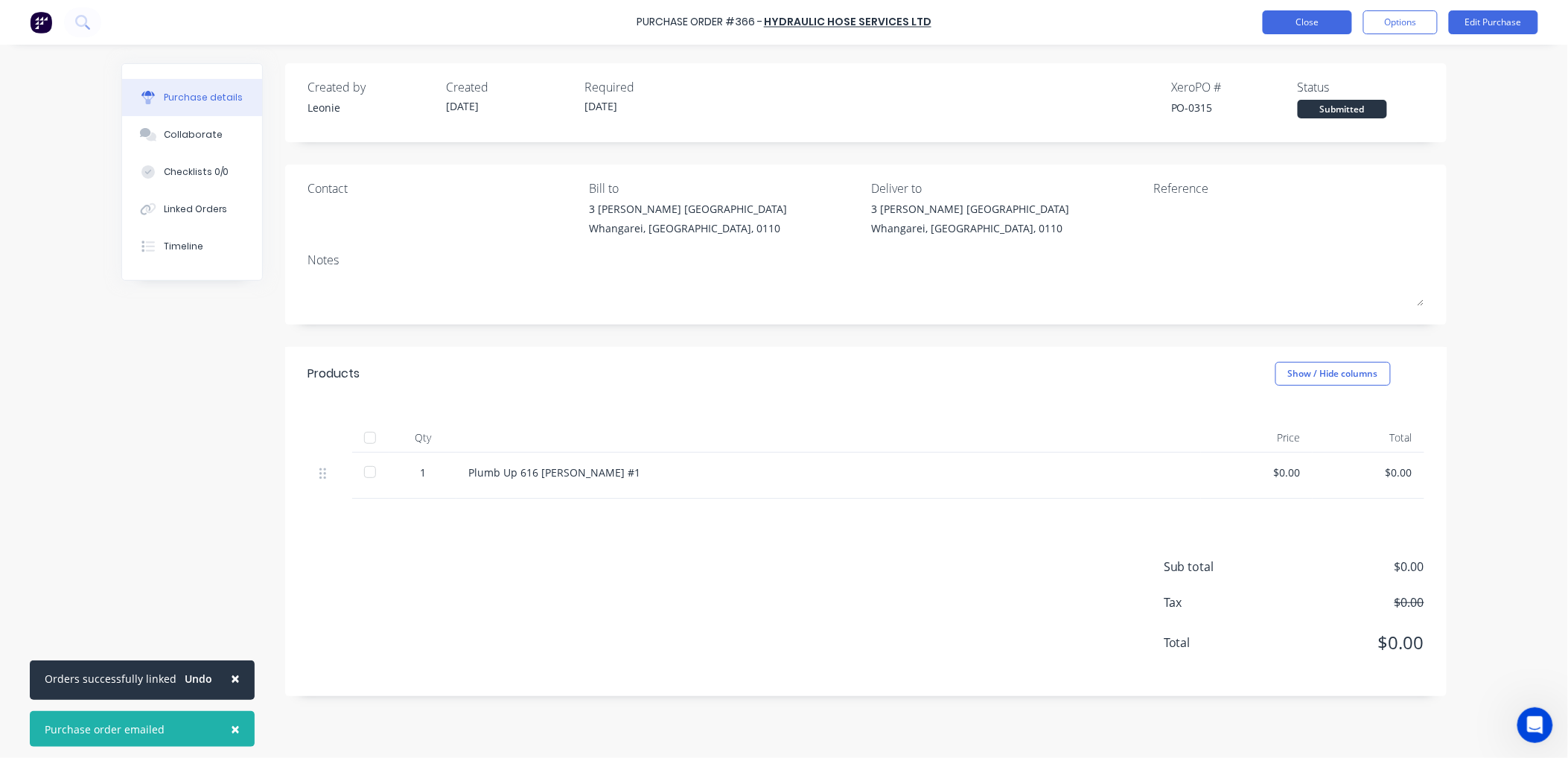
click at [1293, 25] on button "Close" at bounding box center [1307, 22] width 89 height 24
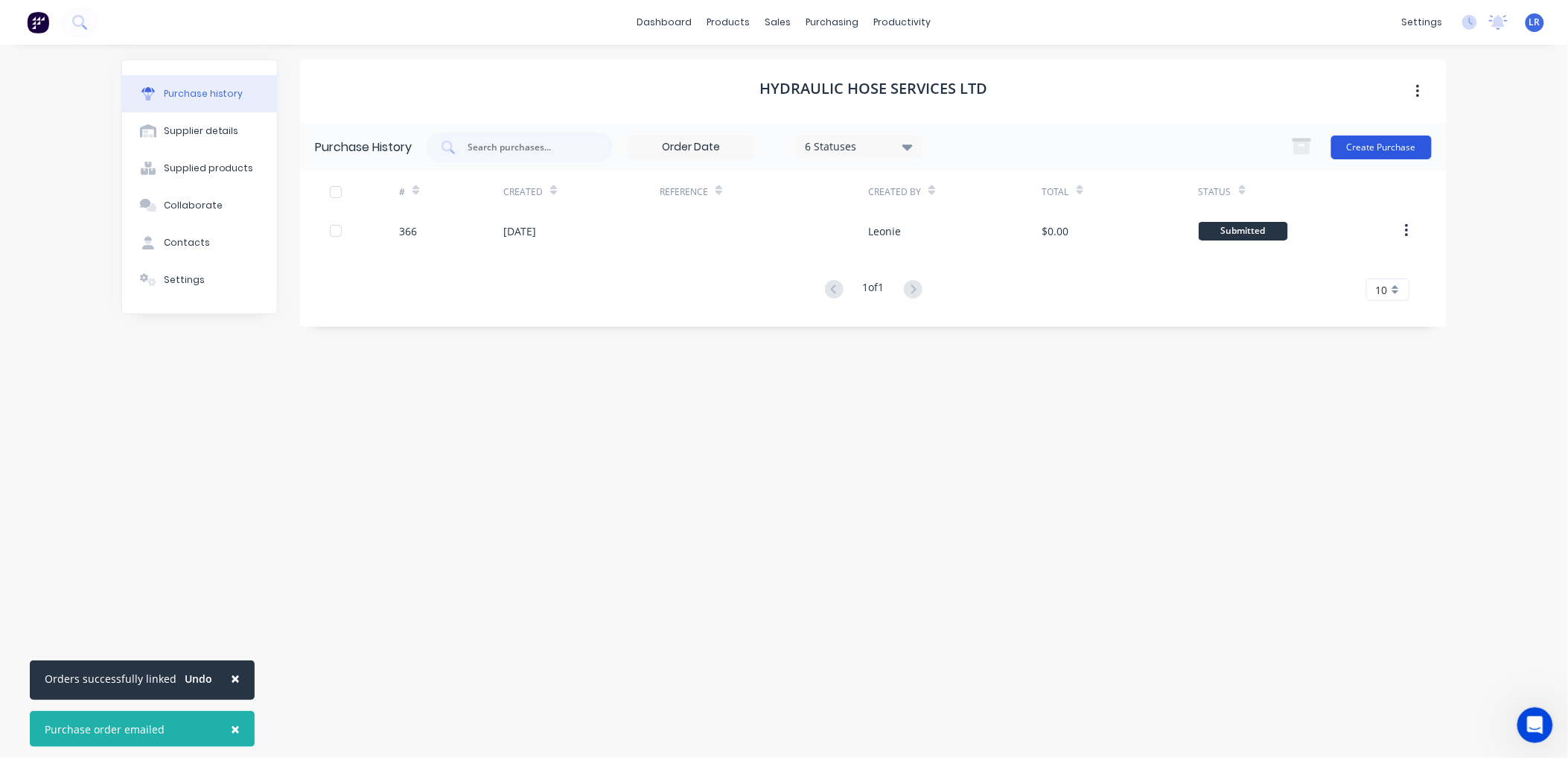
click at [1389, 138] on button "Create Purchase" at bounding box center [1381, 147] width 100 height 24
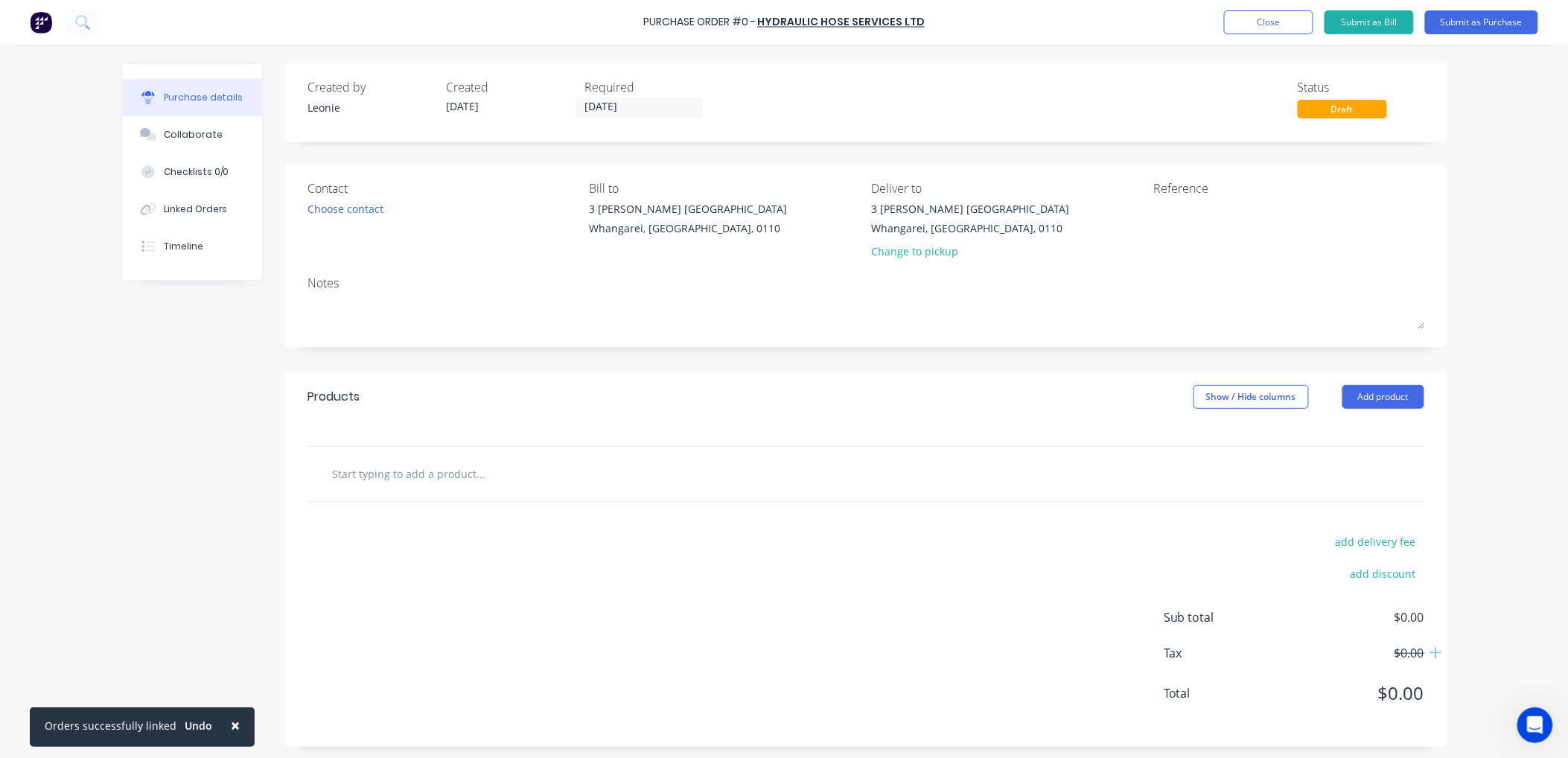
click at [343, 475] on input "text" at bounding box center [480, 474] width 298 height 30
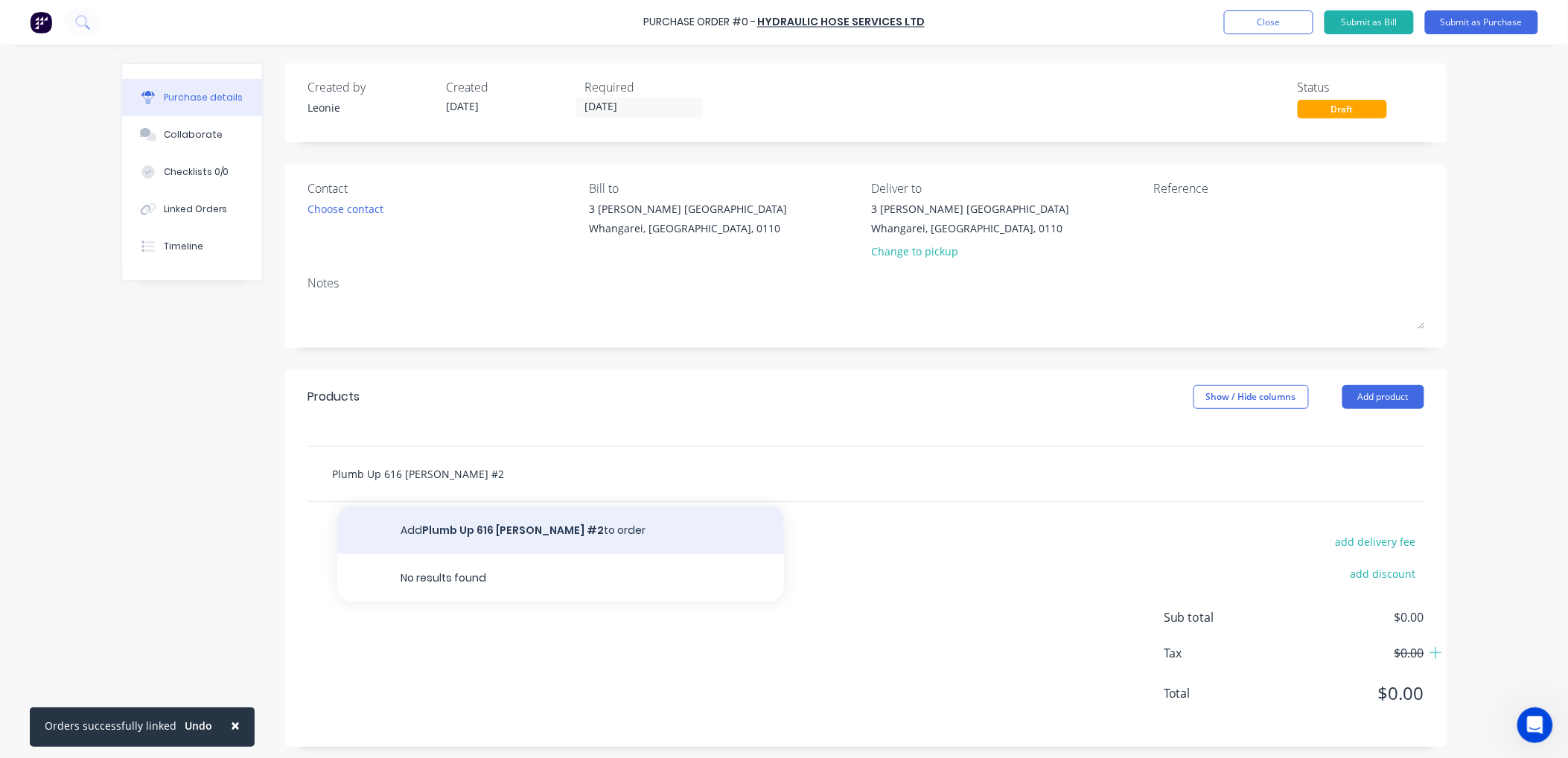
type input "Plumb Up 616 [PERSON_NAME] #2"
click at [458, 531] on button "Add Plumb Up 616 [PERSON_NAME] #2 to order" at bounding box center [561, 531] width 446 height 48
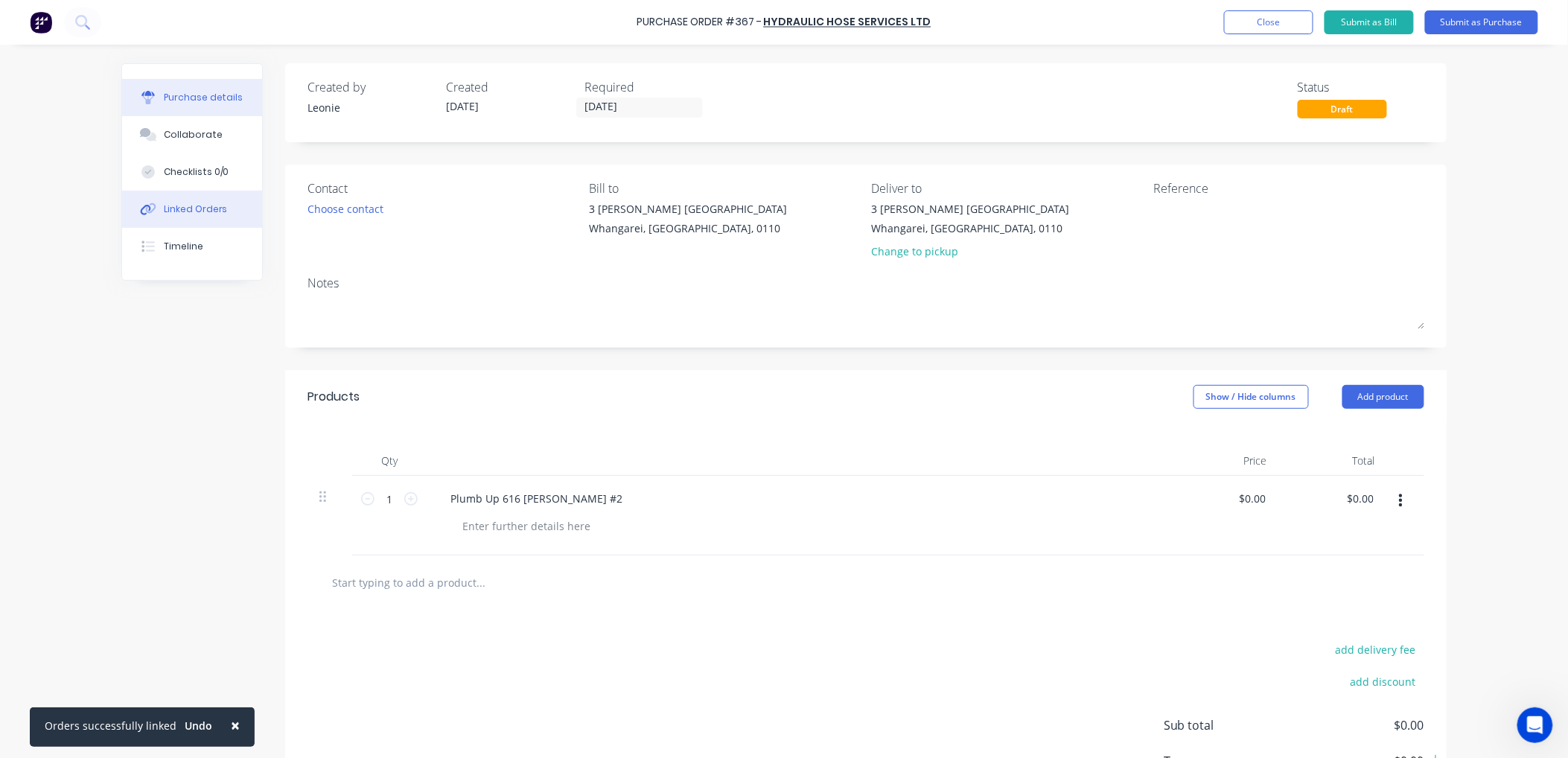
click at [206, 210] on div "Linked Orders" at bounding box center [196, 209] width 64 height 13
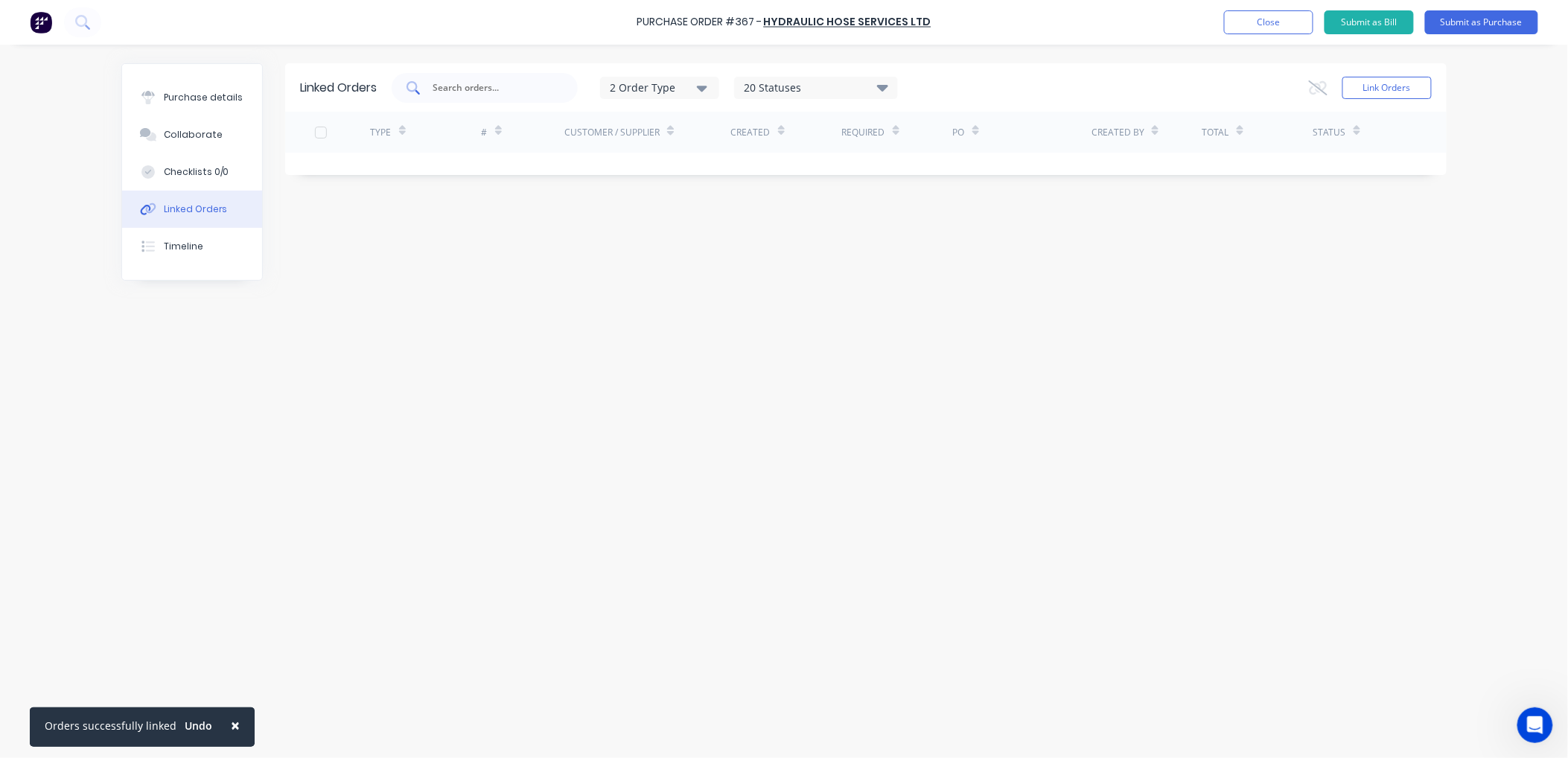
click at [453, 83] on input "text" at bounding box center [492, 88] width 124 height 15
type input "41431"
click at [1398, 81] on button "Link Orders" at bounding box center [1387, 87] width 89 height 22
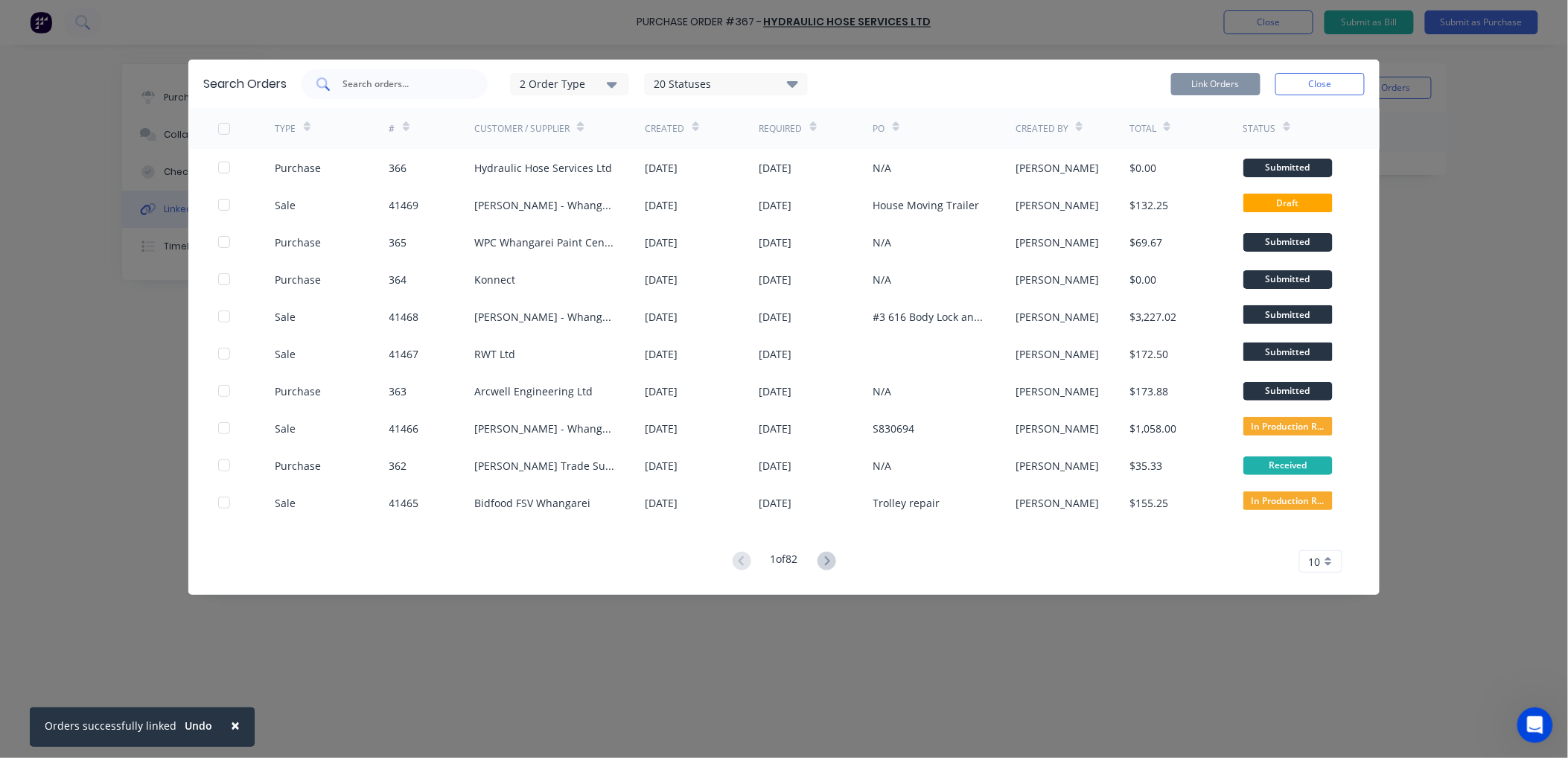
click at [372, 79] on input "text" at bounding box center [403, 84] width 124 height 15
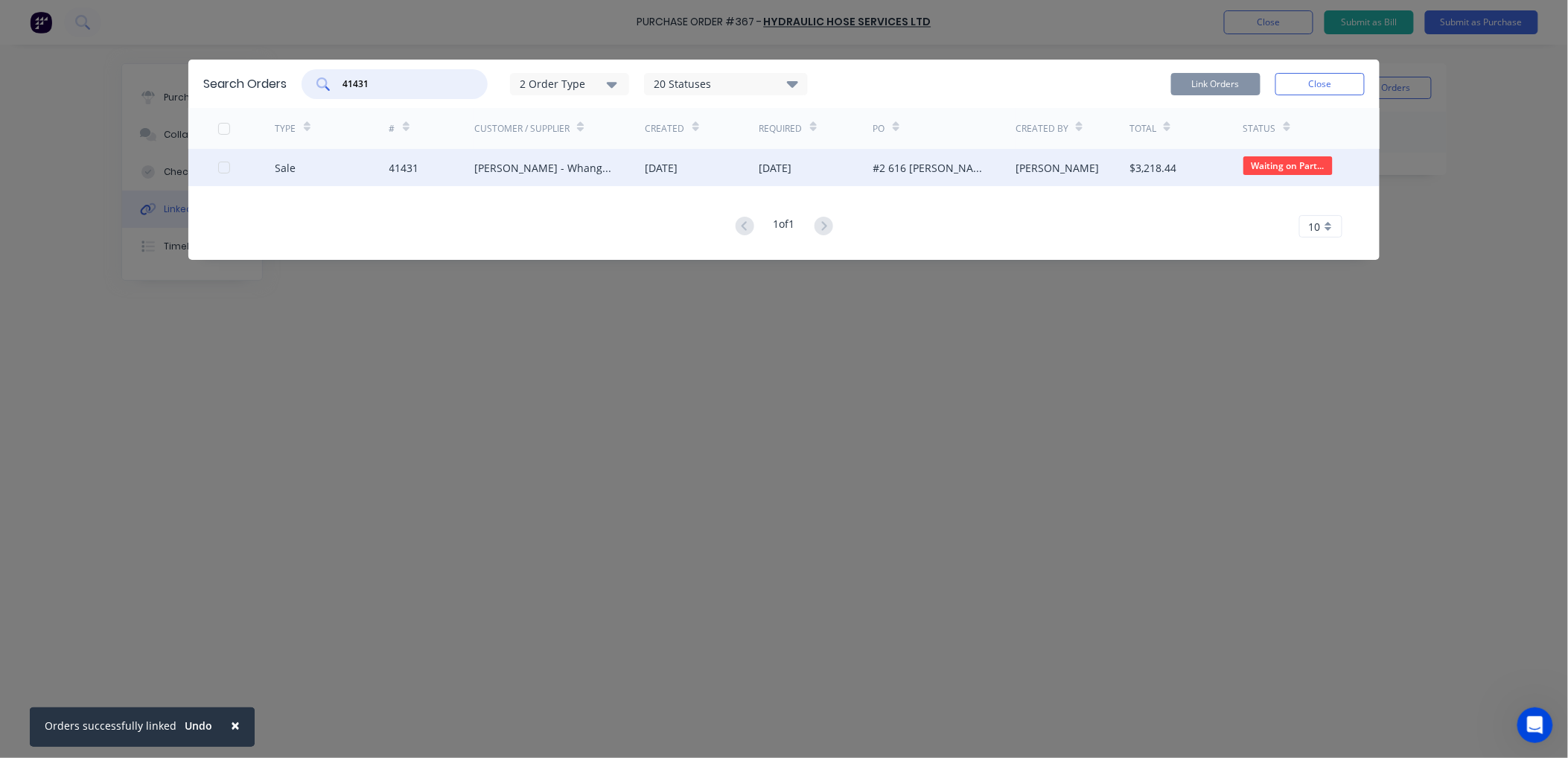
click at [227, 165] on div at bounding box center [224, 167] width 30 height 30
type input "41431"
click at [1221, 74] on button "Link Orders" at bounding box center [1216, 84] width 89 height 22
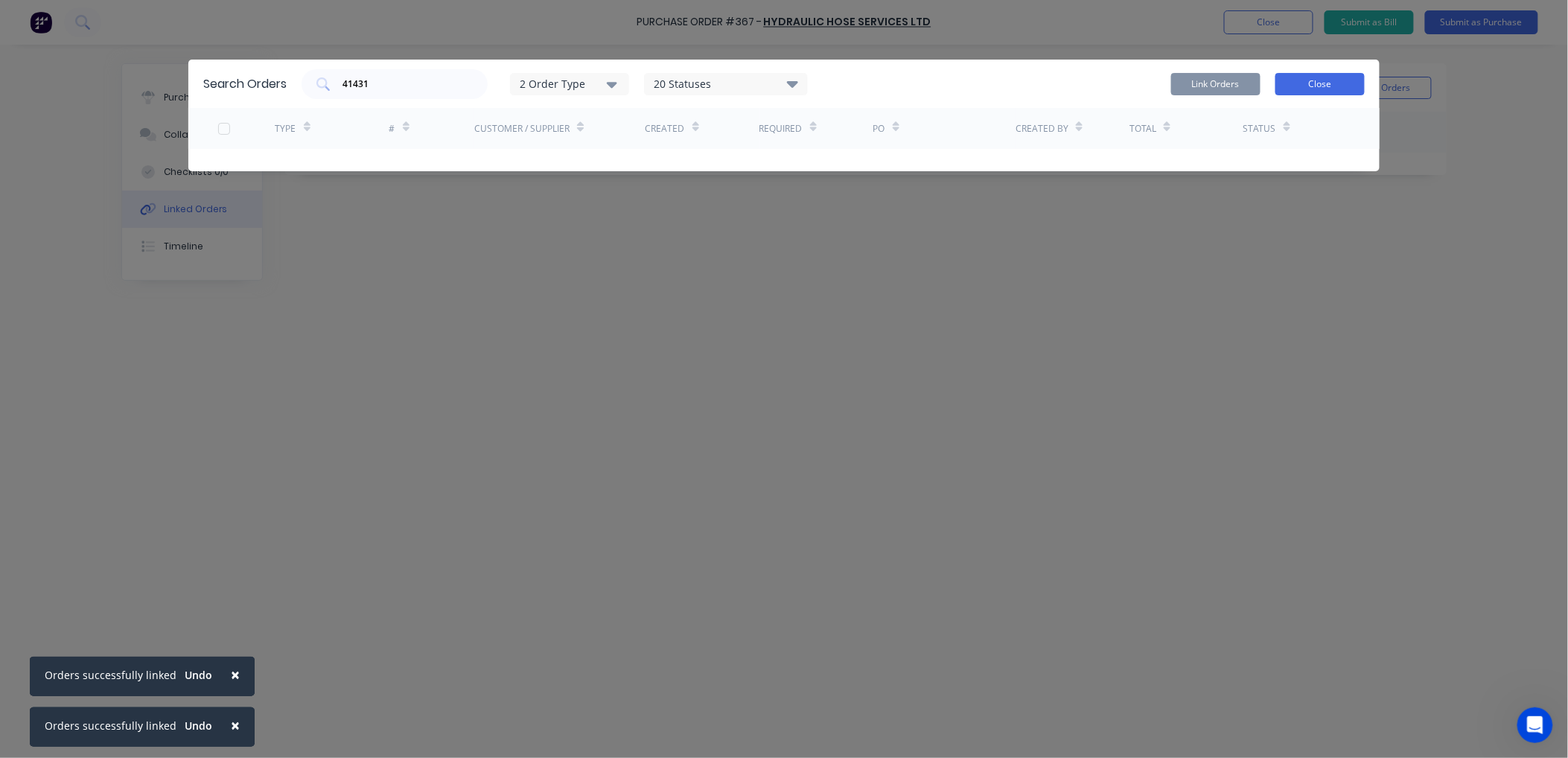
click at [1343, 79] on button "Close" at bounding box center [1320, 84] width 89 height 22
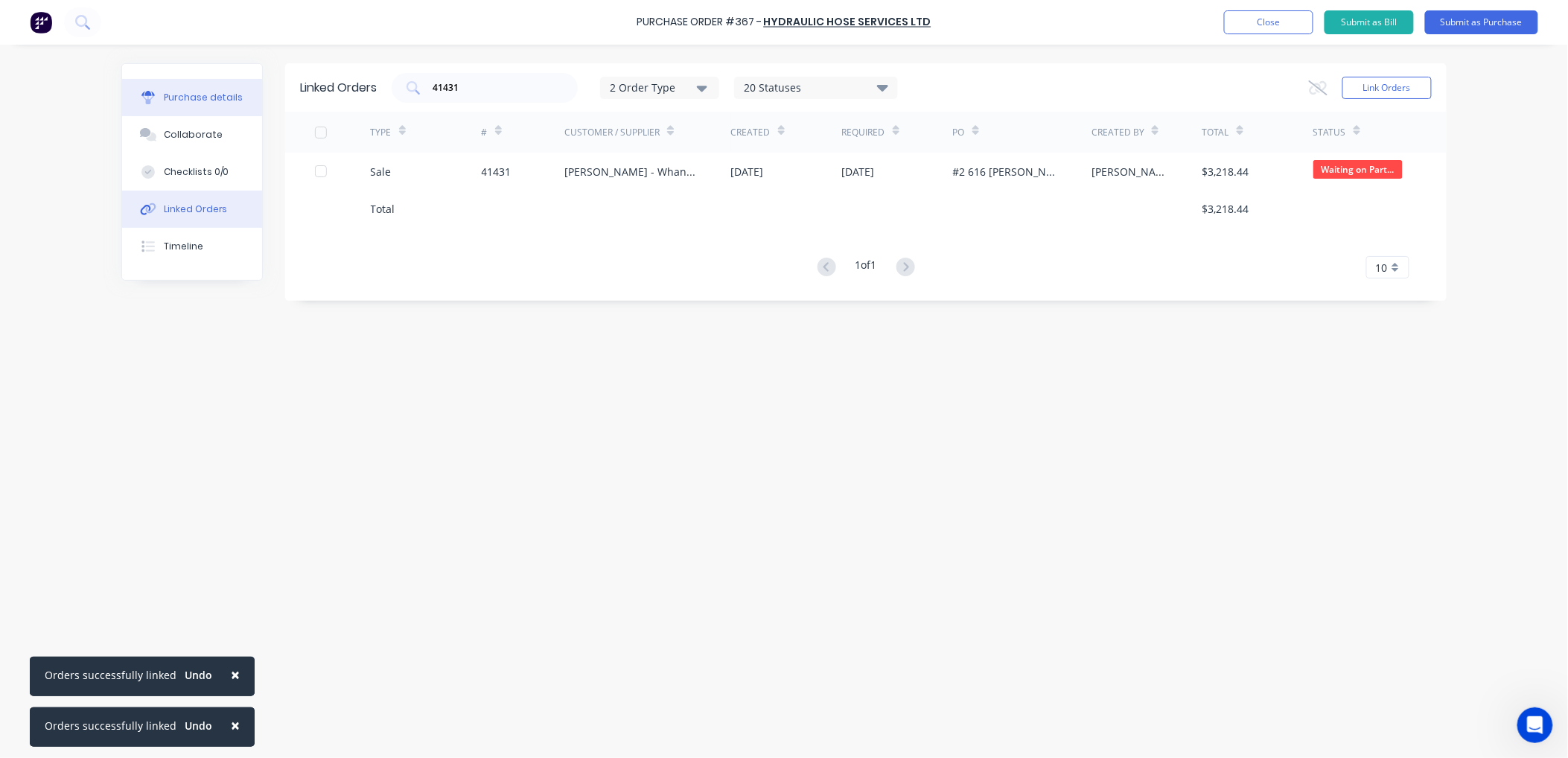
click at [206, 96] on div "Purchase details" at bounding box center [203, 97] width 80 height 13
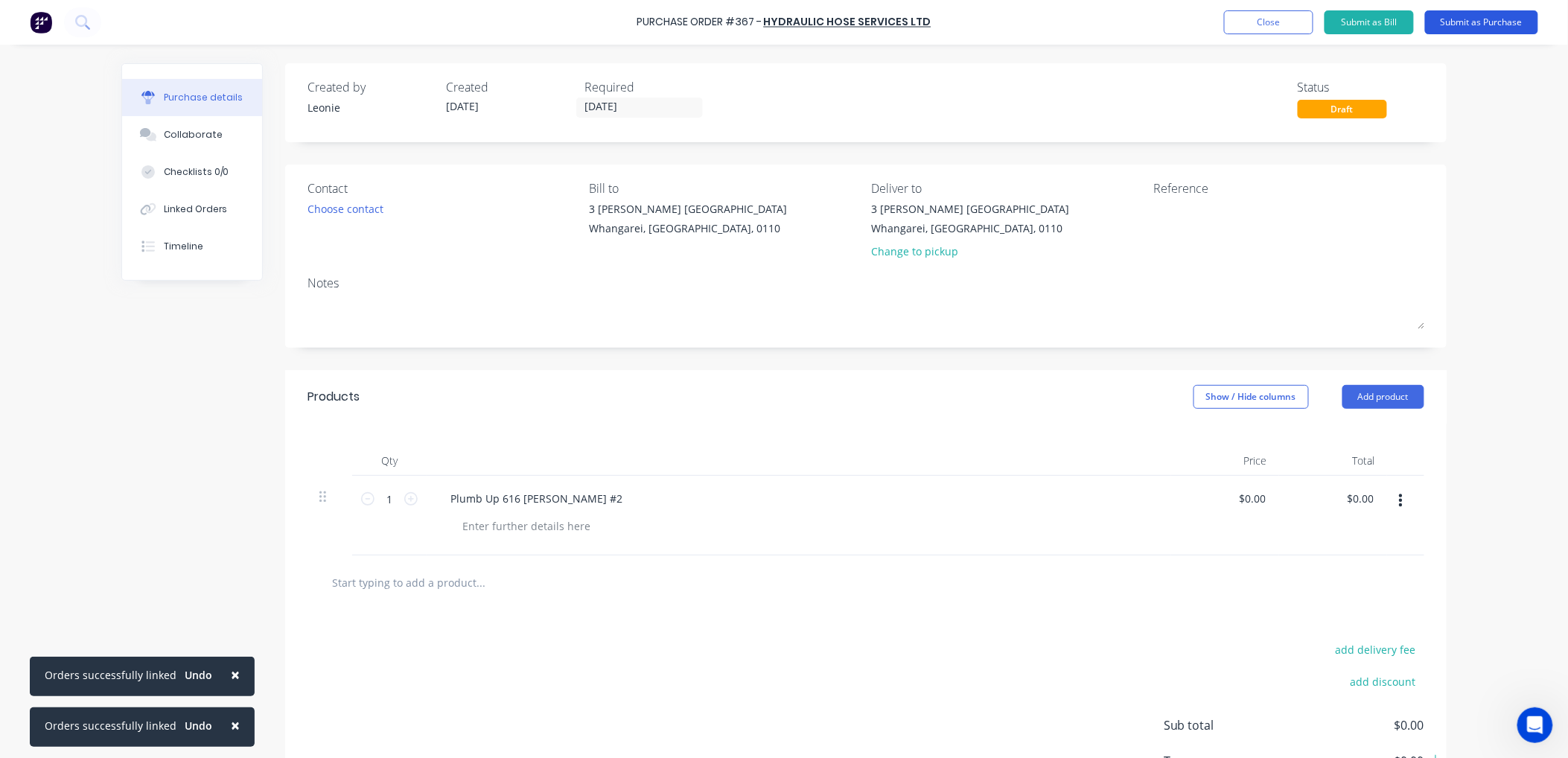
click at [1492, 13] on button "Submit as Purchase" at bounding box center [1481, 22] width 113 height 24
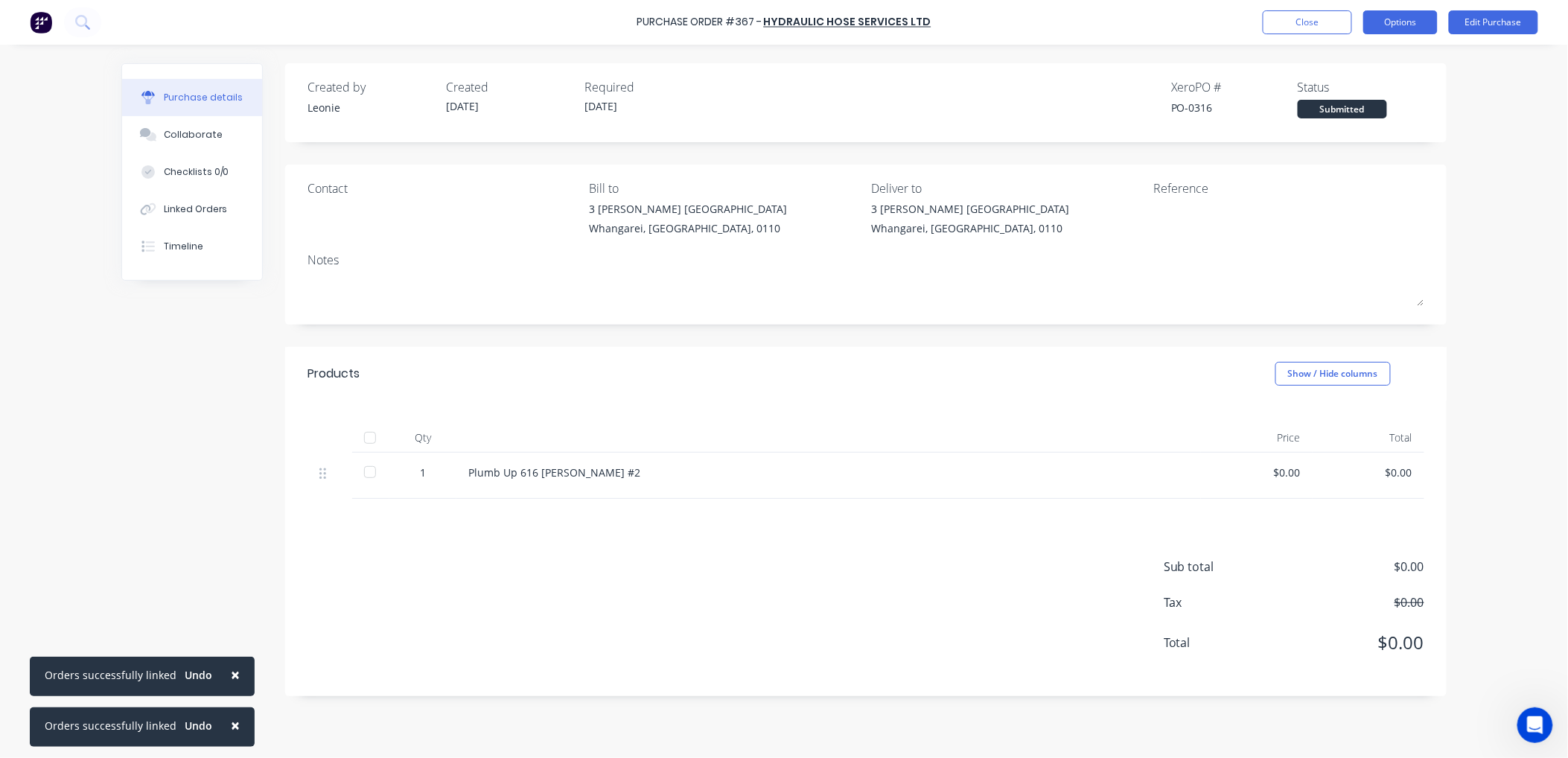
click at [1394, 19] on button "Options" at bounding box center [1400, 22] width 74 height 24
click at [1344, 58] on div "Print / Email" at bounding box center [1366, 61] width 114 height 21
click at [1353, 117] on div "Without pricing" at bounding box center [1366, 120] width 114 height 21
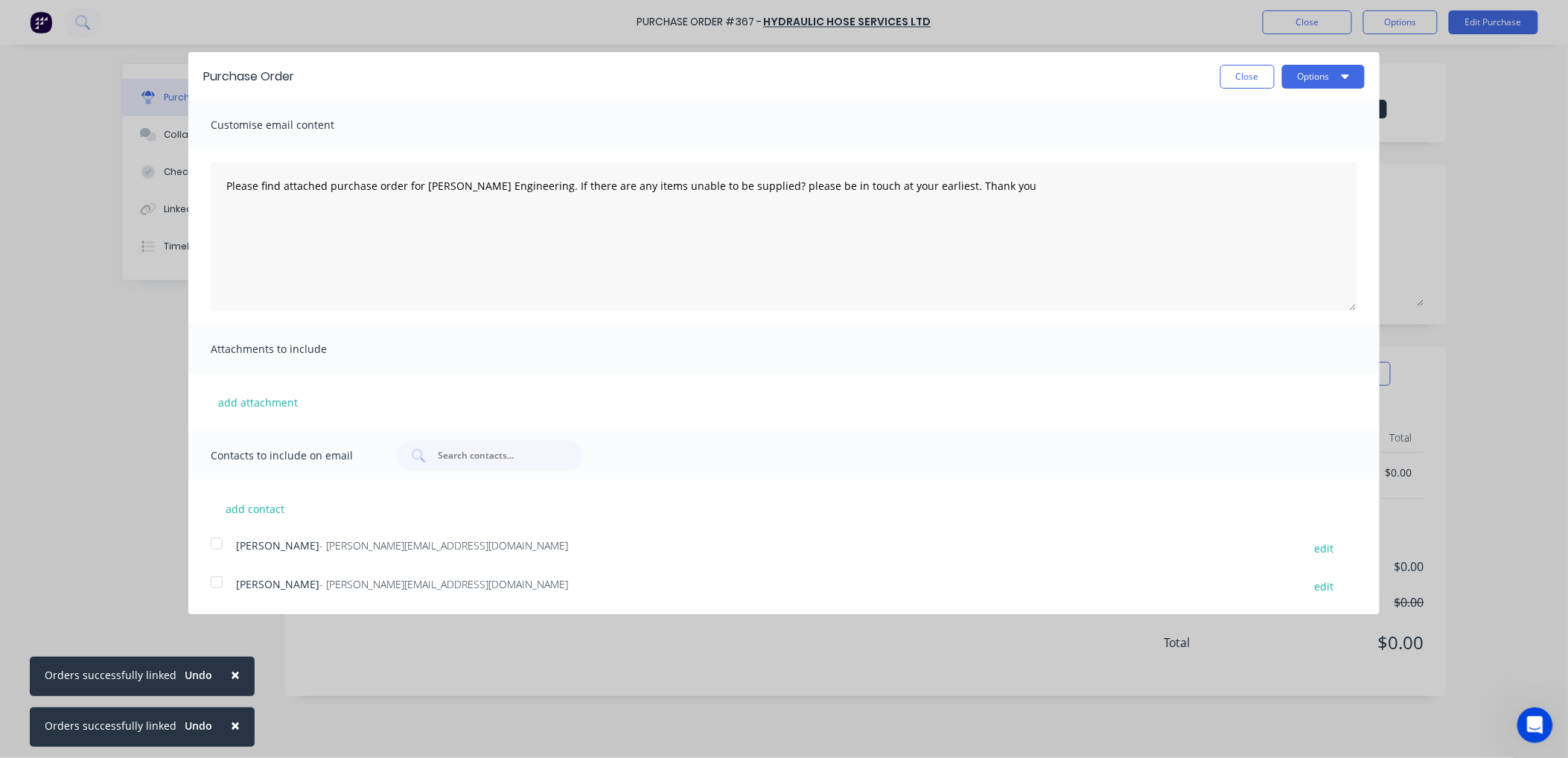
click at [212, 540] on div at bounding box center [217, 544] width 30 height 30
click at [1307, 72] on button "Options" at bounding box center [1323, 77] width 82 height 24
click at [1253, 143] on div "Email" at bounding box center [1294, 144] width 114 height 21
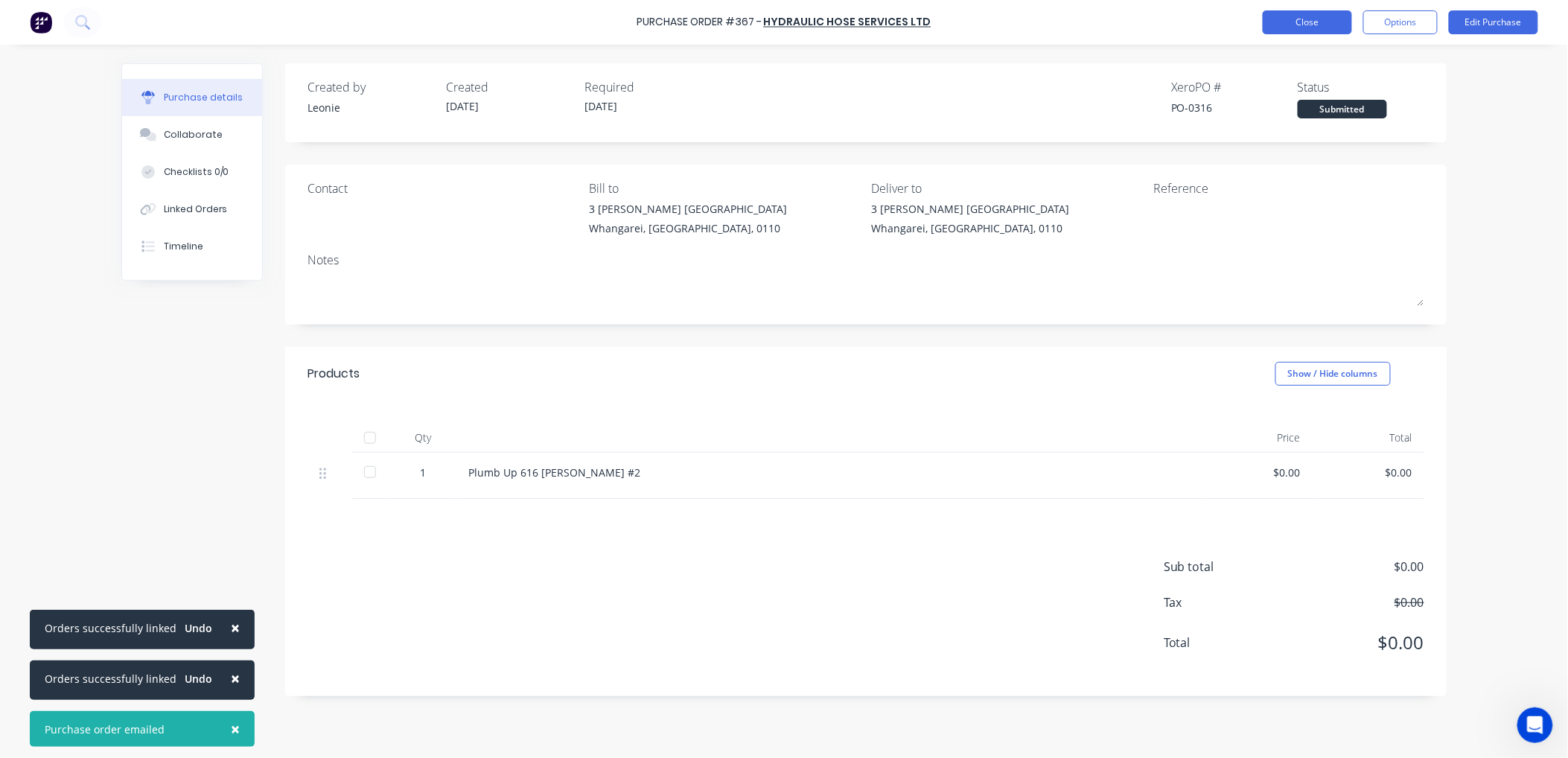
click at [1329, 17] on button "Close" at bounding box center [1307, 22] width 89 height 24
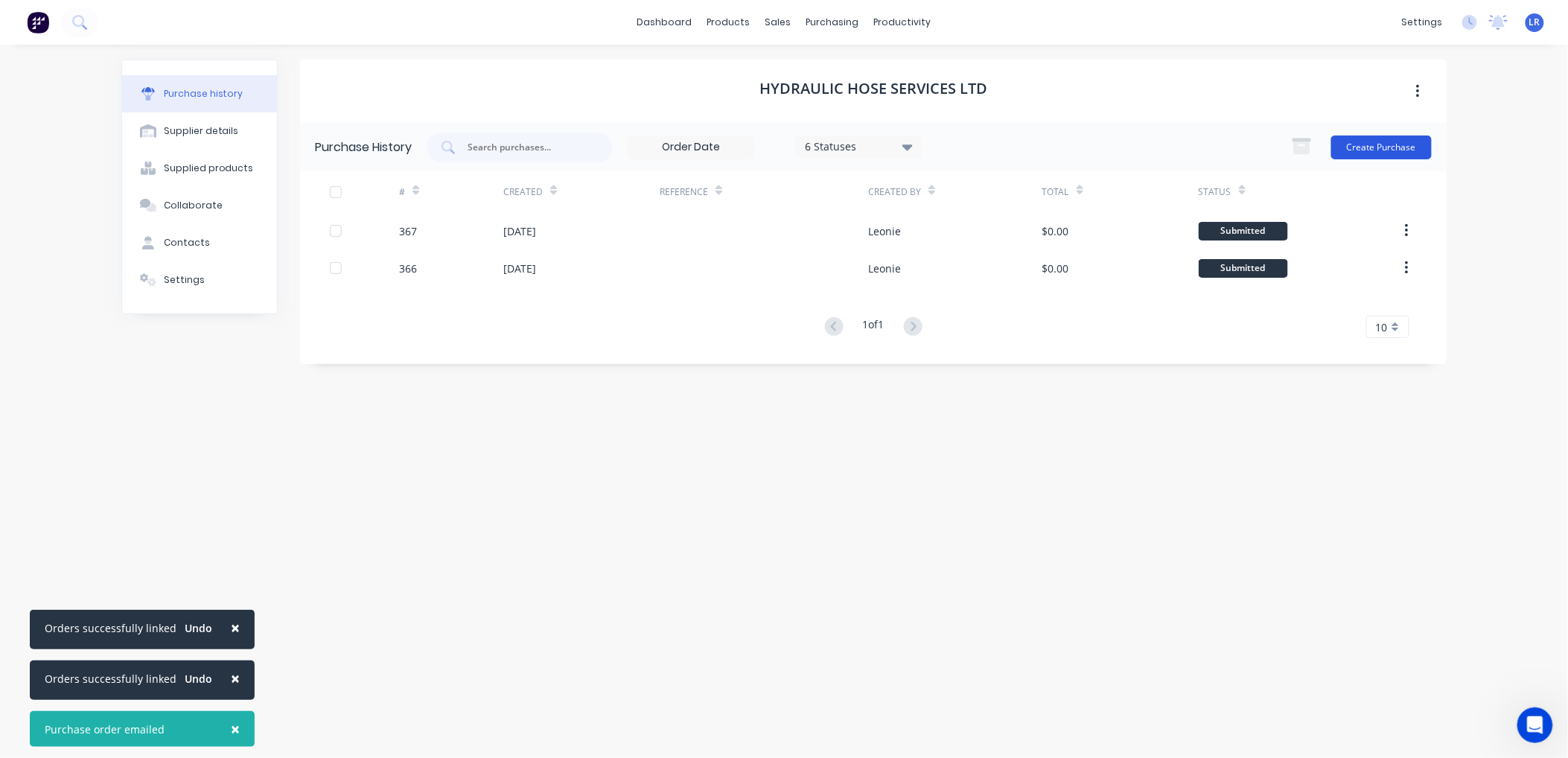
click at [1361, 142] on button "Create Purchase" at bounding box center [1381, 147] width 100 height 24
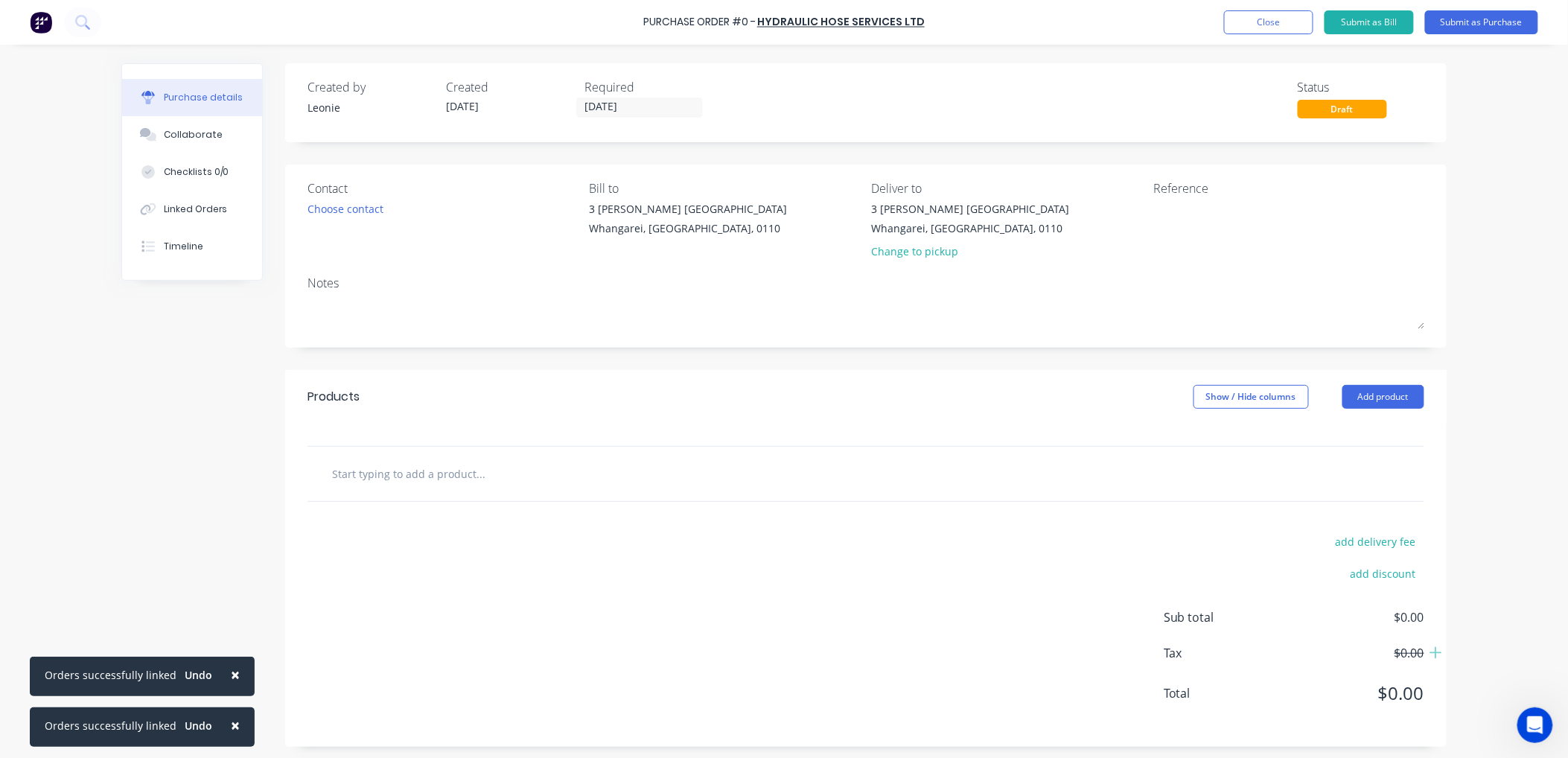
click at [334, 474] on input "text" at bounding box center [480, 474] width 298 height 30
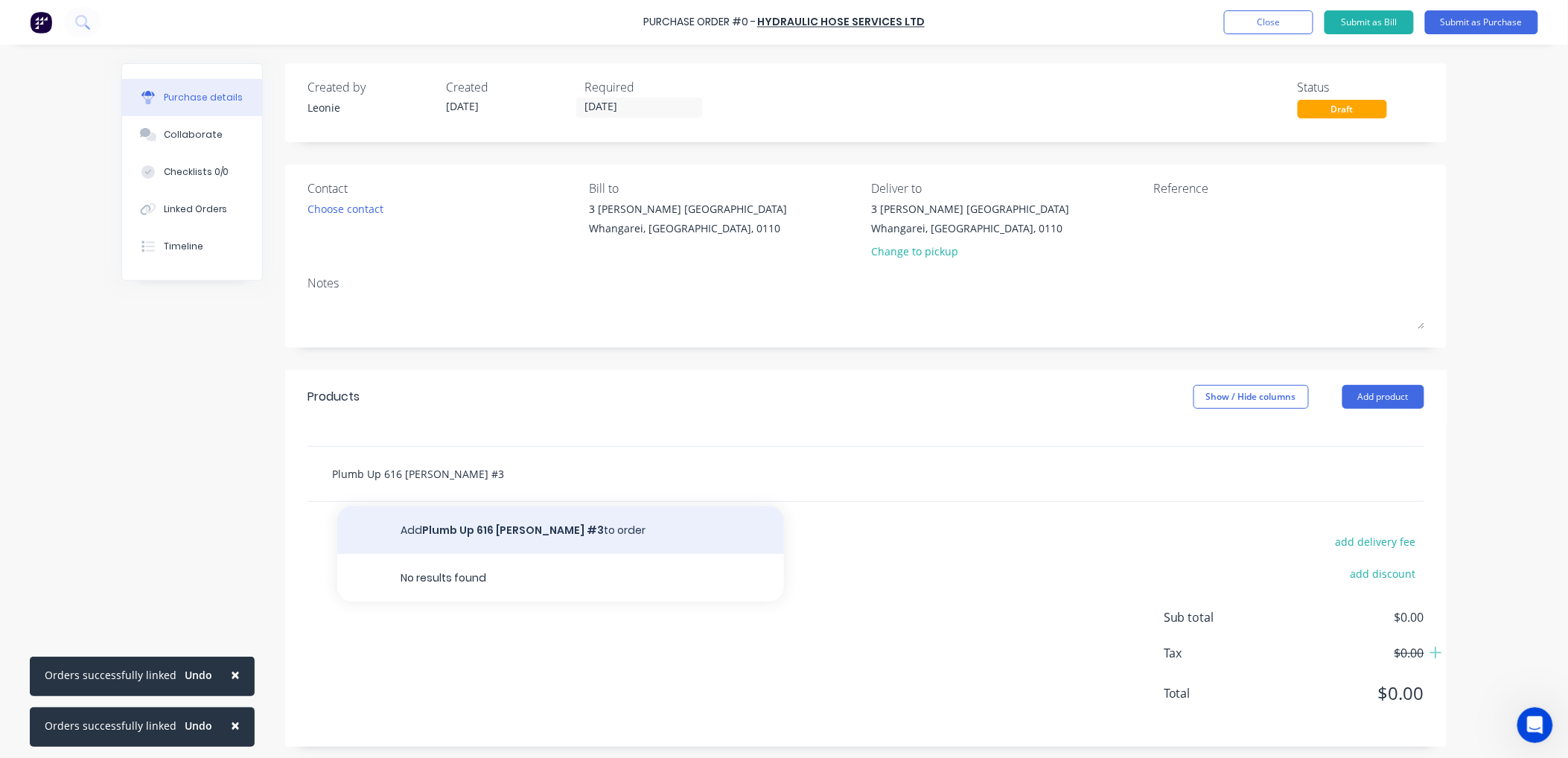
type input "Plumb Up 616 [PERSON_NAME] #3"
click at [427, 527] on button "Add Plumb Up 616 [PERSON_NAME] #3 to order" at bounding box center [561, 531] width 446 height 48
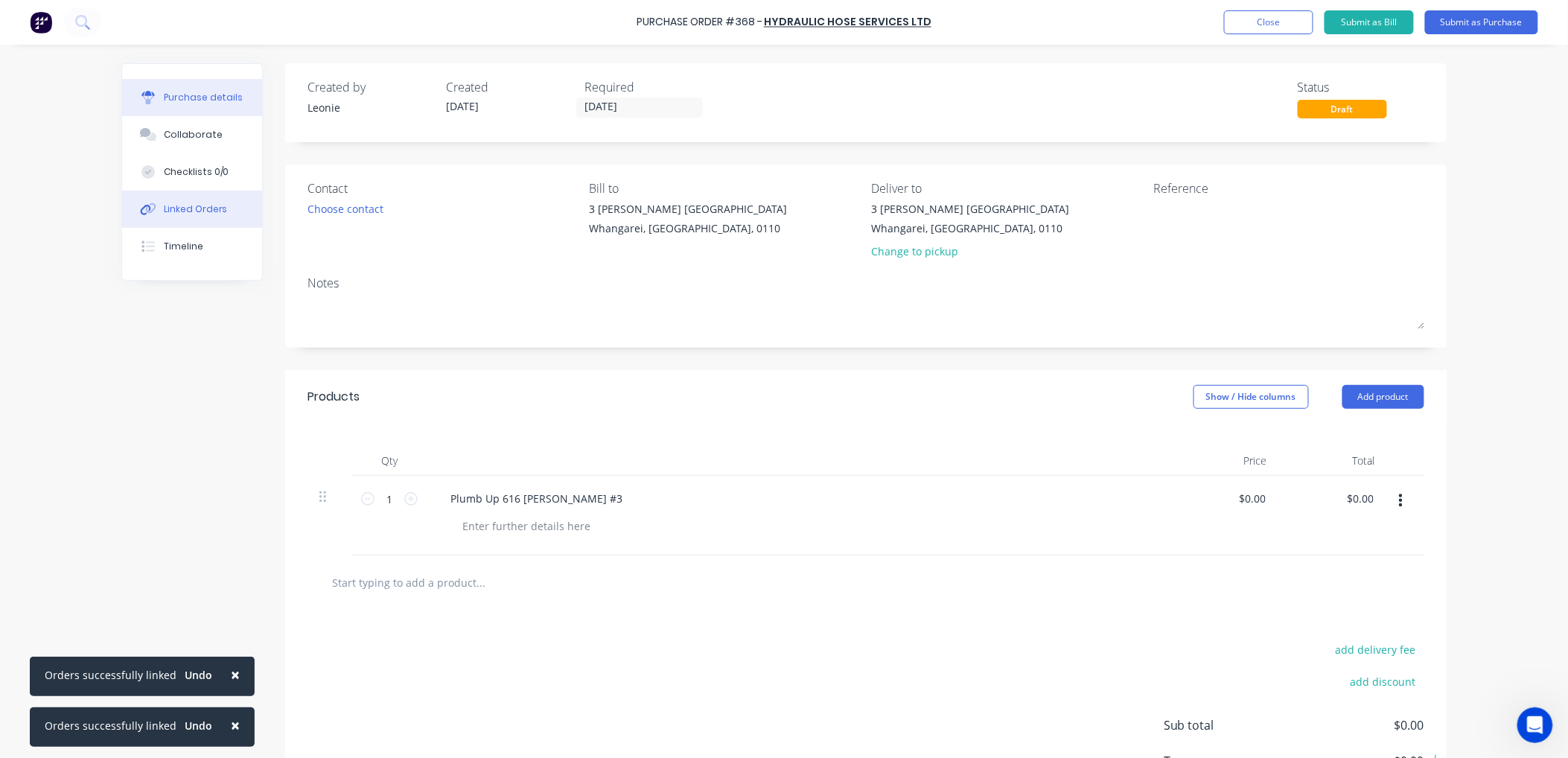
click at [201, 203] on div "Linked Orders" at bounding box center [196, 209] width 64 height 13
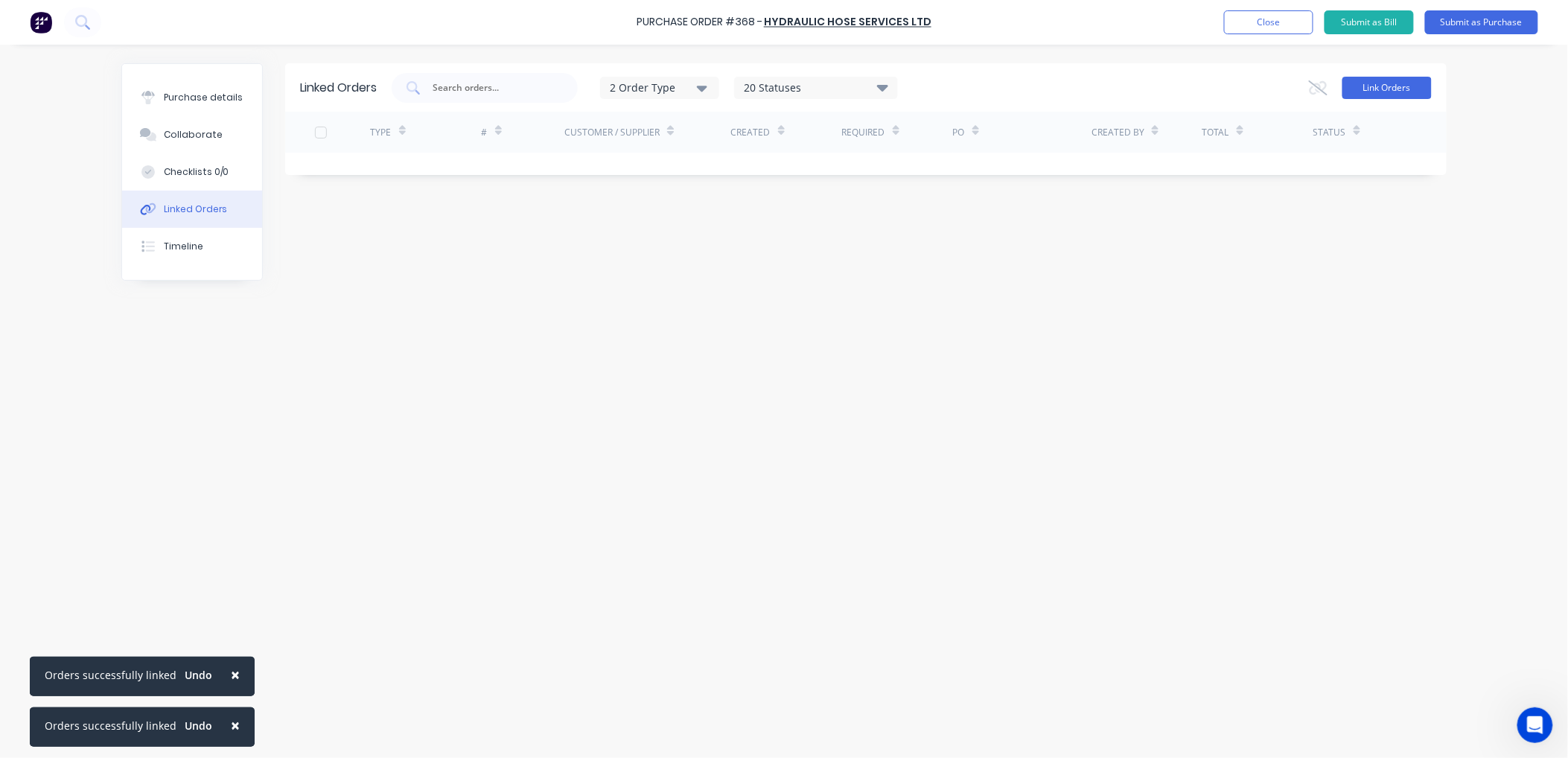
click at [1404, 85] on button "Link Orders" at bounding box center [1387, 87] width 89 height 22
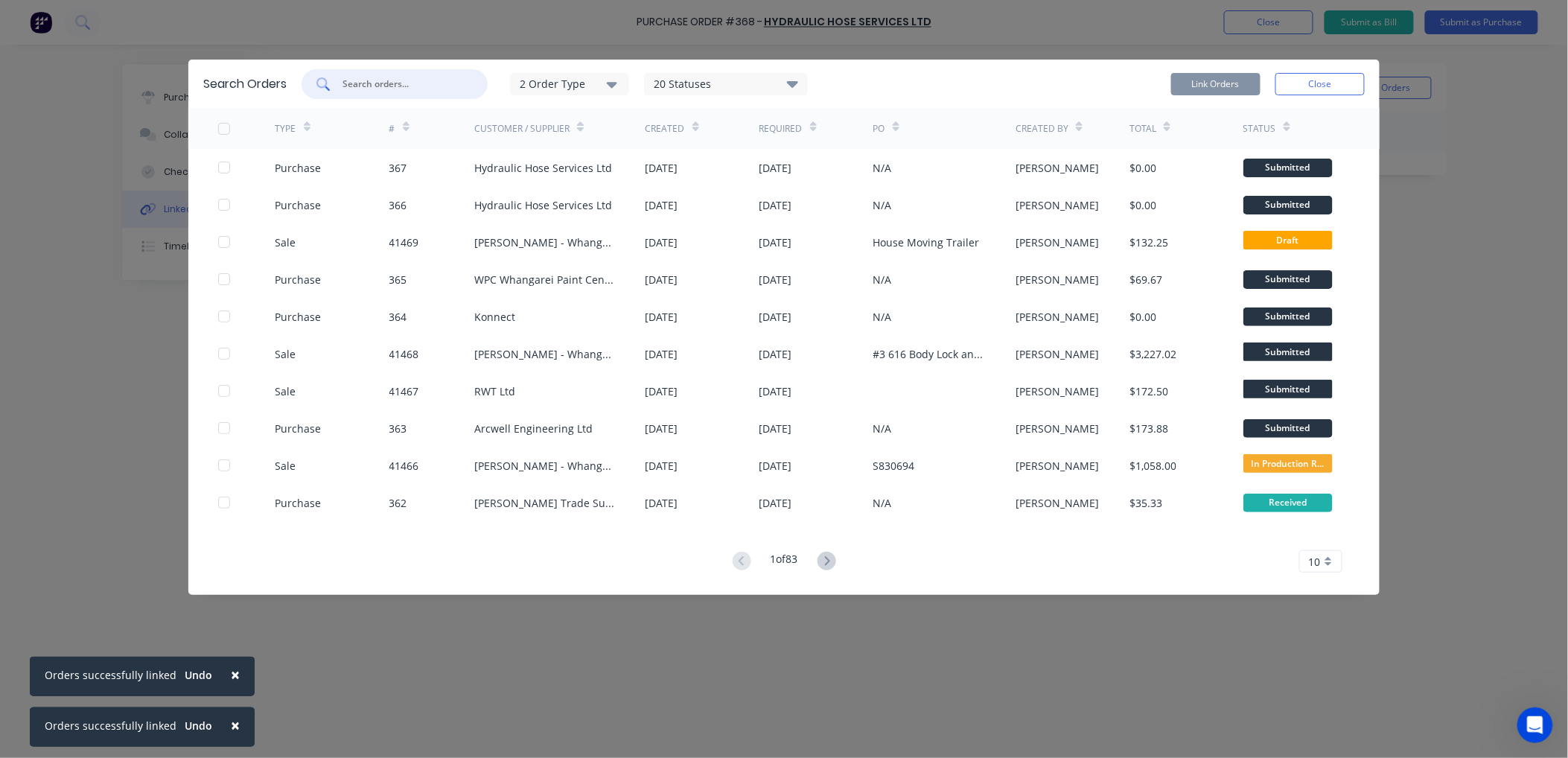
click at [353, 78] on input "text" at bounding box center [403, 84] width 124 height 15
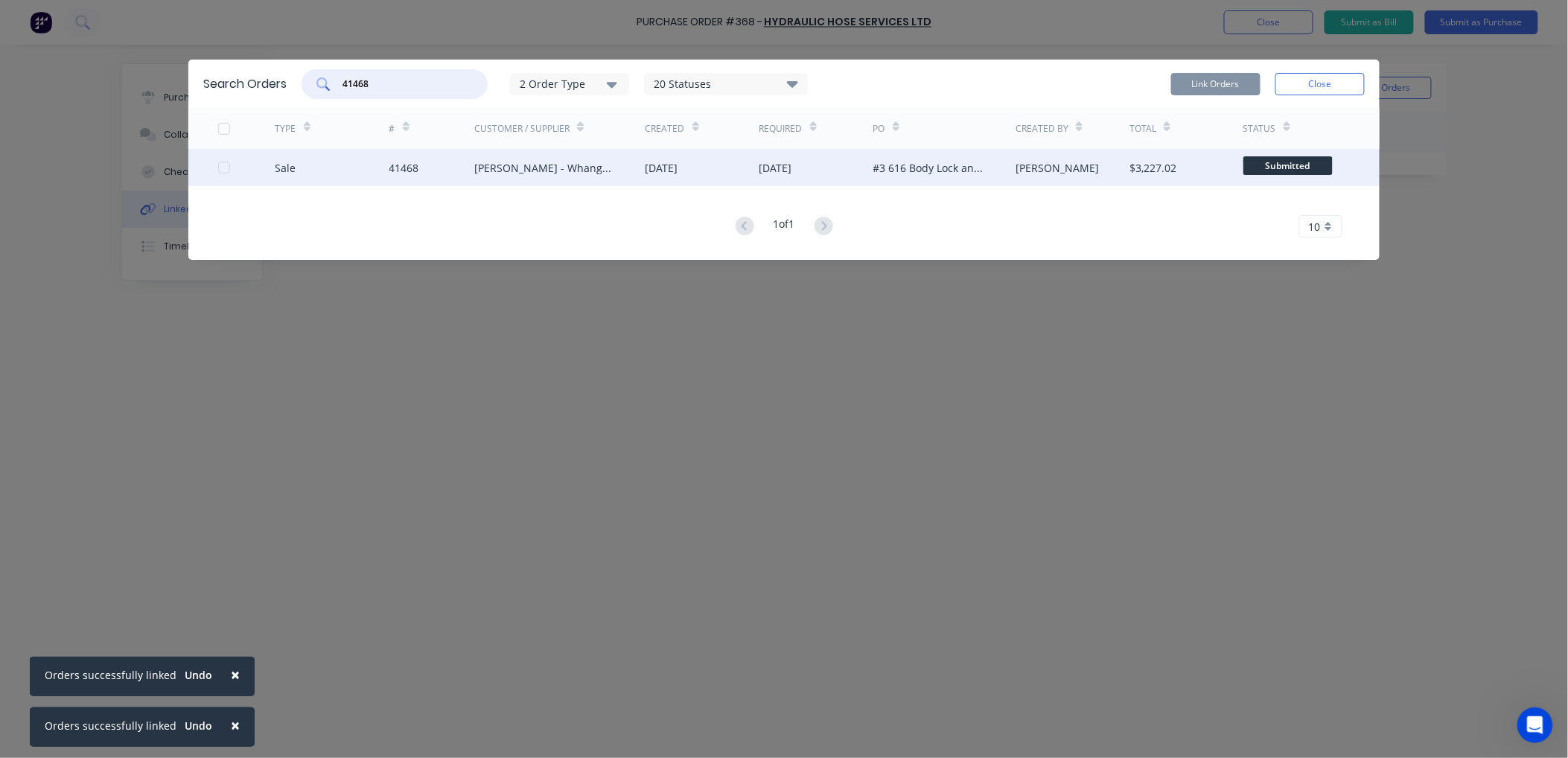
click at [225, 166] on div at bounding box center [224, 167] width 30 height 30
type input "41468"
click at [1222, 77] on button "Link Orders" at bounding box center [1216, 84] width 89 height 22
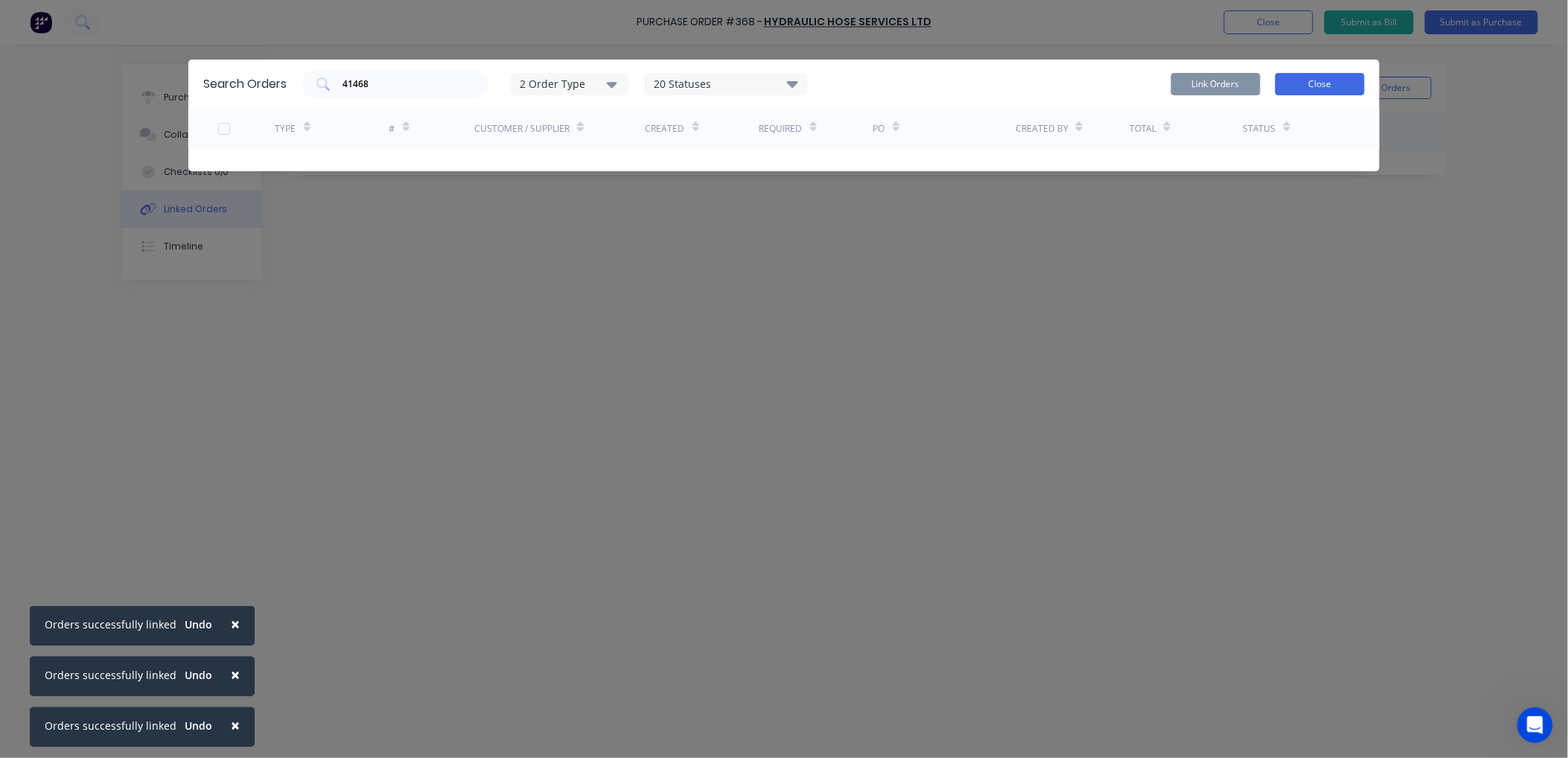
click at [1342, 80] on button "Close" at bounding box center [1320, 84] width 89 height 22
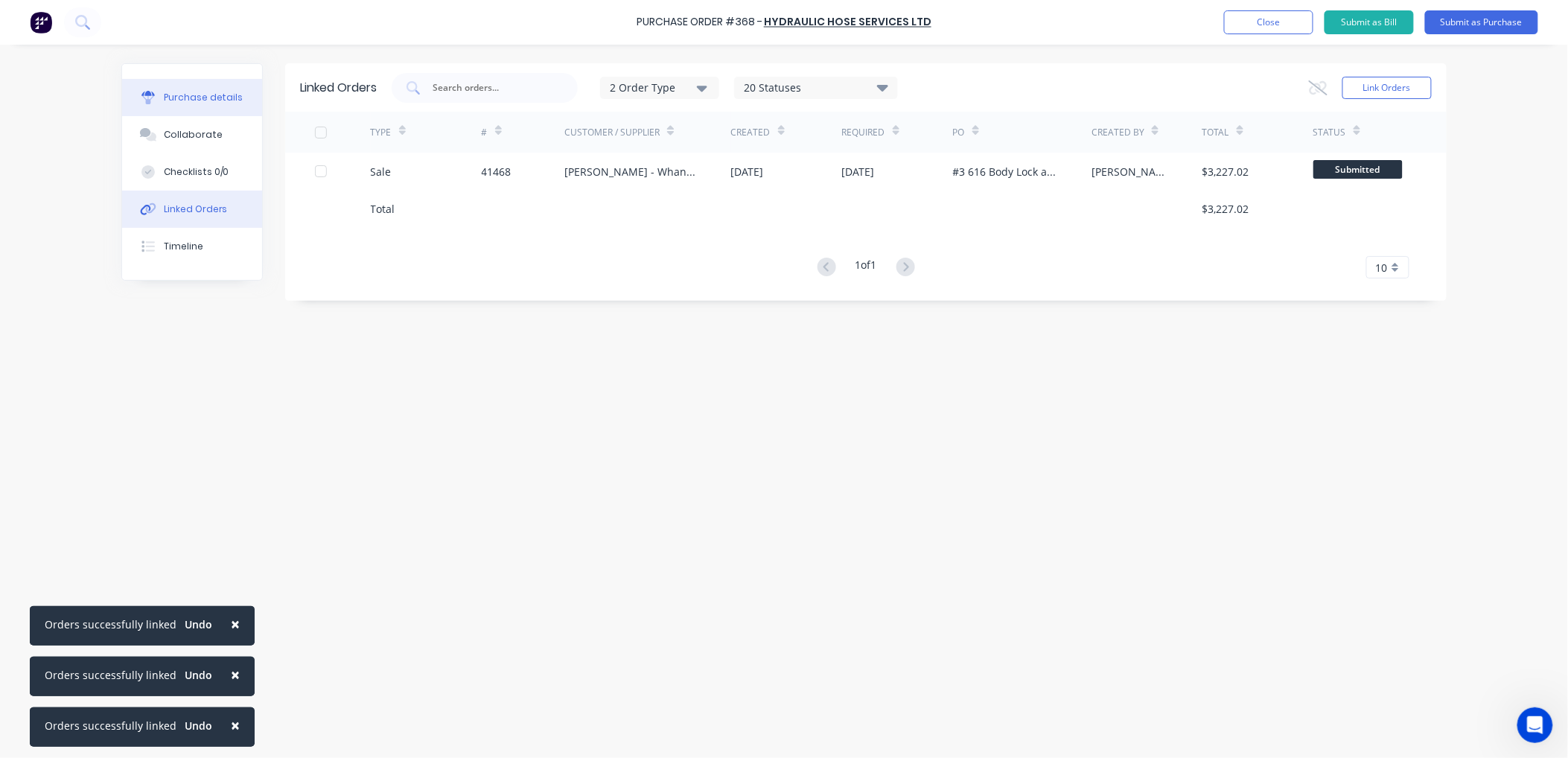
click at [213, 95] on div "Purchase details" at bounding box center [203, 97] width 80 height 13
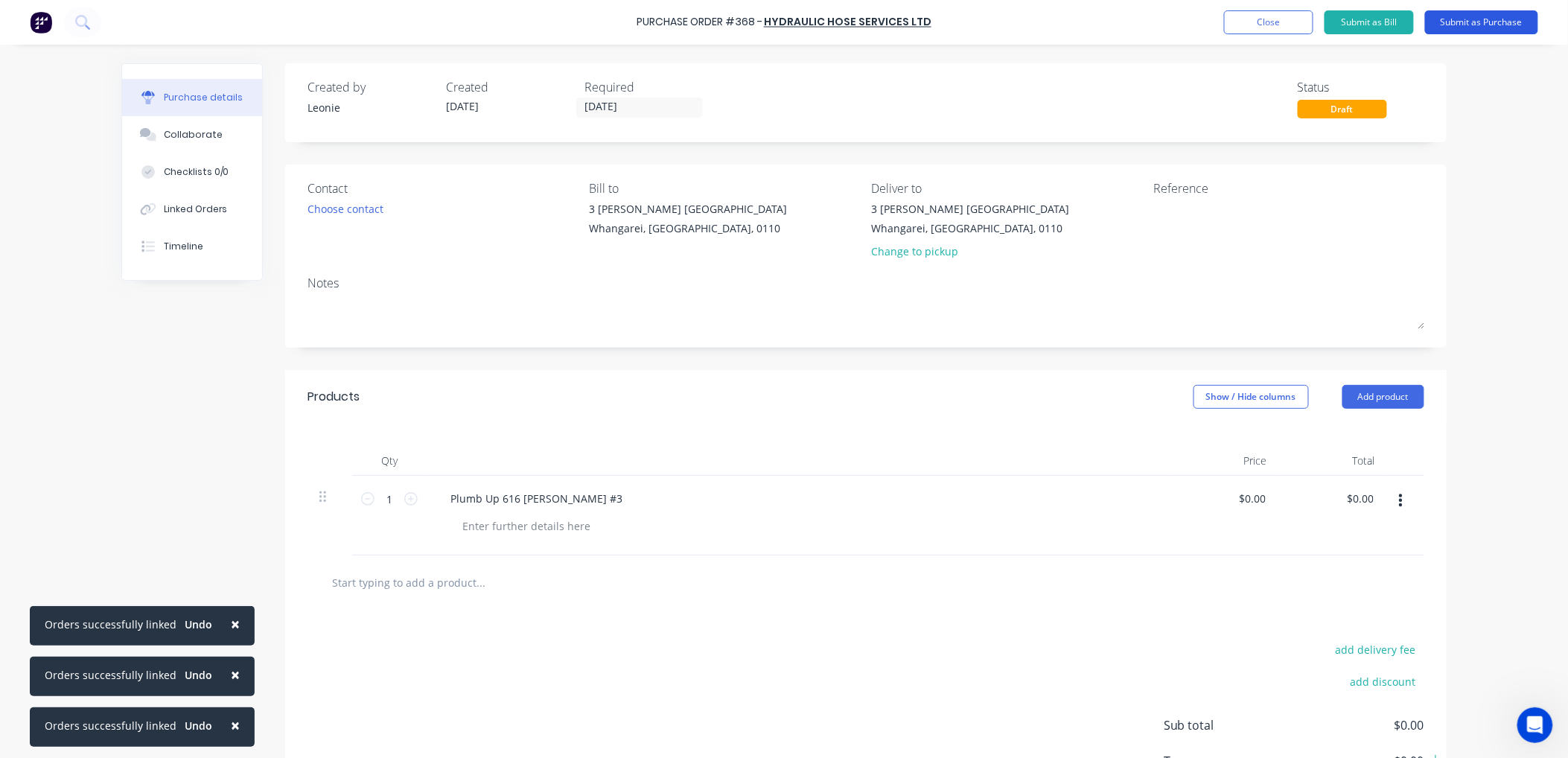
click at [1486, 23] on button "Submit as Purchase" at bounding box center [1481, 22] width 113 height 24
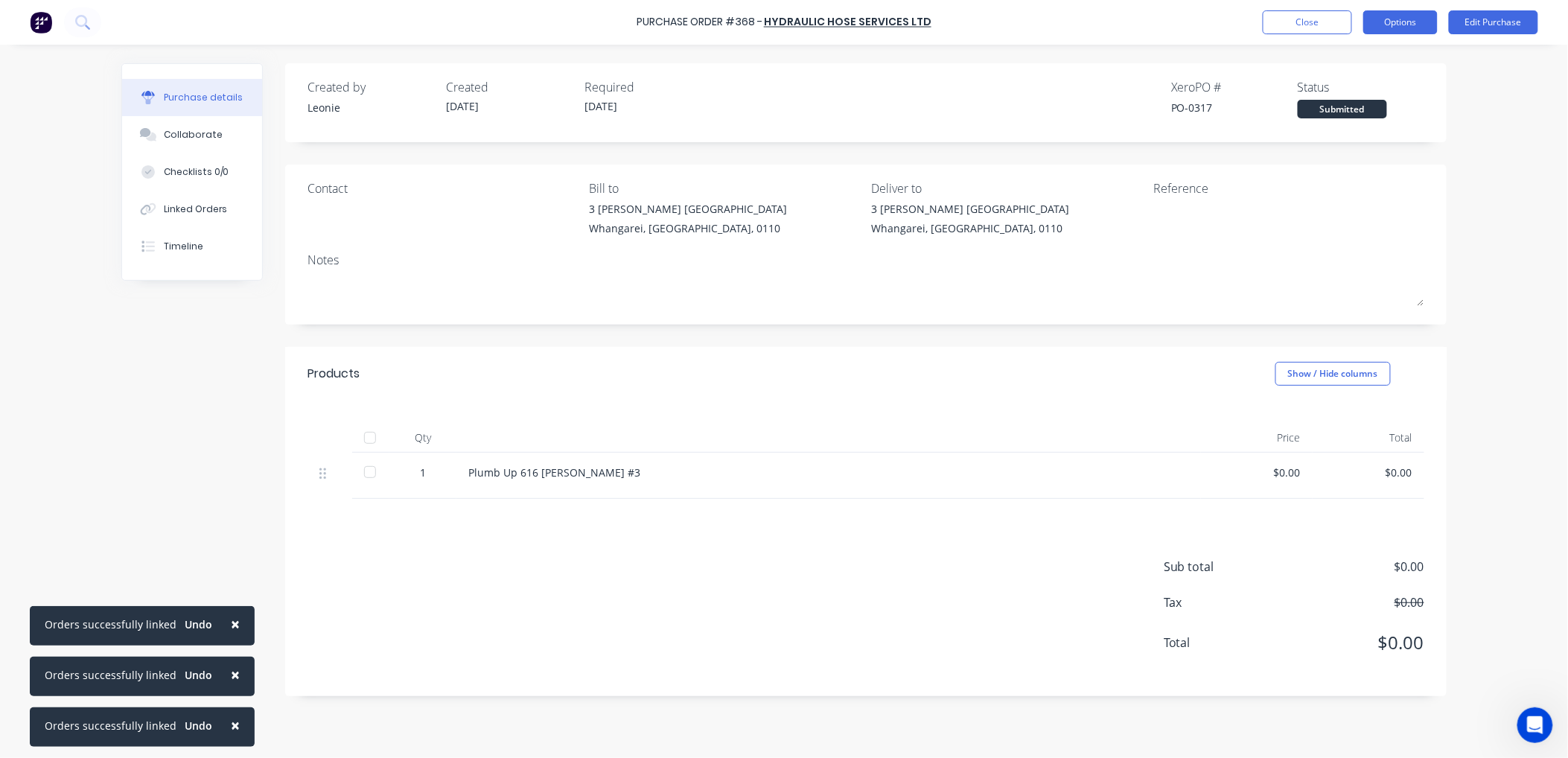
click at [1398, 16] on button "Options" at bounding box center [1400, 22] width 74 height 24
click at [1337, 61] on div "Print / Email" at bounding box center [1366, 61] width 114 height 21
click at [1345, 119] on div "Without pricing" at bounding box center [1366, 120] width 114 height 21
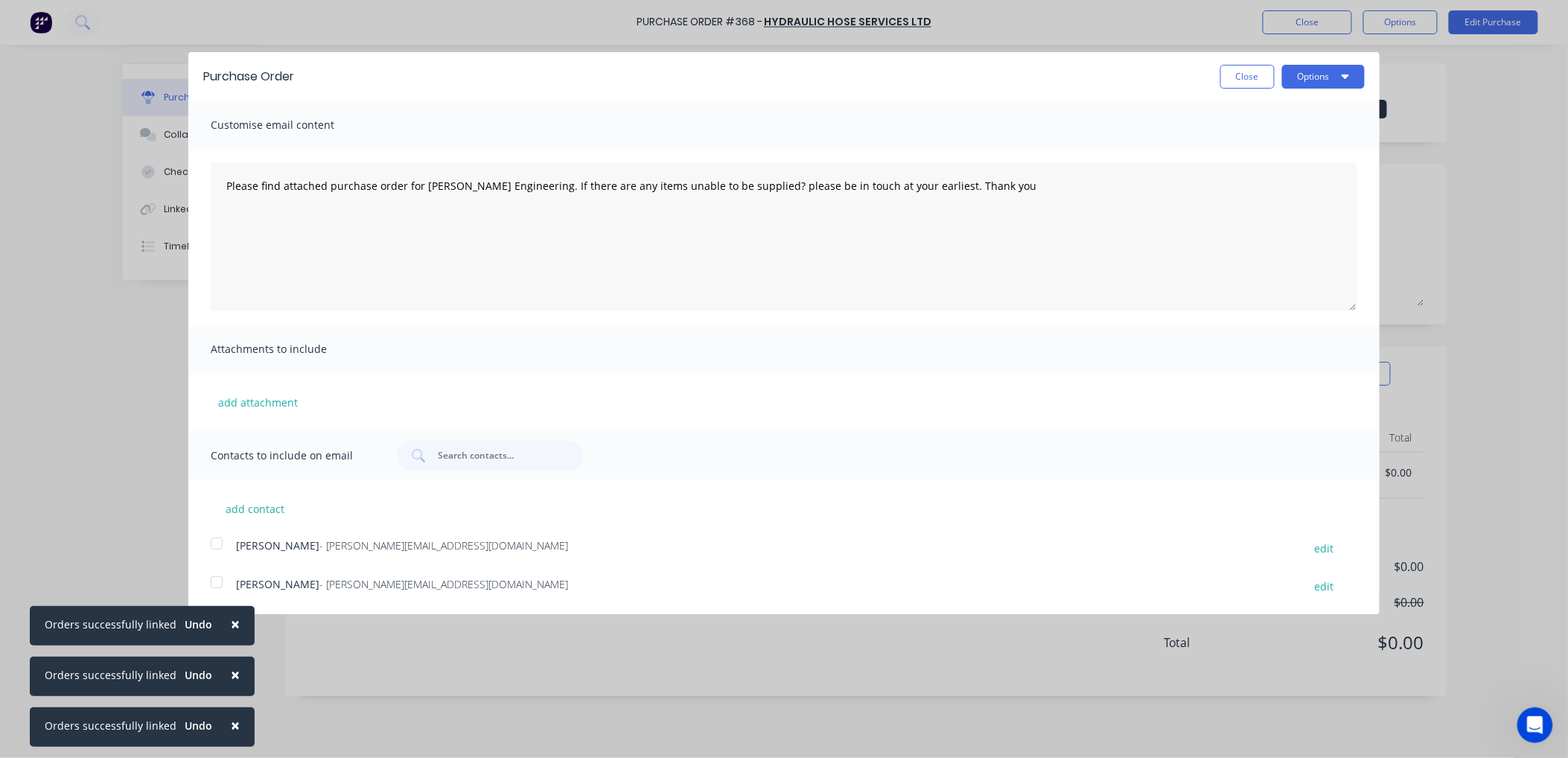
click at [220, 538] on div at bounding box center [217, 544] width 30 height 30
click at [1319, 70] on button "Options" at bounding box center [1323, 77] width 82 height 24
click at [1257, 138] on div "Email" at bounding box center [1294, 144] width 114 height 21
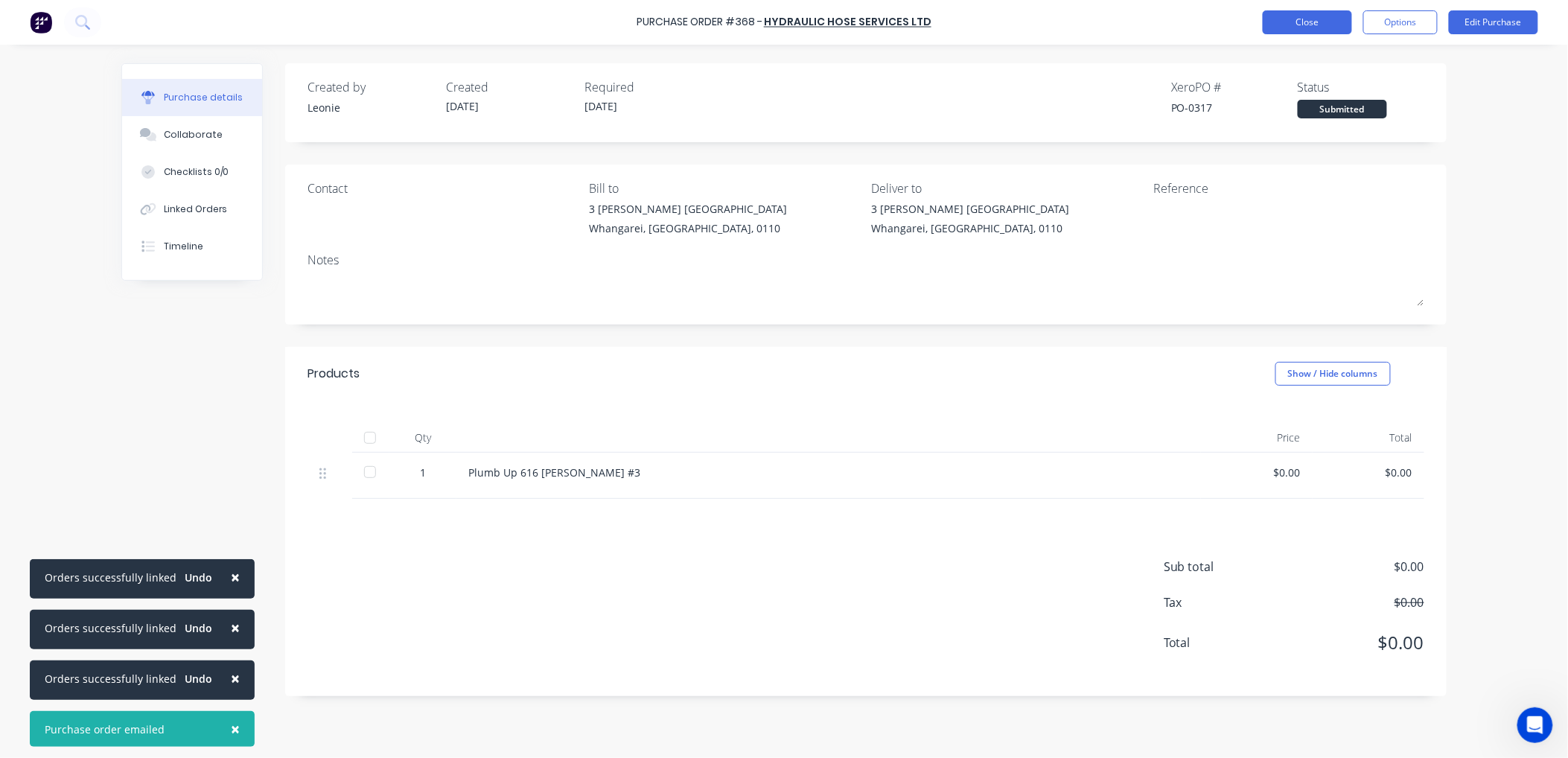
click at [1312, 20] on button "Close" at bounding box center [1307, 22] width 89 height 24
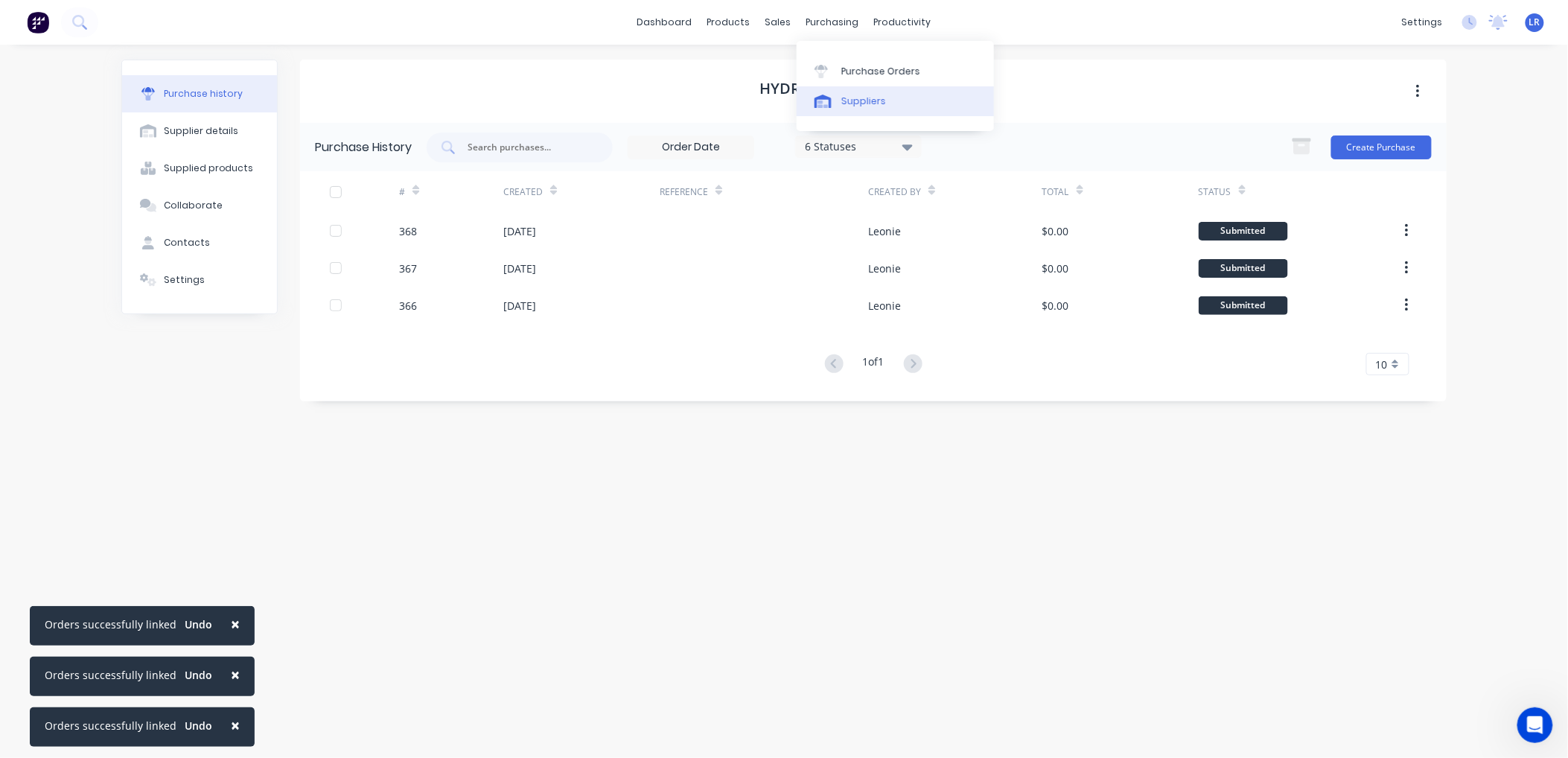
click at [857, 98] on div "Suppliers" at bounding box center [864, 101] width 44 height 13
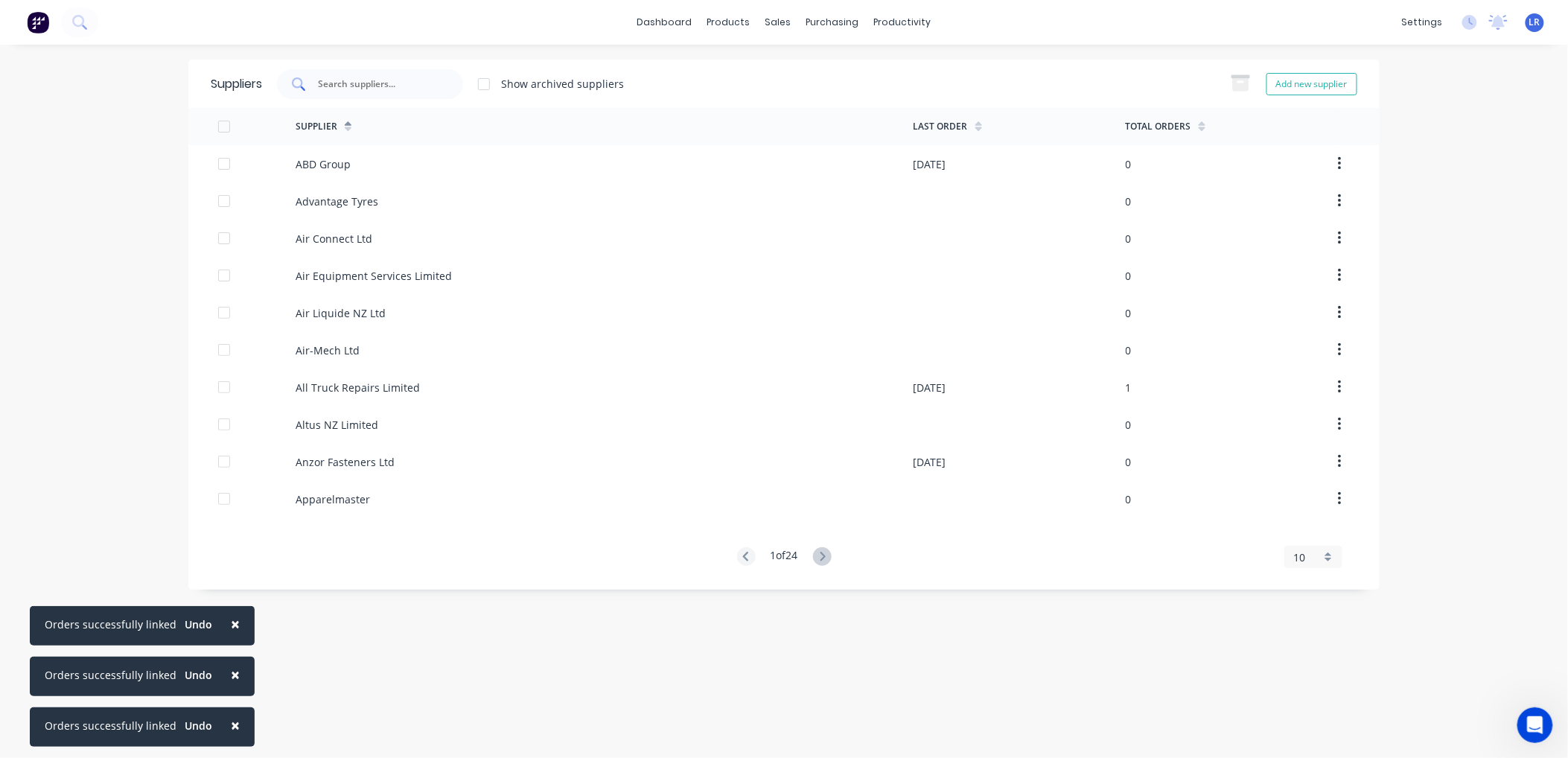
click at [343, 75] on div at bounding box center [370, 84] width 186 height 30
drag, startPoint x: 345, startPoint y: 81, endPoint x: 288, endPoint y: 85, distance: 57.1
click at [288, 85] on div "twl" at bounding box center [370, 84] width 186 height 30
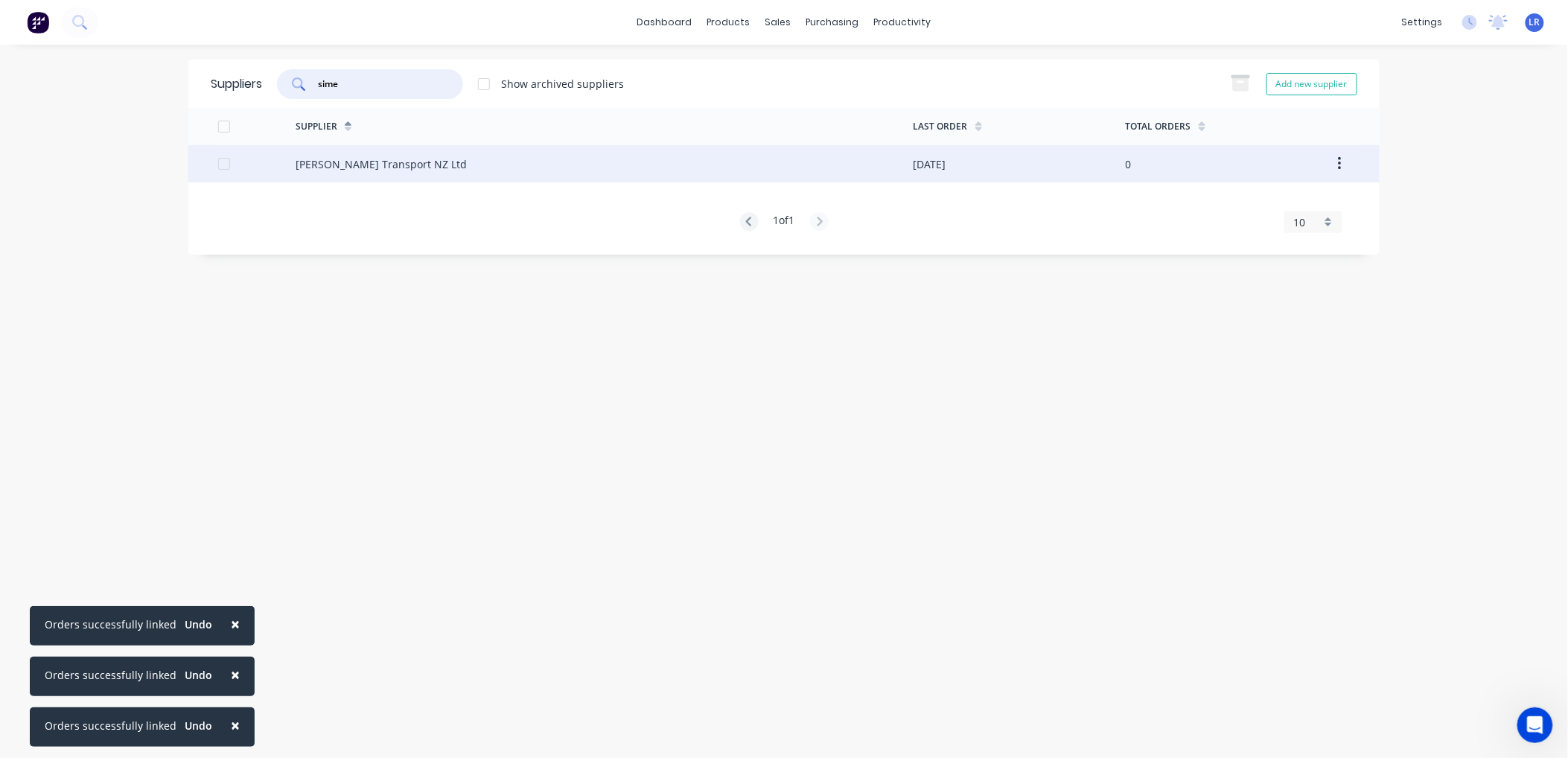
type input "sime"
click at [400, 161] on div "Sime Darby Transport NZ Ltd" at bounding box center [381, 164] width 171 height 16
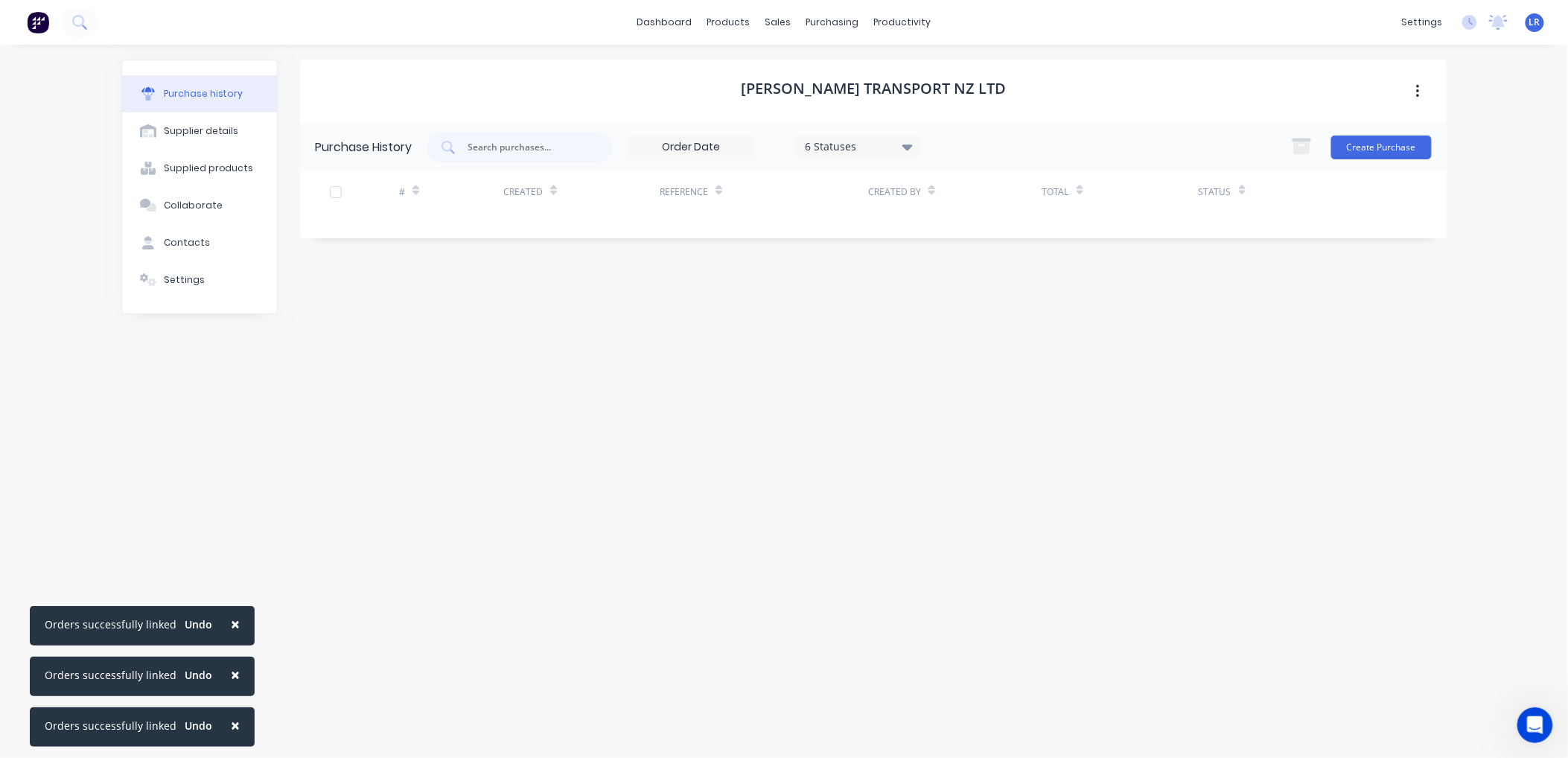
click at [905, 142] on icon at bounding box center [908, 147] width 11 height 16
click at [1164, 400] on div "Sime Darby Transport NZ Ltd Purchase History 6 Statuses 6 Statuses Create Purch…" at bounding box center [873, 394] width 1146 height 669
